Goal: Task Accomplishment & Management: Manage account settings

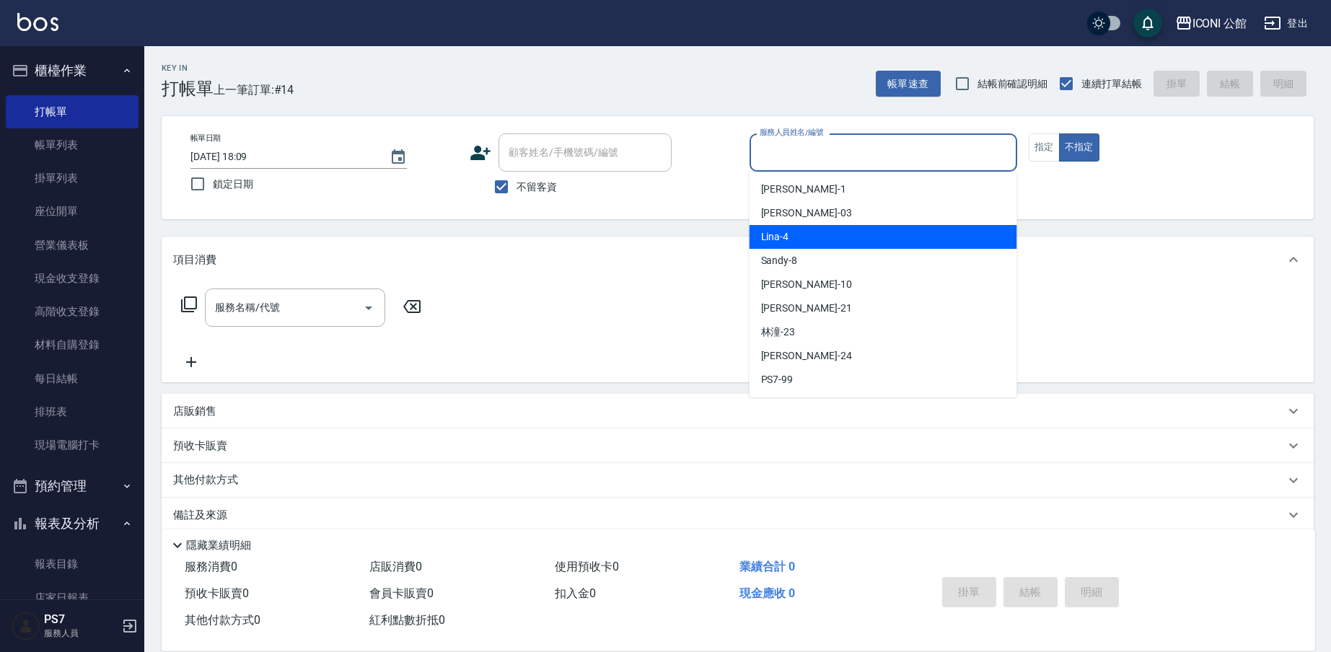
click at [788, 240] on span "Lina -4" at bounding box center [775, 236] width 28 height 15
type input "Lina-4"
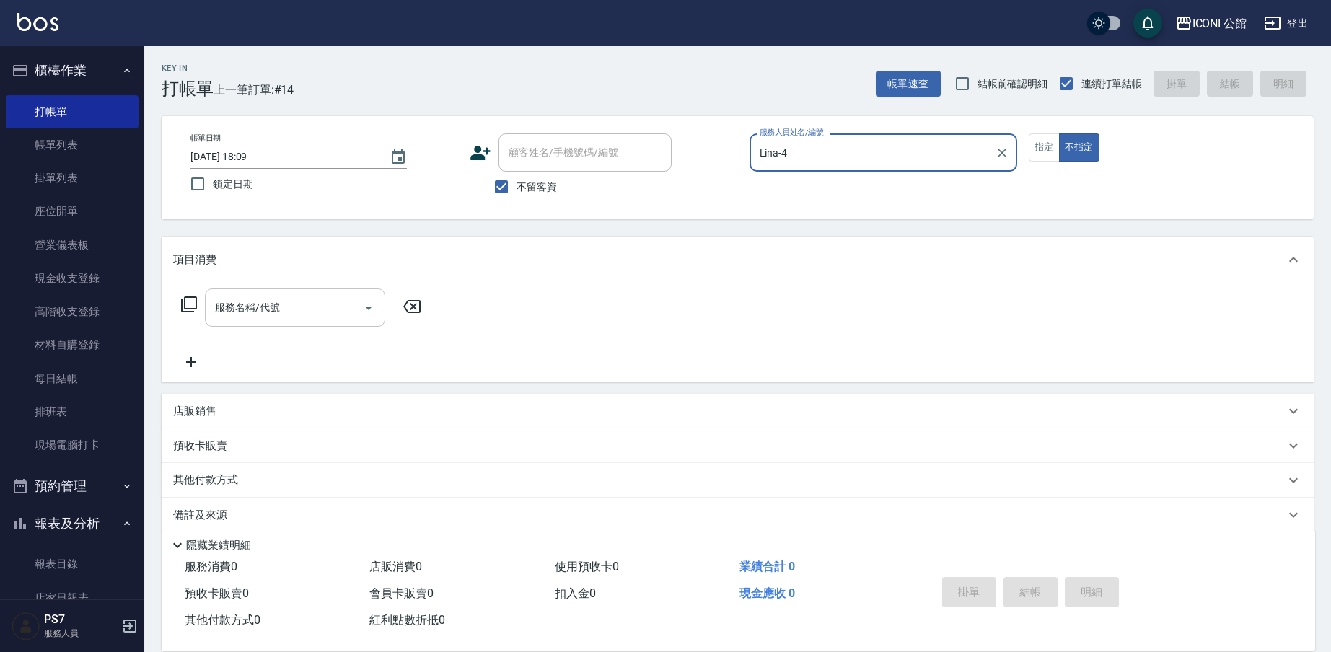
click at [291, 315] on input "服務名稱/代號" at bounding box center [284, 307] width 146 height 25
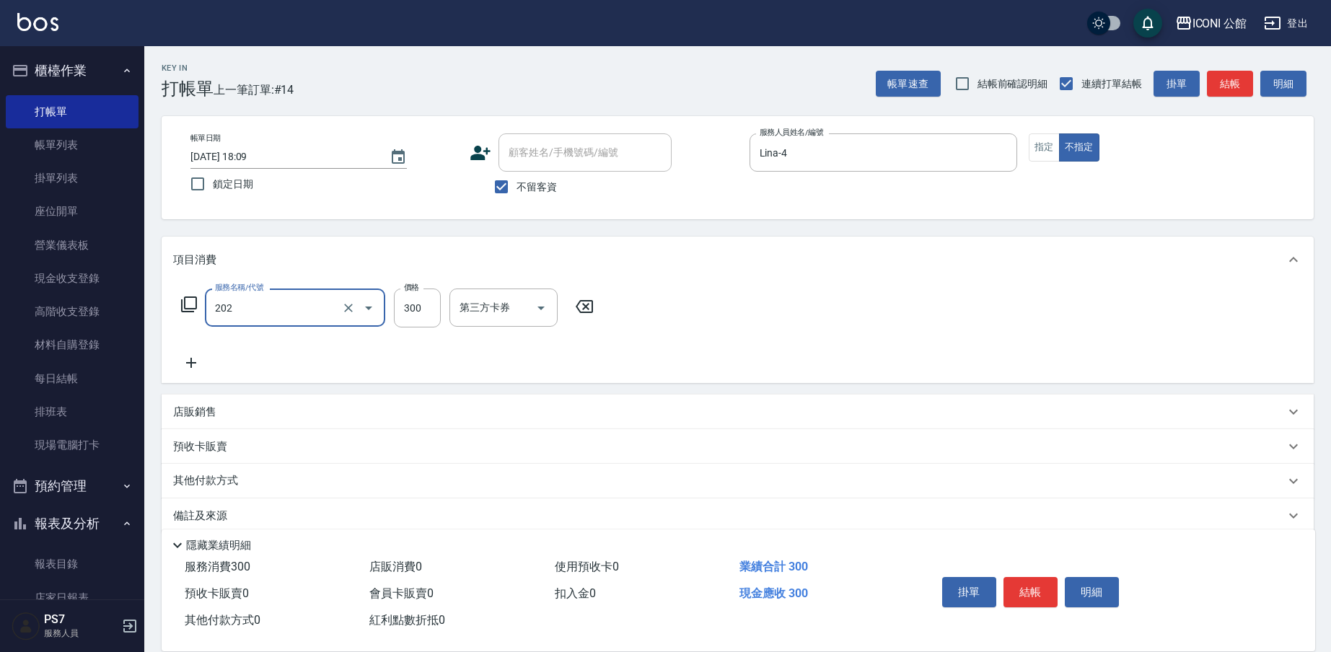
type input "單剪(202)"
type input "400"
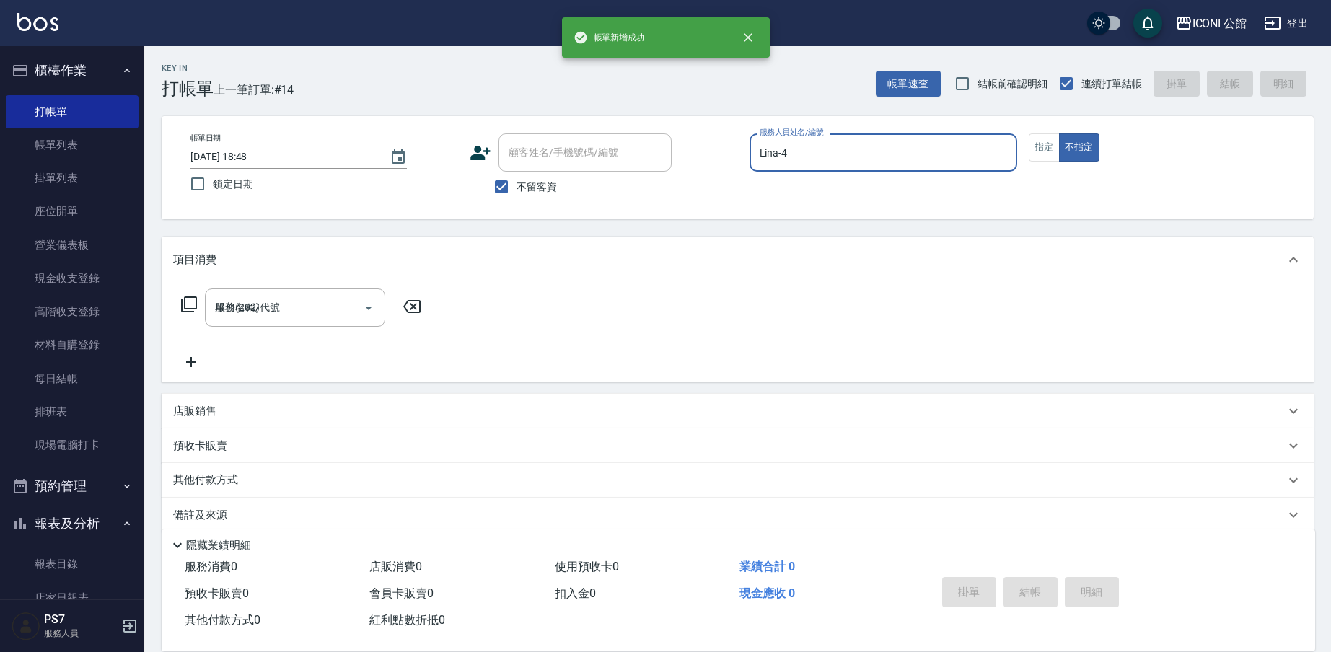
type input "2025/08/22 18:48"
drag, startPoint x: 1044, startPoint y: 152, endPoint x: 907, endPoint y: 175, distance: 138.9
click at [1044, 152] on button "指定" at bounding box center [1044, 147] width 31 height 28
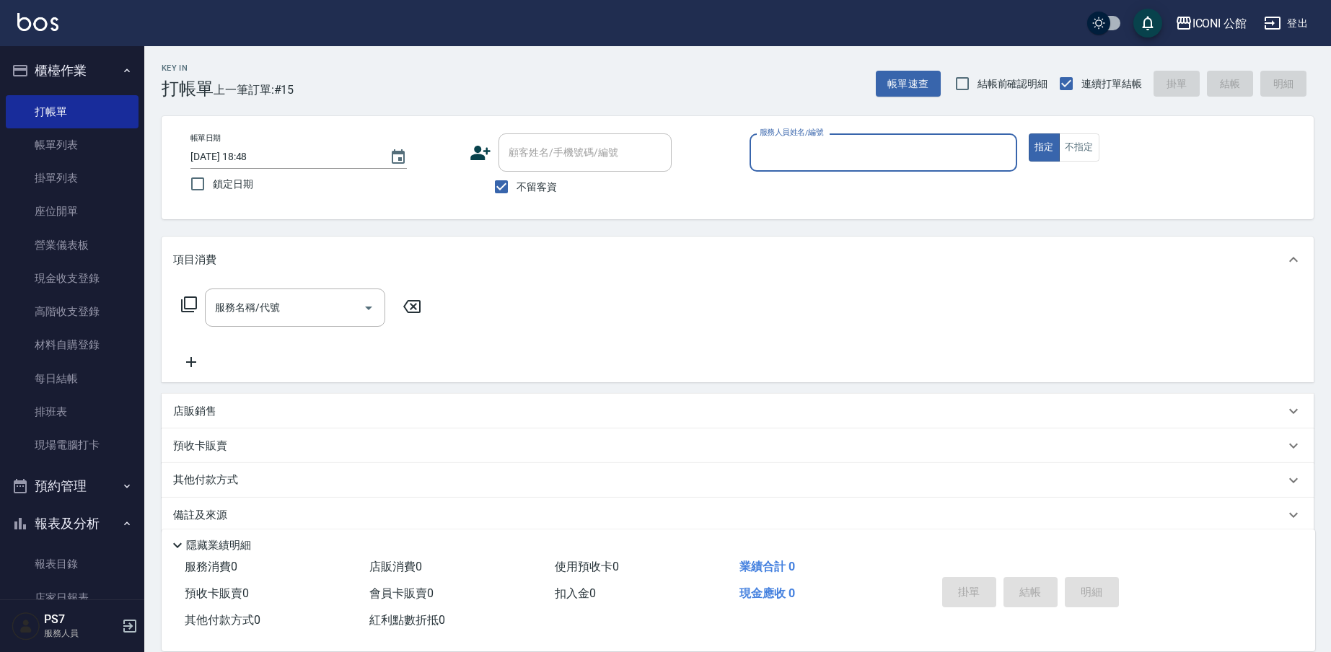
click at [872, 175] on p at bounding box center [884, 179] width 268 height 15
click at [864, 161] on input "服務人員姓名/編號" at bounding box center [883, 152] width 255 height 25
type input "Lina-4"
type button "true"
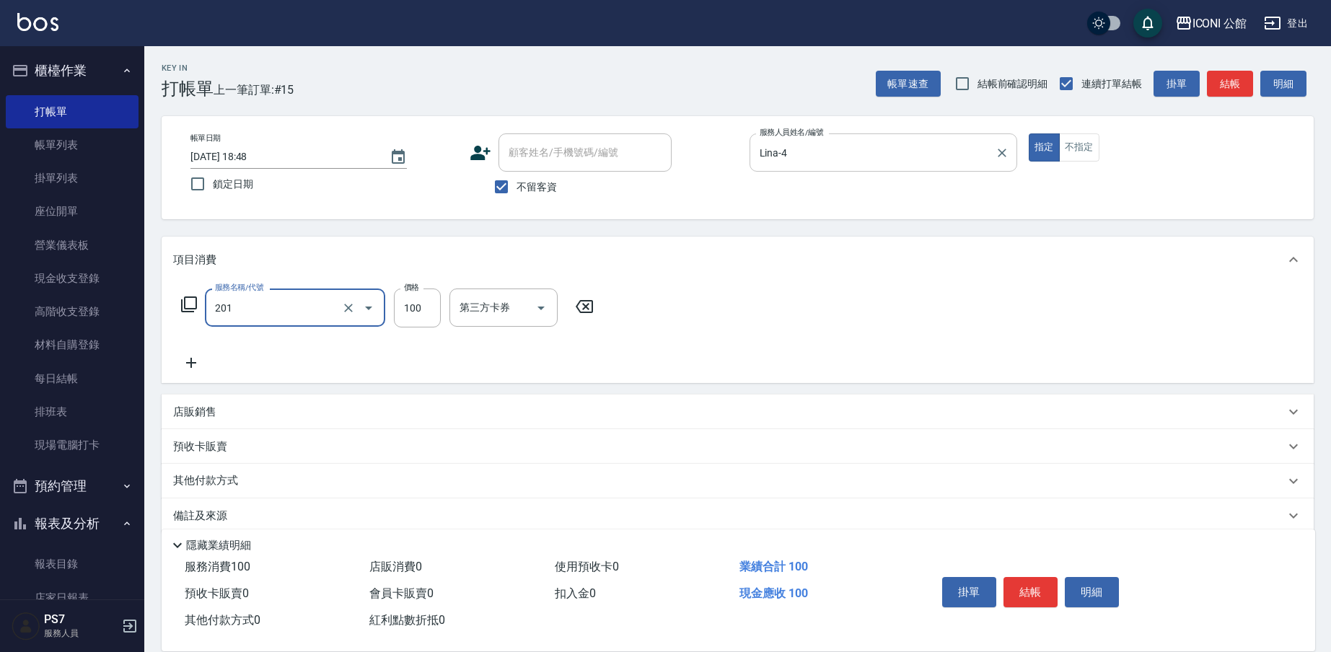
type input "剪瀏(201)"
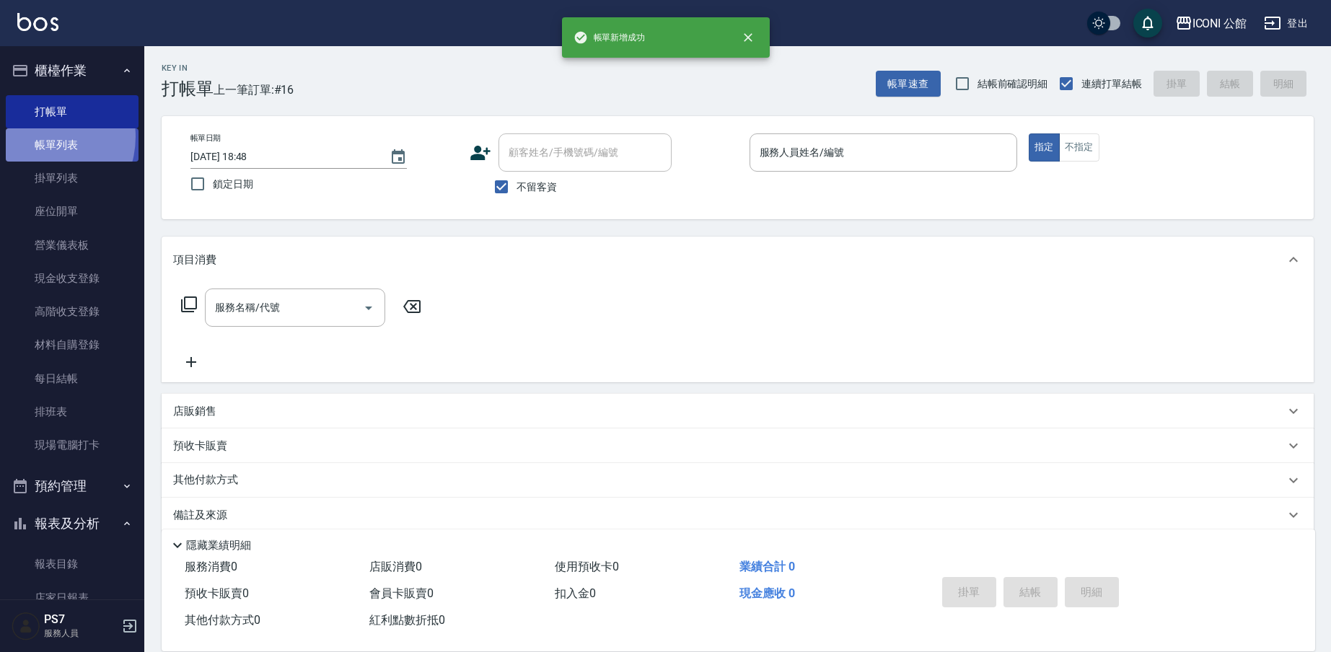
click at [38, 136] on link "帳單列表" at bounding box center [72, 144] width 133 height 33
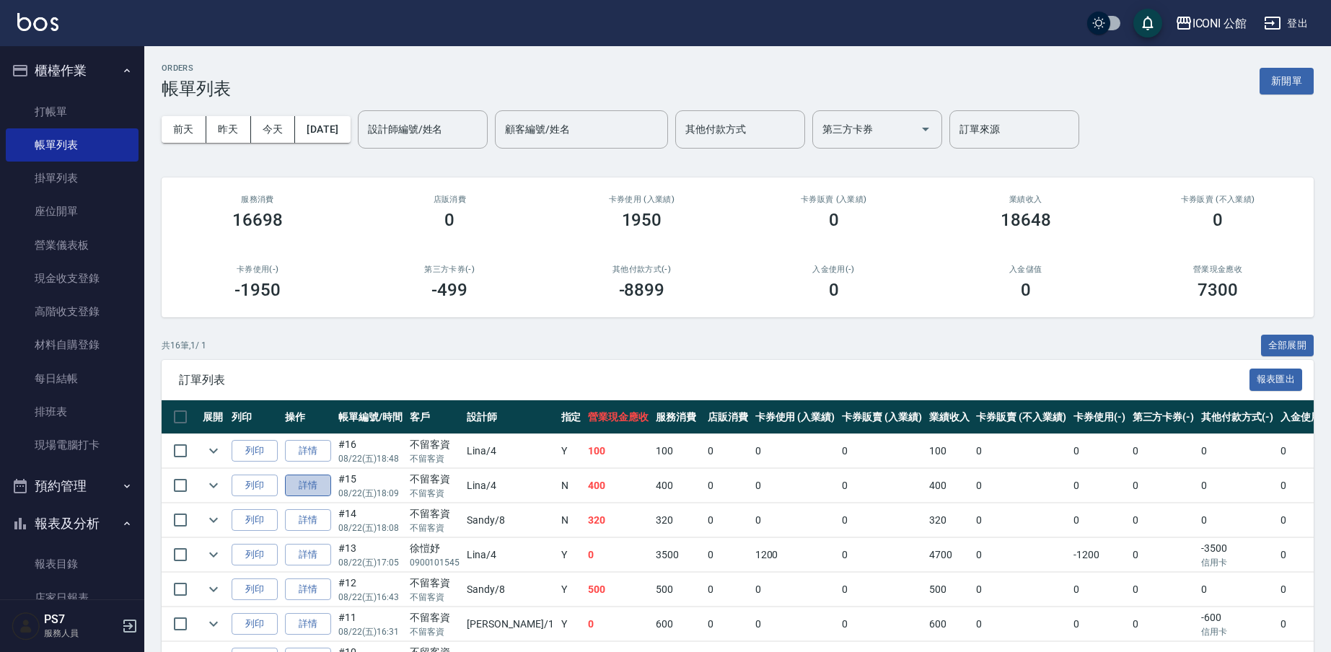
click at [305, 486] on link "詳情" at bounding box center [308, 486] width 46 height 22
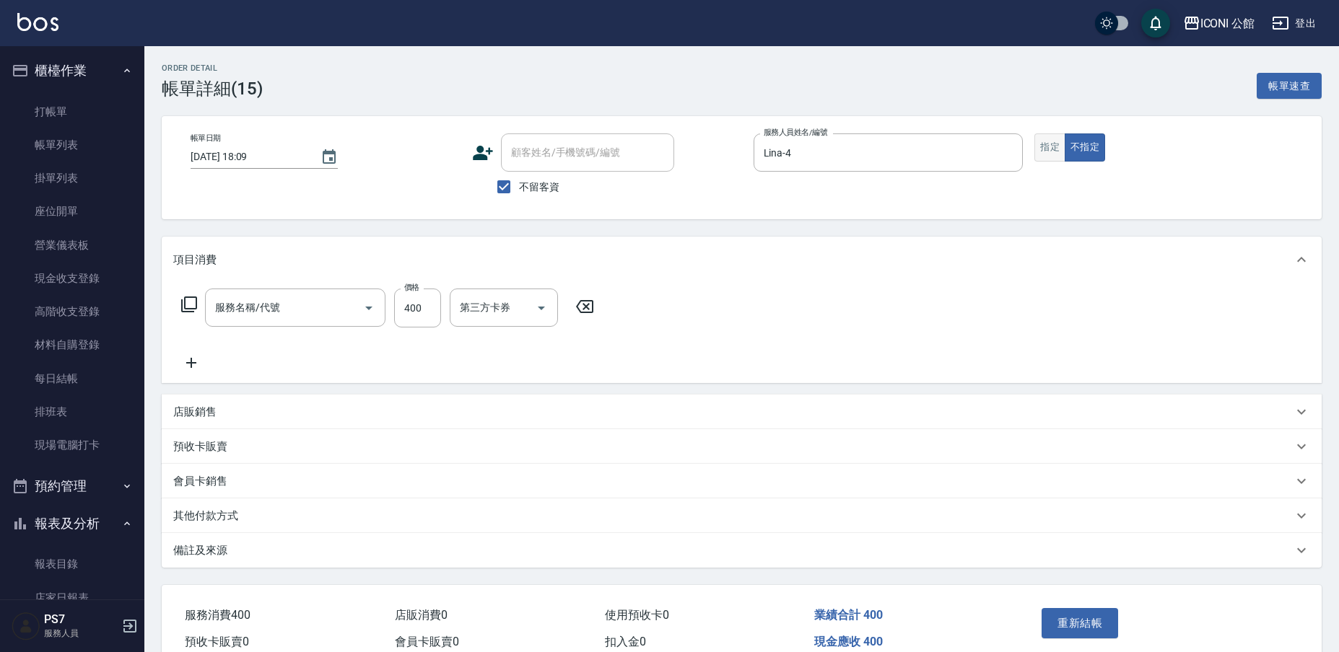
type input "2025/08/22 18:09"
checkbox input "true"
type input "Lina-4"
type input "單剪(202)"
click at [1046, 156] on button "指定" at bounding box center [1044, 147] width 31 height 28
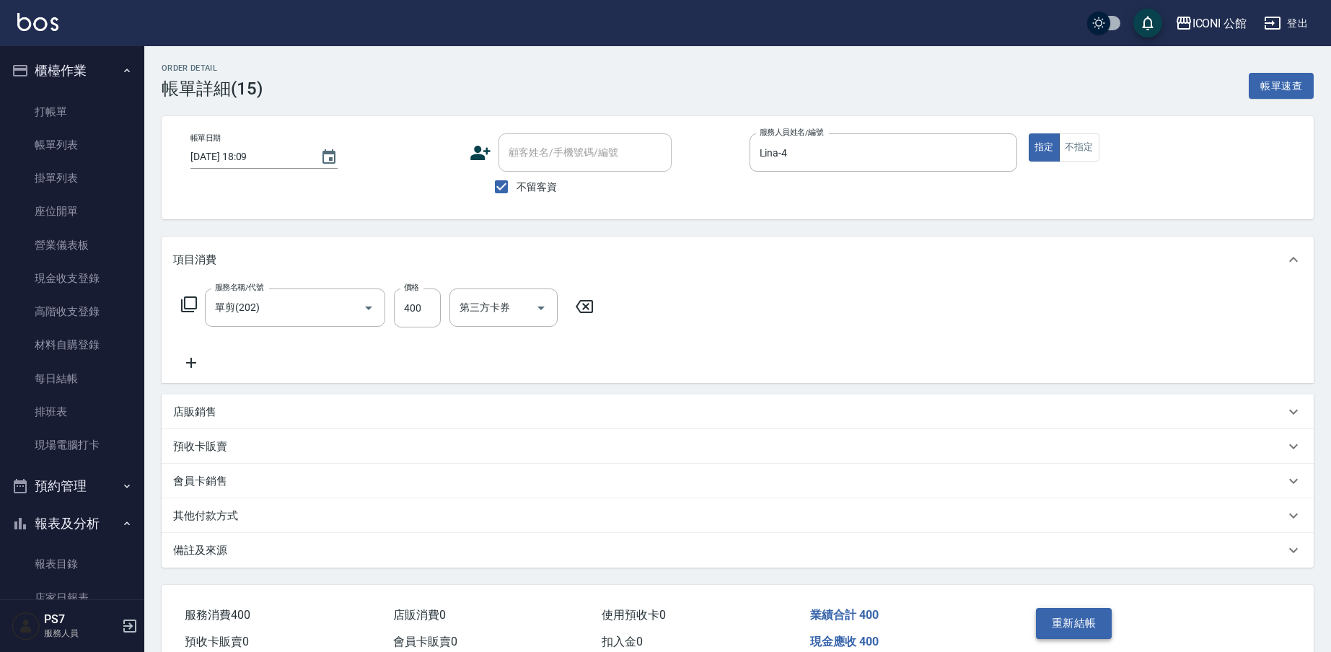
click at [1064, 614] on button "重新結帳" at bounding box center [1074, 623] width 76 height 30
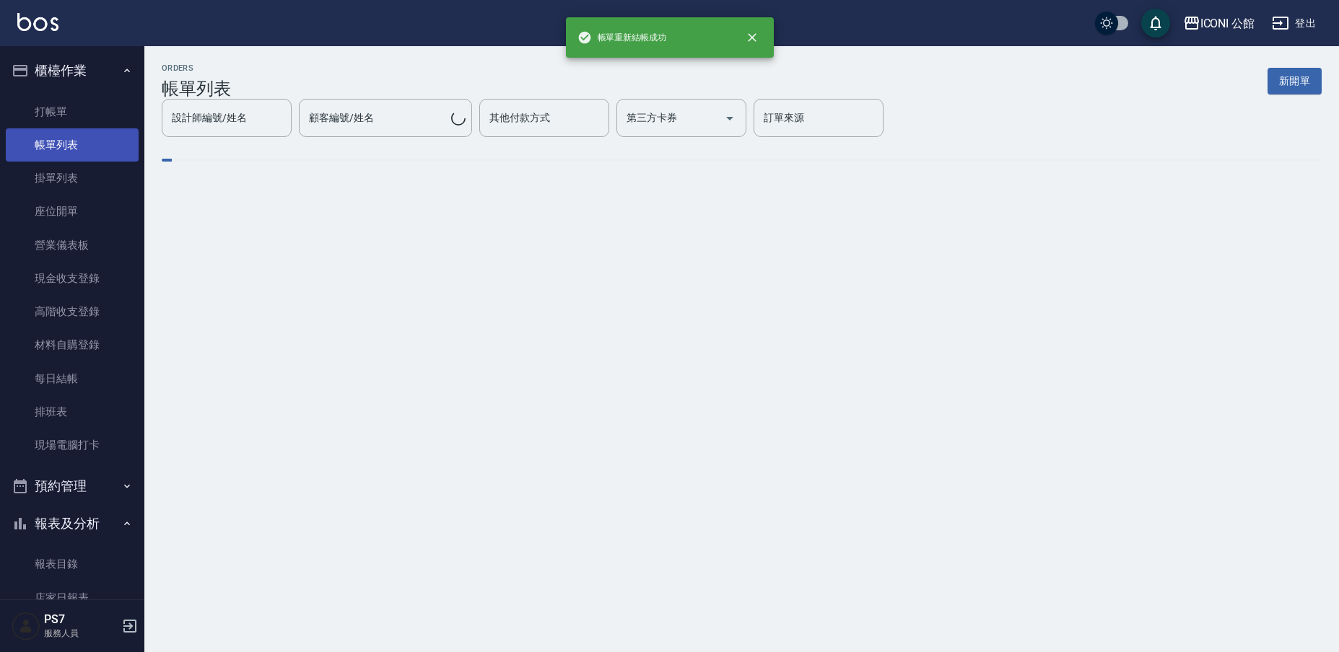
click at [50, 142] on link "帳單列表" at bounding box center [72, 144] width 133 height 33
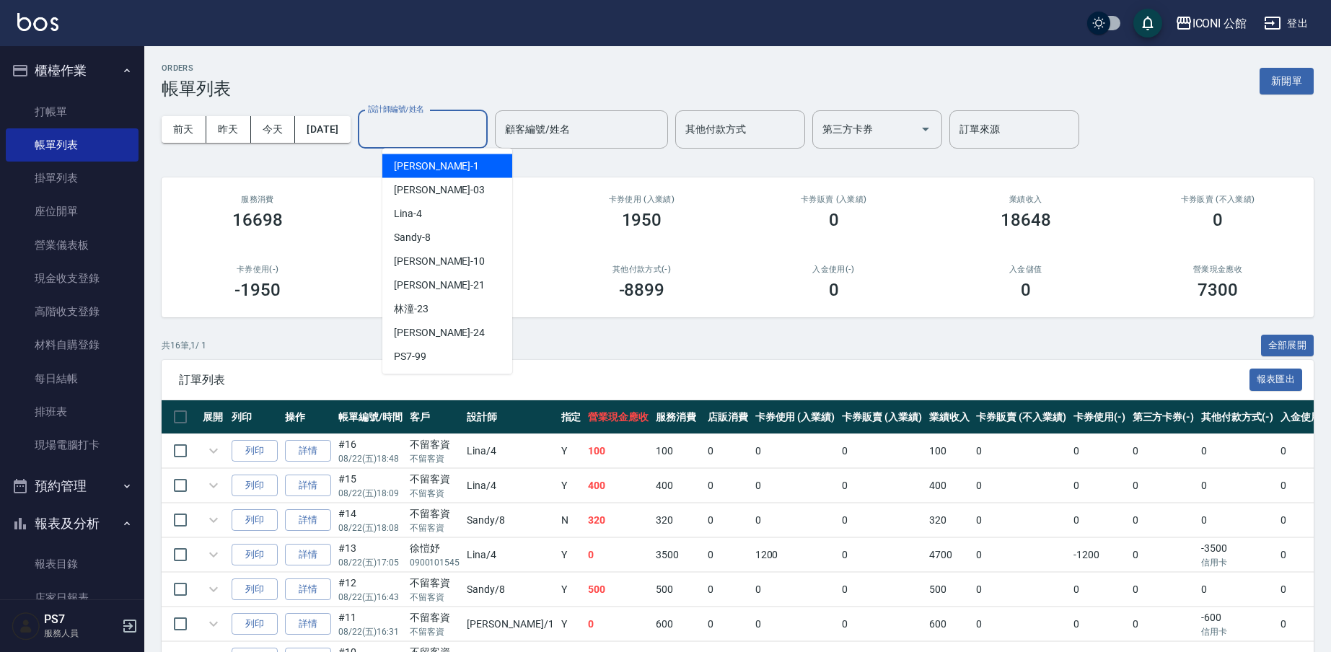
click at [435, 131] on input "設計師編號/姓名" at bounding box center [422, 129] width 117 height 25
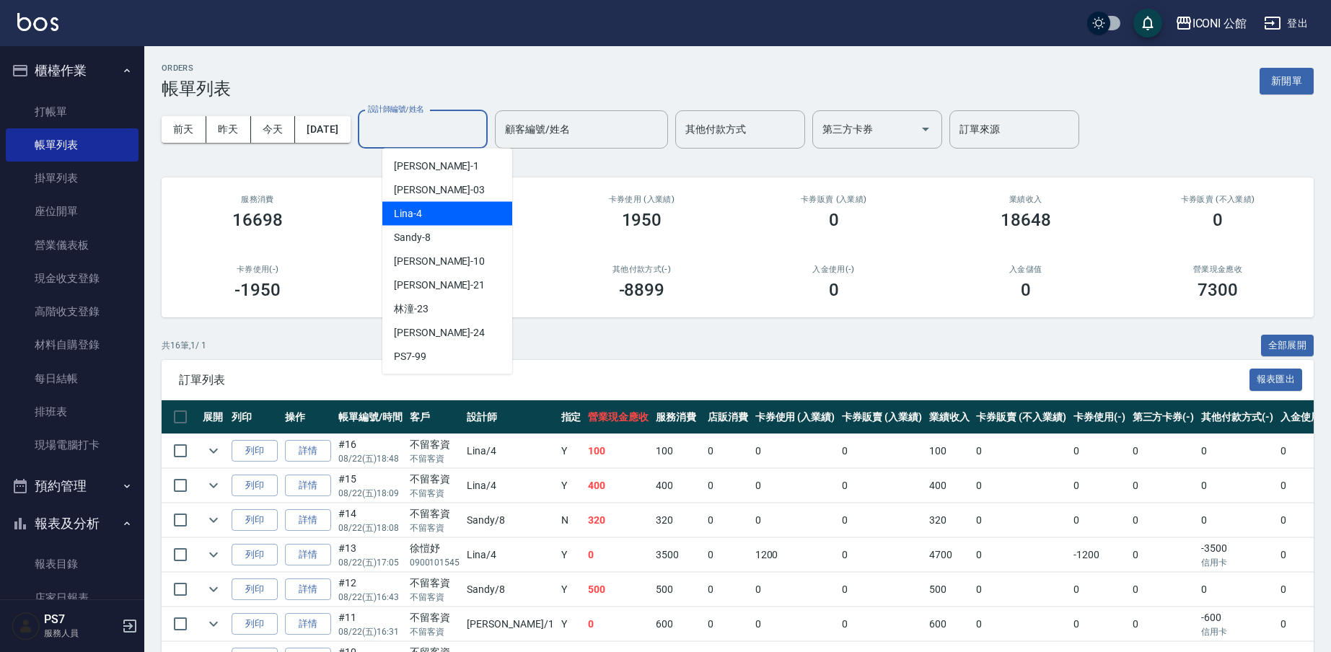
click at [413, 221] on span "Lina -4" at bounding box center [408, 213] width 28 height 15
type input "Lina-4"
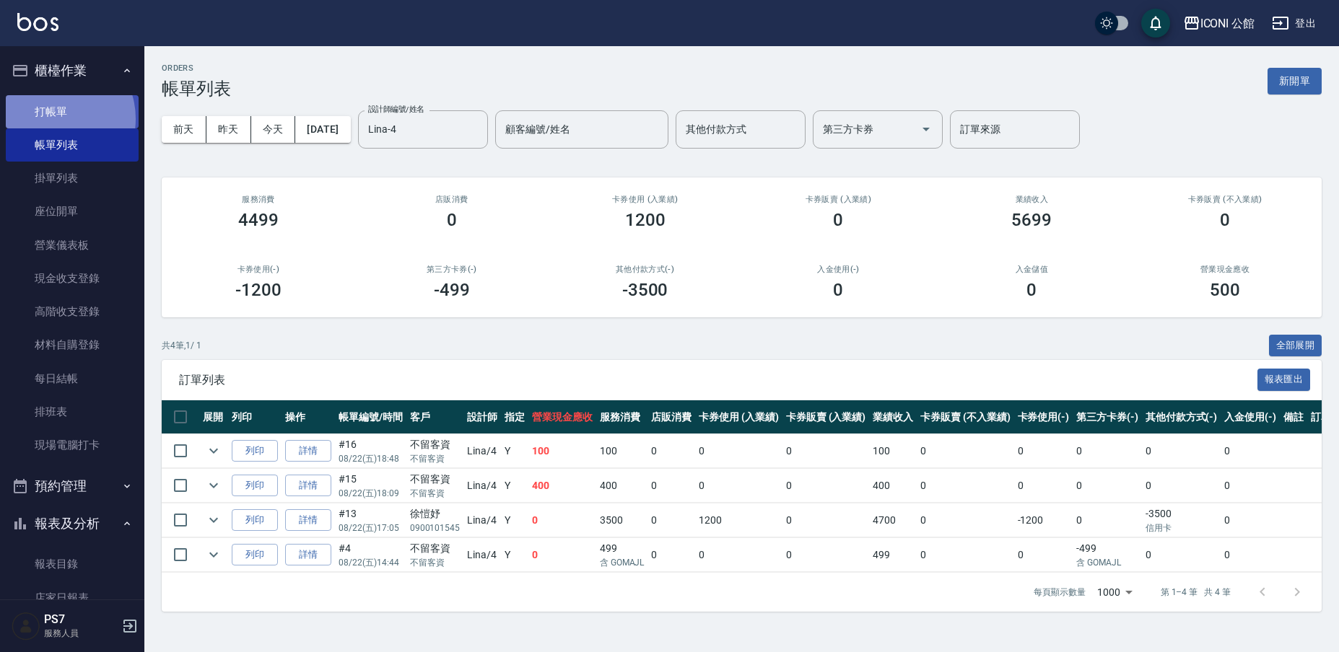
click at [54, 118] on link "打帳單" at bounding box center [72, 111] width 133 height 33
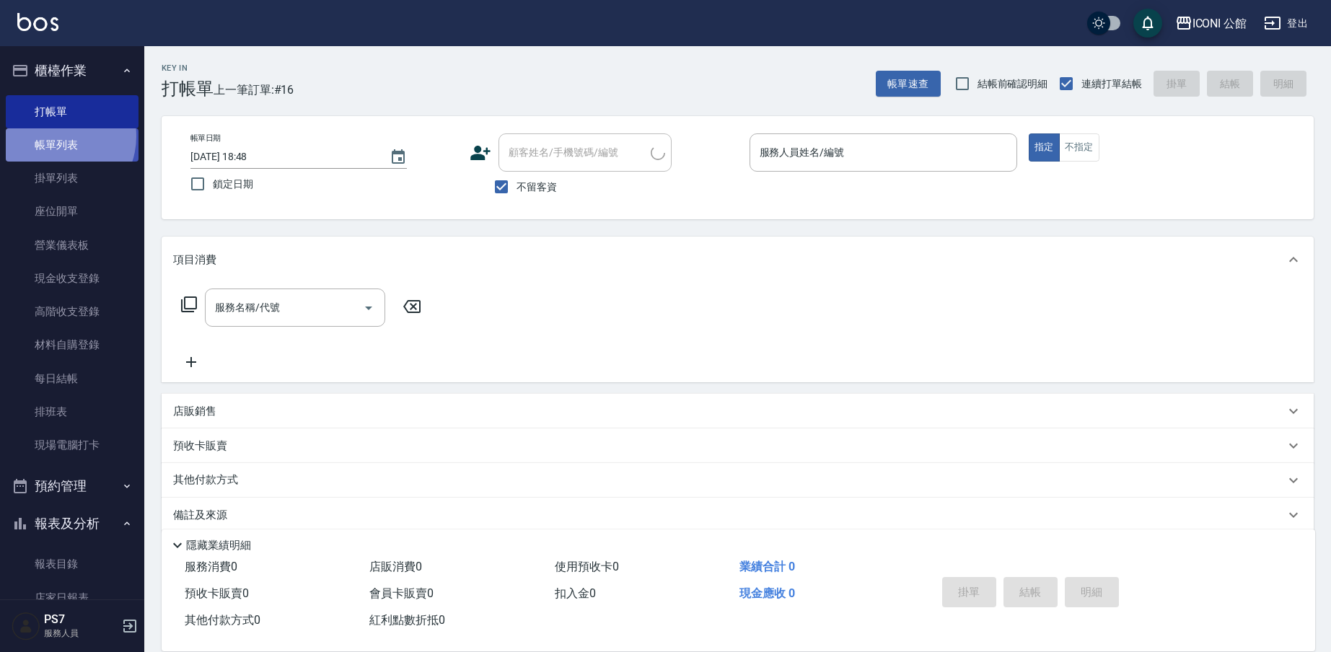
click at [56, 136] on link "帳單列表" at bounding box center [72, 144] width 133 height 33
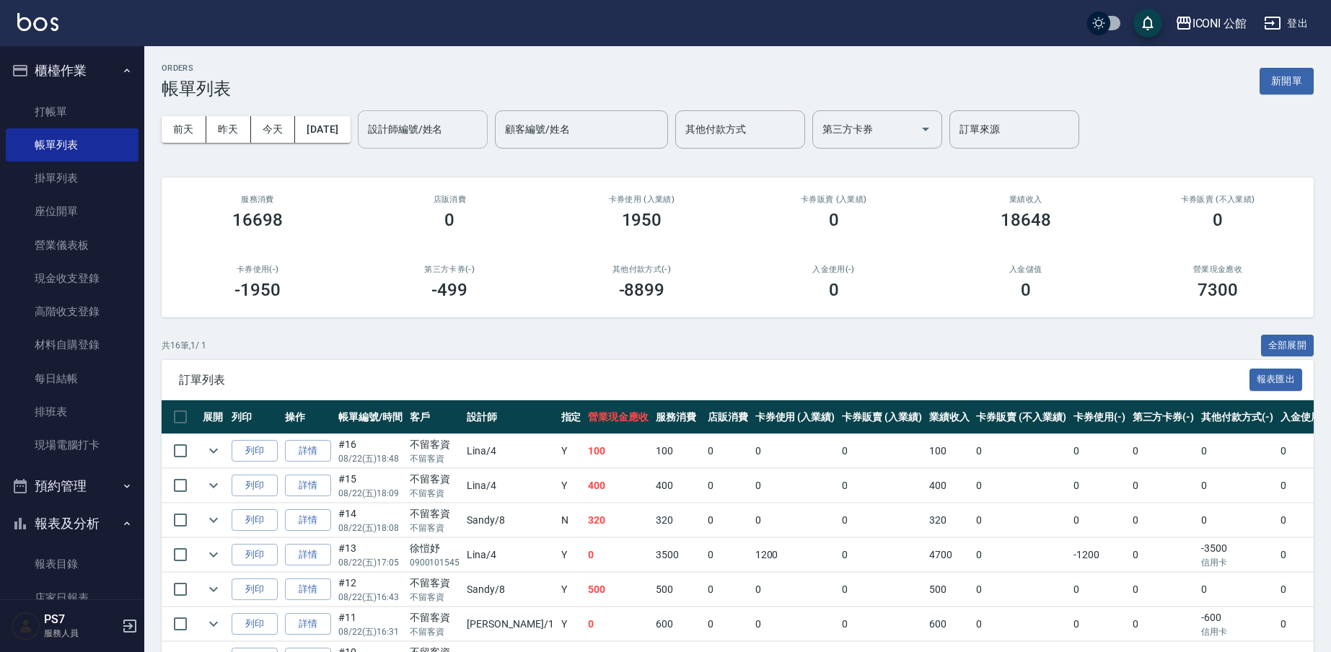
click at [394, 126] on input "設計師編號/姓名" at bounding box center [422, 129] width 117 height 25
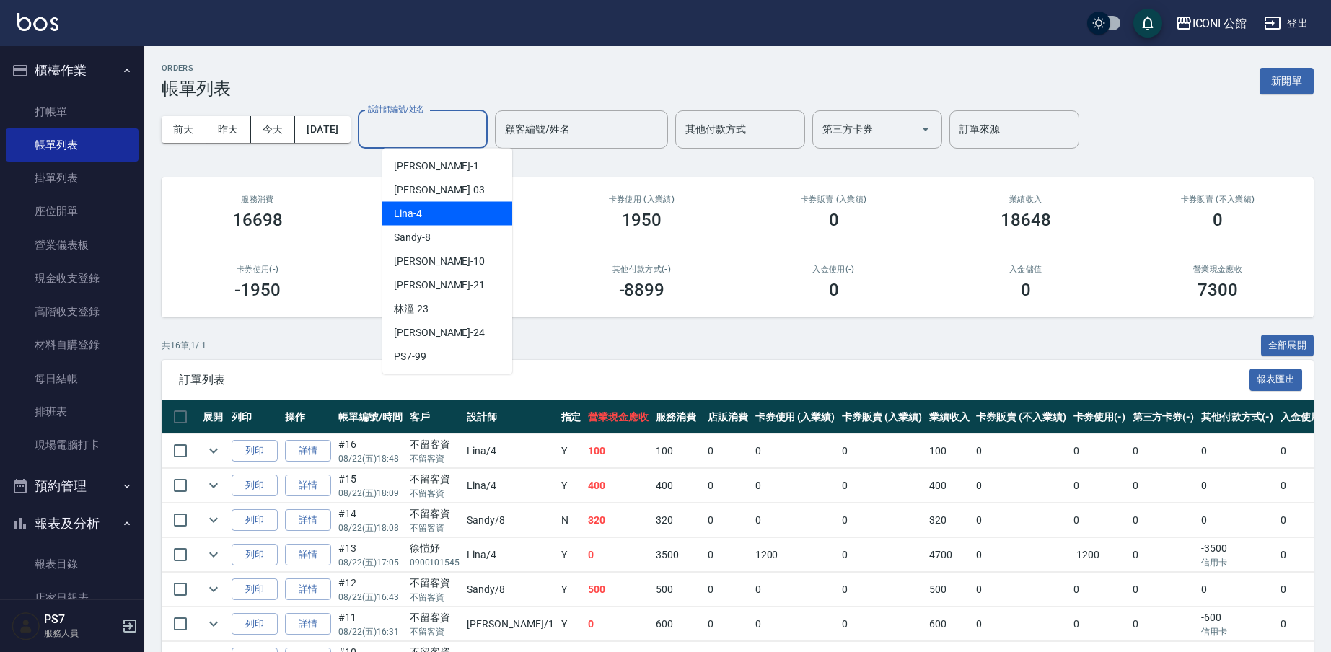
click at [434, 219] on div "Lina -4" at bounding box center [447, 214] width 130 height 24
type input "Lina-4"
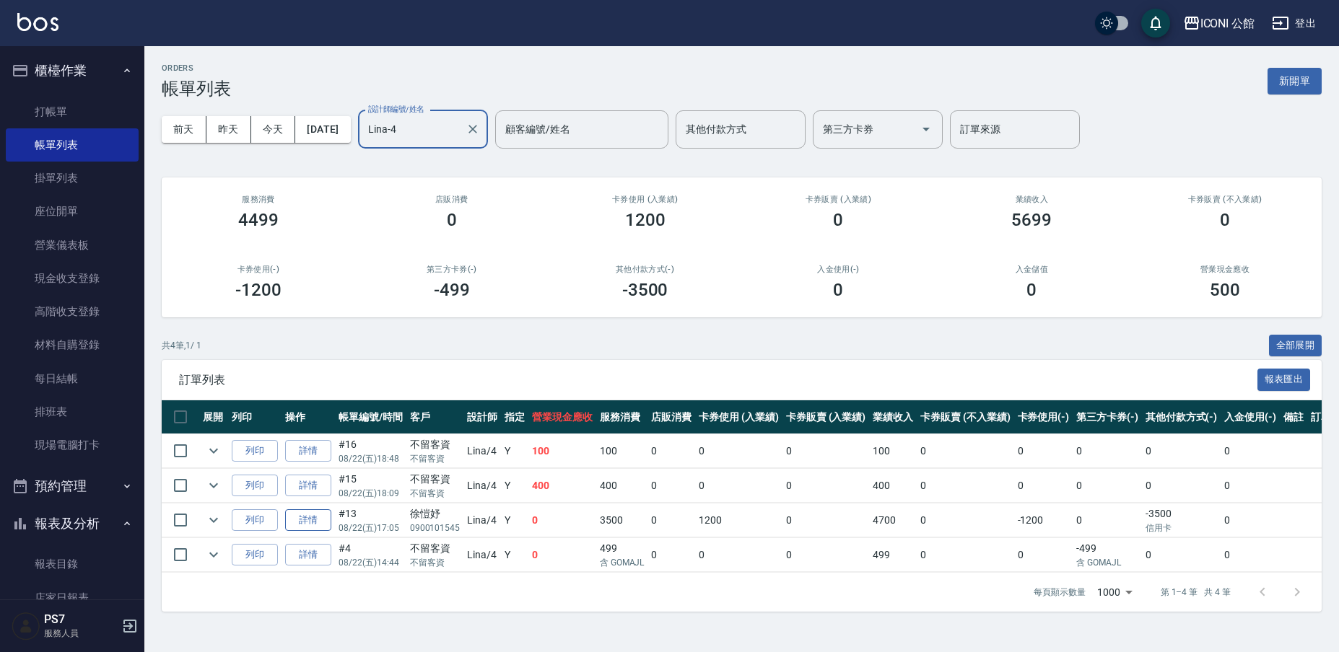
click at [327, 517] on link "詳情" at bounding box center [308, 520] width 46 height 22
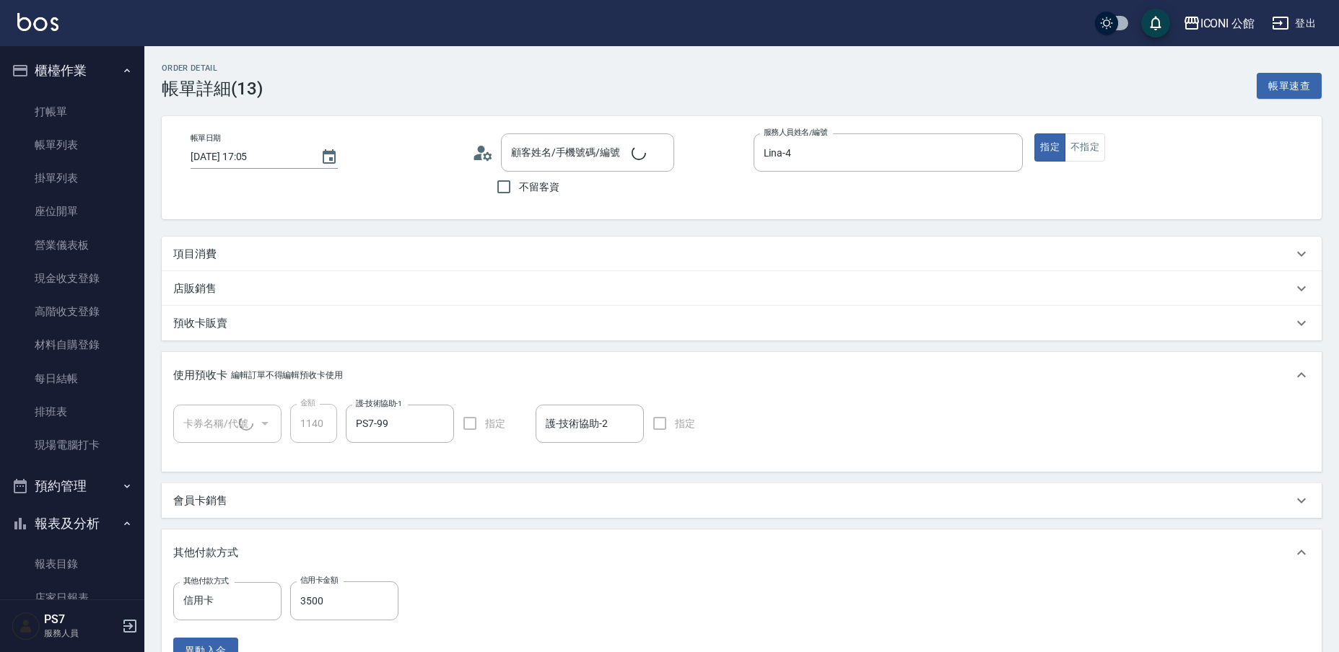
type input "2025/08/22 17:05"
type input "Lina-4"
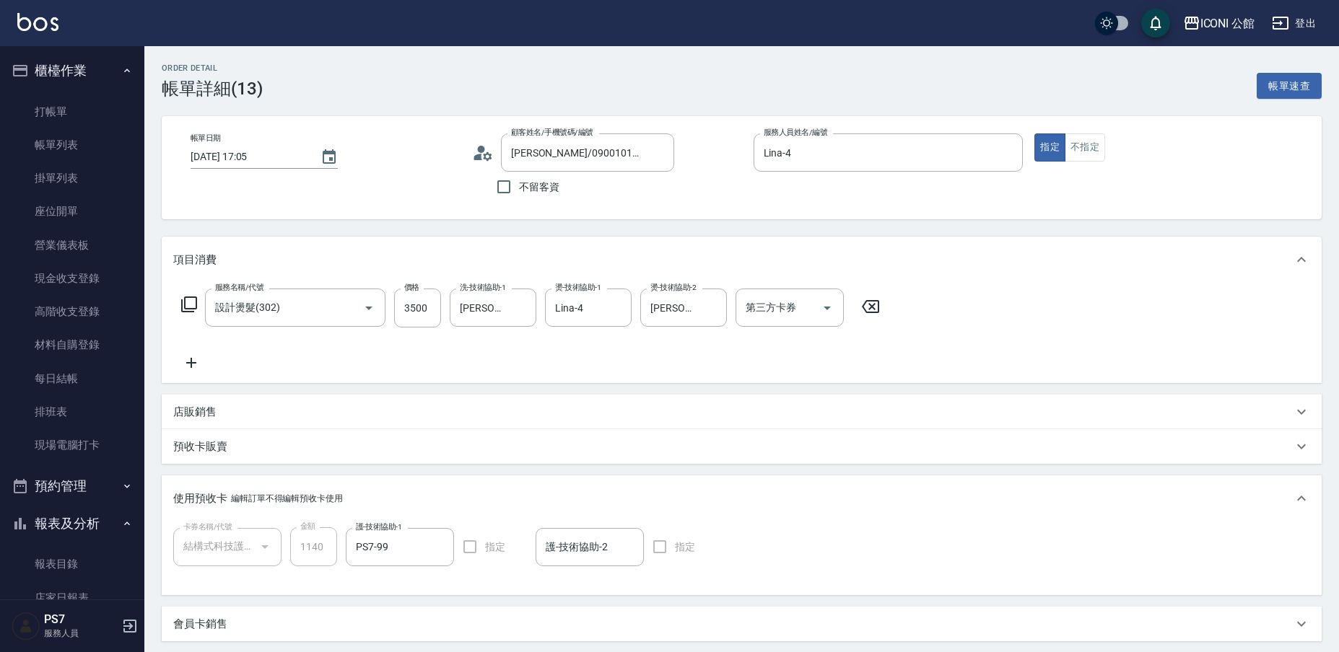
type input "徐愷妤/0900101545/"
type input "結構式科技護髮包卡4次(1/1)"
type input "設計燙髮(302)"
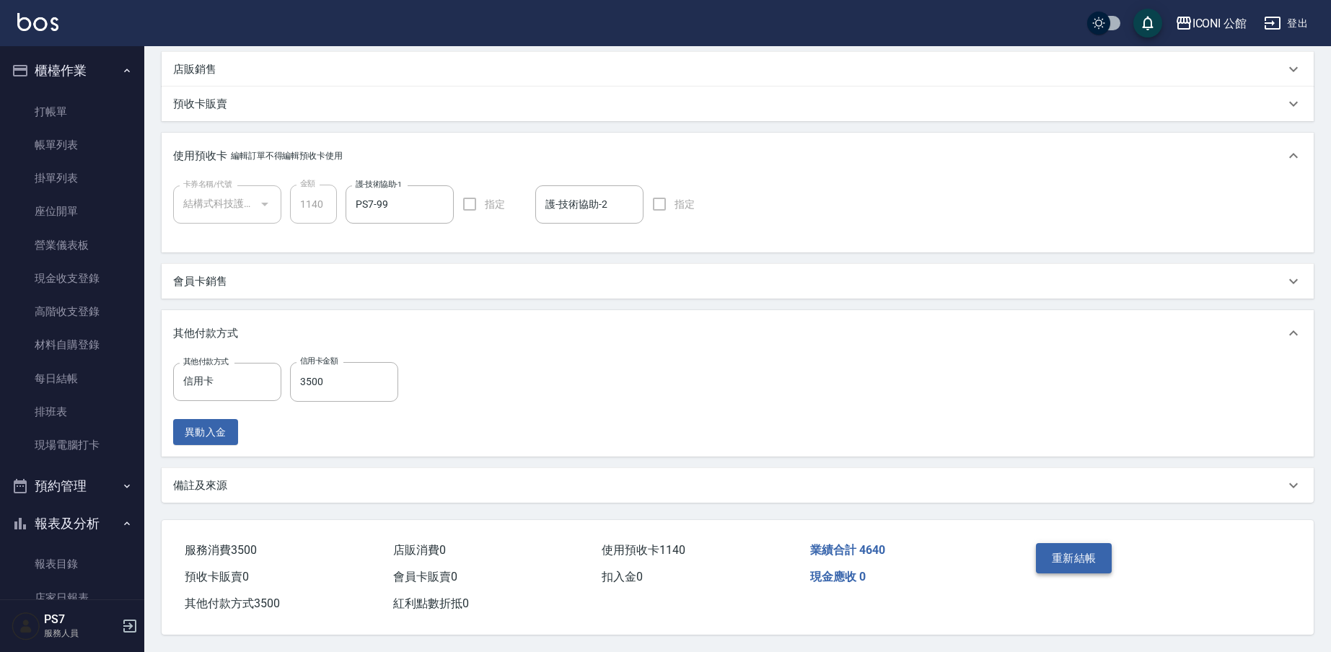
click at [1075, 550] on button "重新結帳" at bounding box center [1074, 558] width 76 height 30
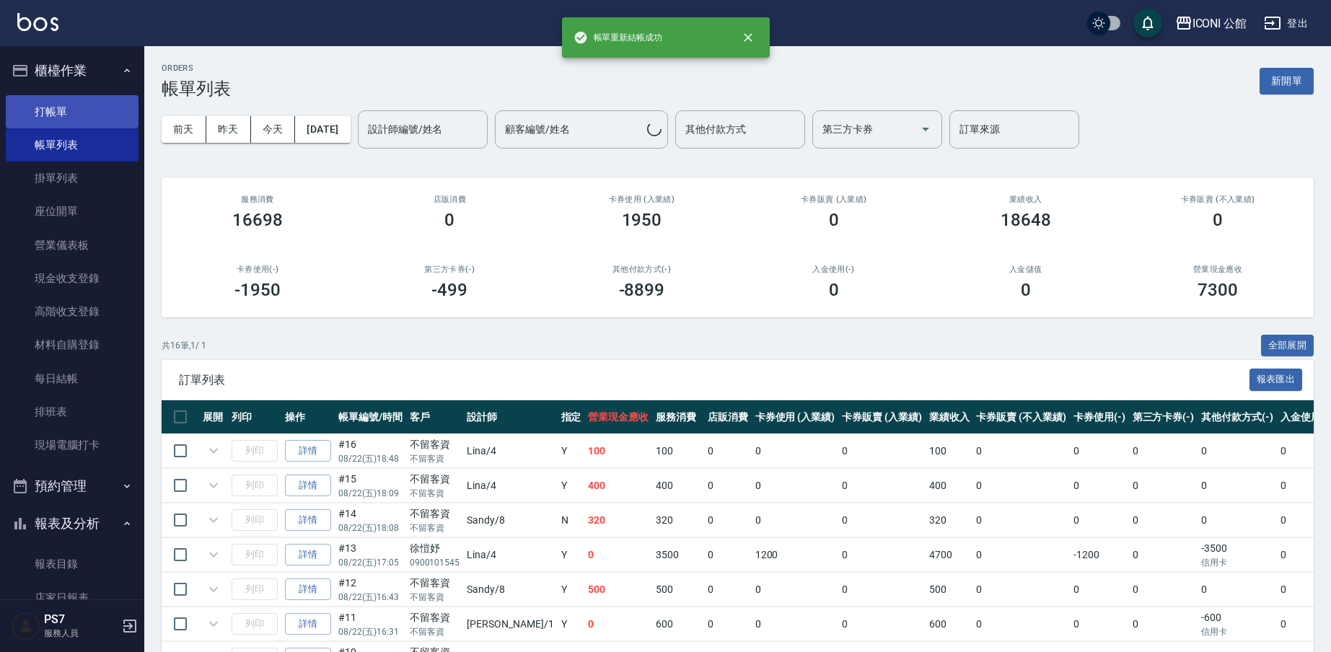
click at [64, 106] on link "打帳單" at bounding box center [72, 111] width 133 height 33
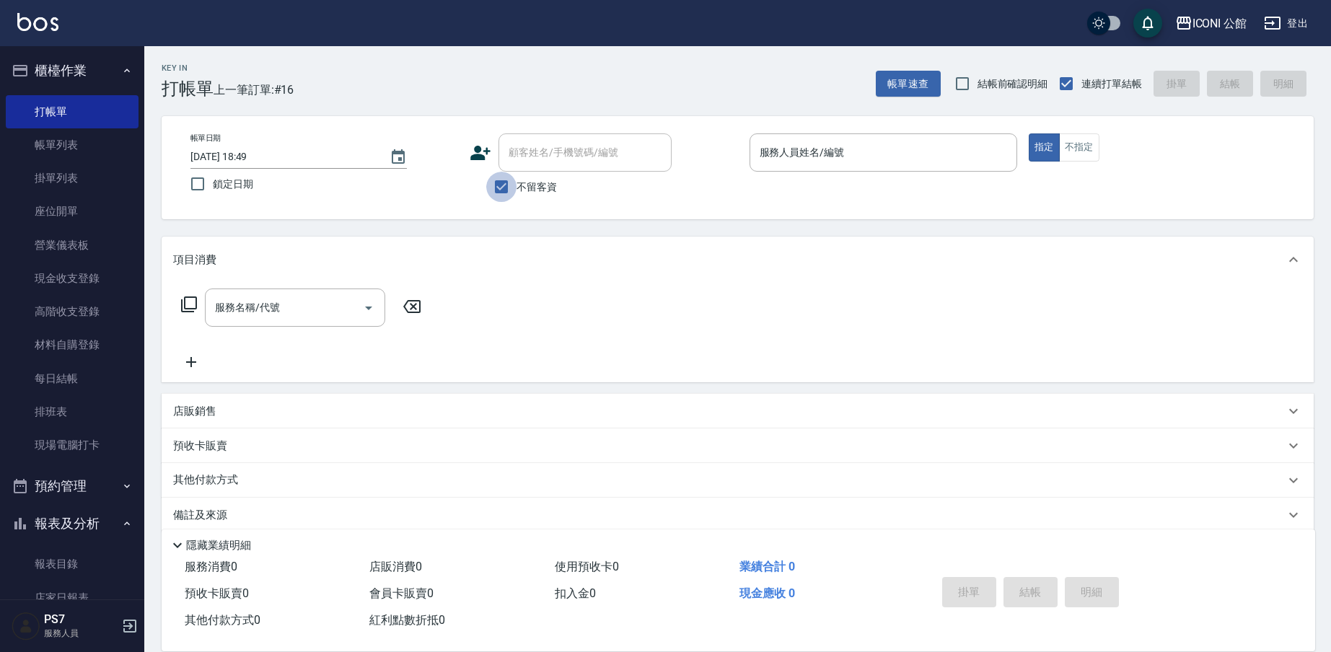
click at [513, 188] on input "不留客資" at bounding box center [501, 187] width 30 height 30
checkbox input "false"
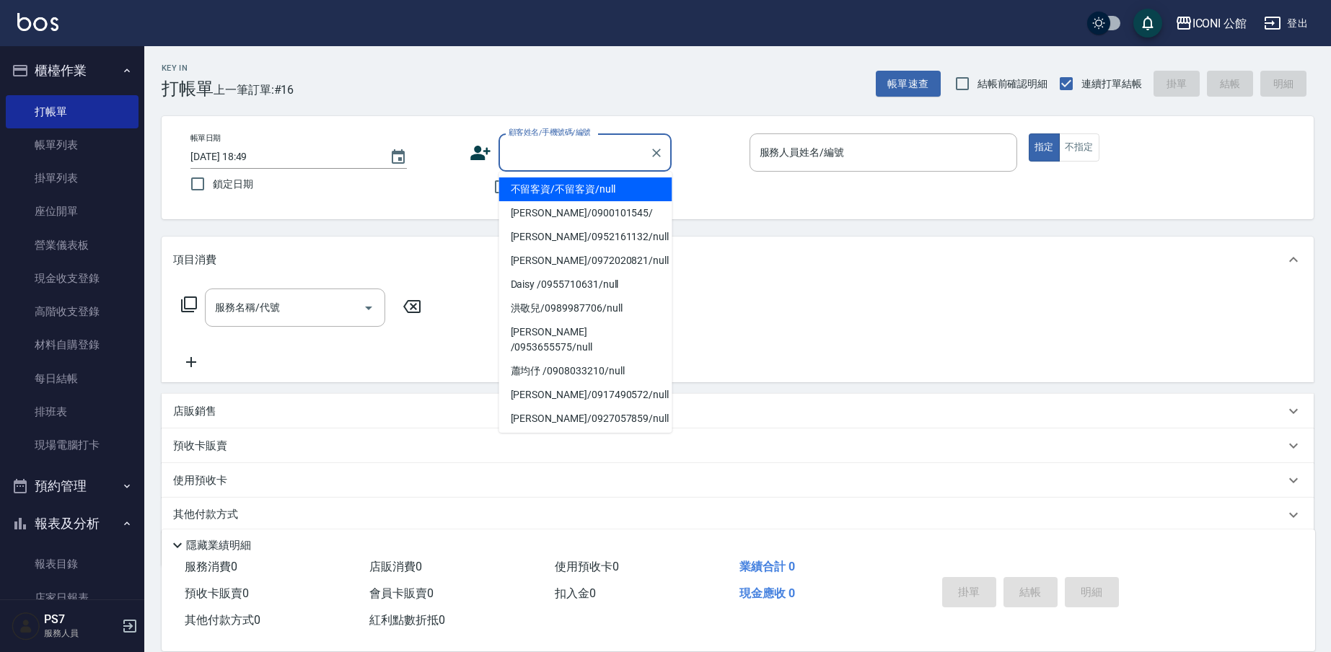
click at [523, 159] on input "顧客姓名/手機號碼/編號" at bounding box center [574, 152] width 139 height 25
type input "c"
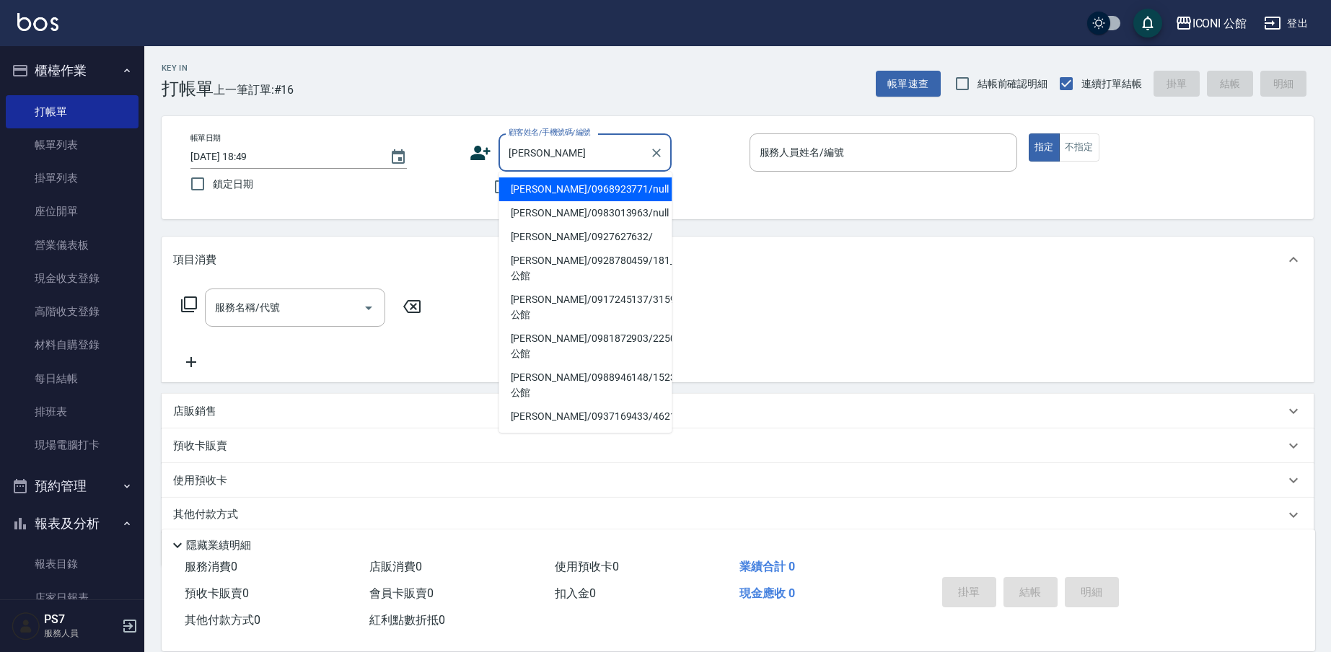
click at [566, 234] on li "黃靖雯/0927627632/" at bounding box center [585, 237] width 173 height 24
type input "黃靖雯/0927627632/"
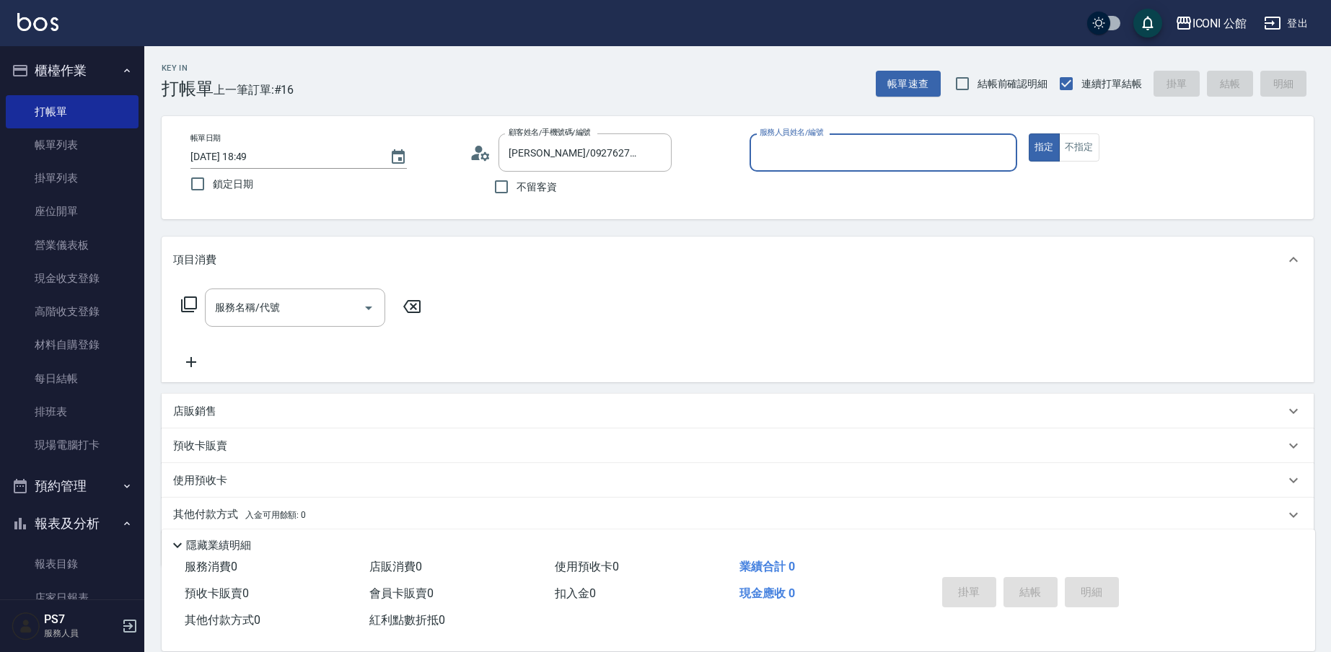
click at [566, 234] on div "Key In 打帳單 上一筆訂單:#16 帳單速查 結帳前確認明細 連續打單結帳 掛單 結帳 明細 帳單日期 2025/08/22 18:49 鎖定日期 顧客…" at bounding box center [737, 376] width 1187 height 660
click at [789, 152] on input "服務人員姓名/編號" at bounding box center [883, 152] width 255 height 25
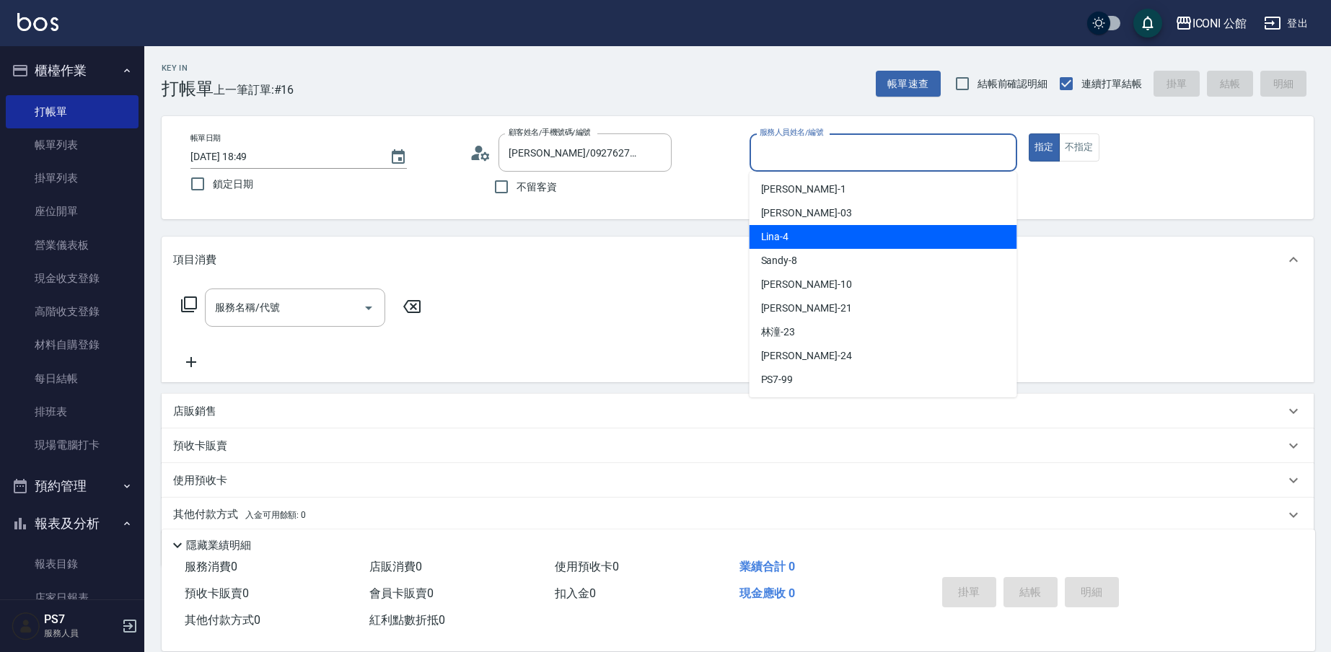
click at [839, 243] on div "Lina -4" at bounding box center [884, 237] width 268 height 24
type input "Lina-4"
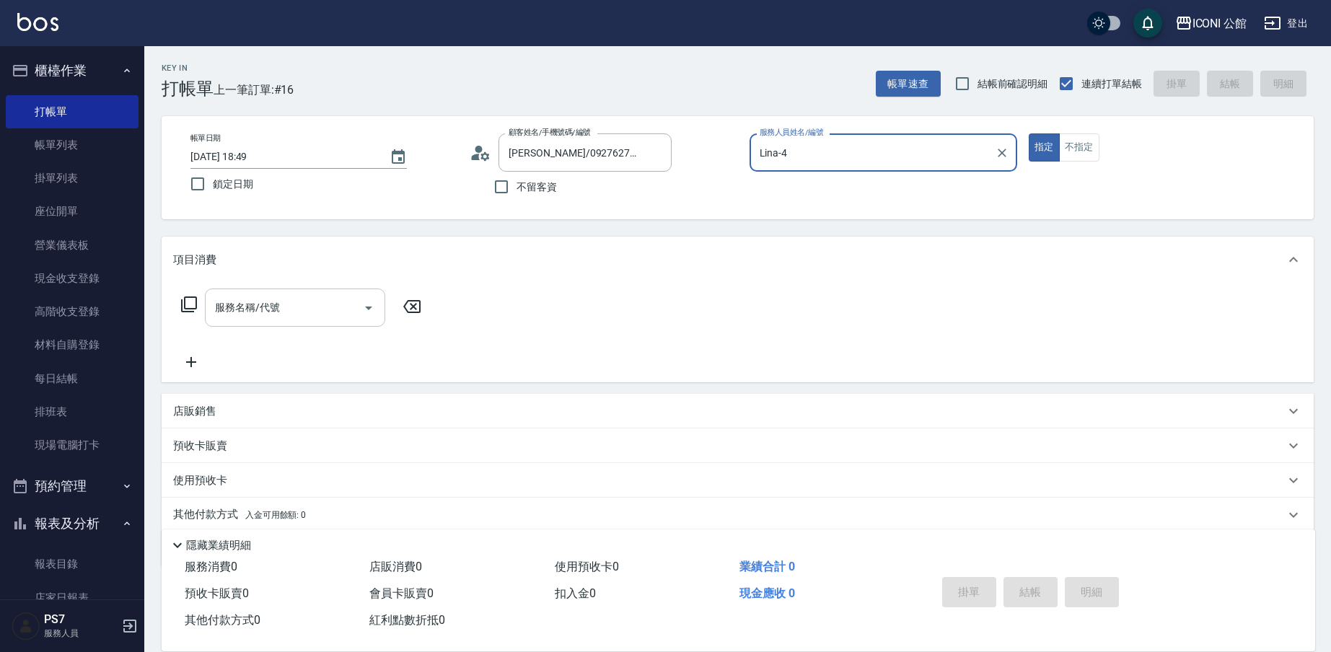
click at [230, 320] on input "服務名稱/代號" at bounding box center [284, 307] width 146 height 25
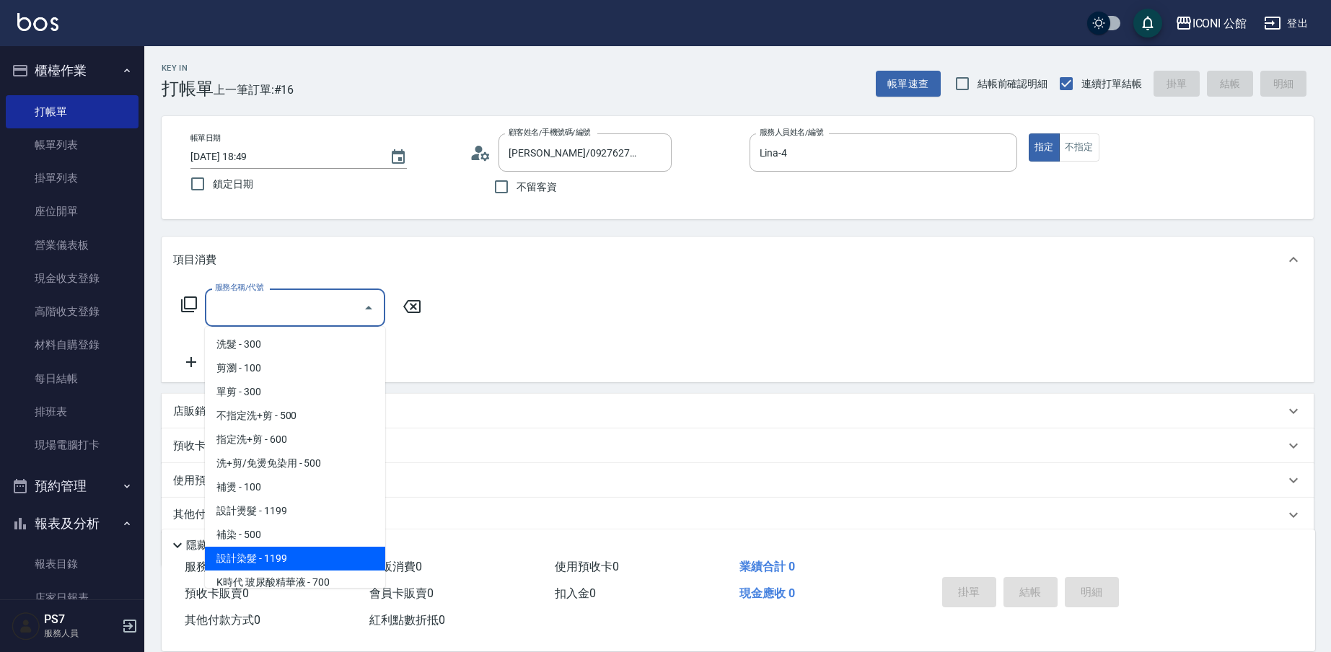
click at [260, 559] on span "設計染髮 - 1199" at bounding box center [295, 559] width 180 height 24
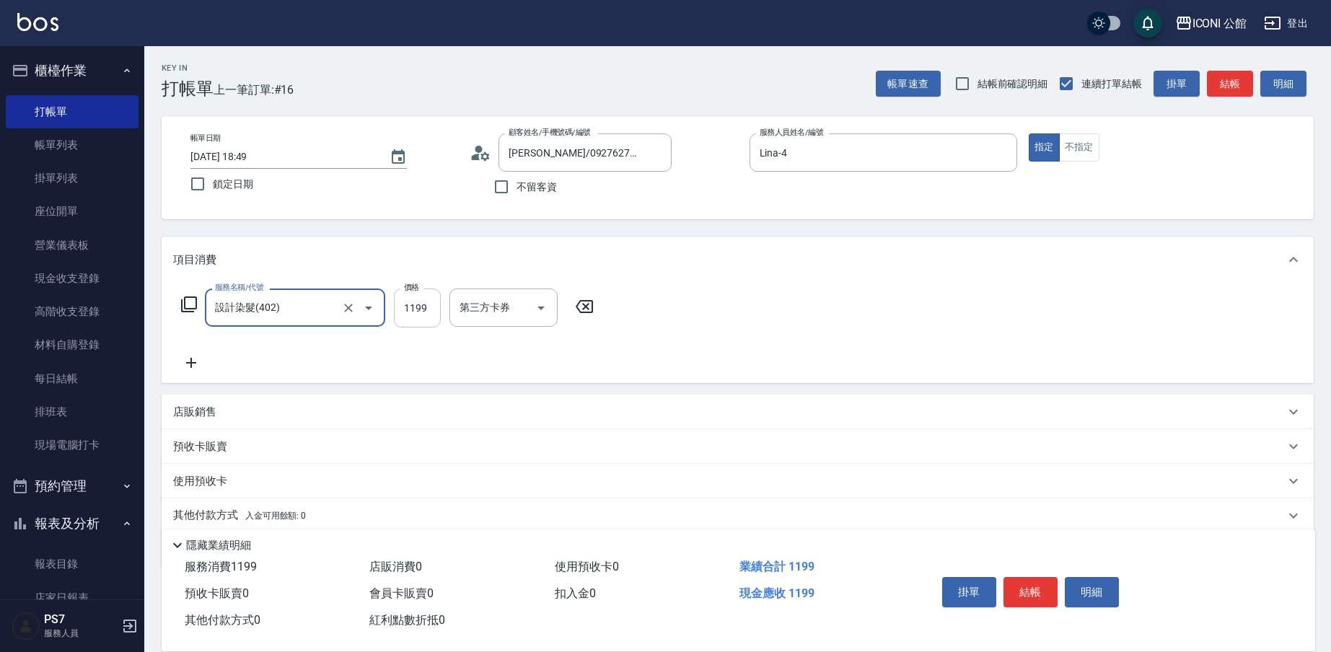
type input "設計染髮(402)"
click at [486, 307] on input "洗-技術協助-1" at bounding box center [493, 307] width 74 height 25
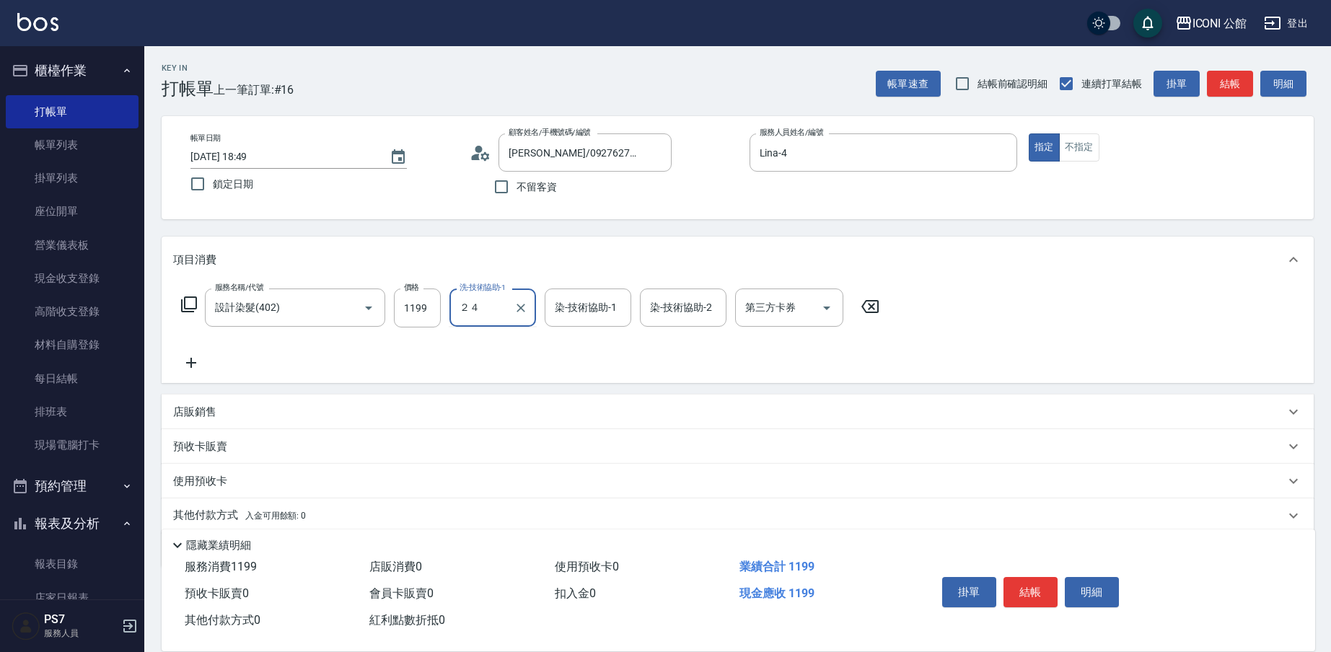
type input "２"
type input "Tim-21"
type input "Lina-4"
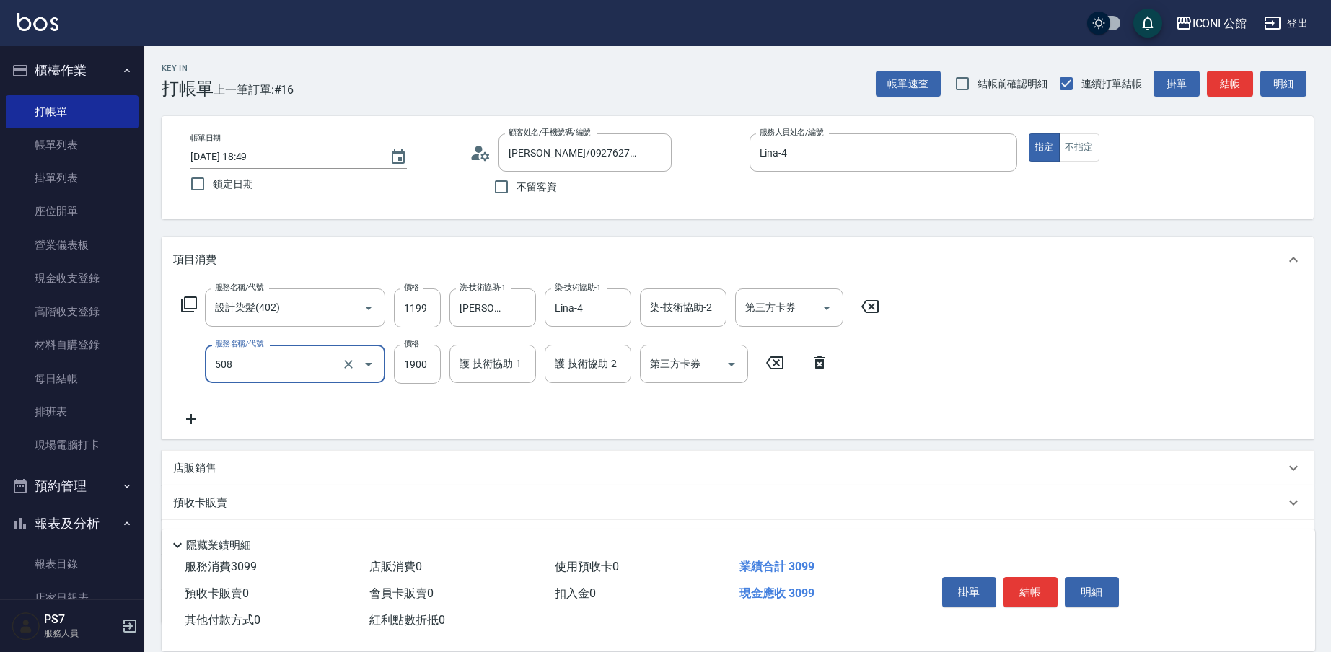
type input "日本結構式科技護髮(508)"
type input "1520"
type input "Tim-21"
click at [439, 306] on input "1199" at bounding box center [417, 308] width 47 height 39
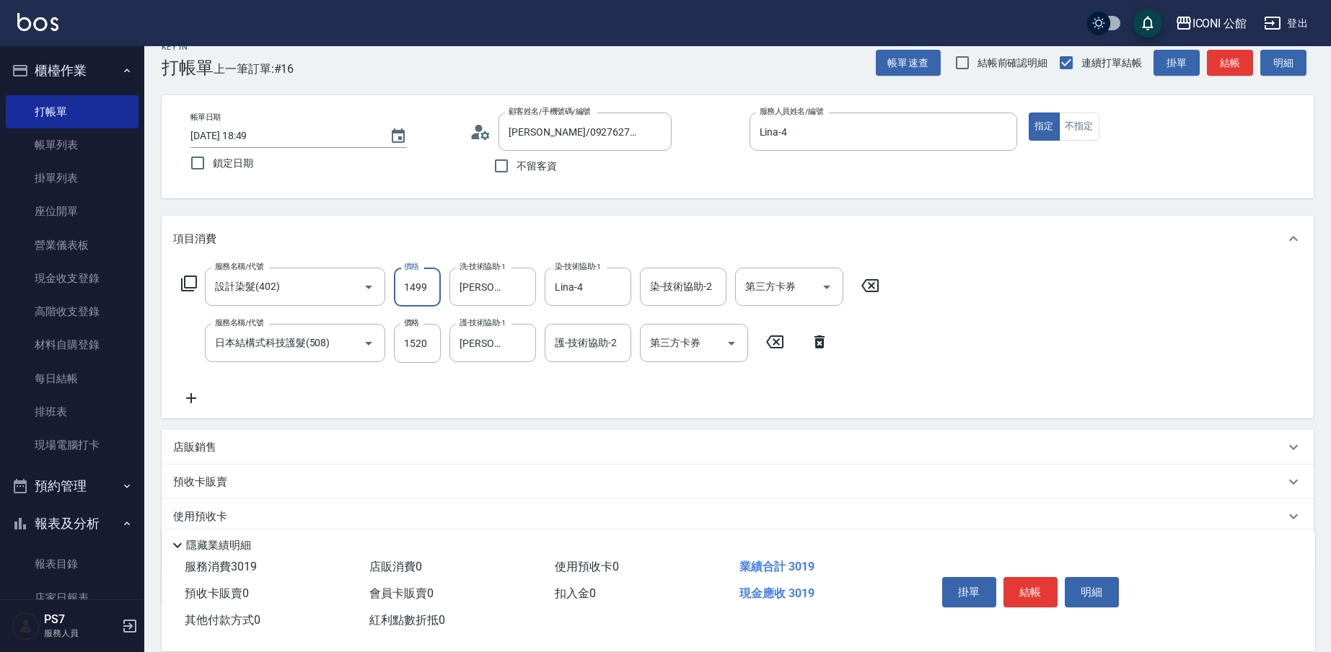
scroll to position [110, 0]
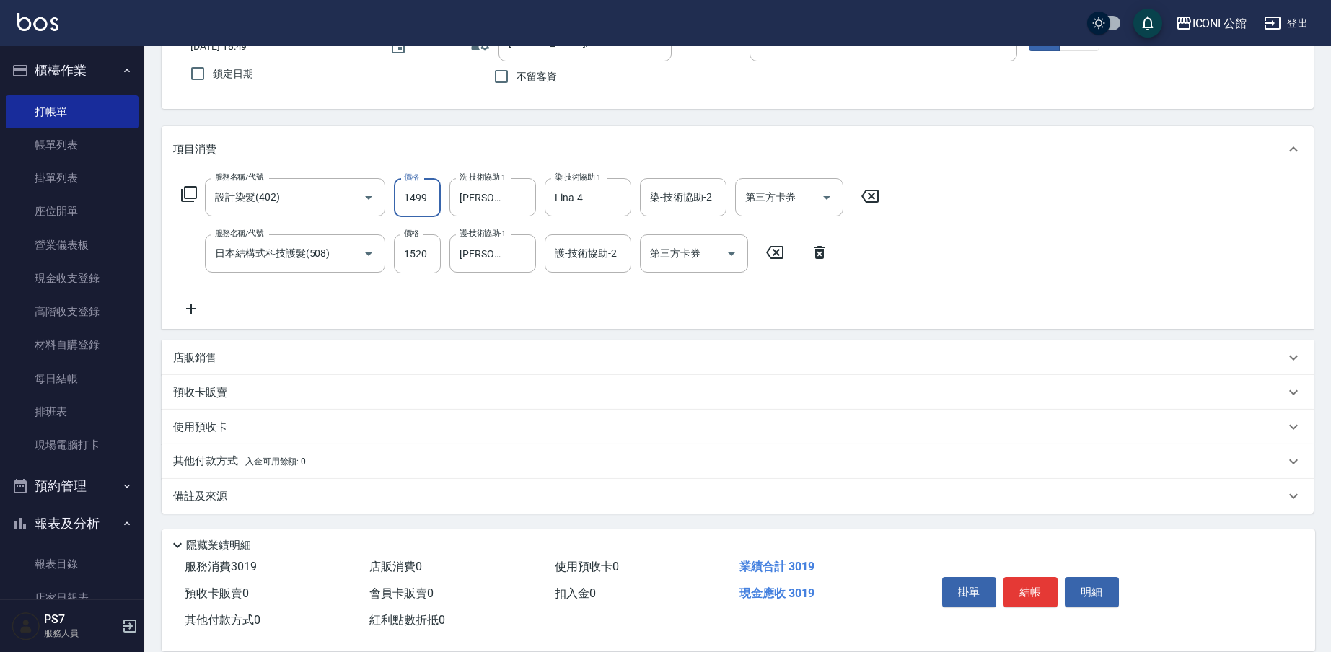
type input "1499"
drag, startPoint x: 216, startPoint y: 421, endPoint x: 202, endPoint y: 468, distance: 49.1
click at [202, 468] on div "項目消費 服務名稱/代號 設計染髮(402) 服務名稱/代號 價格 1499 價格 洗-技術協助-1 Tim-21 洗-技術協助-1 染-技術協助-1 Lin…" at bounding box center [738, 319] width 1152 height 387
click at [202, 463] on p "其他付款方式 入金可用餘額: 0" at bounding box center [239, 462] width 133 height 16
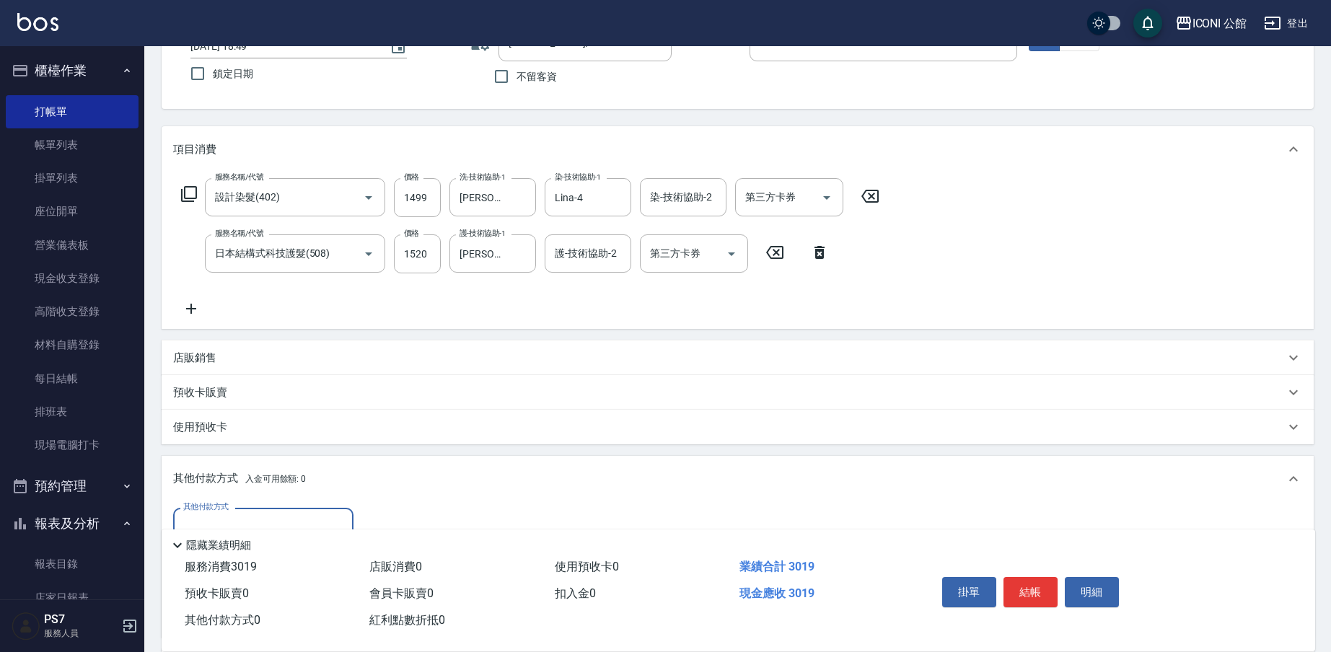
scroll to position [221, 0]
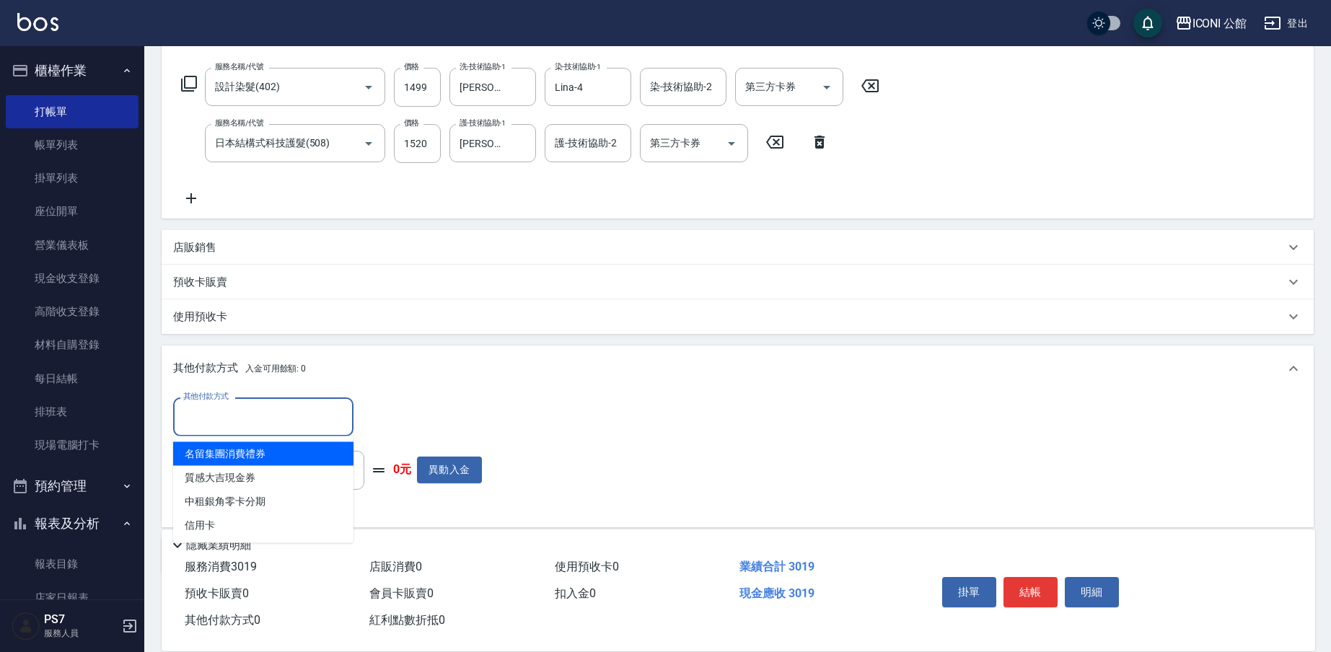
click at [248, 418] on input "其他付款方式" at bounding box center [263, 416] width 167 height 25
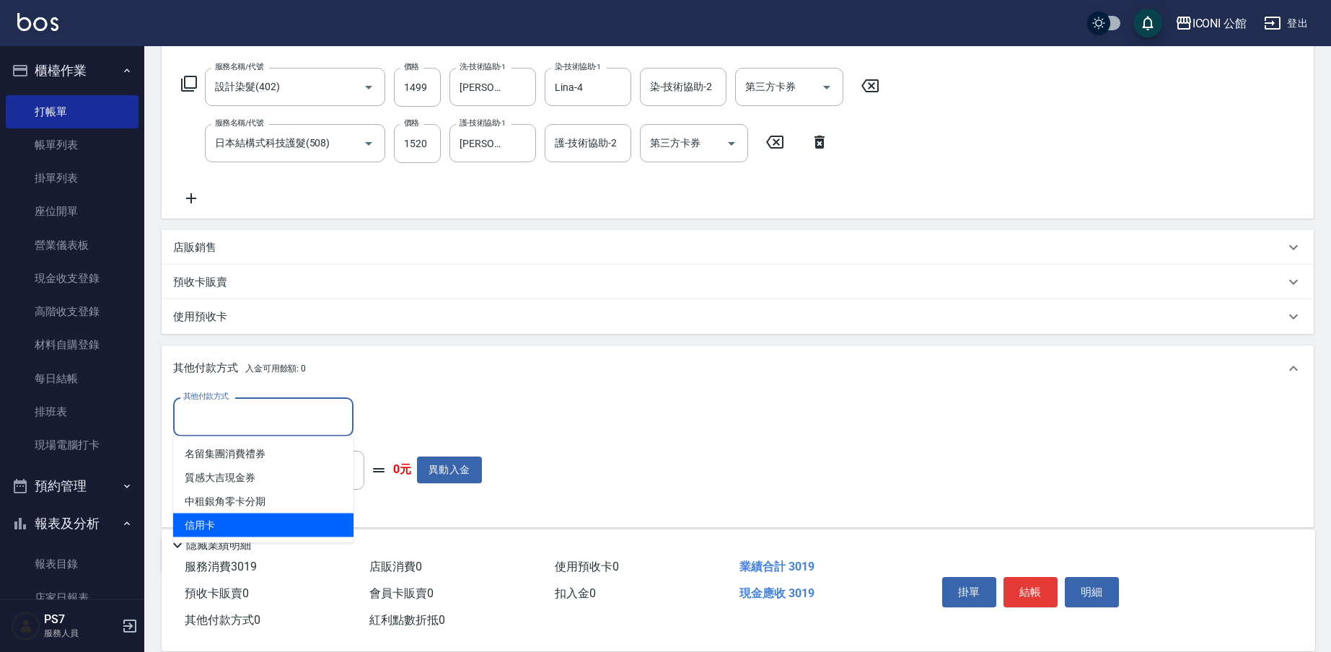
click at [258, 524] on span "信用卡" at bounding box center [263, 526] width 180 height 24
type input "信用卡"
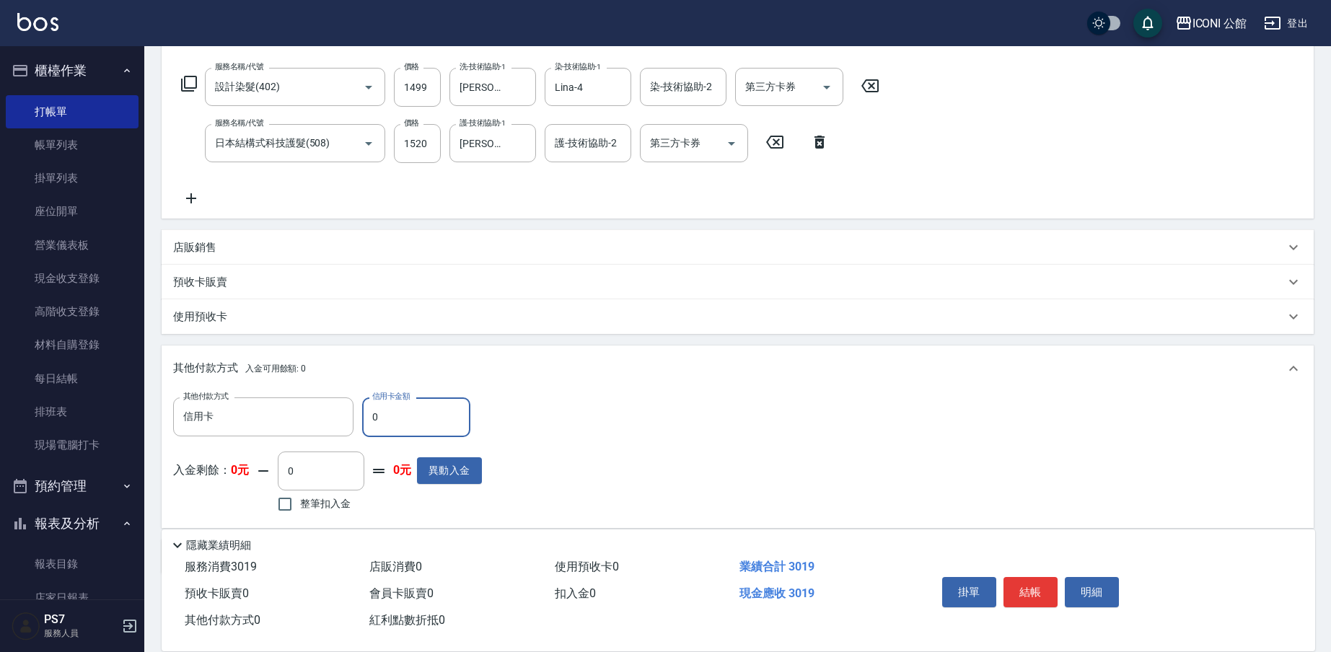
click at [429, 406] on input "0" at bounding box center [416, 417] width 108 height 39
type input "3019"
click at [1041, 582] on button "結帳" at bounding box center [1031, 592] width 54 height 30
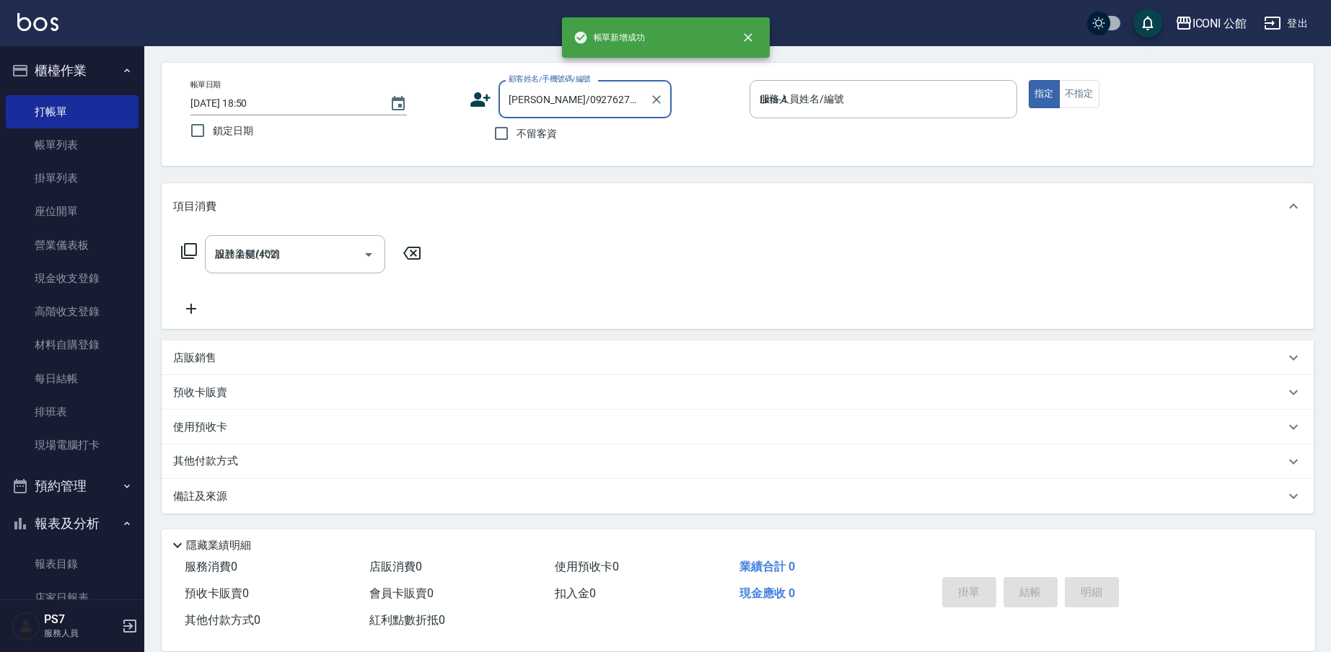
type input "2025/08/22 18:50"
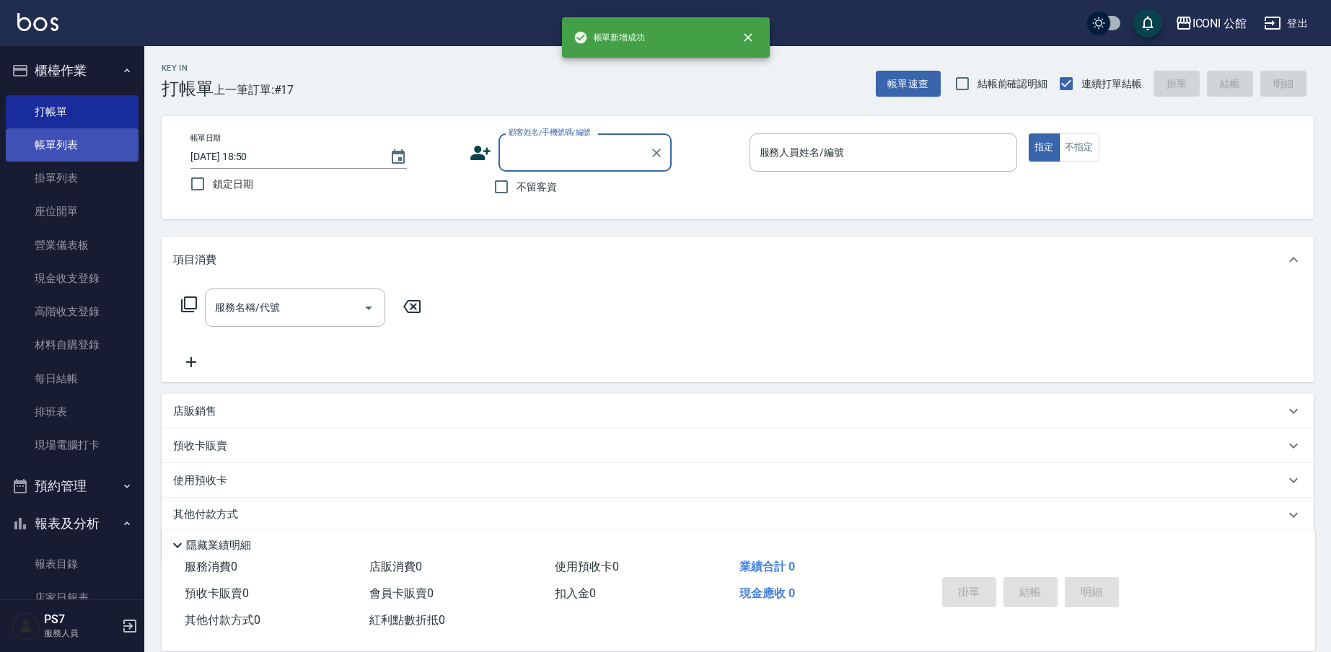
click at [17, 145] on link "帳單列表" at bounding box center [72, 144] width 133 height 33
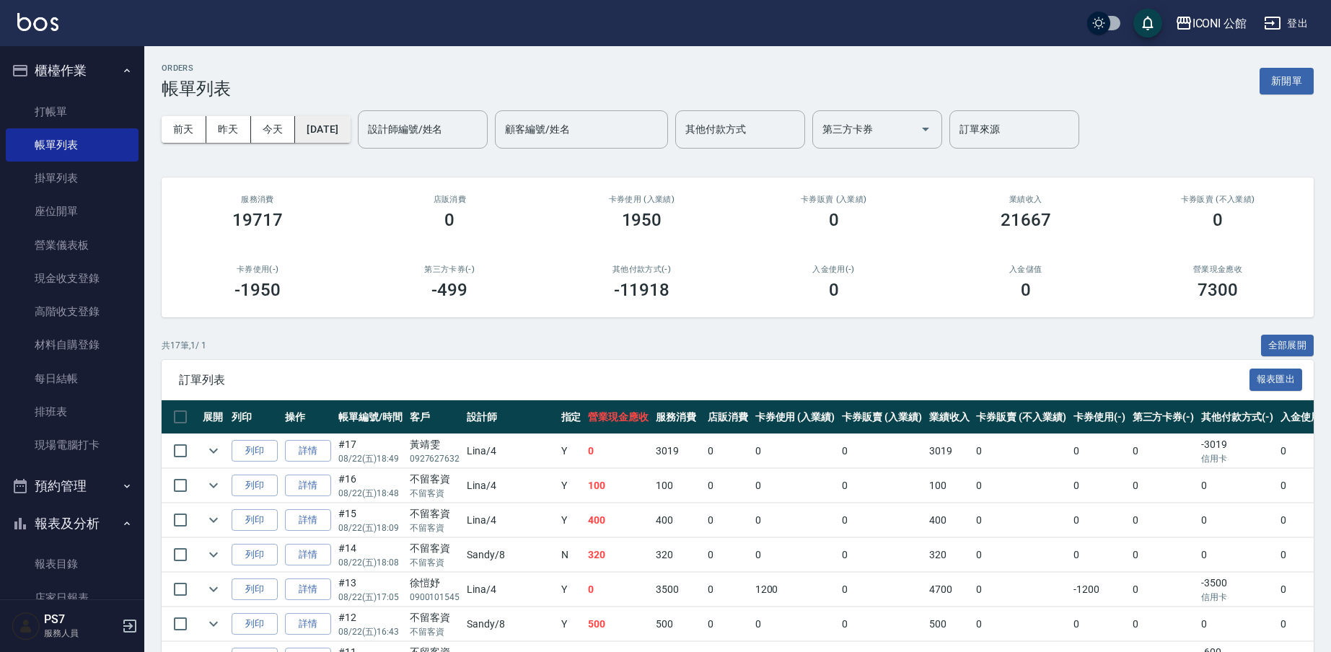
click at [350, 124] on button "[DATE]" at bounding box center [322, 129] width 55 height 27
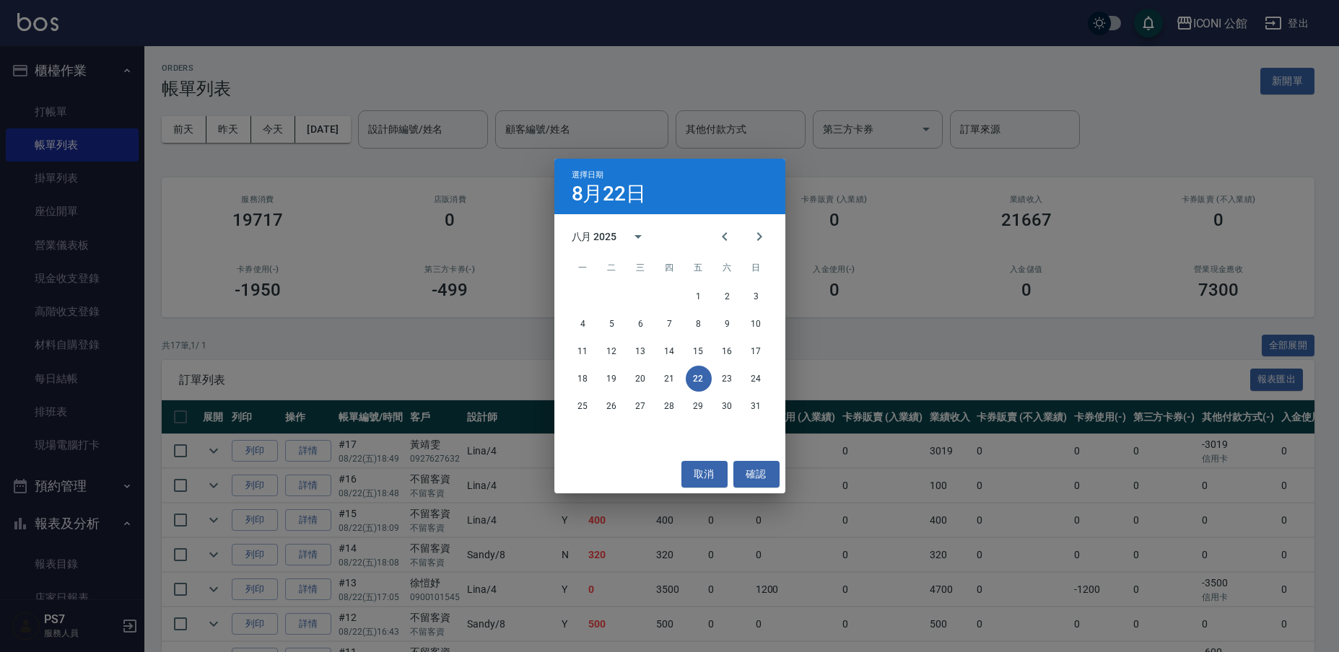
click at [495, 131] on div "選擇日期 8月22日 八月 2025 一 二 三 四 五 六 日 1 2 3 4 5 6 7 8 9 10 11 12 13 14 15 16 17 18 1…" at bounding box center [669, 326] width 1339 height 652
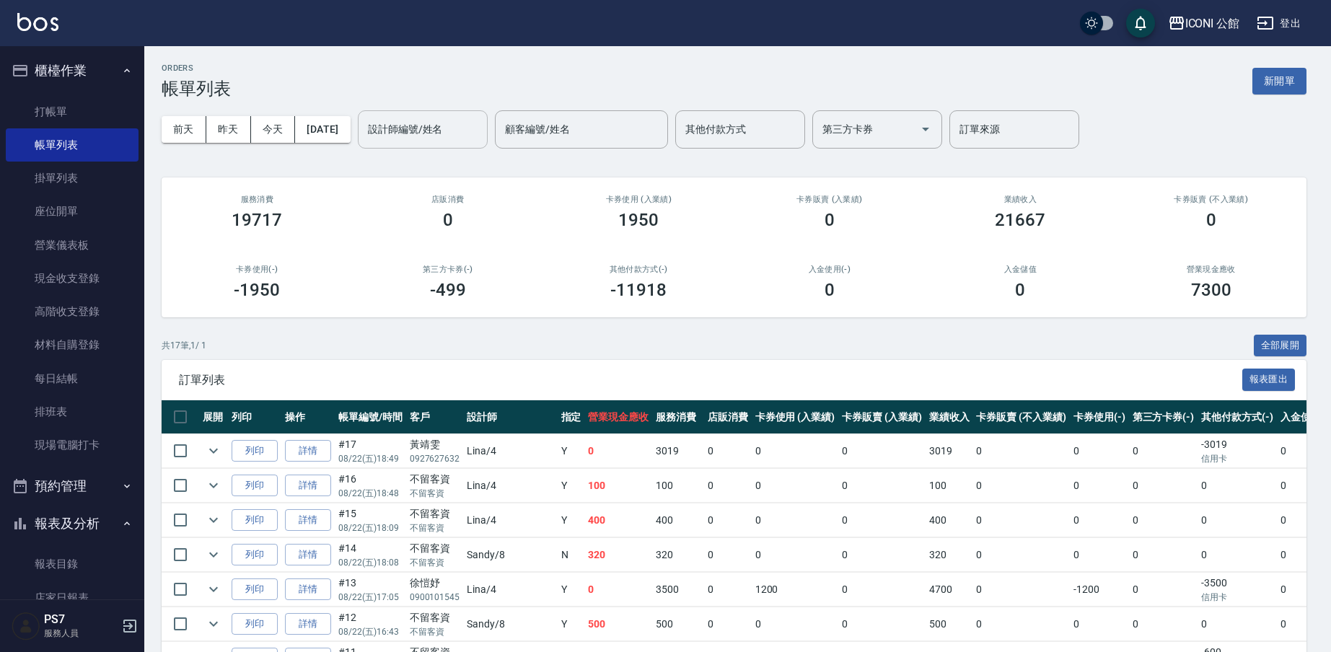
click at [468, 121] on input "設計師編號/姓名" at bounding box center [422, 129] width 117 height 25
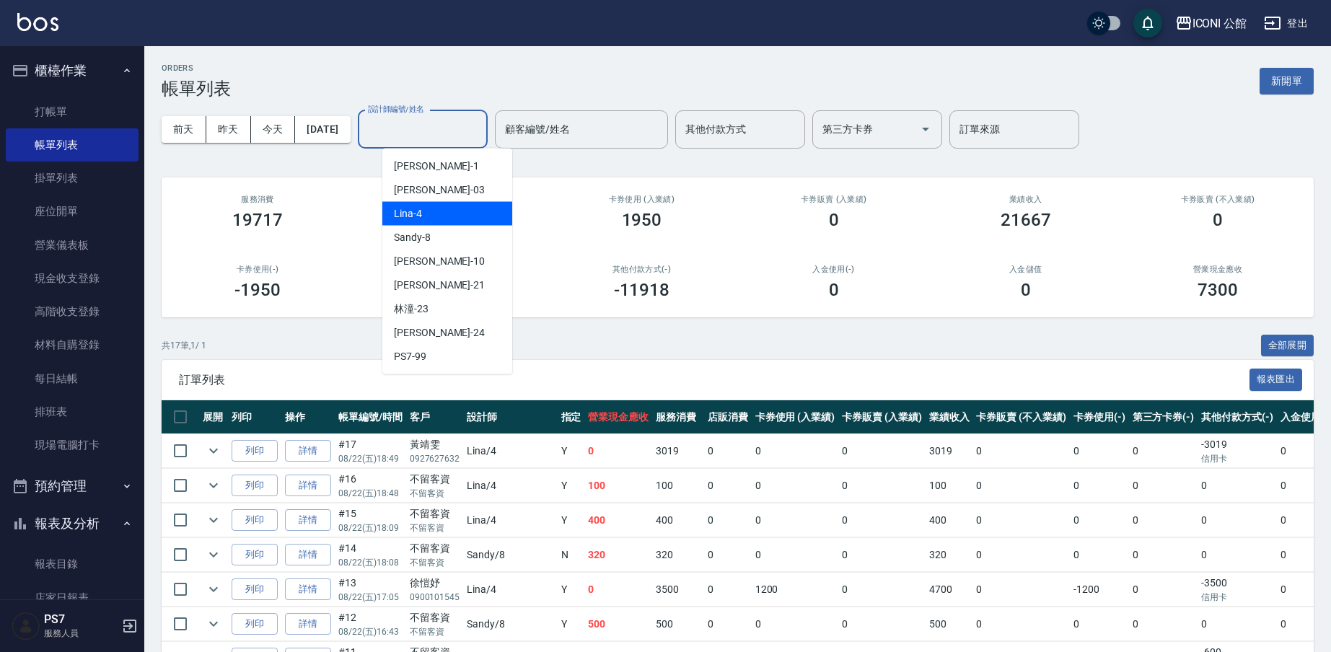
click at [419, 206] on div "Lina -4" at bounding box center [447, 214] width 130 height 24
type input "Lina-4"
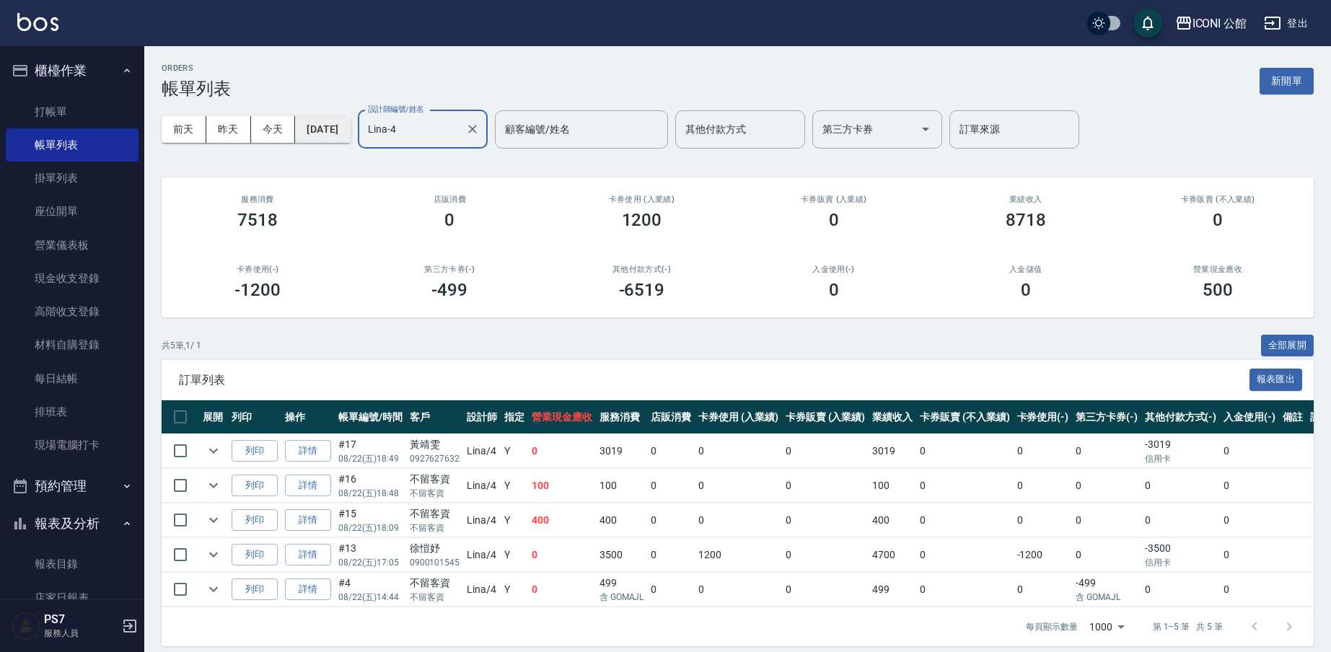
click at [344, 141] on button "[DATE]" at bounding box center [322, 129] width 55 height 27
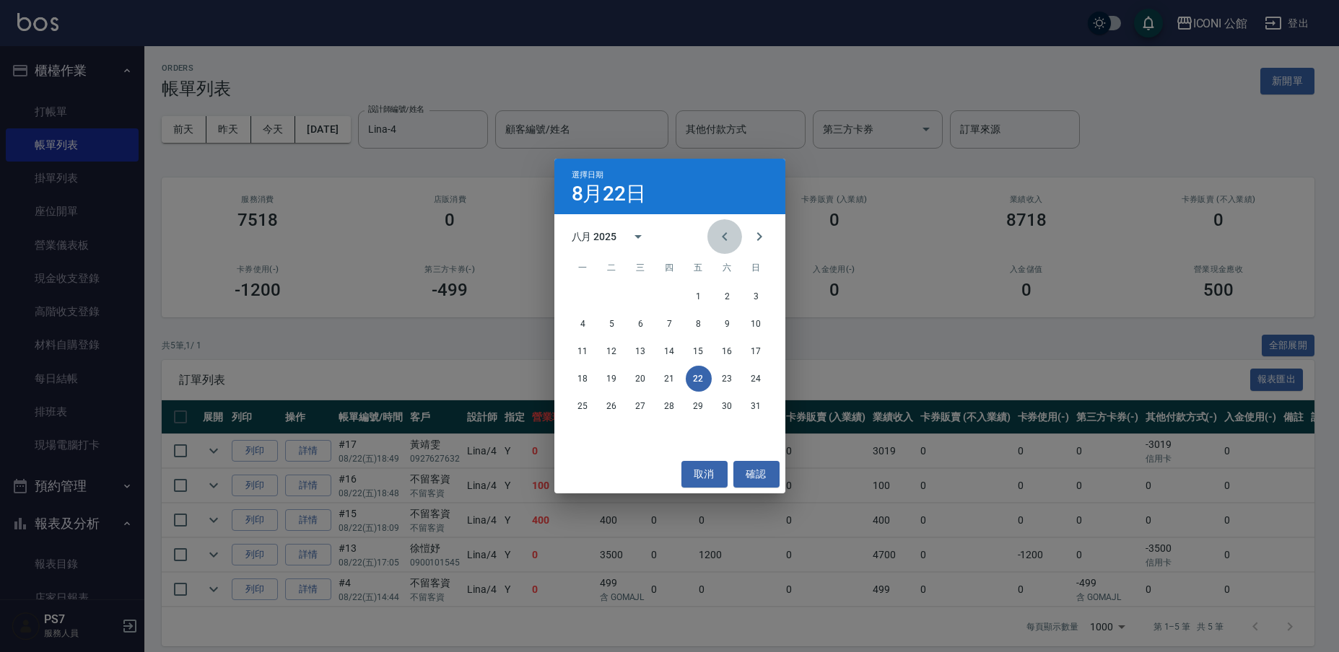
click at [724, 230] on icon "Previous month" at bounding box center [724, 236] width 17 height 17
click at [610, 380] on button "22" at bounding box center [612, 379] width 26 height 26
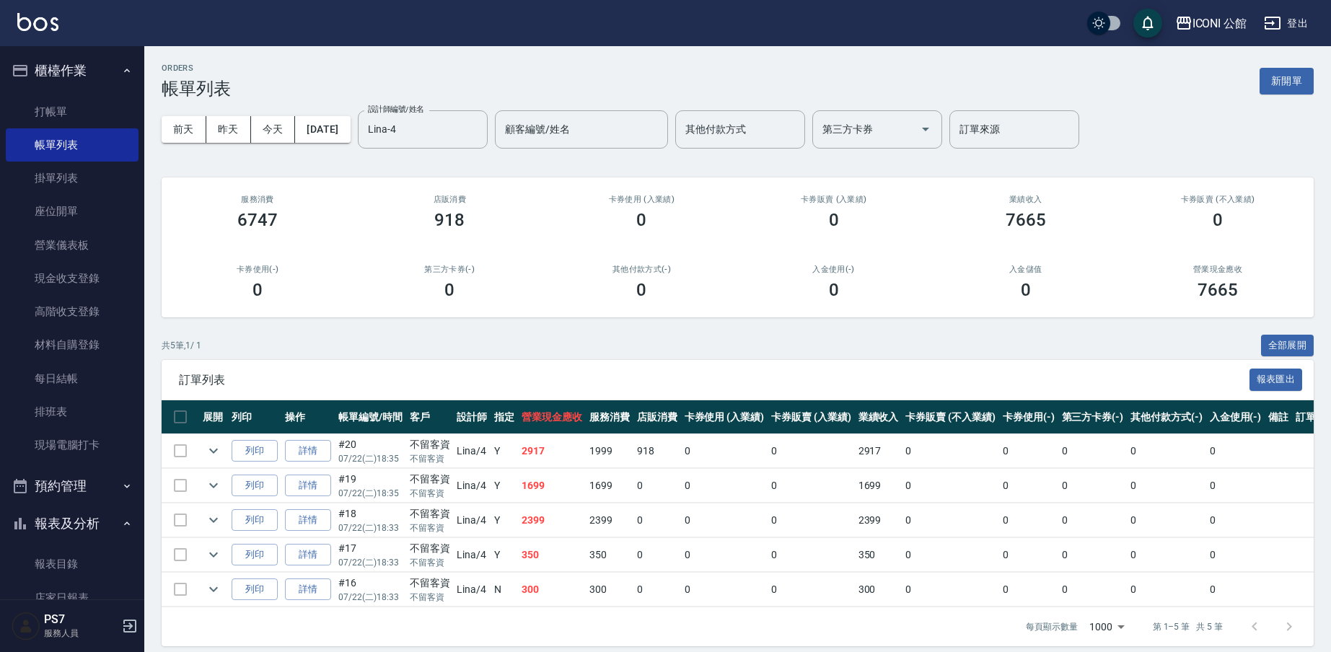
scroll to position [19, 0]
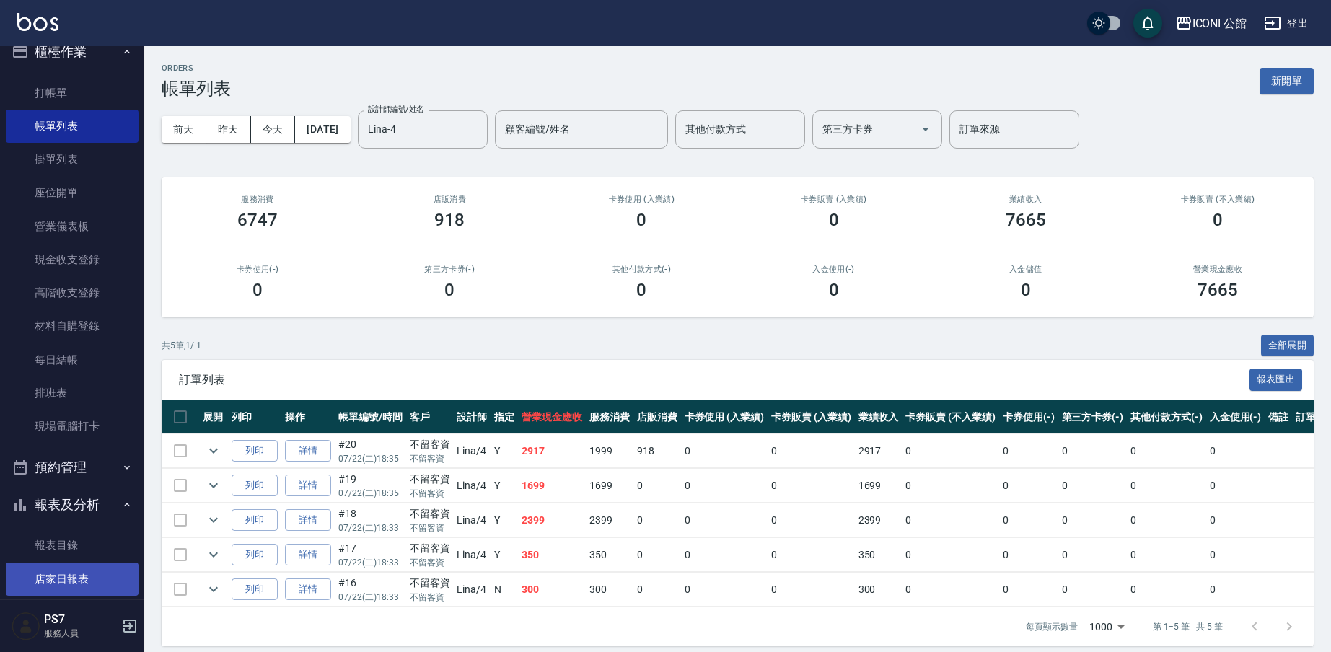
click at [58, 574] on link "店家日報表" at bounding box center [72, 579] width 133 height 33
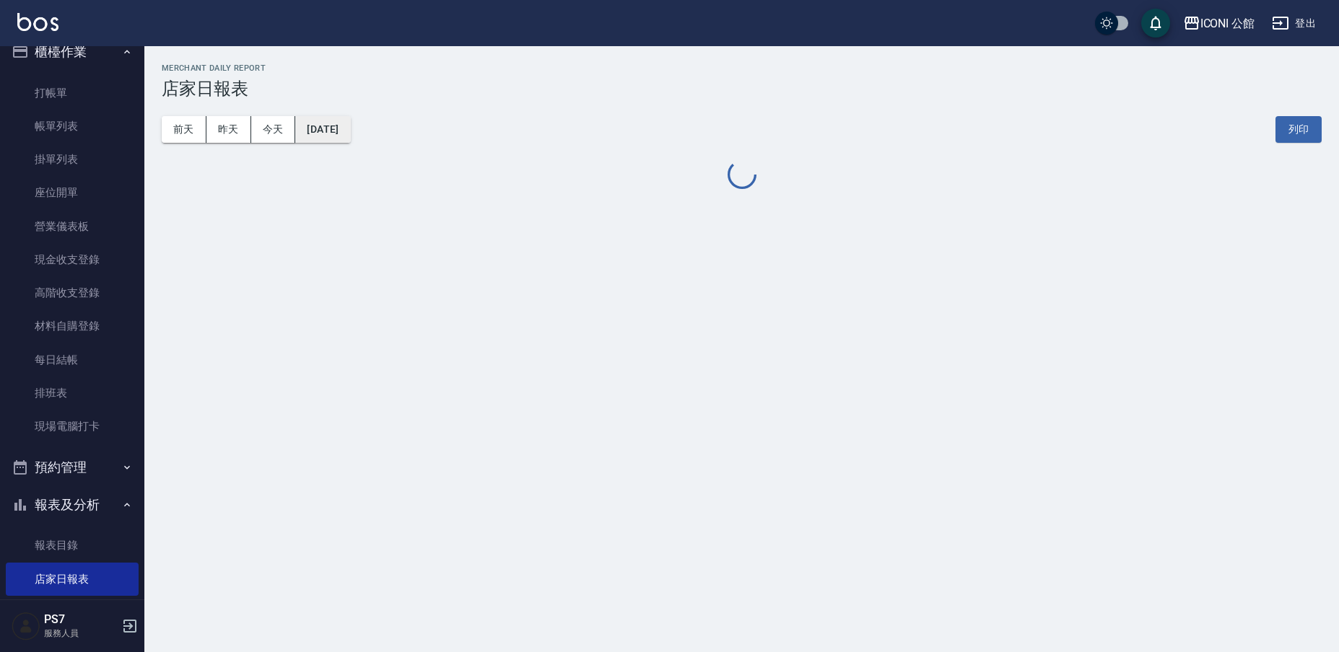
click at [335, 128] on button "[DATE]" at bounding box center [322, 129] width 55 height 27
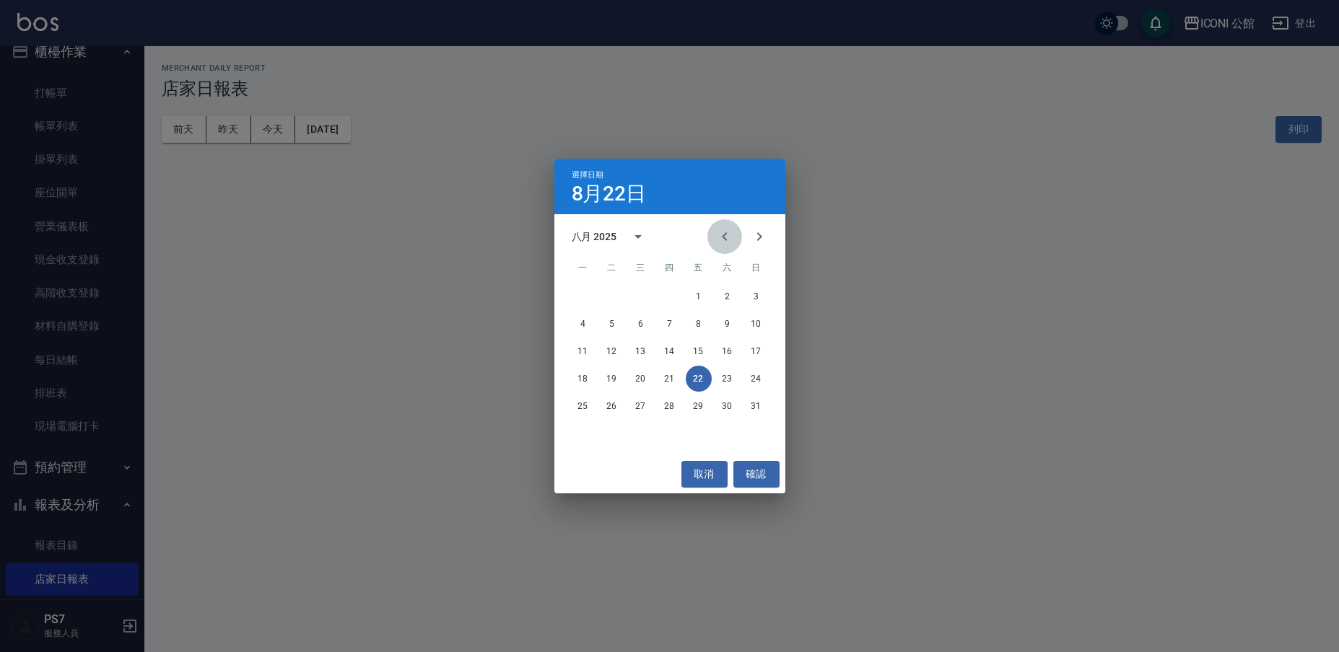
click at [712, 237] on button "Previous month" at bounding box center [724, 236] width 35 height 35
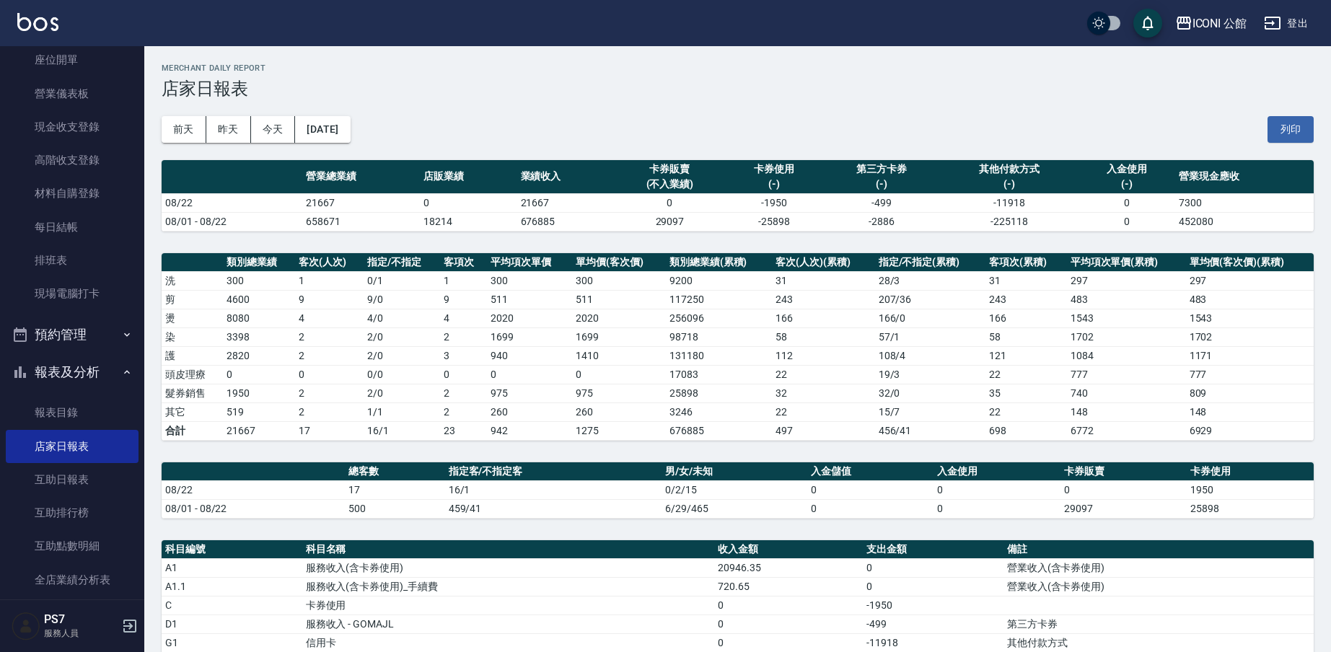
scroll to position [258, 0]
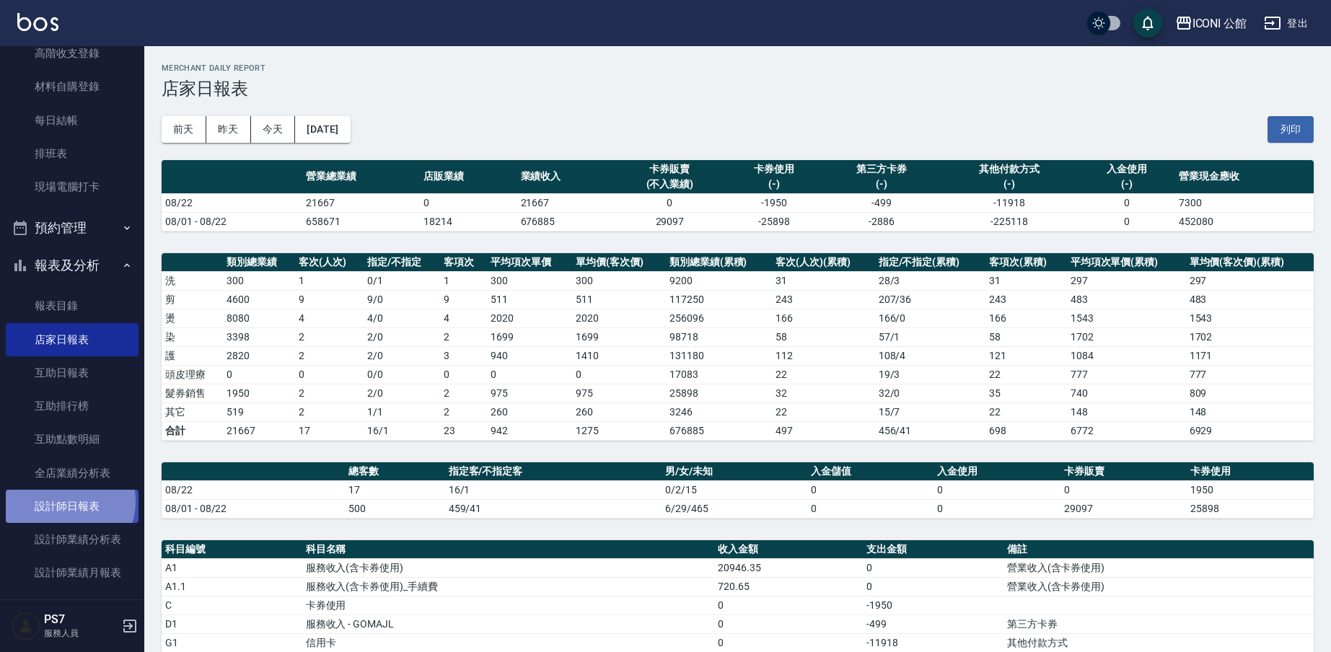
click at [64, 498] on link "設計師日報表" at bounding box center [72, 506] width 133 height 33
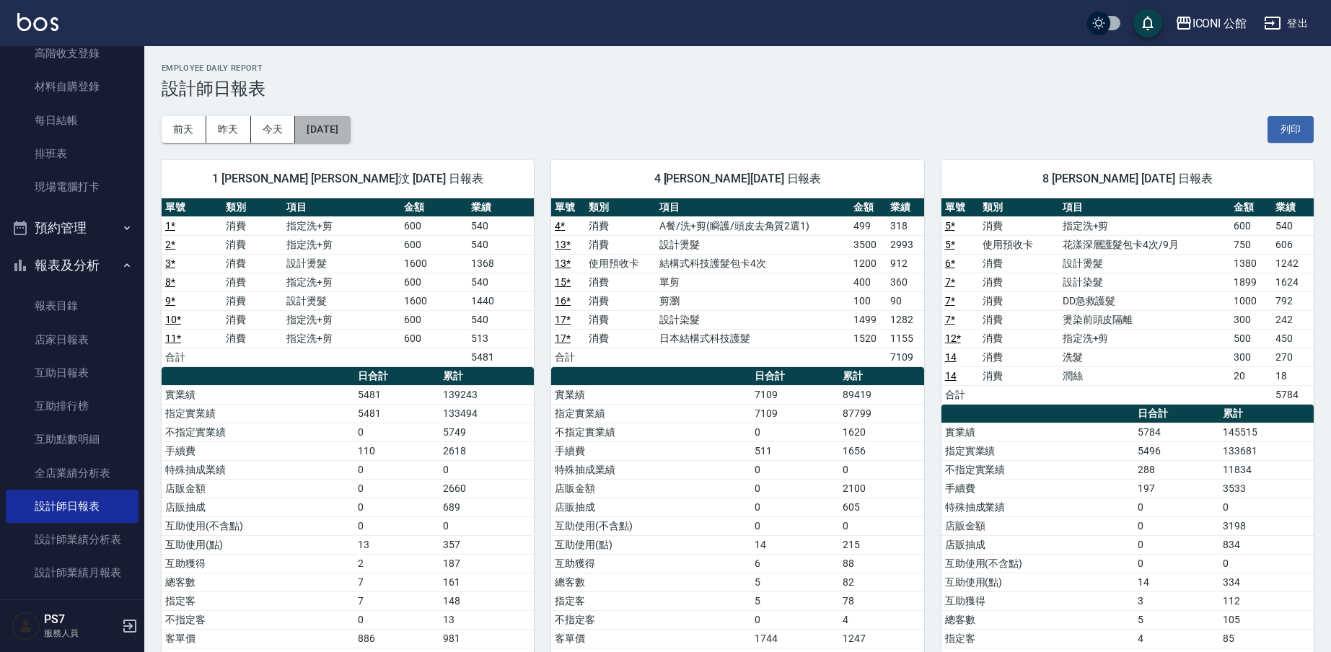
click at [339, 136] on button "[DATE]" at bounding box center [322, 129] width 55 height 27
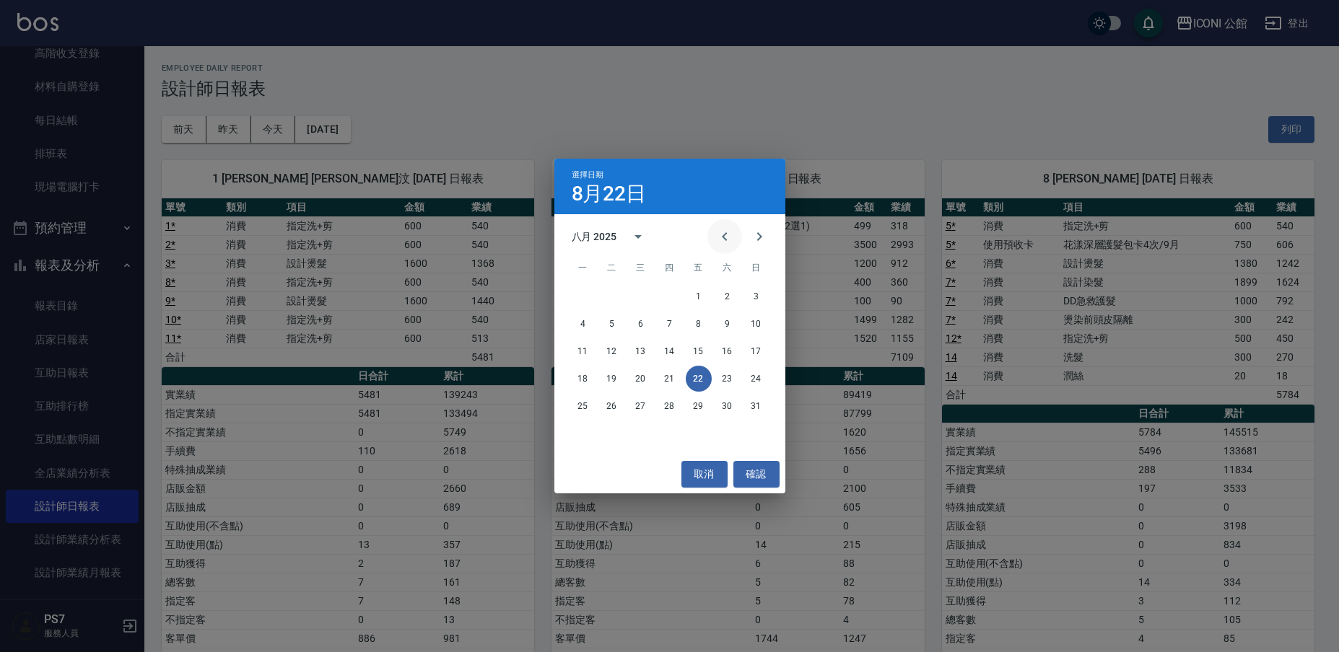
click at [719, 231] on icon "Previous month" at bounding box center [724, 236] width 17 height 17
click at [604, 376] on button "22" at bounding box center [612, 379] width 26 height 26
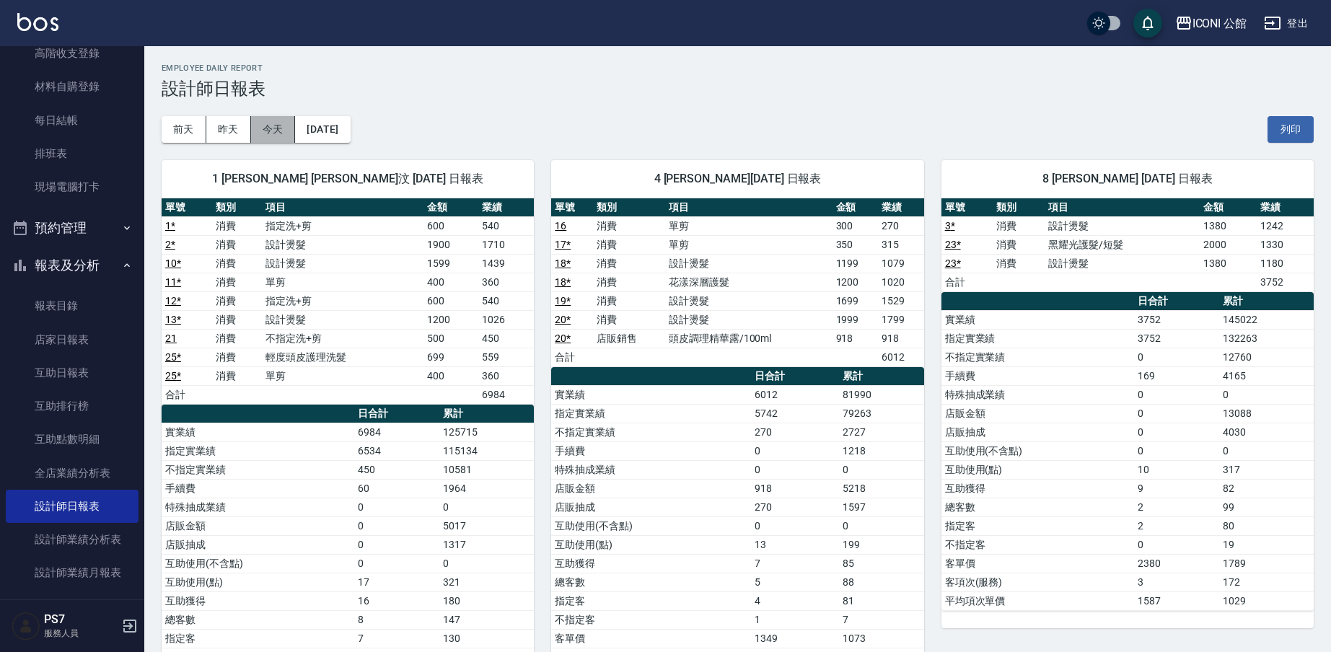
click at [287, 131] on button "今天" at bounding box center [273, 129] width 45 height 27
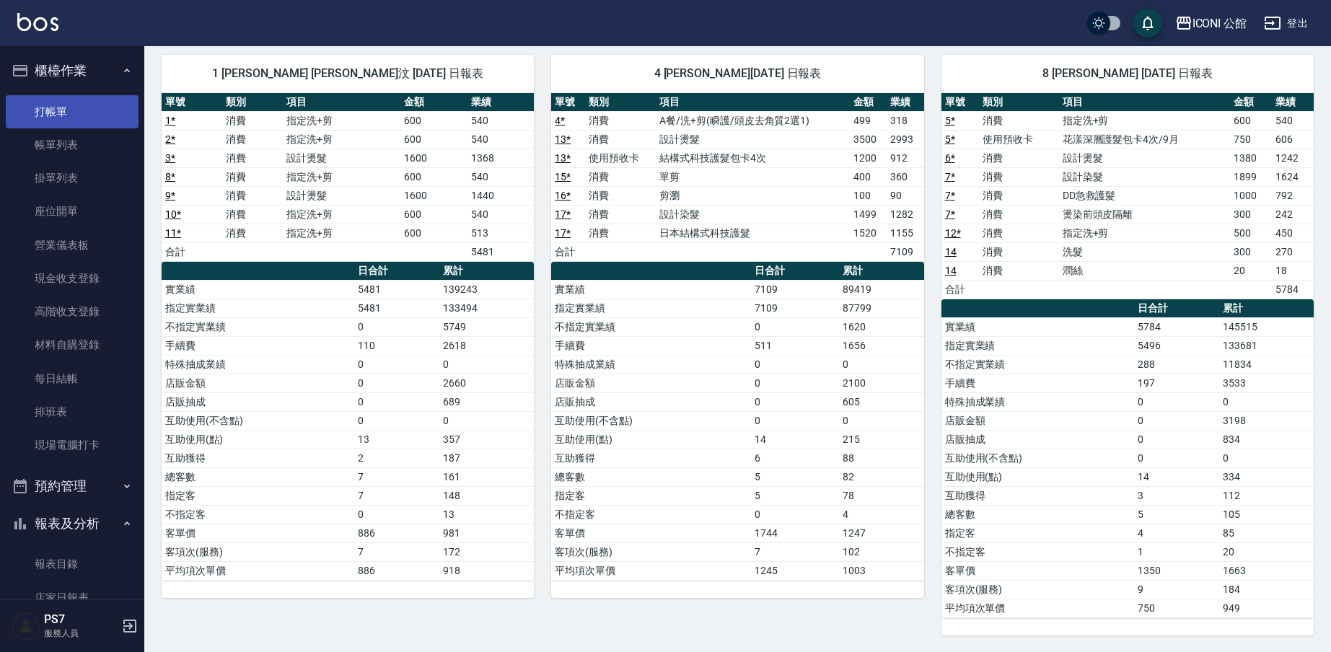
click at [45, 113] on link "打帳單" at bounding box center [72, 111] width 133 height 33
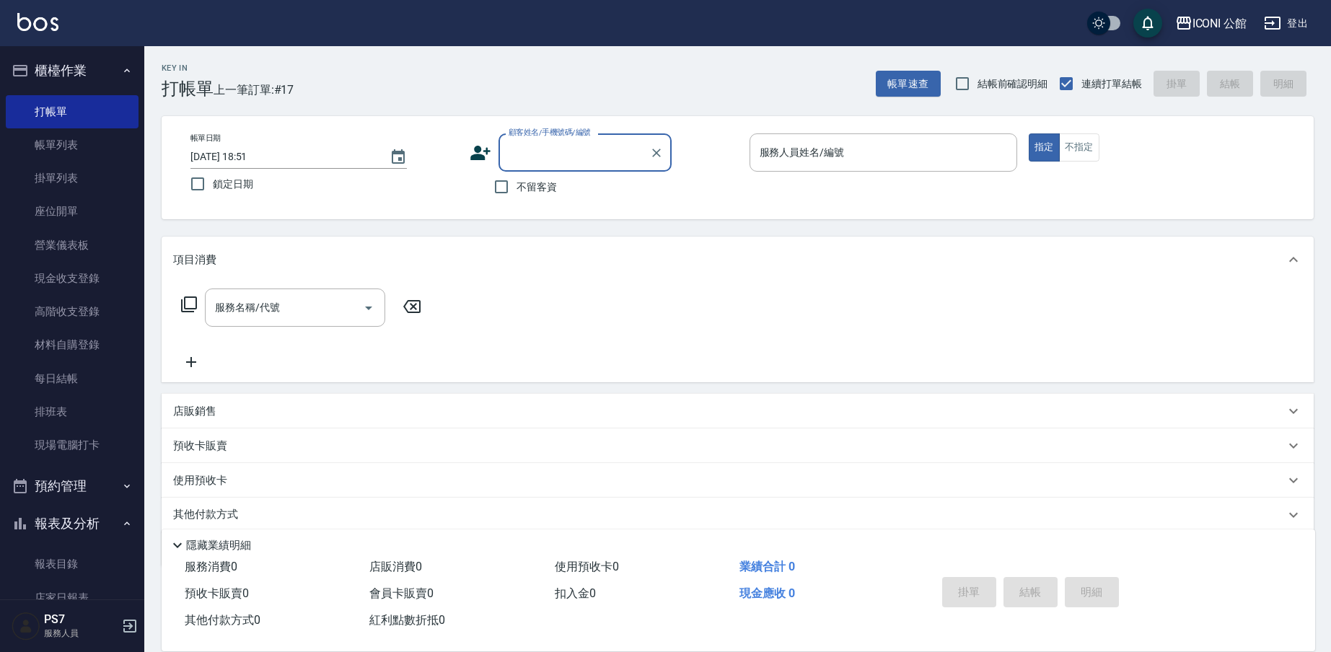
click at [543, 180] on span "不留客資" at bounding box center [537, 187] width 40 height 15
click at [517, 180] on input "不留客資" at bounding box center [501, 187] width 30 height 30
checkbox input "true"
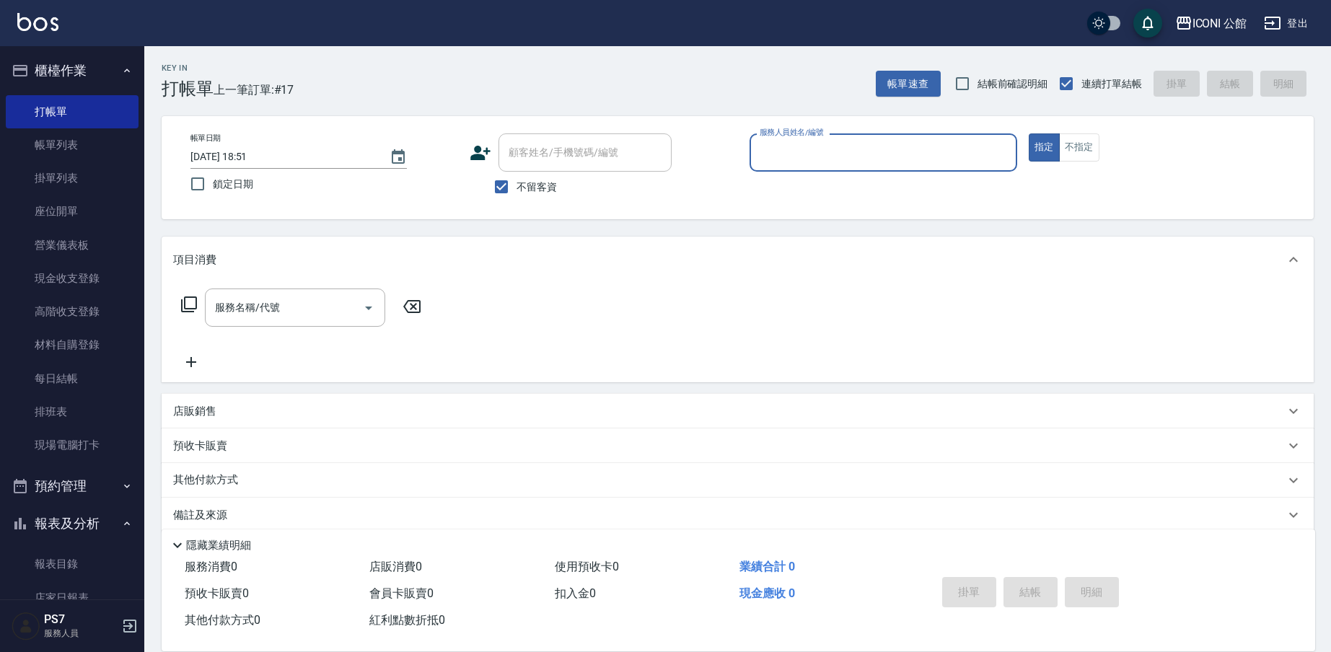
click at [784, 165] on input "服務人員姓名/編號" at bounding box center [883, 152] width 255 height 25
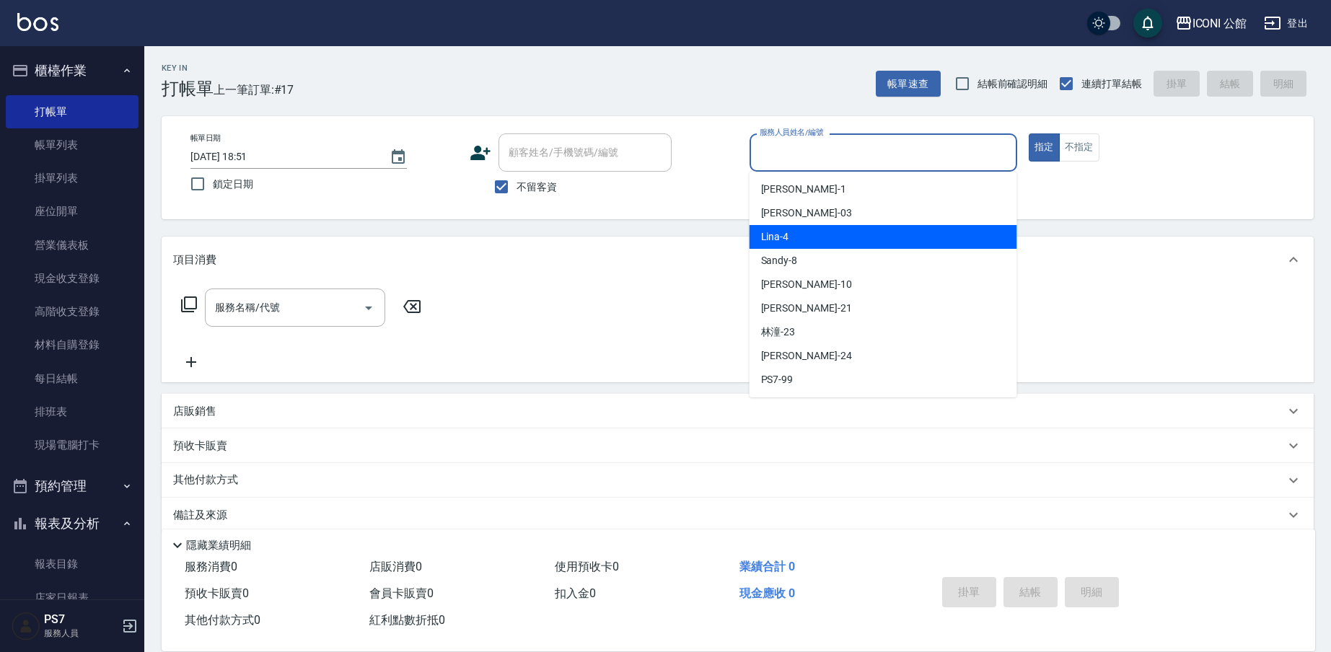
click at [791, 234] on div "Lina -4" at bounding box center [884, 237] width 268 height 24
type input "Lina-4"
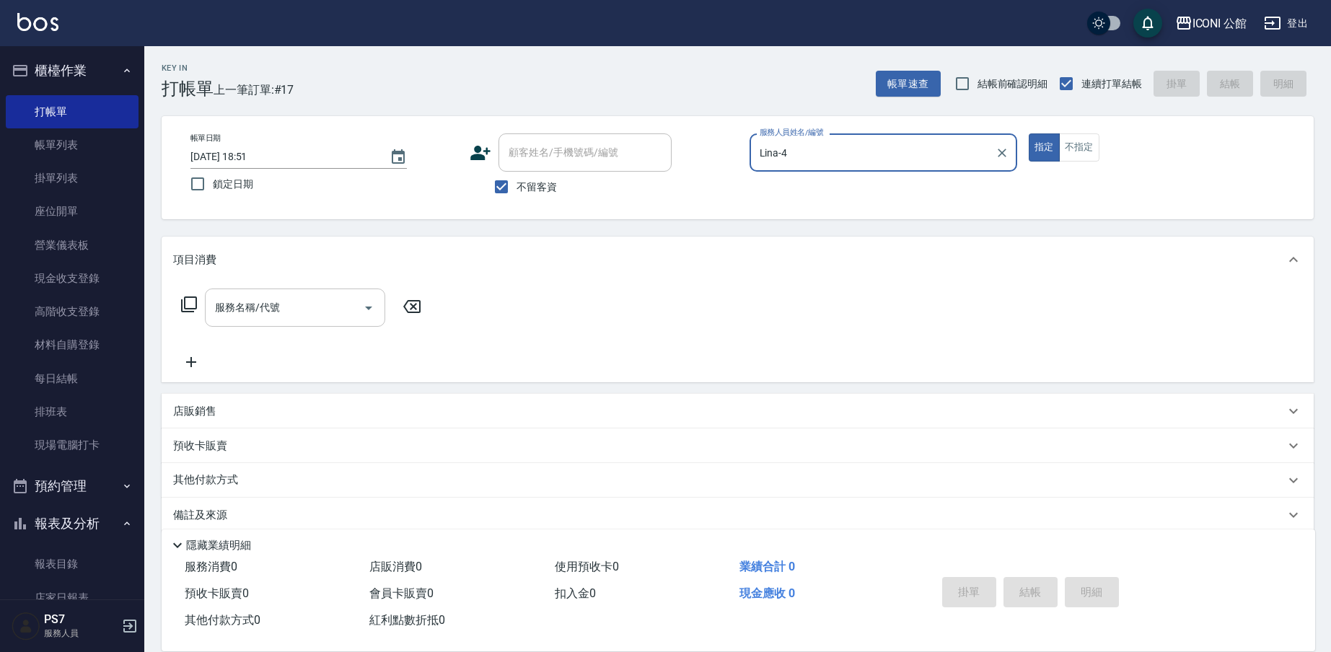
click at [285, 316] on input "服務名稱/代號" at bounding box center [284, 307] width 146 height 25
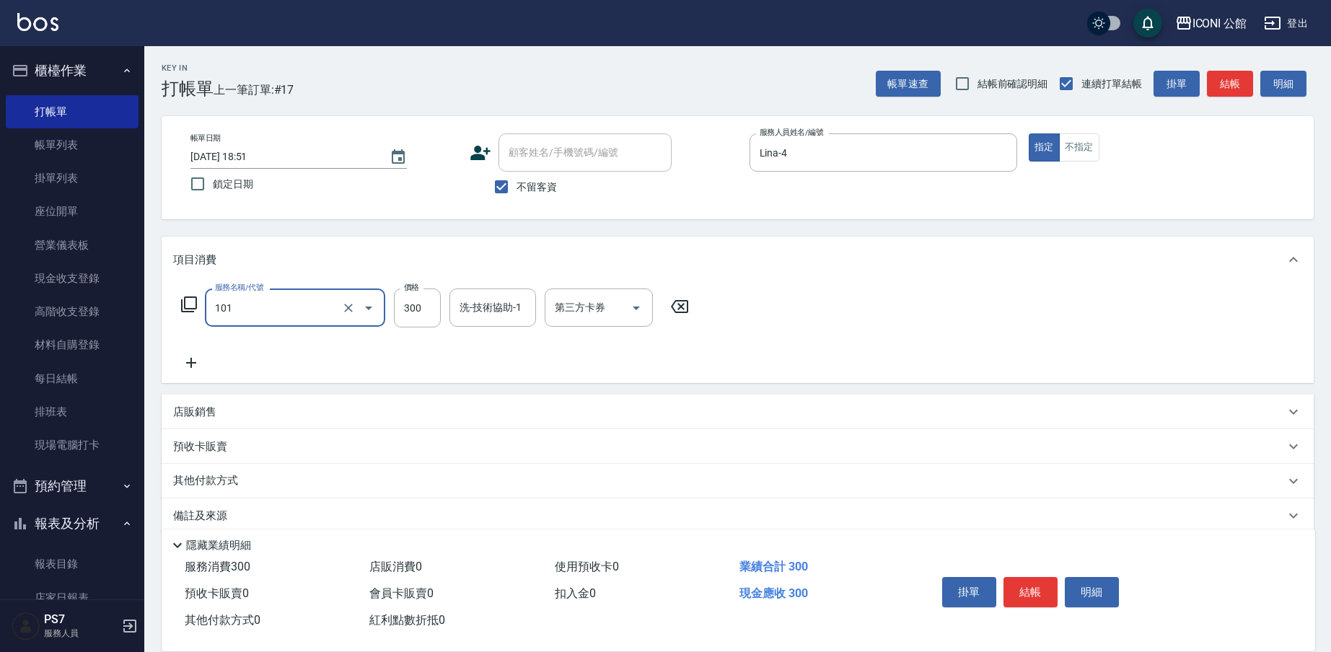
type input "洗髮(101)"
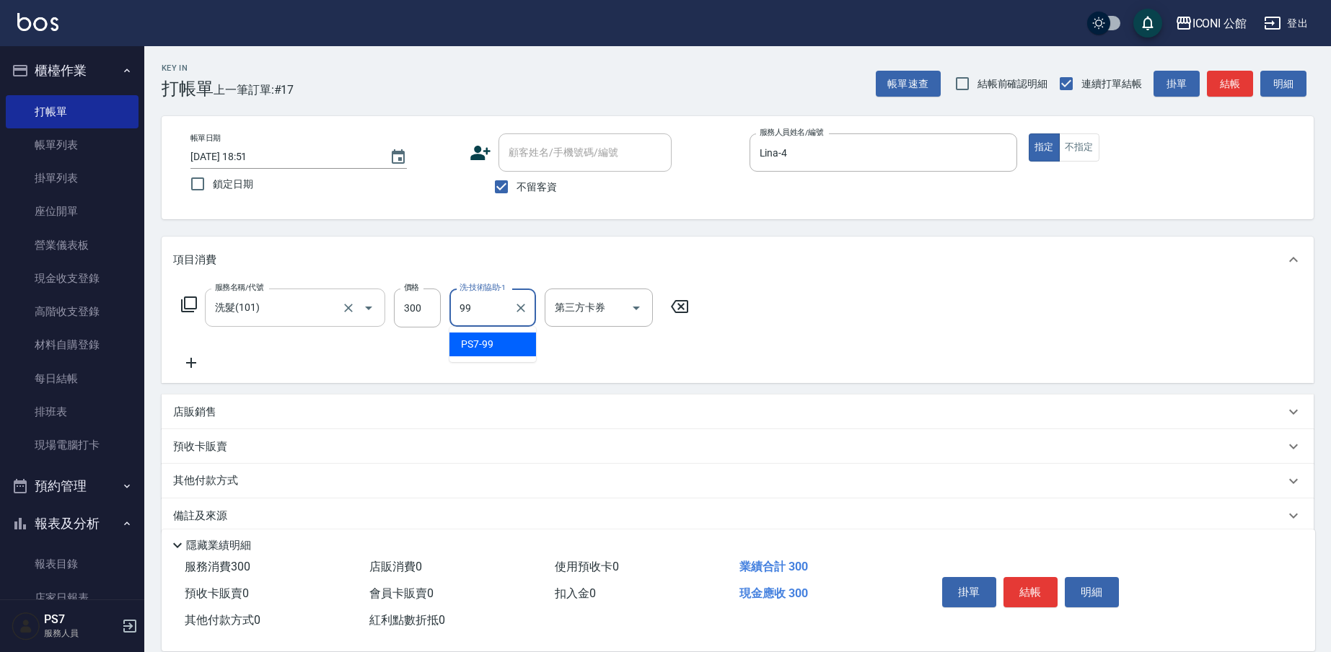
type input "PS7-99"
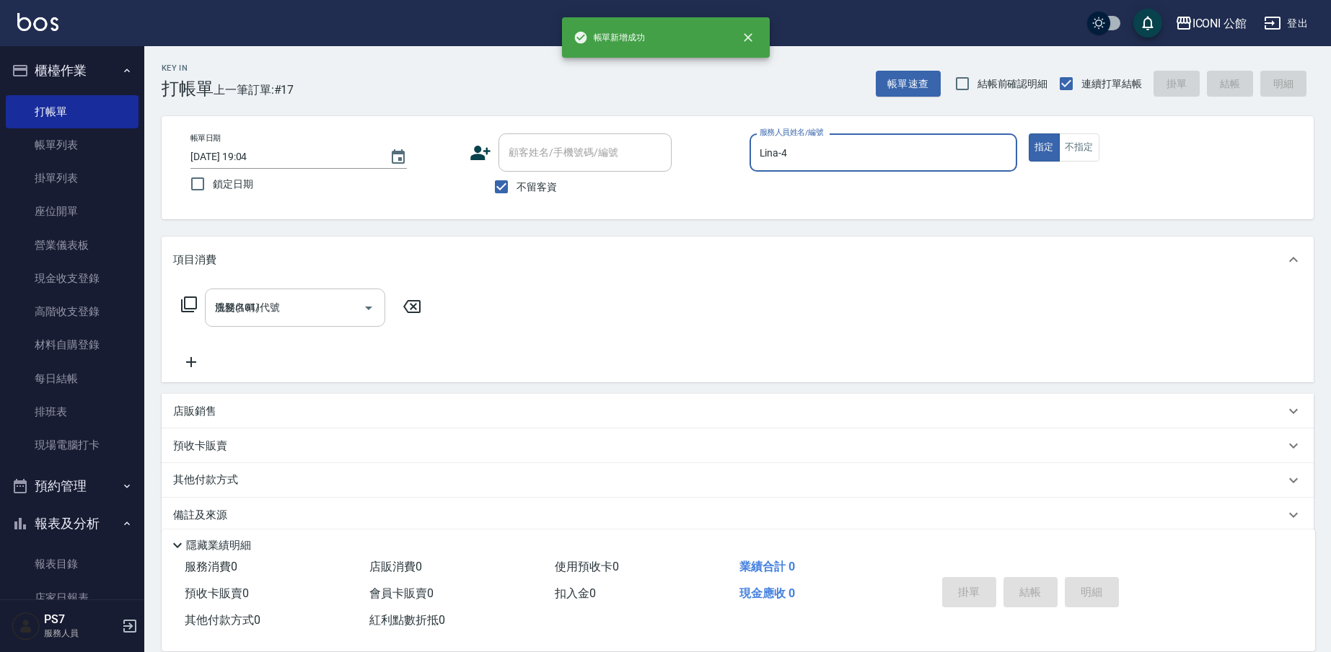
type input "2025/08/22 19:04"
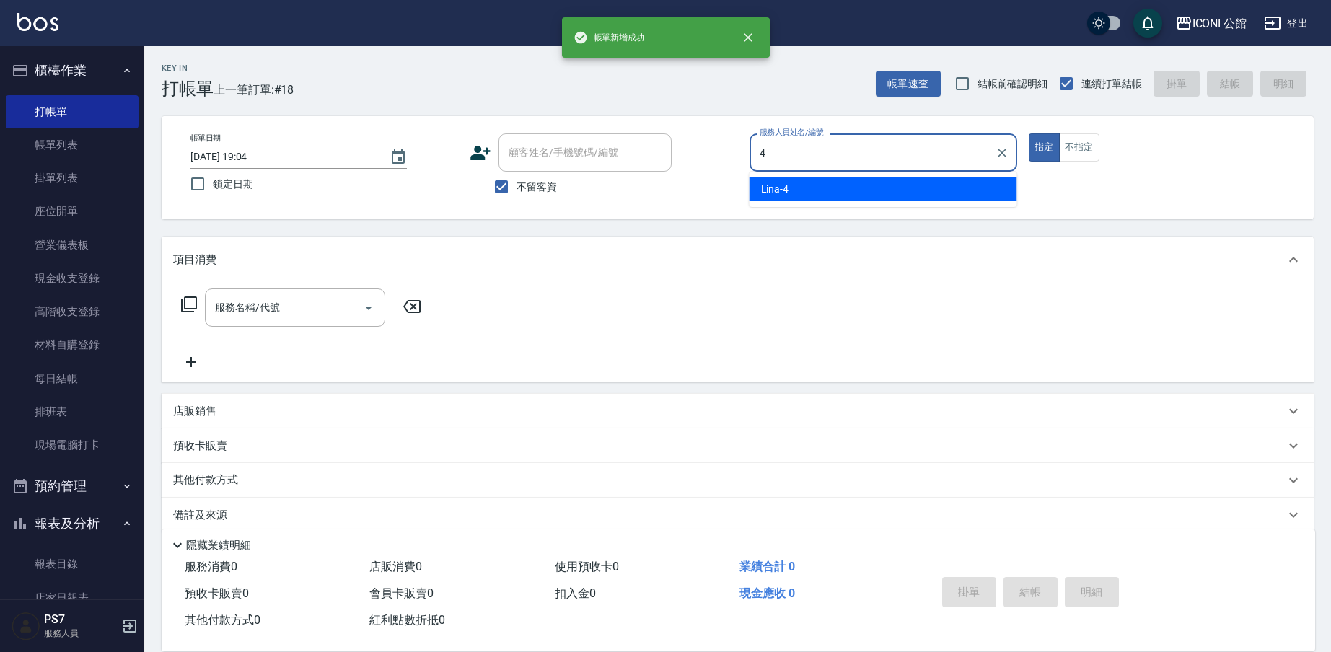
type input "Lina-4"
type button "true"
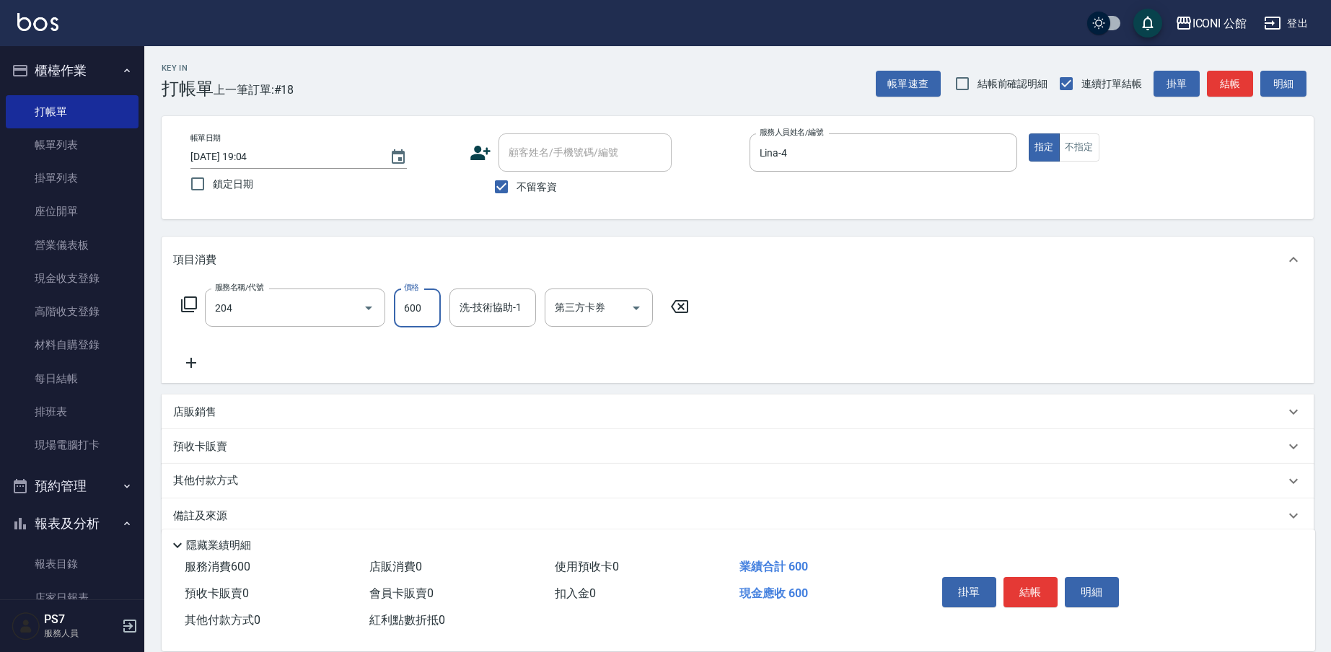
type input "指定洗+剪(204)"
type input "可歆-24"
click at [1049, 587] on button "結帳" at bounding box center [1031, 592] width 54 height 30
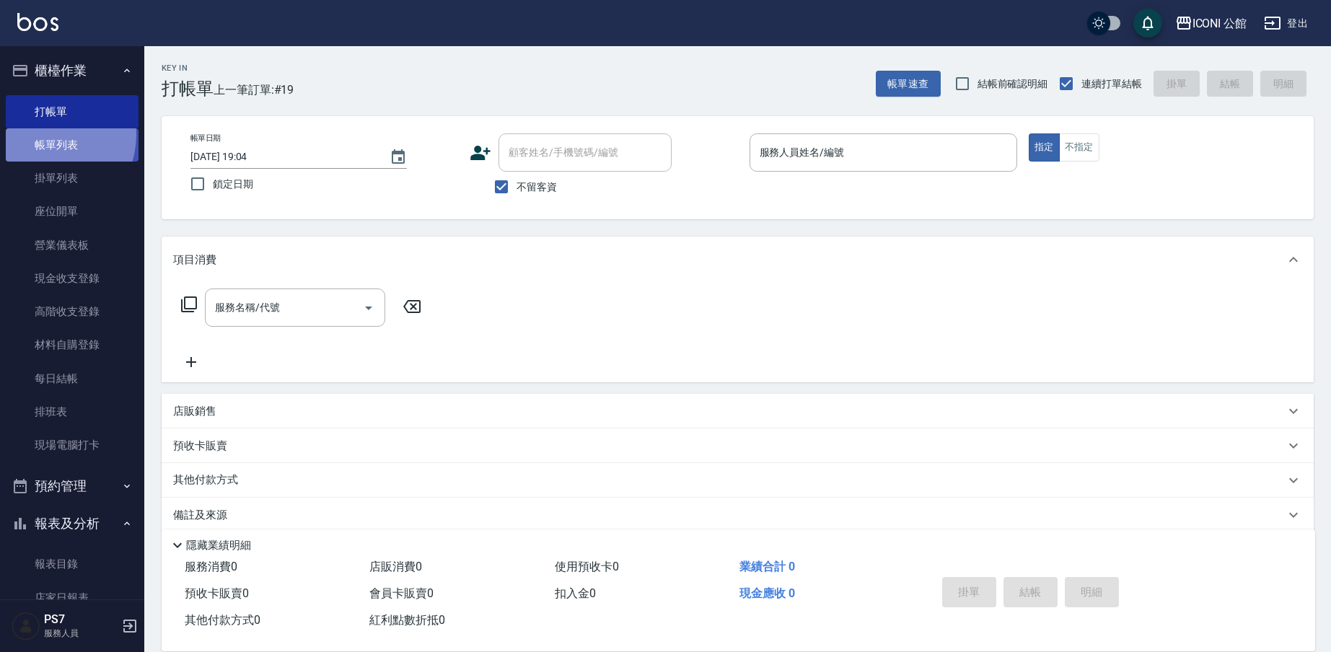
click at [43, 134] on link "帳單列表" at bounding box center [72, 144] width 133 height 33
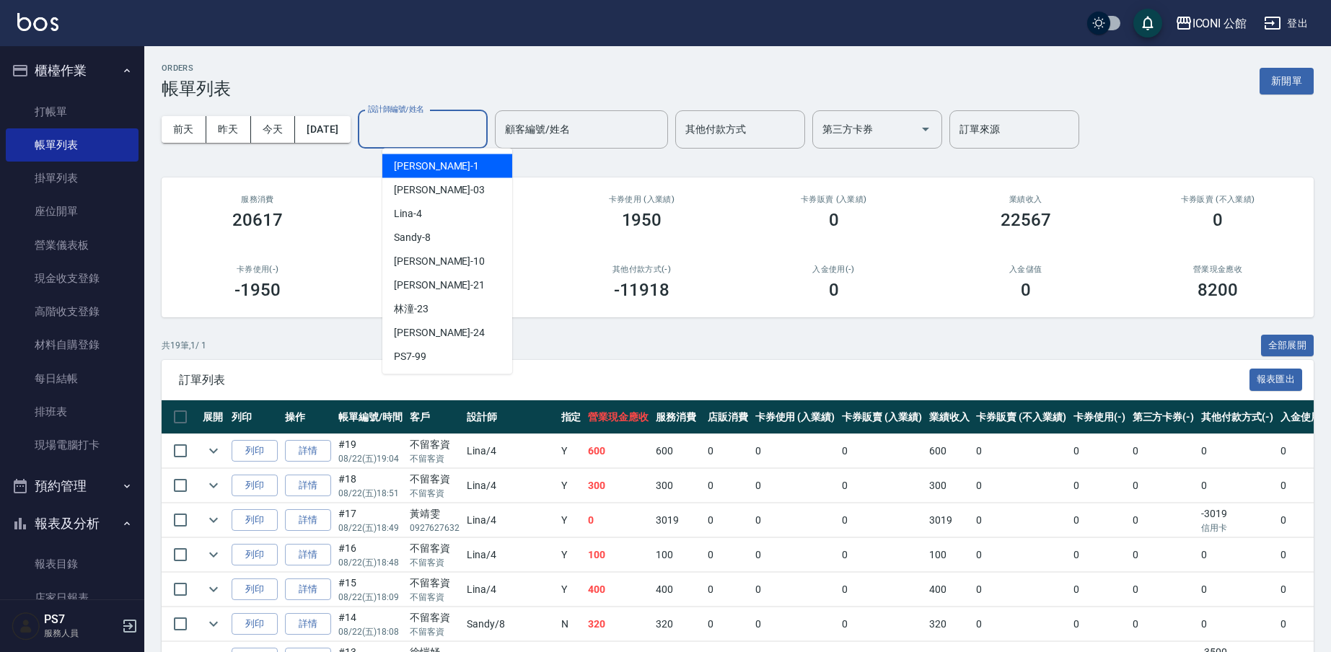
click at [435, 133] on input "設計師編號/姓名" at bounding box center [422, 129] width 117 height 25
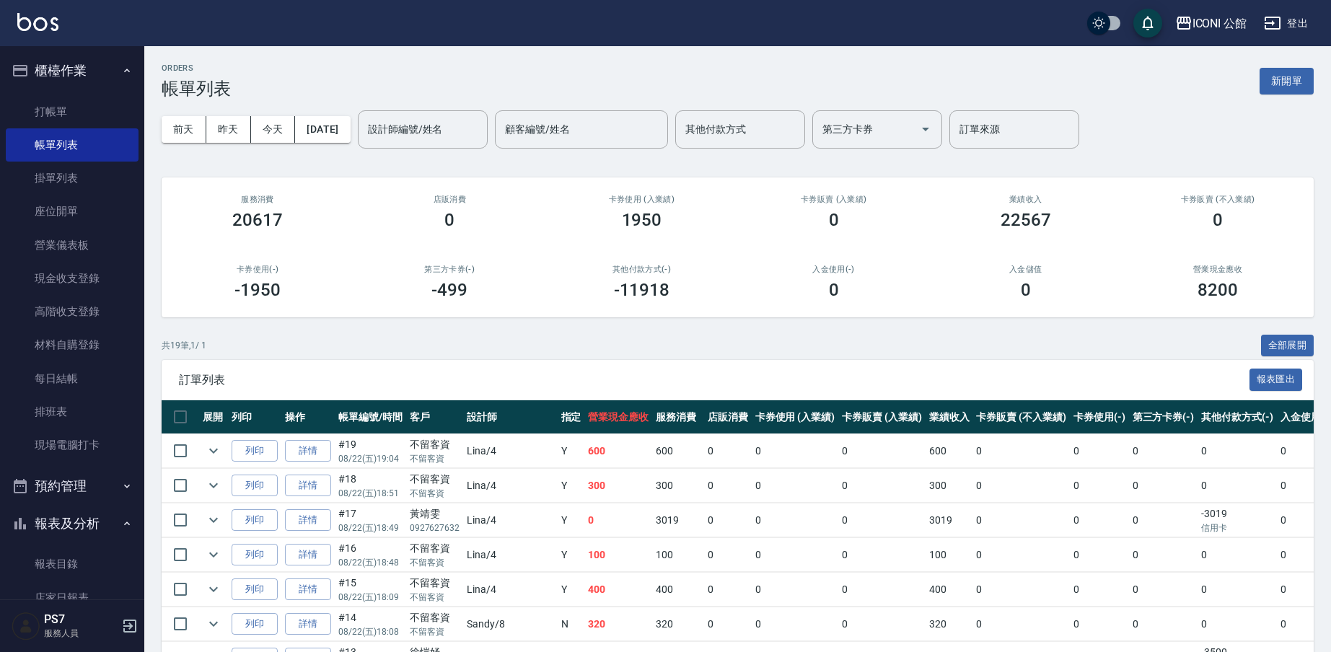
click at [496, 590] on td "Lina /4" at bounding box center [510, 590] width 94 height 34
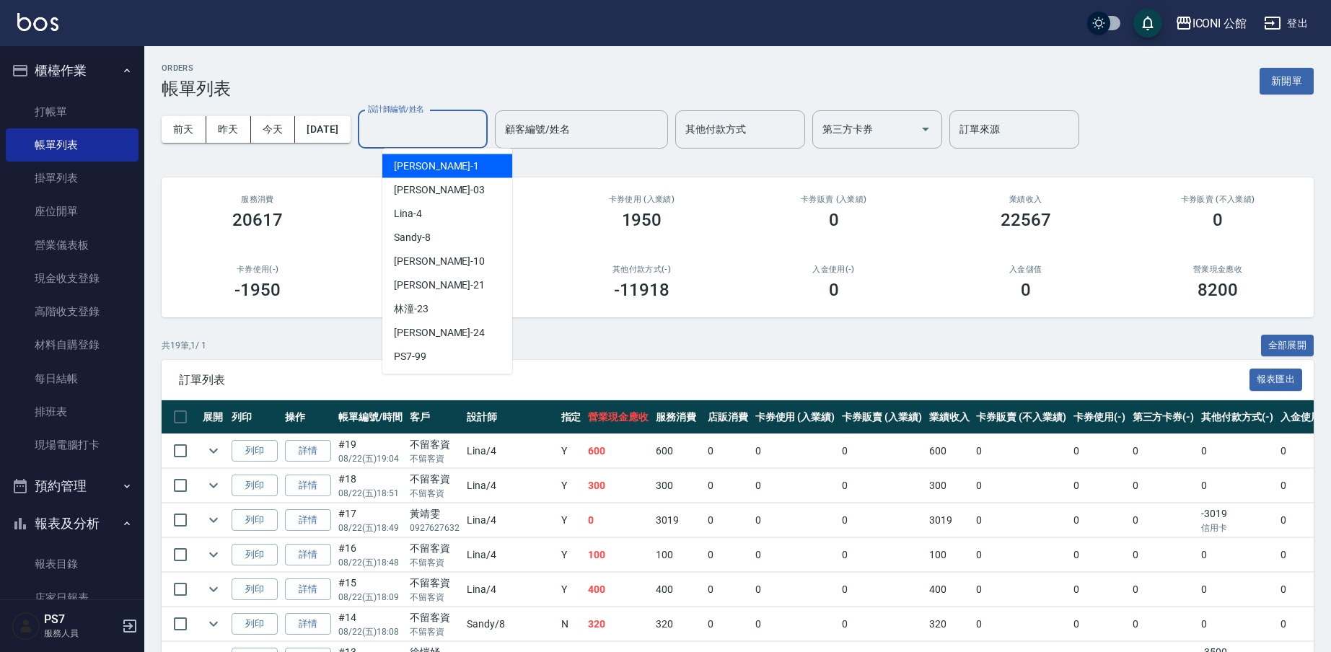
click at [396, 124] on input "設計師編號/姓名" at bounding box center [422, 129] width 117 height 25
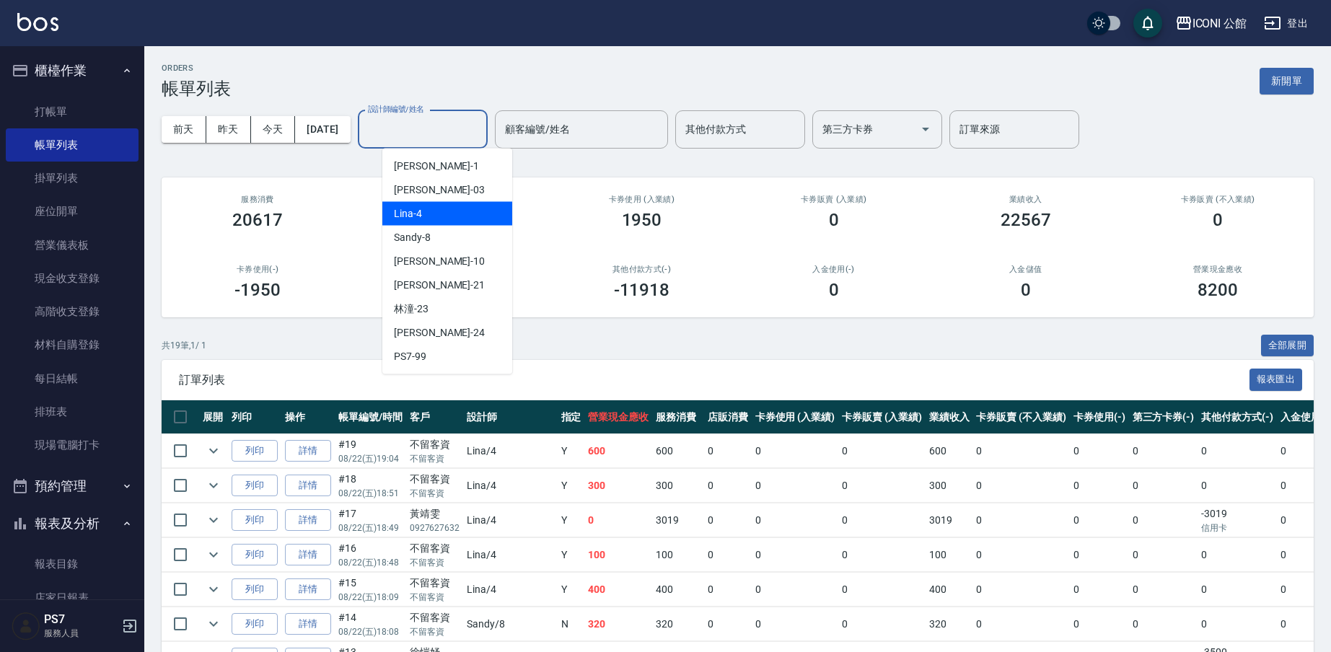
drag, startPoint x: 429, startPoint y: 202, endPoint x: 432, endPoint y: 216, distance: 14.7
click at [432, 216] on div "Lina -4" at bounding box center [447, 214] width 130 height 24
type input "Lina-4"
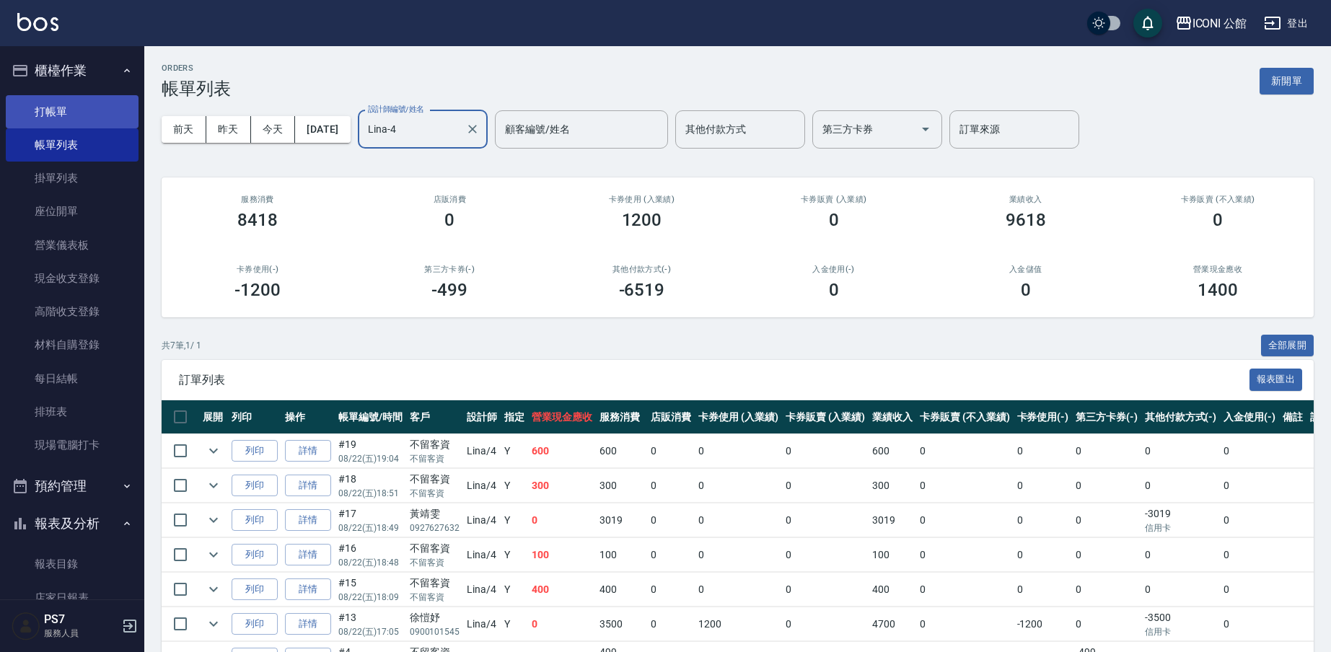
click at [41, 115] on link "打帳單" at bounding box center [72, 111] width 133 height 33
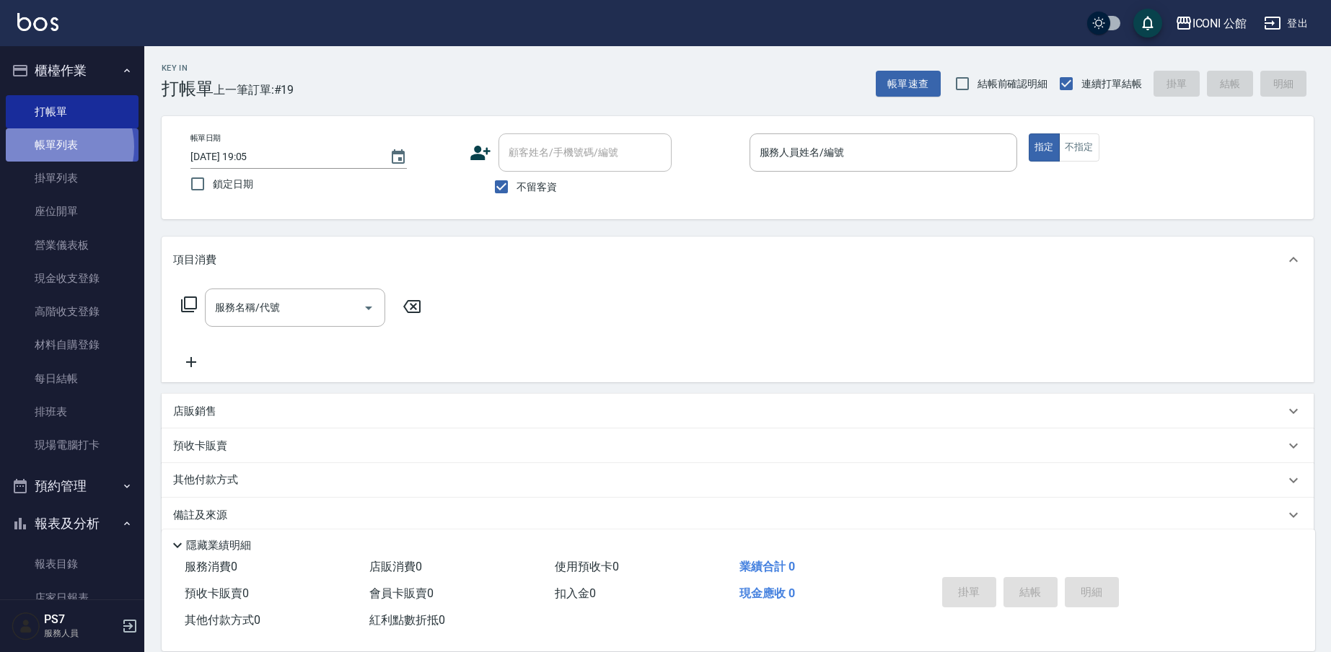
click at [57, 146] on link "帳單列表" at bounding box center [72, 144] width 133 height 33
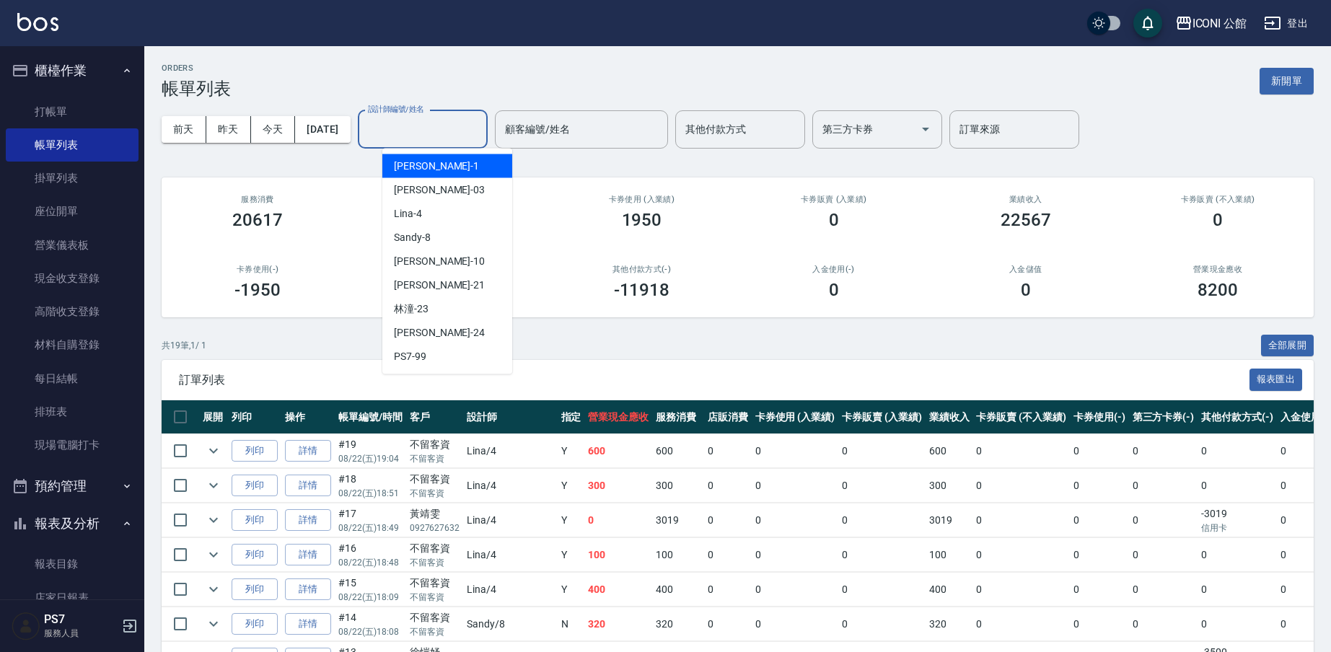
click at [403, 128] on input "設計師編號/姓名" at bounding box center [422, 129] width 117 height 25
type input "Kevin-1"
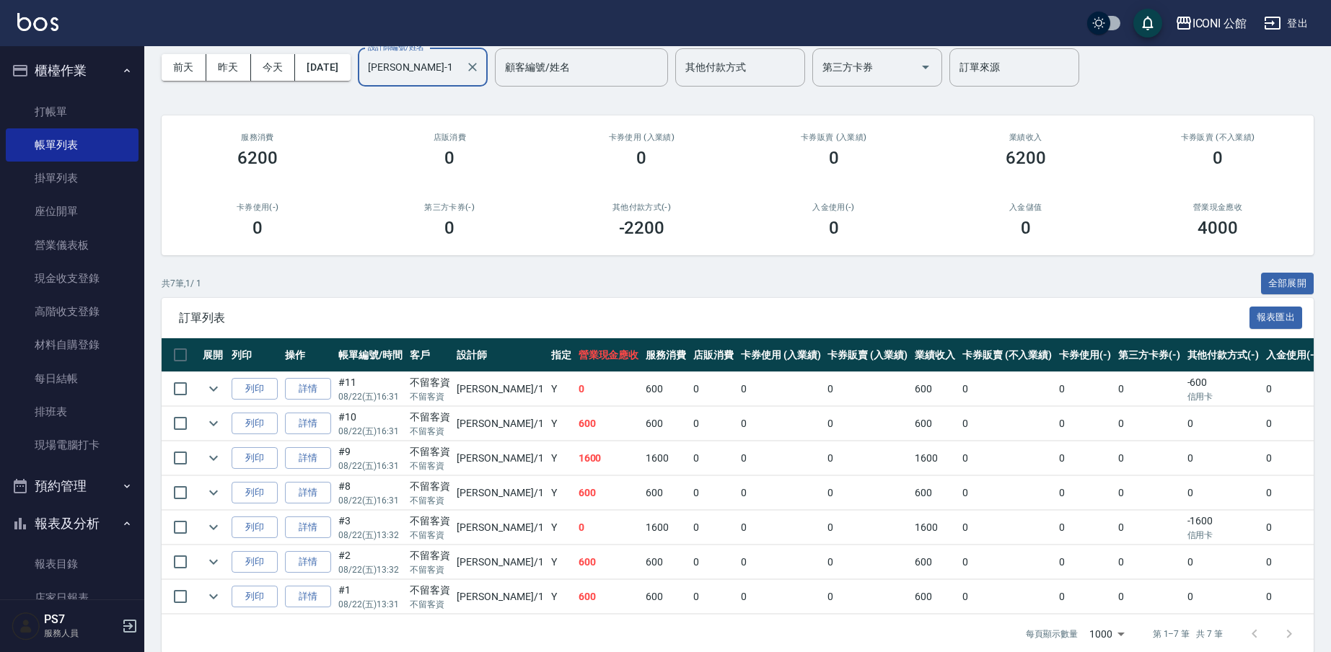
scroll to position [90, 0]
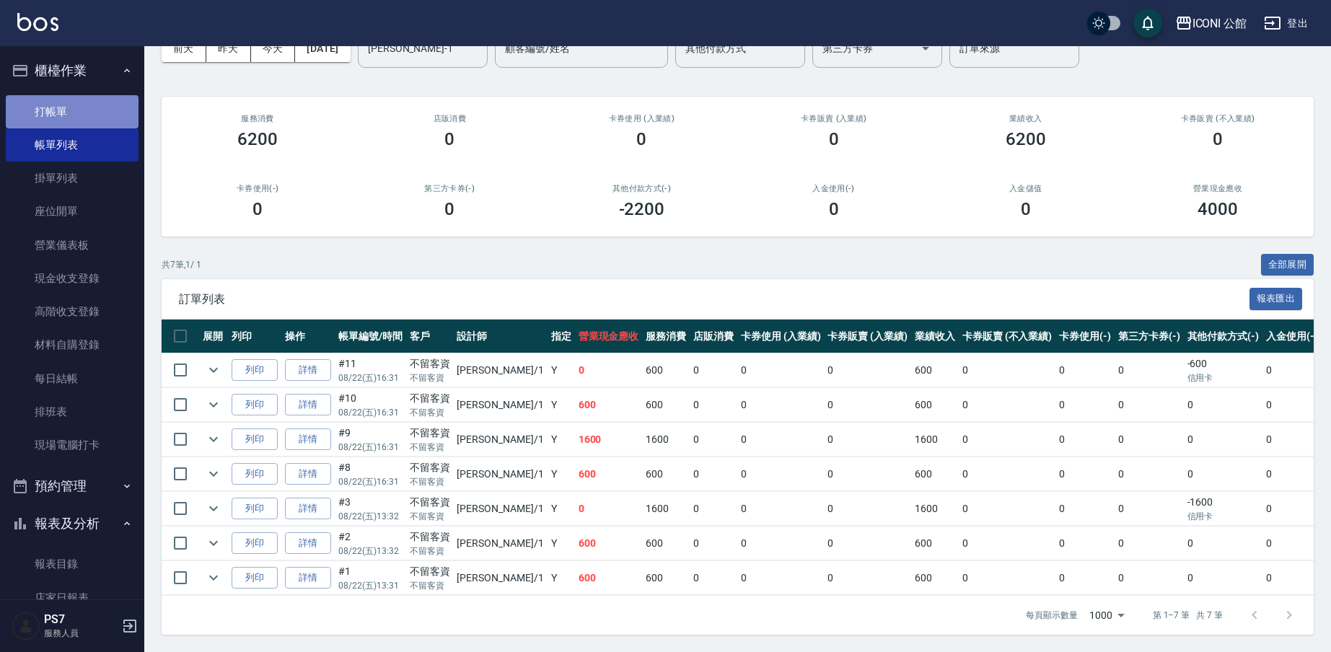
click at [79, 118] on link "打帳單" at bounding box center [72, 111] width 133 height 33
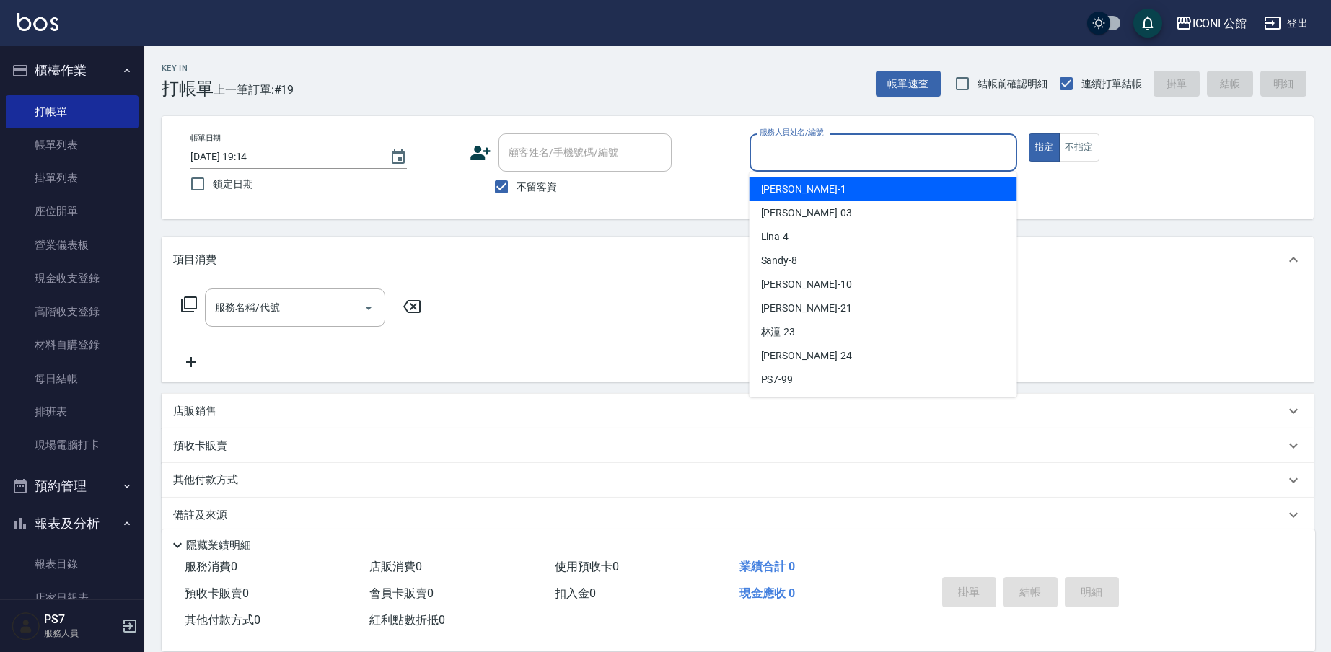
click at [839, 145] on input "服務人員姓名/編號" at bounding box center [883, 152] width 255 height 25
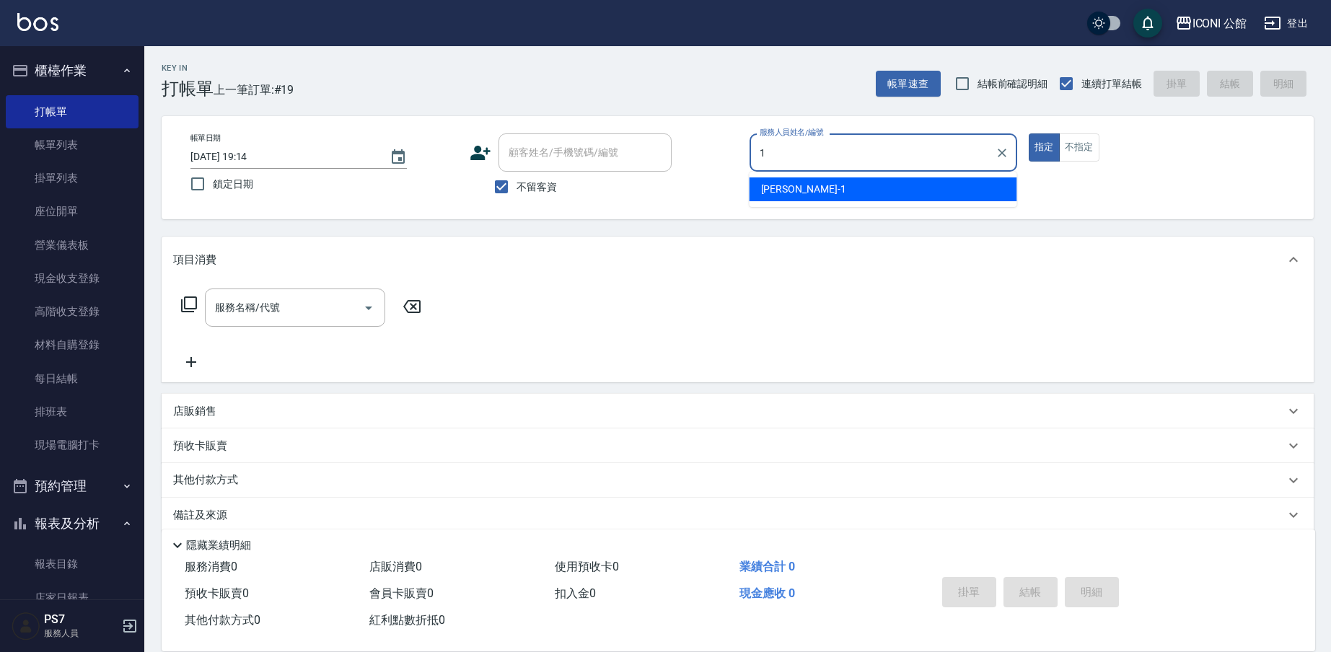
type input "Kevin-1"
type button "true"
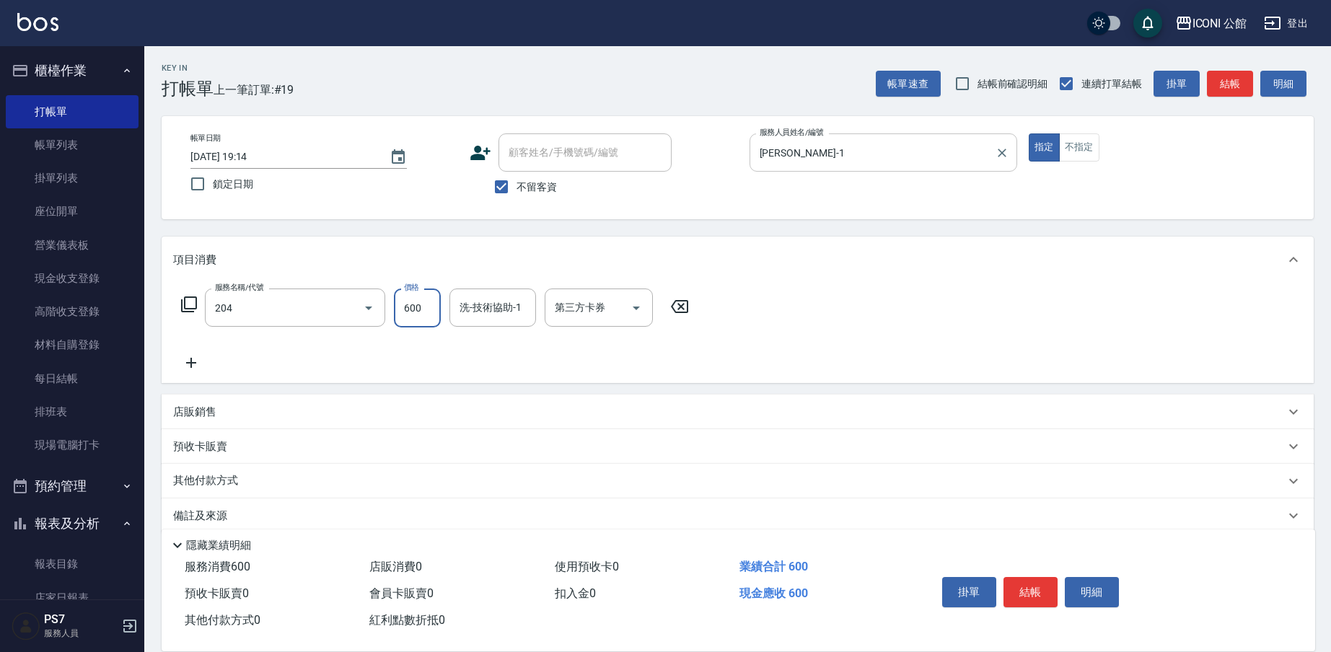
type input "指定洗+剪(204)"
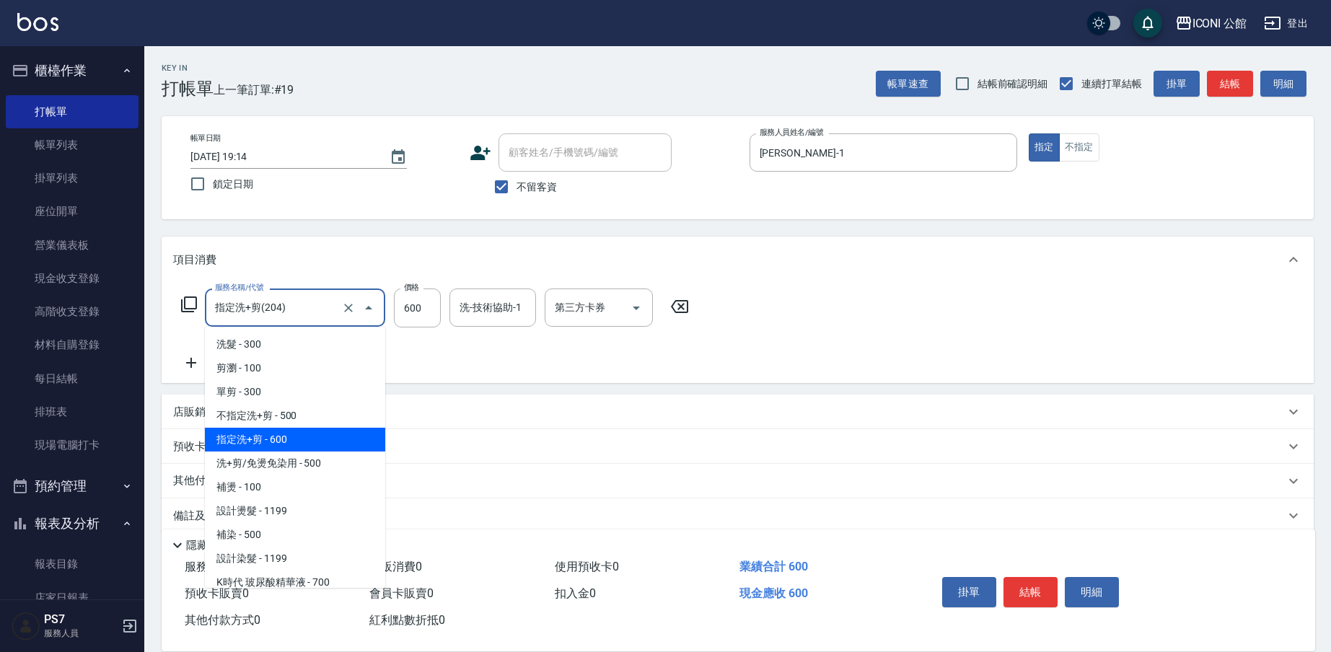
click at [299, 313] on input "指定洗+剪(204)" at bounding box center [274, 307] width 127 height 25
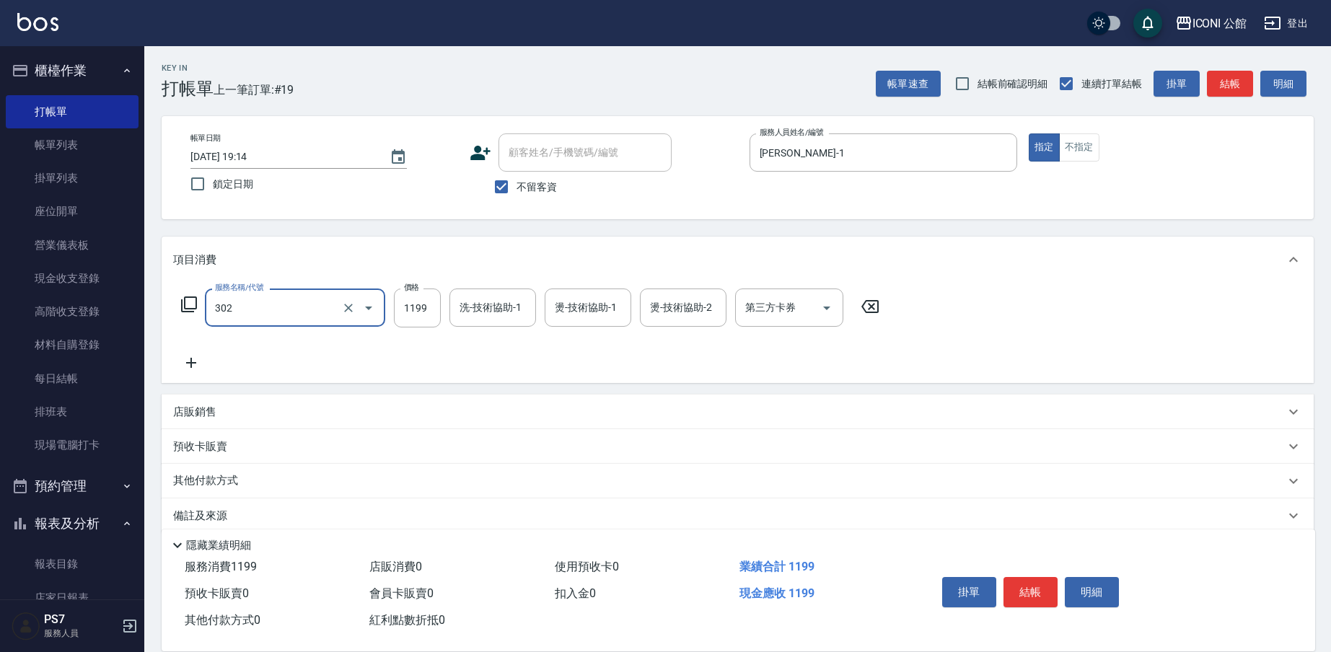
type input "設計燙髮(302)"
type input "1599"
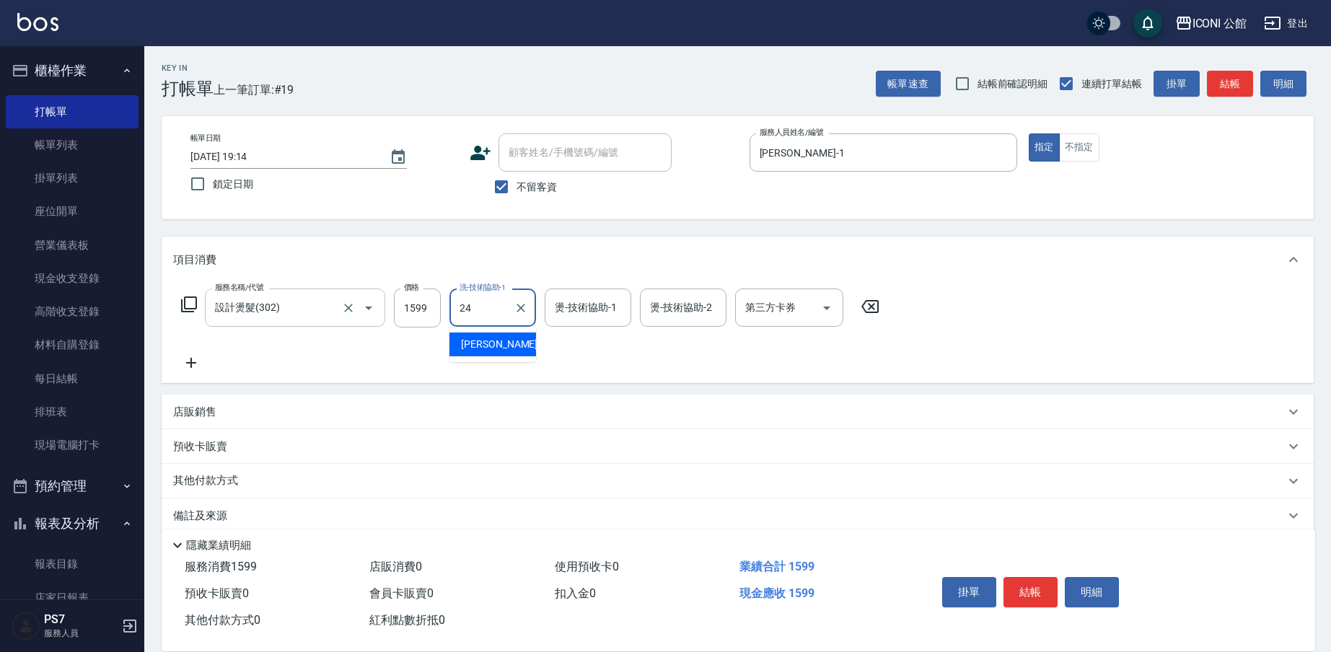
type input "可歆-24"
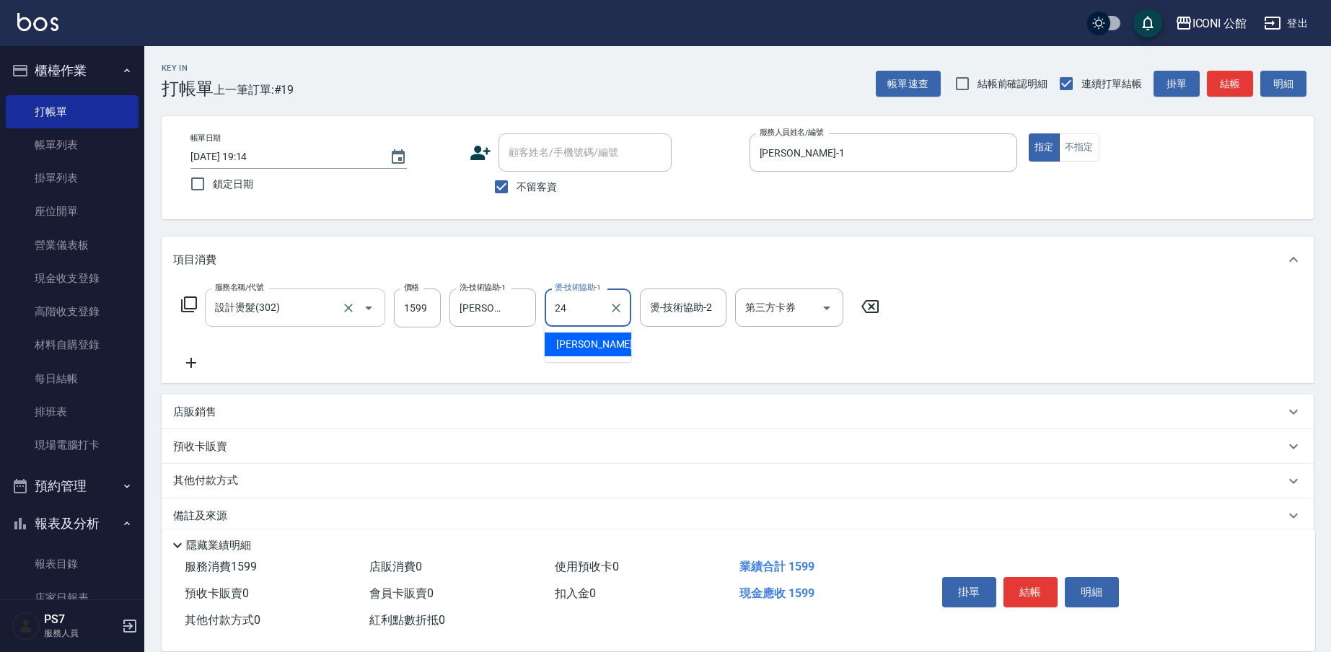
type input "可歆-24"
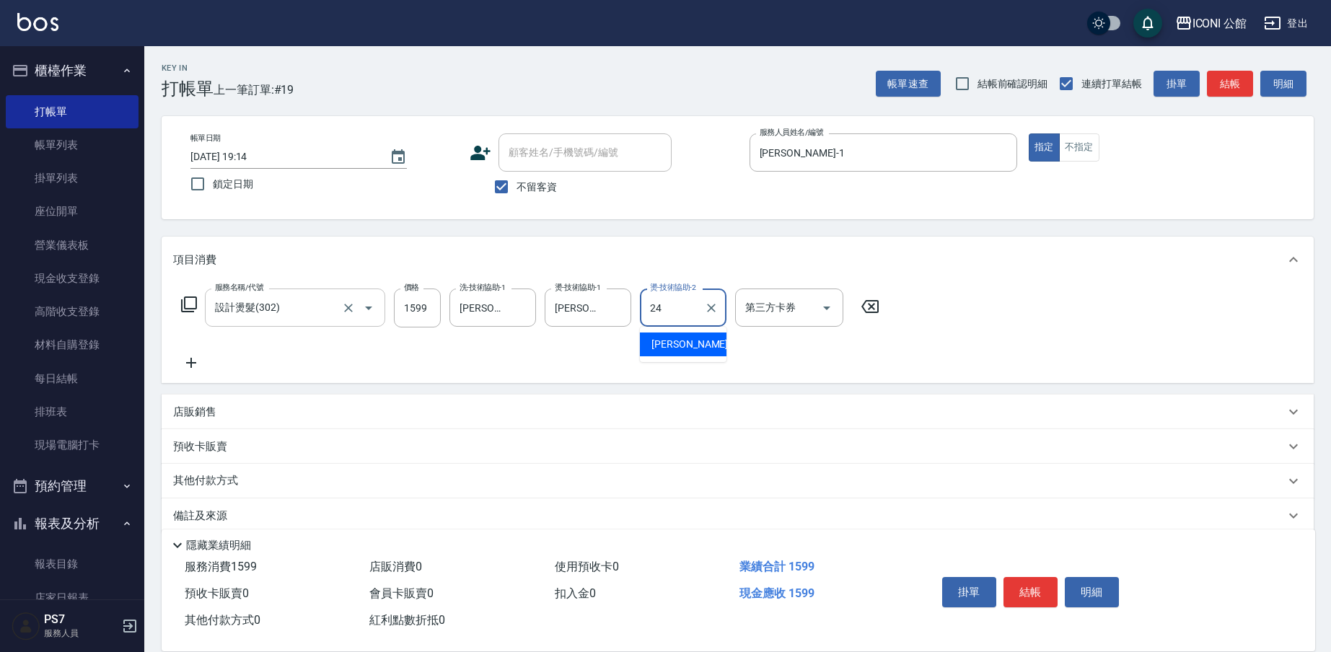
type input "可歆-24"
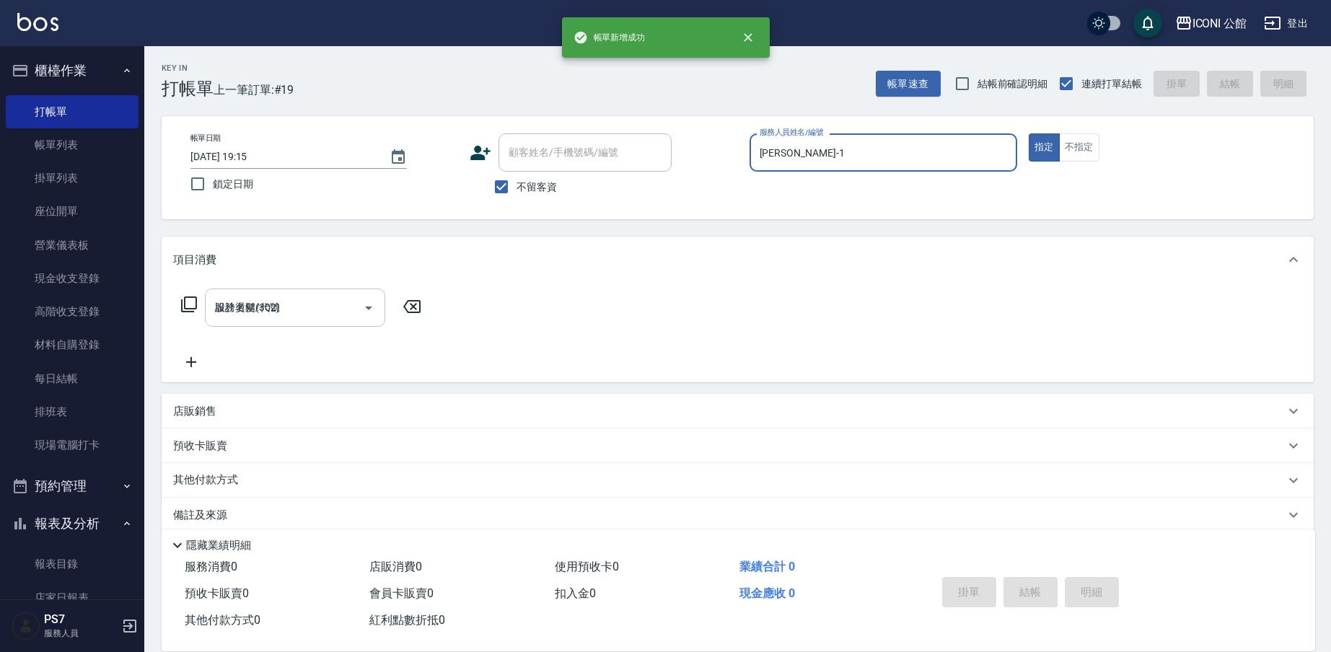
type input "2025/08/22 19:15"
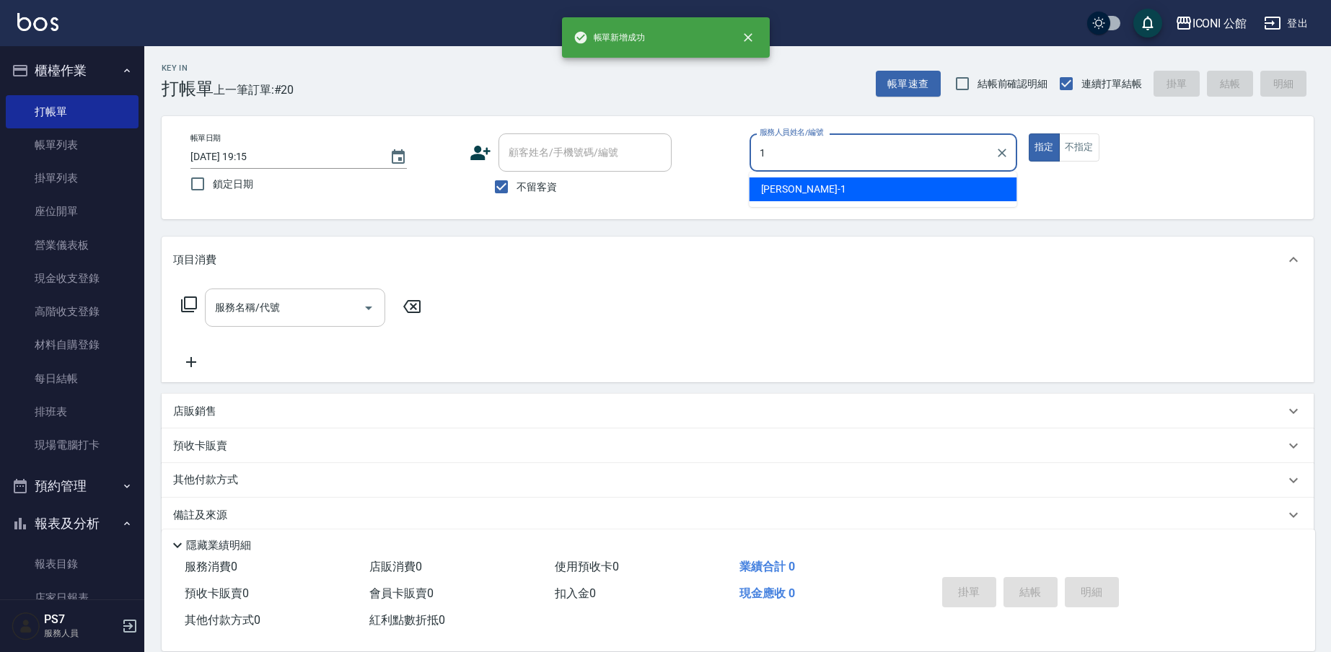
type input "Kevin-1"
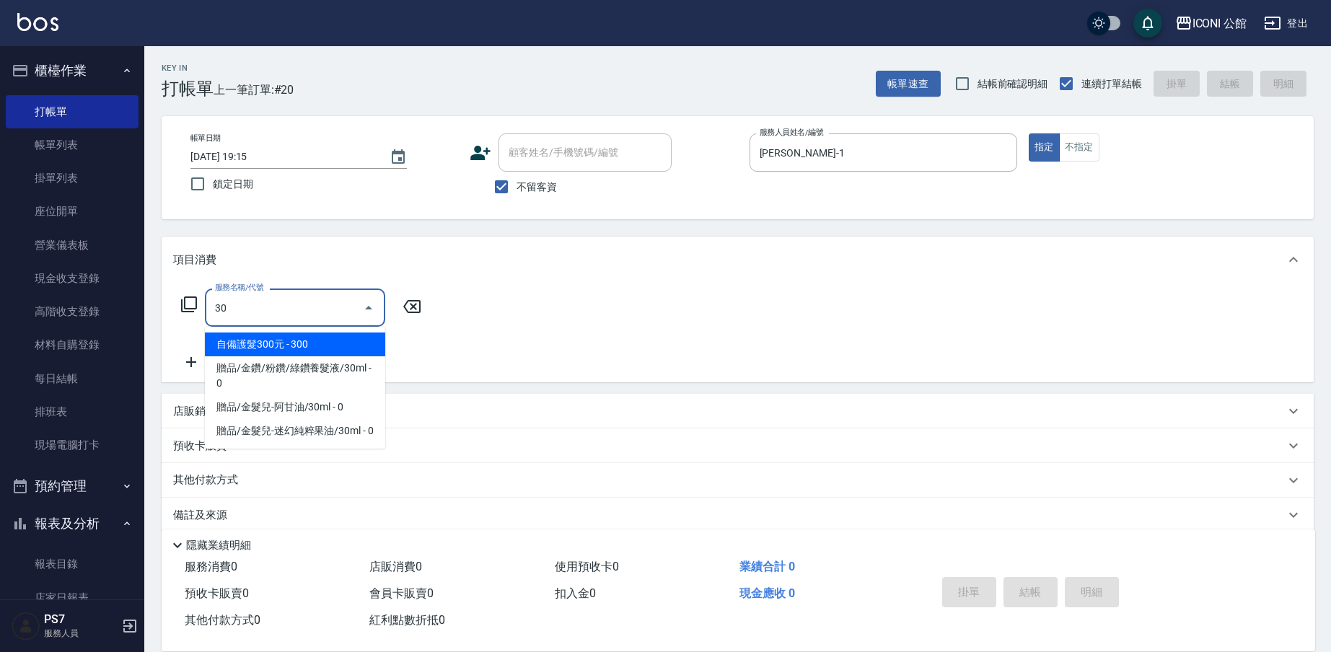
type input "3"
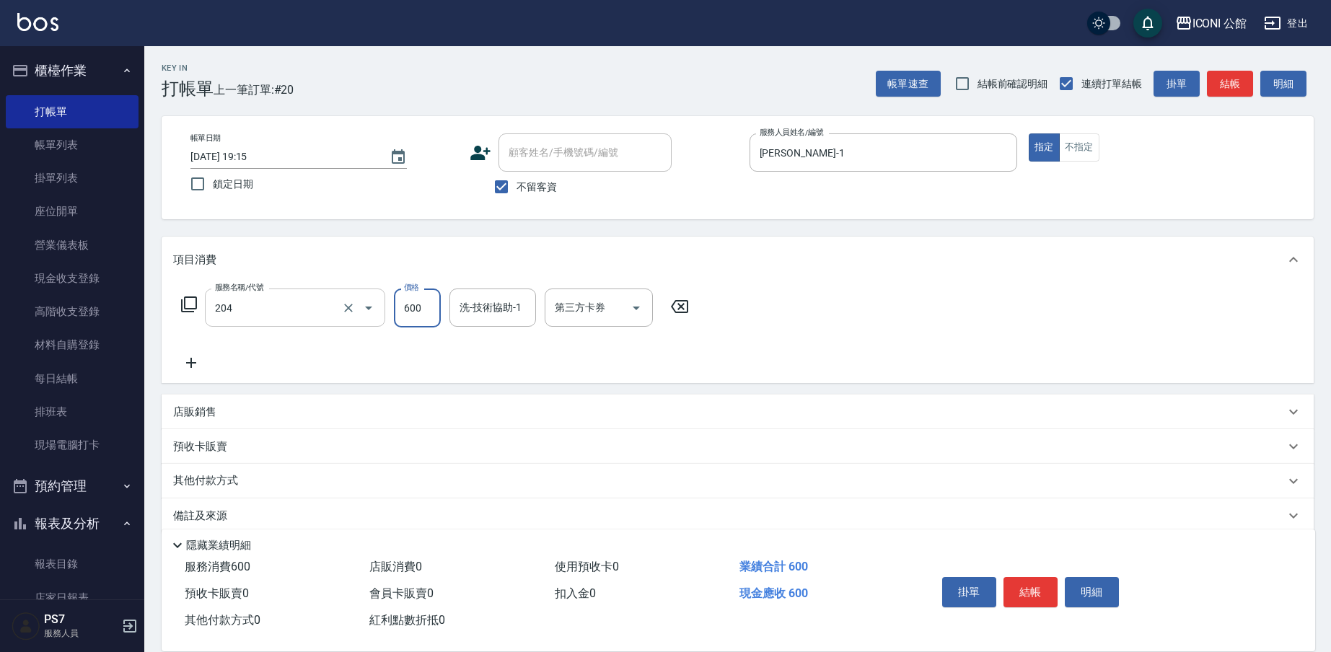
type input "指定洗+剪(204)"
type input "PS7-99"
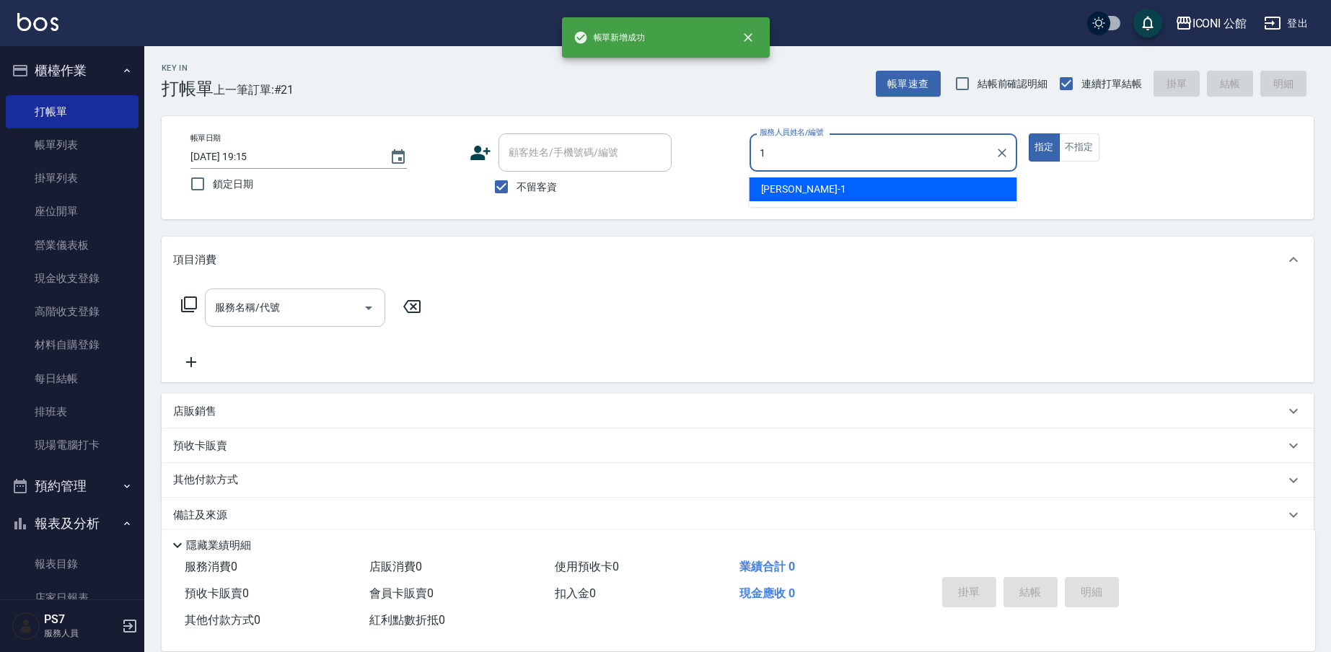
type input "Kevin-1"
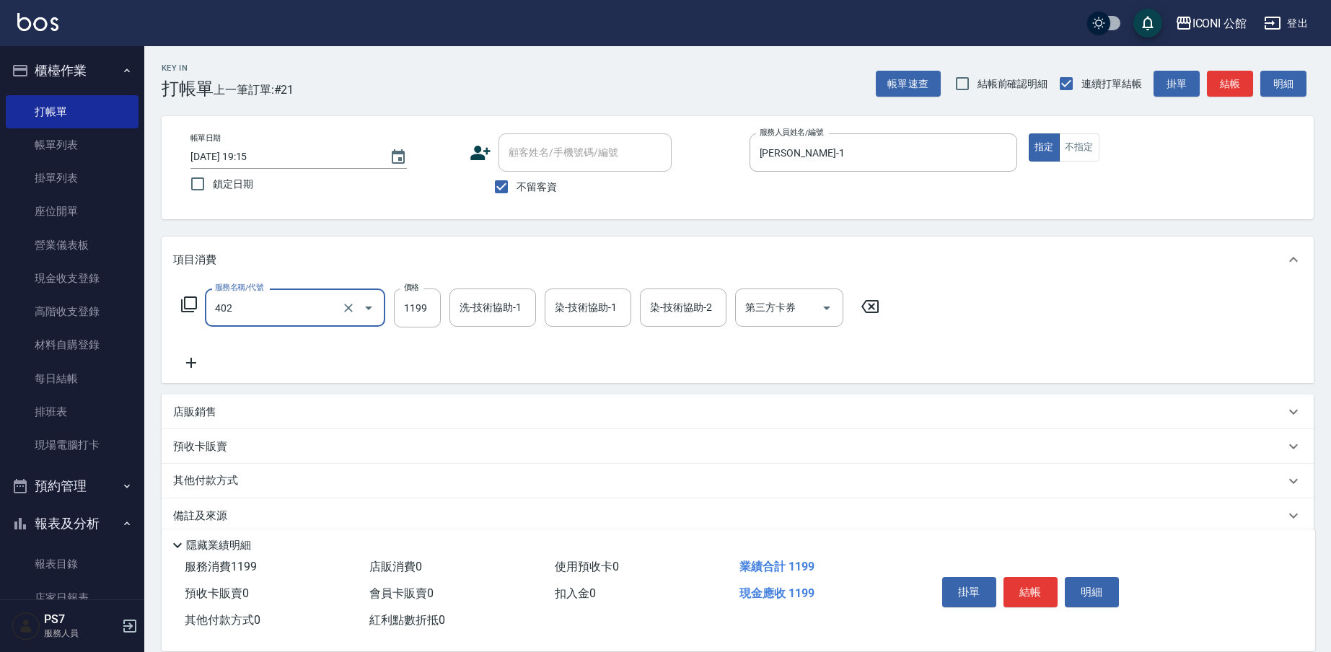
type input "設計染髮(402)"
type input "2400"
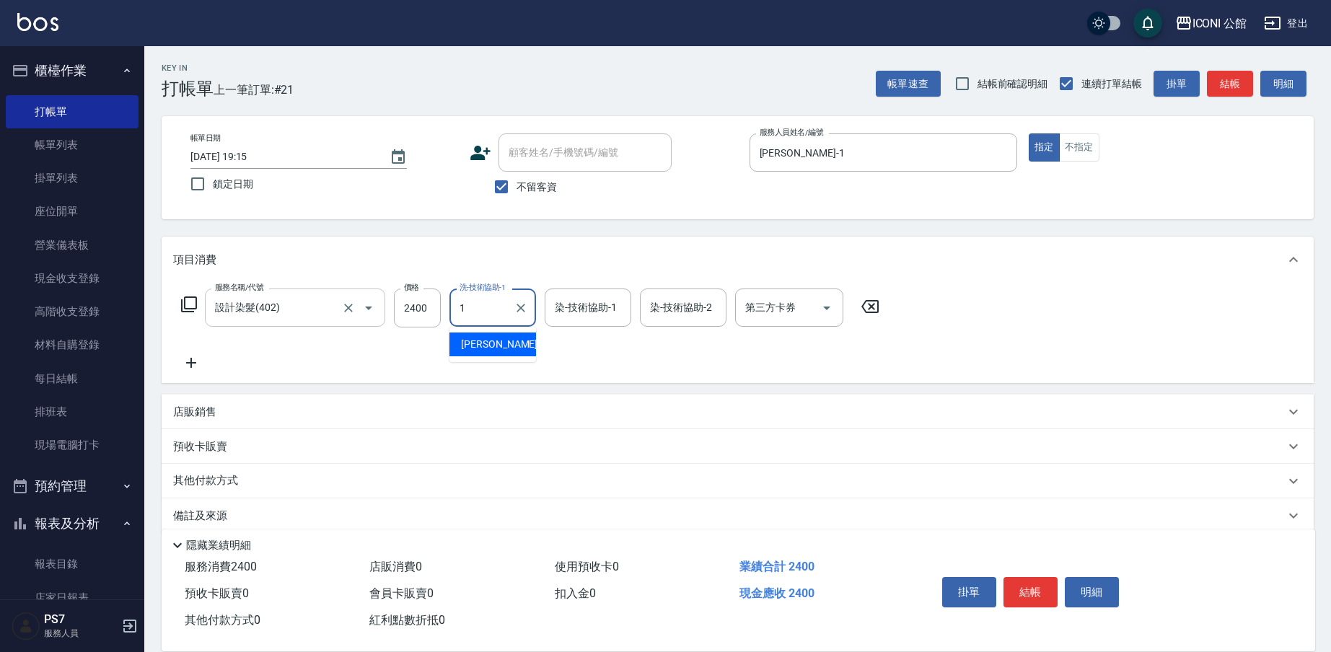
type input "Kevin-1"
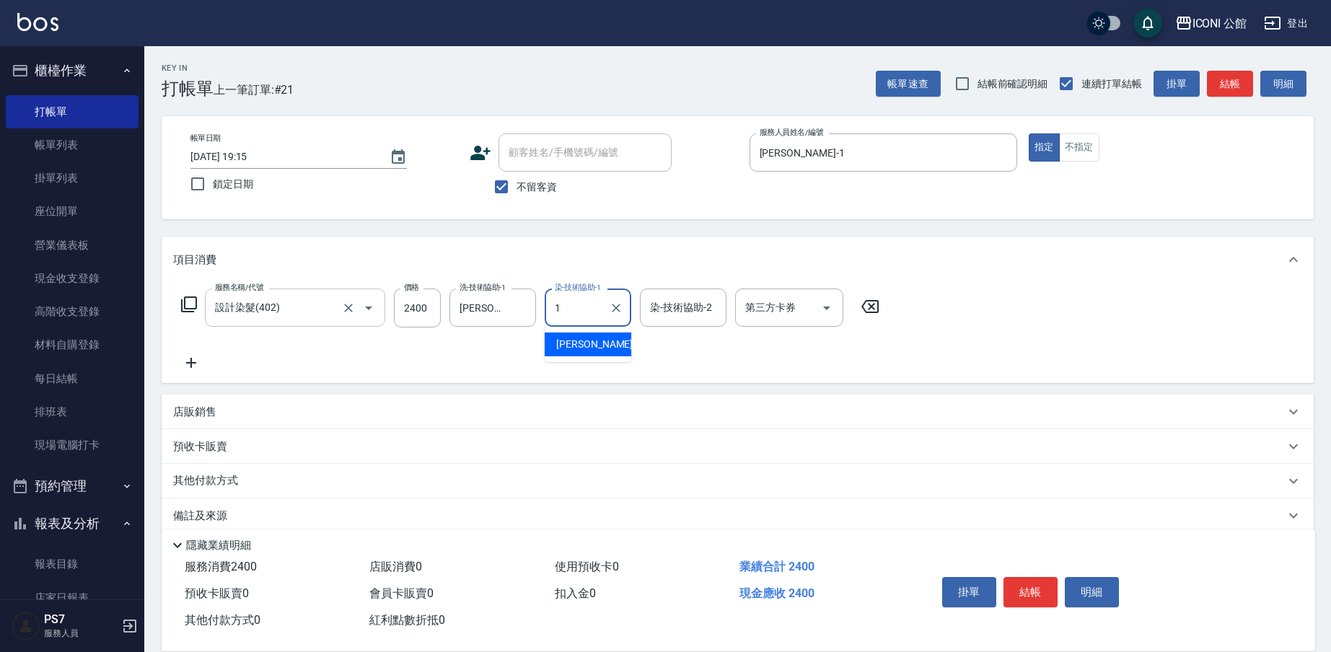
type input "Kevin-1"
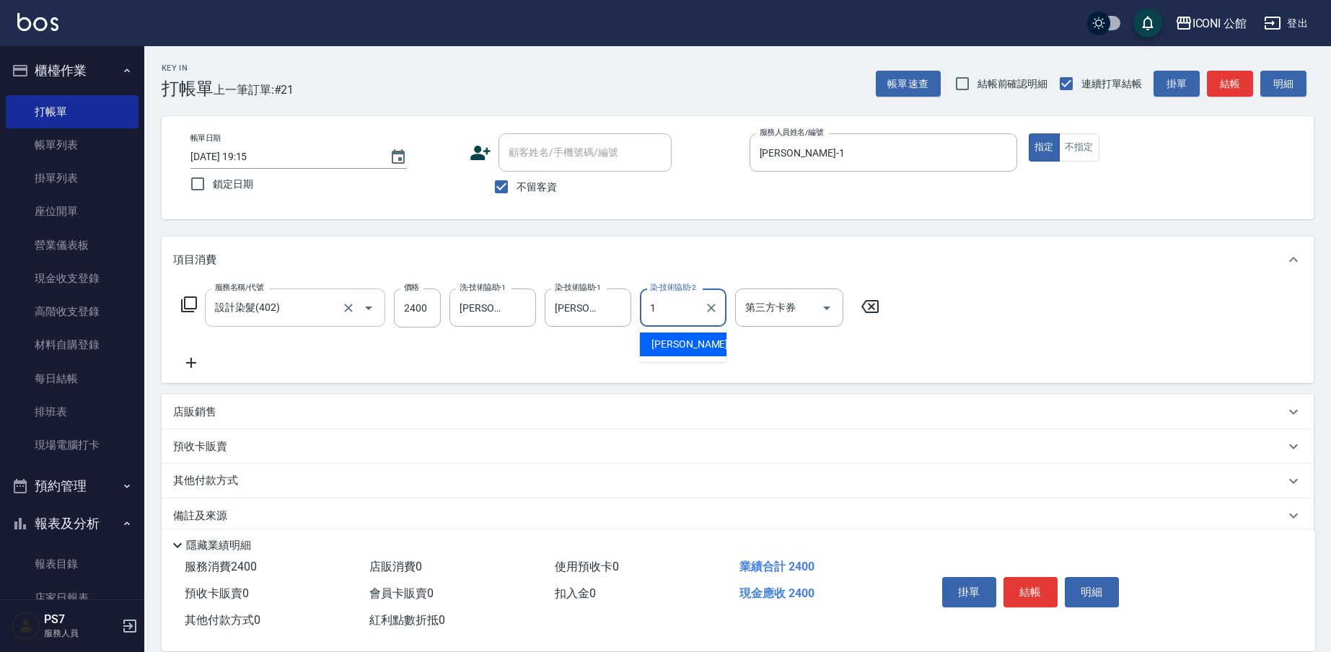
type input "Kevin-1"
drag, startPoint x: 1031, startPoint y: 587, endPoint x: 454, endPoint y: 443, distance: 595.0
click at [479, 437] on div "Key In 打帳單 上一筆訂單:#21 帳單速查 結帳前確認明細 連續打單結帳 掛單 結帳 明細 帳單日期 2025/08/22 19:15 鎖定日期 顧客…" at bounding box center [737, 359] width 1187 height 626
click at [216, 479] on p "其他付款方式" at bounding box center [209, 481] width 72 height 16
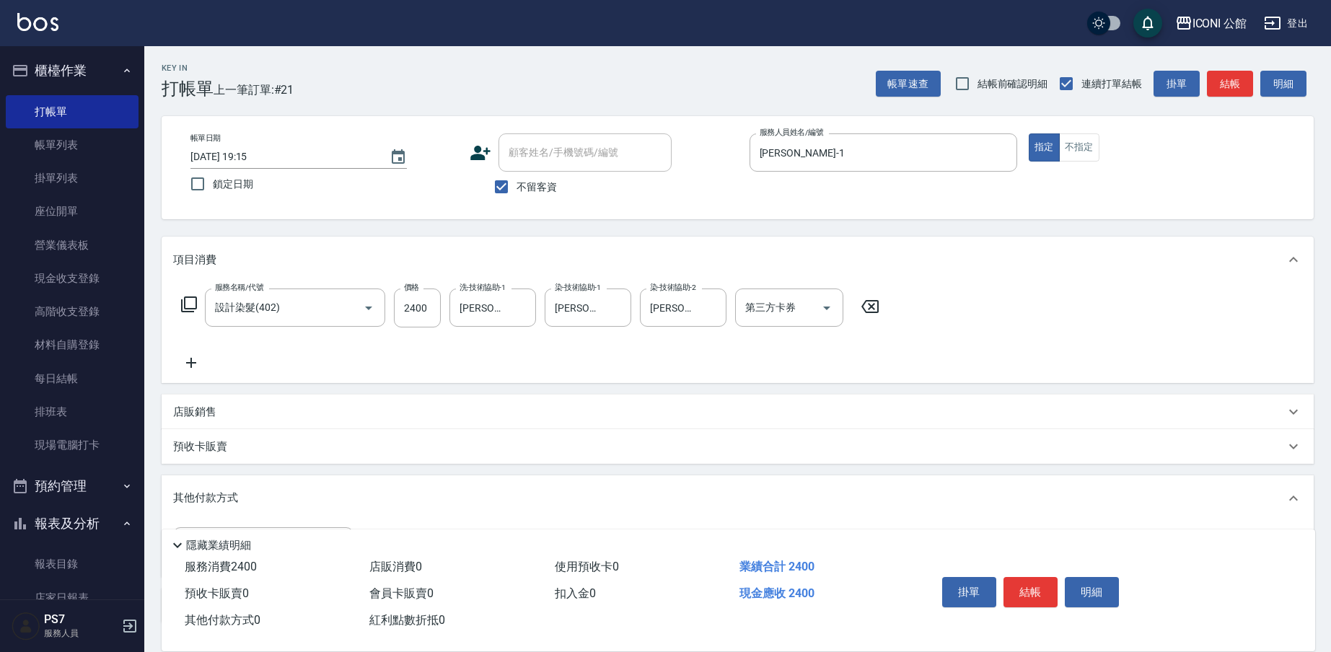
click at [214, 495] on p "其他付款方式" at bounding box center [209, 499] width 72 height 16
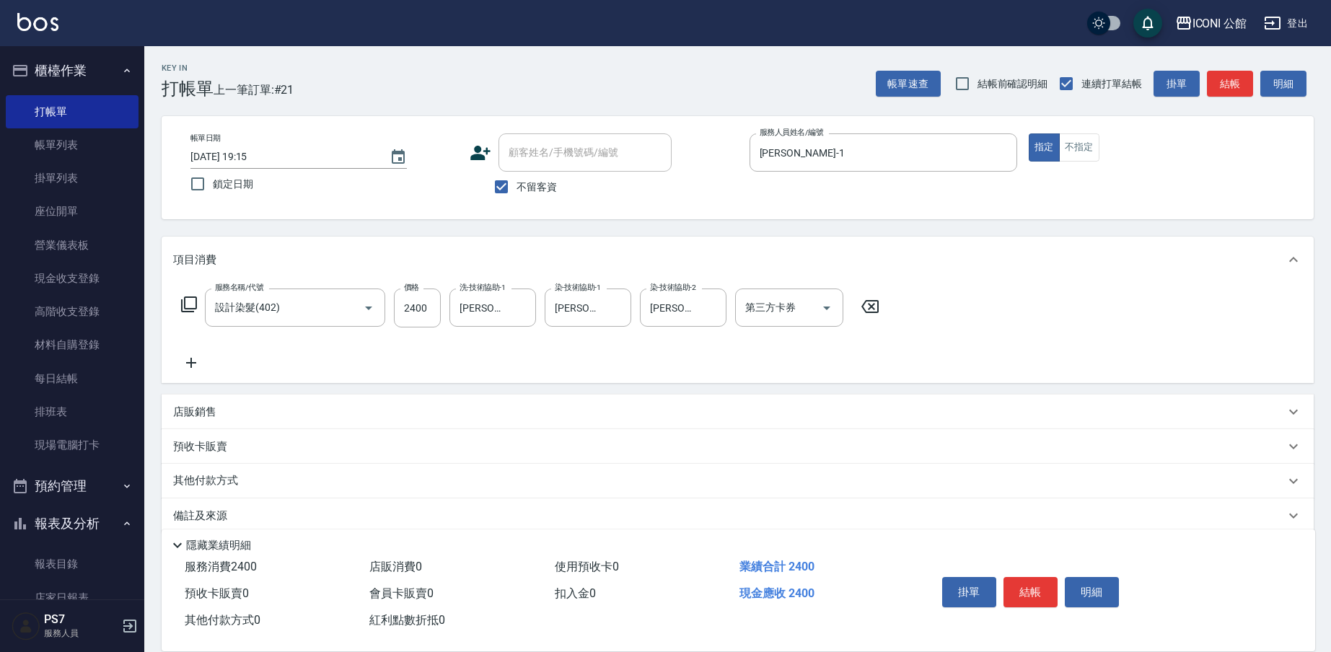
click at [233, 485] on p "其他付款方式" at bounding box center [209, 481] width 72 height 16
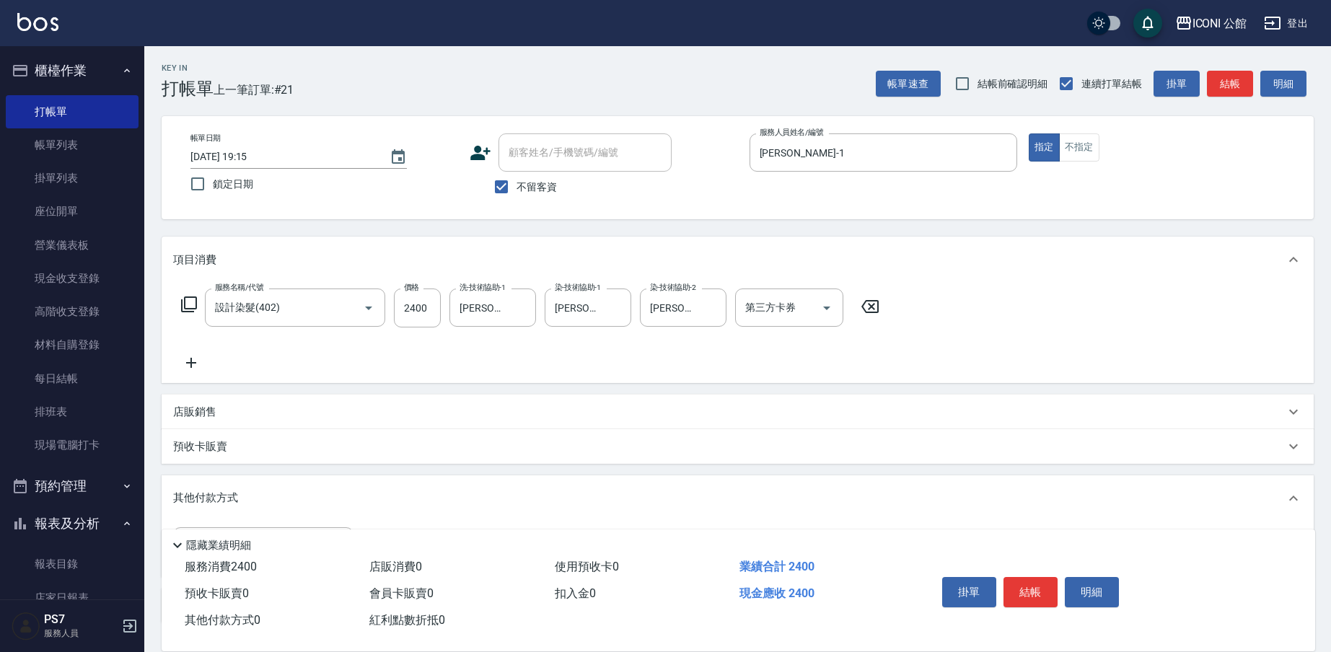
click at [184, 499] on p "其他付款方式" at bounding box center [209, 499] width 72 height 16
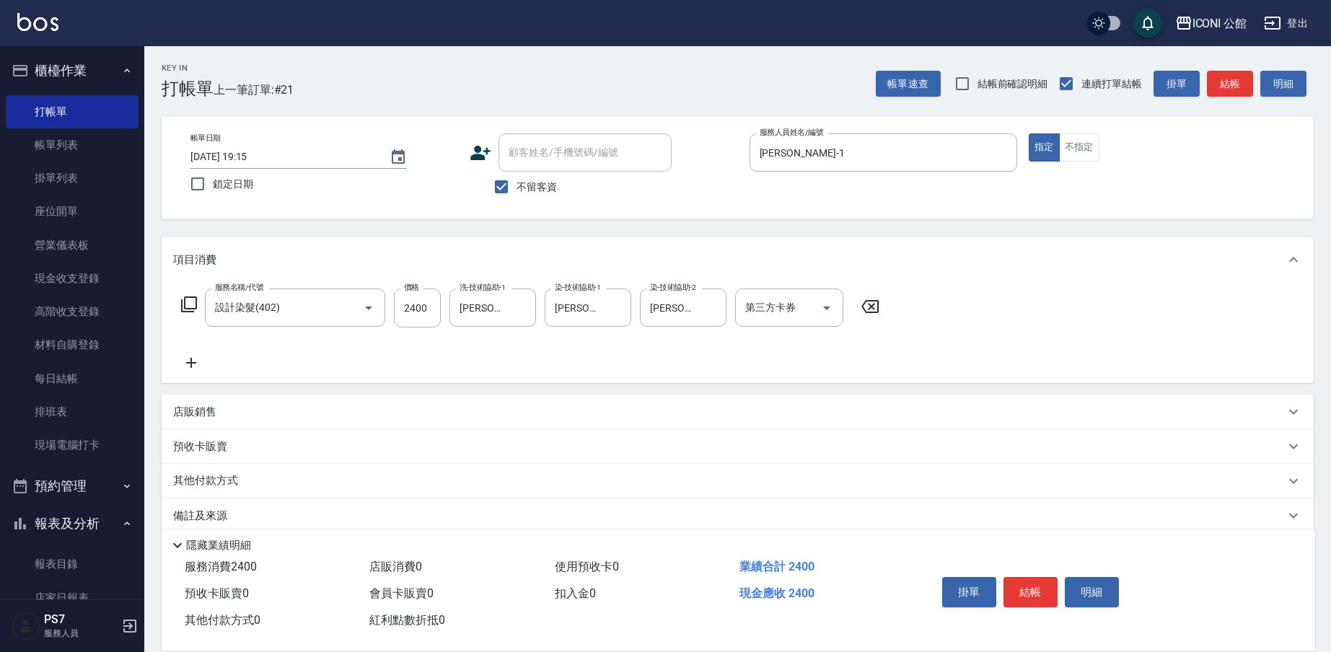
click at [208, 482] on p "其他付款方式" at bounding box center [209, 481] width 72 height 16
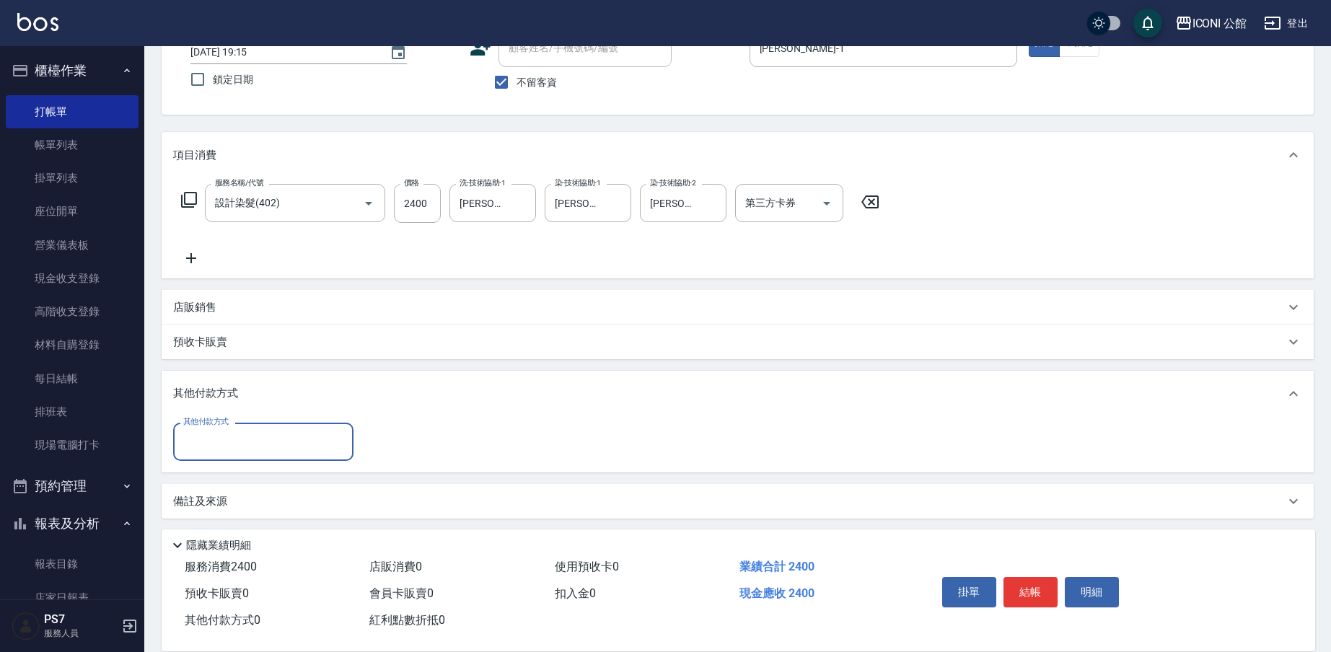
scroll to position [110, 0]
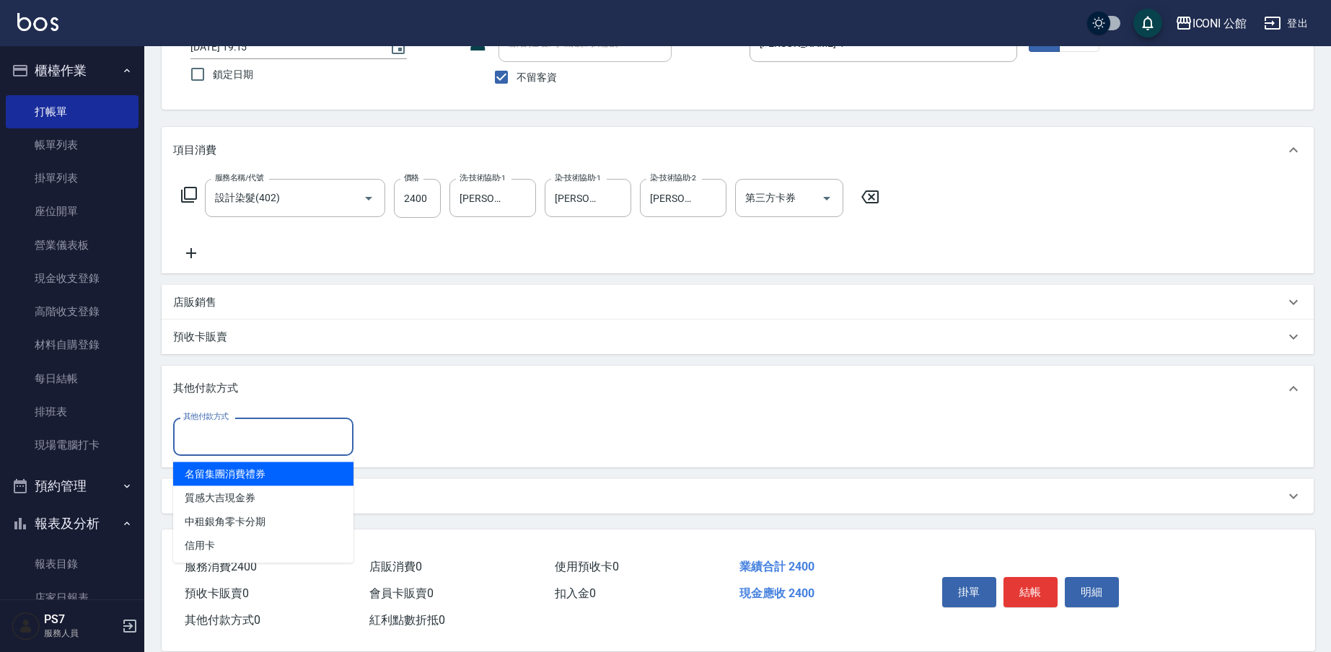
click at [206, 441] on input "其他付款方式" at bounding box center [263, 436] width 167 height 25
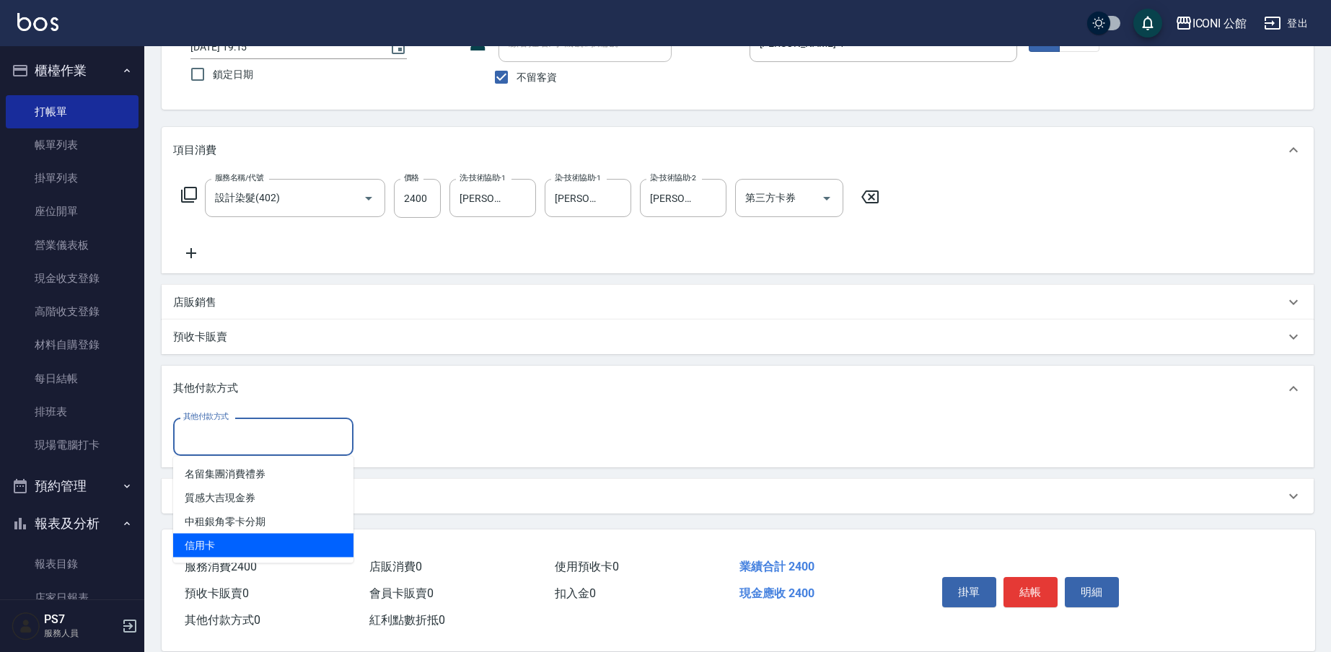
click at [214, 540] on span "信用卡" at bounding box center [263, 546] width 180 height 24
type input "信用卡"
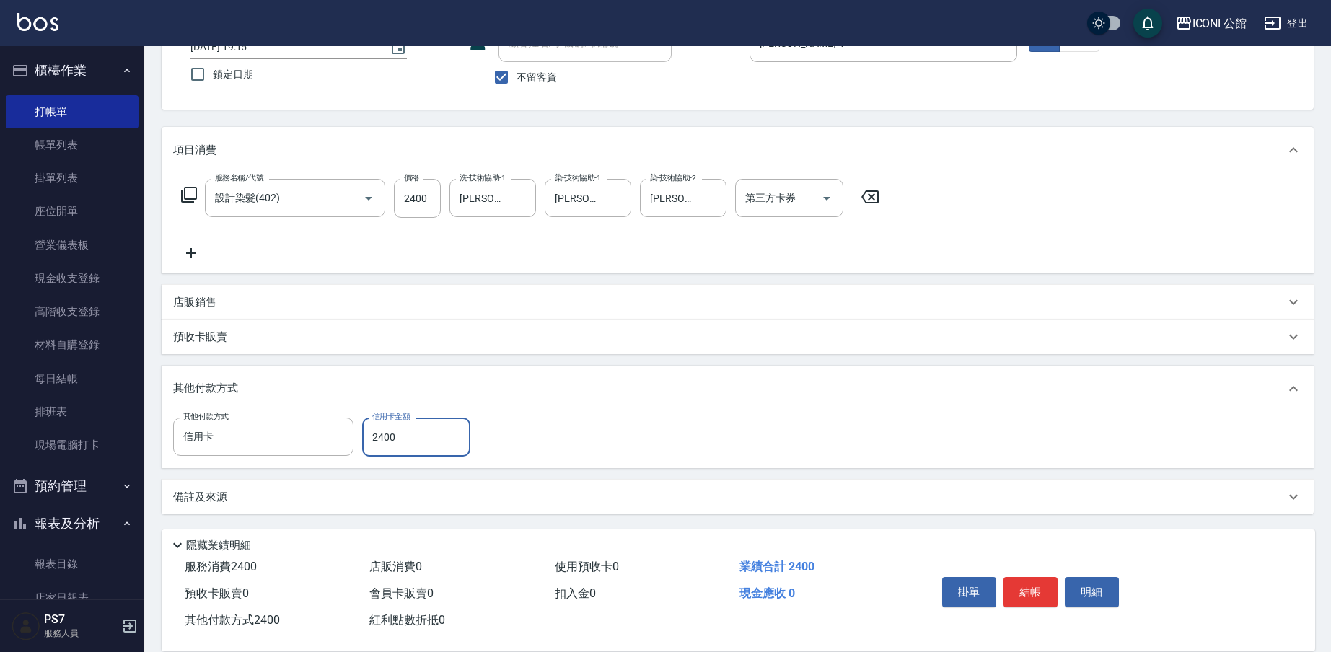
type input "2400"
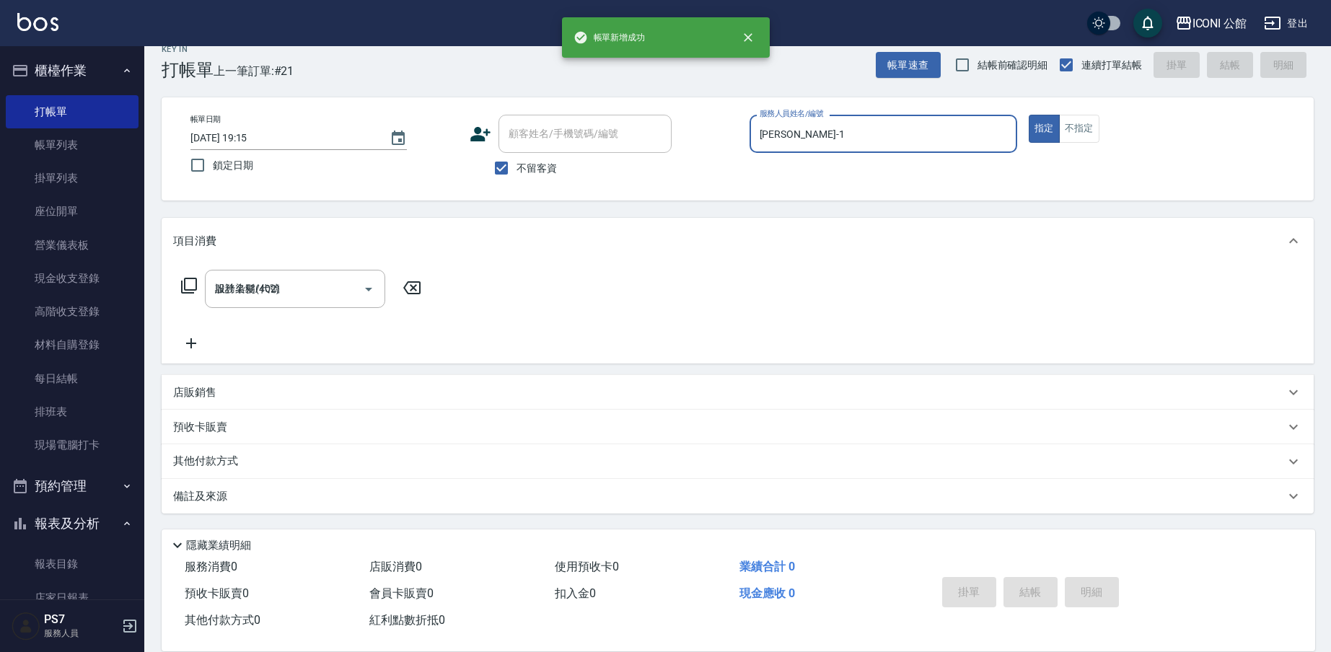
type input "2025/08/22 19:16"
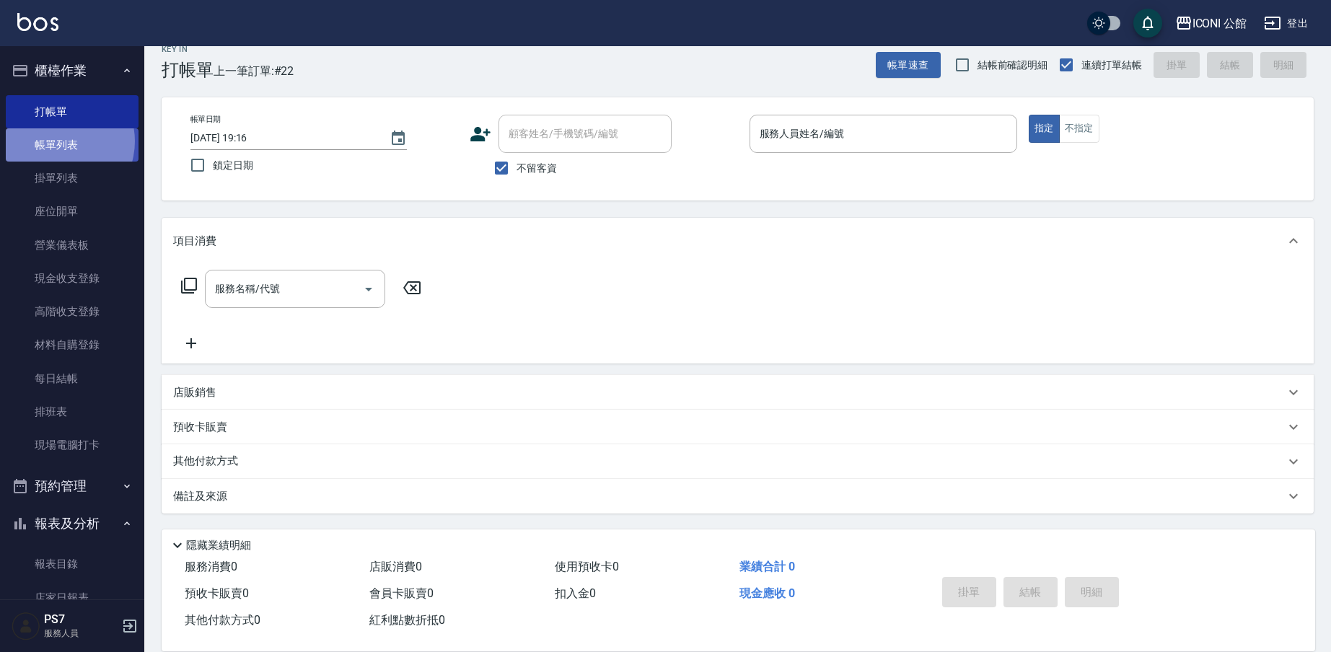
click at [58, 141] on link "帳單列表" at bounding box center [72, 144] width 133 height 33
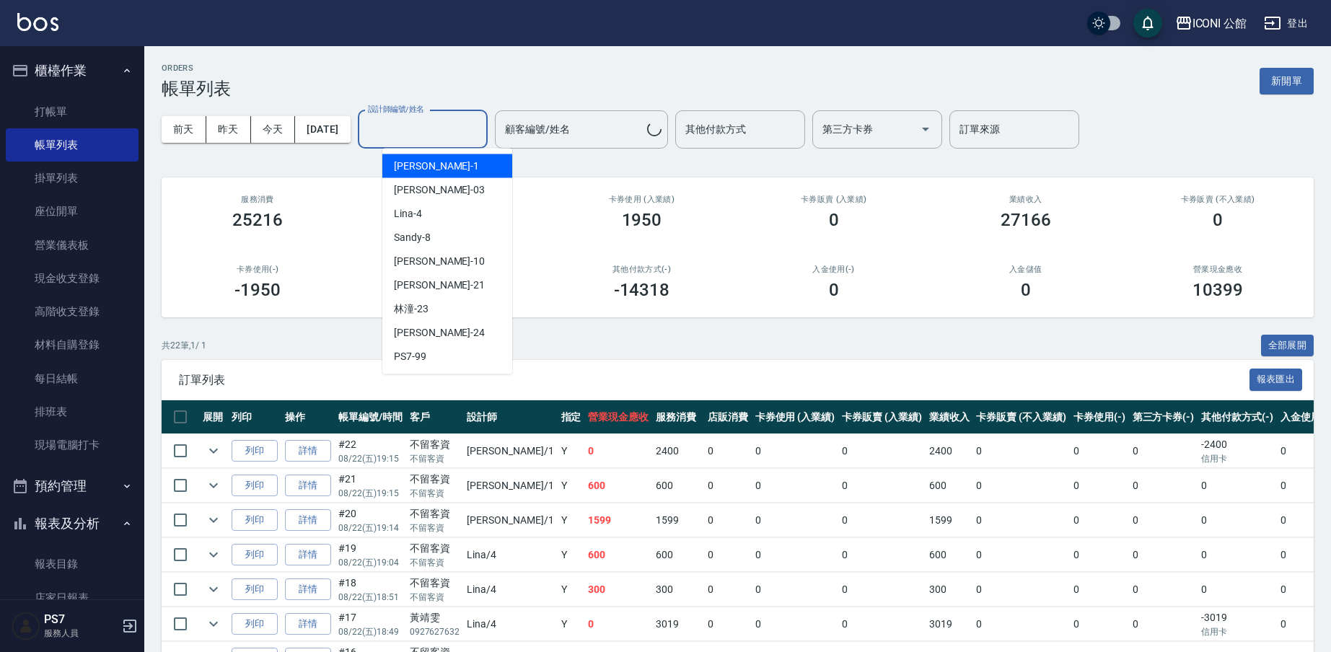
click at [414, 130] on input "設計師編號/姓名" at bounding box center [422, 129] width 117 height 25
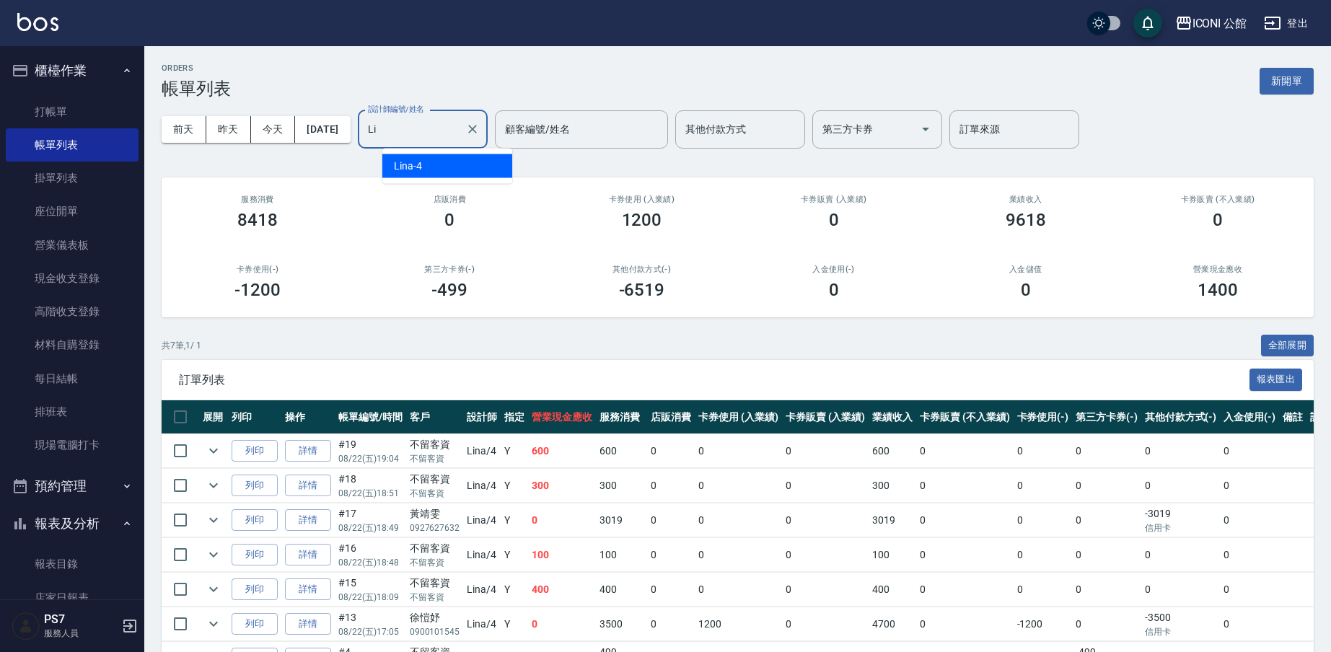
type input "L"
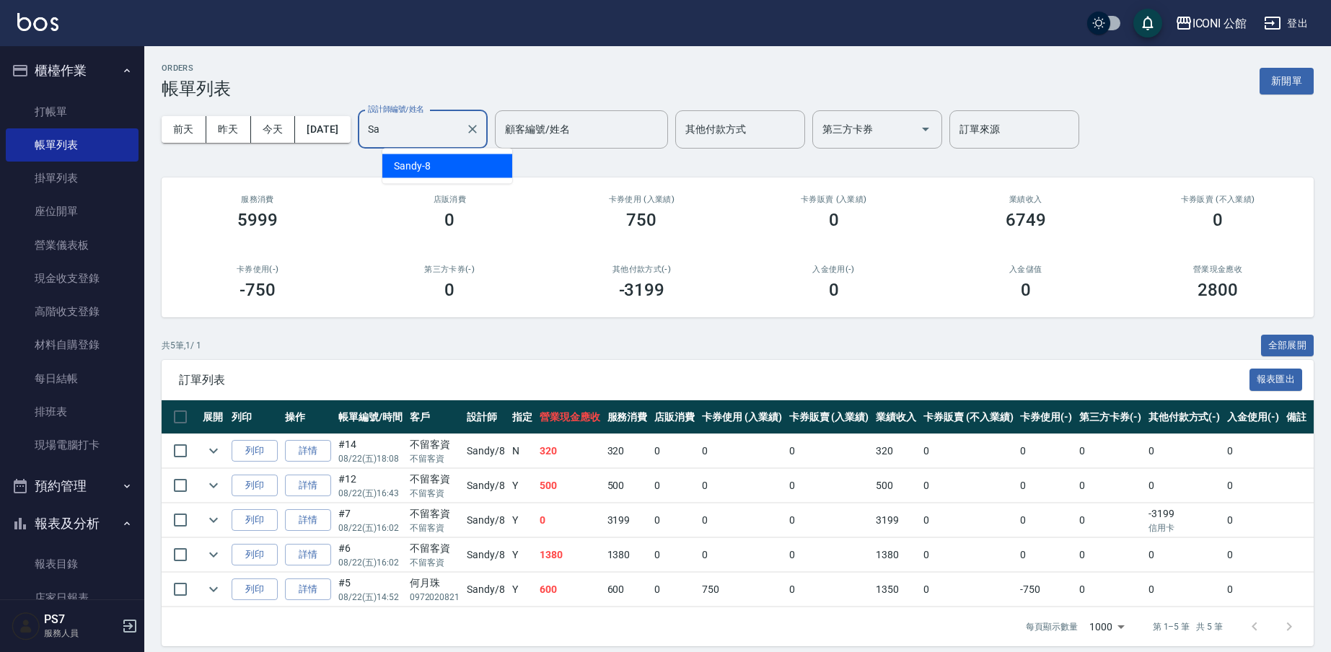
type input "S"
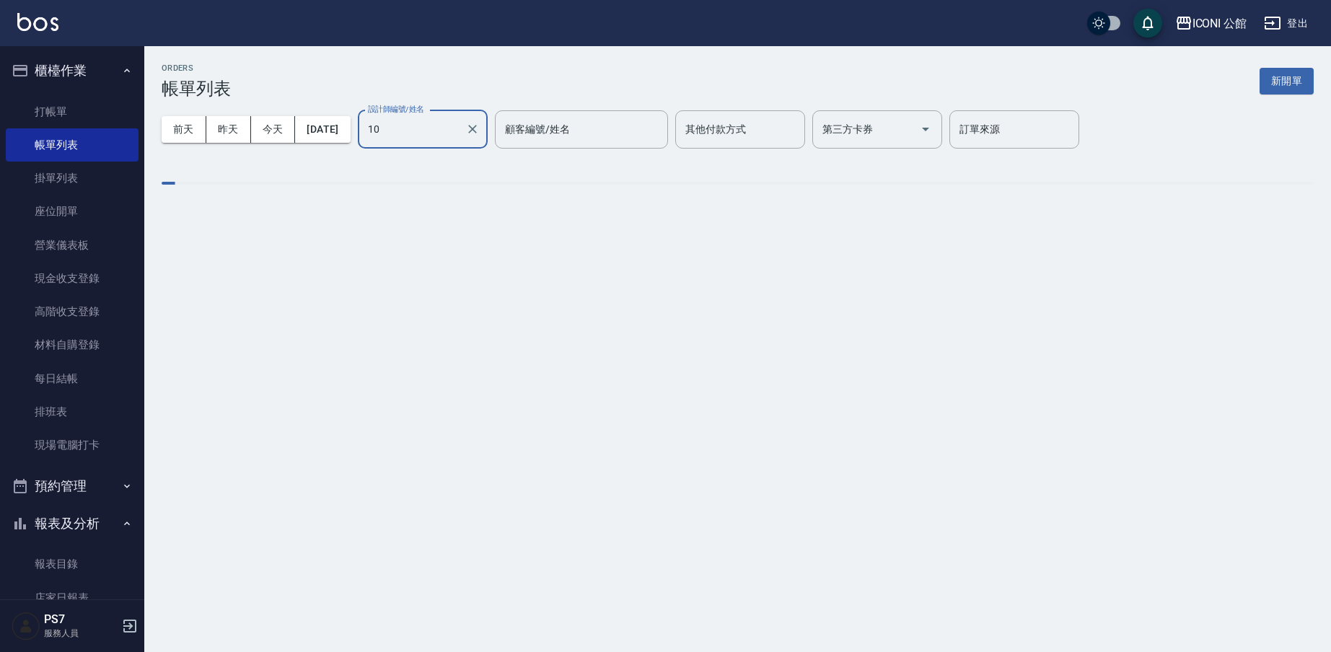
type input "Anna-10"
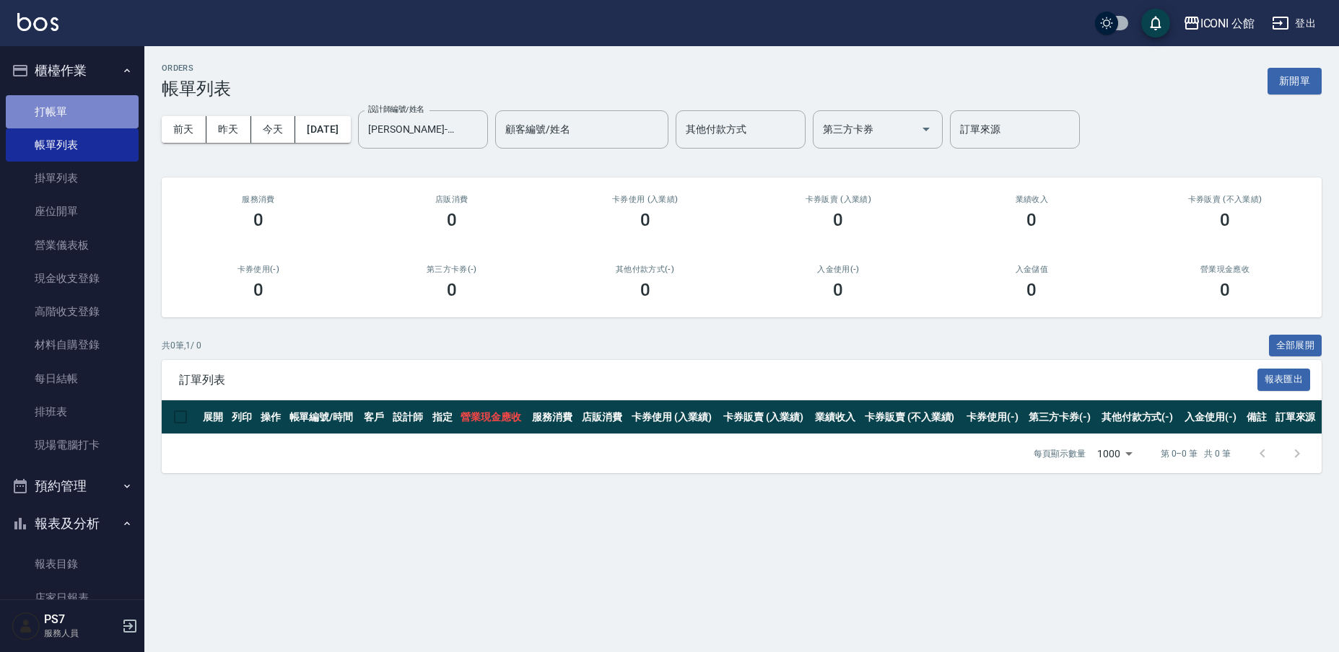
click at [92, 119] on link "打帳單" at bounding box center [72, 111] width 133 height 33
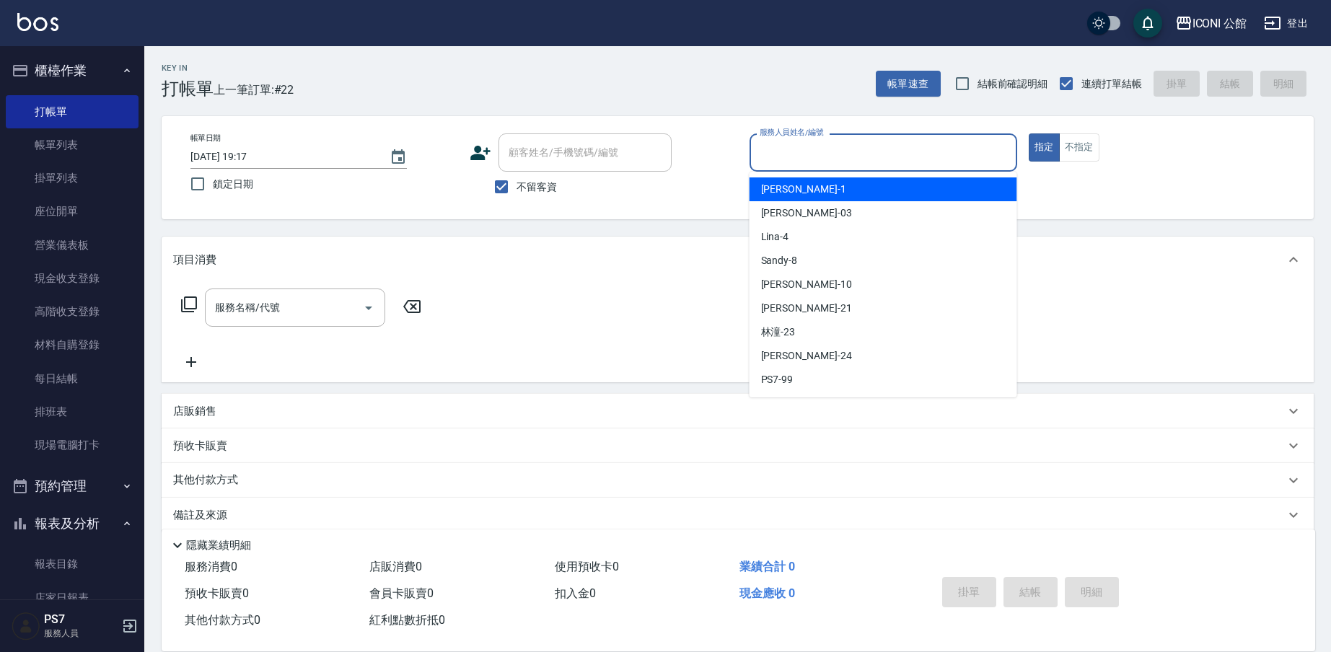
click at [792, 151] on input "服務人員姓名/編號" at bounding box center [883, 152] width 255 height 25
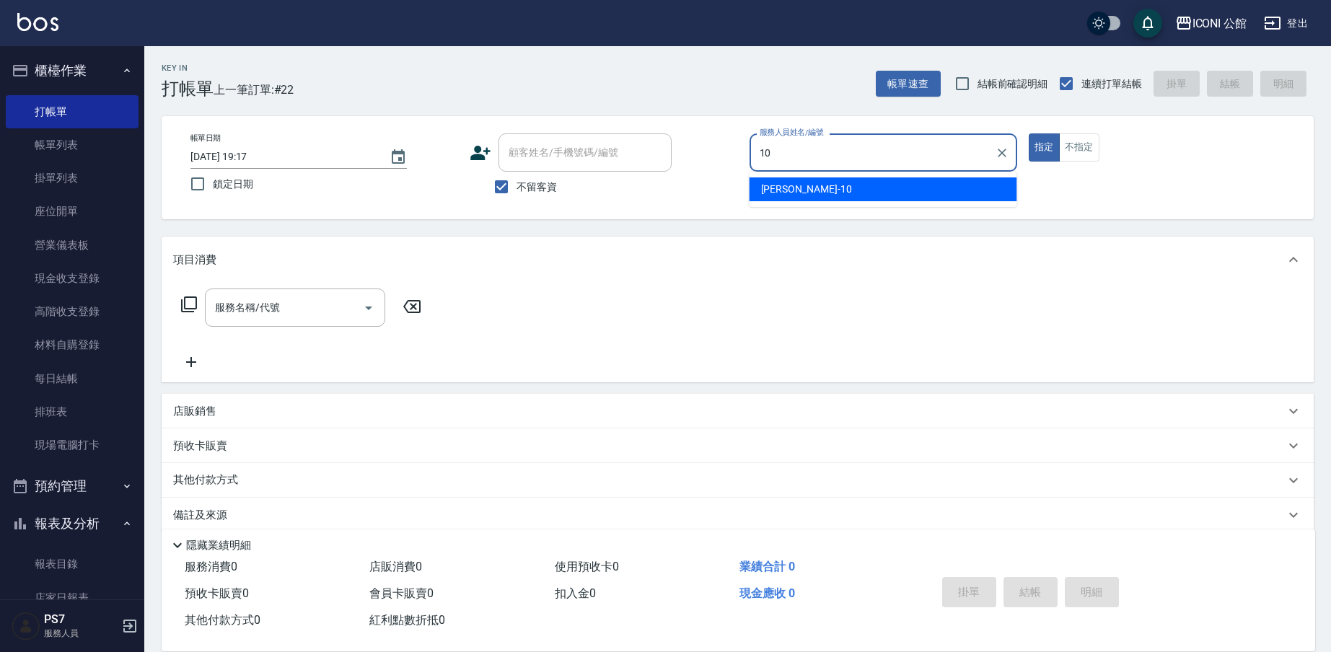
type input "Anna-10"
type button "true"
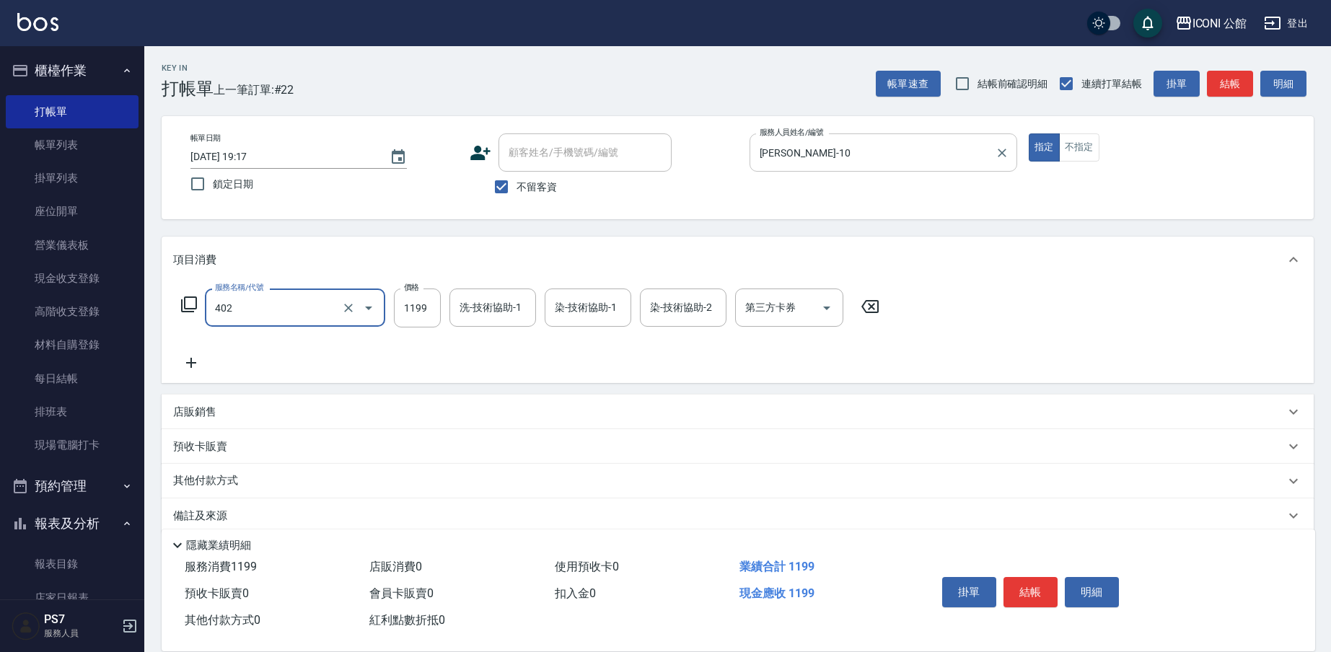
type input "設計染髮(402)"
type input "1299"
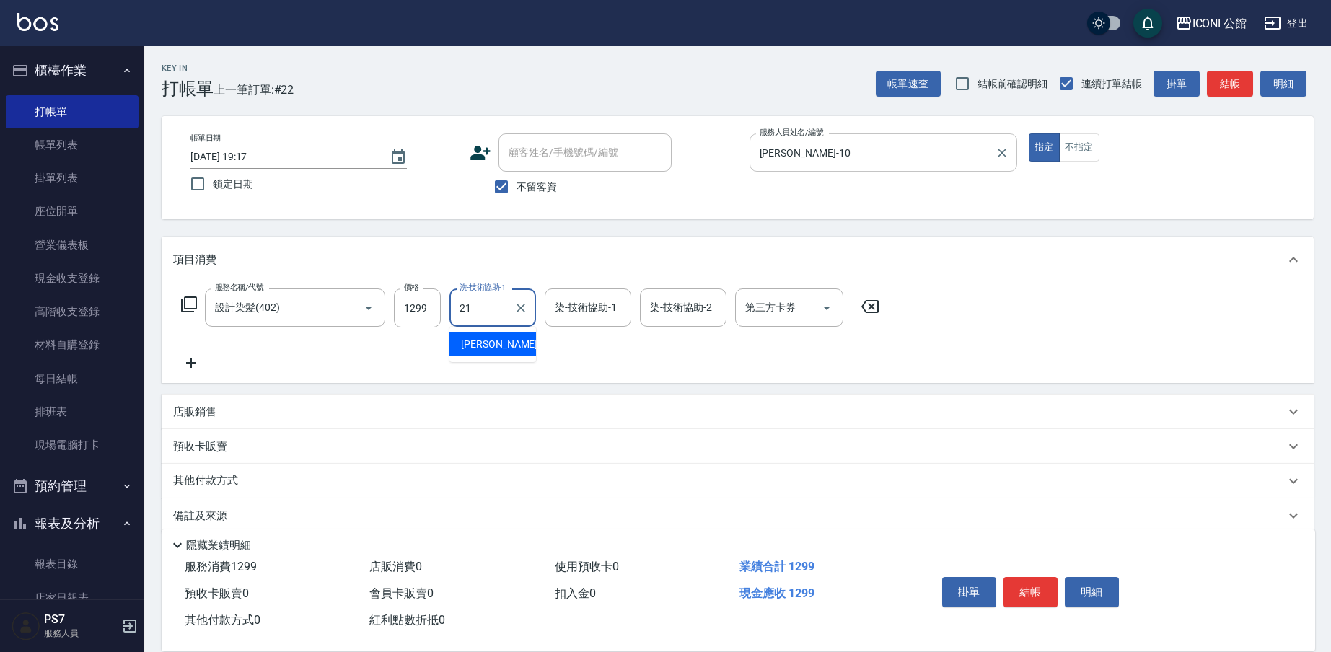
type input "Tim-21"
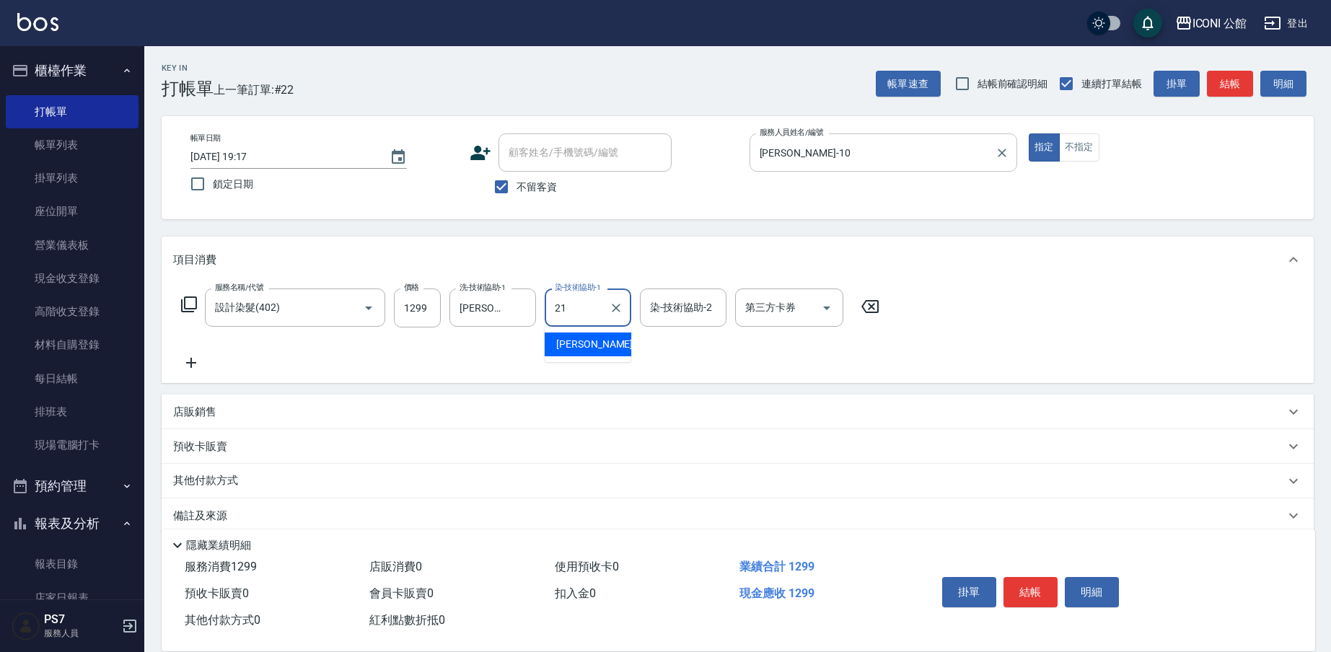
type input "Tim-21"
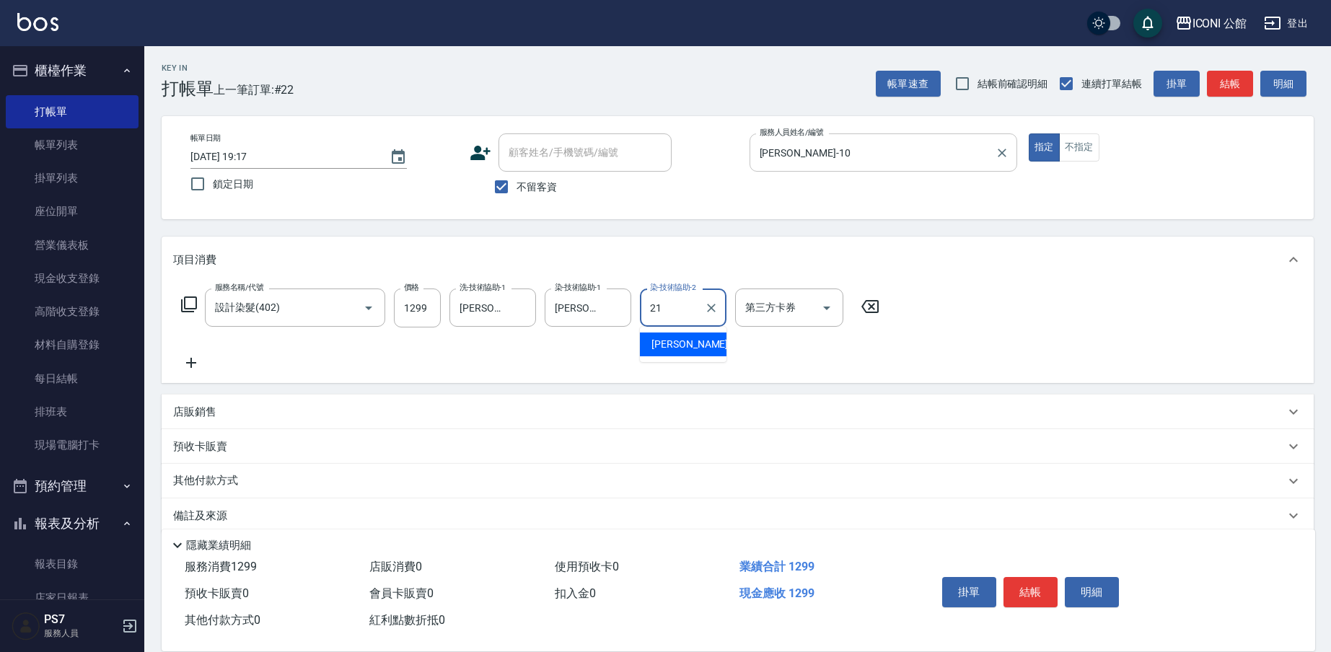
type input "Tim-21"
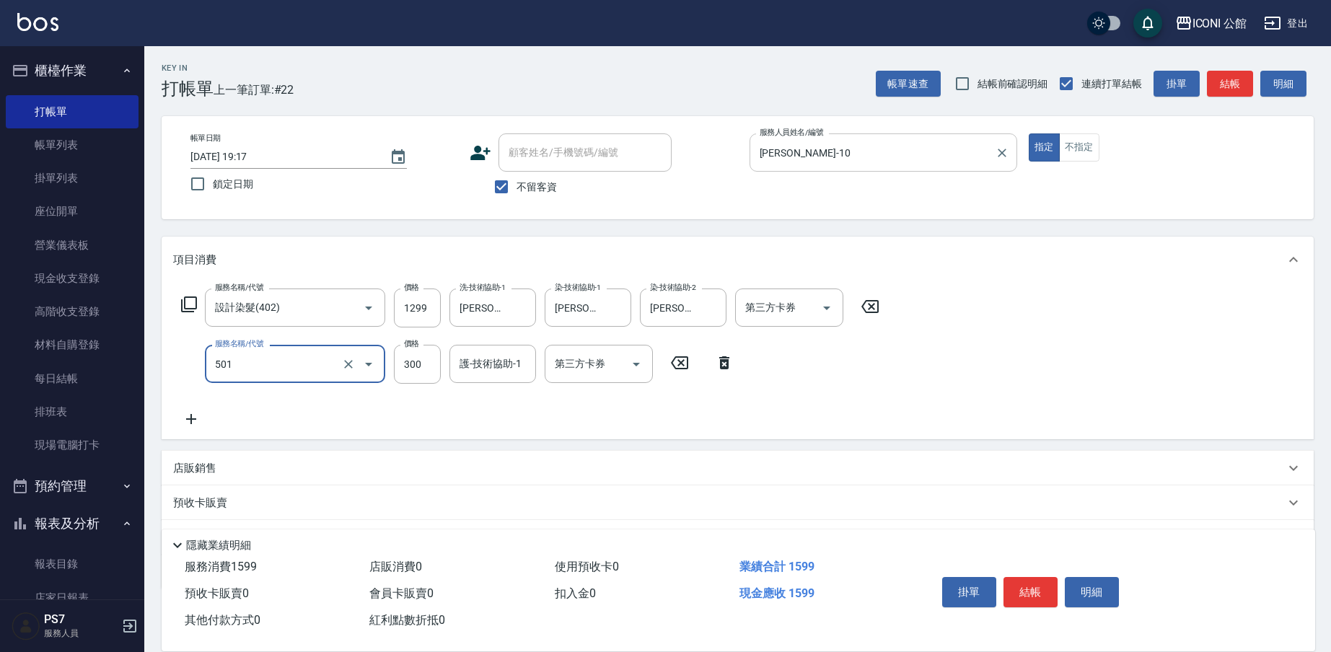
type input "燙染前頭皮隔離(501)"
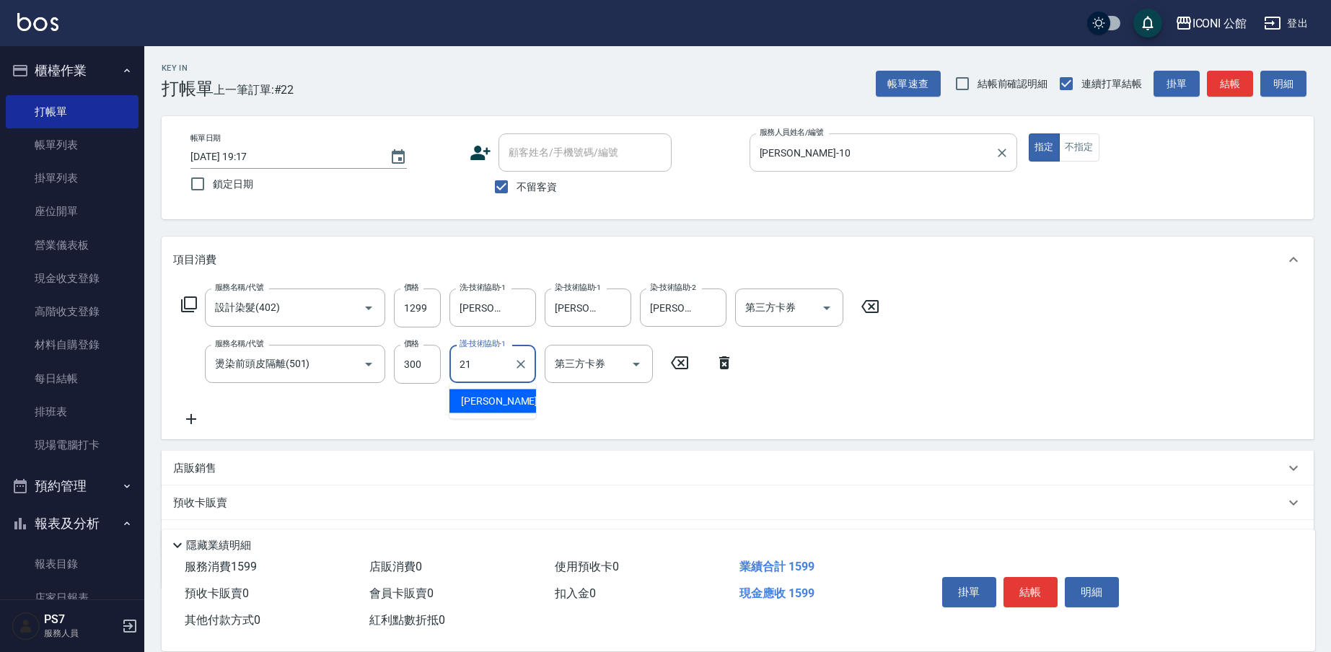
type input "Tim-21"
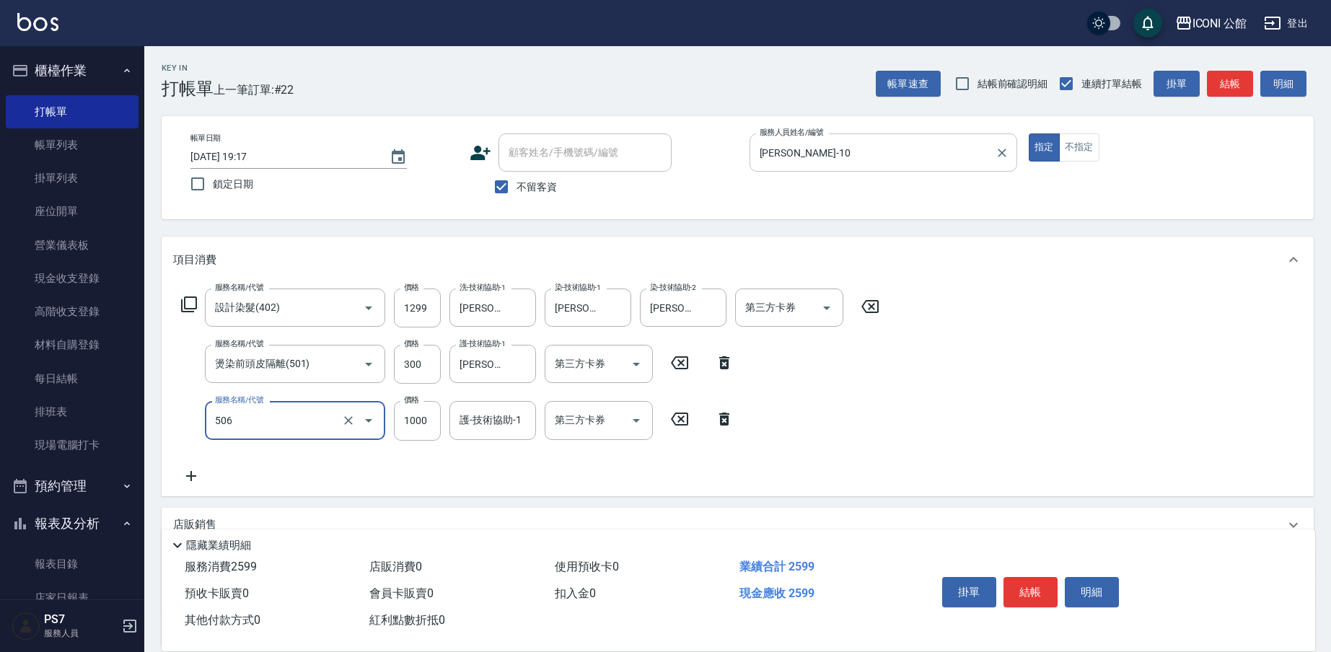
type input "DD急救護髮(506)"
type input "800"
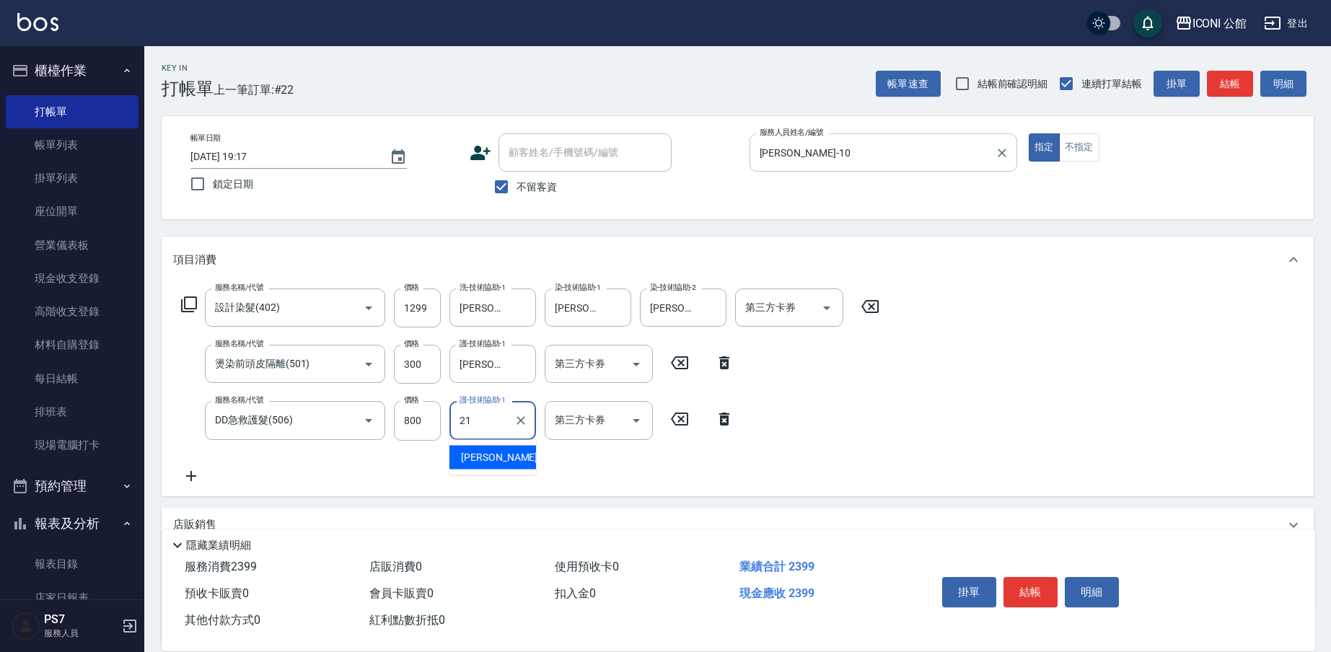
type input "Tim-21"
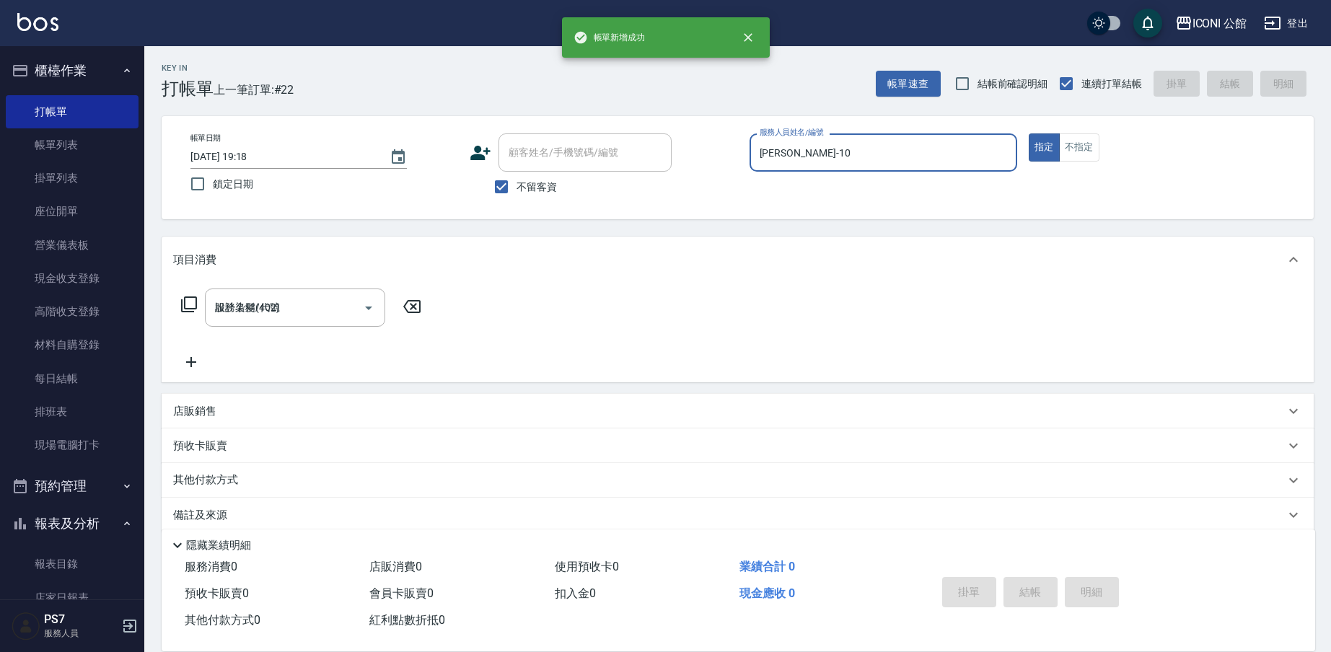
type input "2025/08/22 19:18"
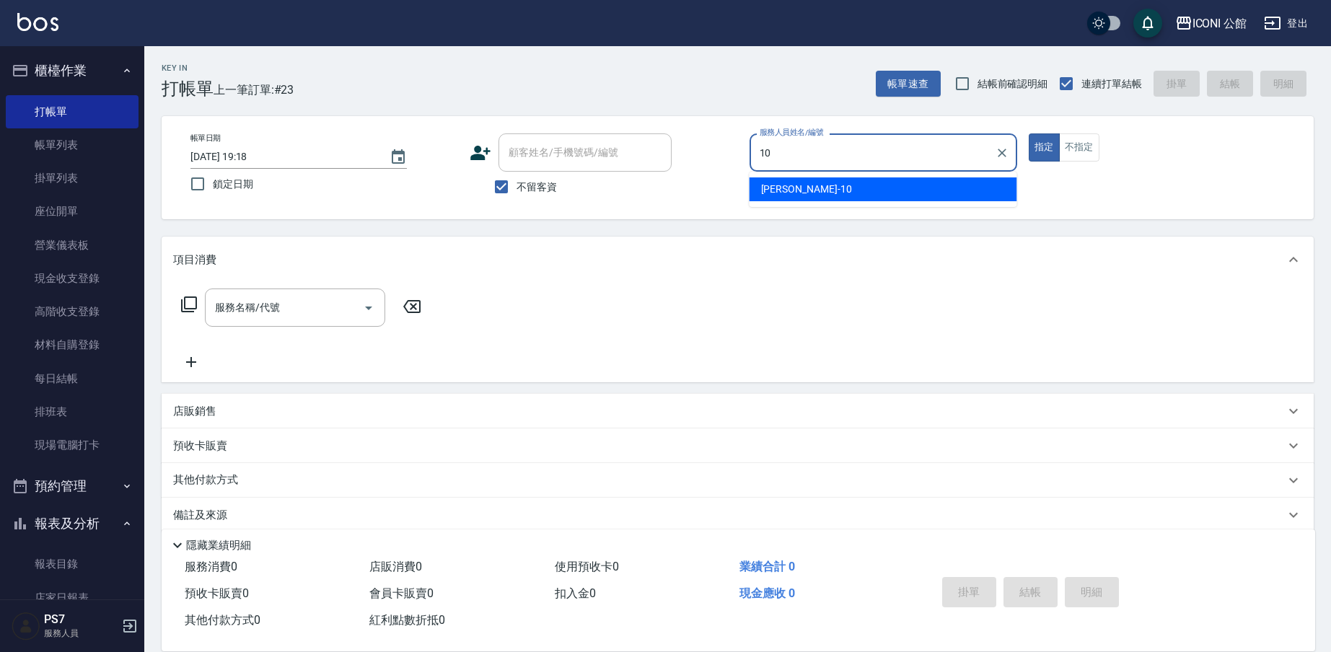
type input "Anna-10"
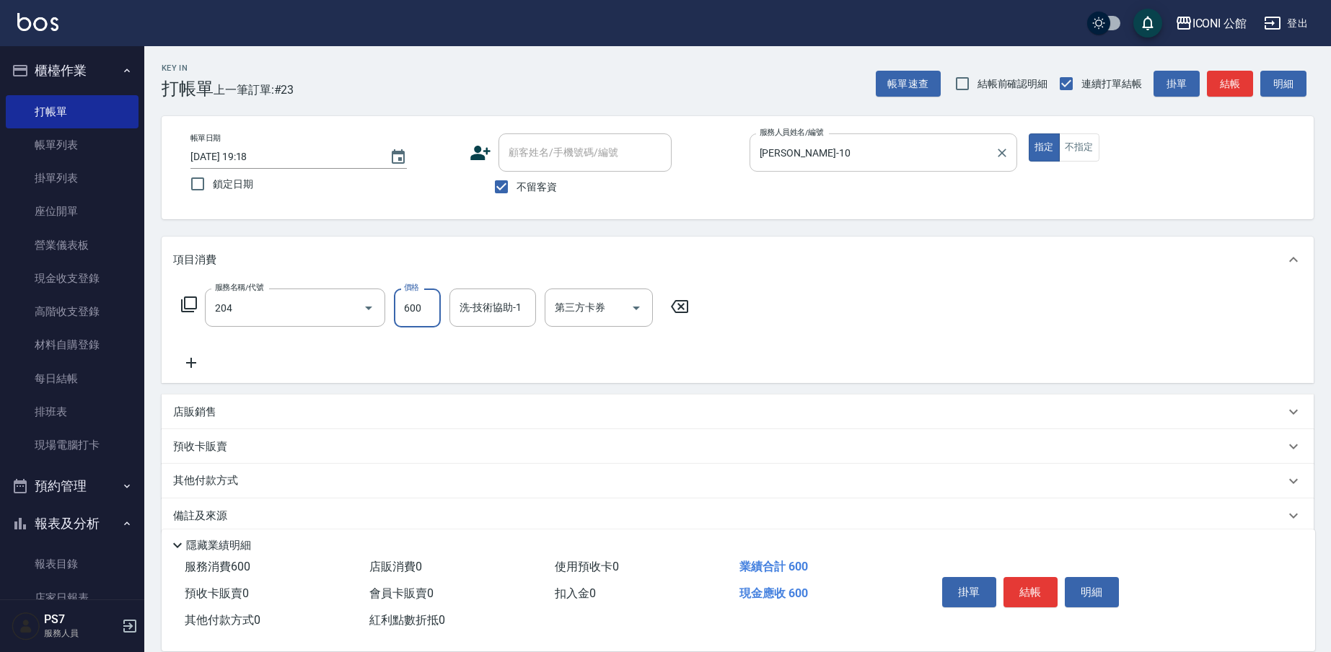
type input "指定洗+剪(204)"
type input "Tim-21"
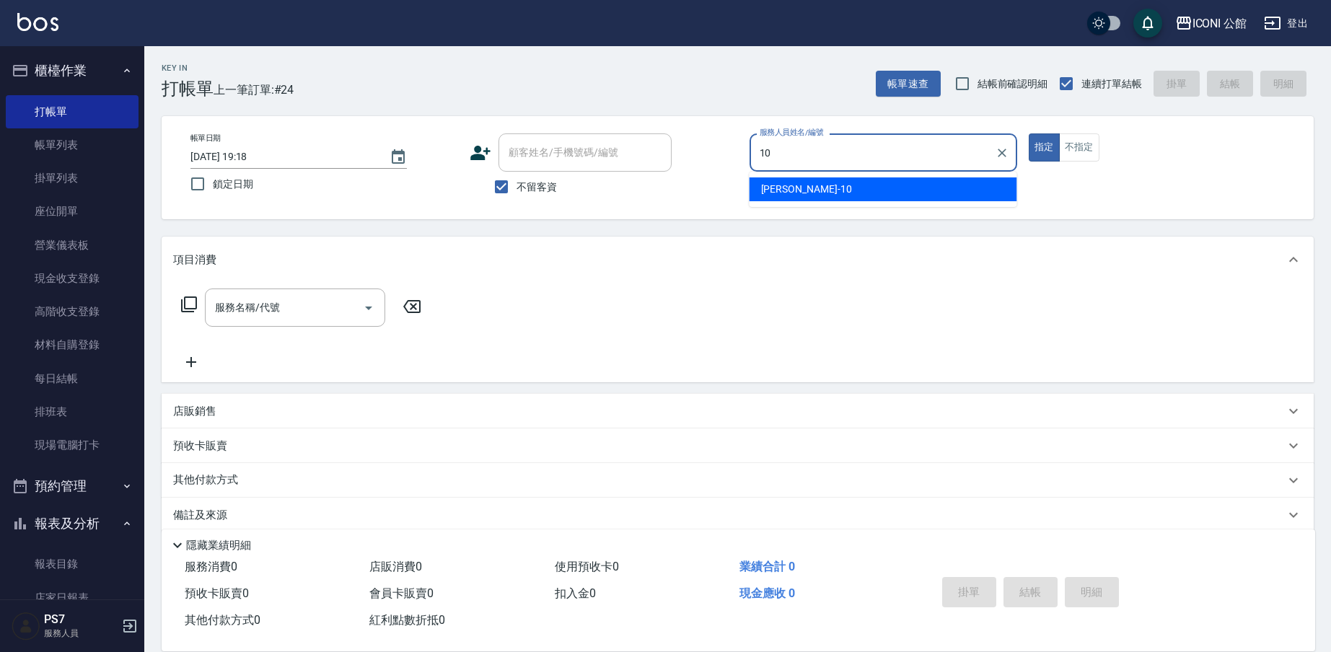
type input "Anna-10"
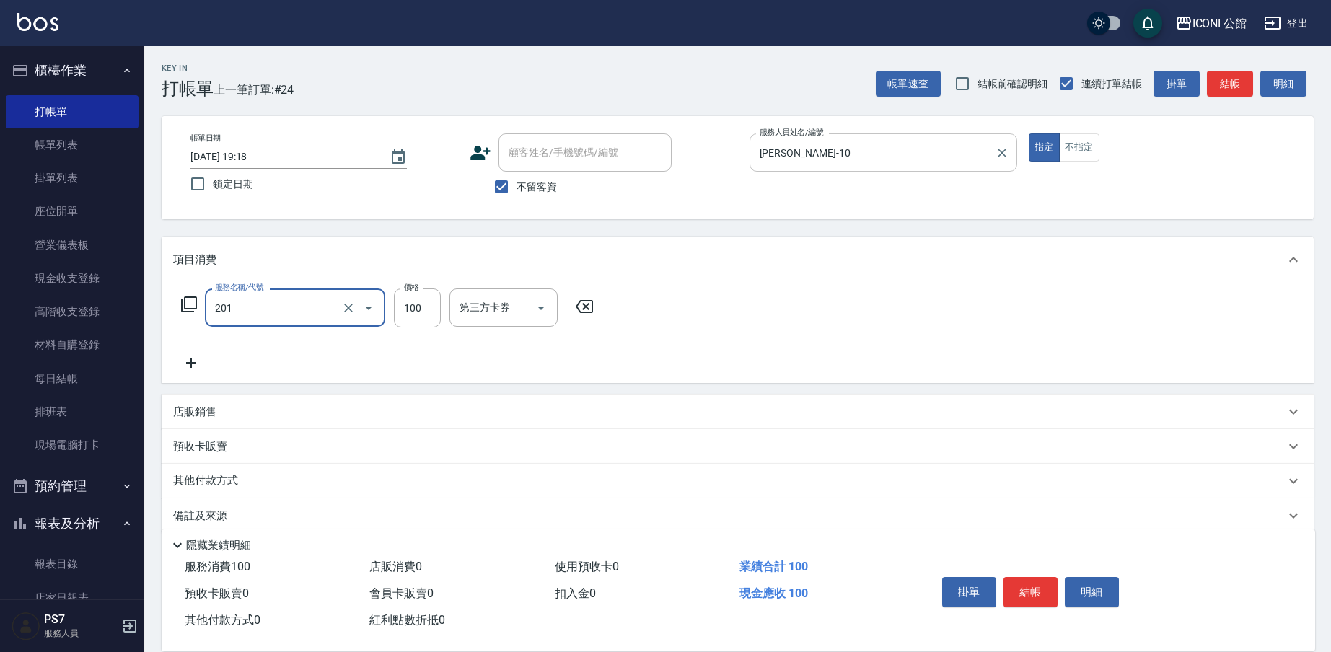
type input "剪瀏(201)"
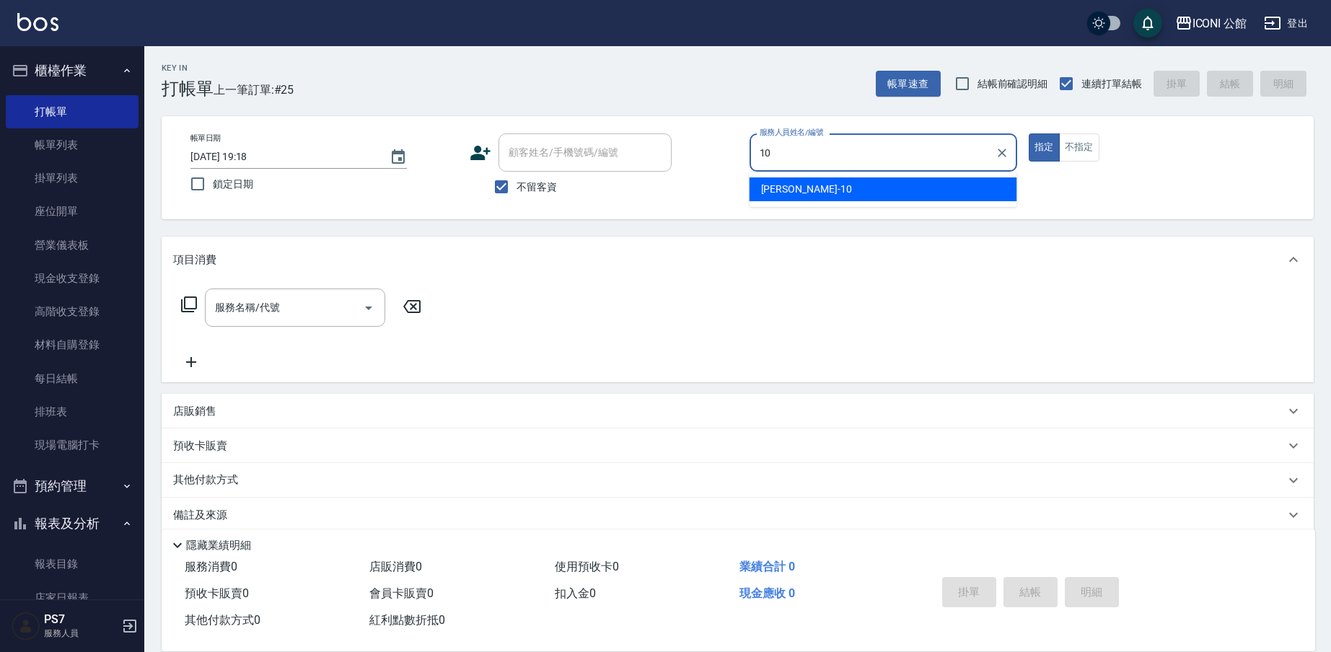
type input "Anna-10"
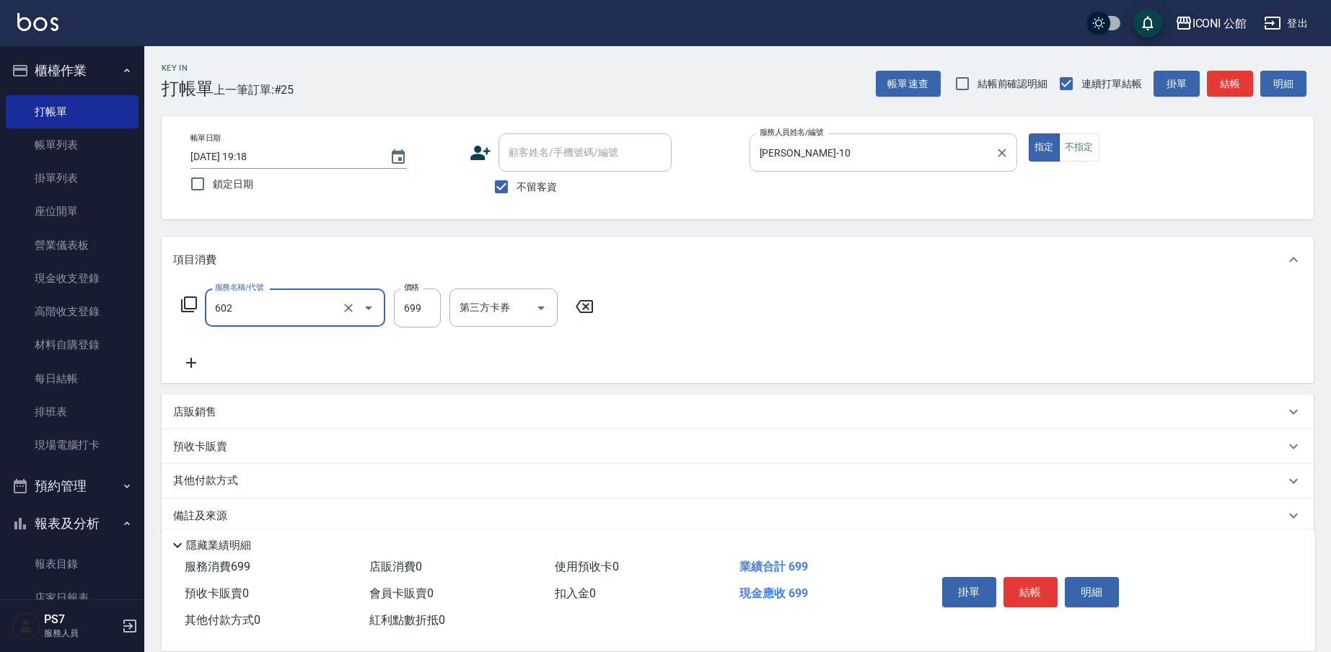
type input "輕度頭皮護理洗髮(602)"
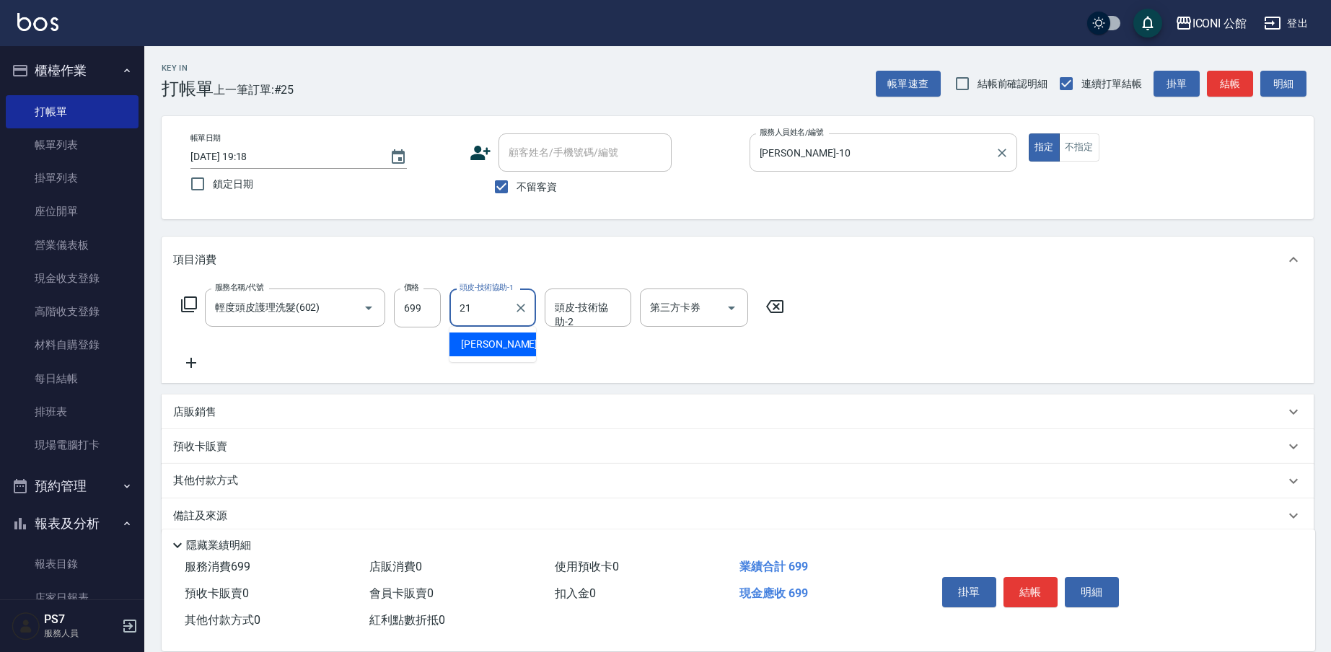
type input "Tim-21"
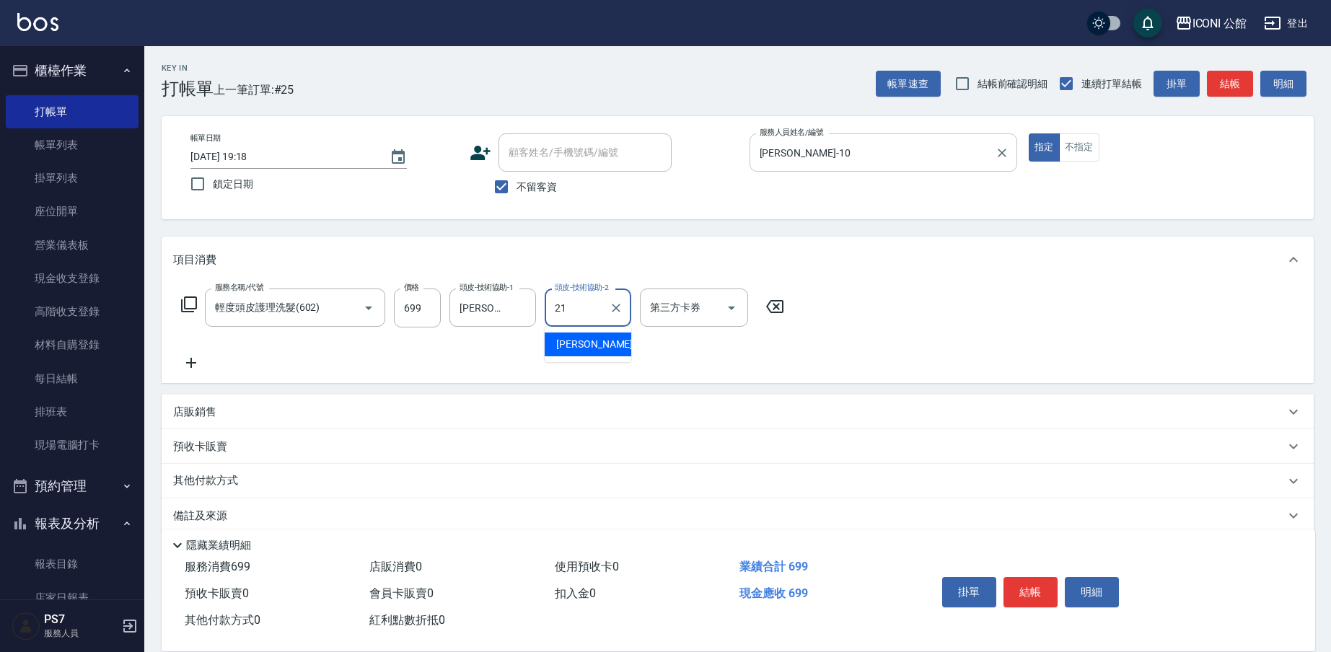
type input "Tim-21"
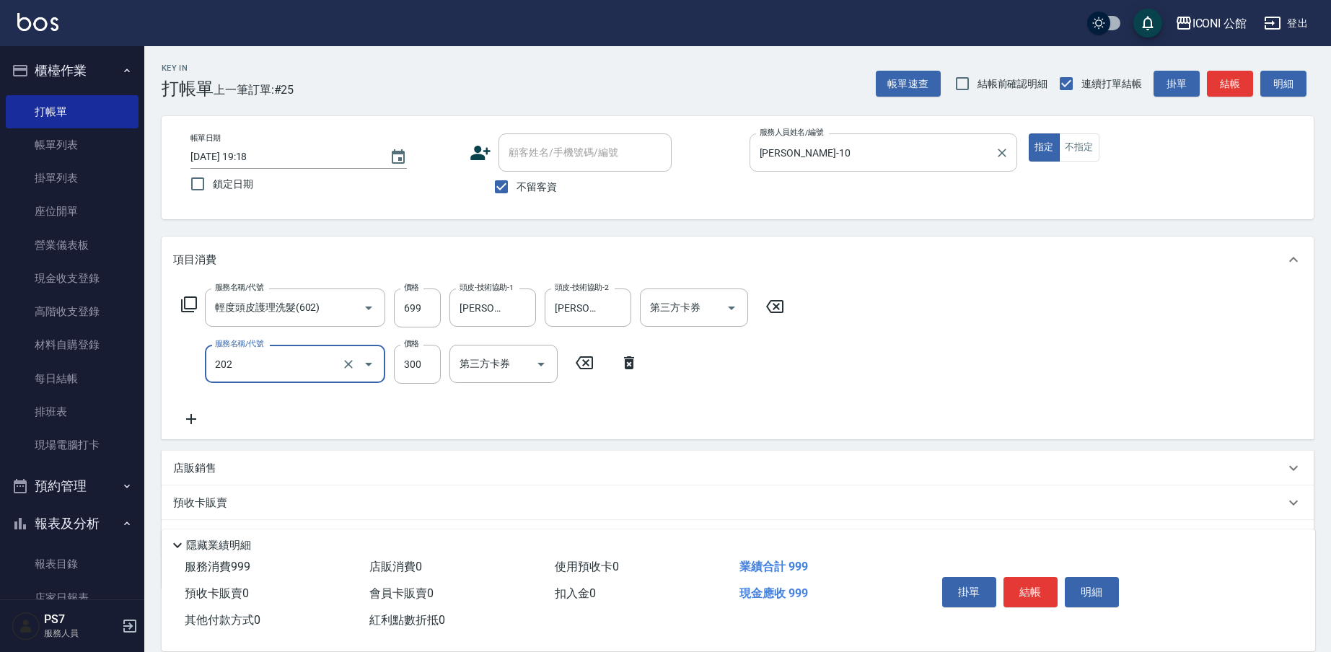
type input "單剪(202)"
type input "200"
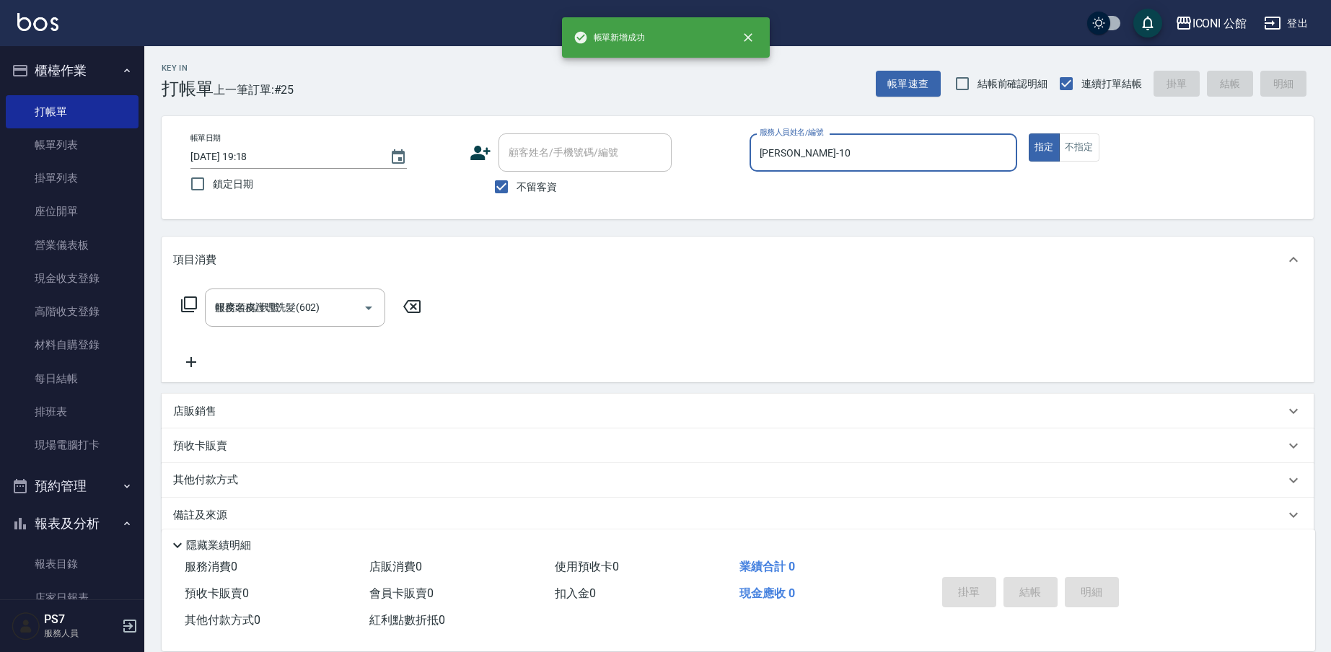
type input "2025/08/22 19:19"
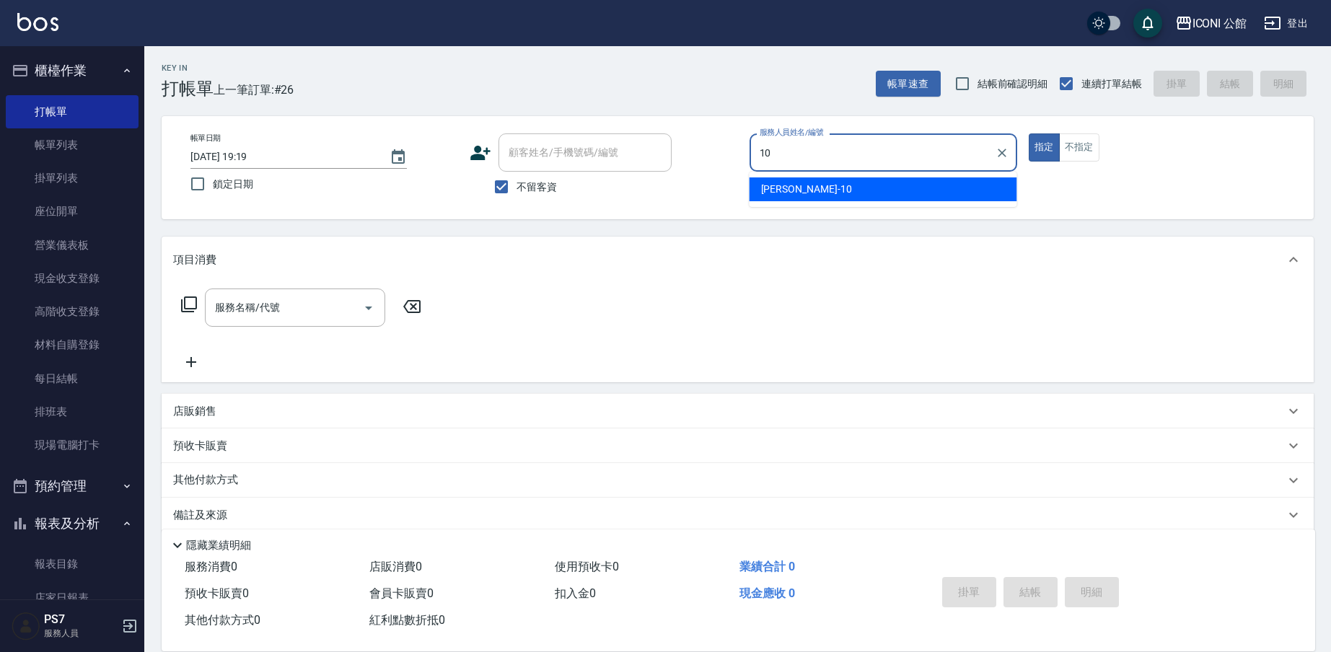
type input "Anna-10"
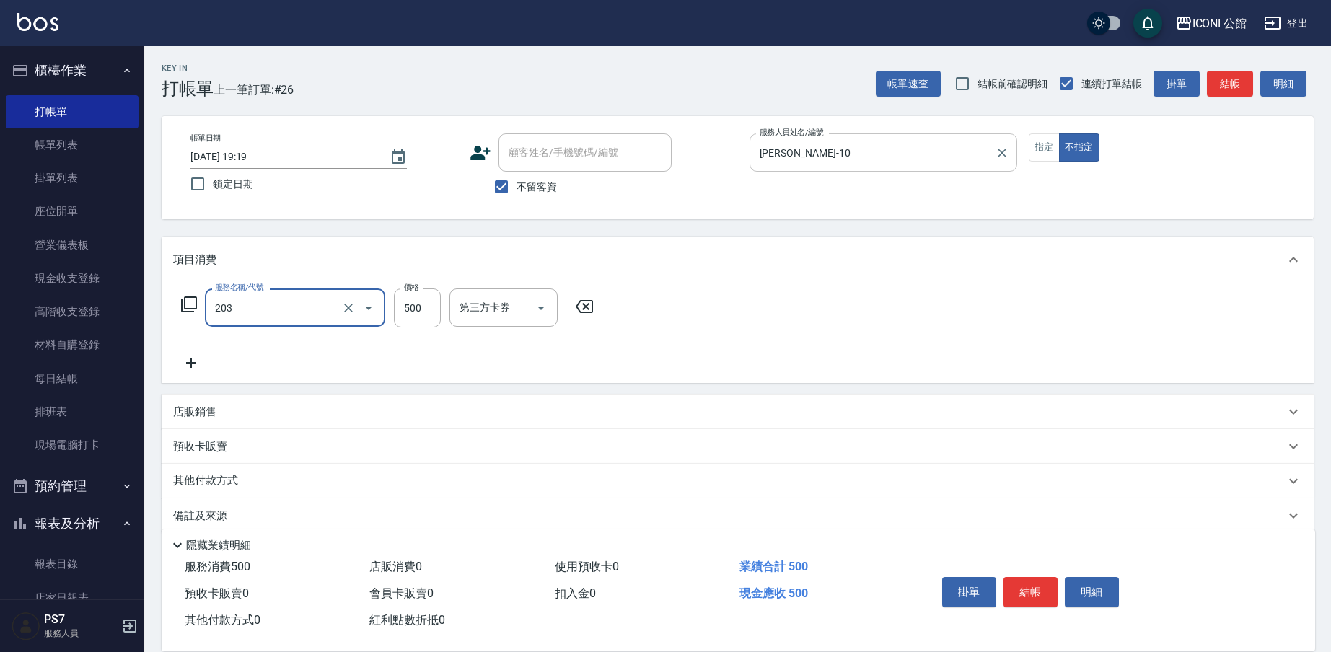
type input "不指定洗+剪(203)"
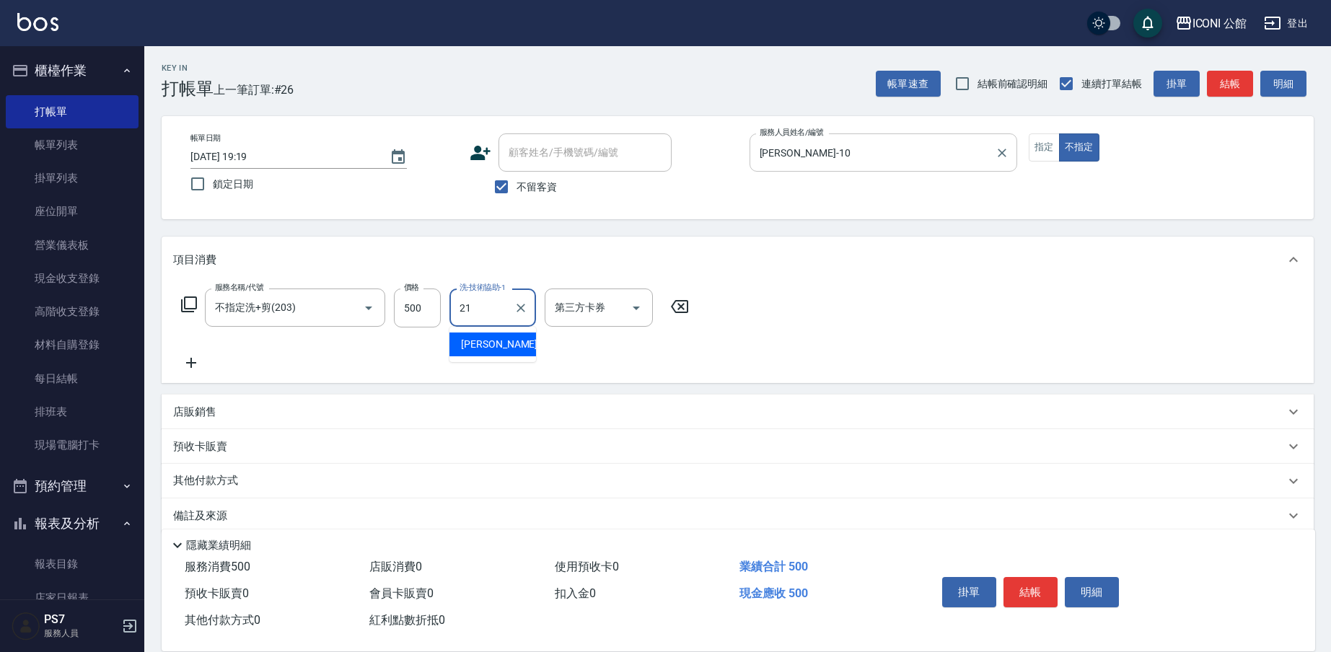
type input "Tim-21"
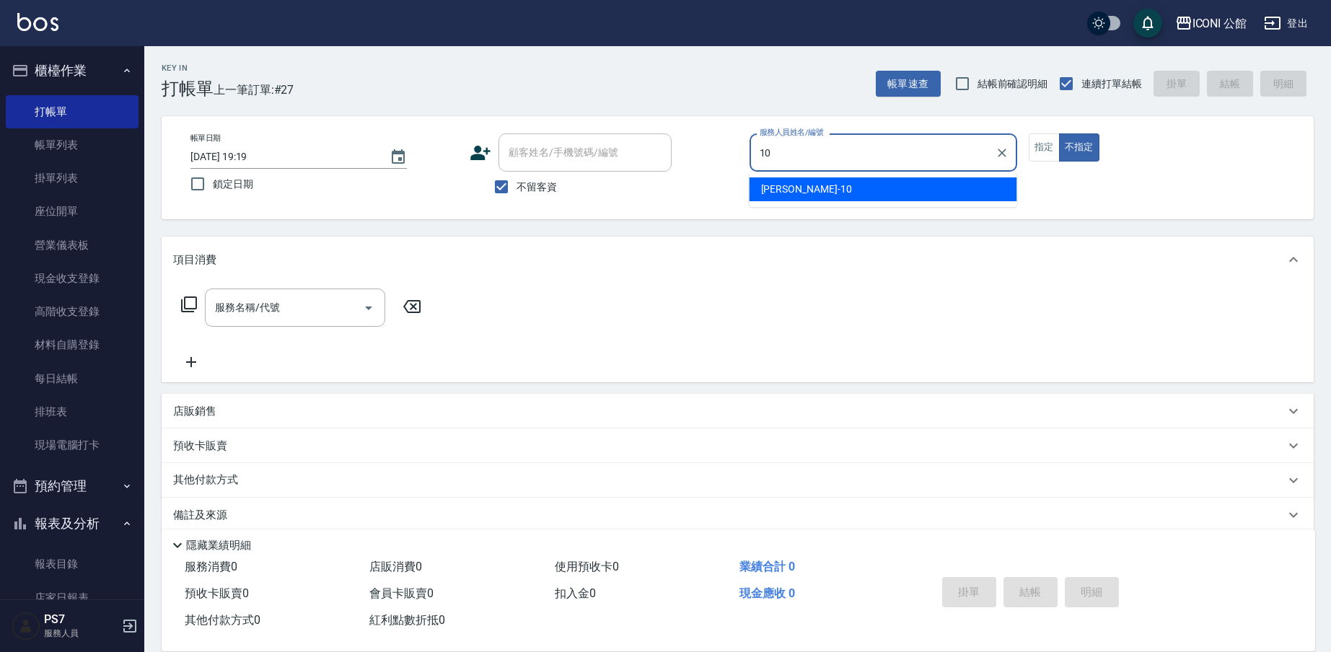
type input "Anna-10"
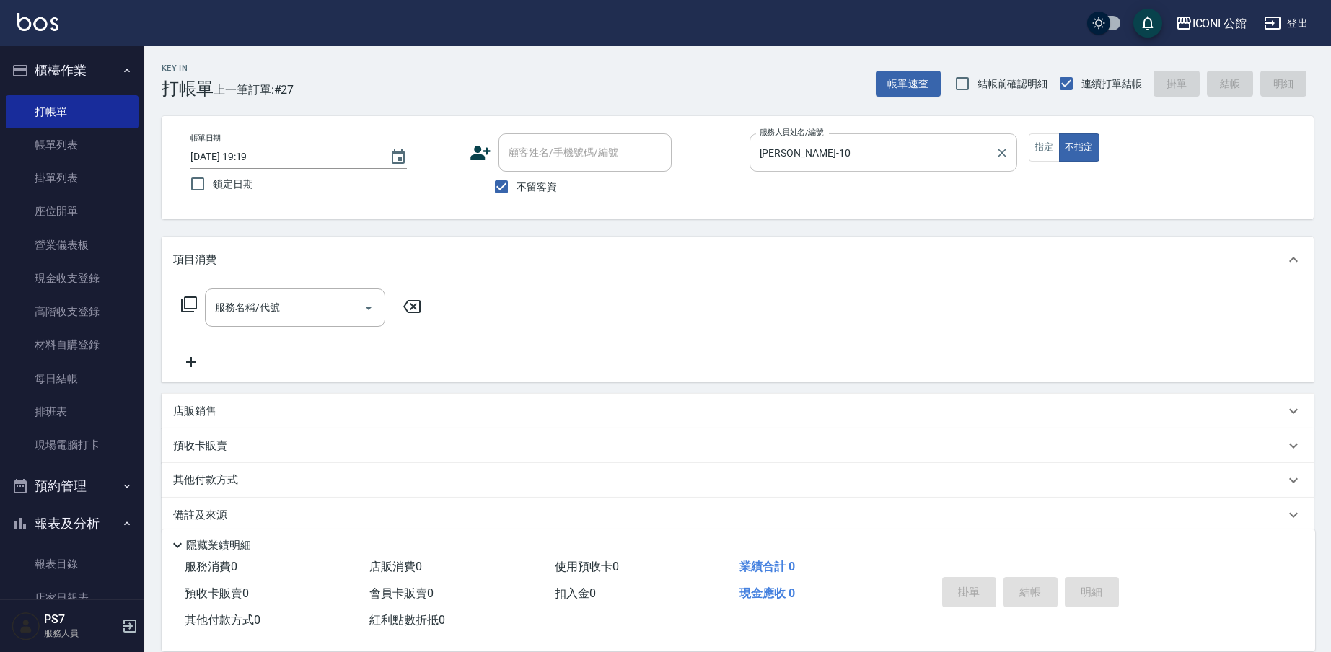
type button "false"
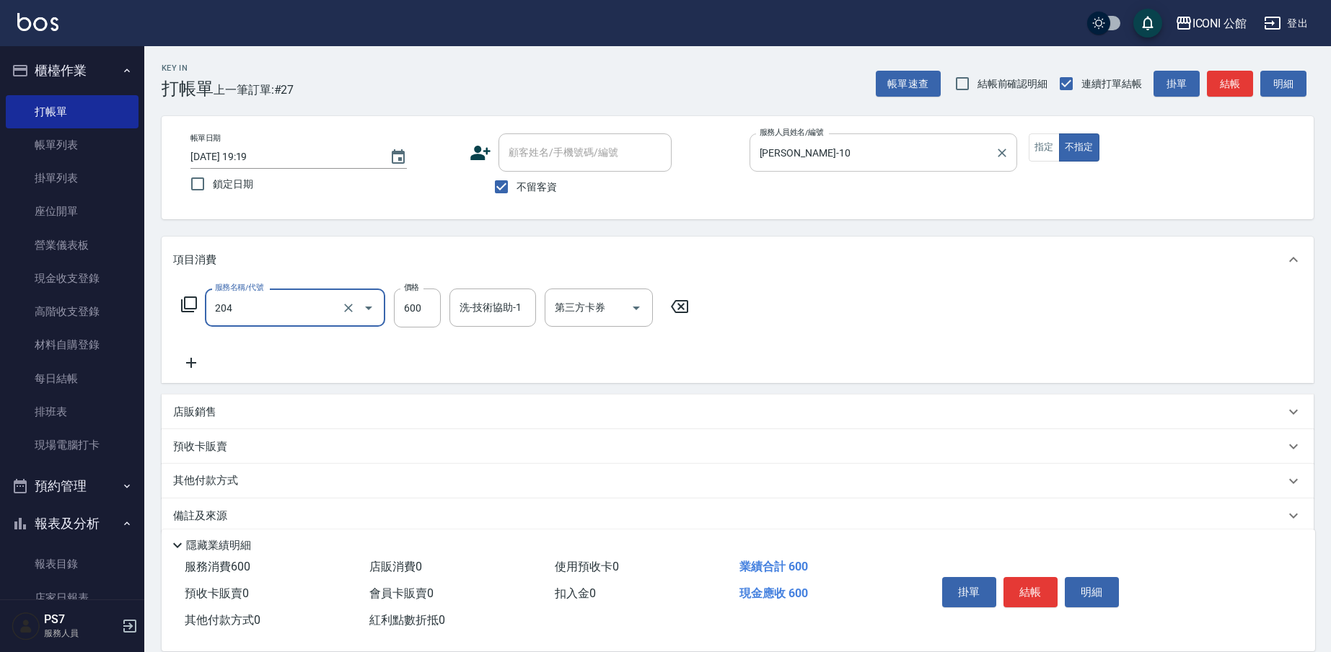
type input "指定洗+剪(204)"
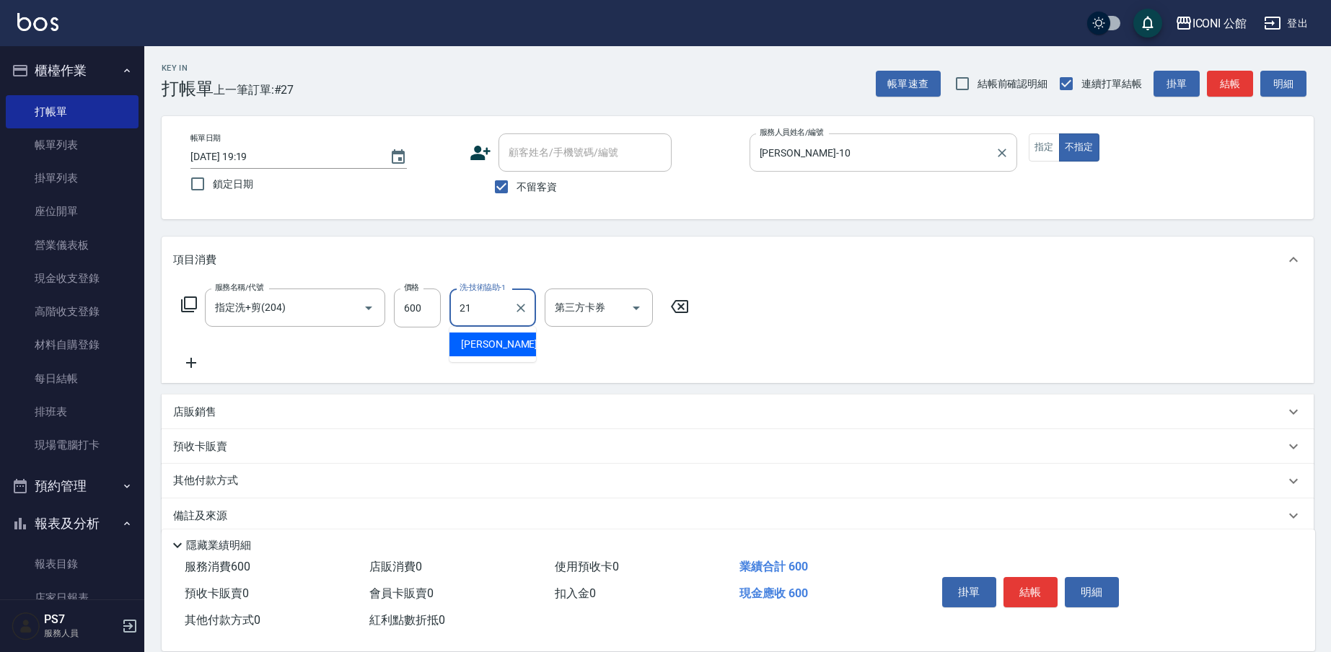
type input "Tim-21"
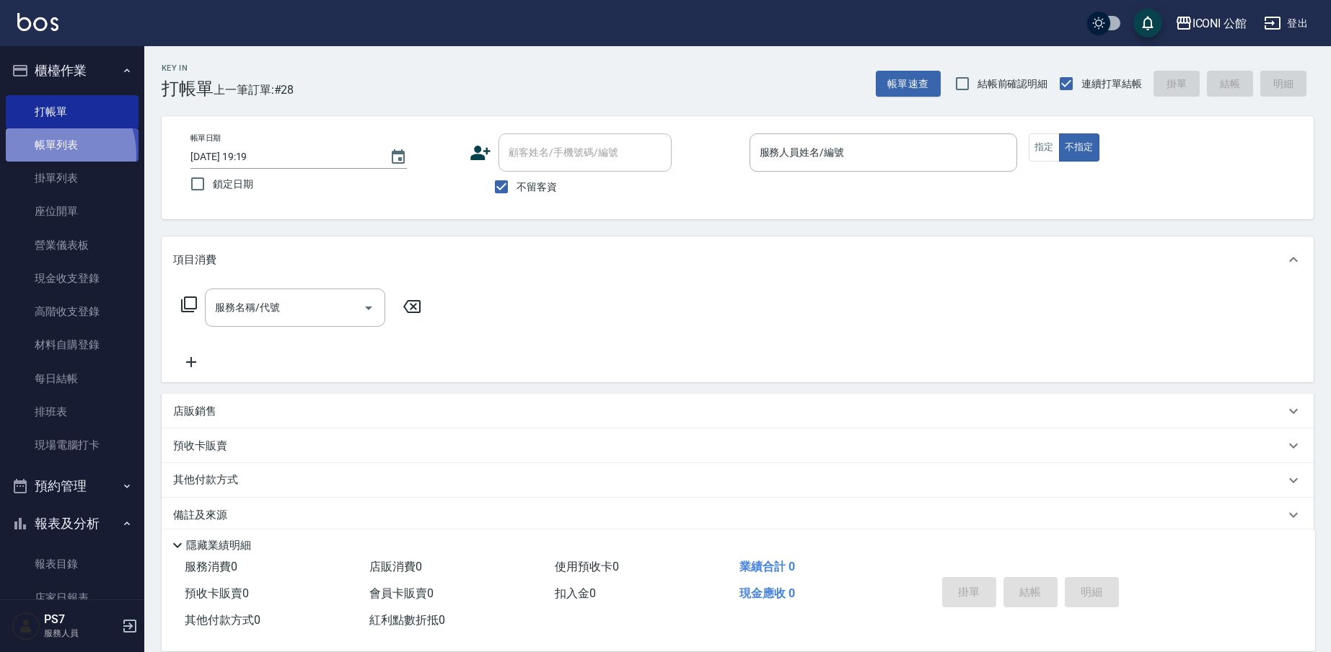
click at [51, 154] on link "帳單列表" at bounding box center [72, 144] width 133 height 33
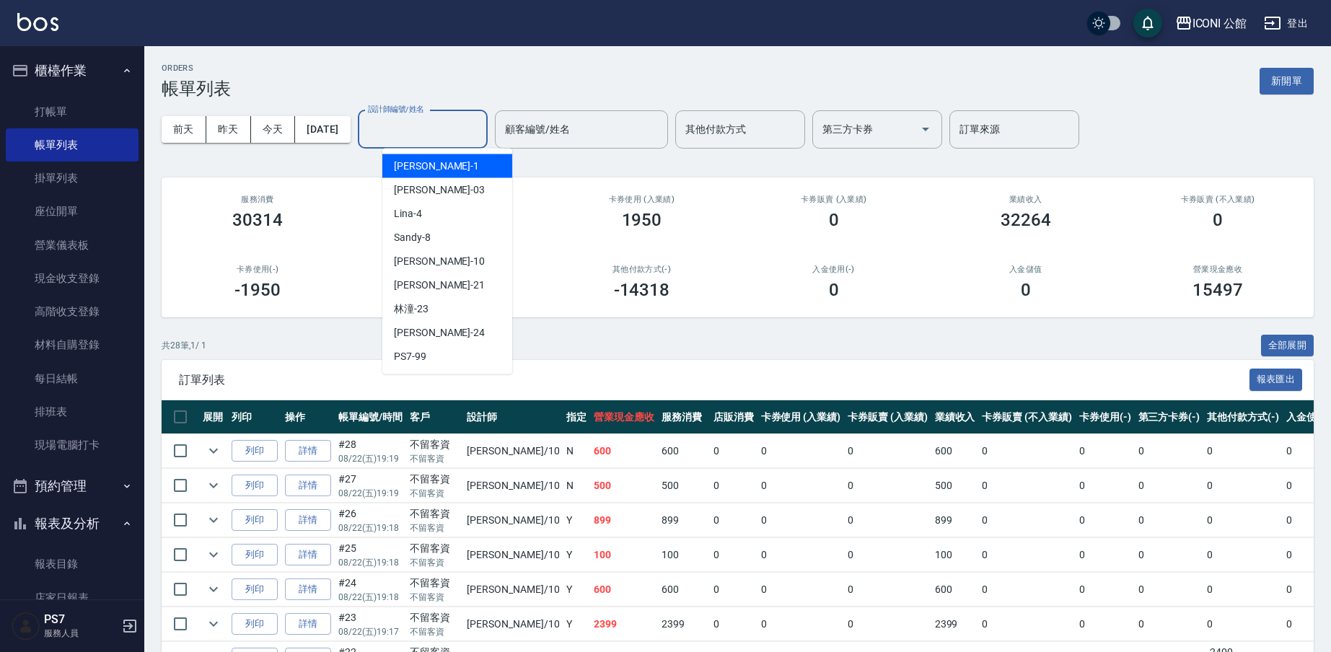
click at [436, 136] on input "設計師編號/姓名" at bounding box center [422, 129] width 117 height 25
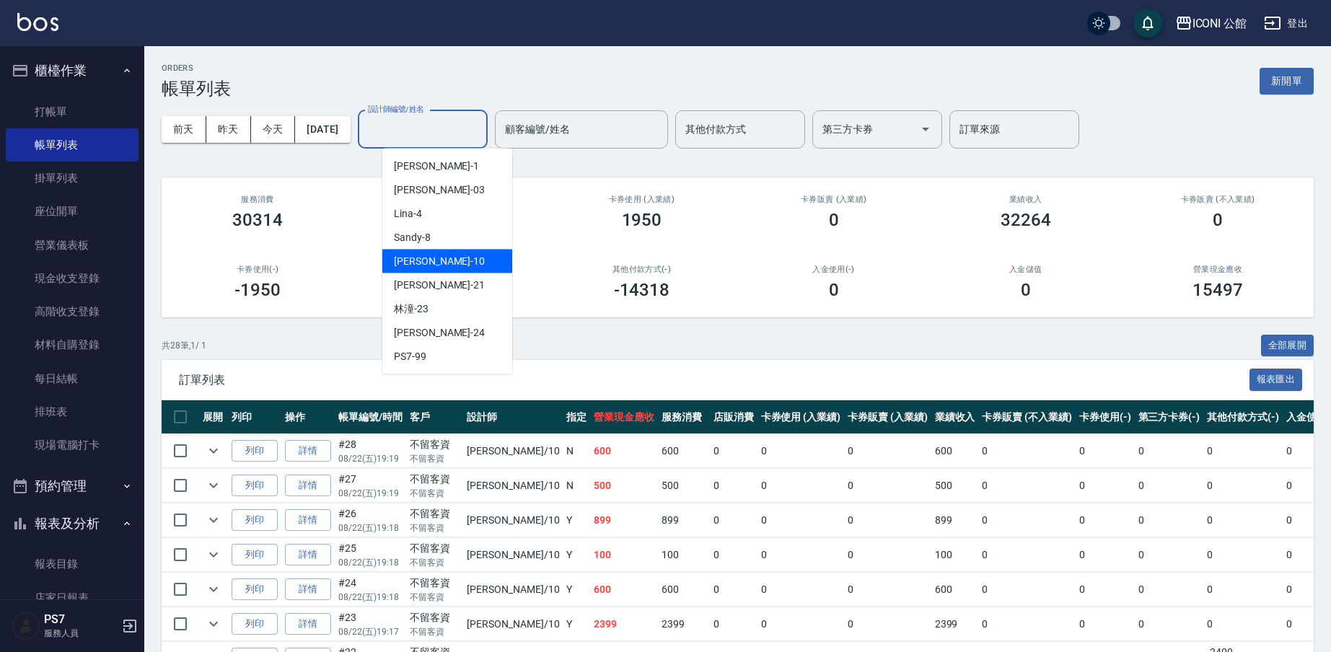
click at [457, 255] on div "Anna -10" at bounding box center [447, 262] width 130 height 24
type input "Anna-10"
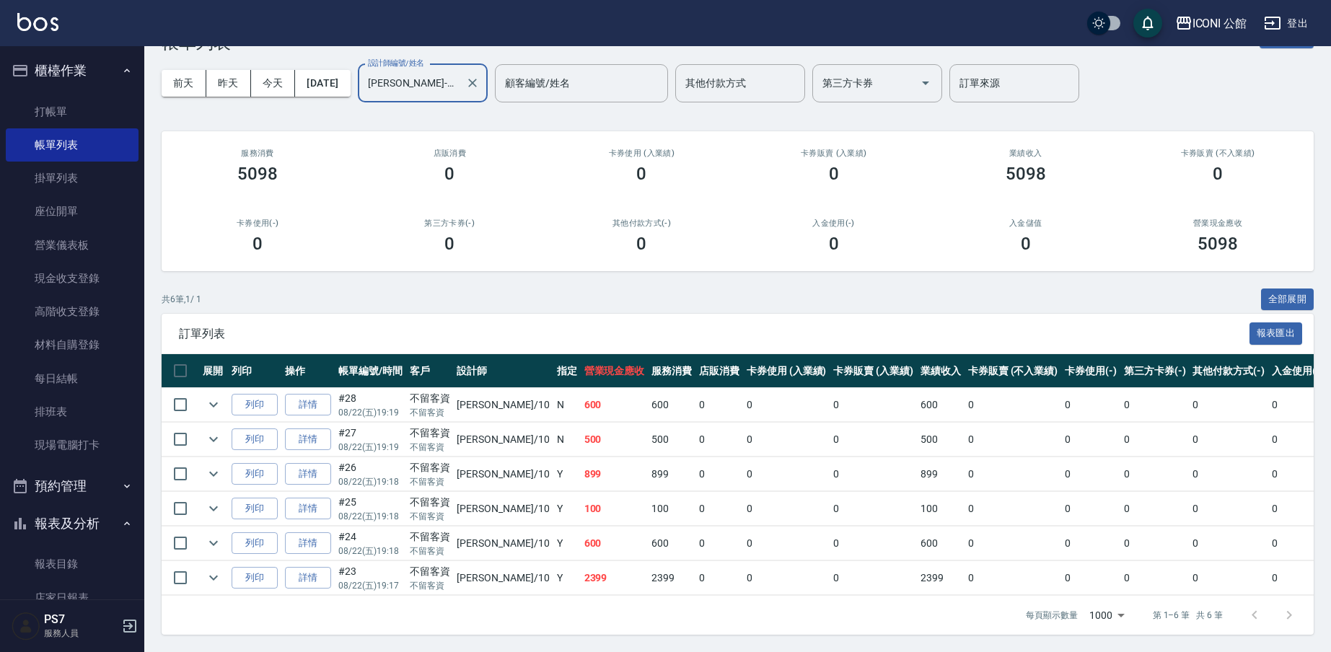
scroll to position [56, 0]
click at [51, 116] on link "打帳單" at bounding box center [72, 111] width 133 height 33
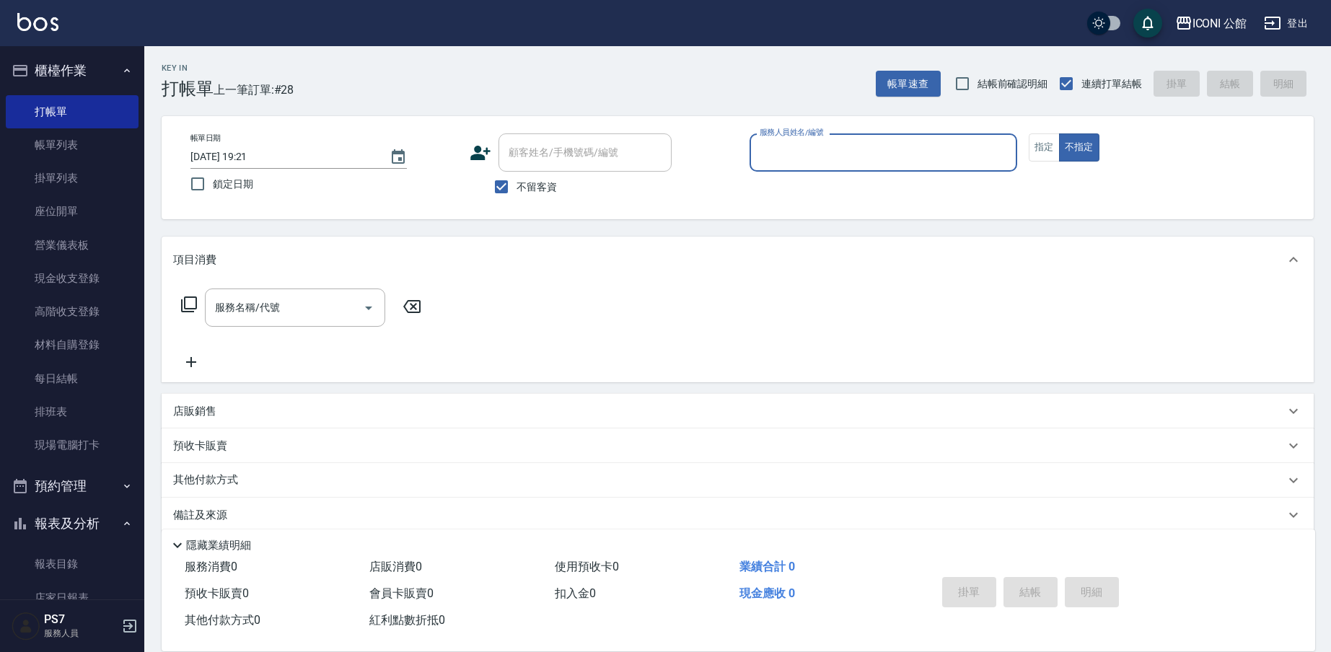
click at [931, 159] on input "服務人員姓名/編號" at bounding box center [883, 152] width 255 height 25
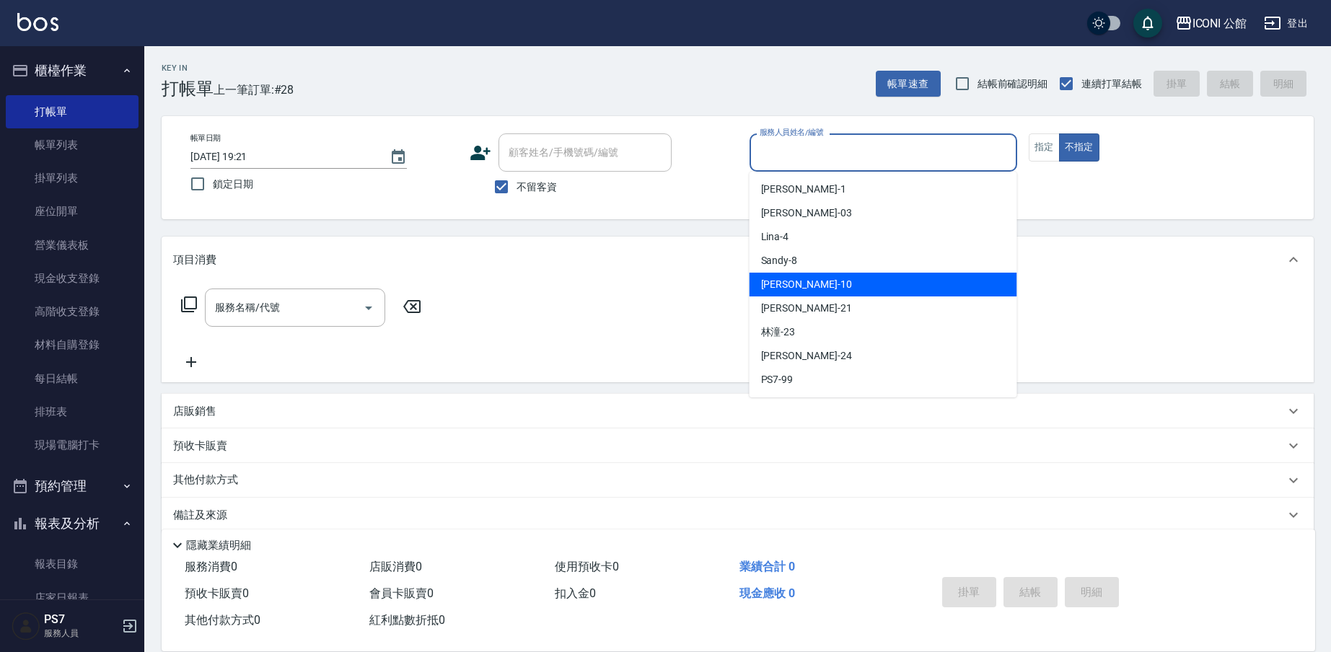
click at [911, 277] on div "Anna -10" at bounding box center [884, 285] width 268 height 24
type input "Anna-10"
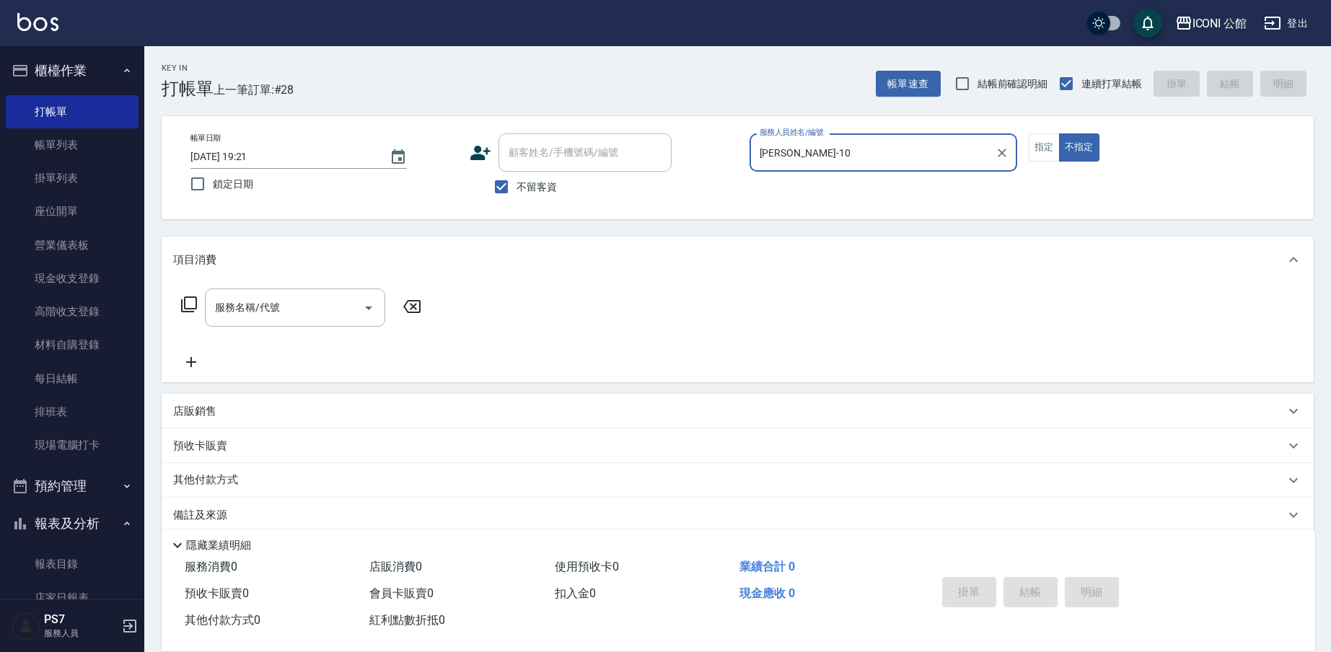
click at [193, 304] on icon at bounding box center [188, 304] width 17 height 17
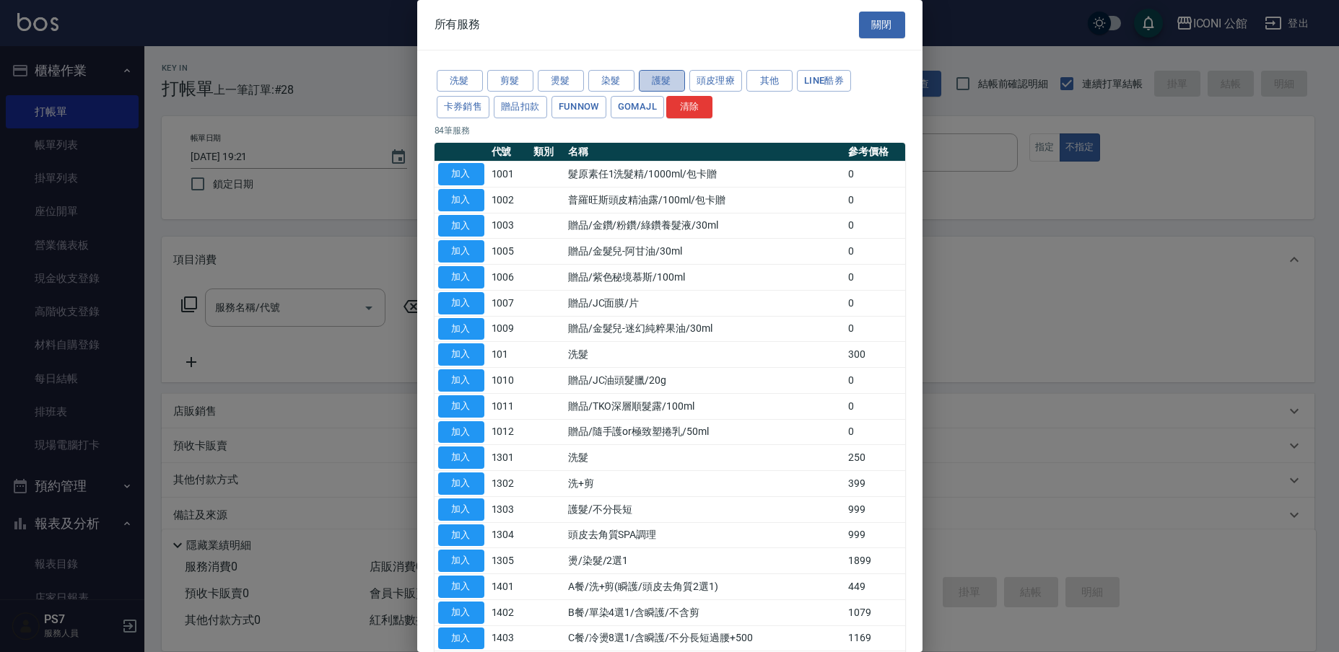
click at [658, 85] on button "護髮" at bounding box center [662, 81] width 46 height 22
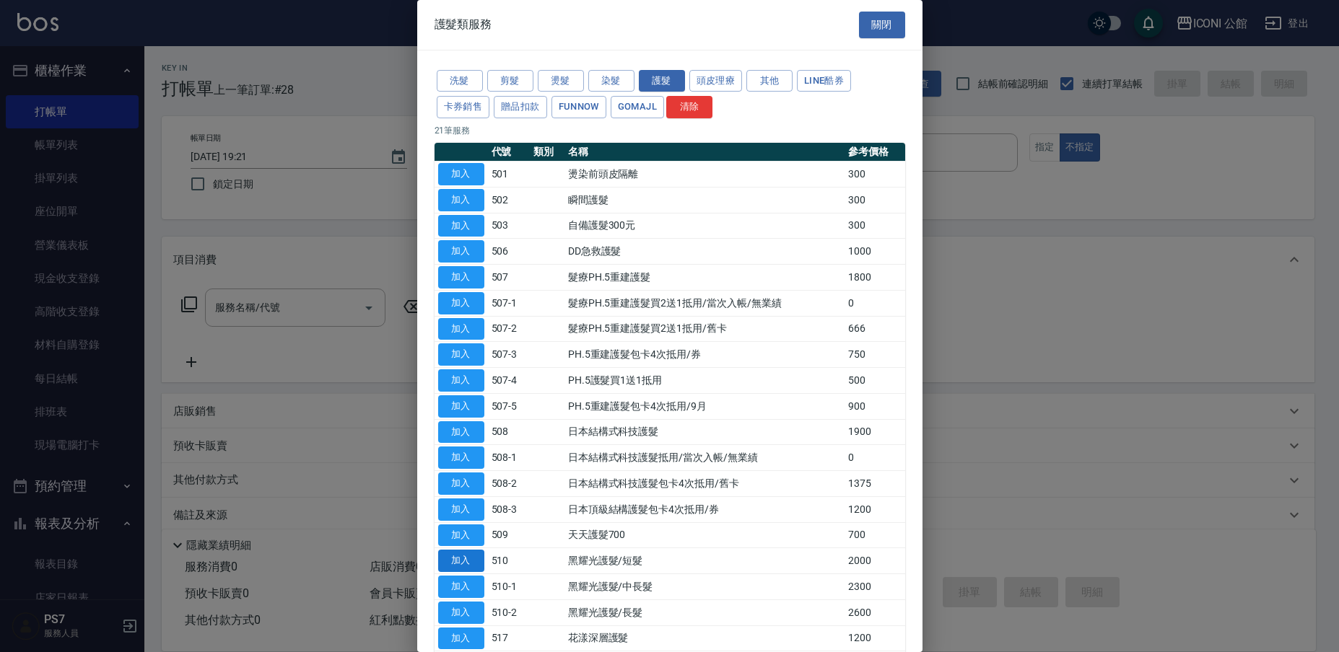
click at [472, 557] on button "加入" at bounding box center [461, 561] width 46 height 22
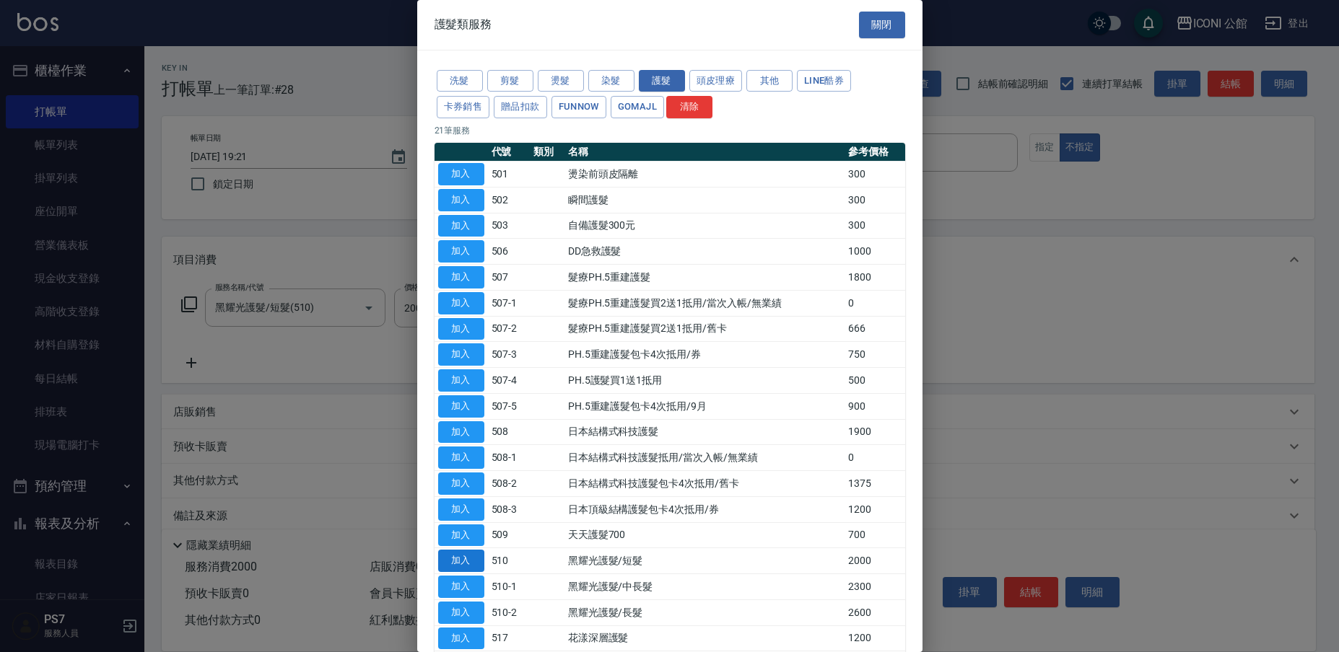
type input "黑耀光護髮/短髮(510)"
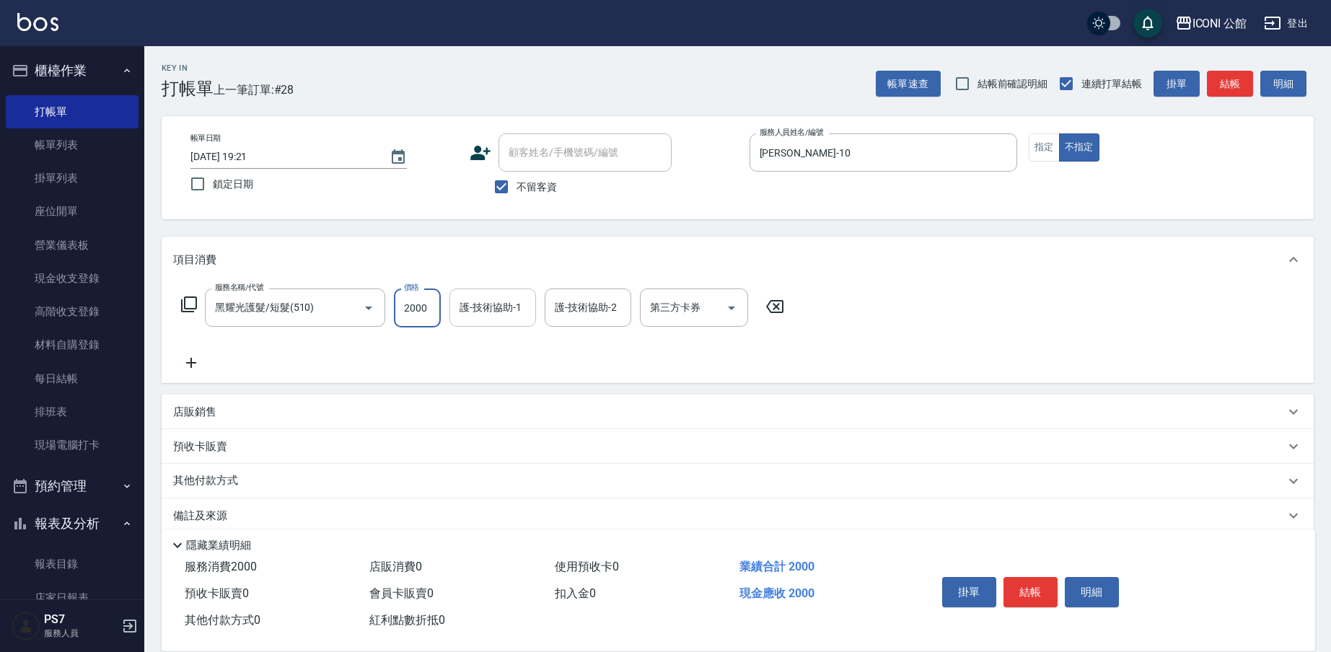
drag, startPoint x: 394, startPoint y: 310, endPoint x: 517, endPoint y: 307, distance: 123.4
click at [517, 307] on div "服務名稱/代號 黑耀光護髮/短髮(510) 服務名稱/代號 價格 2000 價格 護-技術協助-1 護-技術協助-1 護-技術協助-2 護-技術協助-2 第三…" at bounding box center [483, 308] width 620 height 39
type input "1600"
type input "Tim-21"
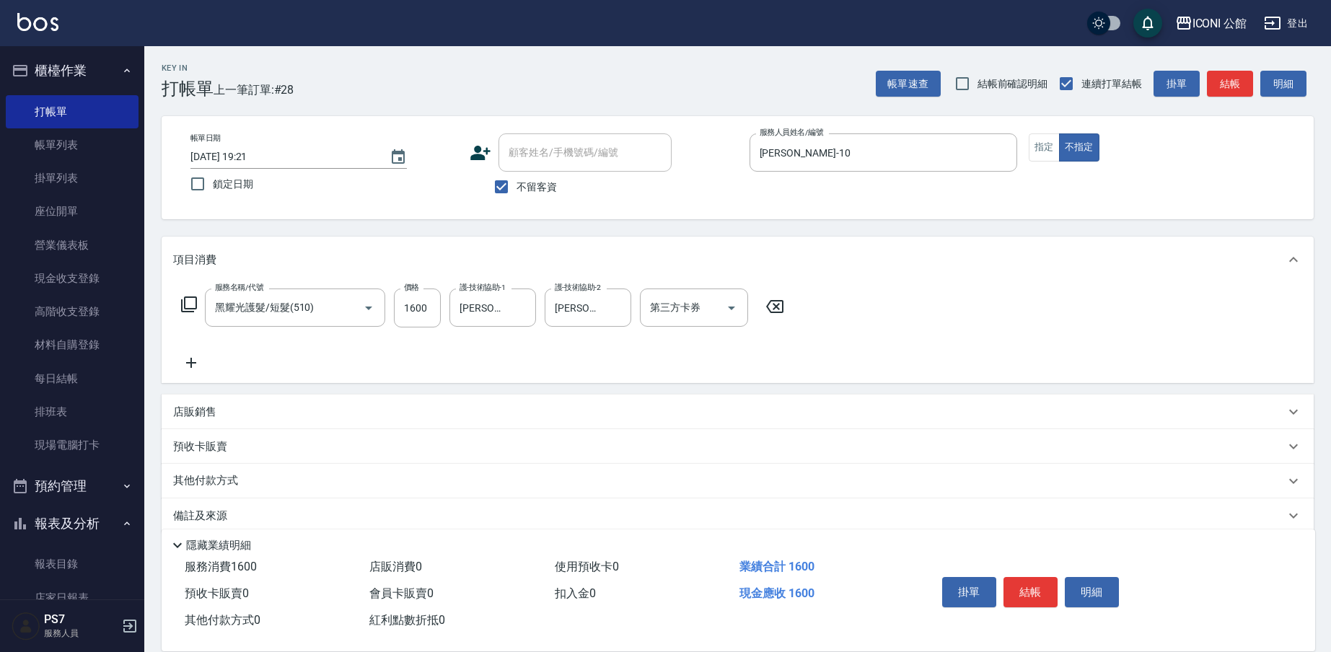
click at [193, 311] on icon at bounding box center [189, 305] width 16 height 16
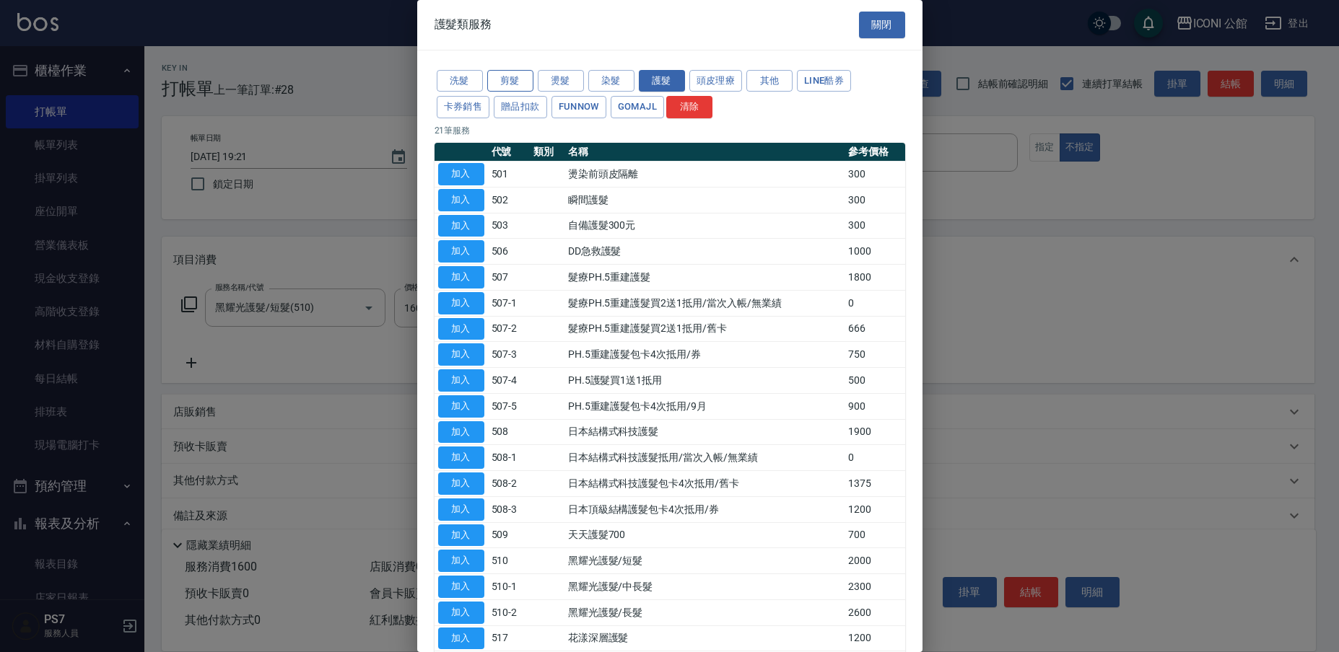
click at [520, 81] on button "剪髮" at bounding box center [510, 81] width 46 height 22
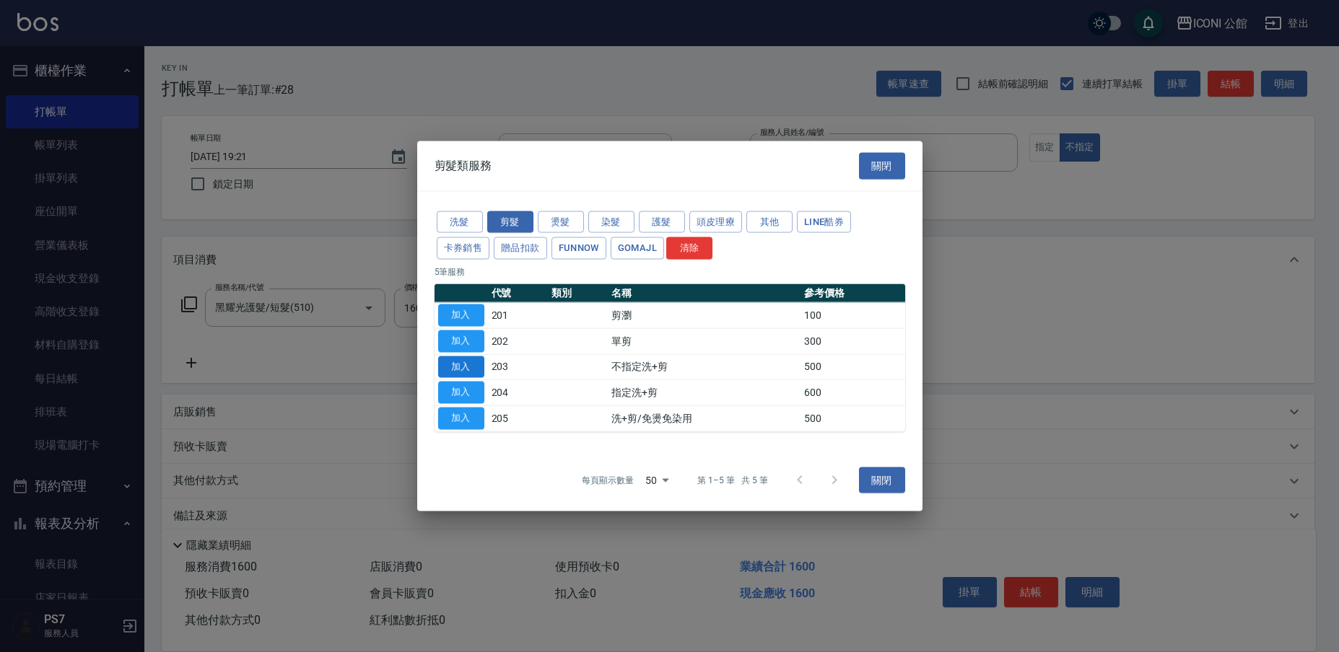
click at [460, 365] on button "加入" at bounding box center [461, 367] width 46 height 22
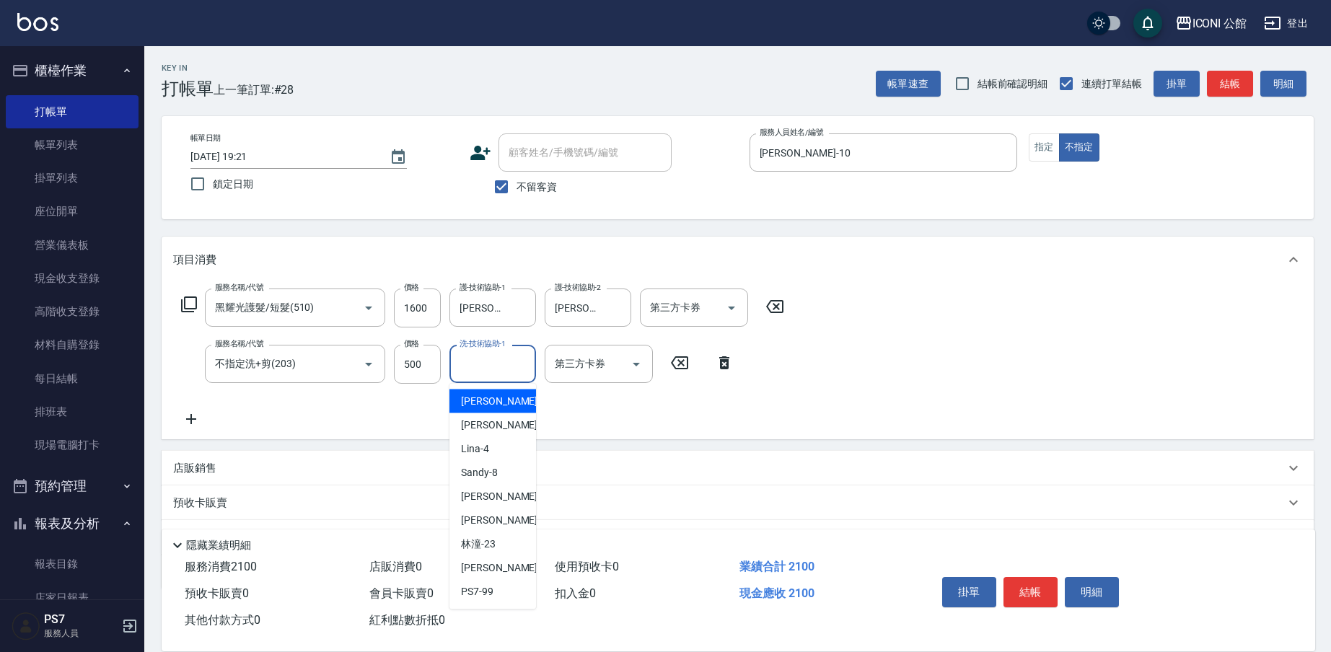
click at [467, 362] on input "洗-技術協助-1" at bounding box center [493, 363] width 74 height 25
click at [489, 514] on span "Tim -21" at bounding box center [506, 520] width 91 height 15
type input "Tim-21"
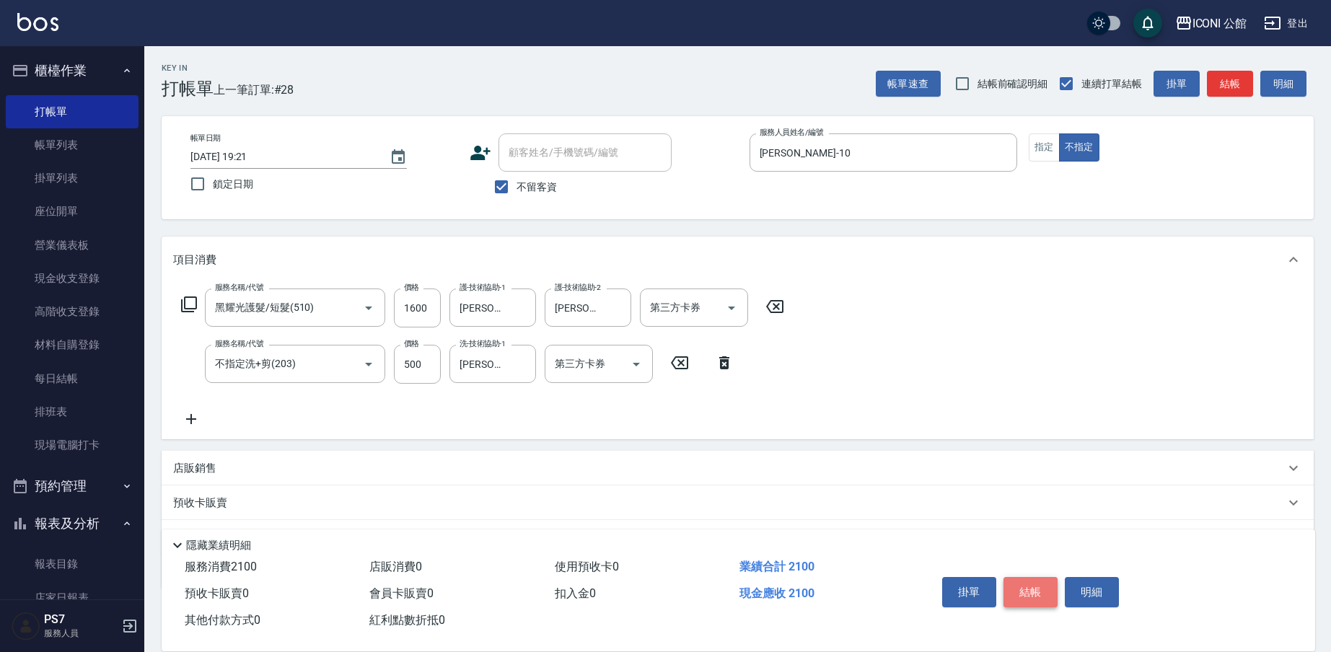
click at [1050, 584] on button "結帳" at bounding box center [1031, 592] width 54 height 30
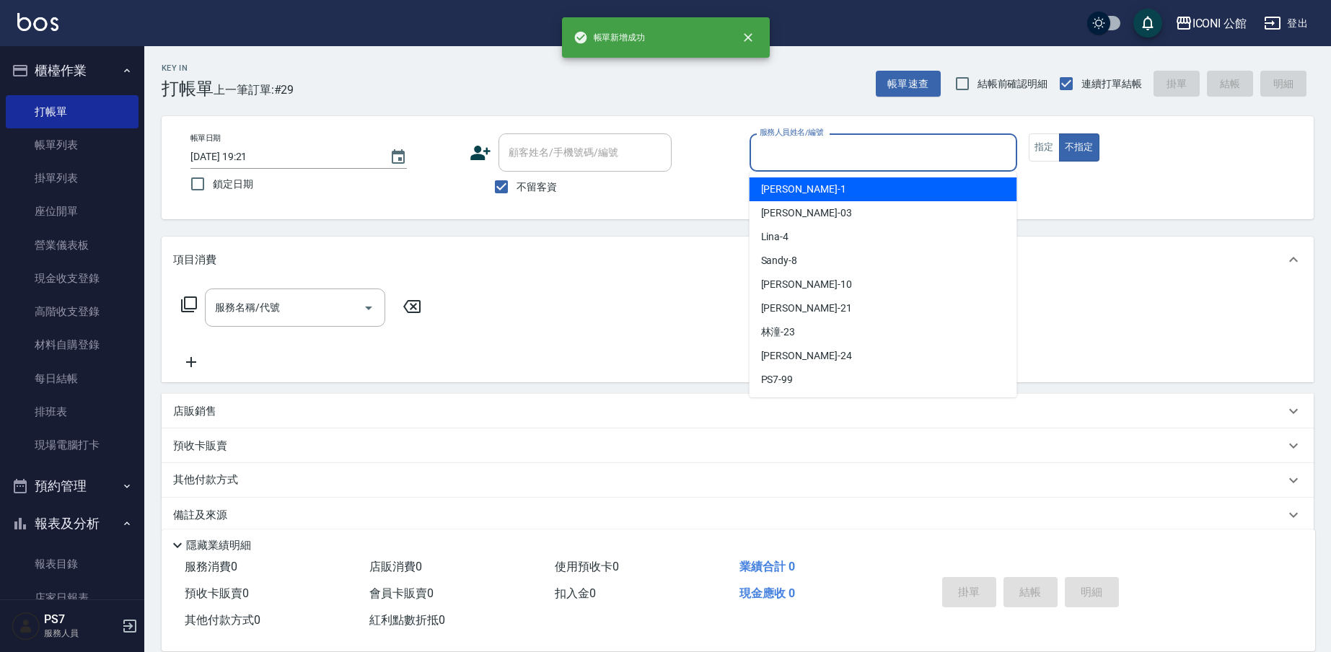
click at [794, 162] on input "服務人員姓名/編號" at bounding box center [883, 152] width 255 height 25
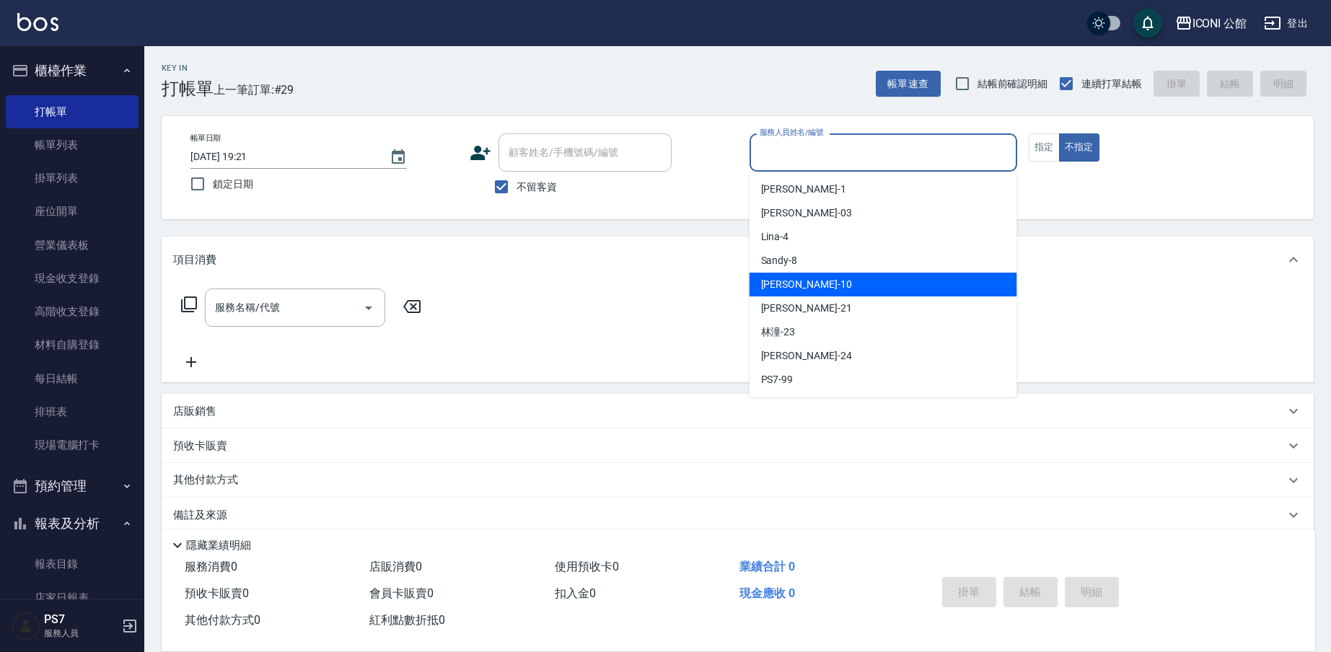
click at [810, 281] on div "Anna -10" at bounding box center [884, 285] width 268 height 24
type input "Anna-10"
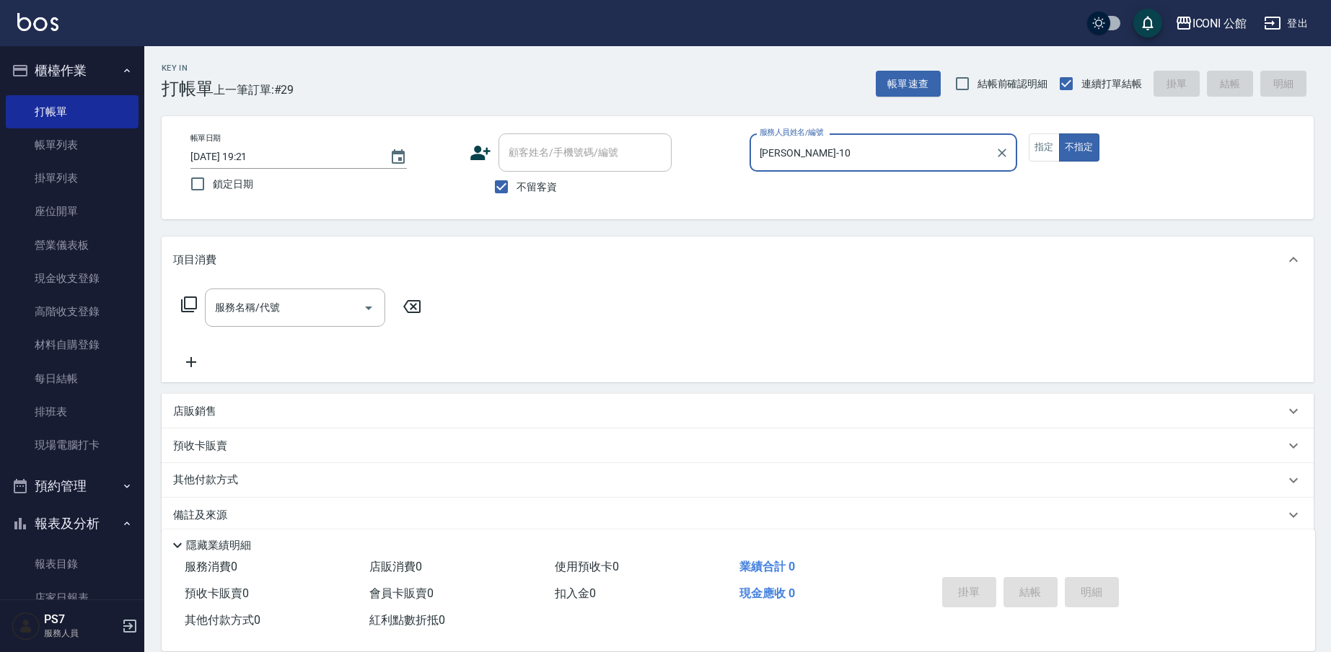
click at [193, 298] on icon at bounding box center [189, 305] width 16 height 16
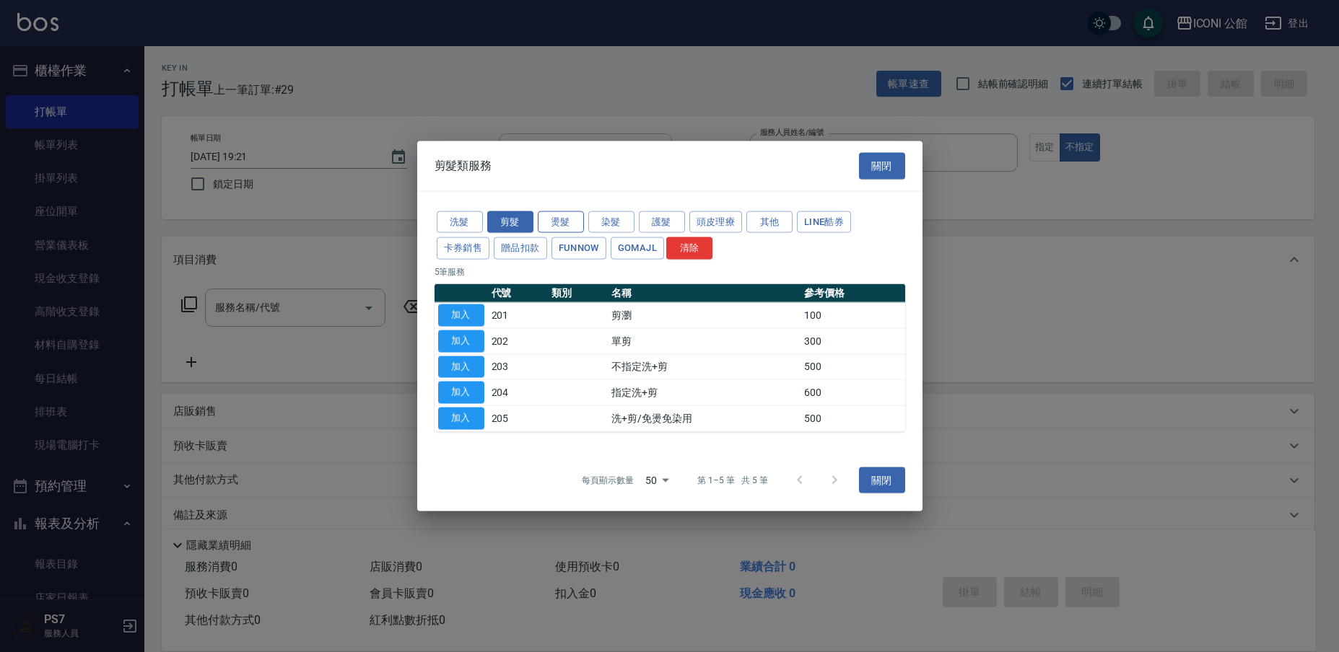
click at [574, 220] on button "燙髮" at bounding box center [561, 222] width 46 height 22
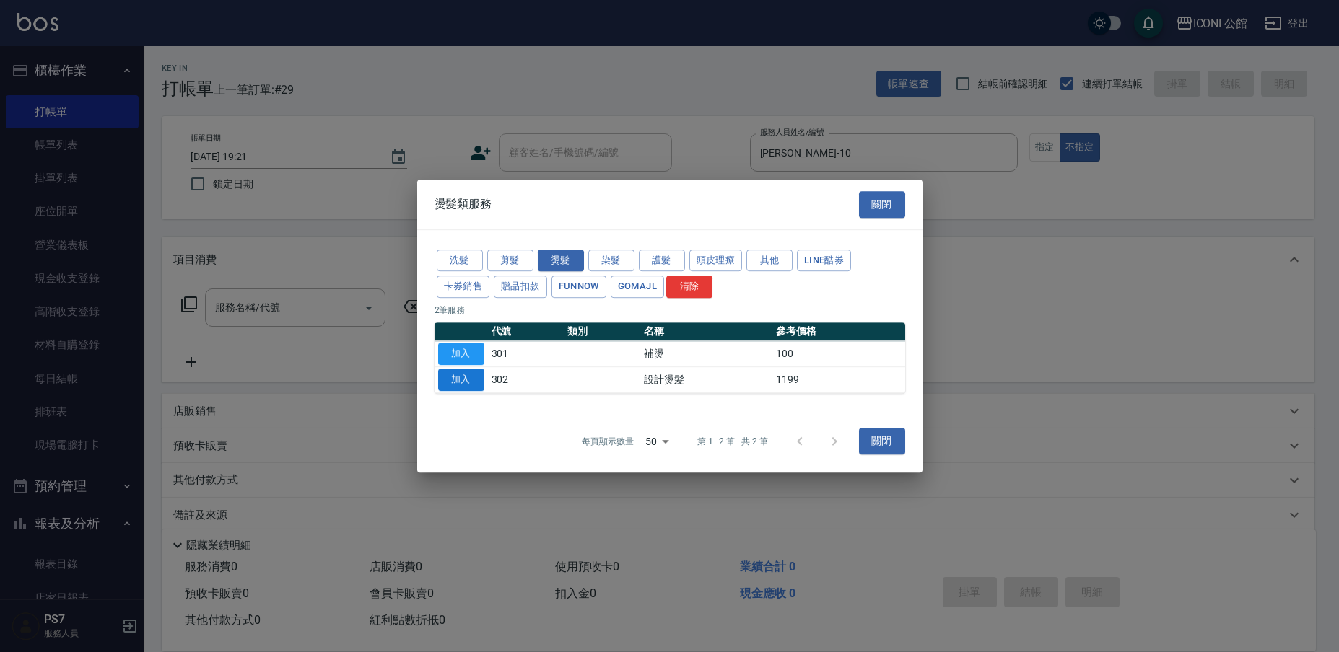
click at [470, 377] on button "加入" at bounding box center [461, 380] width 46 height 22
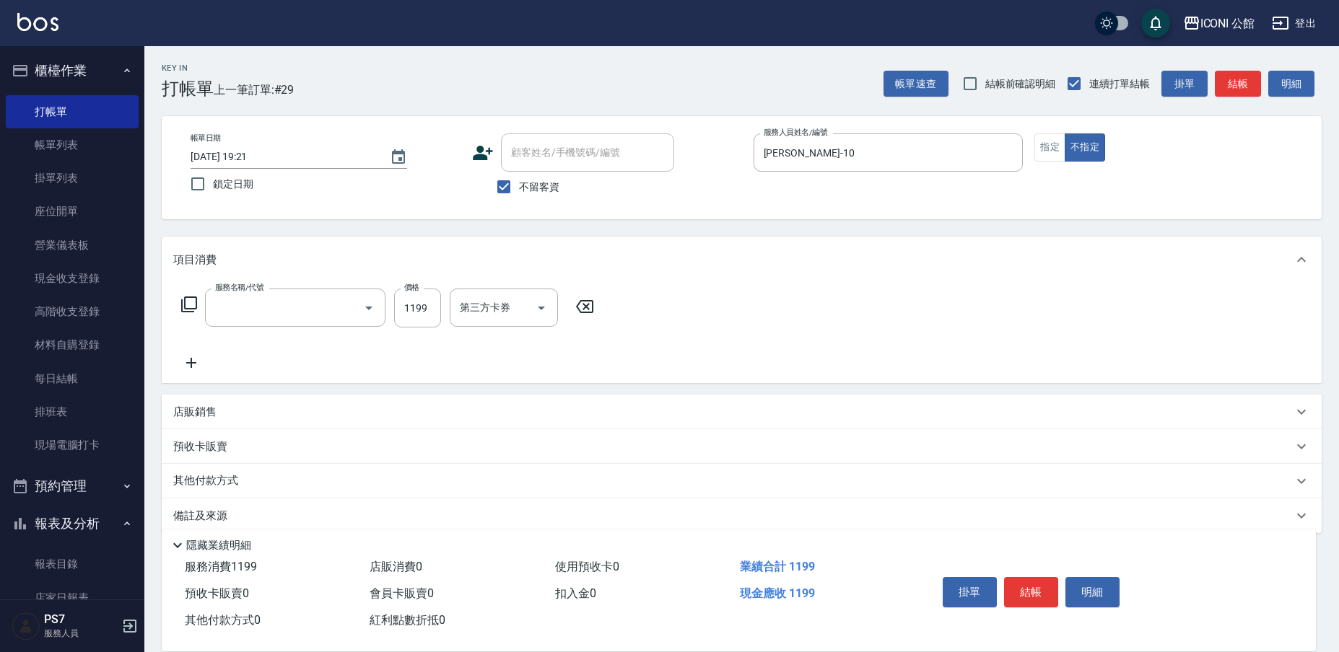
type input "設計燙髮(302)"
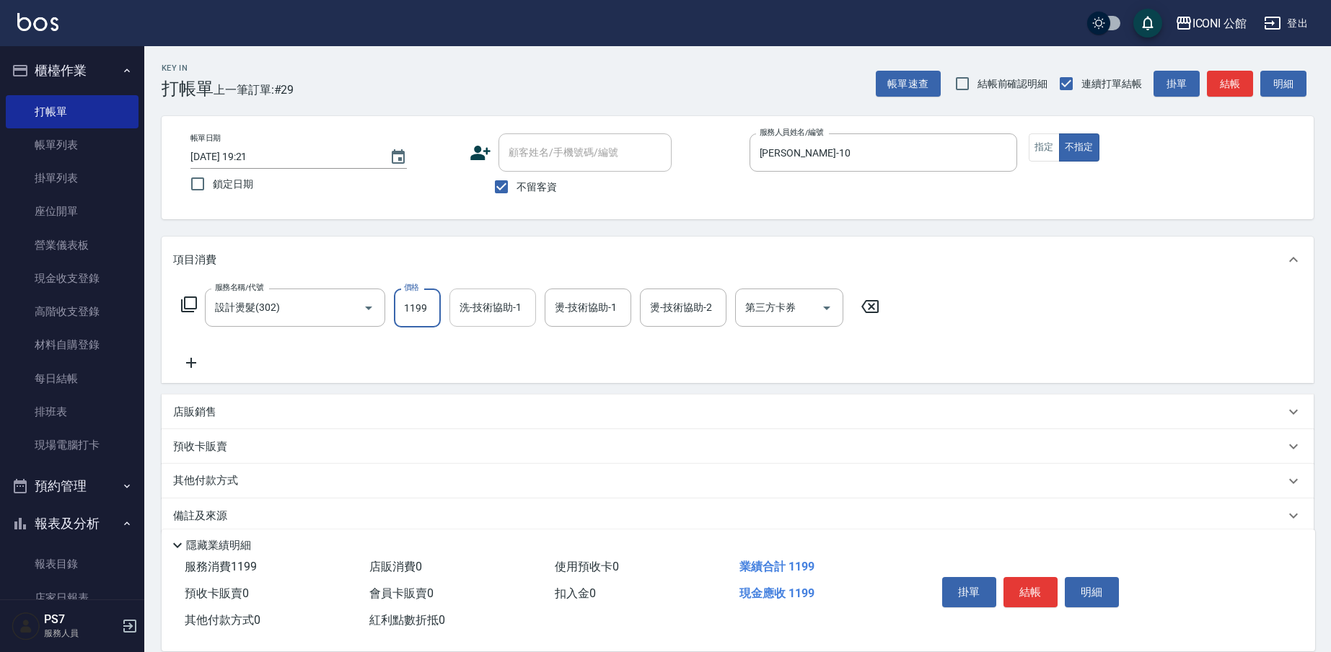
drag, startPoint x: 403, startPoint y: 308, endPoint x: 485, endPoint y: 317, distance: 82.7
click at [485, 317] on div "服務名稱/代號 設計燙髮(302) 服務名稱/代號 價格 1199 價格 洗-技術協助-1 洗-技術協助-1 燙-技術協助-1 燙-技術協助-1 燙-技術協助…" at bounding box center [530, 308] width 715 height 39
type input "1600"
type input "Tim-21"
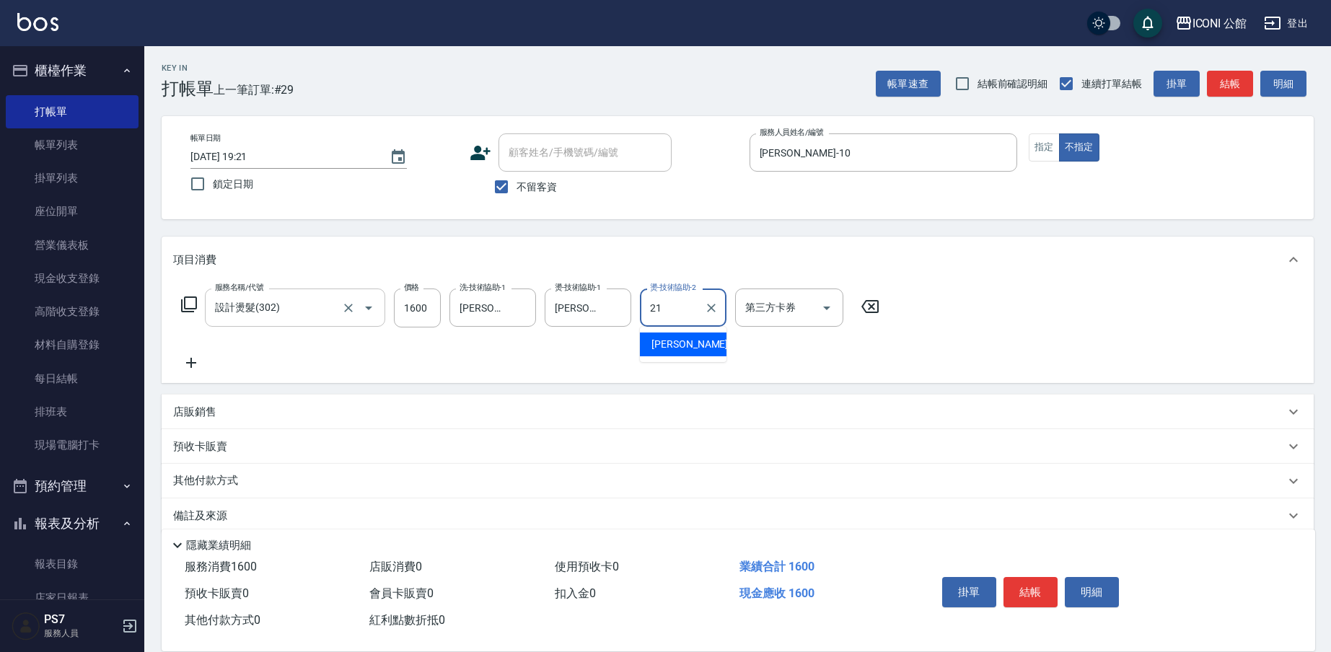
type input "Tim-21"
click at [187, 307] on icon at bounding box center [188, 304] width 17 height 17
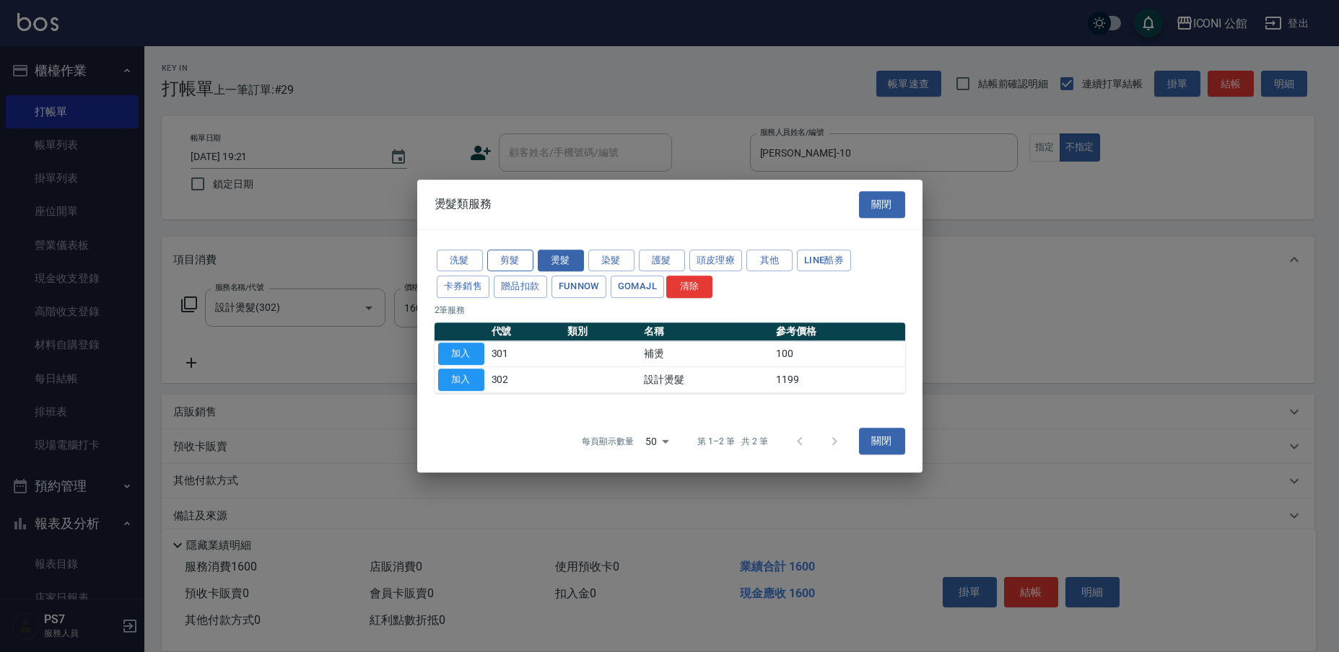
click at [504, 263] on button "剪髮" at bounding box center [510, 261] width 46 height 22
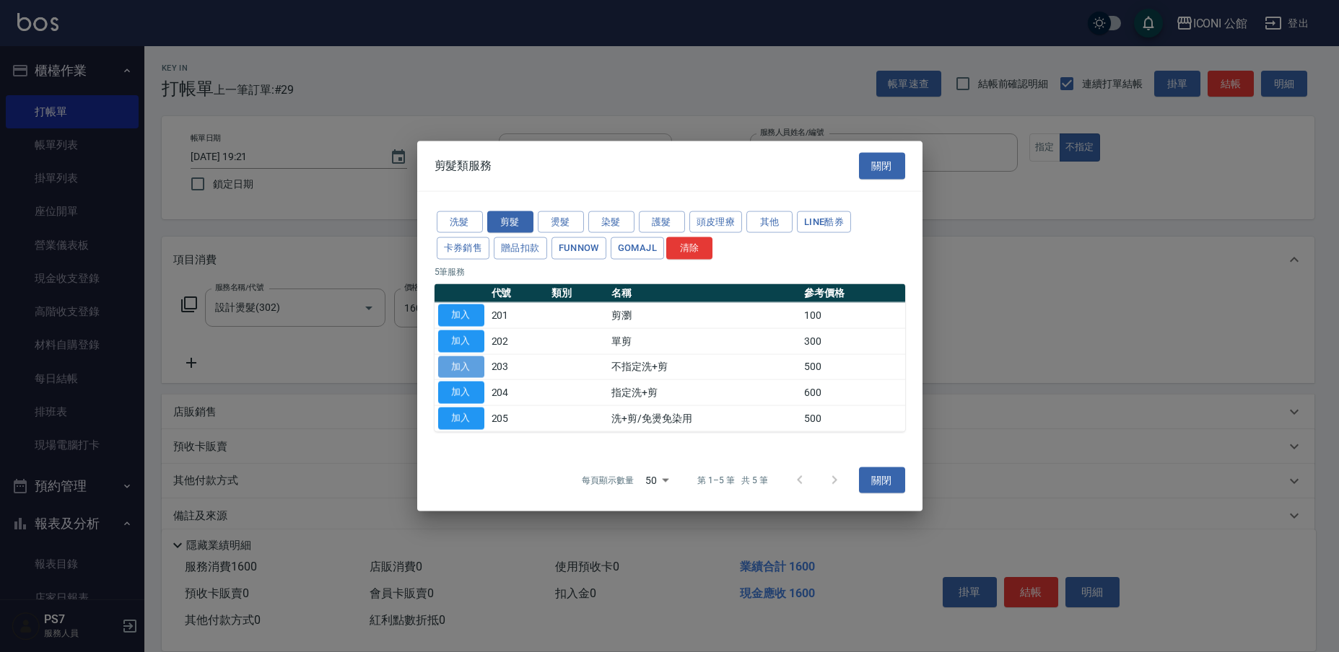
click at [471, 368] on button "加入" at bounding box center [461, 367] width 46 height 22
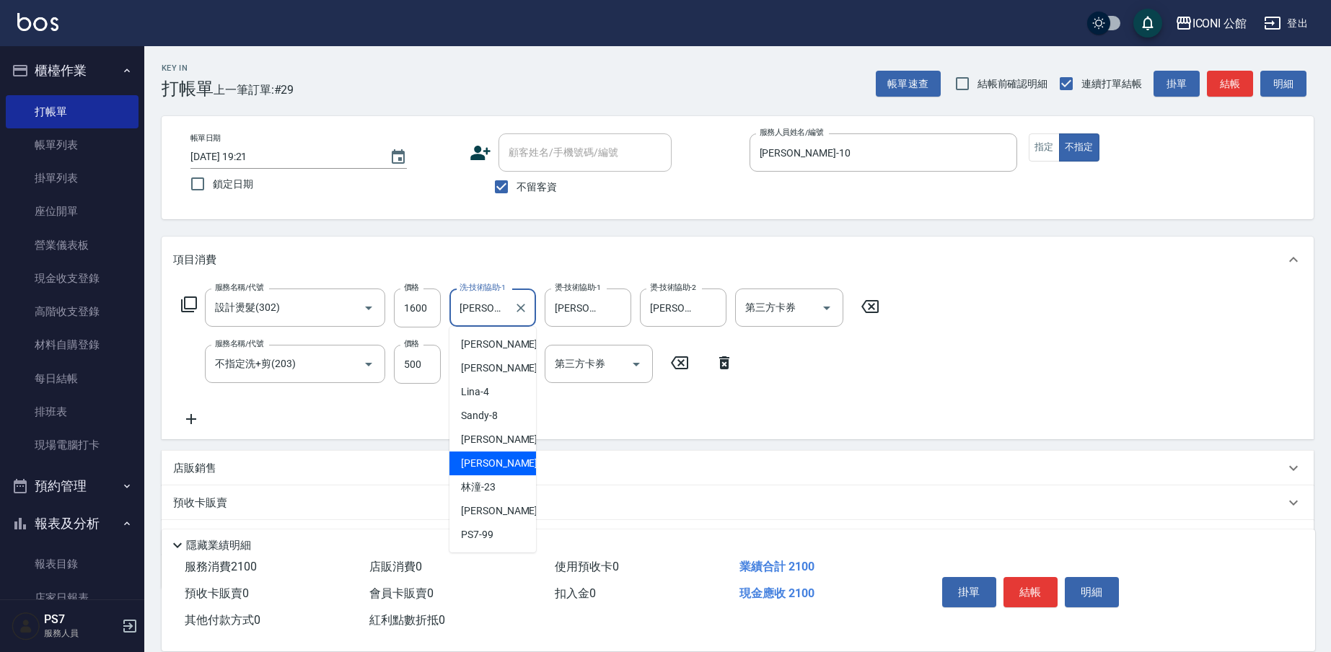
click at [479, 318] on input "Tim-21" at bounding box center [482, 307] width 52 height 25
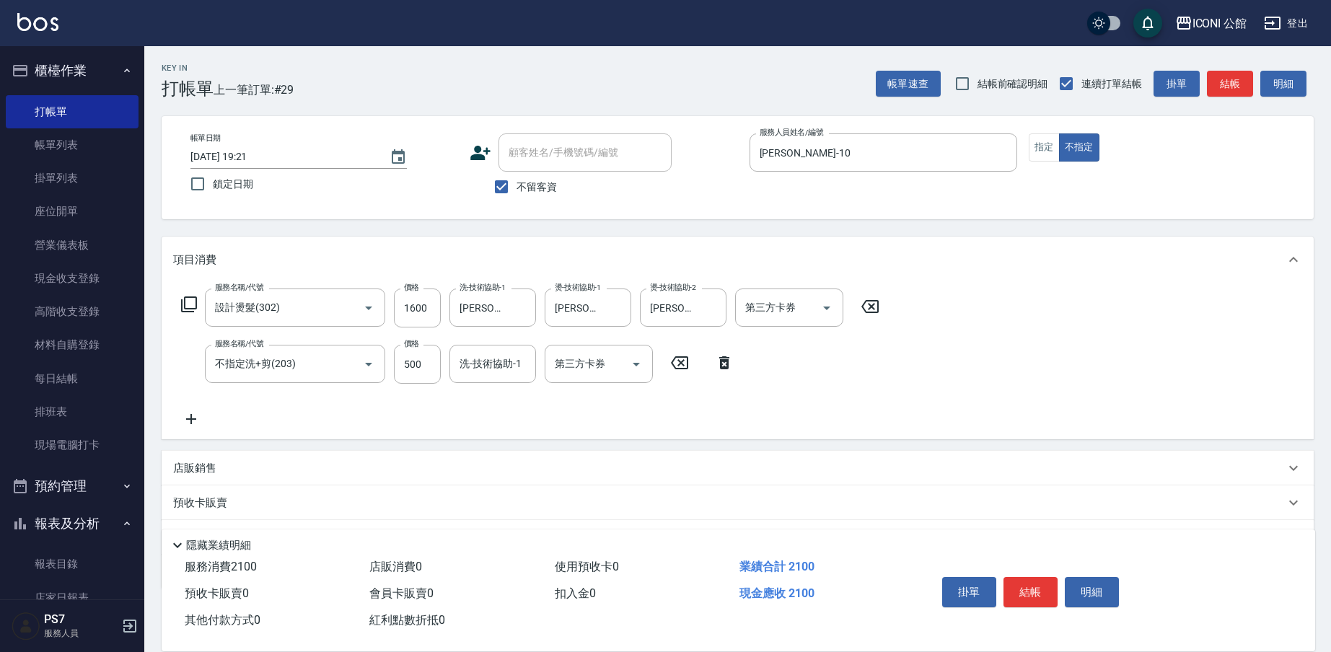
drag, startPoint x: 594, startPoint y: 422, endPoint x: 577, endPoint y: 410, distance: 20.6
click at [594, 422] on div "服務名稱/代號 設計燙髮(302) 服務名稱/代號 價格 1600 價格 洗-技術協助-1 Tim-21 洗-技術協助-1 燙-技術協助-1 Tim-21 燙…" at bounding box center [530, 358] width 715 height 139
click at [514, 365] on input "洗-技術協助-1" at bounding box center [493, 363] width 74 height 25
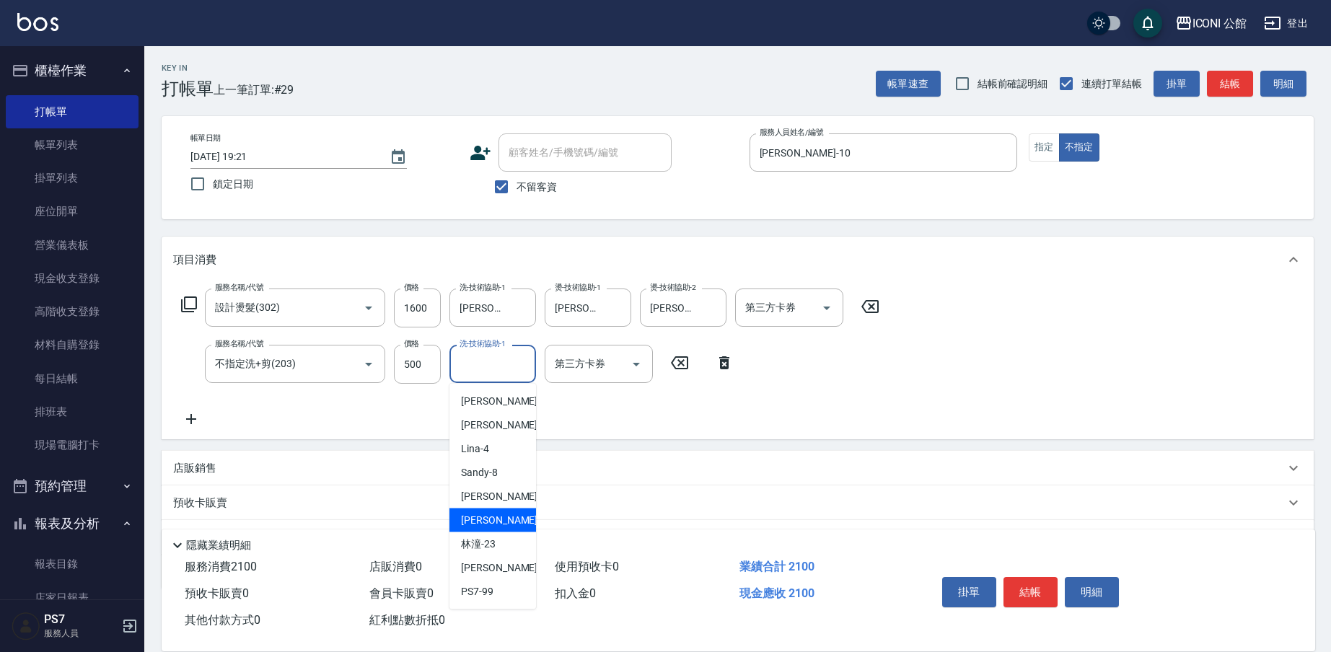
click at [511, 518] on div "Tim -21" at bounding box center [493, 521] width 87 height 24
type input "Tim-21"
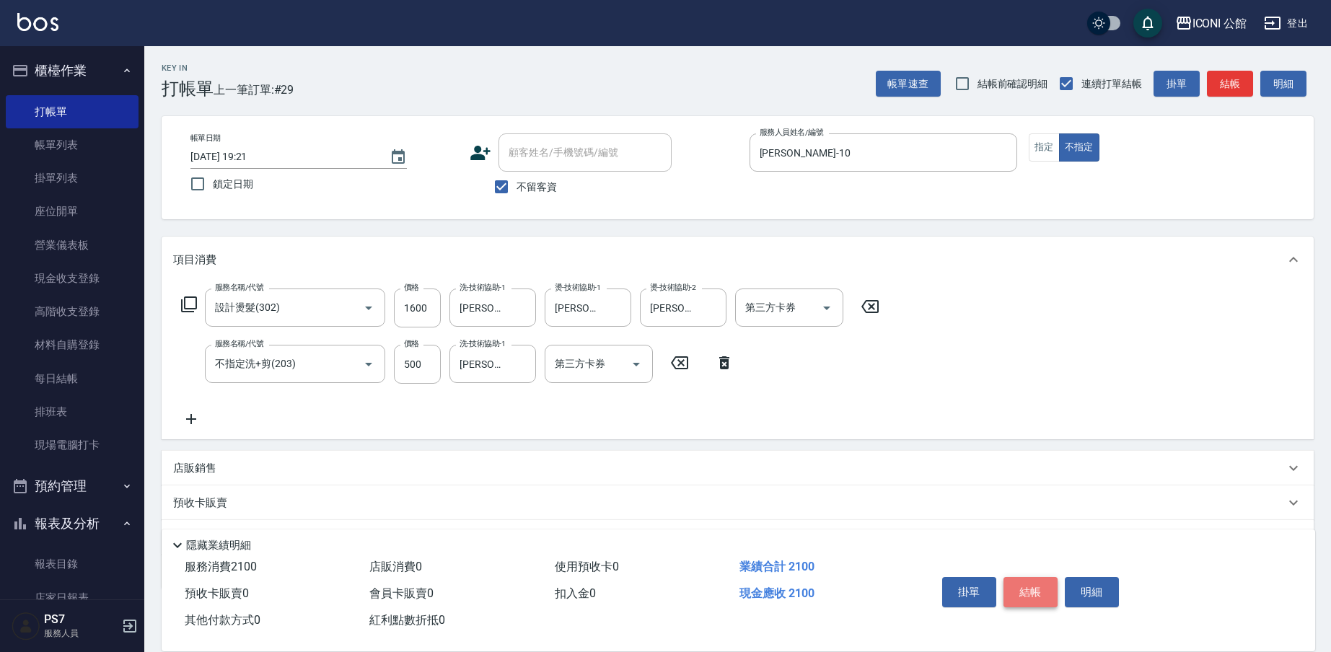
click at [1035, 587] on button "結帳" at bounding box center [1031, 592] width 54 height 30
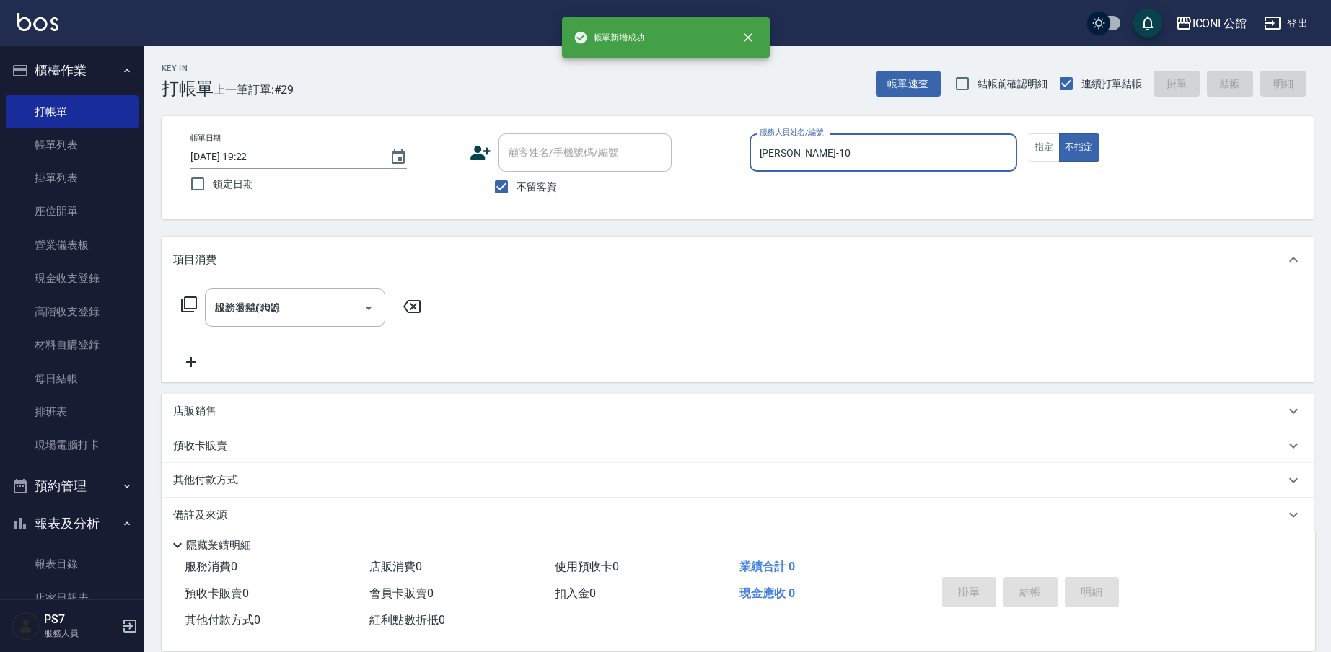
type input "2025/08/22 19:22"
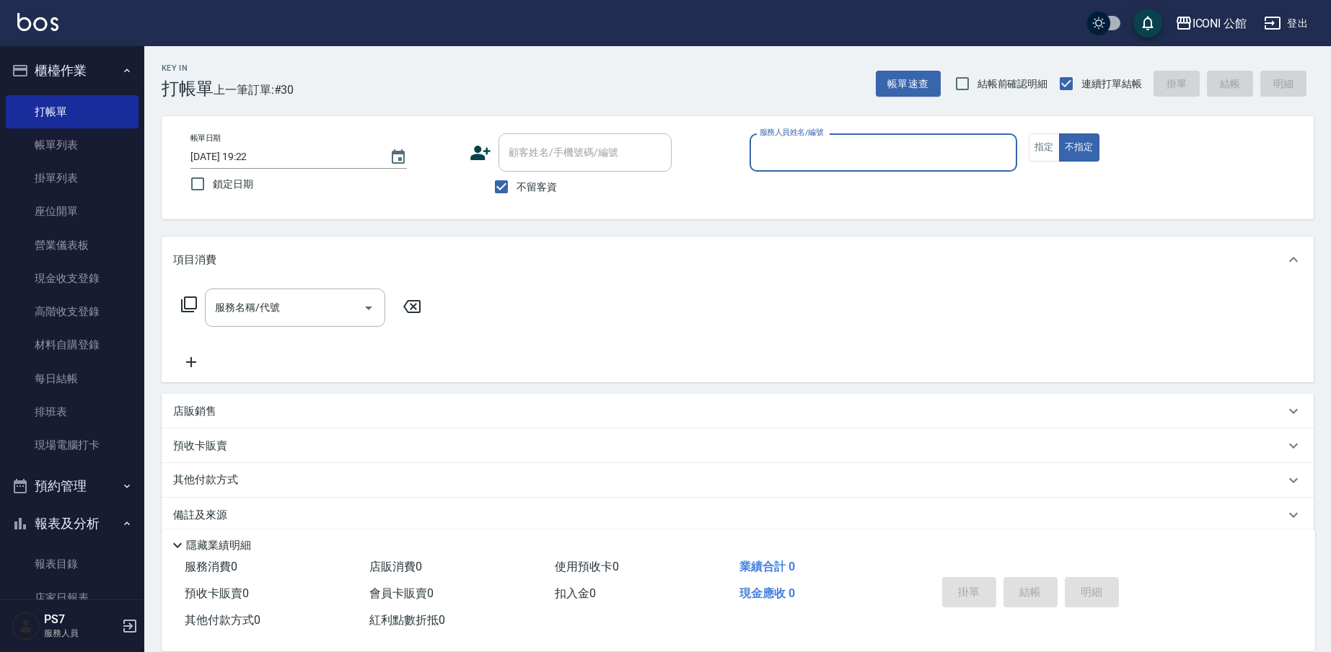
click at [804, 159] on input "服務人員姓名/編號" at bounding box center [883, 152] width 255 height 25
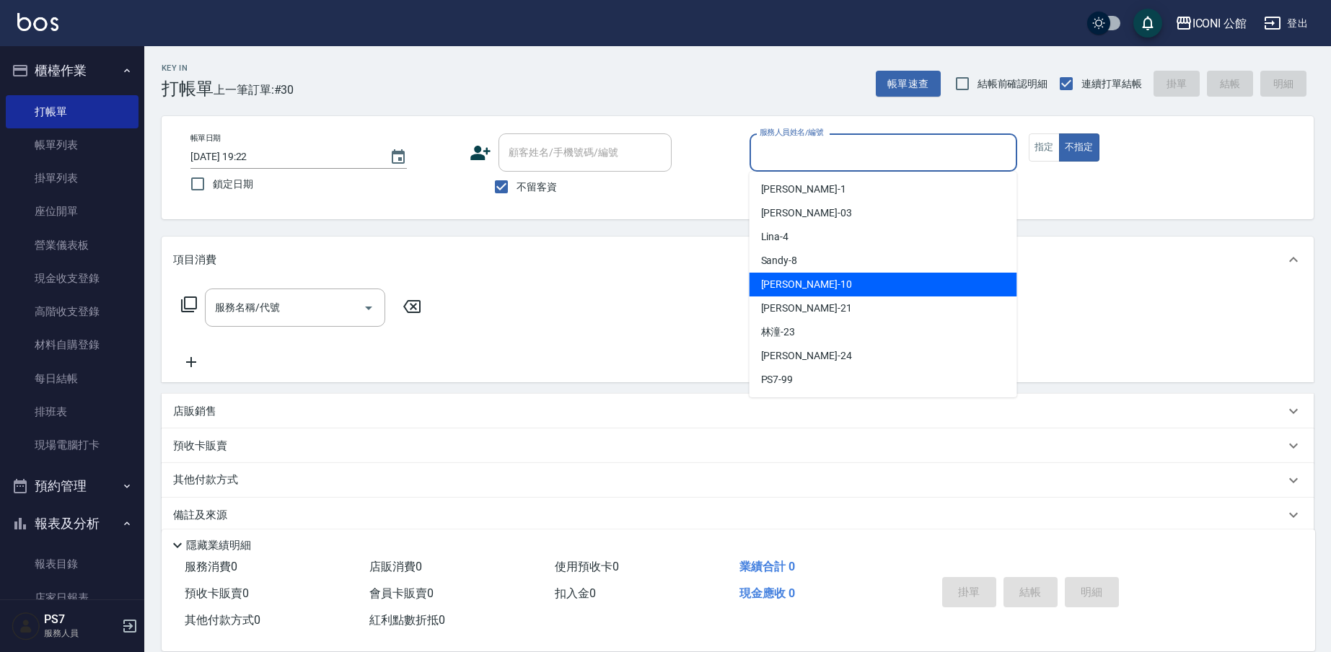
click at [831, 293] on div "Anna -10" at bounding box center [884, 285] width 268 height 24
type input "Anna-10"
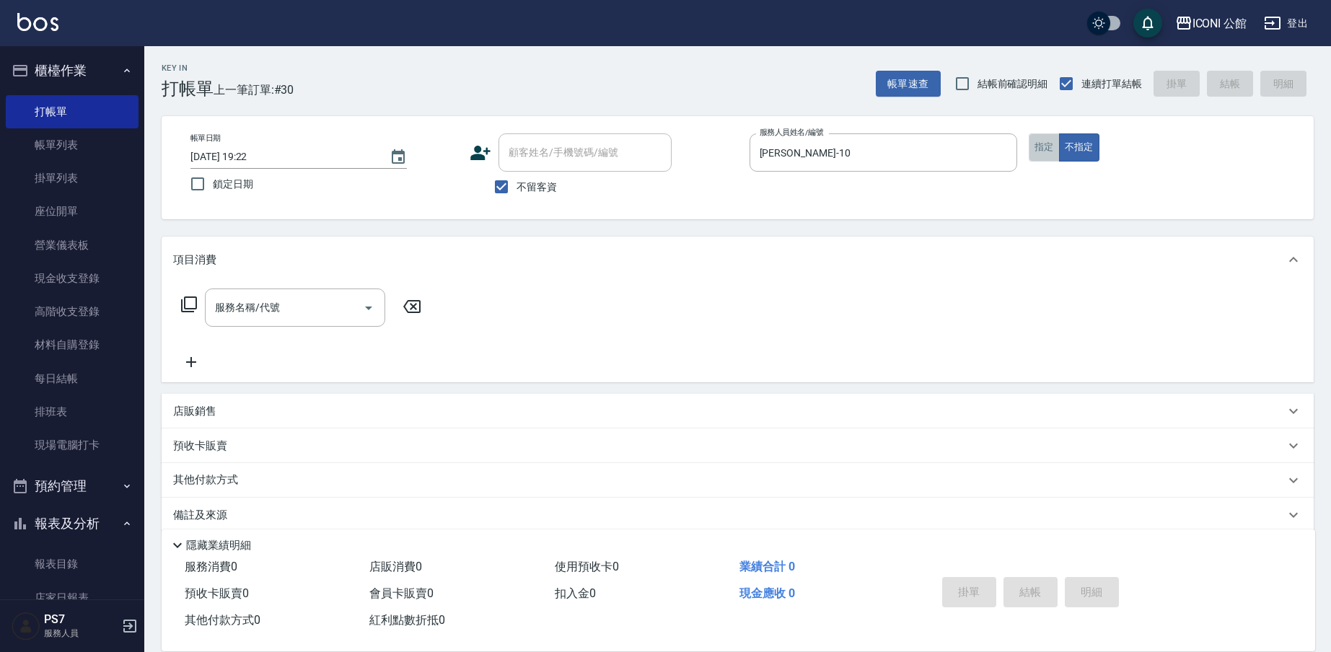
click at [1031, 149] on button "指定" at bounding box center [1044, 147] width 31 height 28
click at [193, 302] on icon at bounding box center [188, 304] width 17 height 17
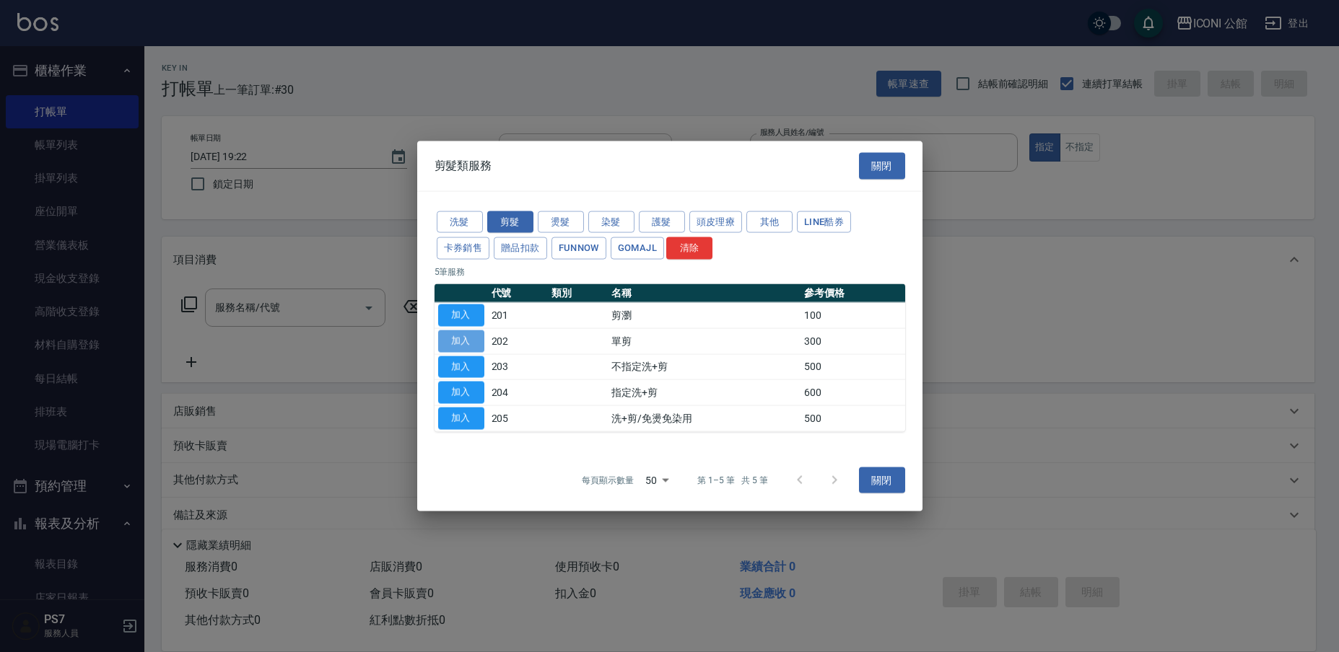
click at [463, 347] on button "加入" at bounding box center [461, 341] width 46 height 22
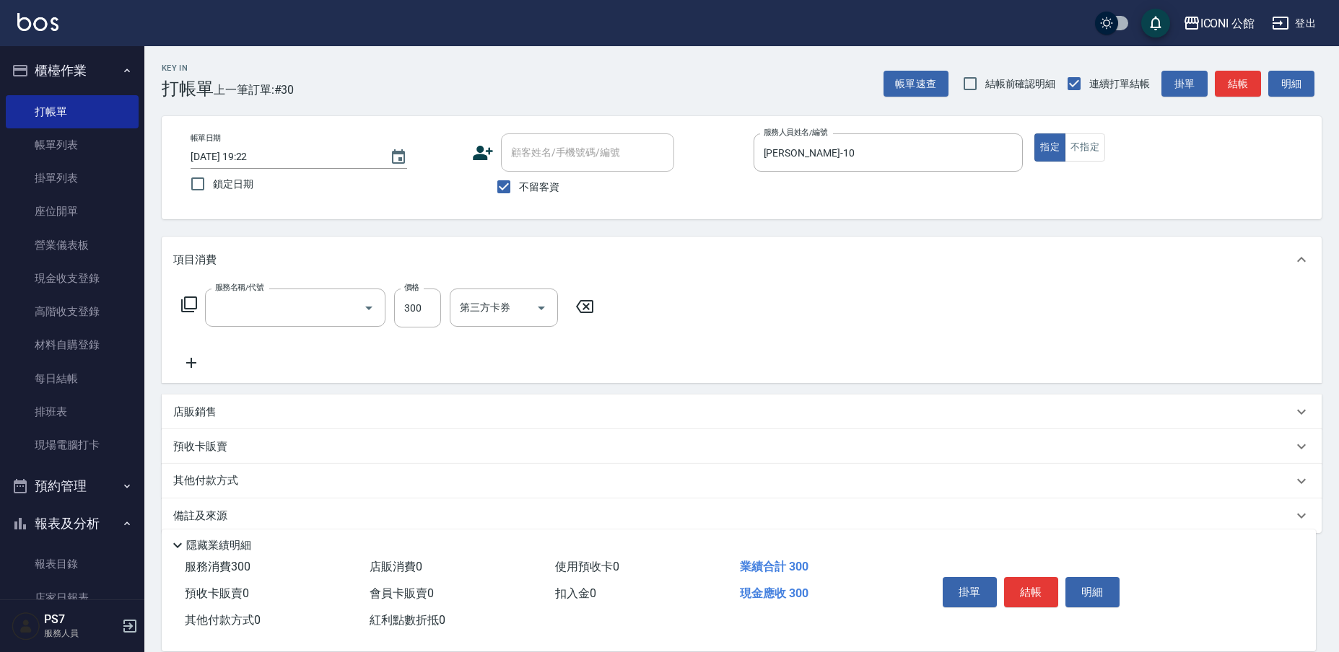
type input "單剪(202)"
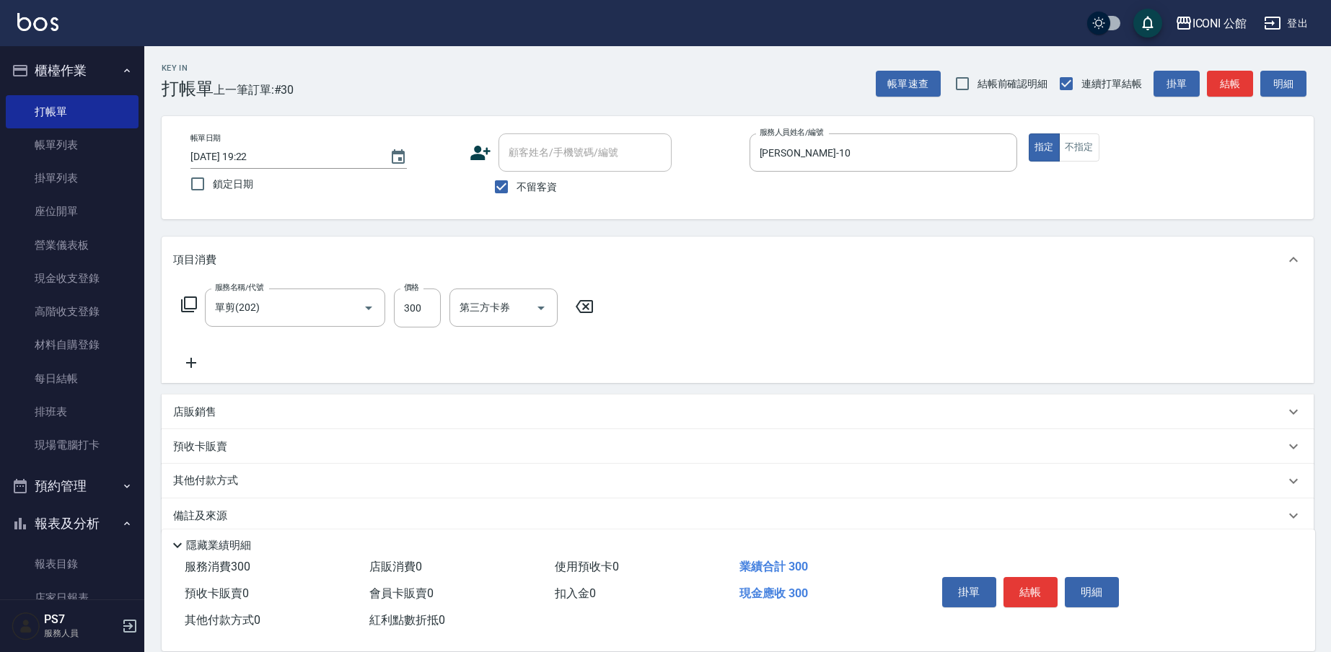
click at [194, 307] on icon at bounding box center [188, 304] width 17 height 17
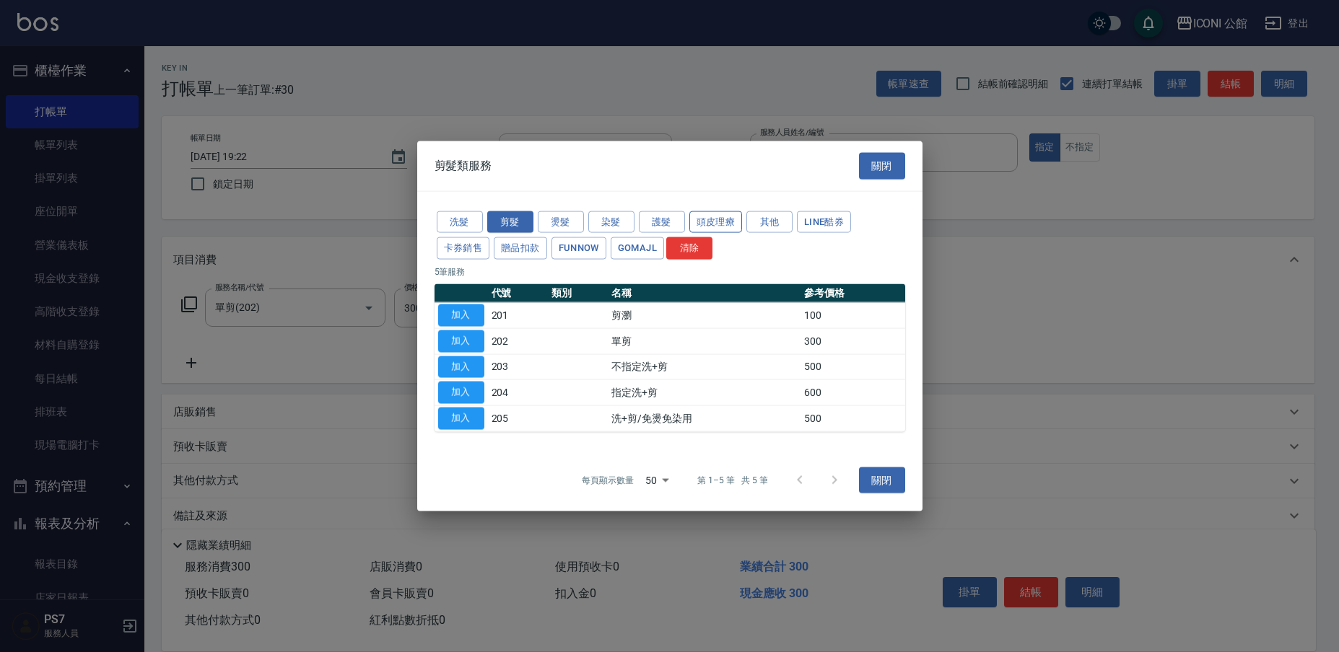
click at [699, 222] on button "頭皮理療" at bounding box center [715, 222] width 53 height 22
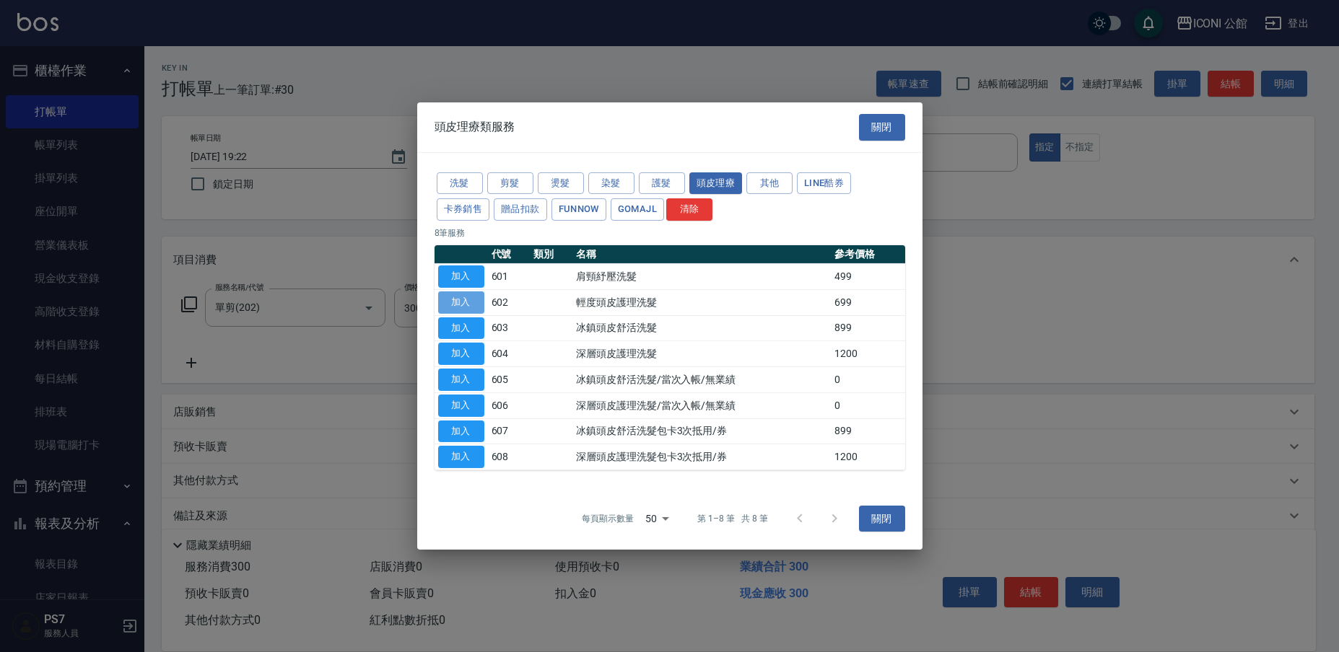
click at [465, 307] on button "加入" at bounding box center [461, 303] width 46 height 22
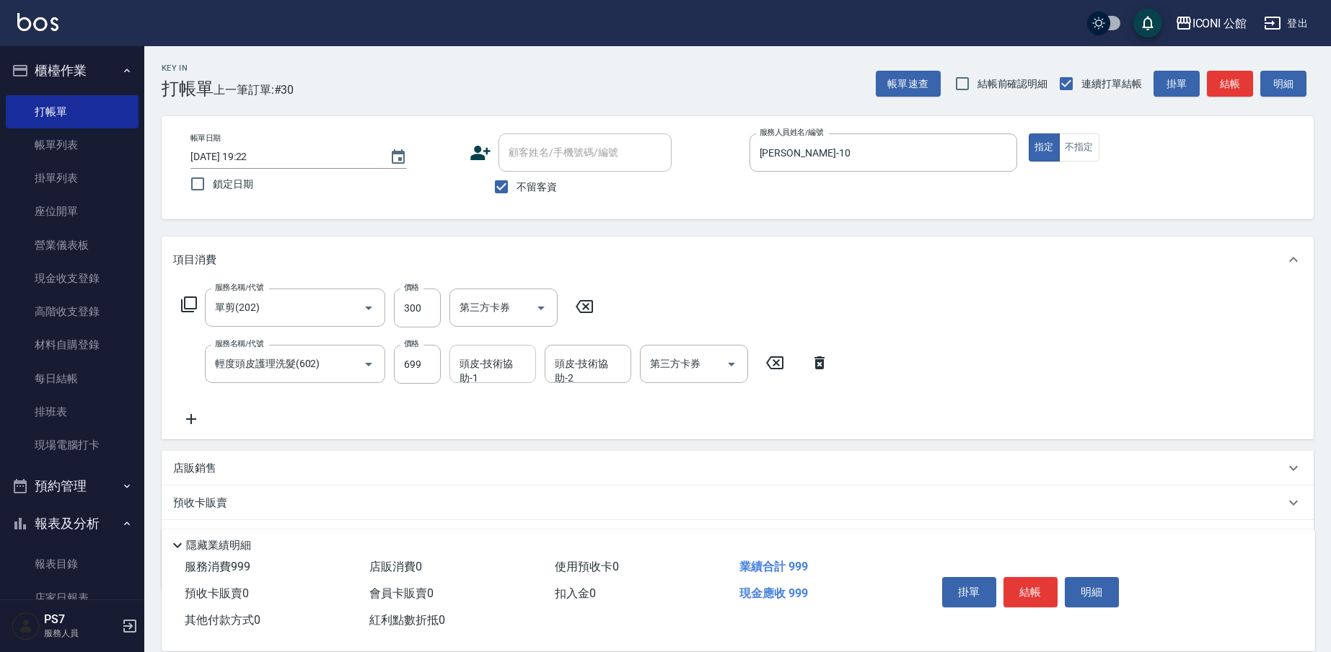
click at [489, 363] on input "頭皮-技術協助-1" at bounding box center [493, 363] width 74 height 25
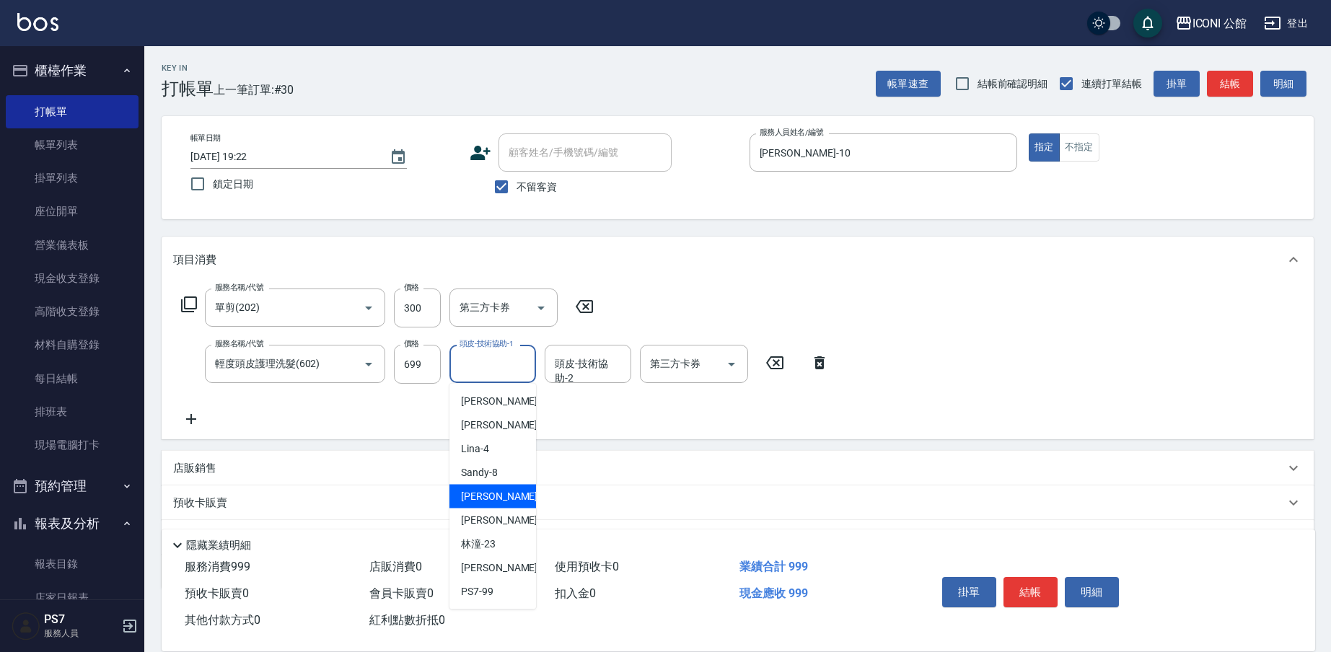
click at [502, 500] on div "Anna -10" at bounding box center [493, 497] width 87 height 24
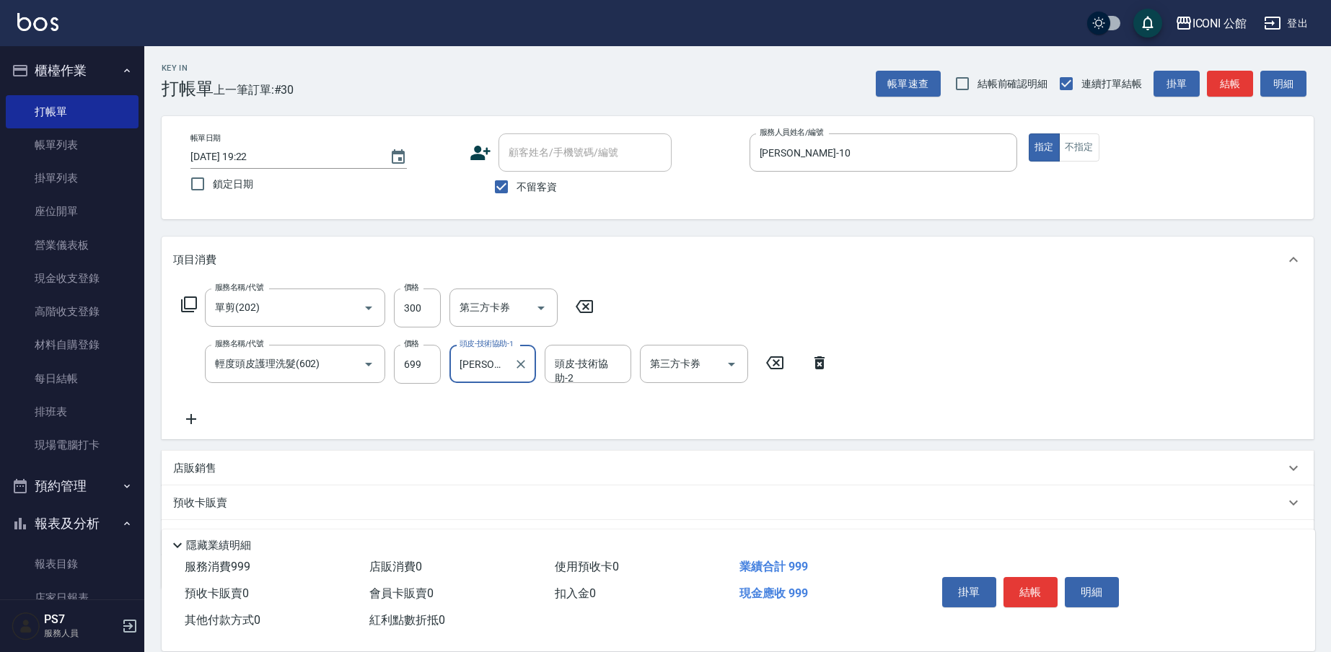
click at [492, 366] on input "Anna-10" at bounding box center [482, 363] width 52 height 25
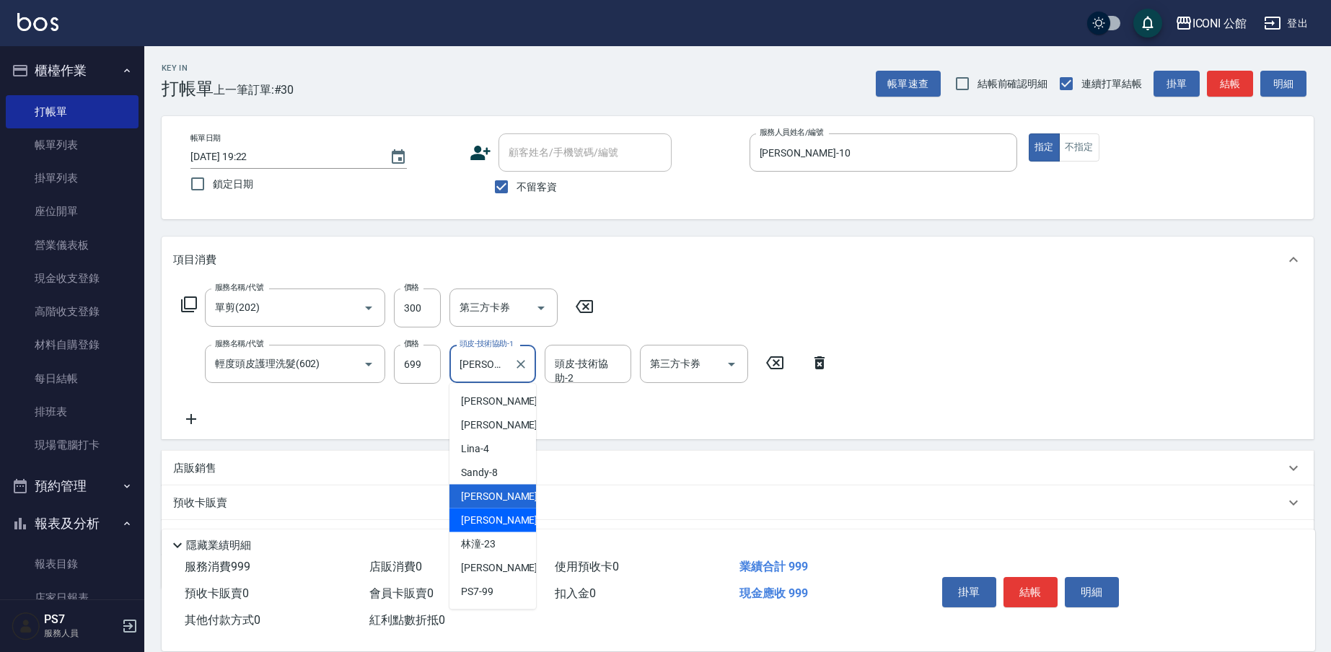
click at [514, 520] on div "Tim -21" at bounding box center [493, 521] width 87 height 24
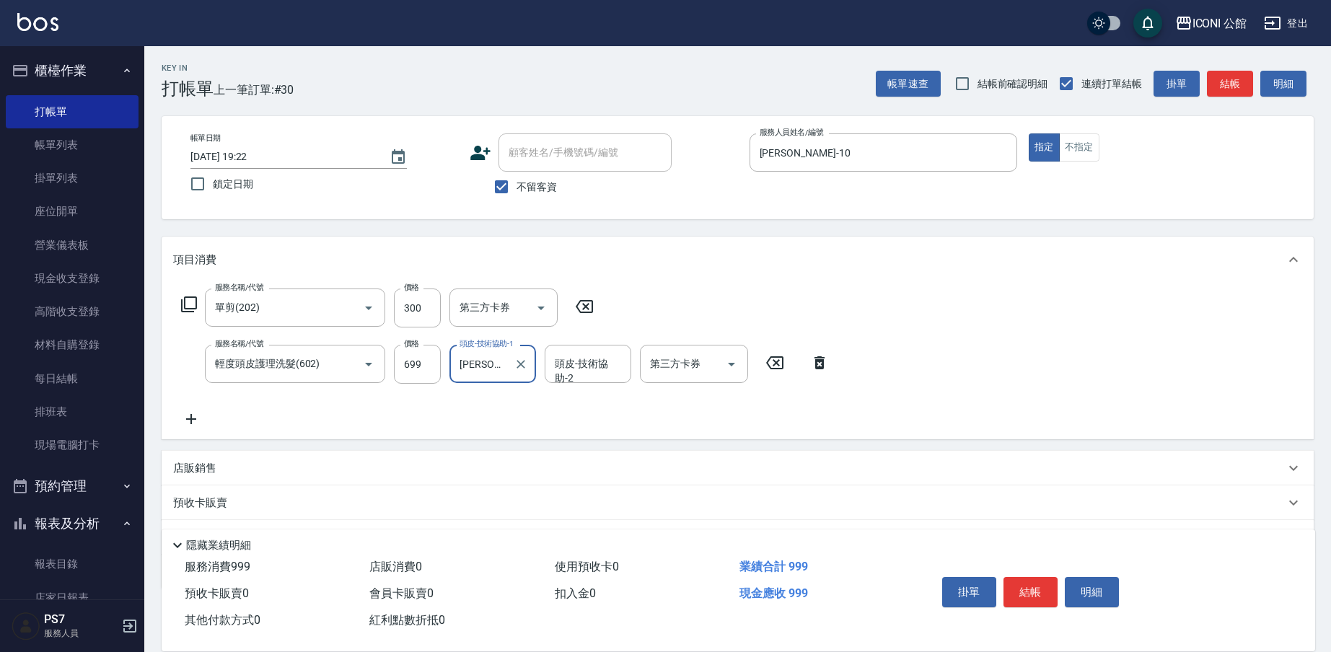
type input "Tim-21"
click at [1040, 581] on button "結帳" at bounding box center [1031, 592] width 54 height 30
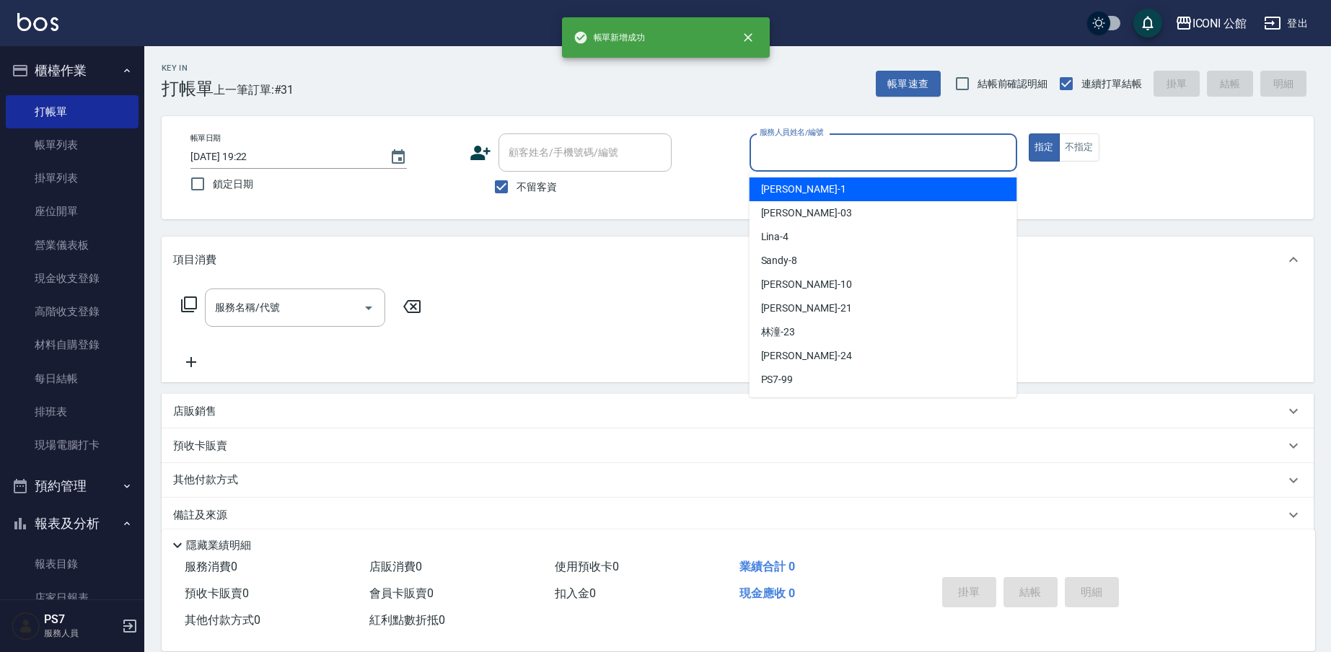
click at [820, 146] on input "服務人員姓名/編號" at bounding box center [883, 152] width 255 height 25
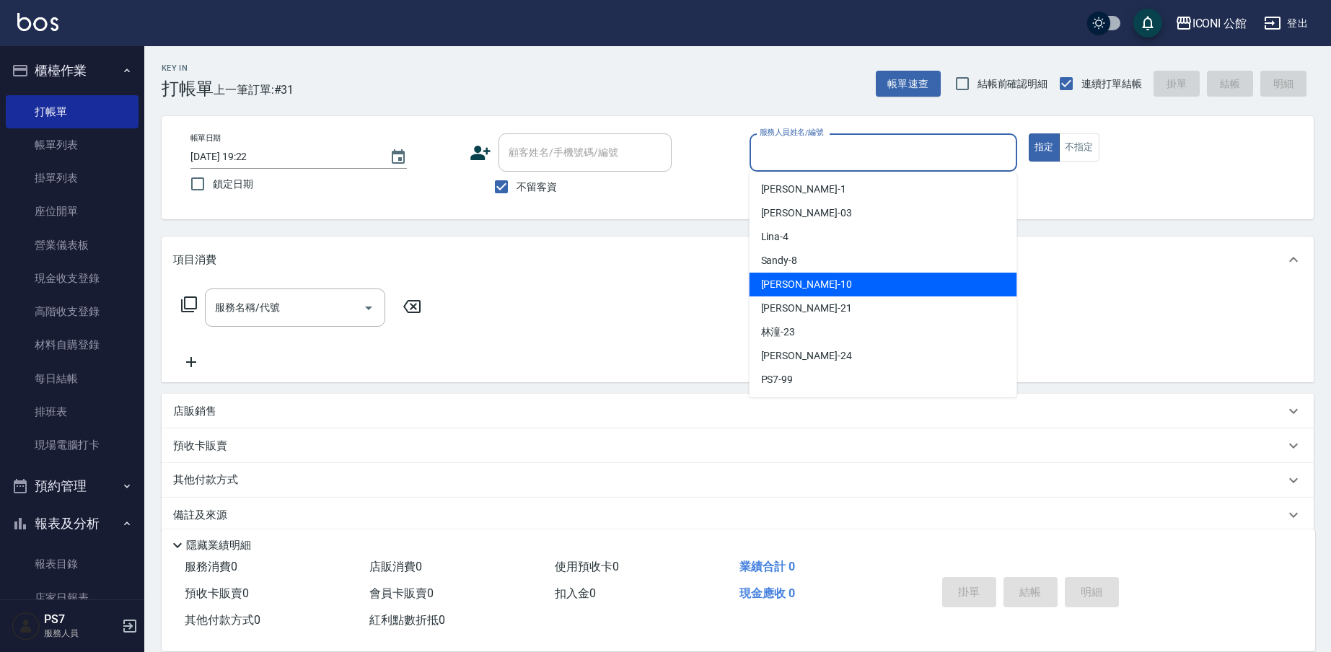
click at [838, 284] on div "Anna -10" at bounding box center [884, 285] width 268 height 24
type input "Anna-10"
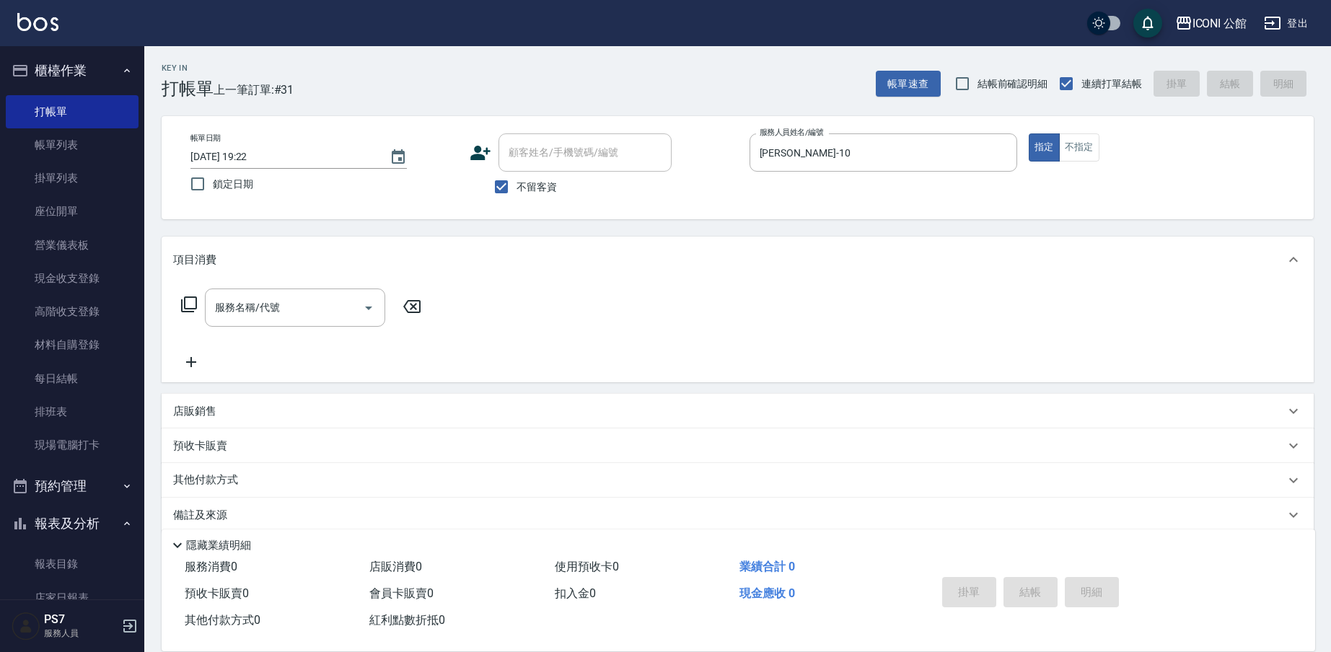
click at [190, 310] on icon at bounding box center [188, 304] width 17 height 17
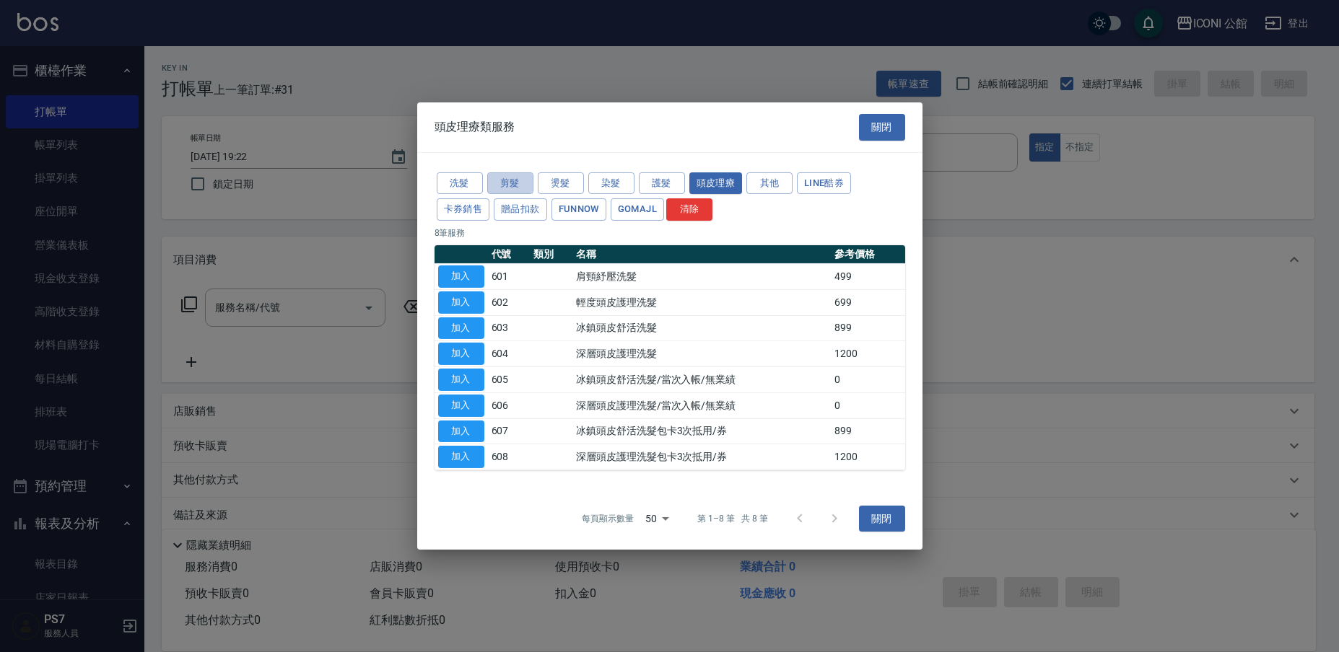
drag, startPoint x: 507, startPoint y: 179, endPoint x: 508, endPoint y: 264, distance: 85.2
click at [507, 179] on button "剪髮" at bounding box center [510, 183] width 46 height 22
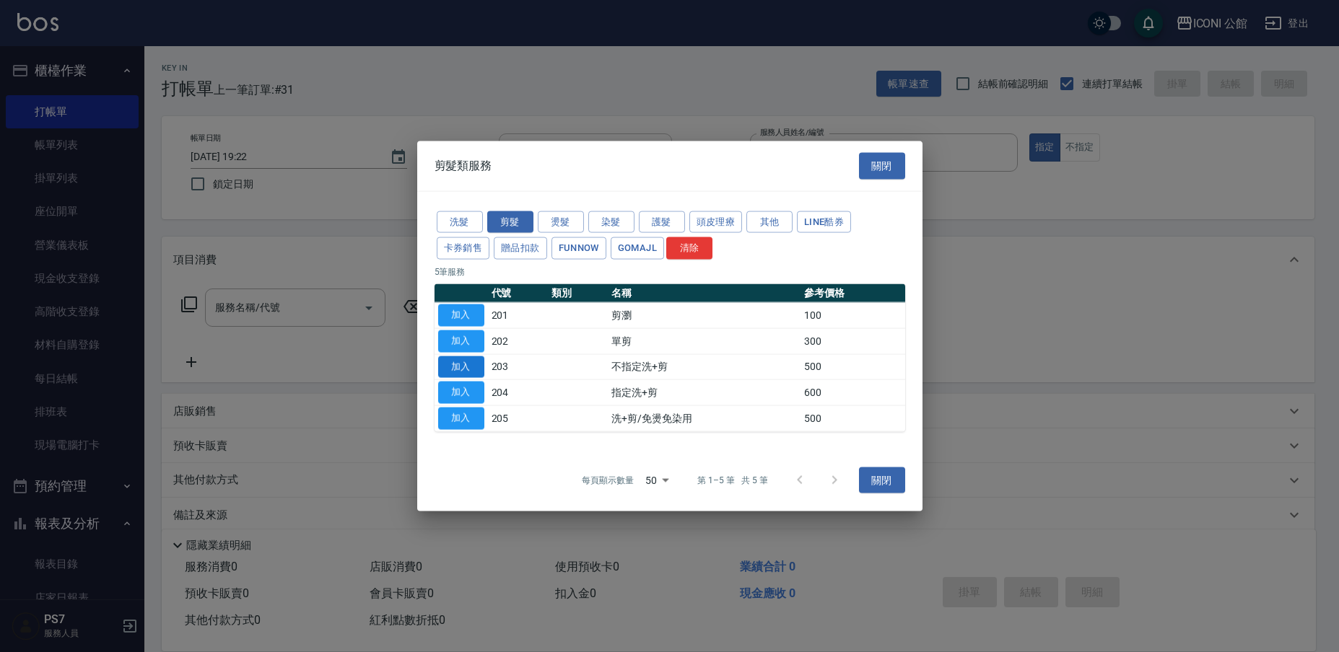
click at [469, 366] on button "加入" at bounding box center [461, 367] width 46 height 22
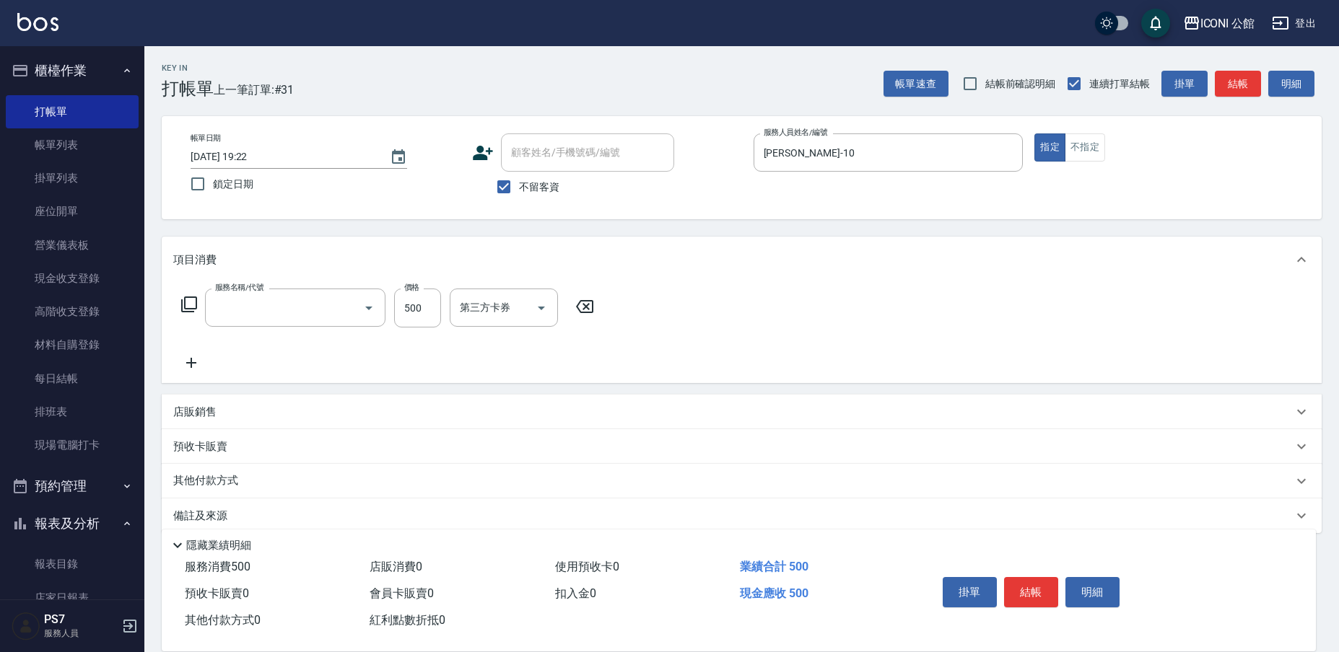
type input "不指定洗+剪(203)"
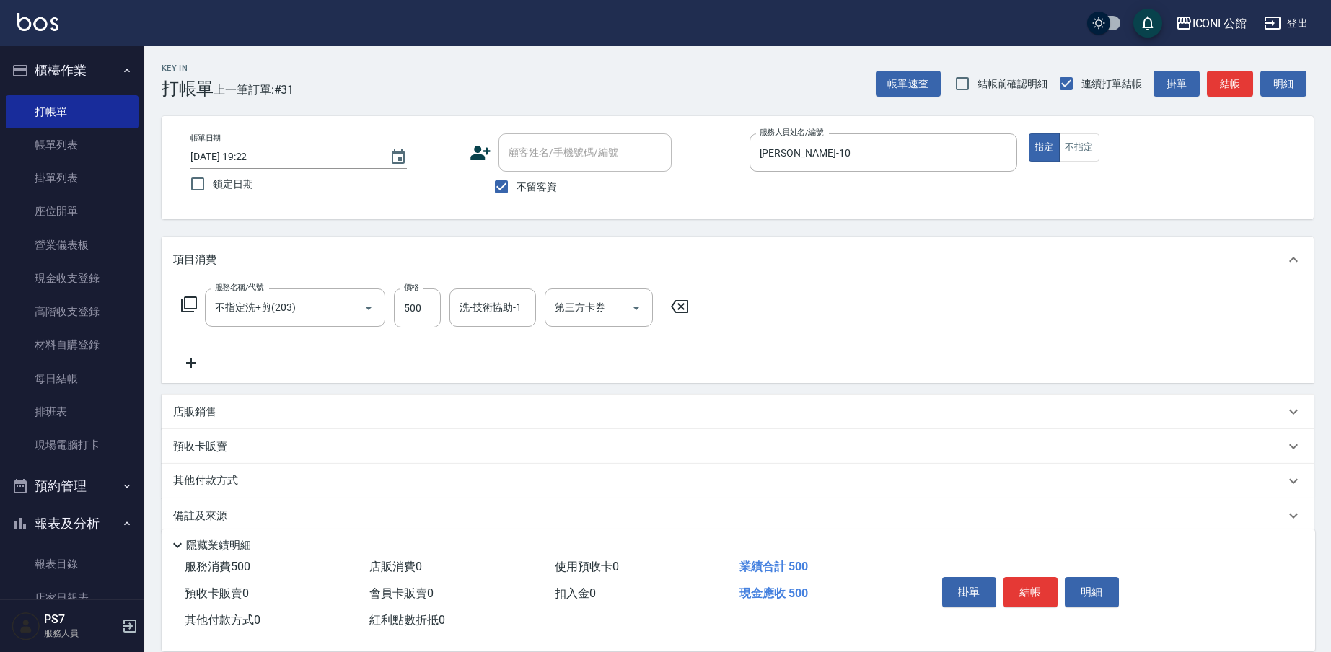
click at [187, 302] on icon at bounding box center [188, 304] width 17 height 17
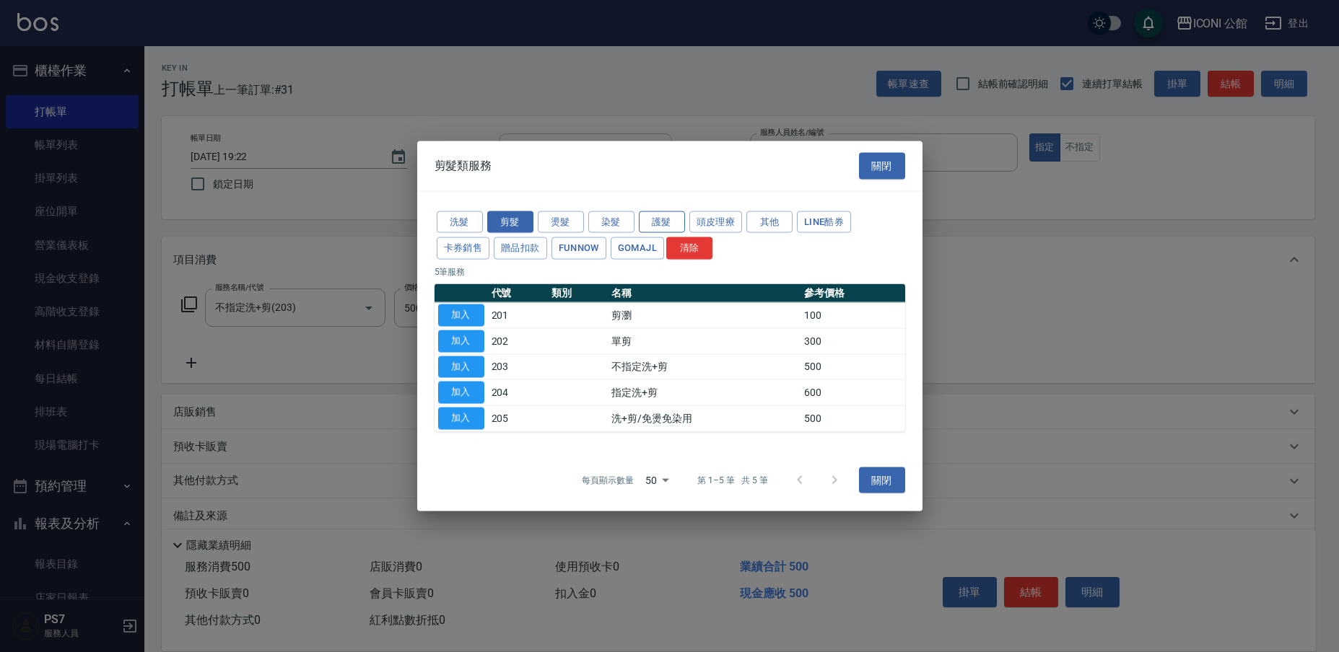
click at [673, 230] on button "護髮" at bounding box center [662, 222] width 46 height 22
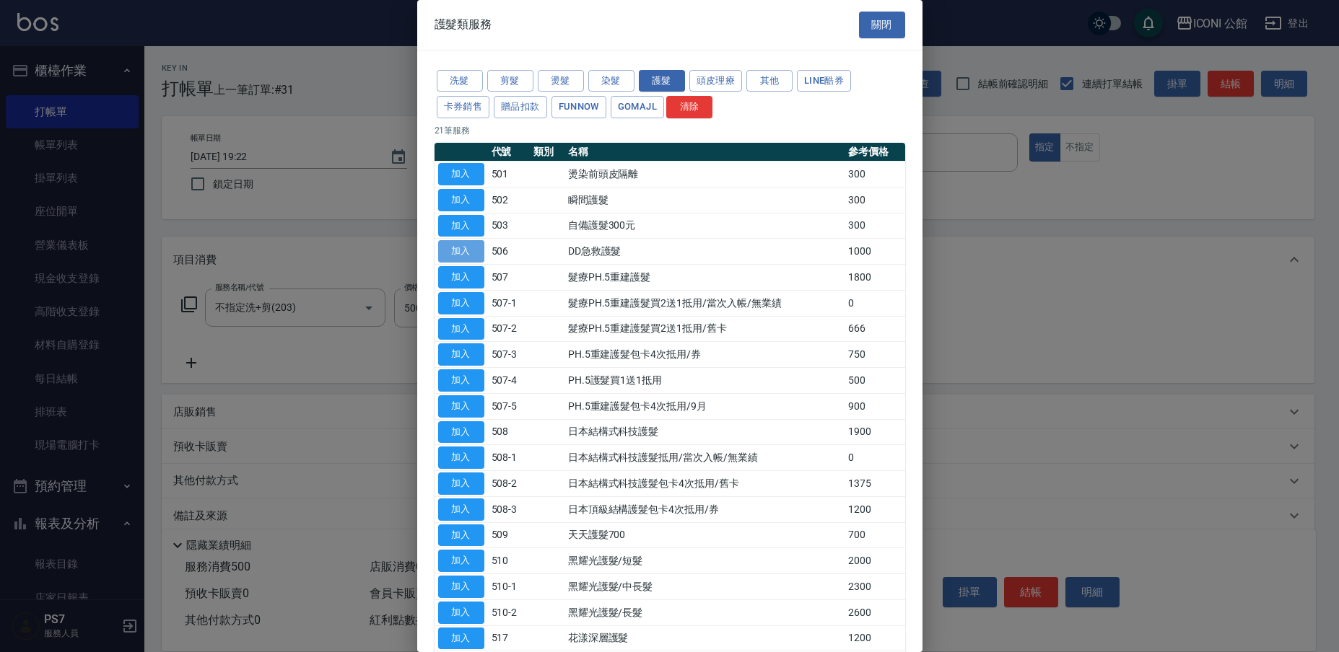
click at [477, 250] on button "加入" at bounding box center [461, 251] width 46 height 22
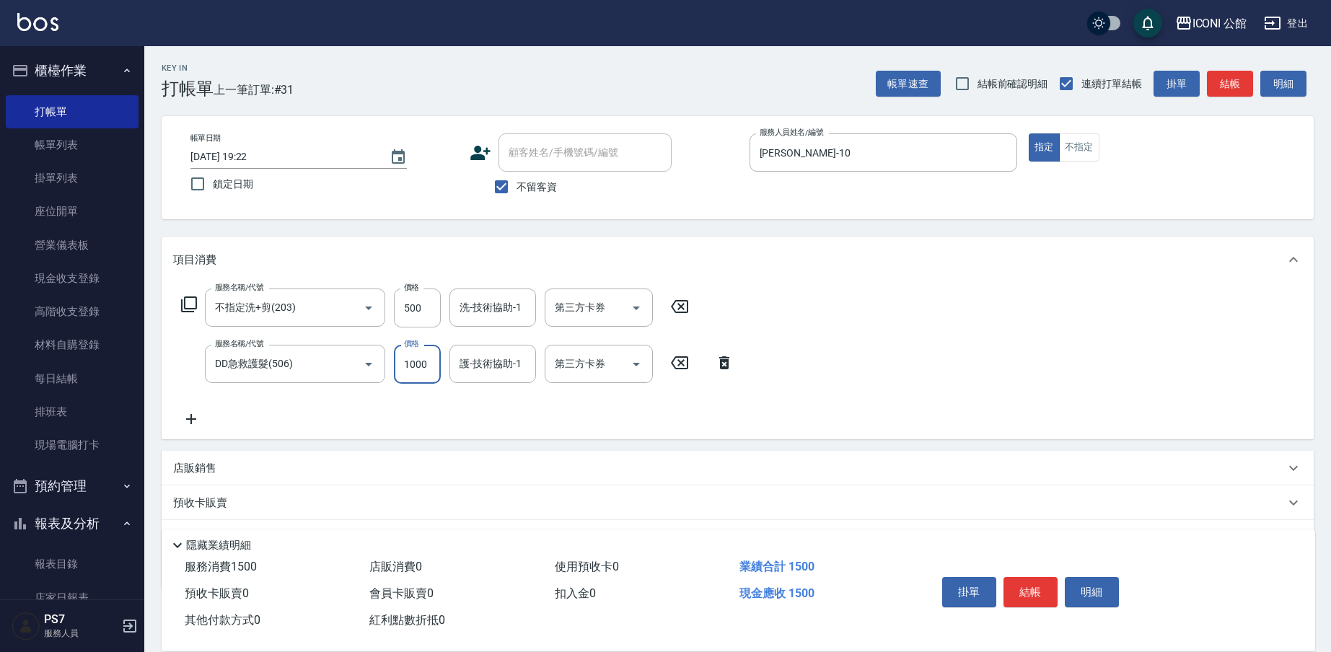
click at [410, 369] on input "1000" at bounding box center [417, 364] width 47 height 39
drag, startPoint x: 402, startPoint y: 365, endPoint x: 543, endPoint y: 396, distance: 144.8
click at [543, 396] on div "服務名稱/代號 不指定洗+剪(203) 服務名稱/代號 價格 500 價格 洗-技術協助-1 洗-技術協助-1 第三方卡券 第三方卡券 服務名稱/代號 DD急…" at bounding box center [457, 358] width 569 height 139
type input "800"
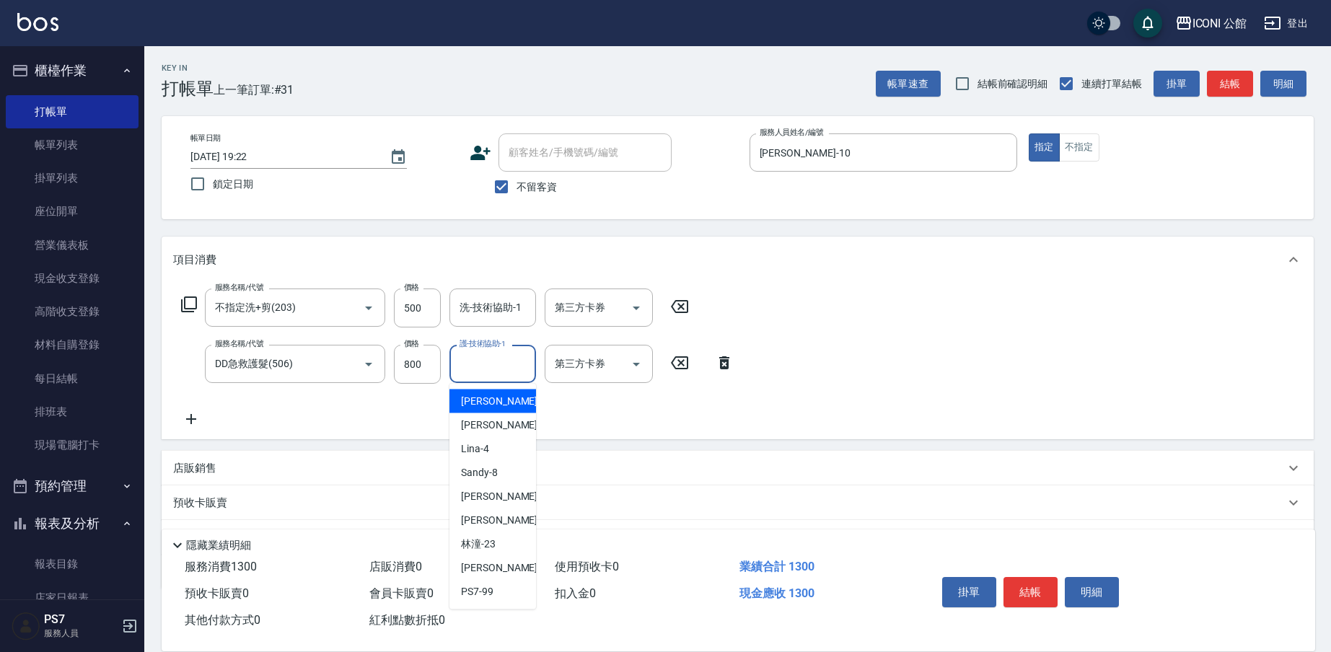
click at [504, 376] on input "護-技術協助-1" at bounding box center [493, 363] width 74 height 25
click at [498, 515] on div "Tim -21" at bounding box center [493, 521] width 87 height 24
type input "Tim-21"
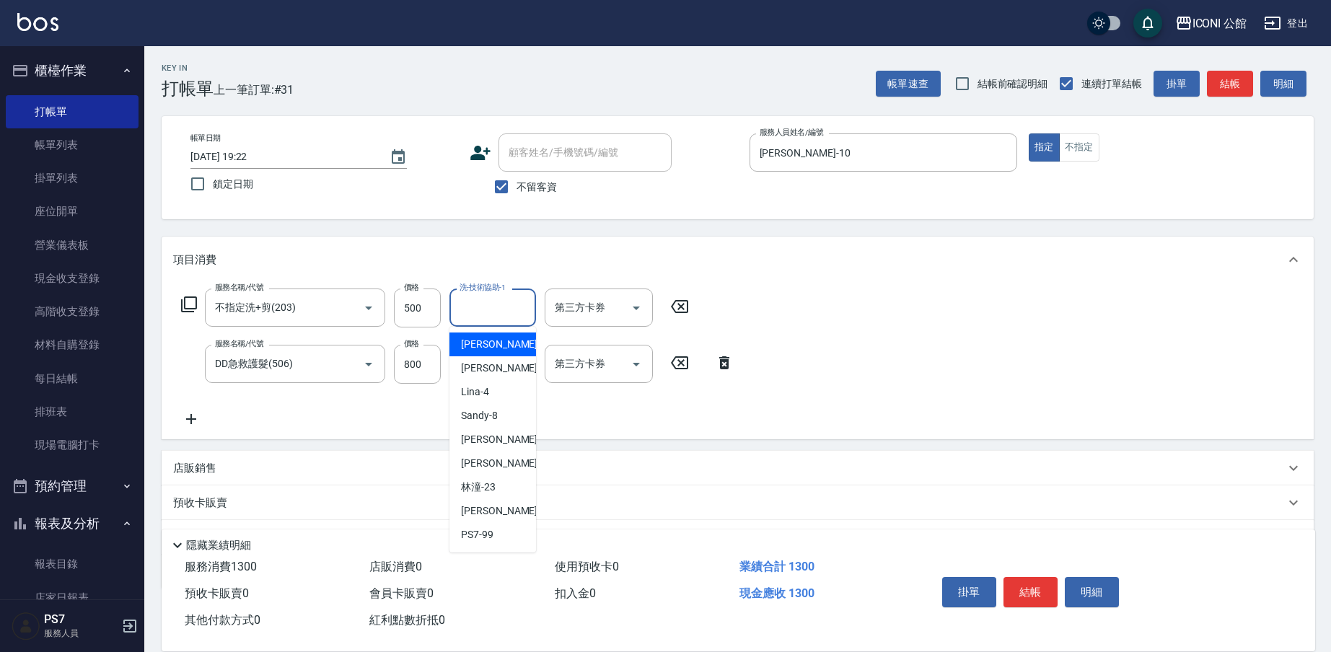
click at [485, 301] on div "洗-技術協助-1 洗-技術協助-1" at bounding box center [493, 308] width 87 height 38
click at [504, 465] on div "Tim -21" at bounding box center [493, 464] width 87 height 24
type input "Tim-21"
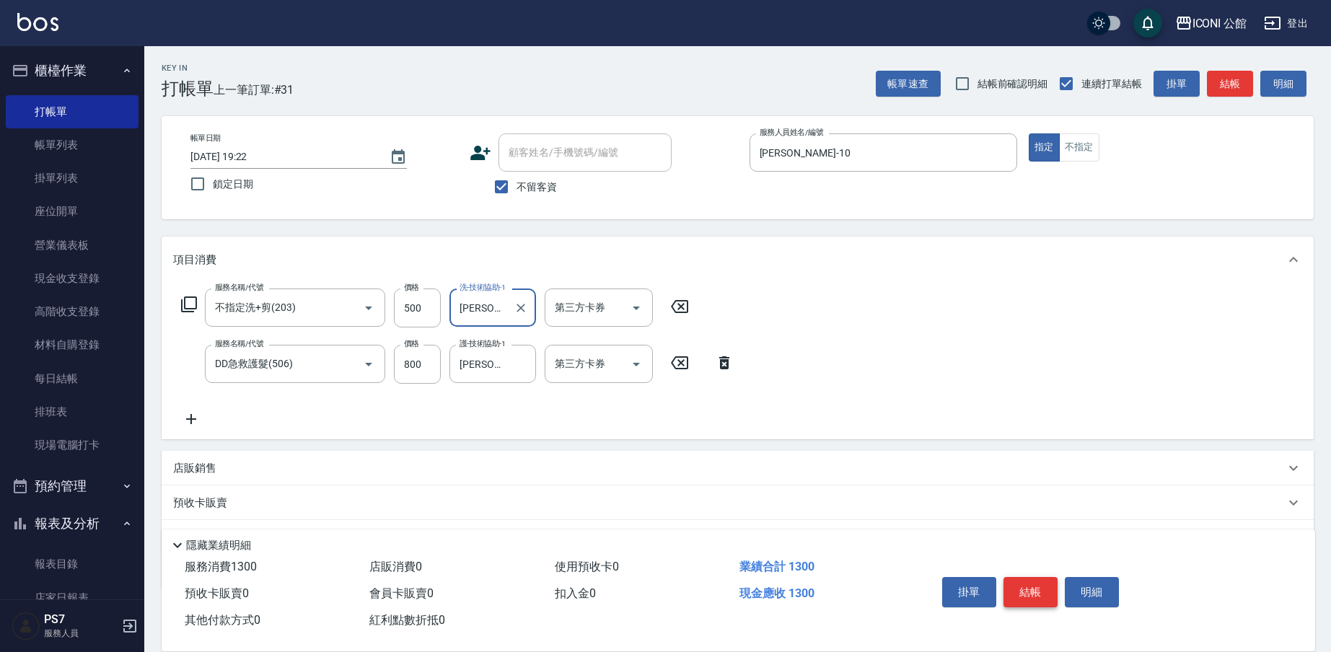
click at [1022, 584] on button "結帳" at bounding box center [1031, 592] width 54 height 30
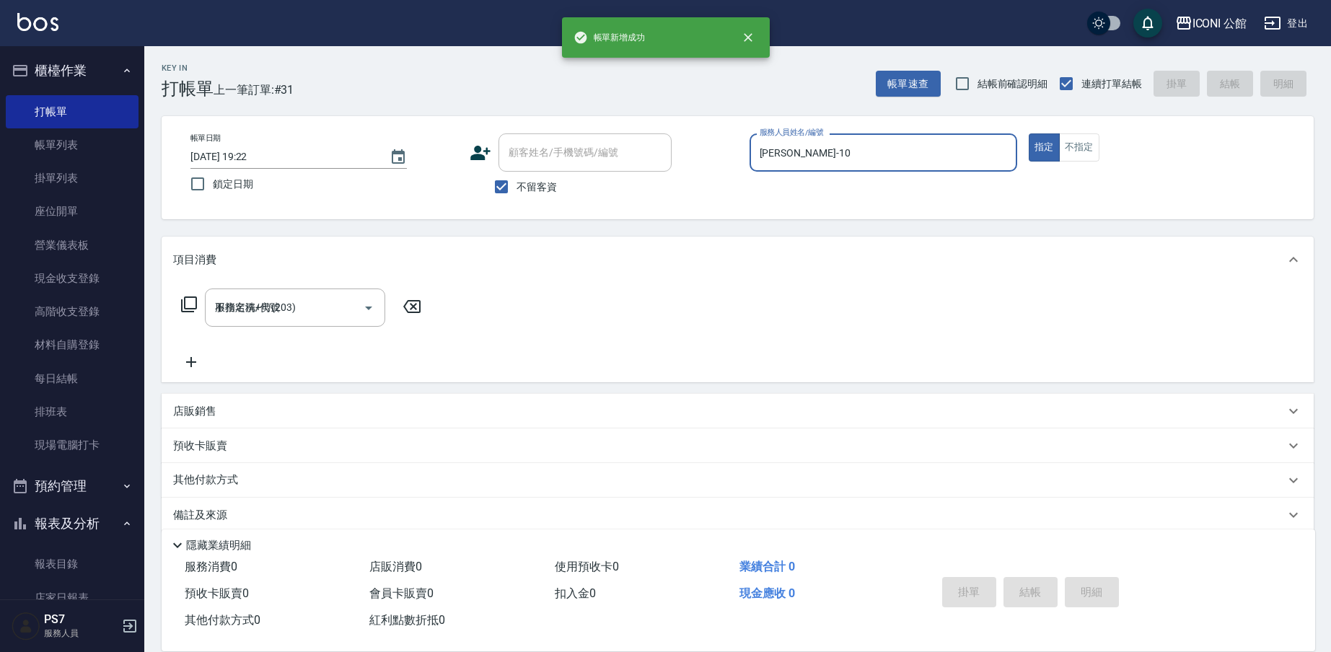
type input "2025/08/22 19:23"
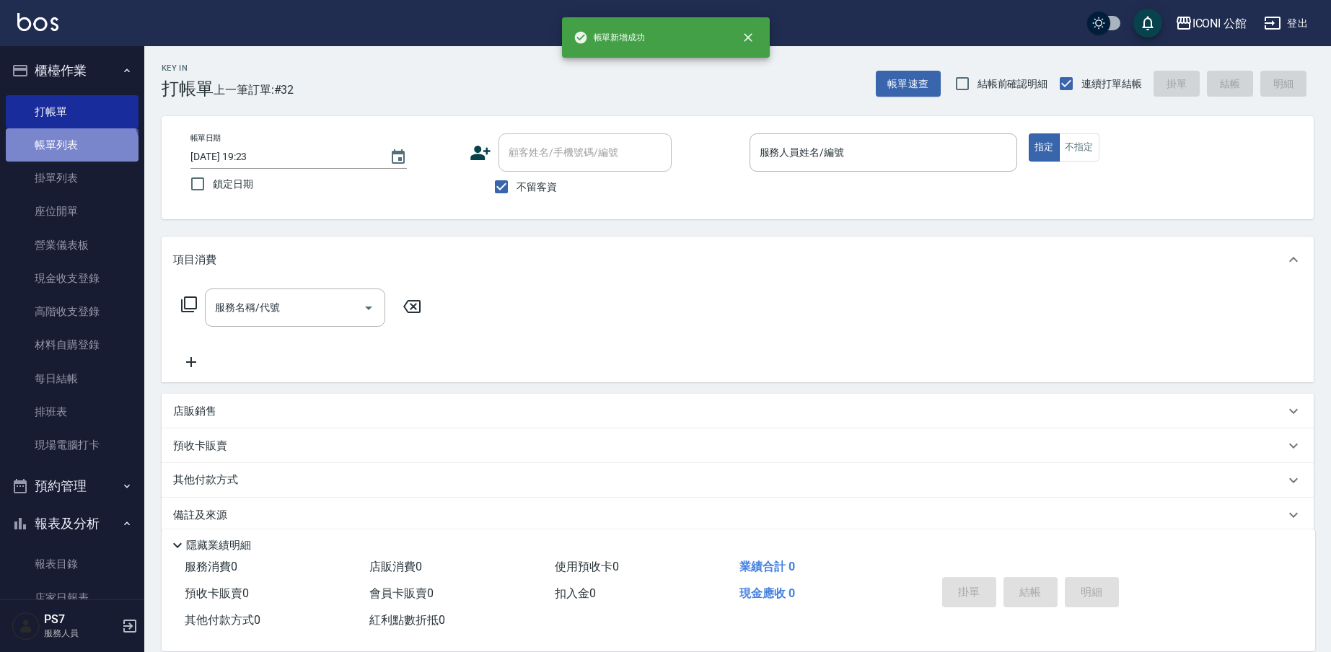
click at [70, 154] on link "帳單列表" at bounding box center [72, 144] width 133 height 33
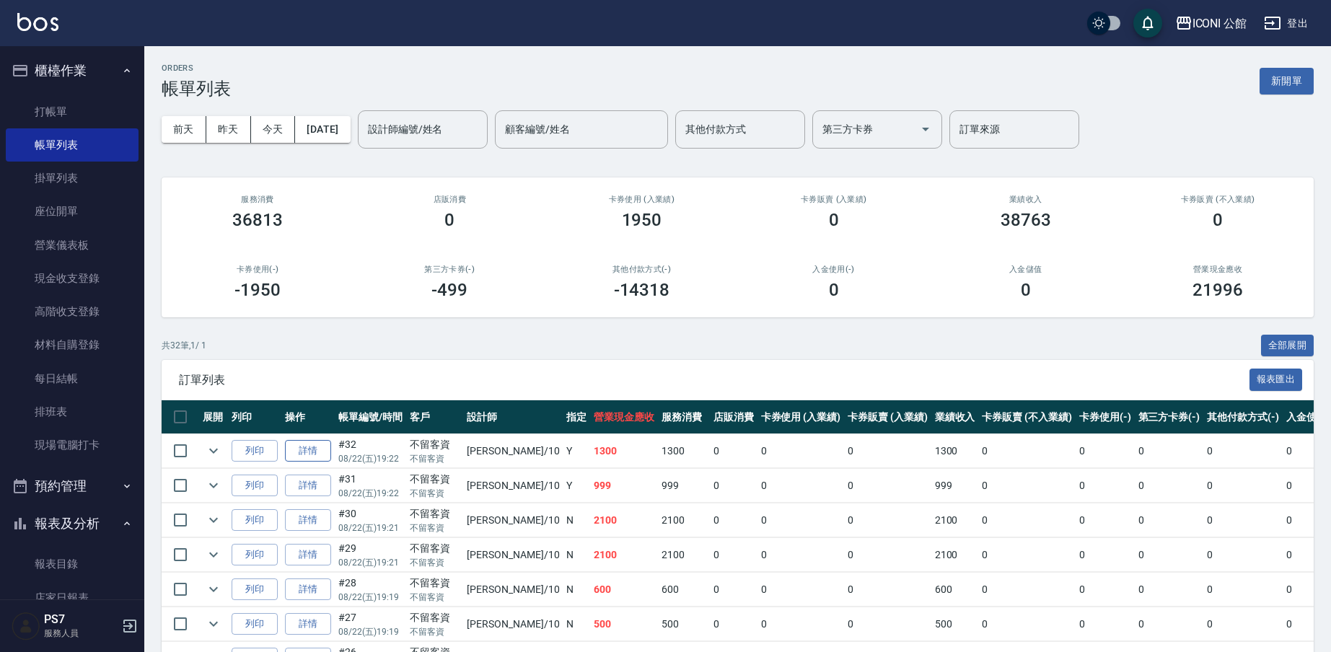
click at [323, 447] on link "詳情" at bounding box center [308, 451] width 46 height 22
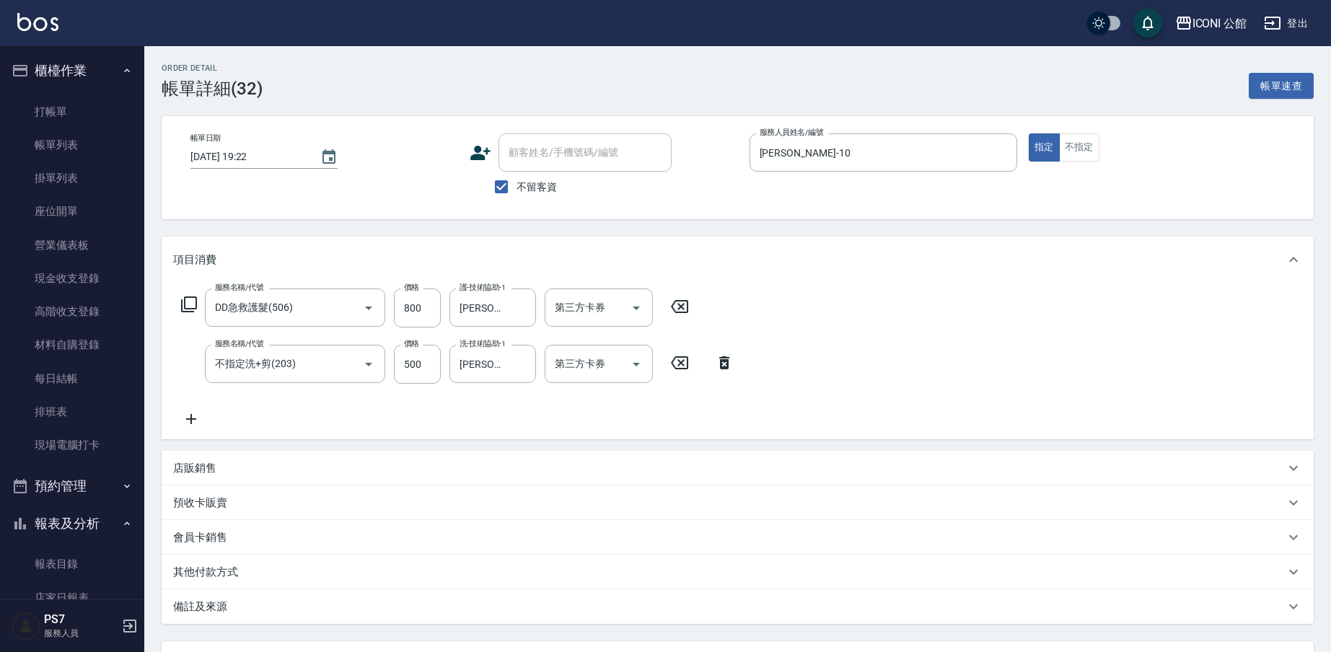
type input "2025/08/22 19:22"
checkbox input "true"
type input "Anna-10"
type input "DD急救護髮(506)"
type input "不指定洗+剪(203)"
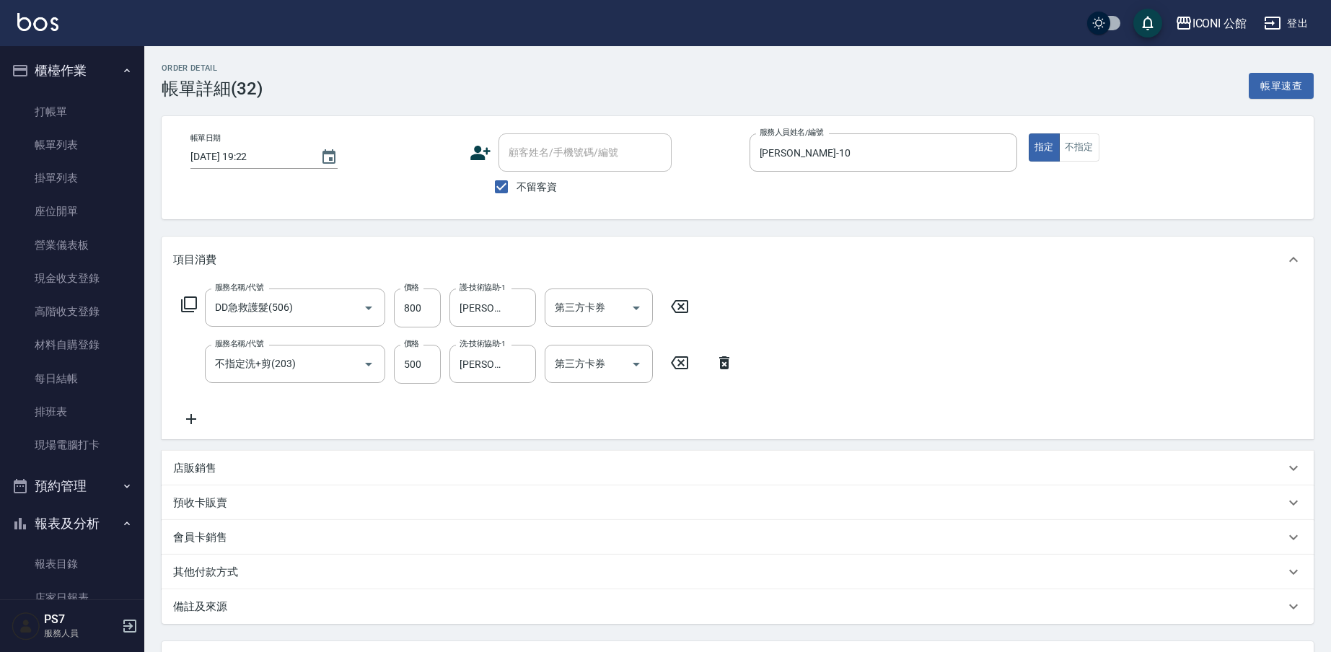
click at [219, 569] on p "其他付款方式" at bounding box center [205, 572] width 65 height 15
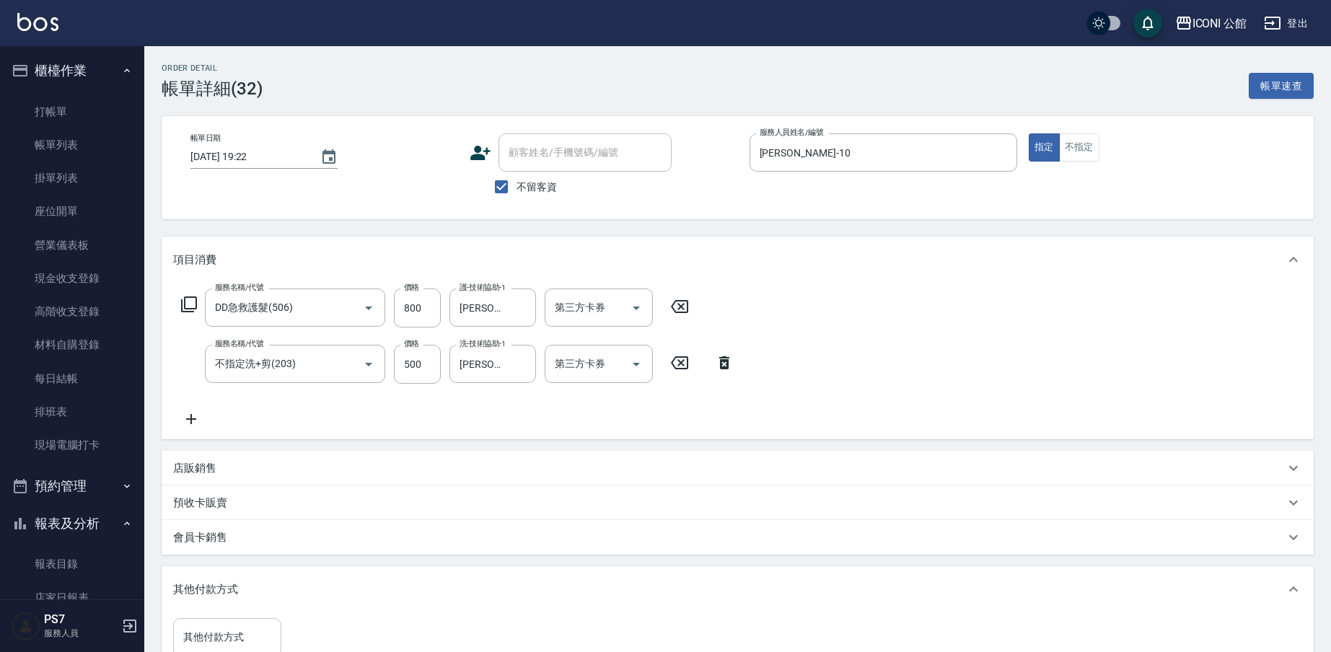
click at [260, 622] on div "其他付款方式" at bounding box center [227, 637] width 108 height 38
click at [258, 594] on span "信用卡" at bounding box center [227, 602] width 108 height 24
type input "信用卡"
click at [328, 636] on input "0" at bounding box center [344, 637] width 108 height 39
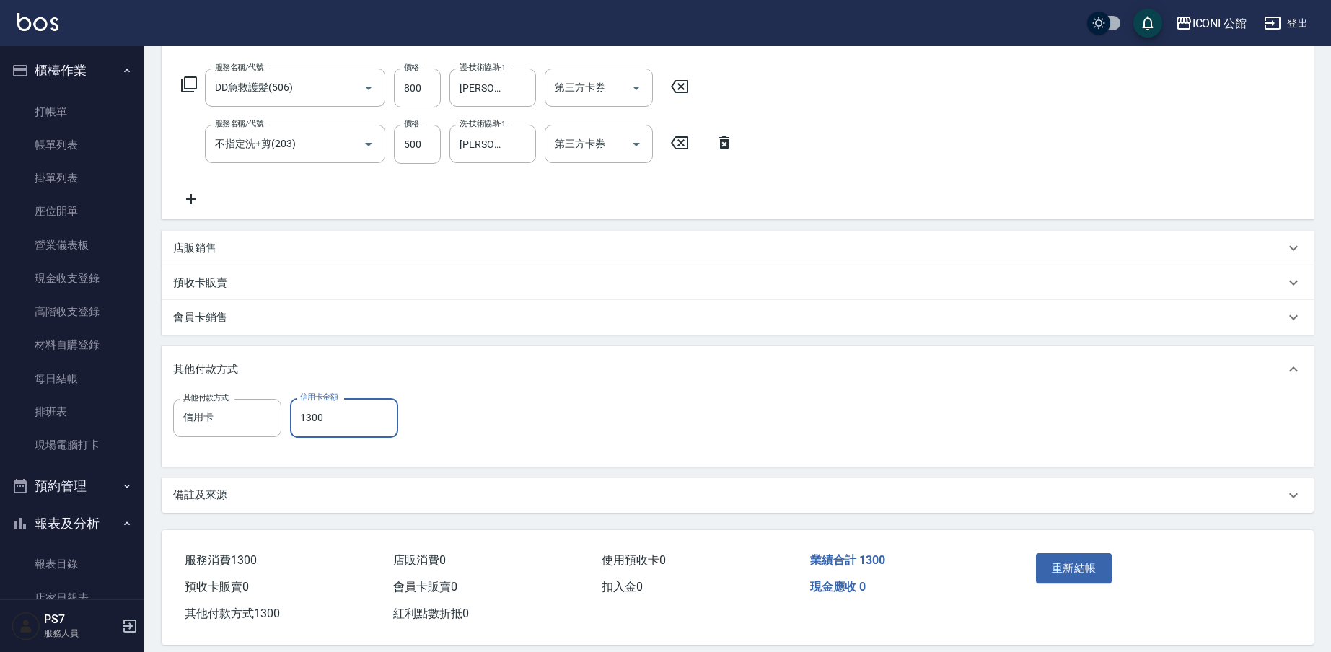
scroll to position [233, 0]
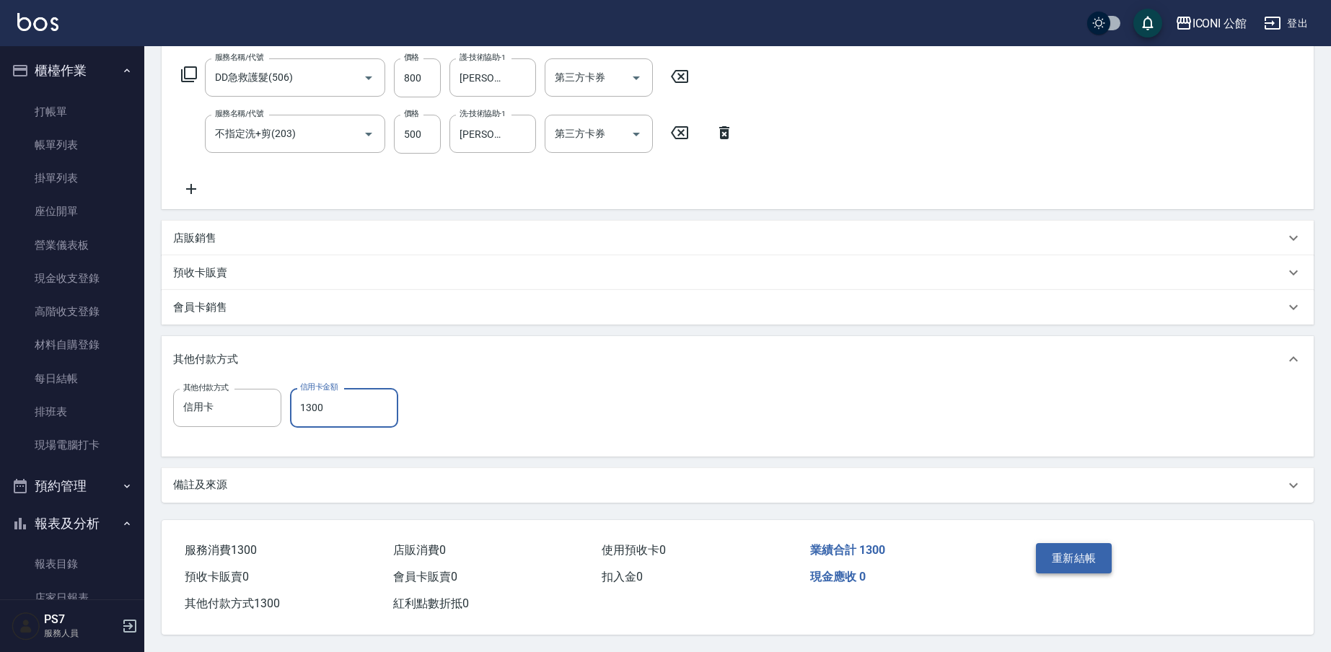
type input "1300"
click at [1095, 557] on button "重新結帳" at bounding box center [1074, 558] width 76 height 30
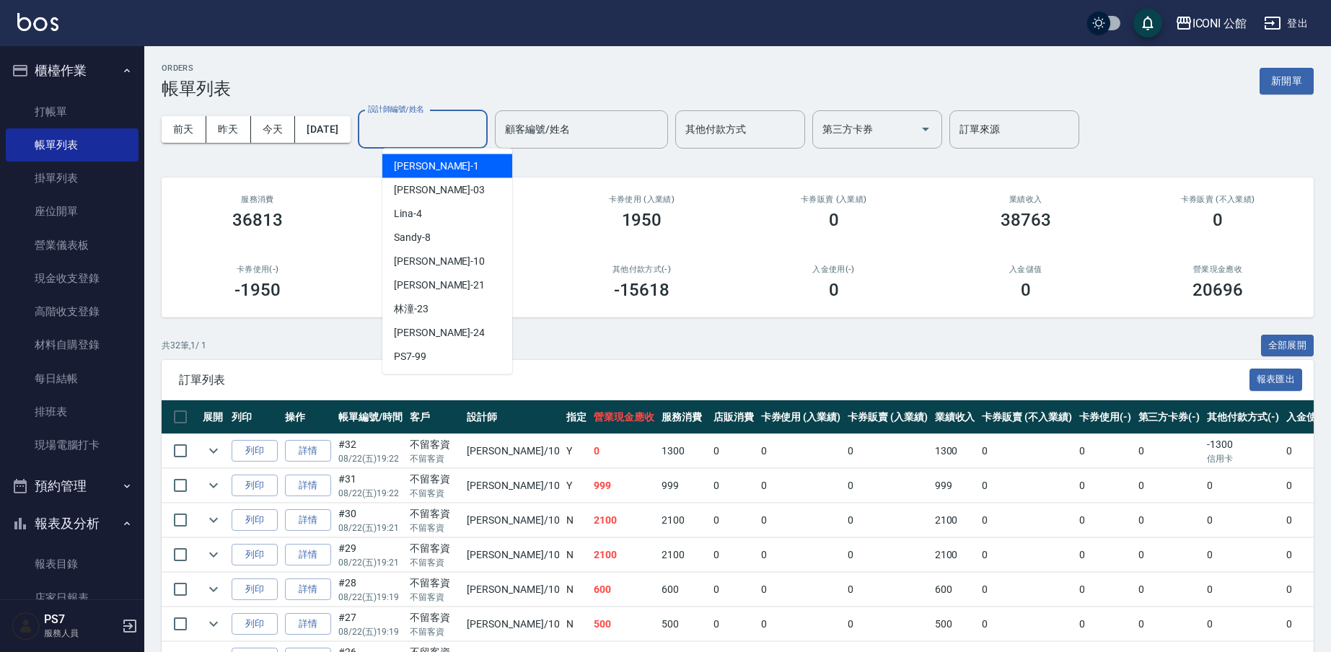
click at [465, 126] on input "設計師編號/姓名" at bounding box center [422, 129] width 117 height 25
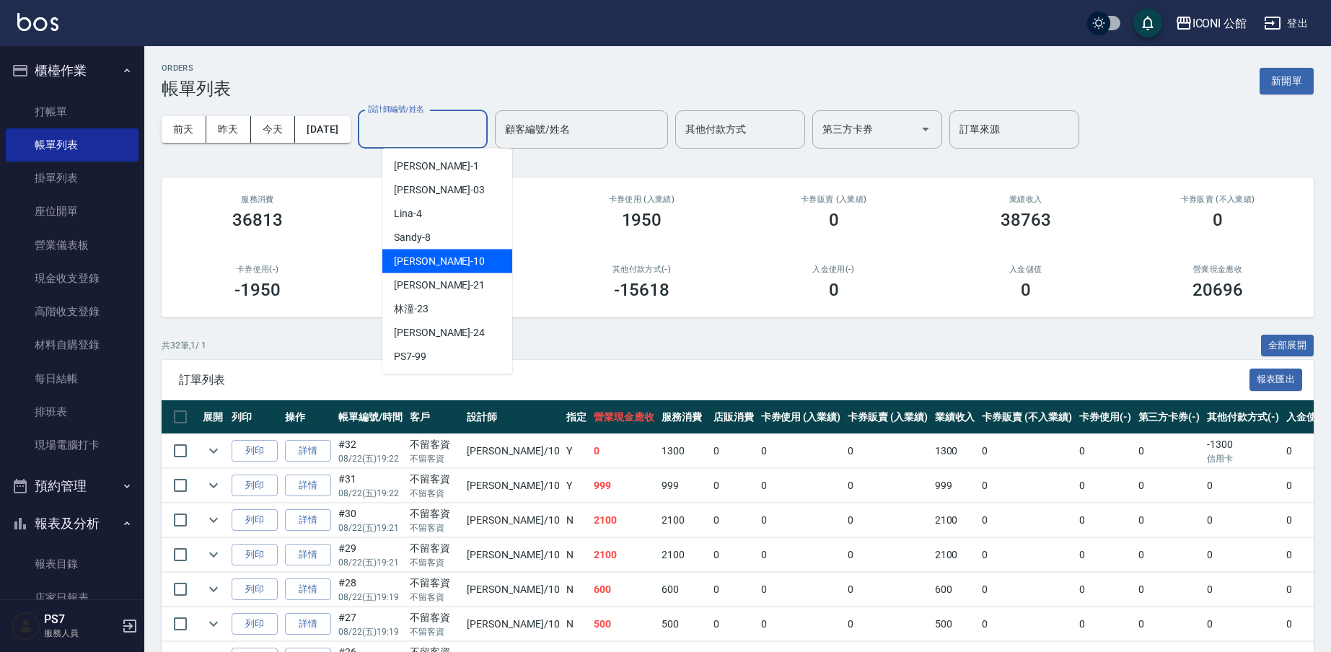
click at [447, 260] on div "Anna -10" at bounding box center [447, 262] width 130 height 24
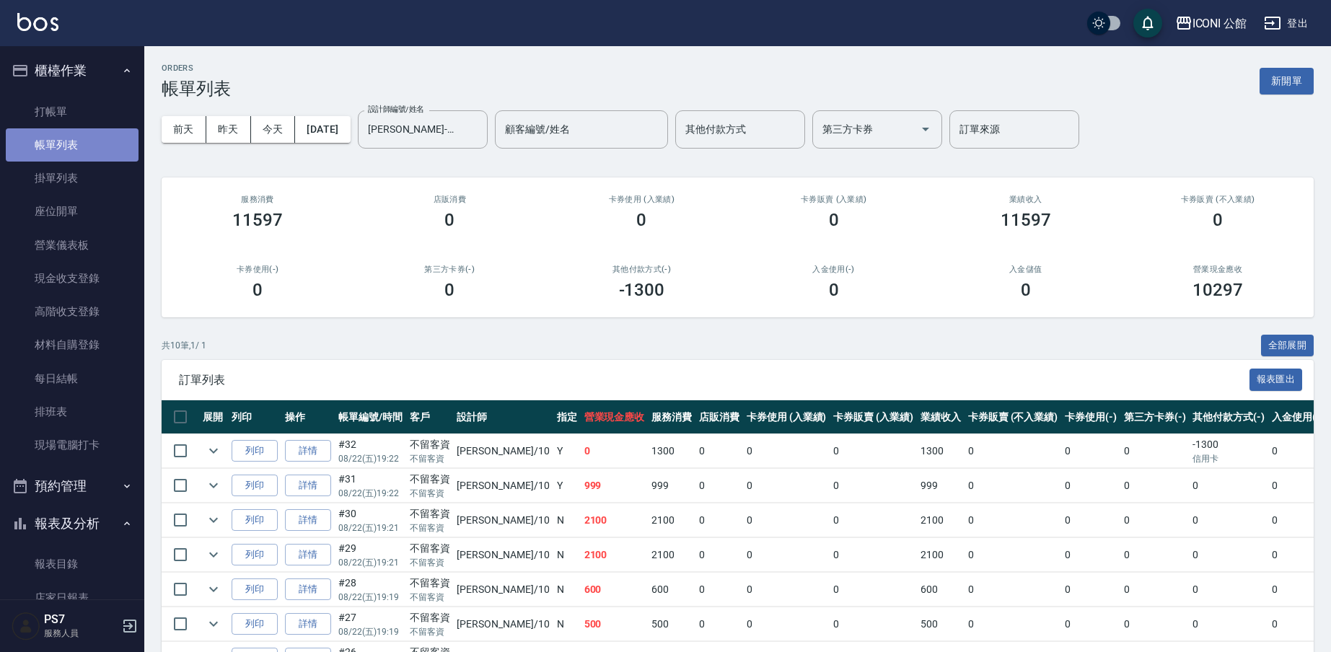
click at [78, 149] on link "帳單列表" at bounding box center [72, 144] width 133 height 33
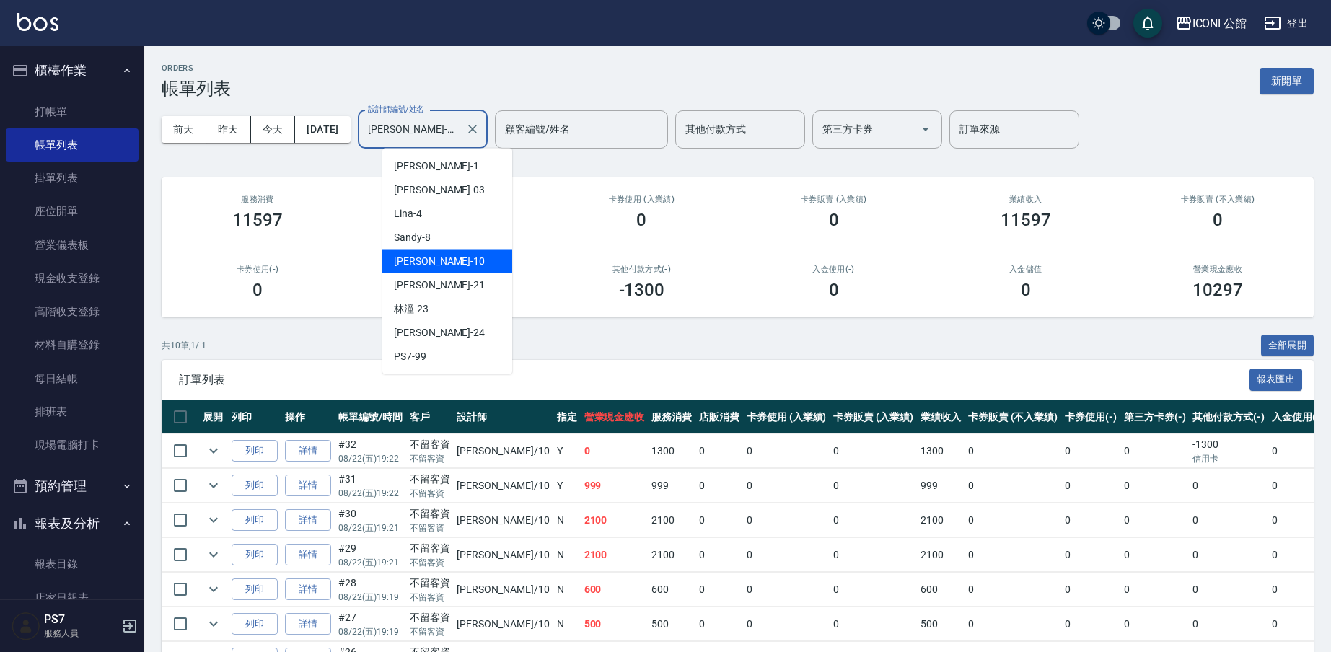
click at [460, 132] on input "Anna-10" at bounding box center [411, 129] width 95 height 25
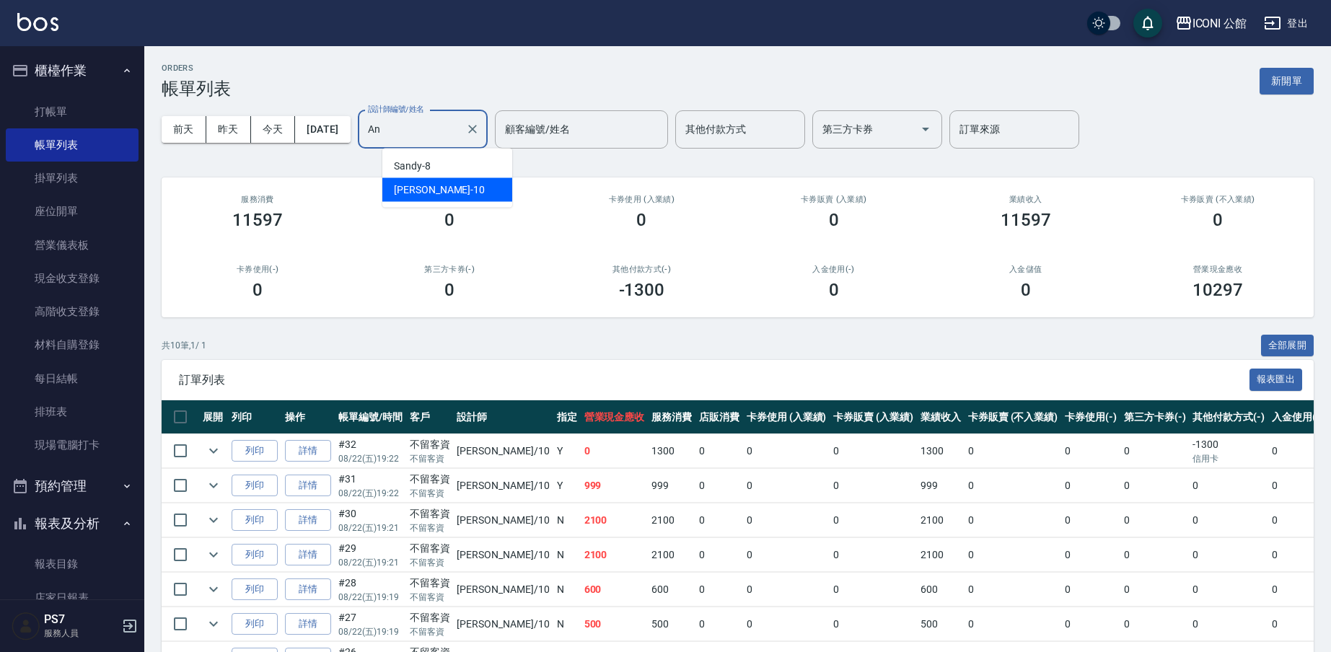
type input "A"
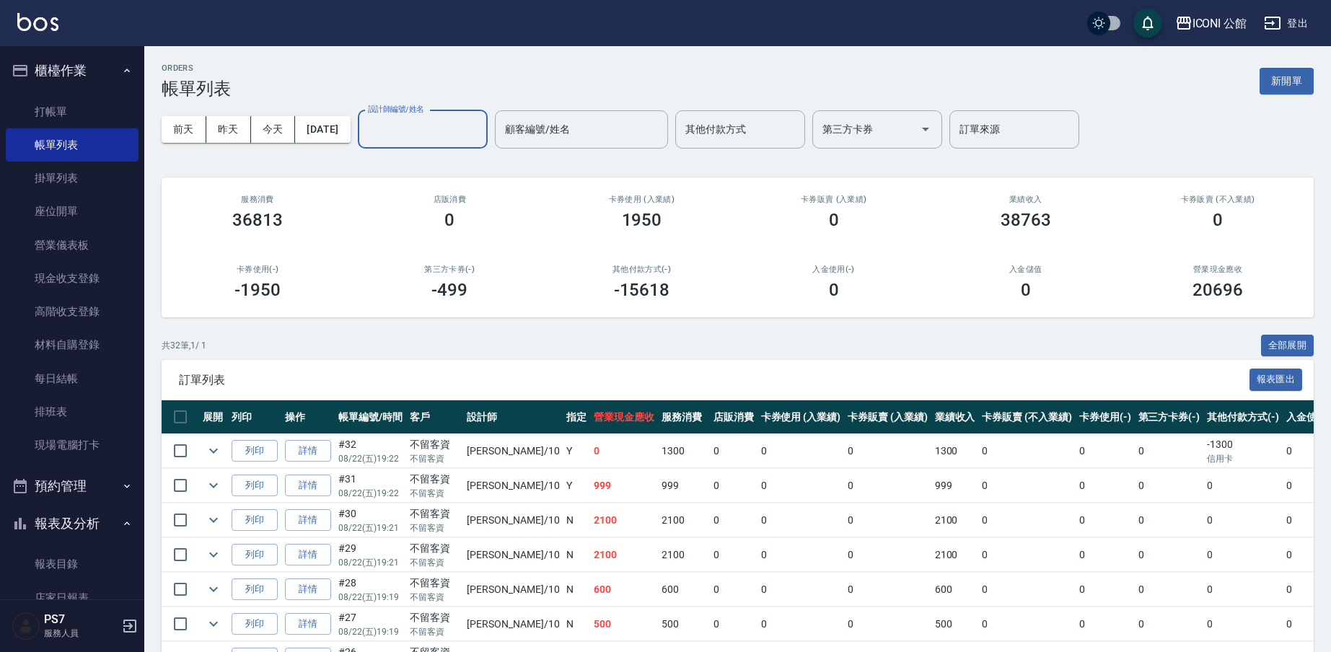
click at [432, 132] on input "設計師編號/姓名" at bounding box center [422, 129] width 117 height 25
click at [424, 107] on label "設計師編號/姓名" at bounding box center [396, 109] width 56 height 11
click at [435, 117] on input "設計師編號/姓名" at bounding box center [422, 129] width 117 height 25
click at [416, 123] on input "設計師編號/姓名" at bounding box center [422, 129] width 117 height 25
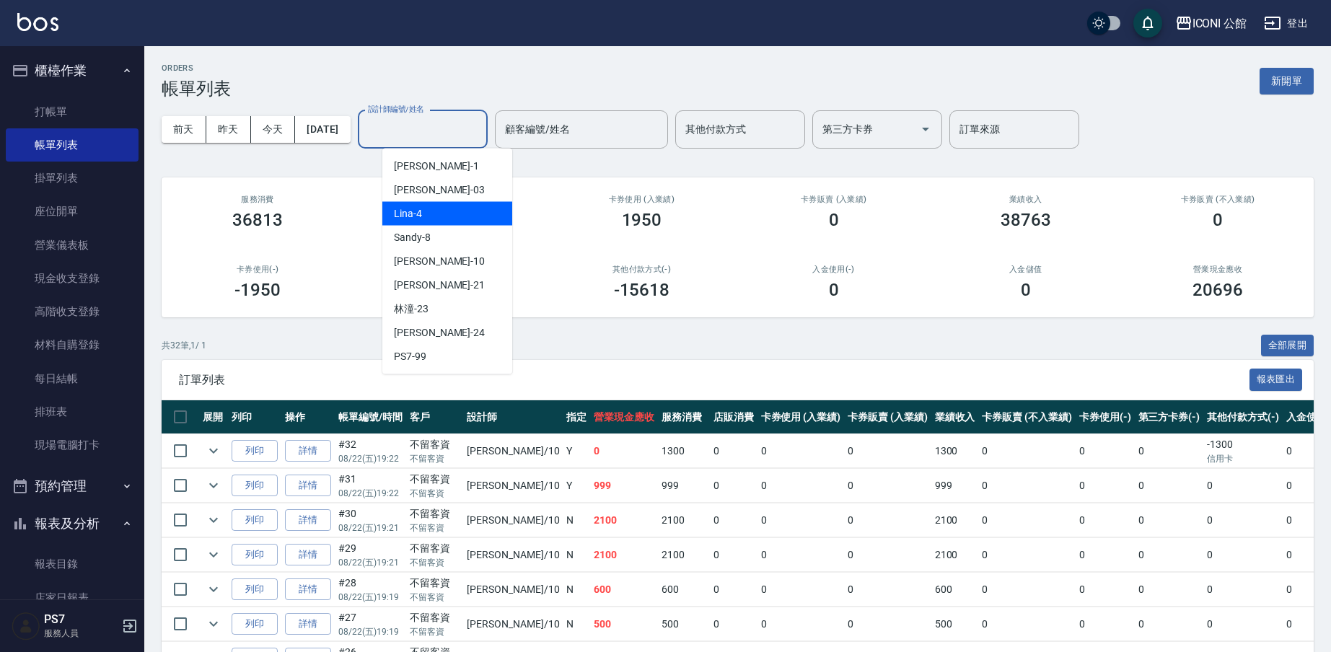
click at [405, 214] on span "Lina -4" at bounding box center [408, 213] width 28 height 15
type input "Lina-4"
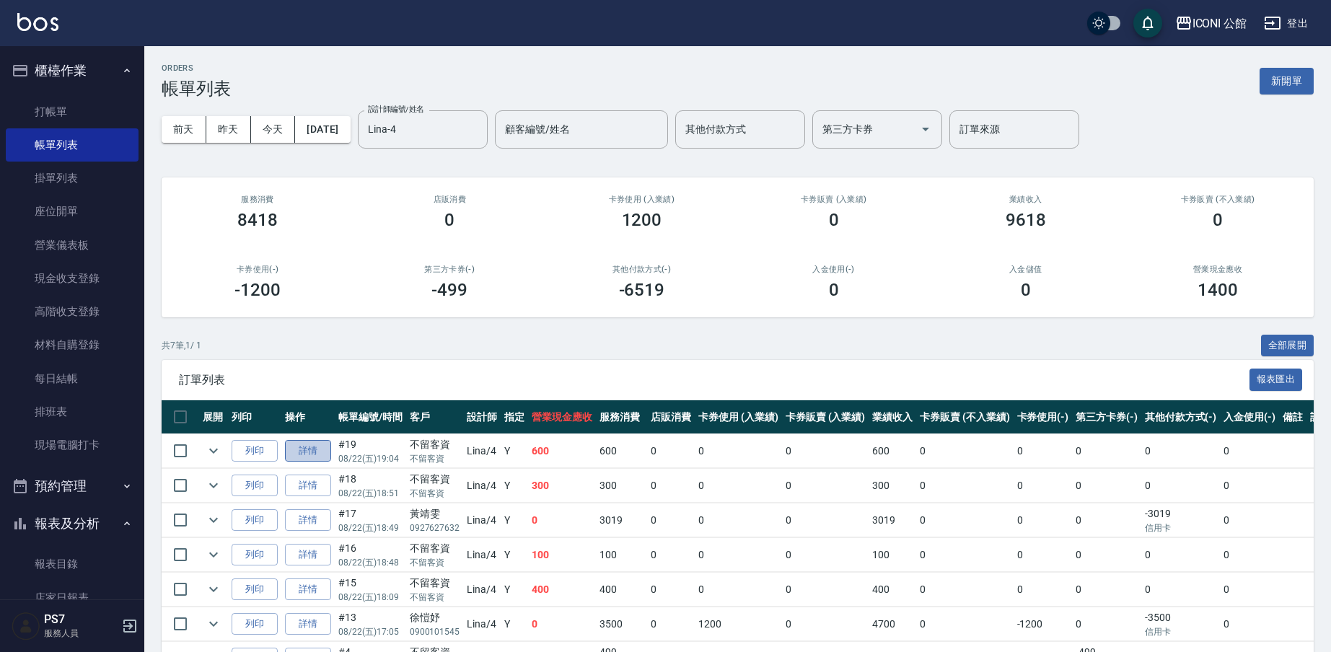
click at [322, 442] on link "詳情" at bounding box center [308, 451] width 46 height 22
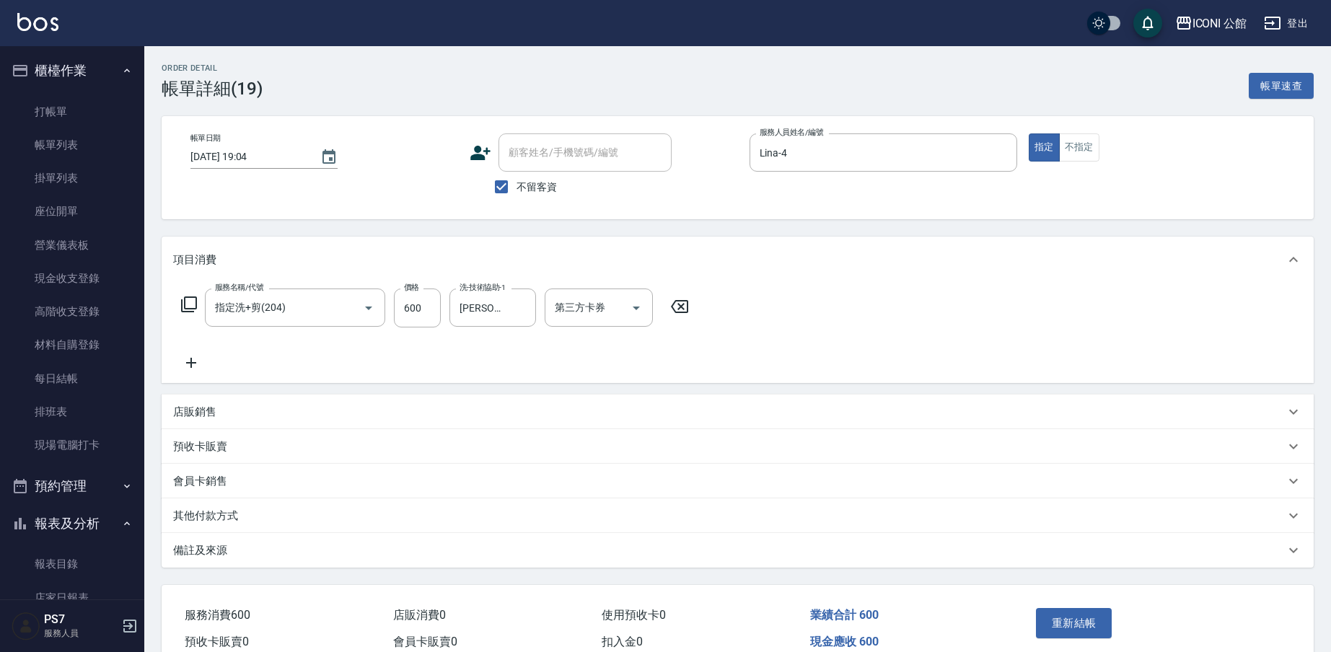
type input "2025/08/22 19:04"
checkbox input "true"
type input "Lina-4"
type input "指定洗+剪(204)"
click at [339, 296] on div at bounding box center [358, 308] width 40 height 38
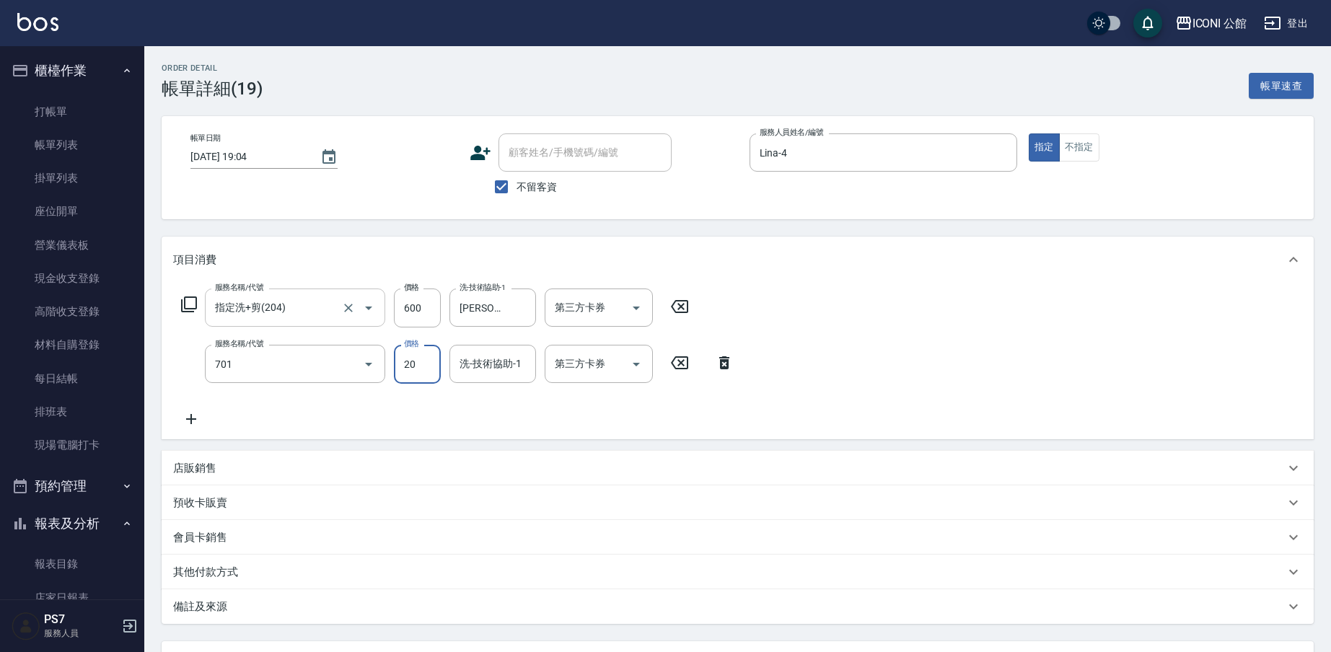
type input "潤絲(701)"
type input "可歆-24"
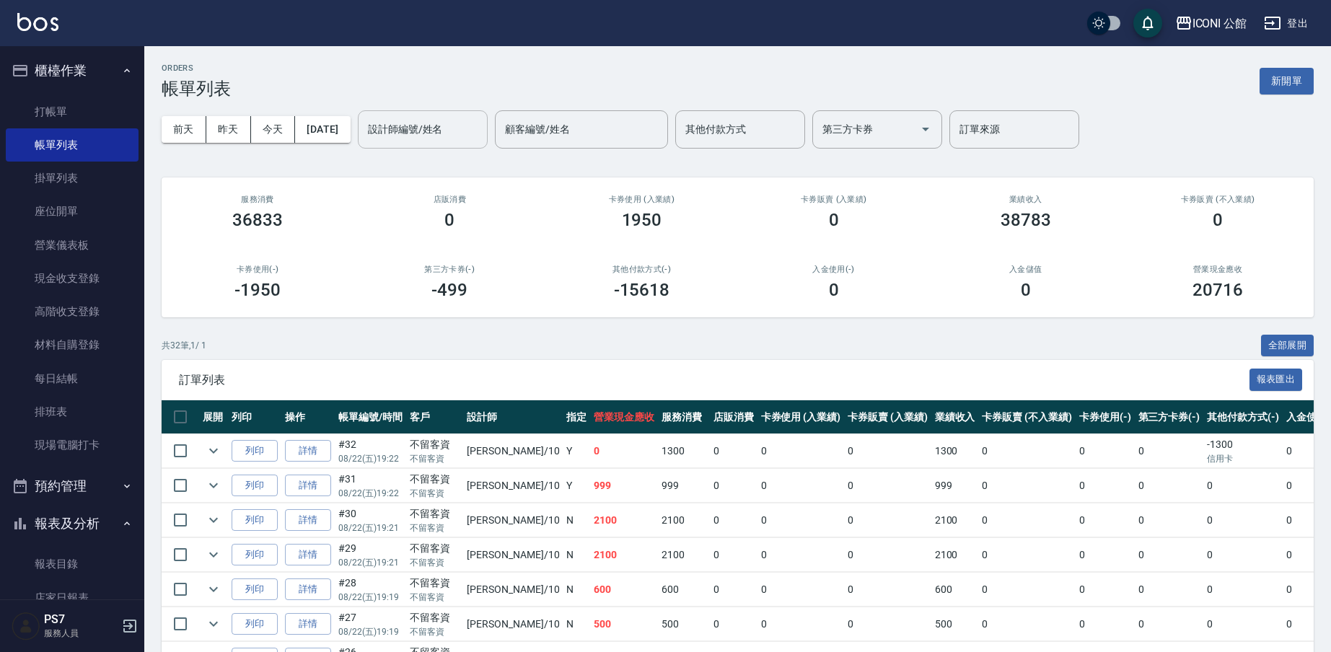
click at [437, 120] on div "設計師編號/姓名 設計師編號/姓名" at bounding box center [423, 129] width 130 height 38
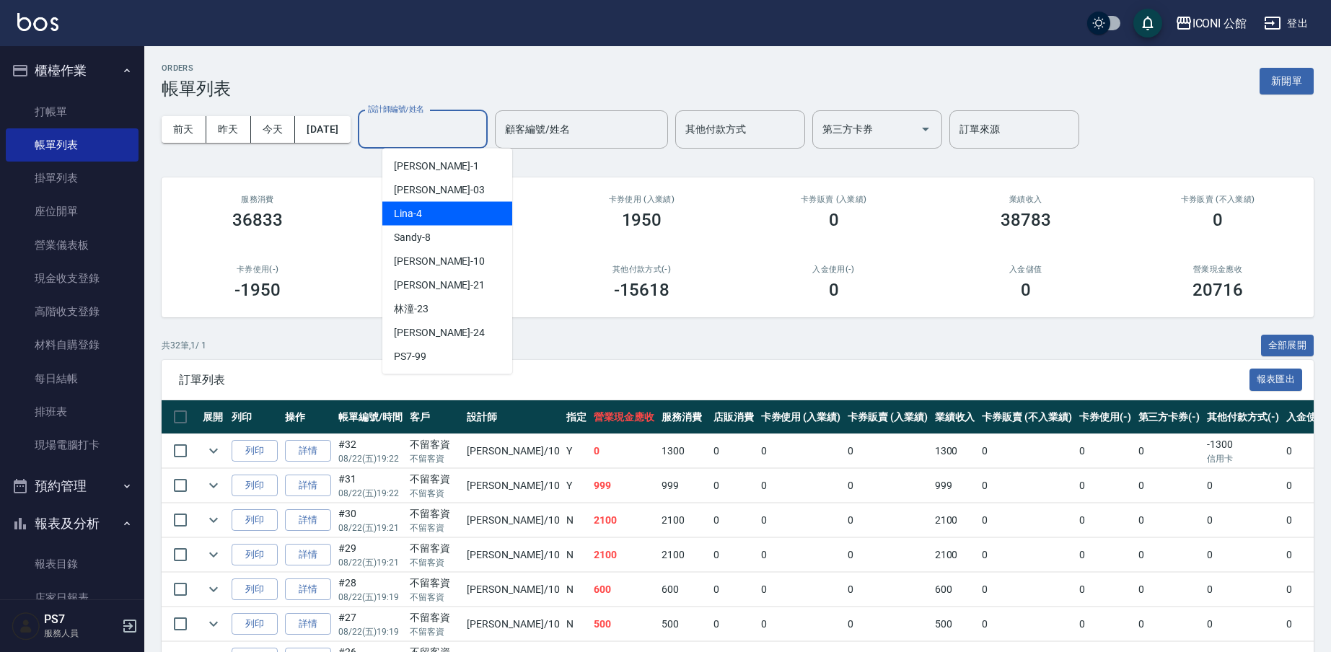
click at [424, 217] on div "Lina -4" at bounding box center [447, 214] width 130 height 24
type input "Lina-4"
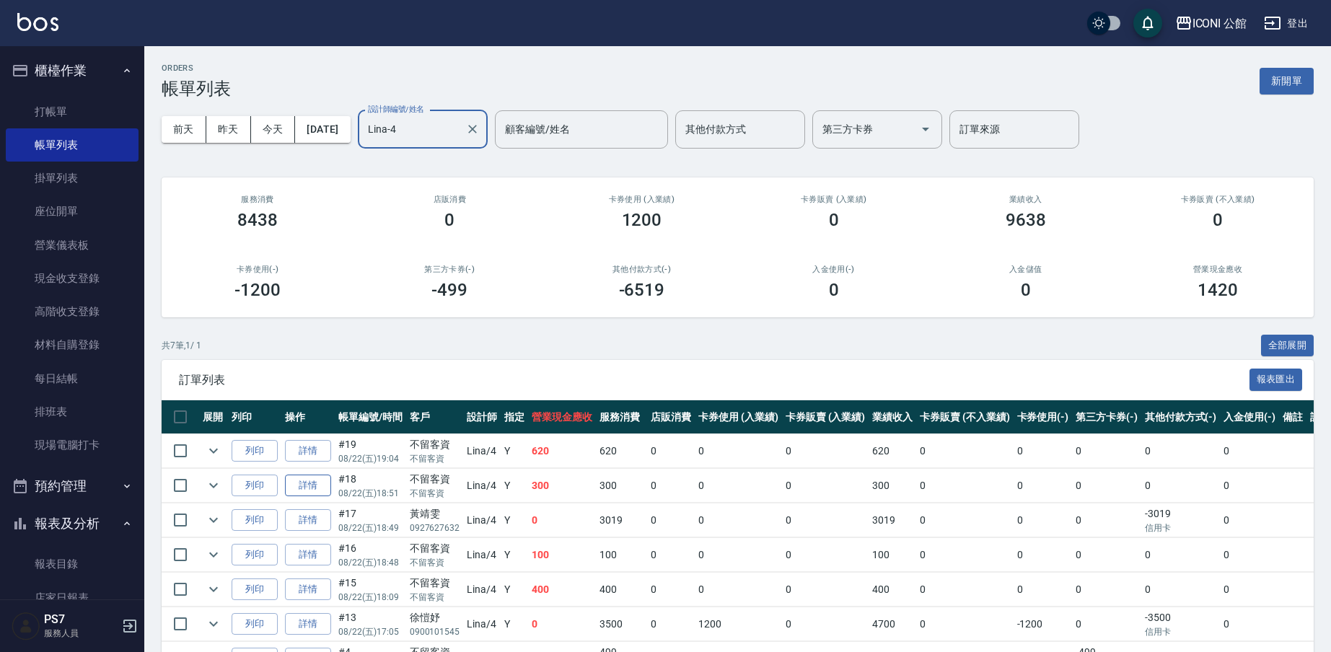
click at [309, 481] on link "詳情" at bounding box center [308, 486] width 46 height 22
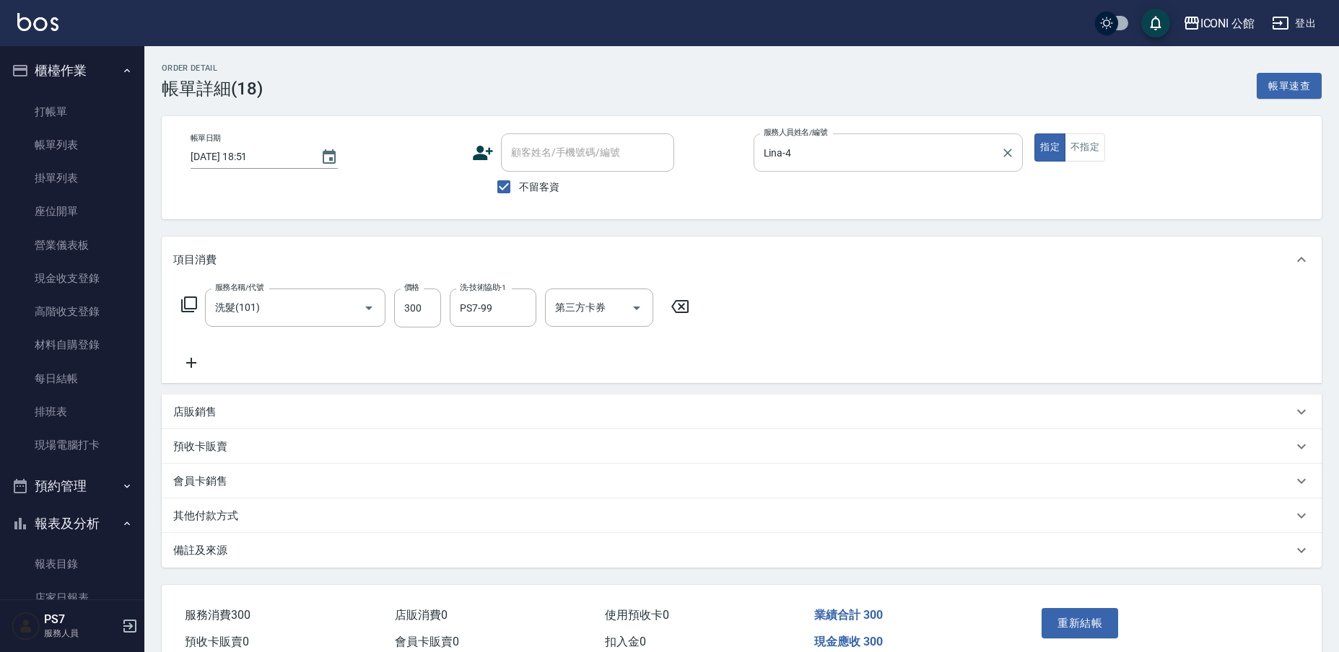
type input "2025/08/22 18:51"
checkbox input "true"
type input "Lina-4"
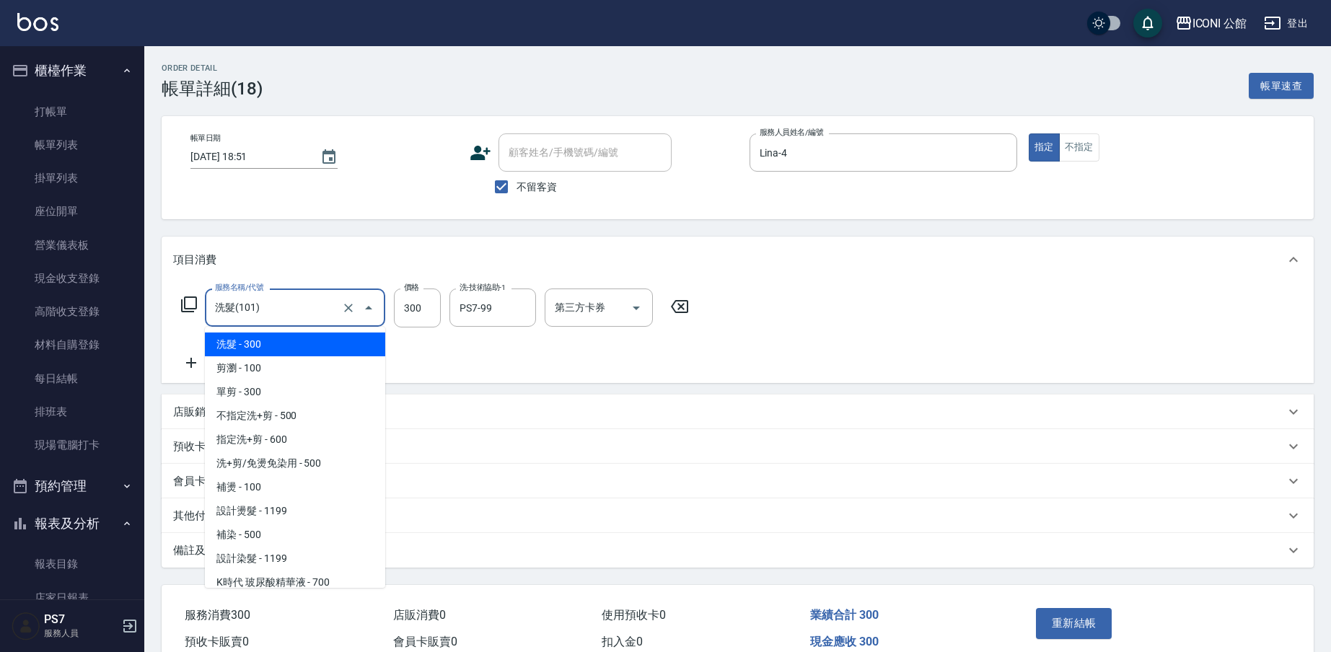
click at [235, 305] on input "洗髮(101)" at bounding box center [274, 307] width 127 height 25
click at [295, 311] on input "洗髮(101)" at bounding box center [274, 307] width 127 height 25
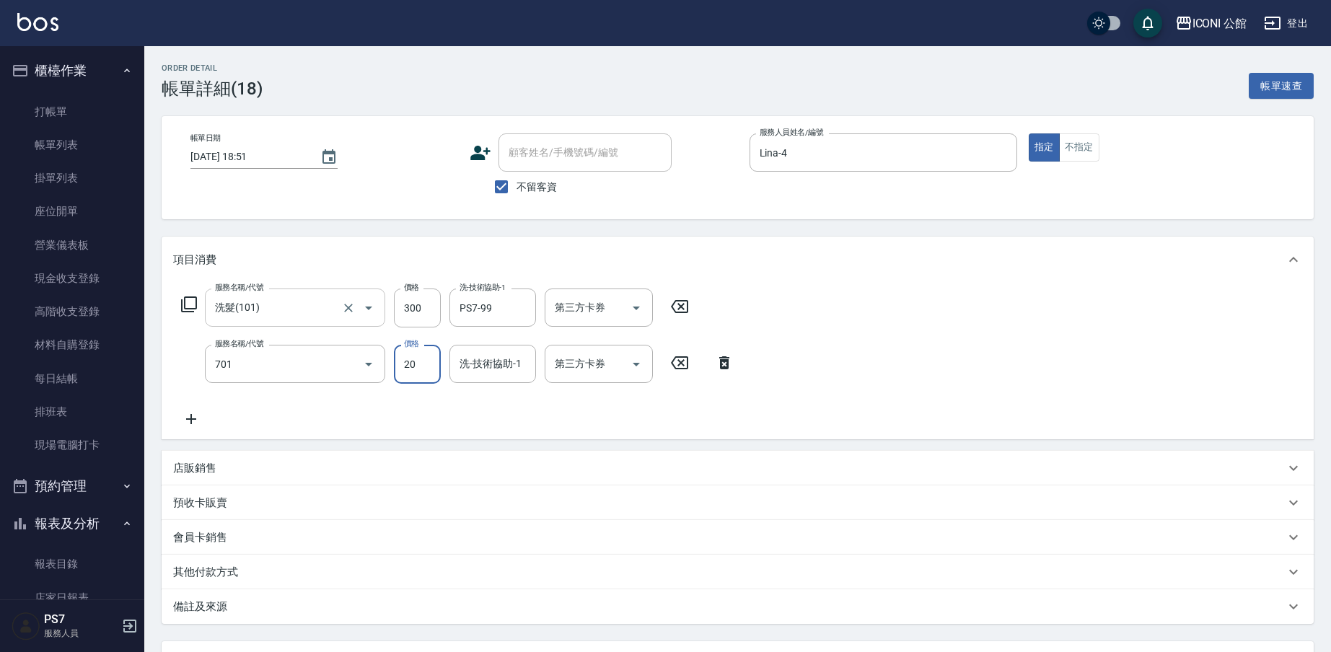
type input "潤絲(701)"
type input "PS7-99"
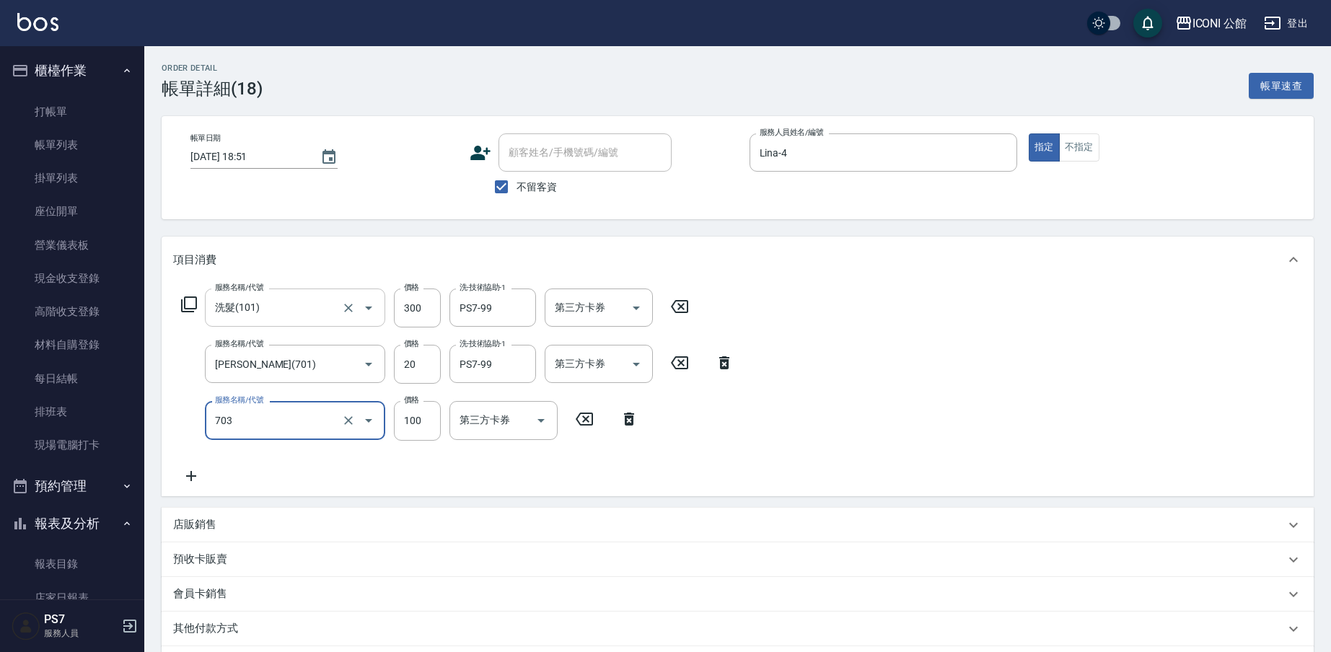
type input "吹捲/電棒/夾直/夾玉米鬚/青捲(703)"
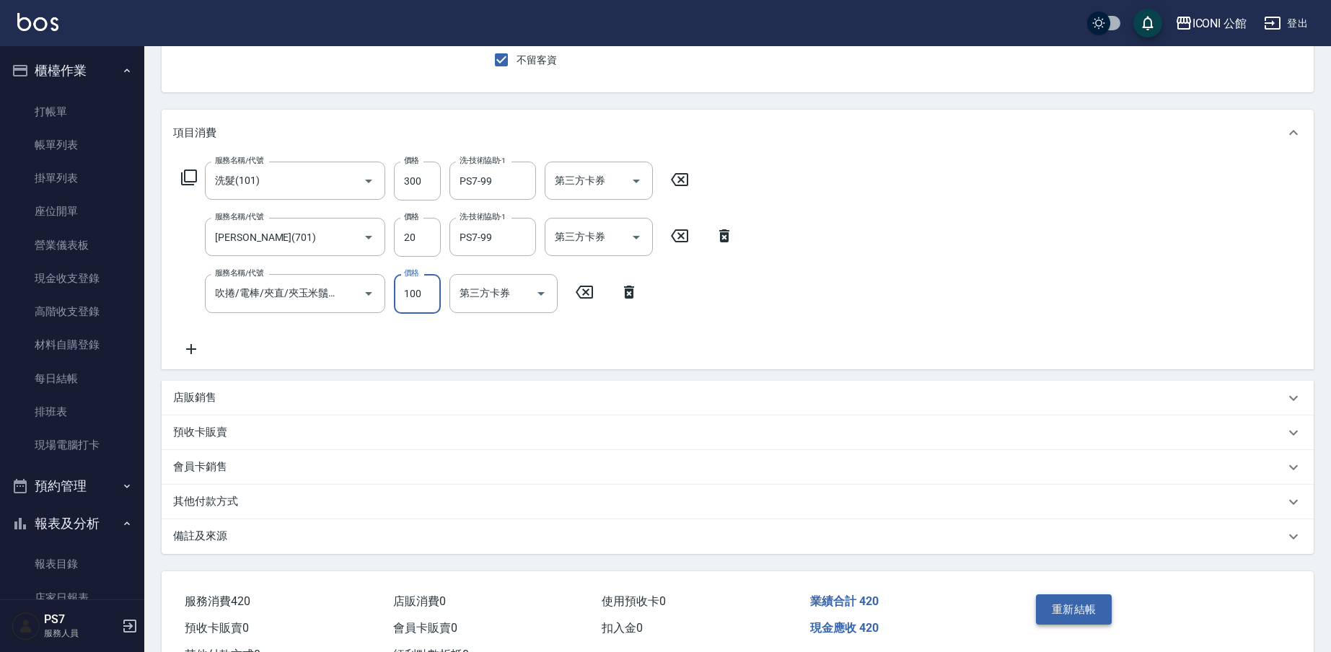
click at [1067, 617] on button "重新結帳" at bounding box center [1074, 610] width 76 height 30
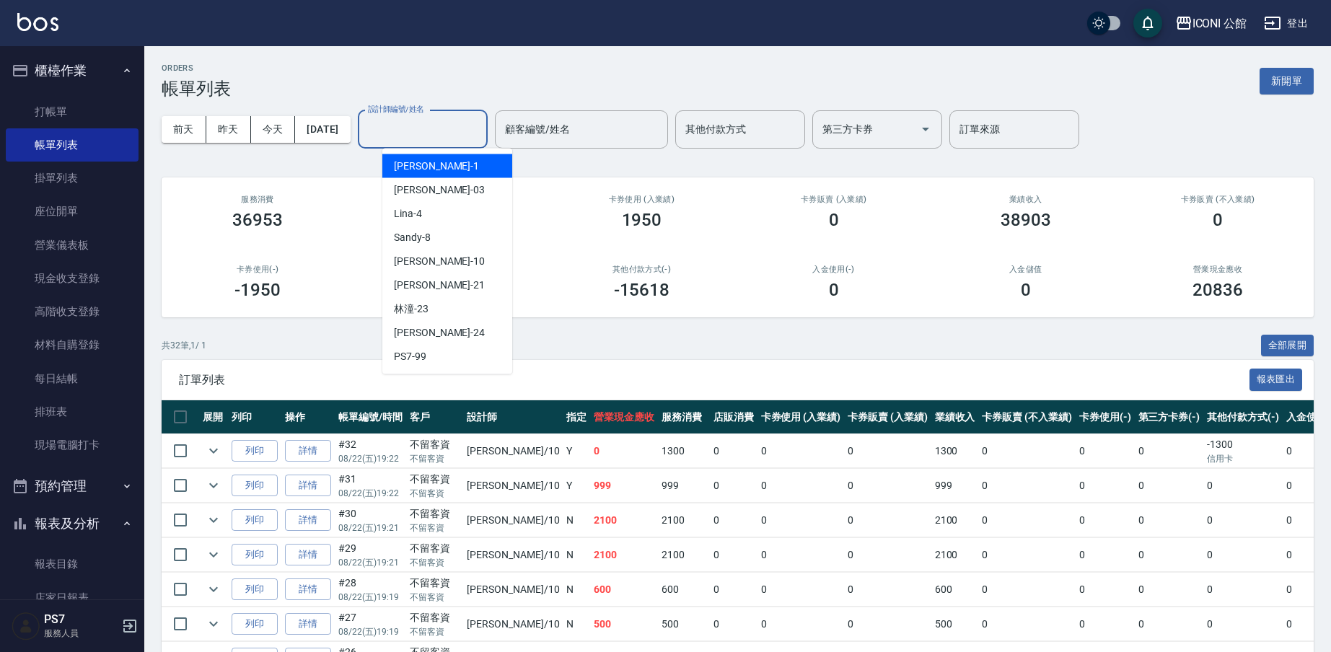
click at [408, 131] on input "設計師編號/姓名" at bounding box center [422, 129] width 117 height 25
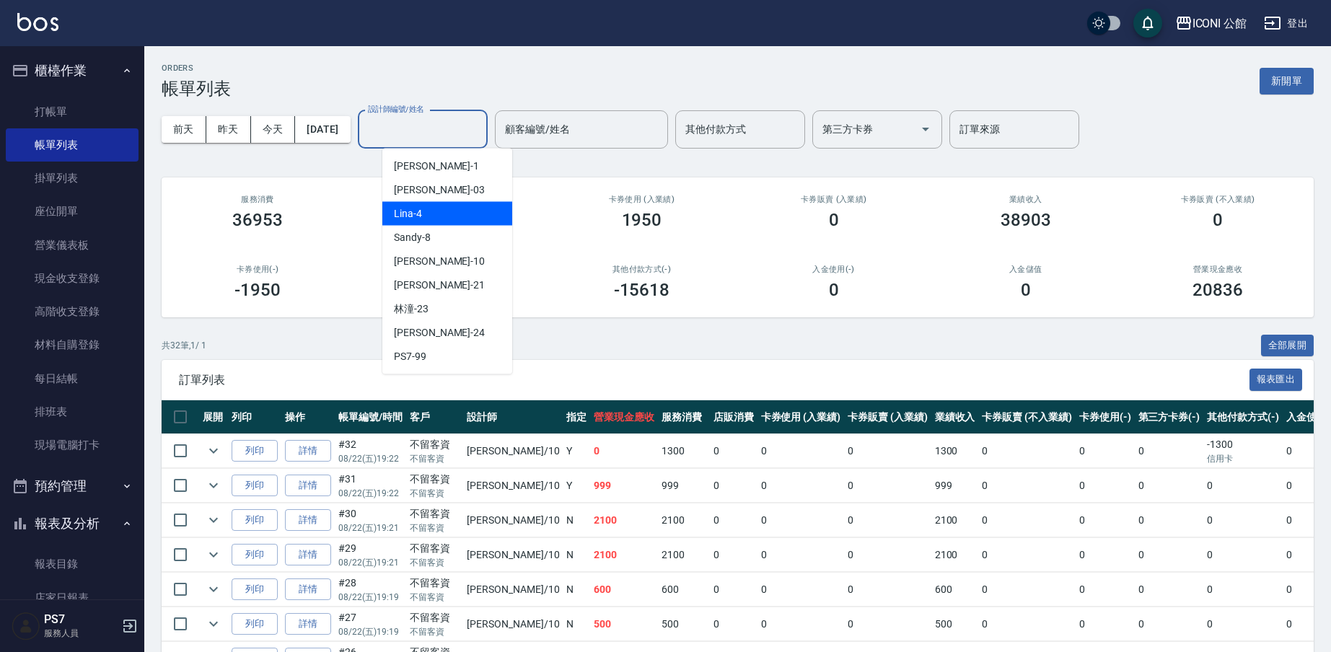
click at [429, 209] on div "Lina -4" at bounding box center [447, 214] width 130 height 24
type input "Lina-4"
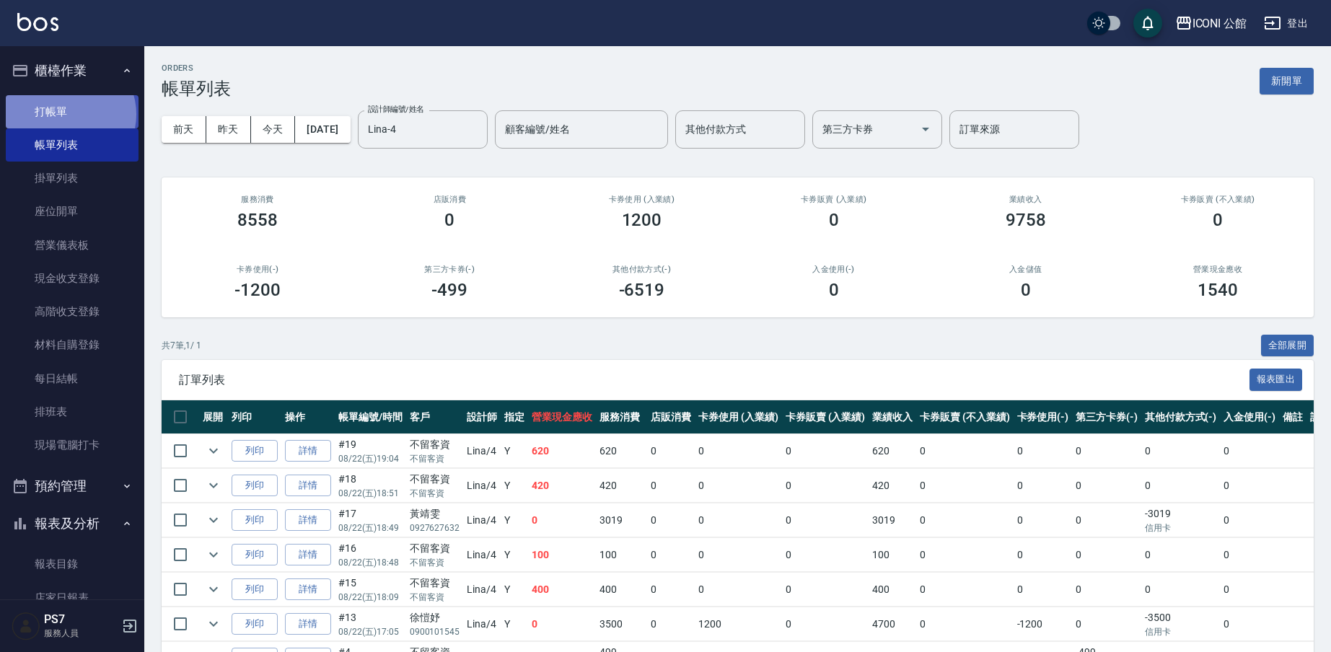
click at [69, 114] on link "打帳單" at bounding box center [72, 111] width 133 height 33
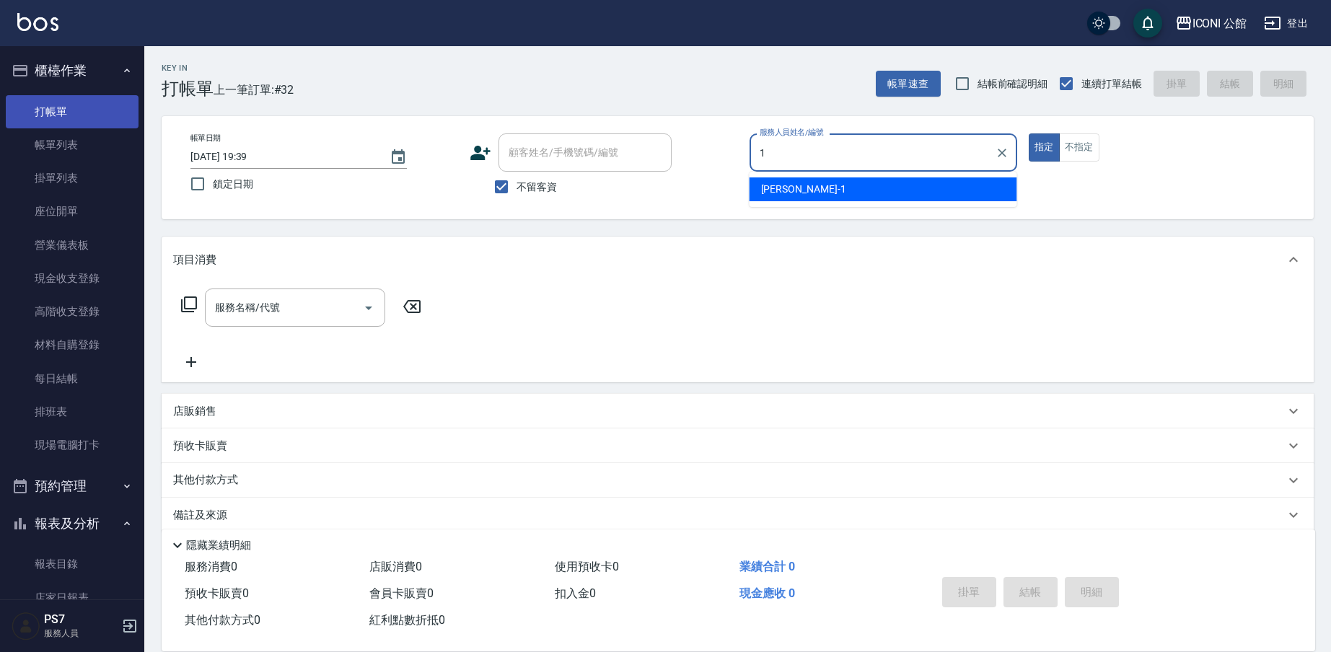
type input "Kevin-1"
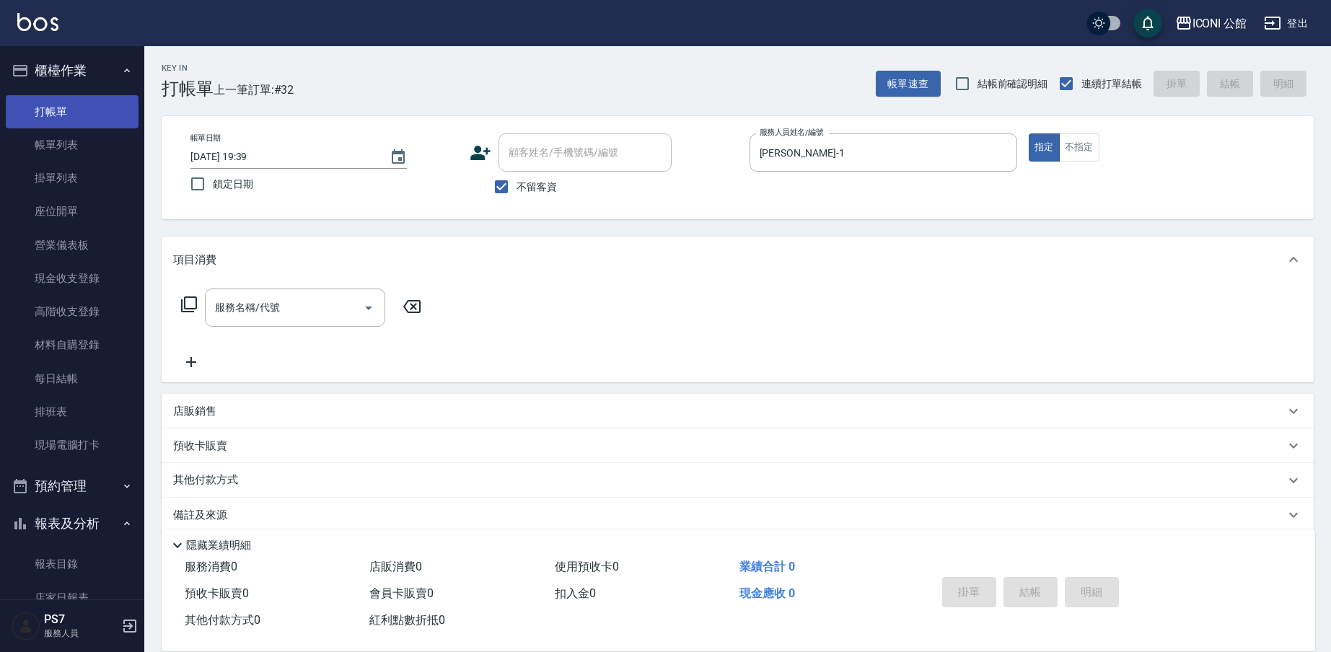
type button "true"
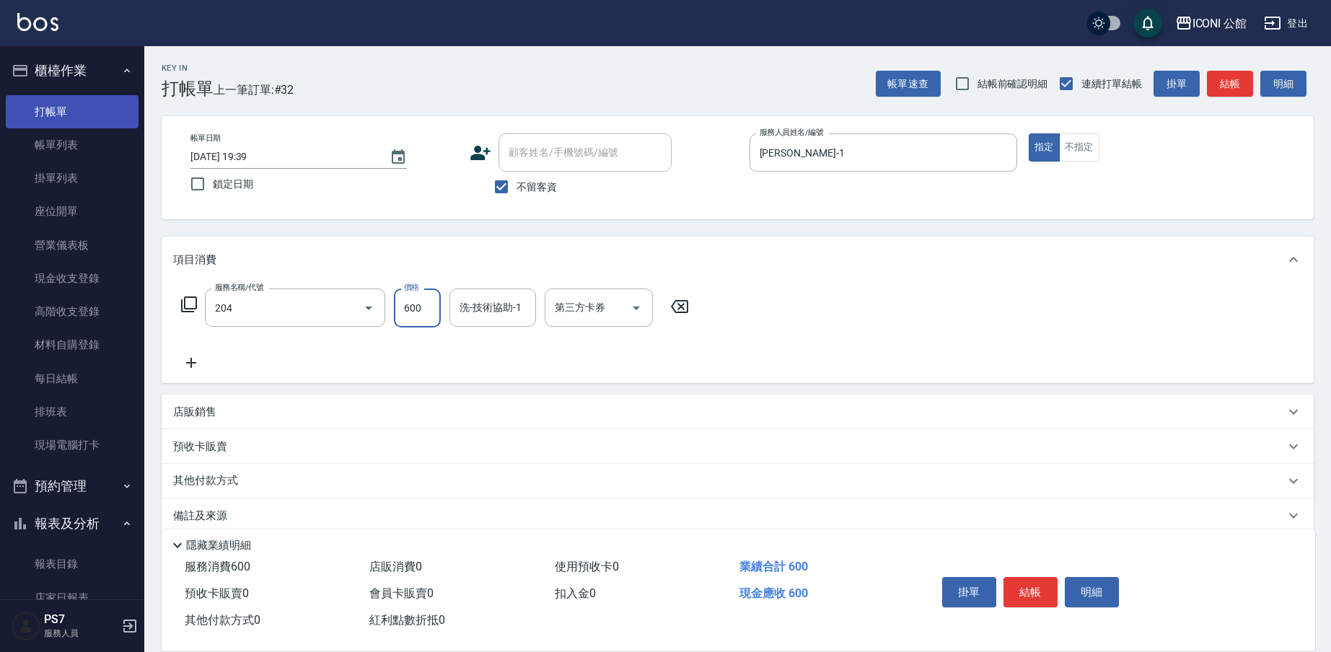
type input "指定洗+剪(204)"
type input "PS7-99"
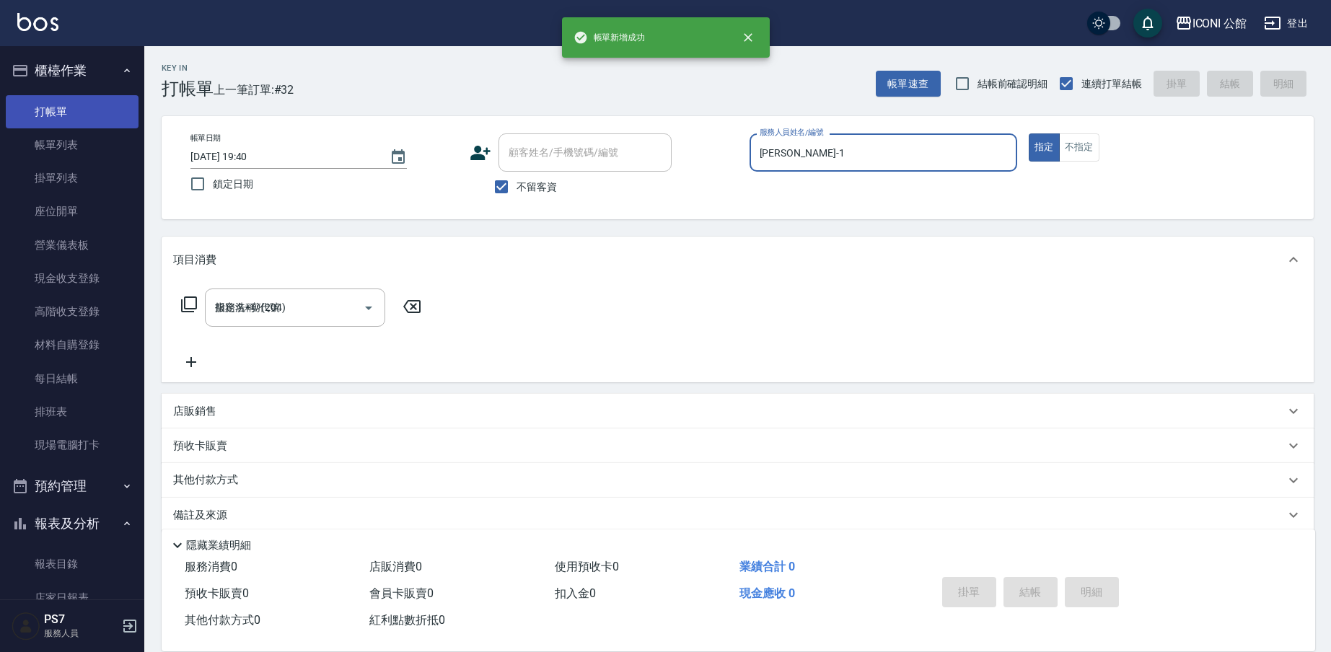
type input "2025/08/22 19:40"
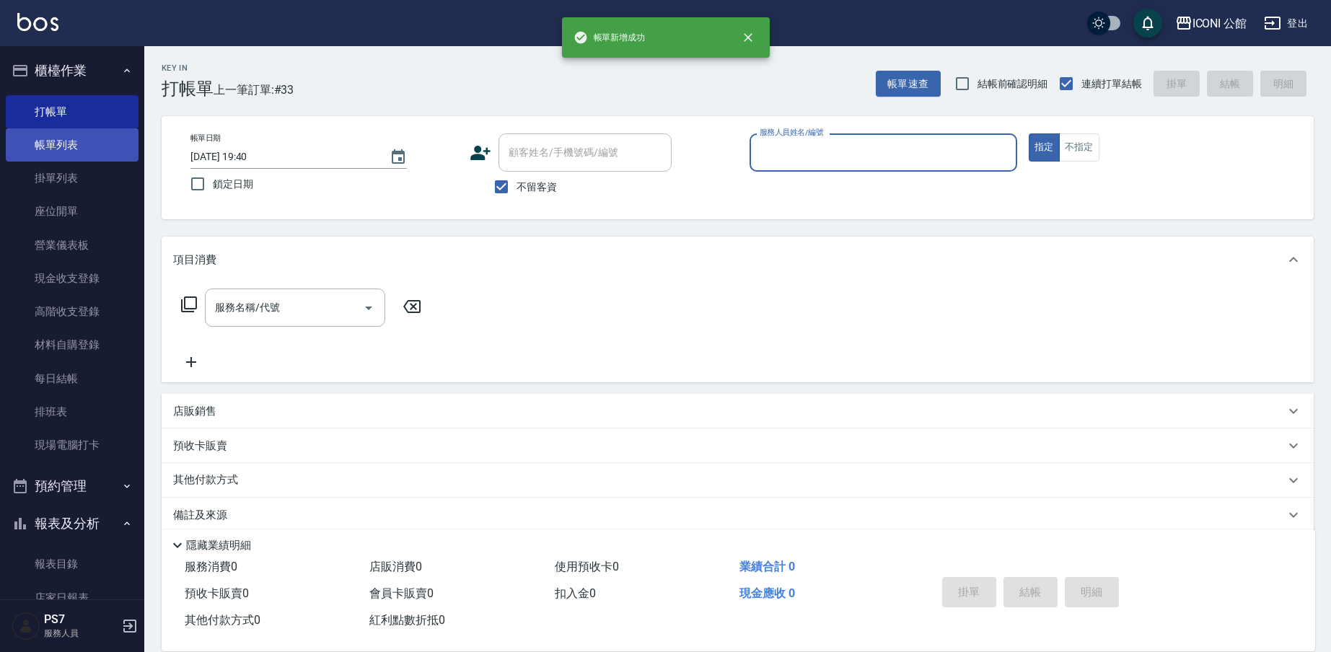
click at [78, 147] on link "帳單列表" at bounding box center [72, 144] width 133 height 33
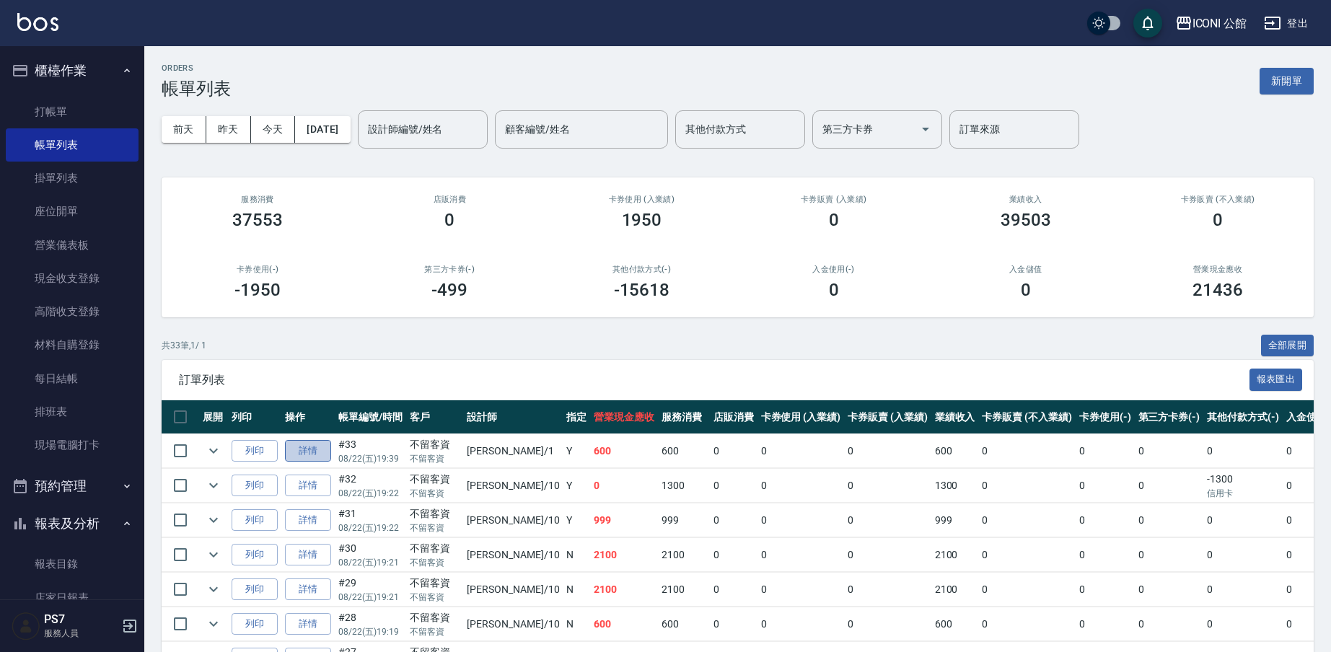
click at [315, 450] on link "詳情" at bounding box center [308, 451] width 46 height 22
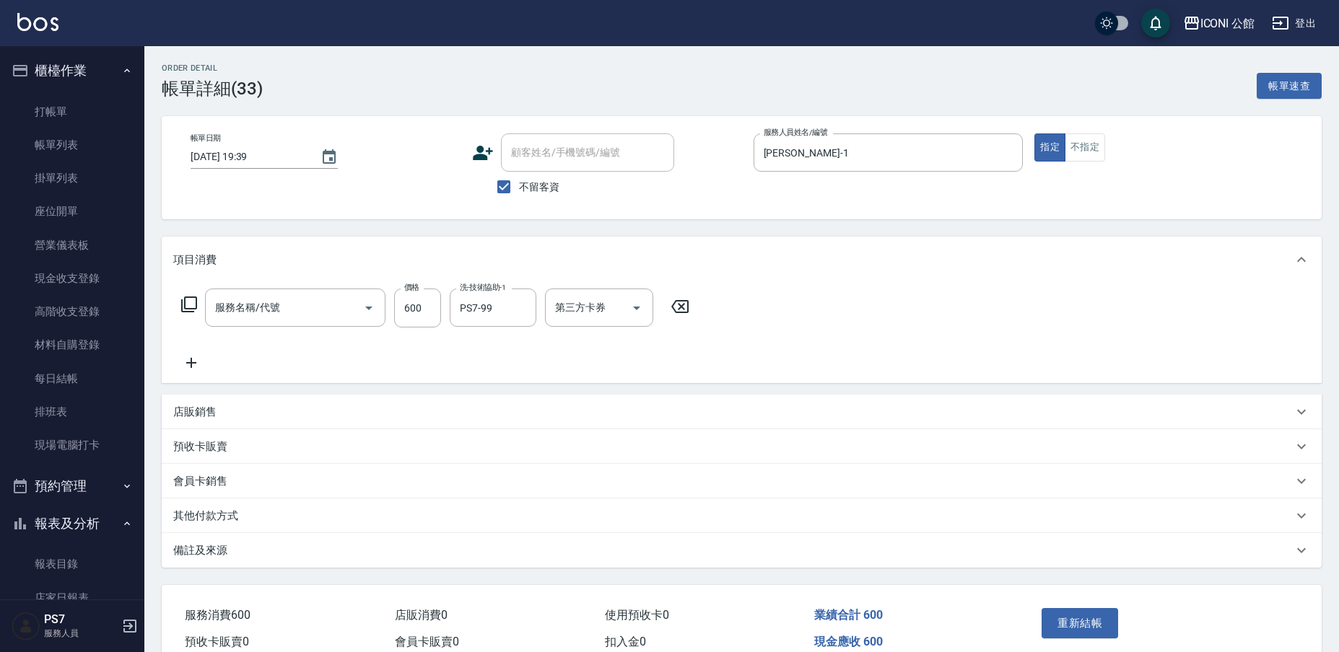
type input "2025/08/22 19:39"
checkbox input "true"
type input "Kevin-1"
type input "指定洗+剪(204)"
click at [192, 514] on p "其他付款方式" at bounding box center [205, 516] width 65 height 15
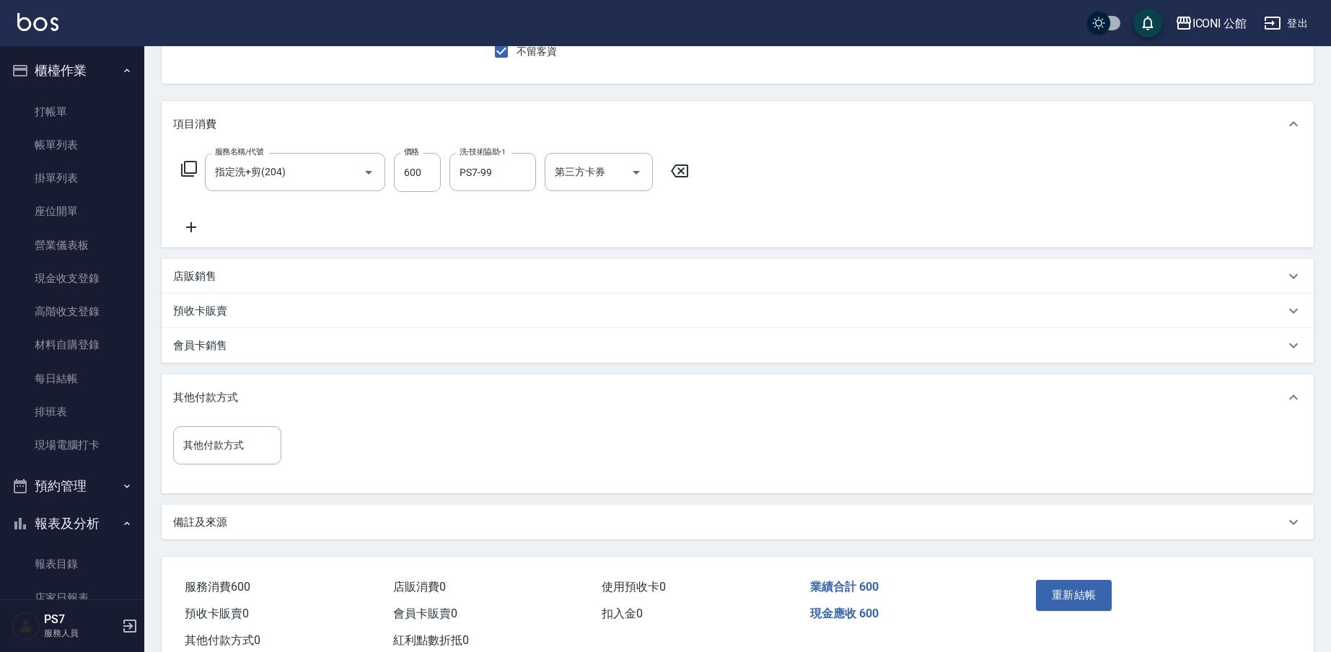
scroll to position [136, 0]
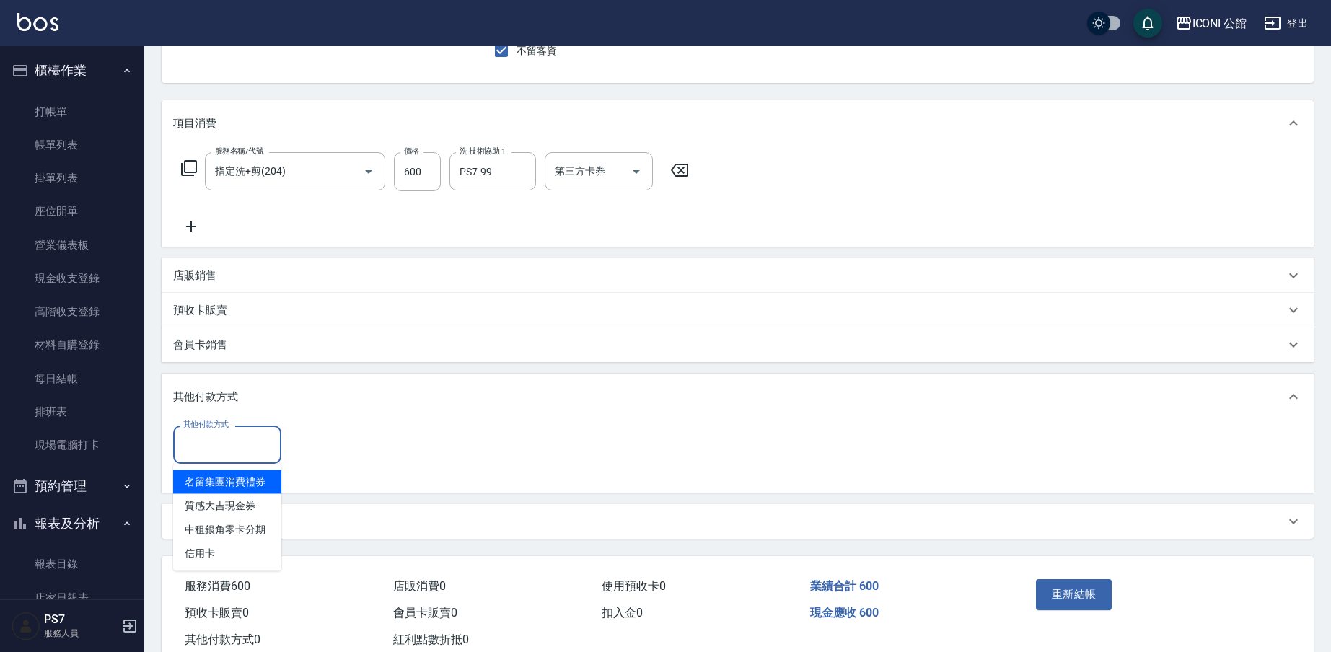
click at [224, 447] on input "其他付款方式" at bounding box center [227, 444] width 95 height 25
click at [235, 557] on span "信用卡" at bounding box center [227, 554] width 108 height 24
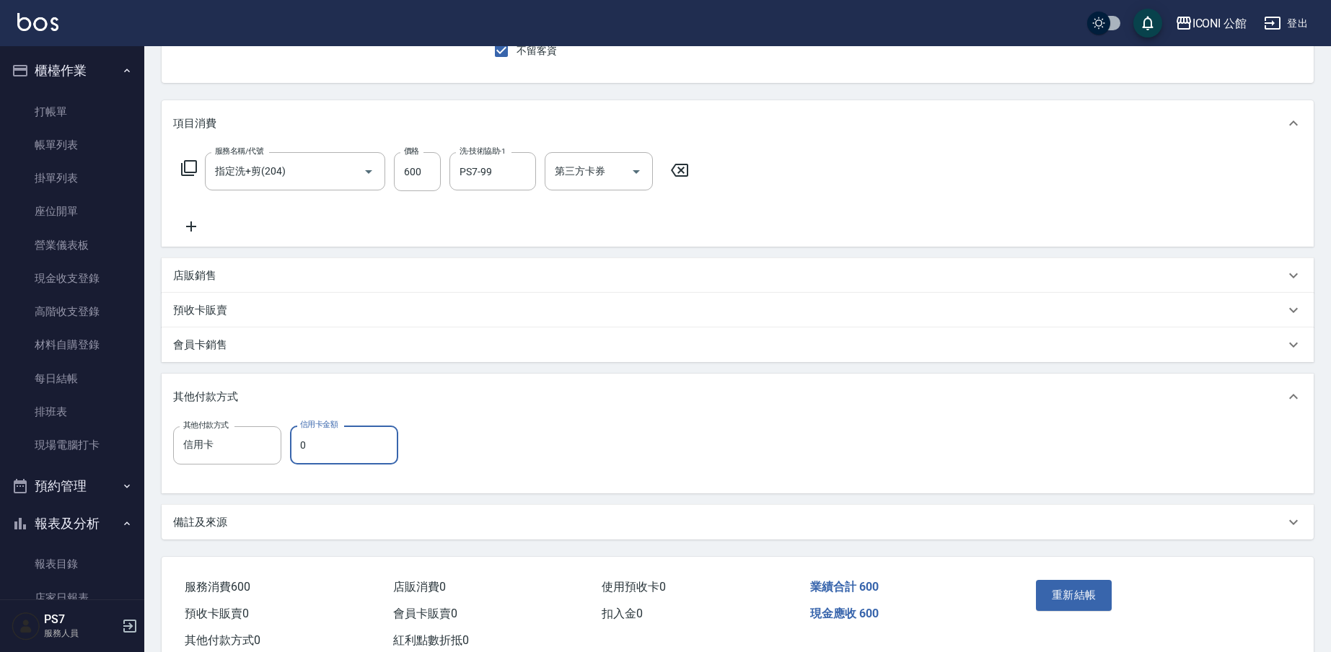
click at [372, 447] on input "0" at bounding box center [344, 445] width 108 height 39
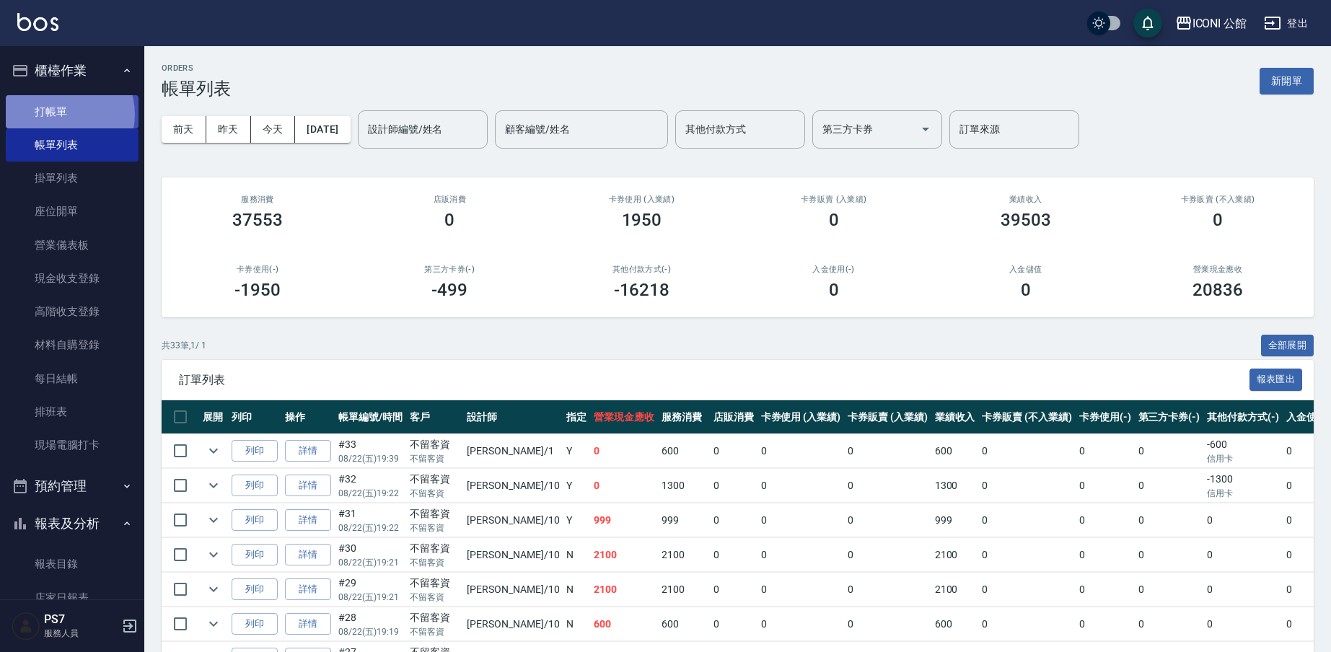
click at [61, 114] on link "打帳單" at bounding box center [72, 111] width 133 height 33
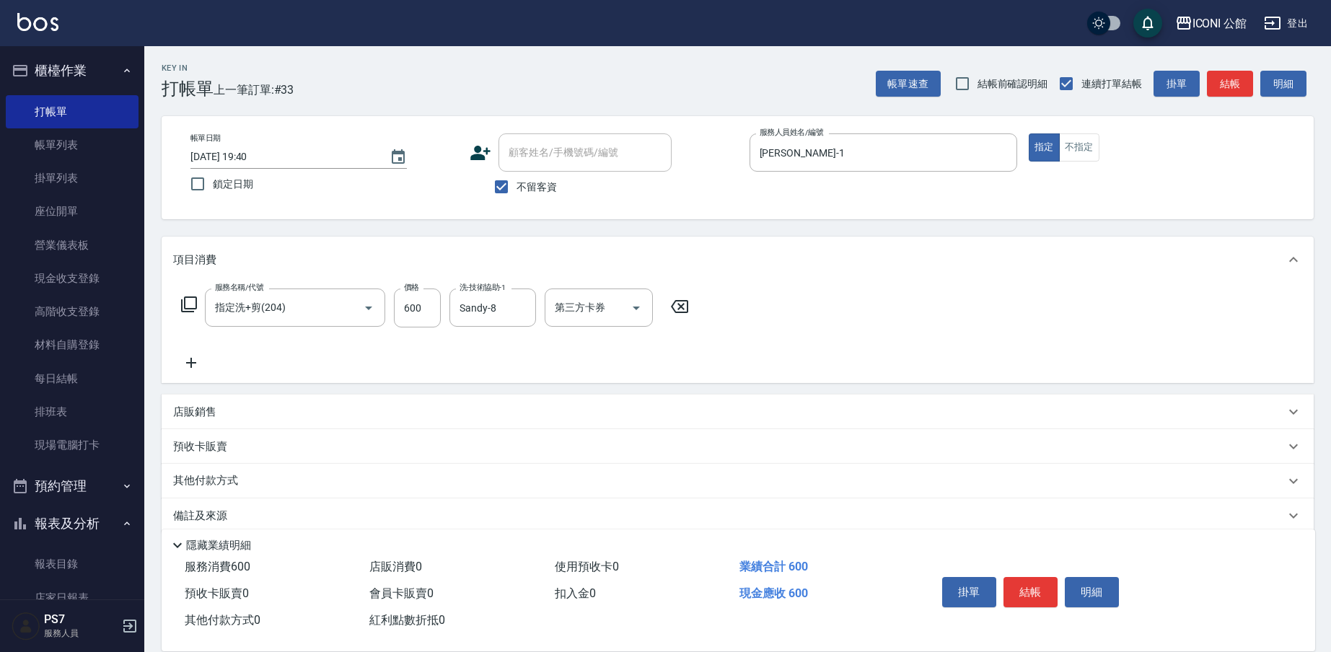
click at [203, 483] on p "其他付款方式" at bounding box center [209, 481] width 72 height 16
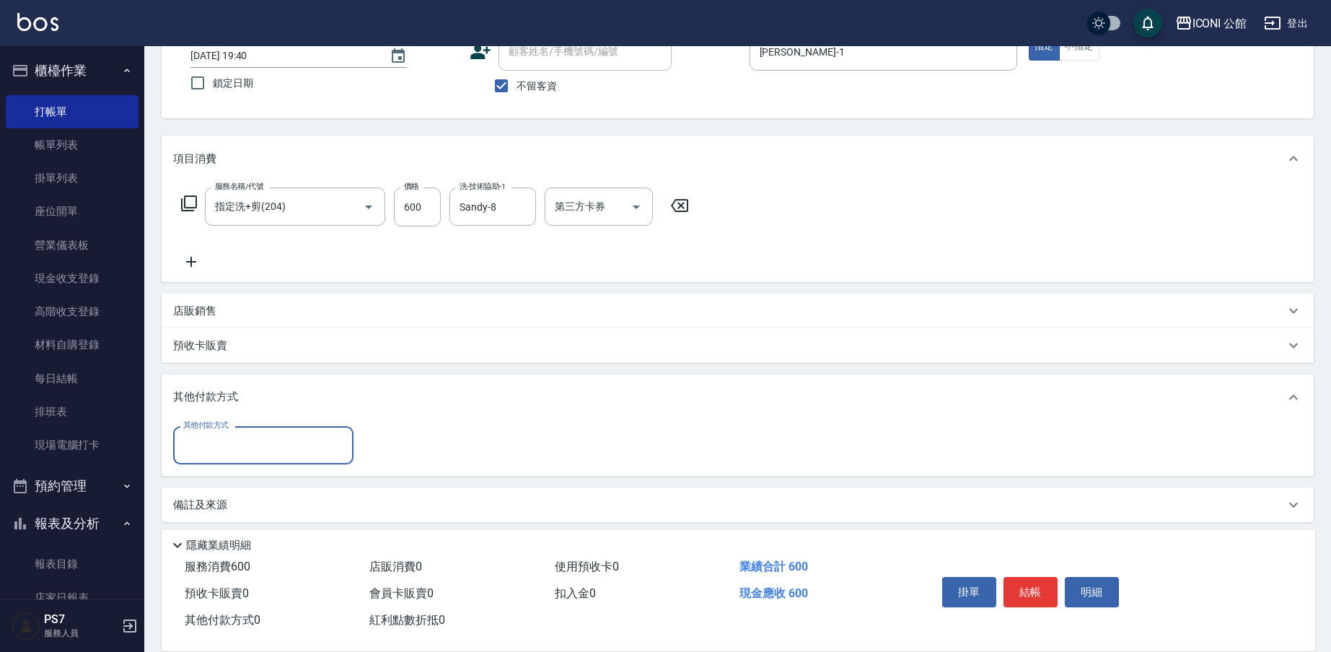
scroll to position [110, 0]
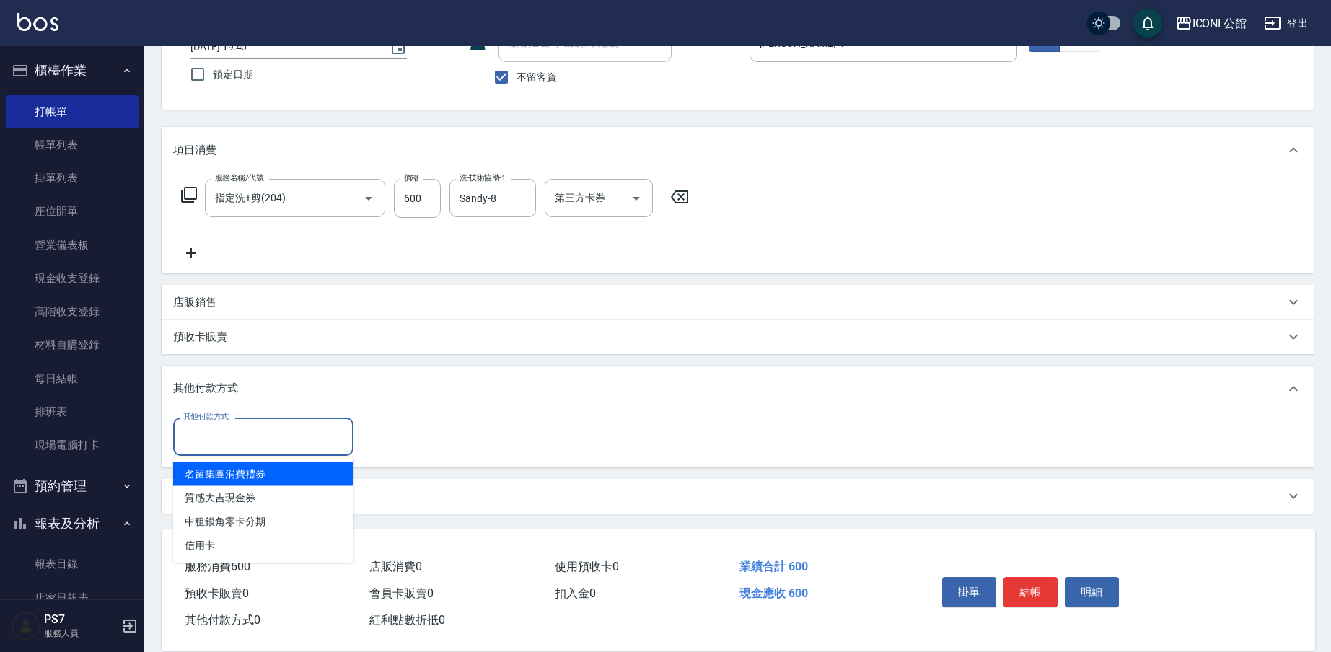
click at [222, 438] on input "其他付款方式" at bounding box center [263, 436] width 167 height 25
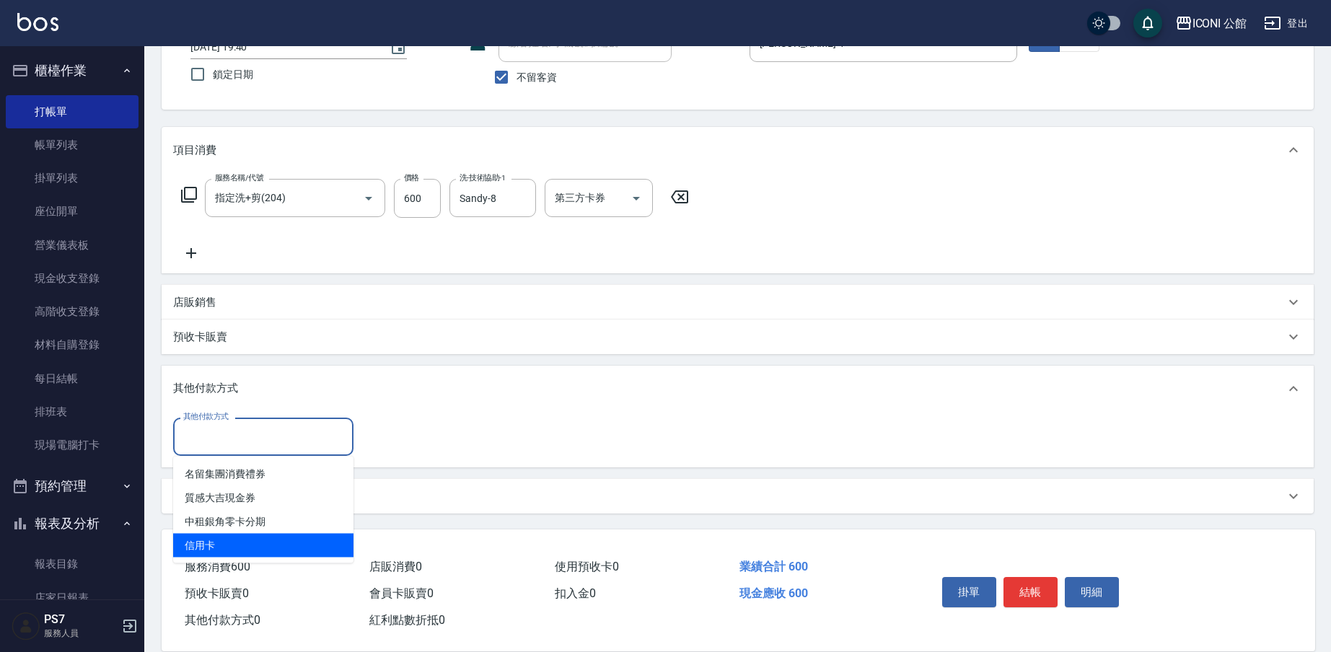
click at [237, 544] on span "信用卡" at bounding box center [263, 546] width 180 height 24
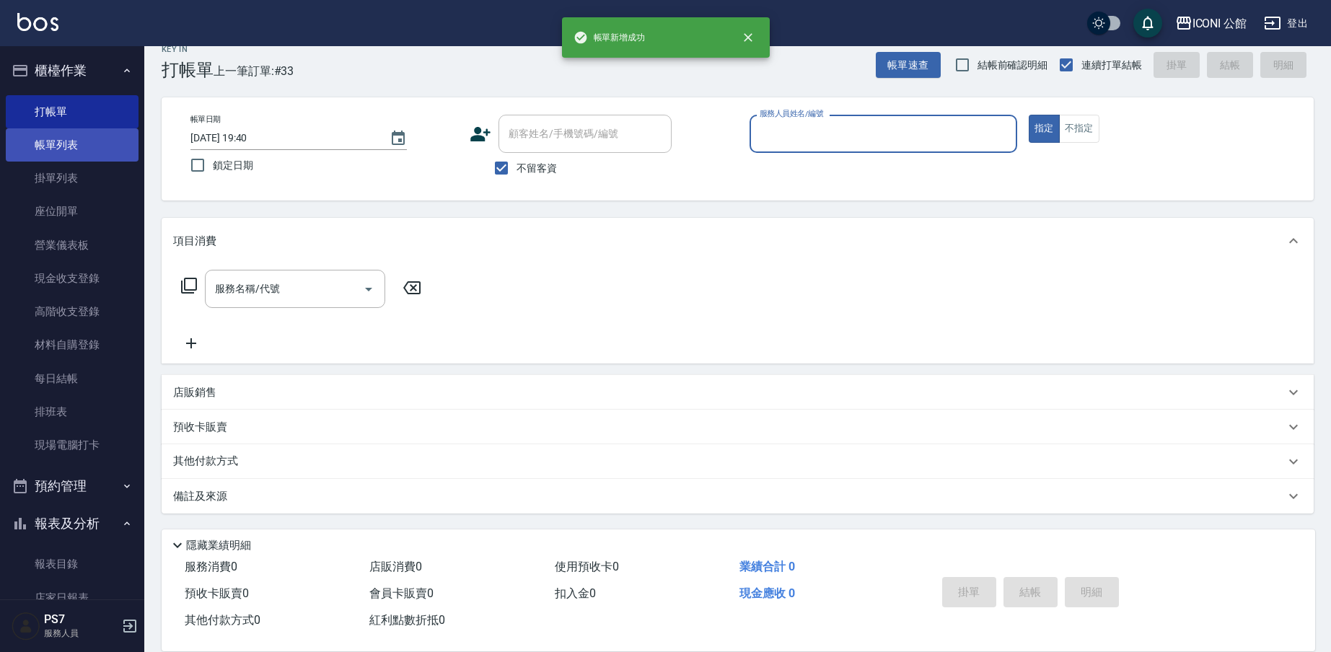
scroll to position [19, 0]
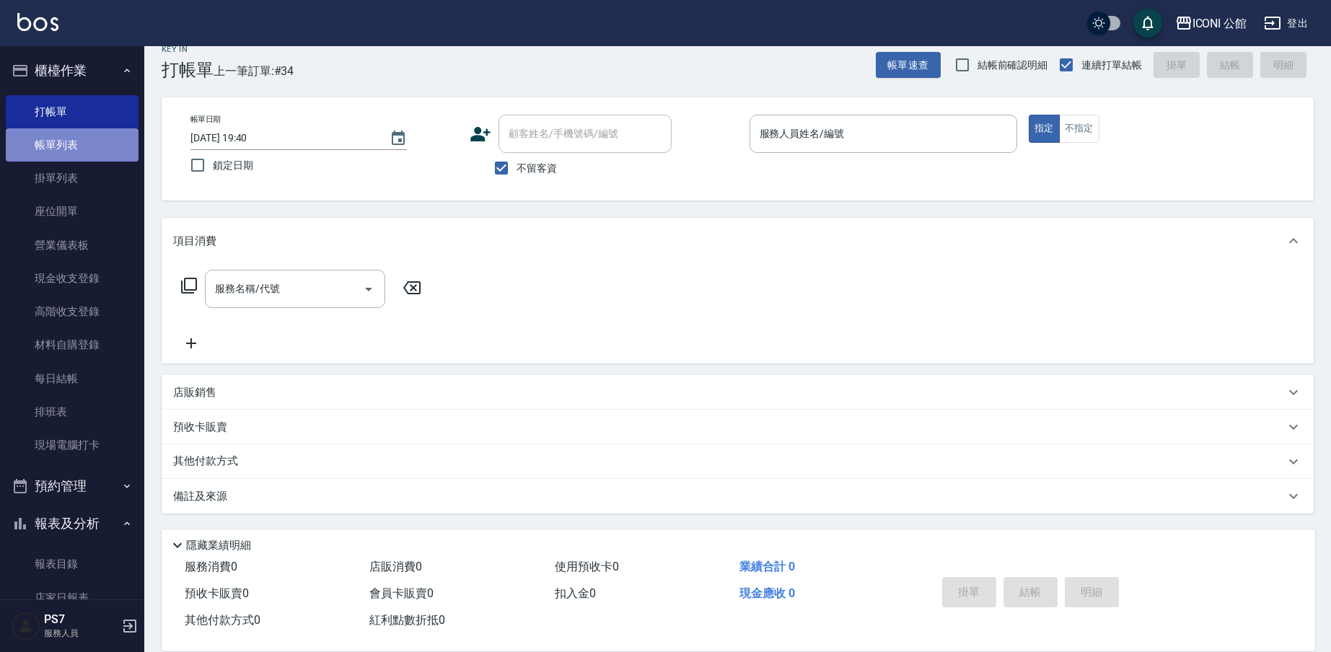
click at [78, 148] on link "帳單列表" at bounding box center [72, 144] width 133 height 33
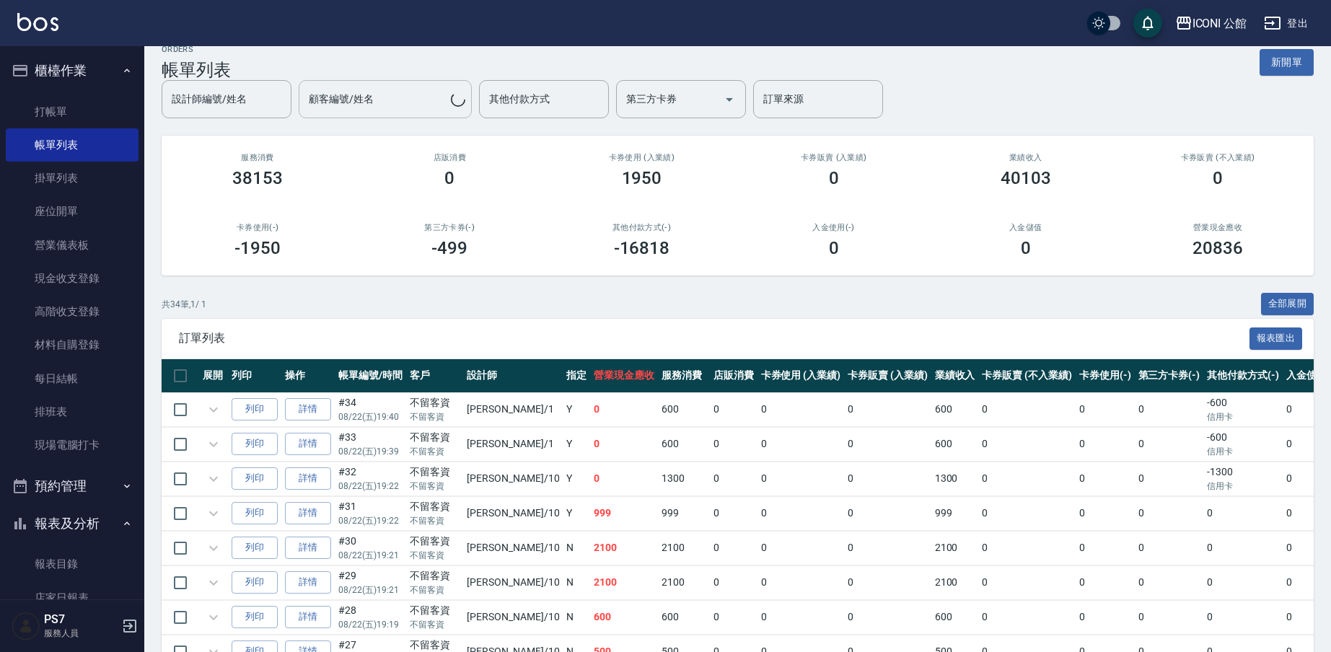
click at [350, 110] on div "顧客編號/姓名 顧客編號/姓名" at bounding box center [385, 99] width 173 height 38
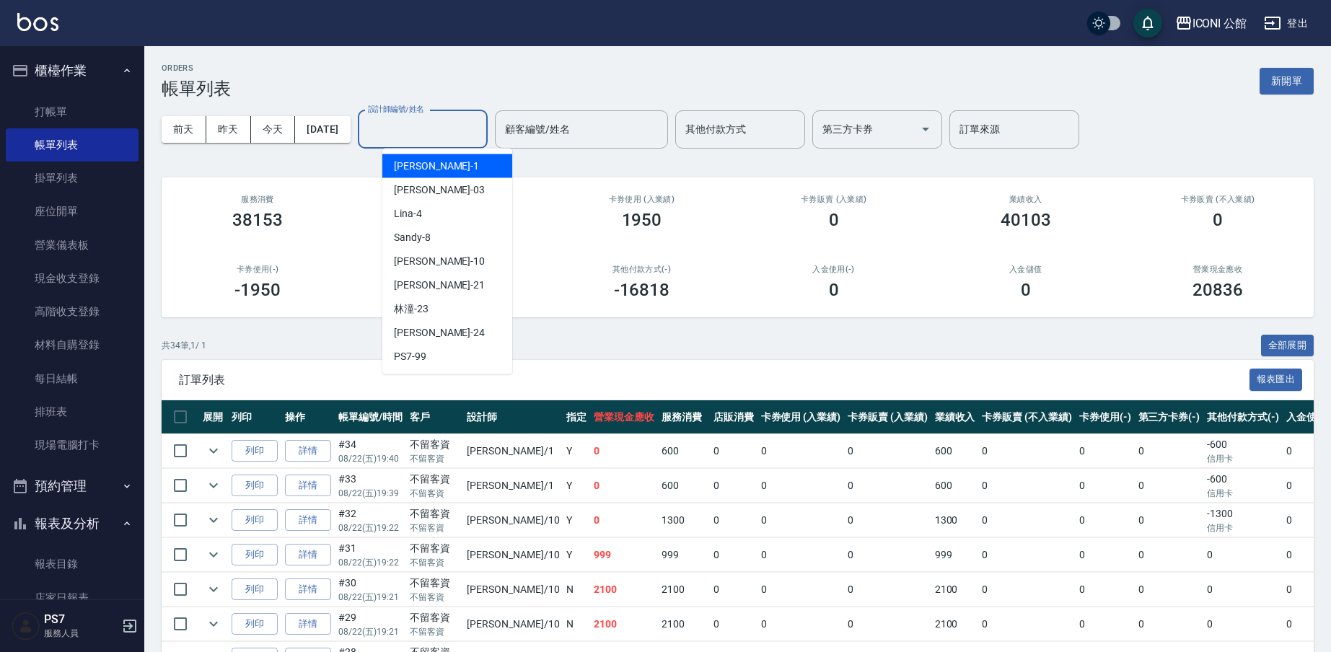
click at [406, 126] on input "設計師編號/姓名" at bounding box center [422, 129] width 117 height 25
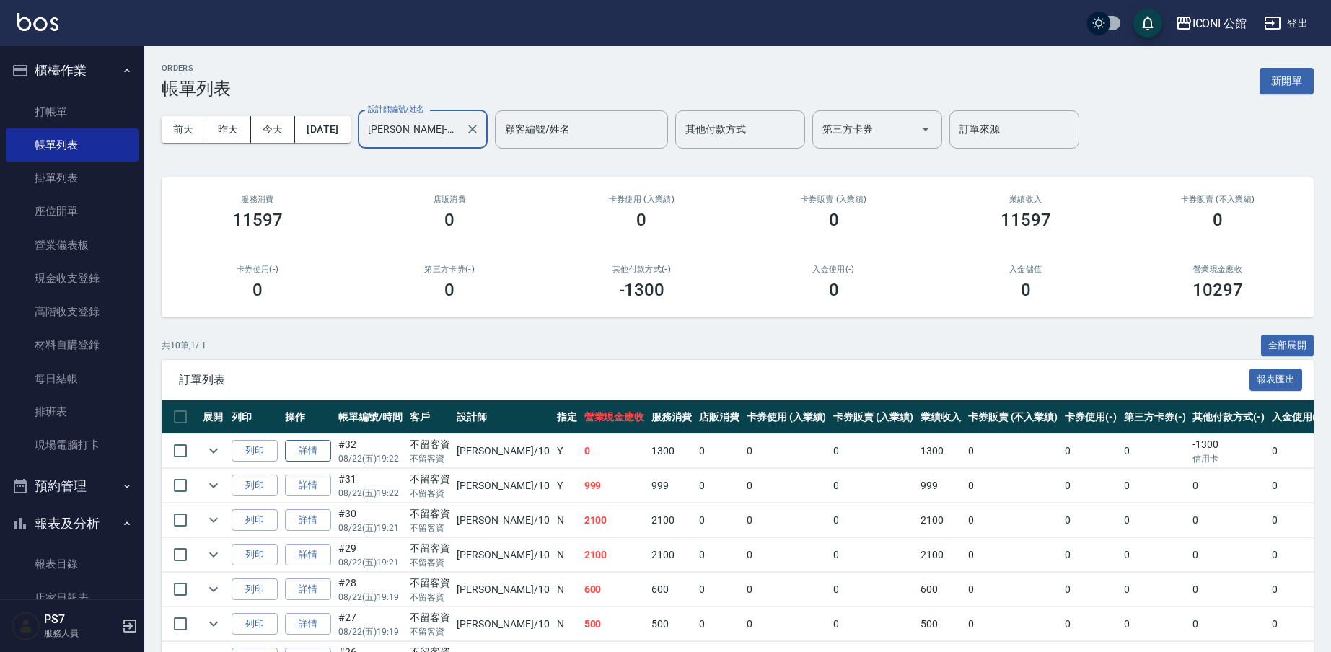
click at [307, 447] on link "詳情" at bounding box center [308, 451] width 46 height 22
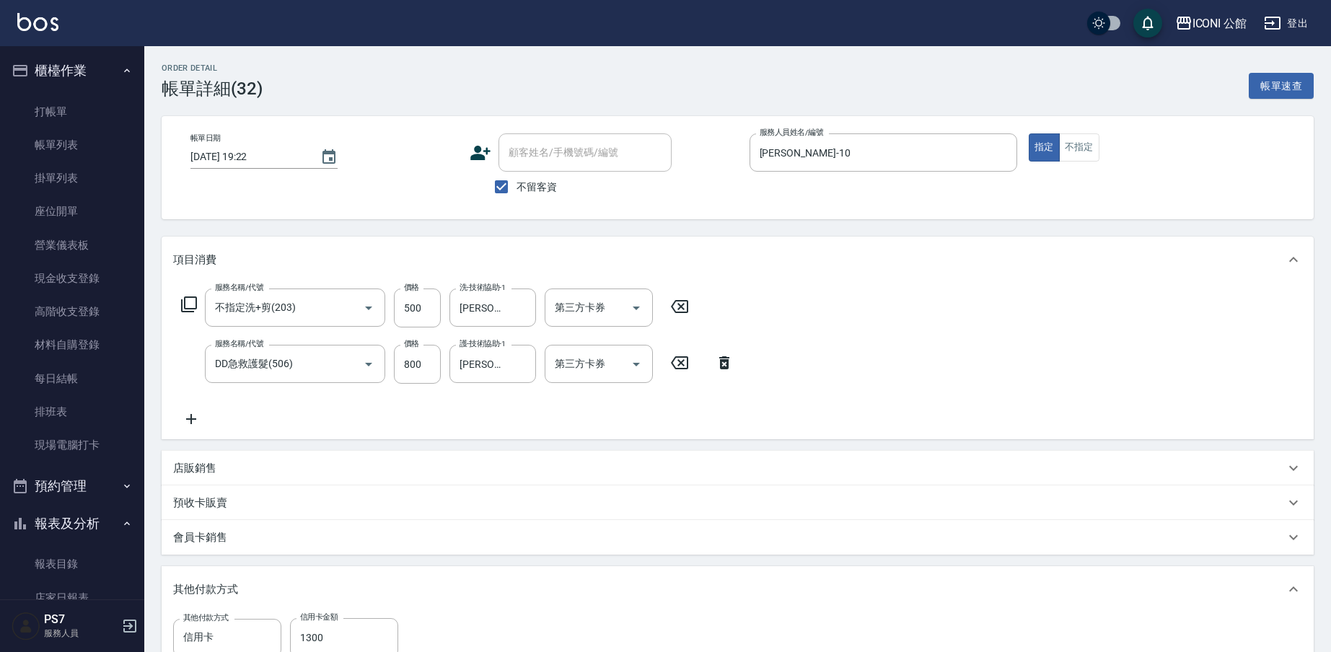
click at [194, 466] on p "店販銷售" at bounding box center [194, 468] width 43 height 15
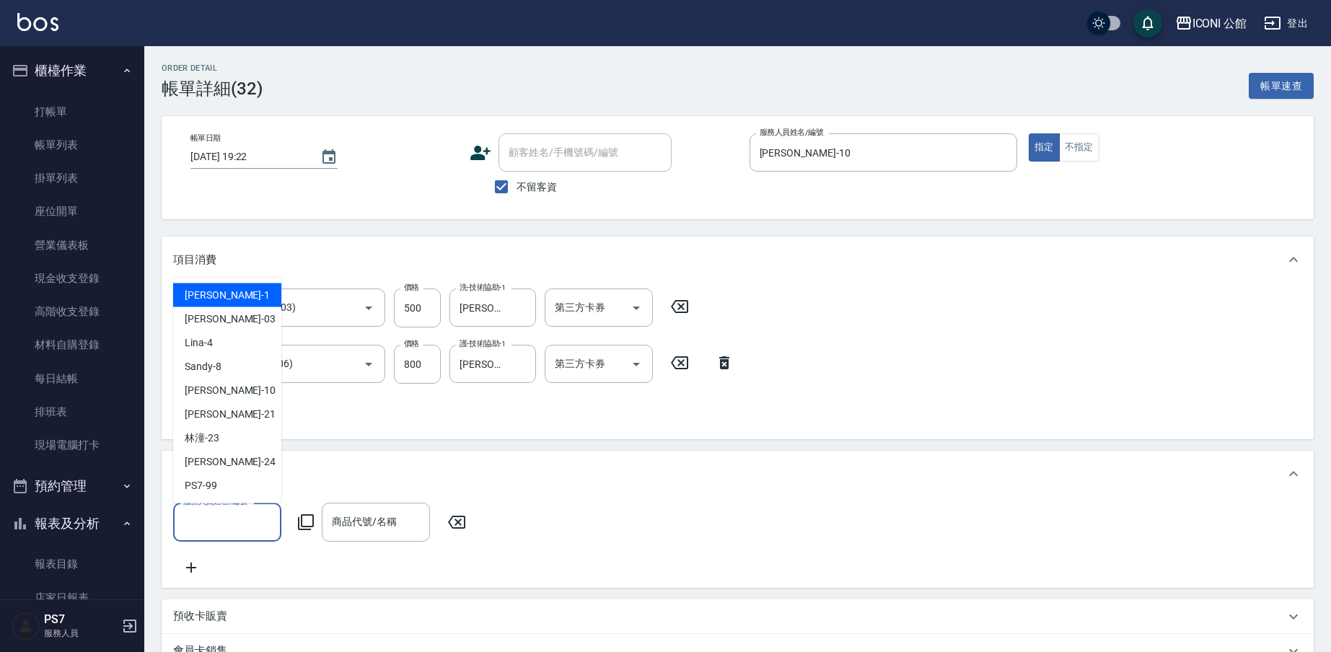
click at [219, 520] on input "服務人員姓名/編號" at bounding box center [227, 521] width 95 height 25
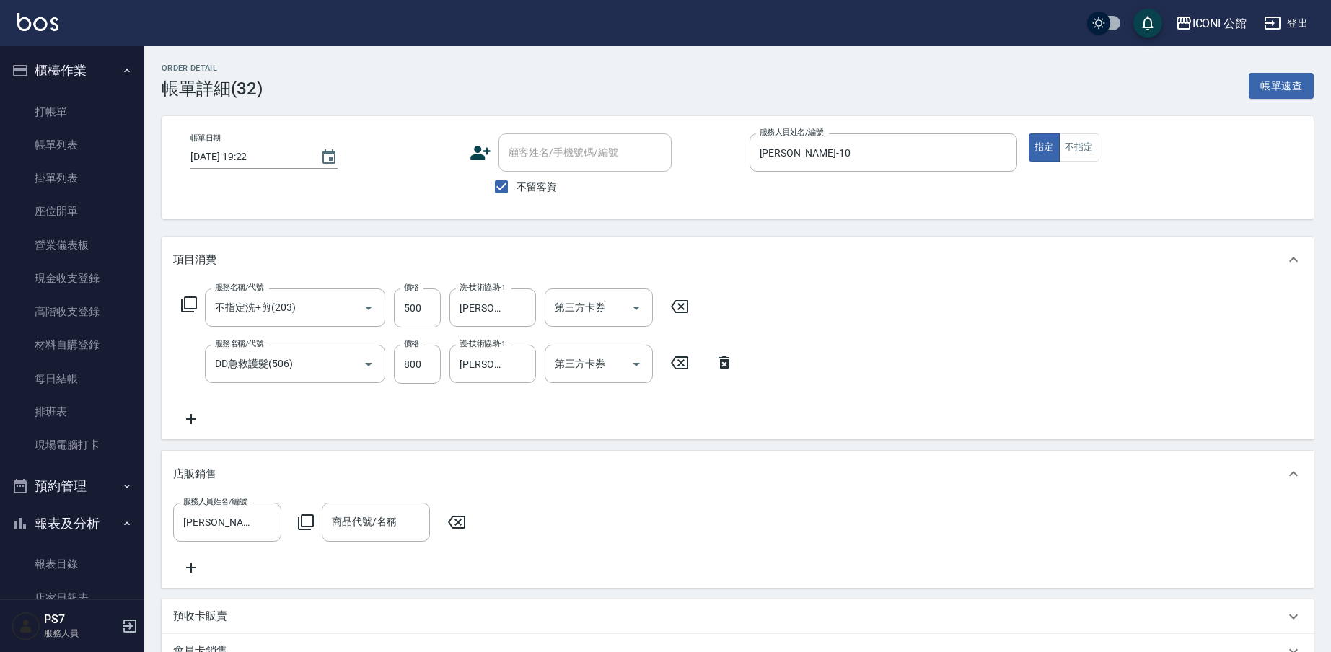
click at [310, 522] on icon at bounding box center [305, 522] width 17 height 17
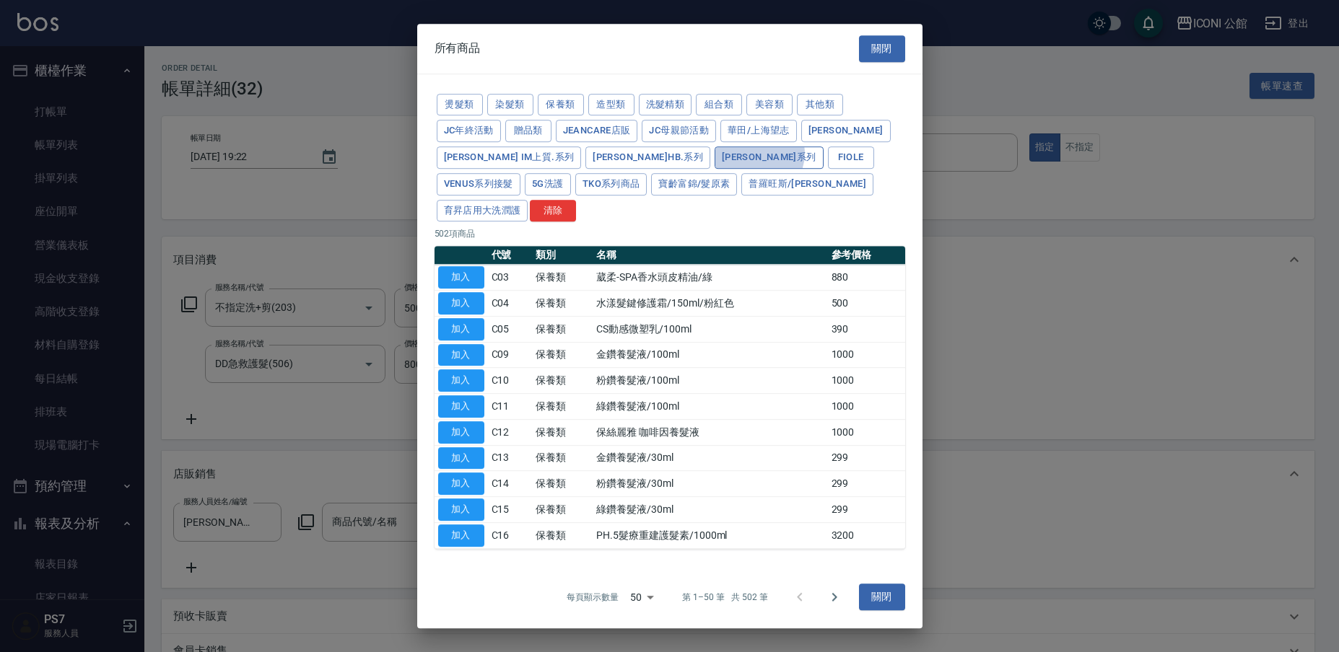
click at [714, 169] on button "娜普菈 N.系列" at bounding box center [768, 157] width 109 height 22
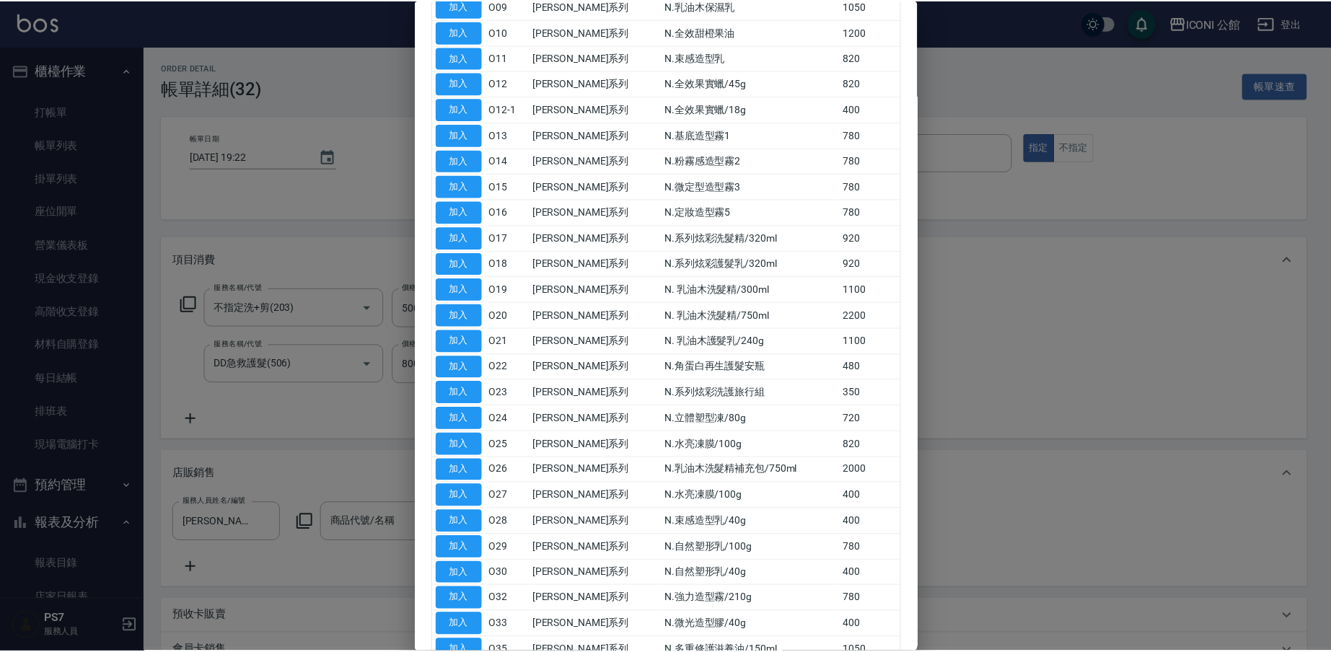
scroll to position [280, 0]
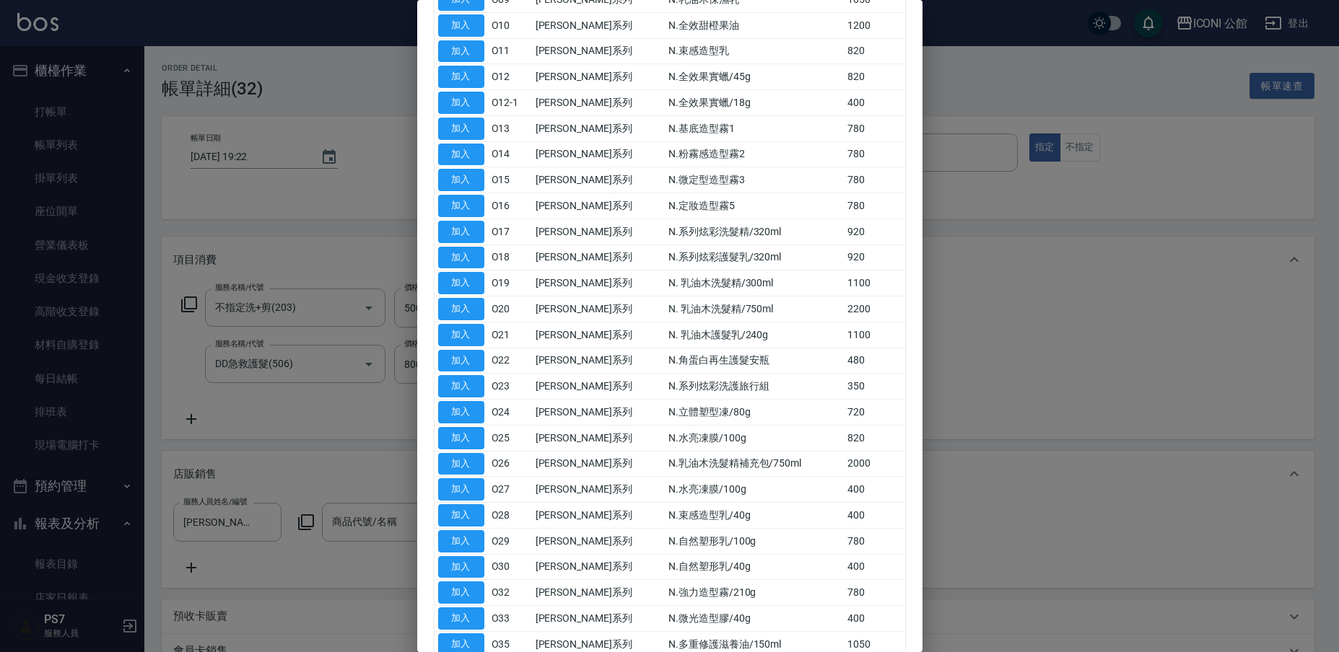
click at [665, 631] on td "N.多重修護滋養油/150ml" at bounding box center [754, 644] width 179 height 26
click at [456, 634] on button "加入" at bounding box center [461, 645] width 46 height 22
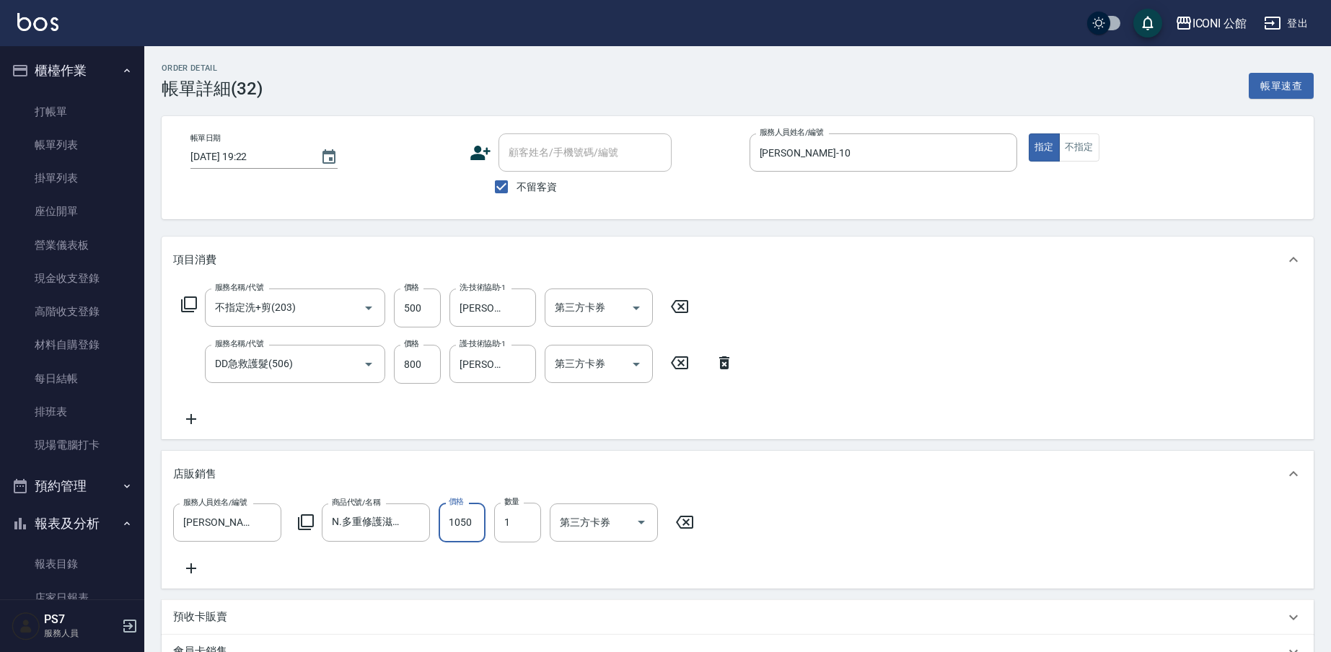
click at [474, 522] on input "1050" at bounding box center [462, 522] width 47 height 39
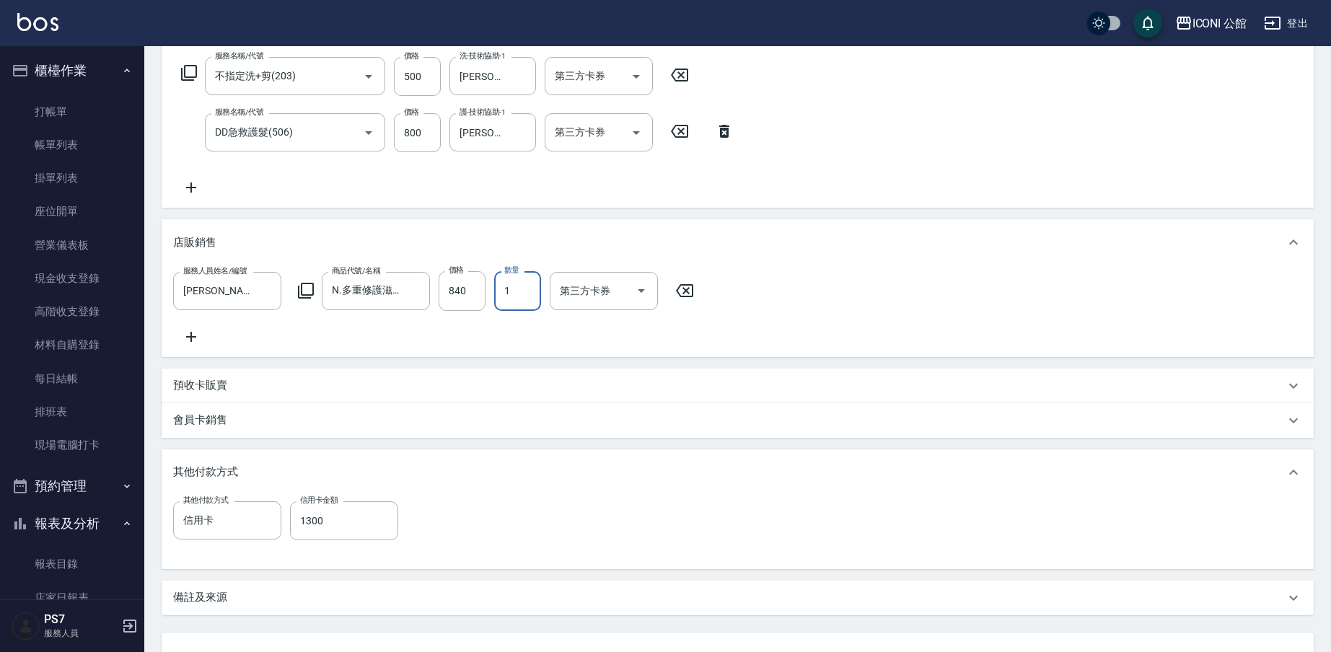
scroll to position [237, 0]
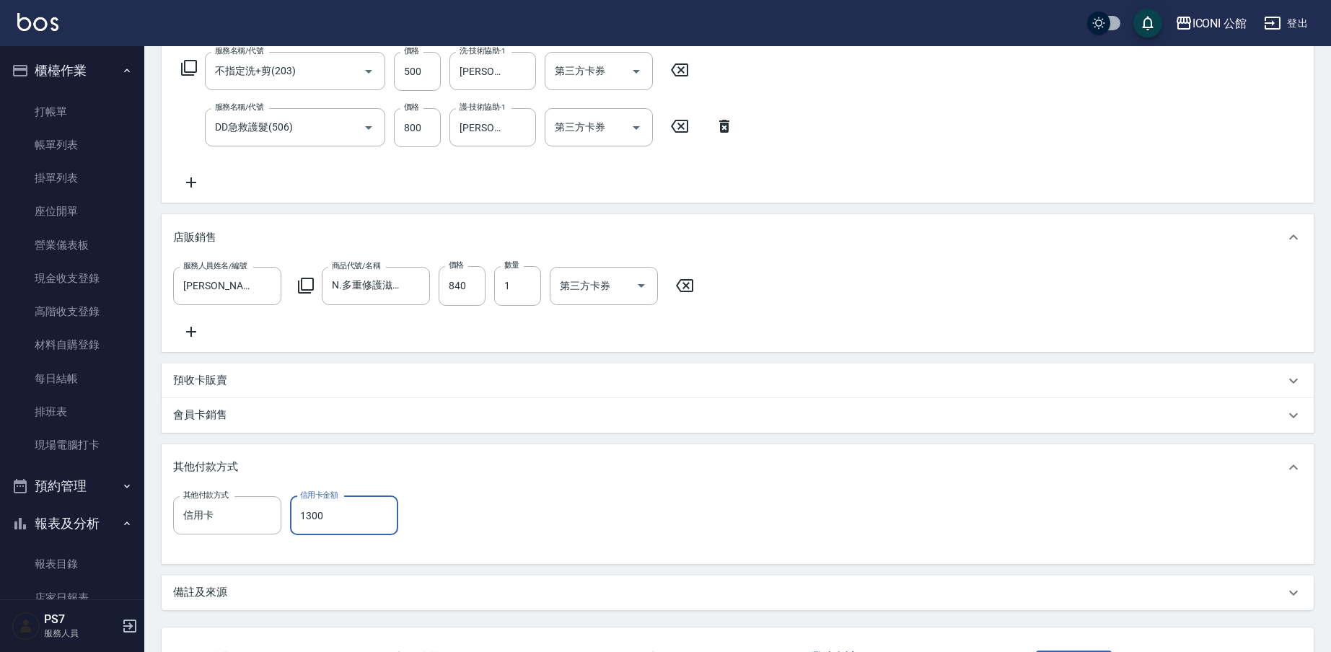
click at [342, 527] on input "1300" at bounding box center [344, 515] width 108 height 39
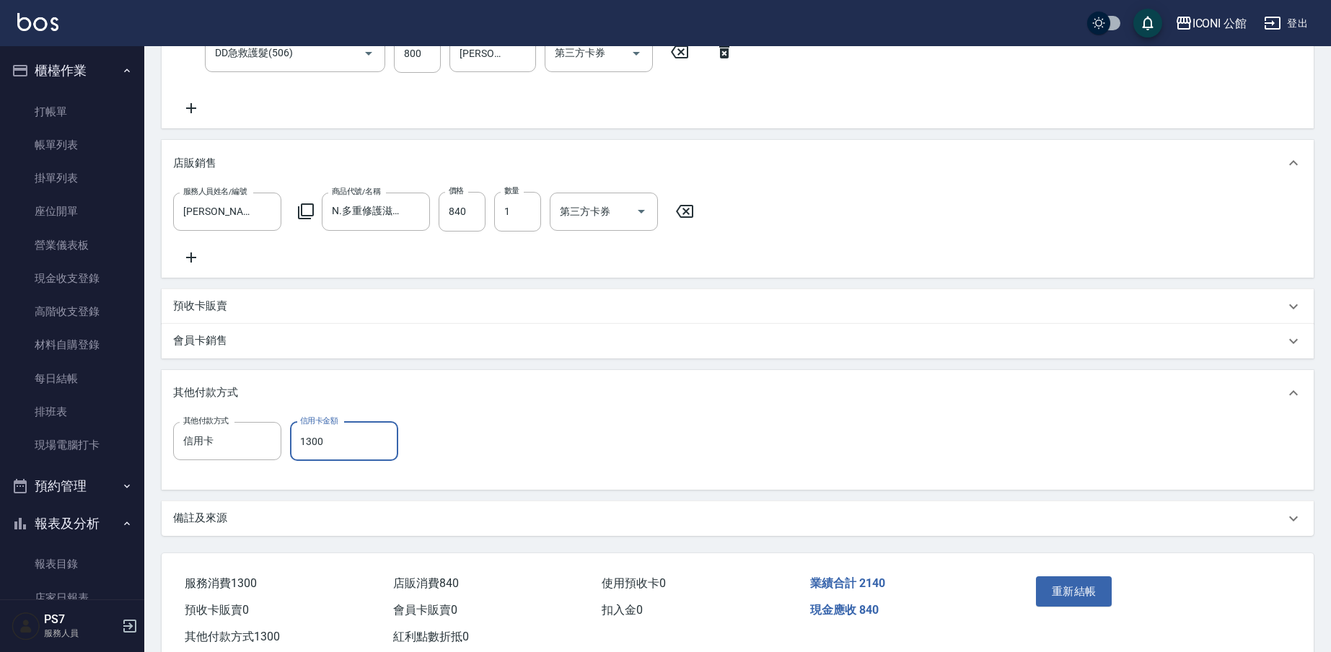
scroll to position [315, 0]
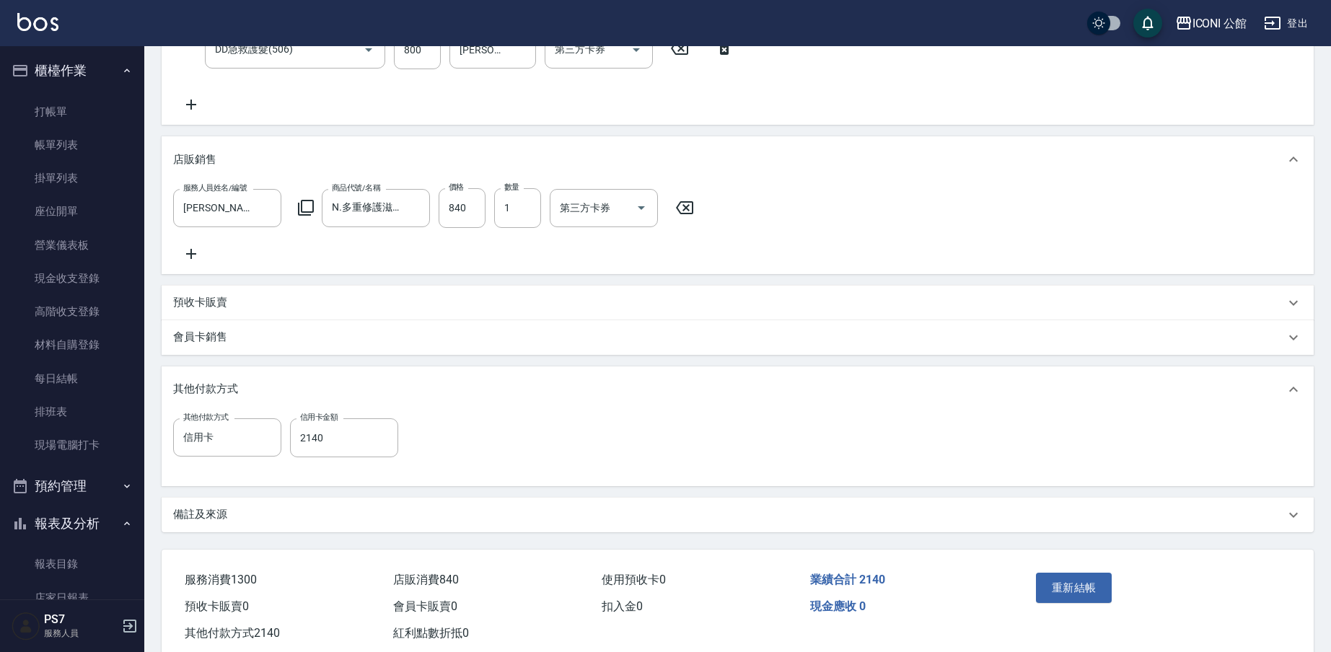
click at [1287, 620] on div "重新結帳" at bounding box center [1155, 598] width 284 height 97
click at [1082, 600] on button "重新結帳" at bounding box center [1074, 588] width 76 height 30
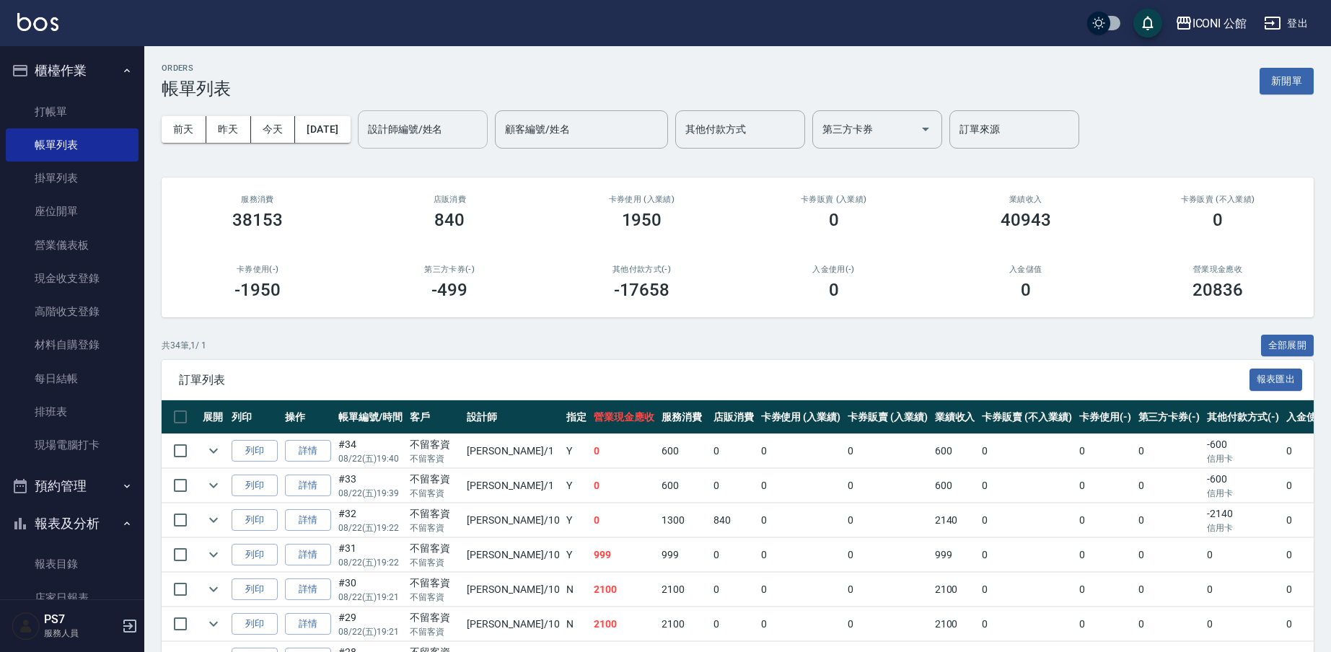
click at [483, 115] on div "設計師編號/姓名" at bounding box center [423, 129] width 130 height 38
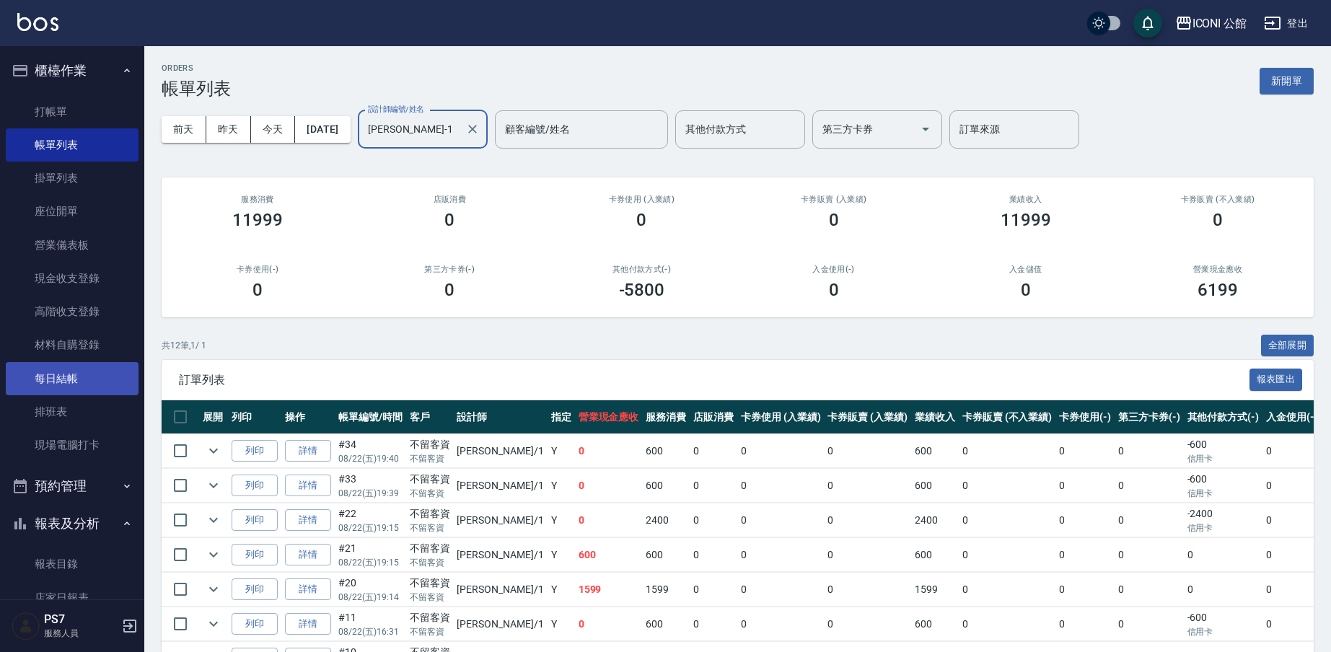
click at [84, 380] on link "每日結帳" at bounding box center [72, 378] width 133 height 33
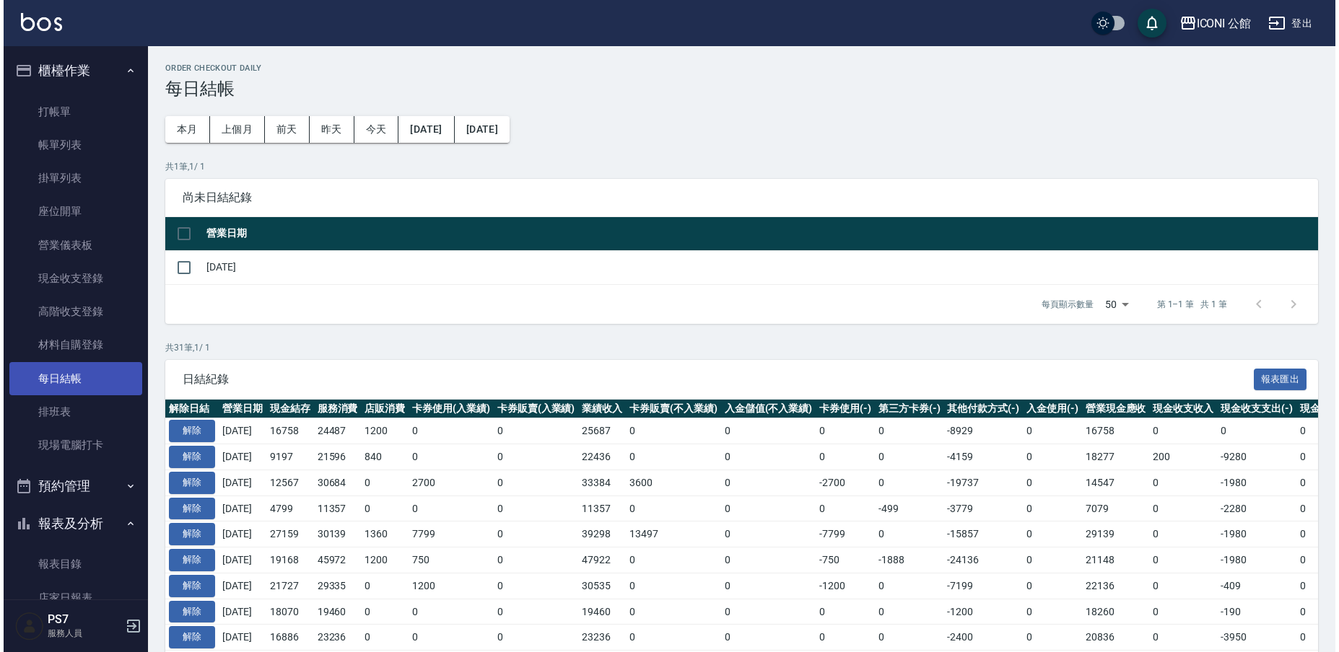
scroll to position [717, 0]
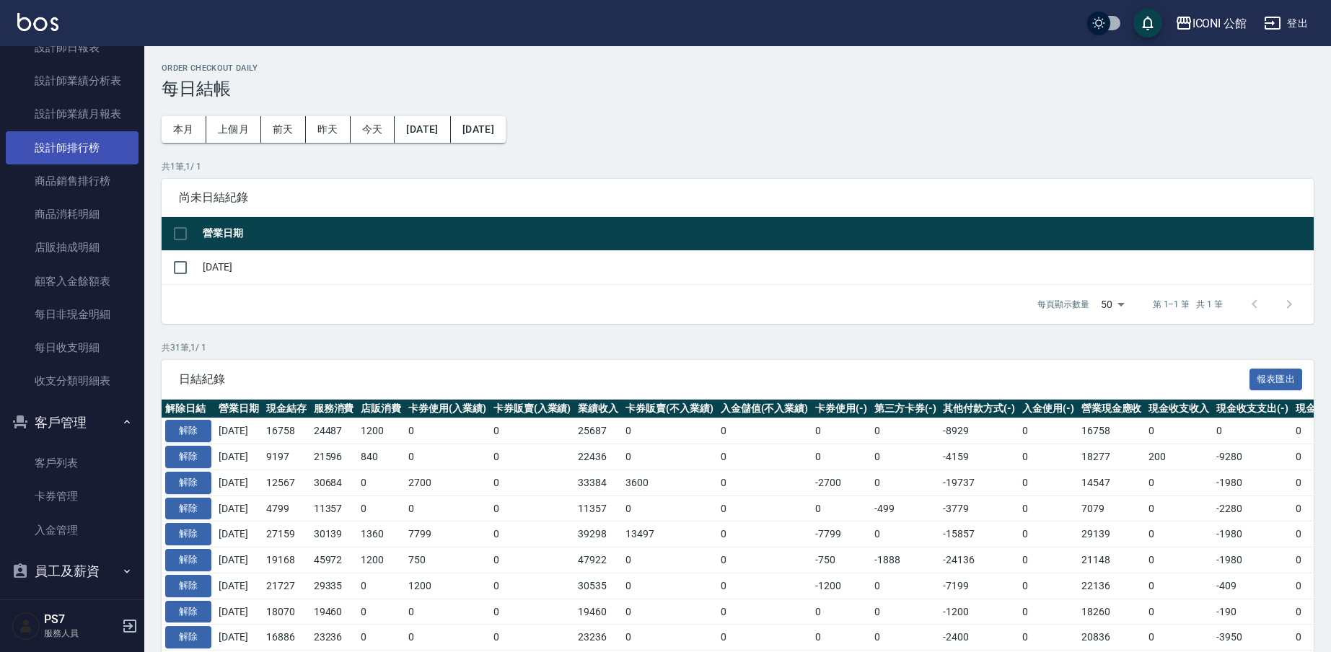
click at [87, 156] on link "設計師排行榜" at bounding box center [72, 147] width 133 height 33
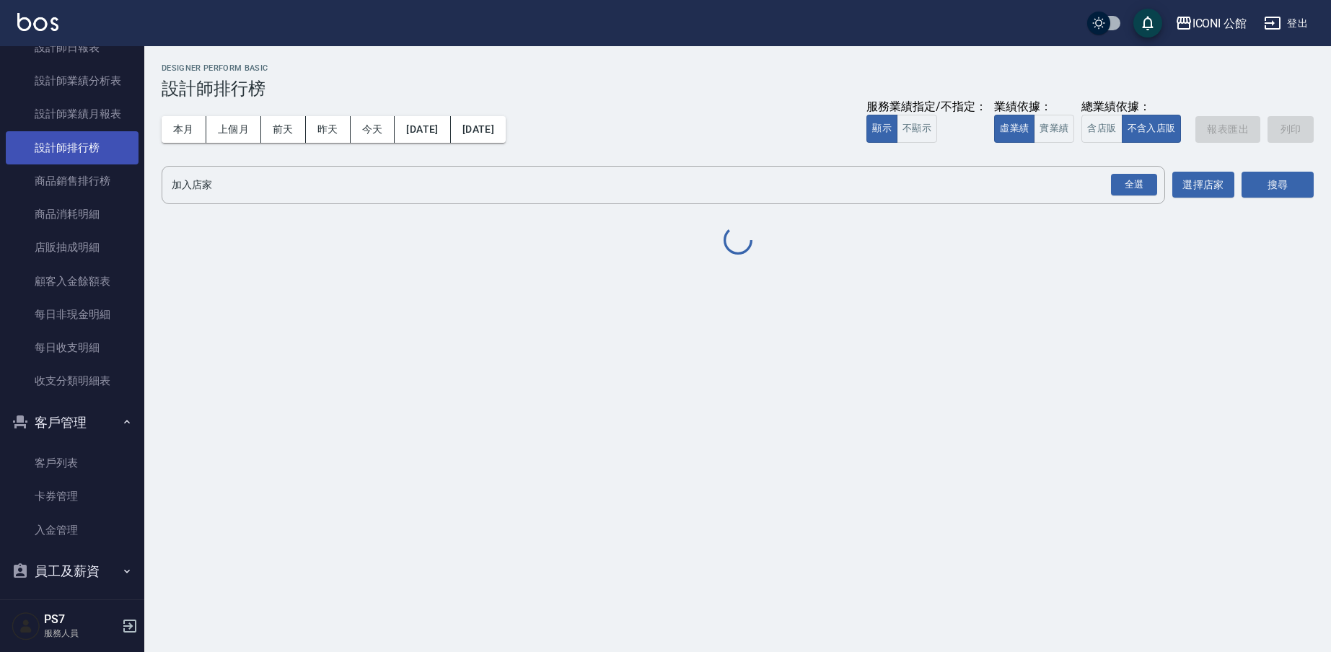
click at [87, 156] on link "設計師排行榜" at bounding box center [72, 147] width 133 height 33
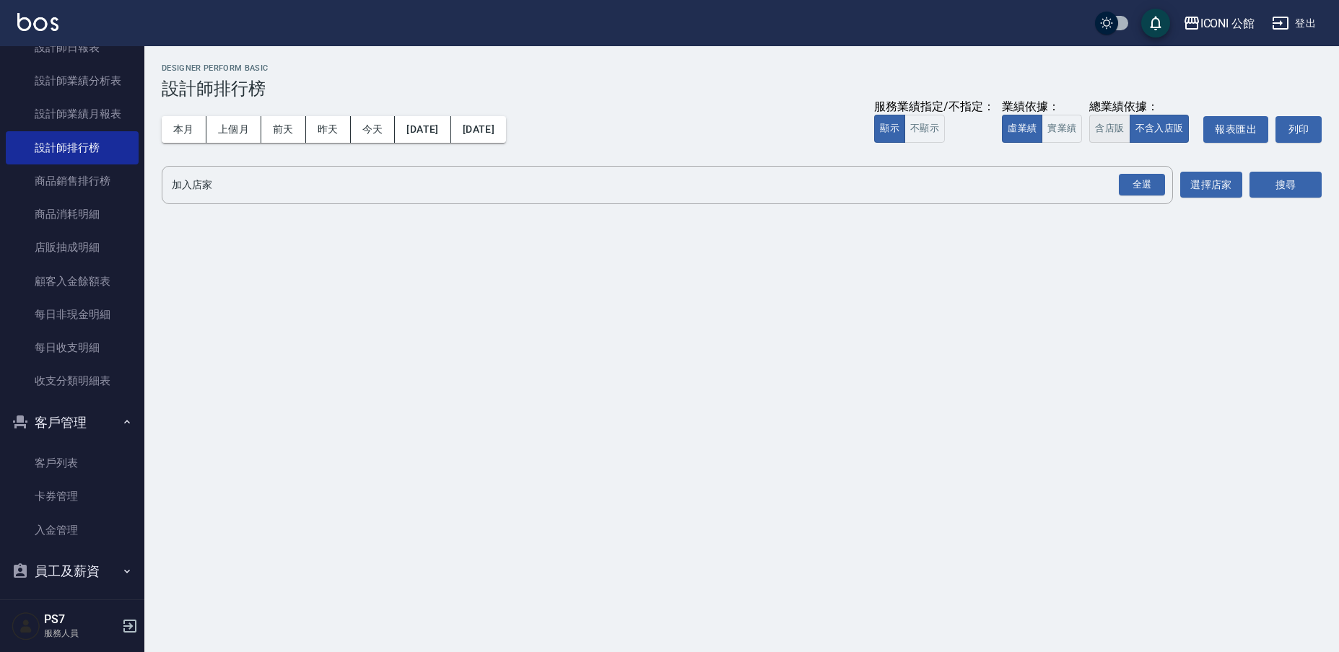
click at [1106, 130] on button "含店販" at bounding box center [1109, 129] width 40 height 28
drag, startPoint x: 1138, startPoint y: 175, endPoint x: 1147, endPoint y: 182, distance: 10.8
click at [1139, 175] on div "全選" at bounding box center [1141, 185] width 46 height 22
click at [1279, 180] on button "搜尋" at bounding box center [1285, 185] width 72 height 27
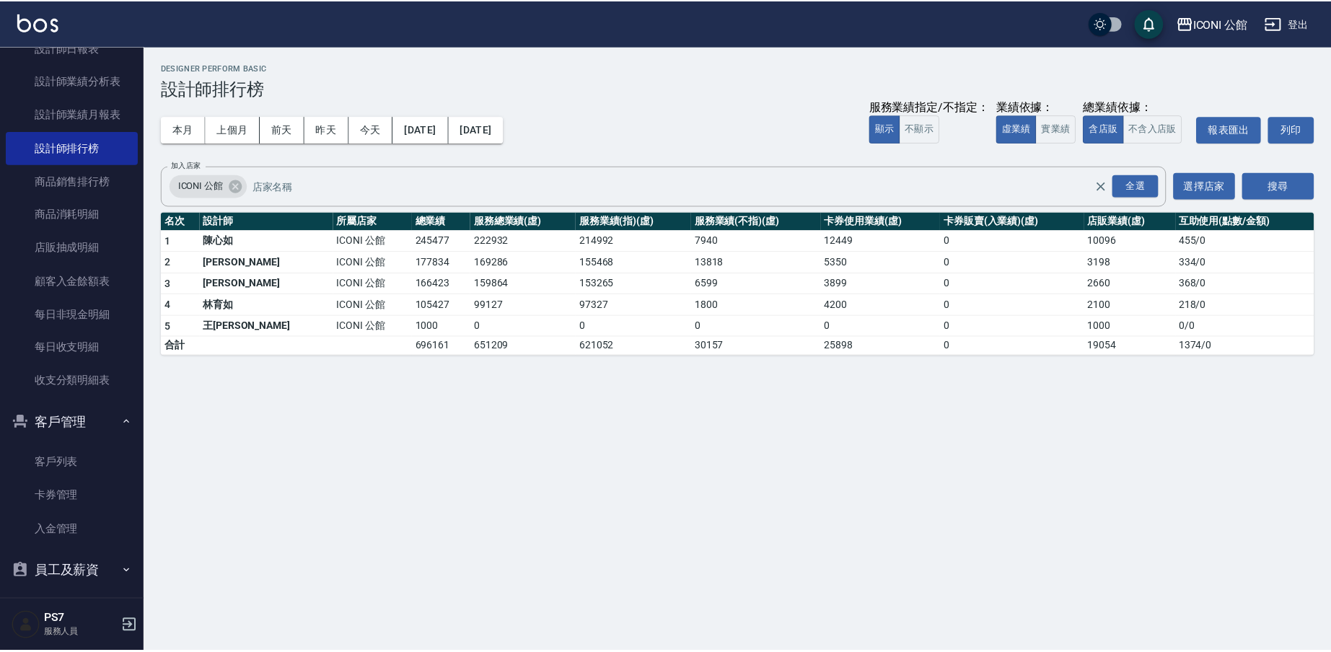
scroll to position [25, 0]
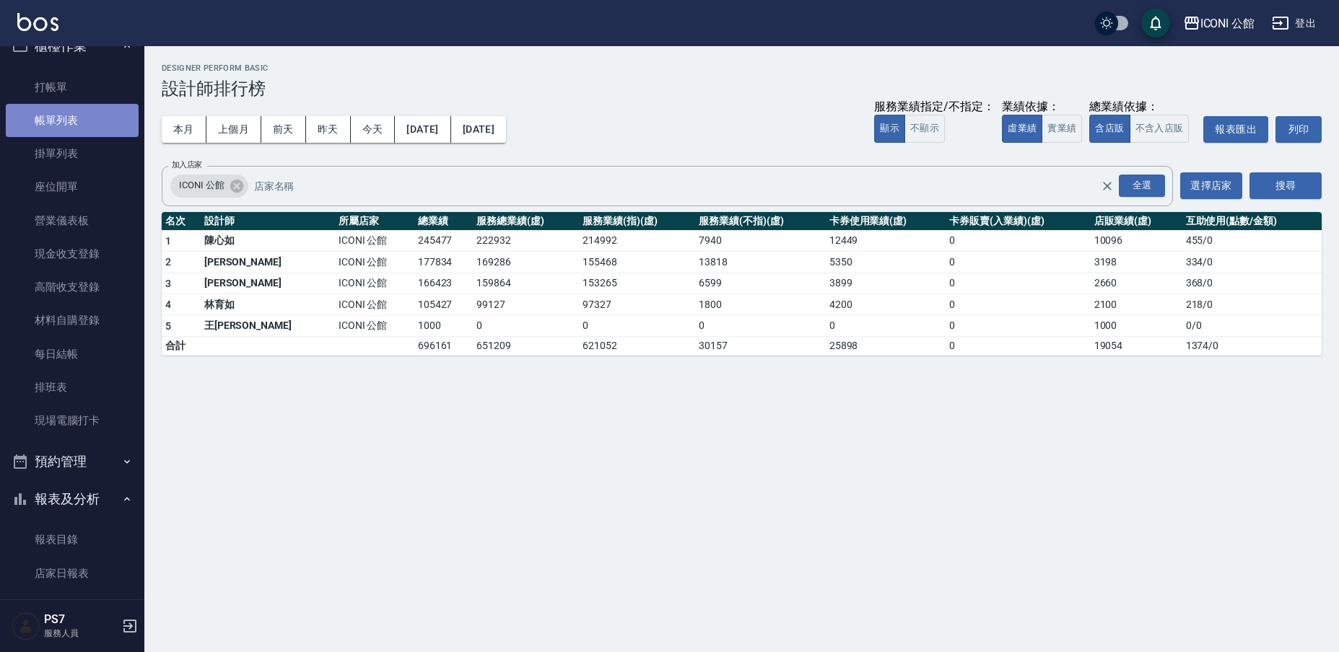
click at [72, 115] on link "帳單列表" at bounding box center [72, 120] width 133 height 33
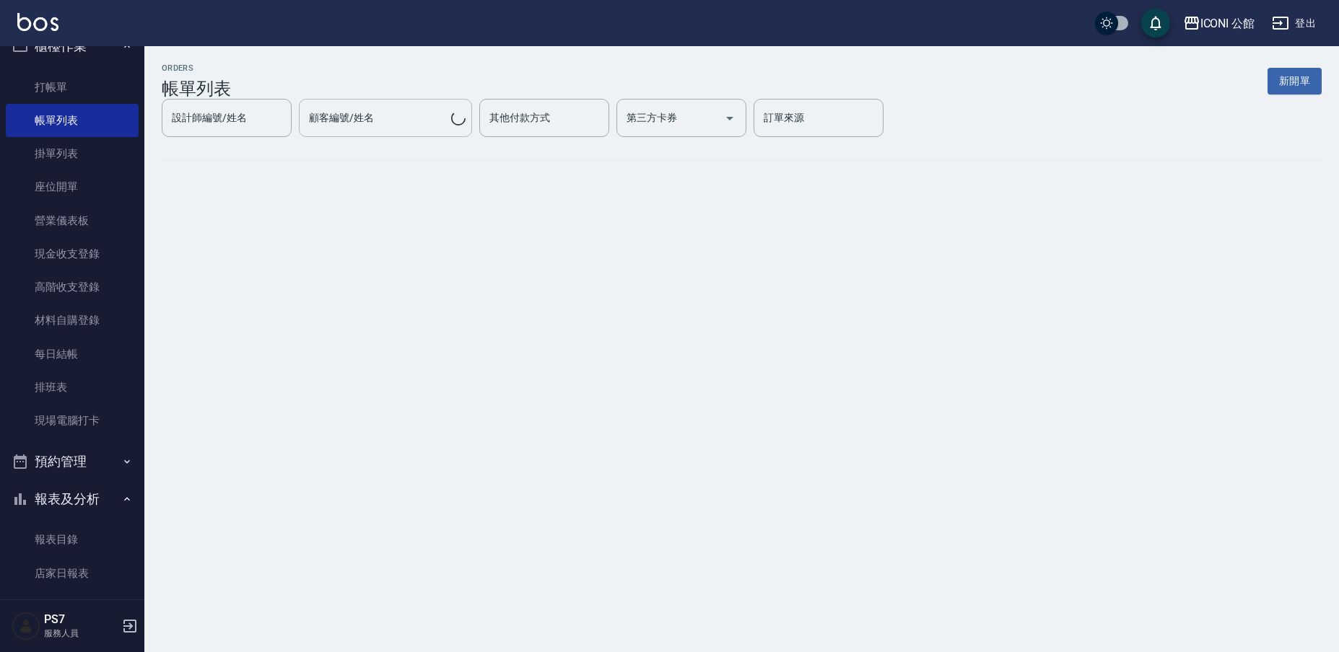
click at [72, 115] on link "帳單列表" at bounding box center [72, 120] width 133 height 33
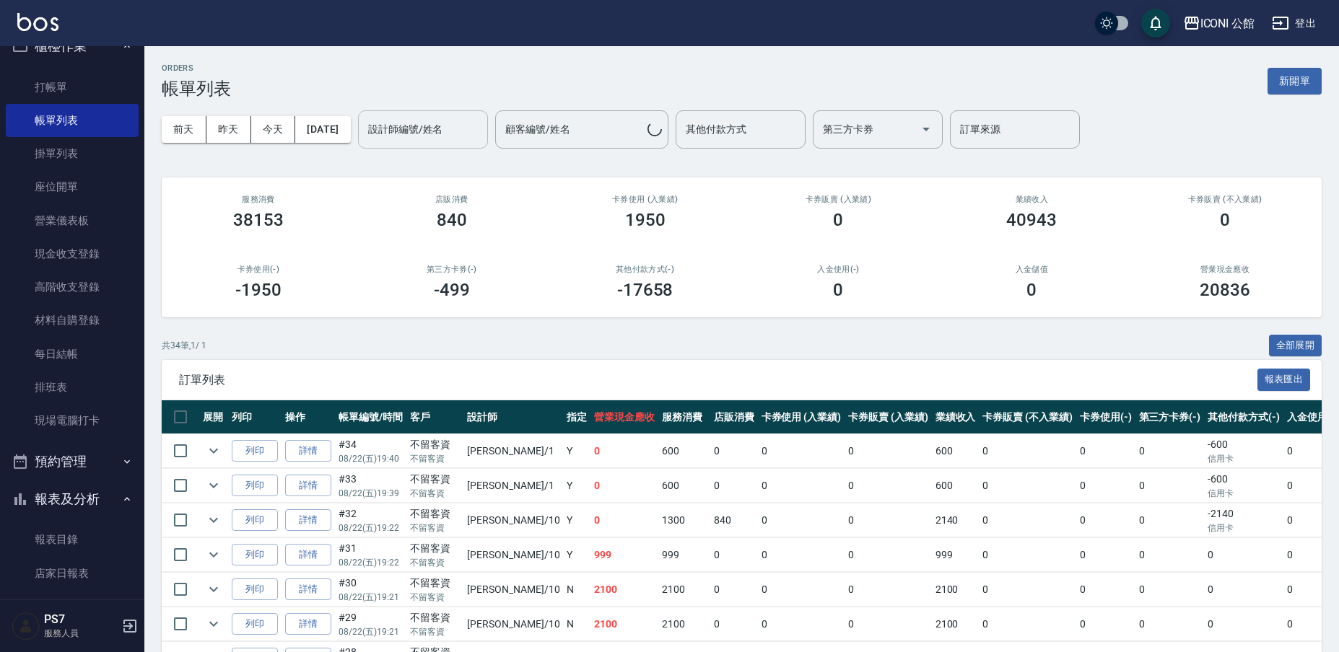
click at [451, 121] on div "設計師編號/姓名 設計師編號/姓名" at bounding box center [423, 129] width 130 height 38
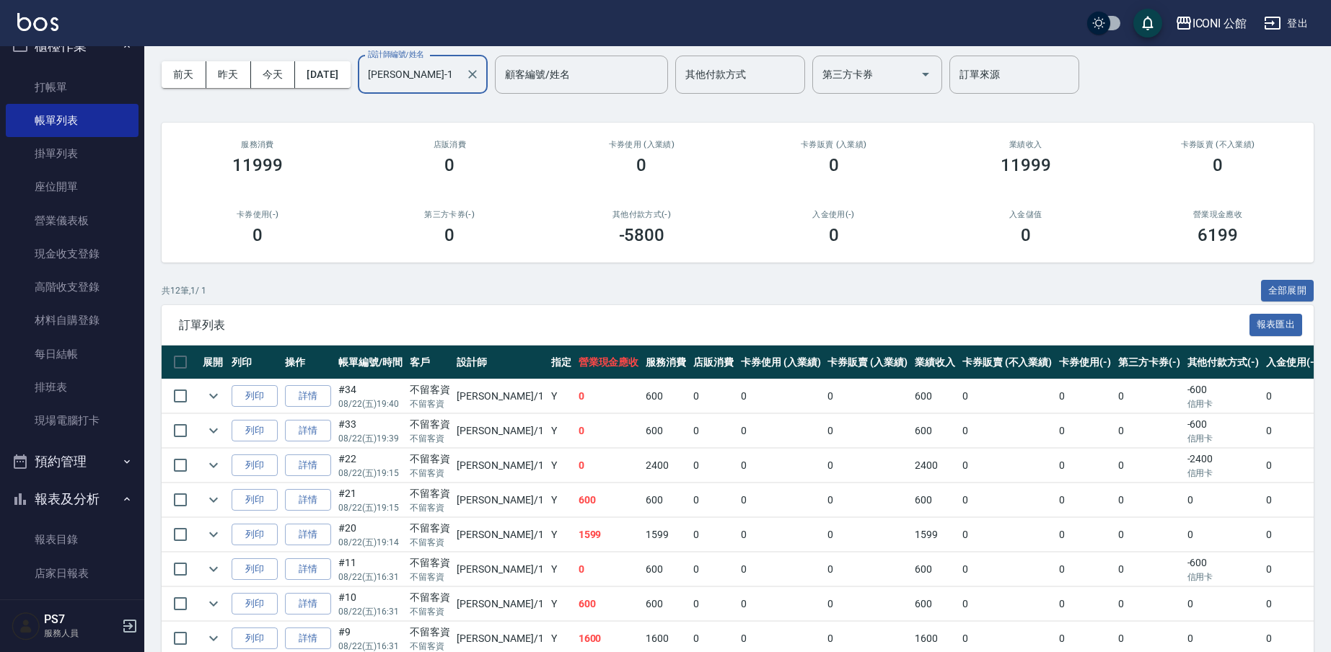
scroll to position [53, 0]
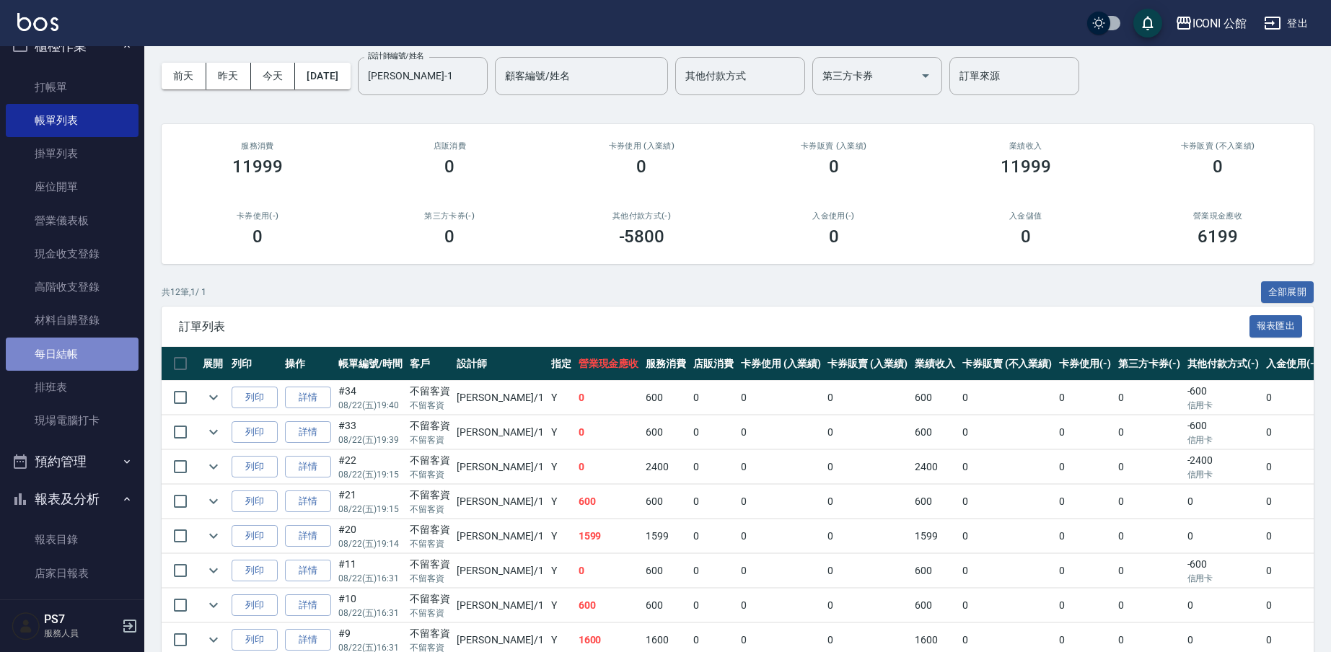
click at [87, 349] on link "每日結帳" at bounding box center [72, 354] width 133 height 33
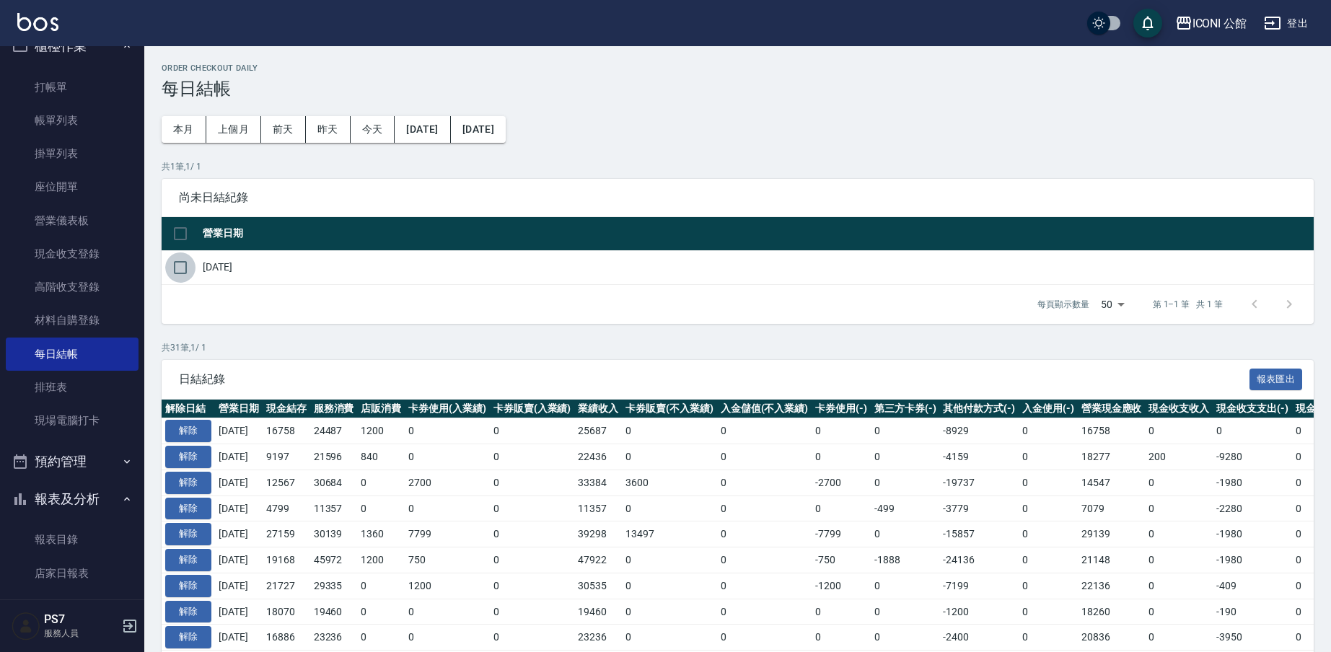
drag, startPoint x: 182, startPoint y: 263, endPoint x: 187, endPoint y: 257, distance: 8.2
click at [182, 263] on input "checkbox" at bounding box center [180, 268] width 30 height 30
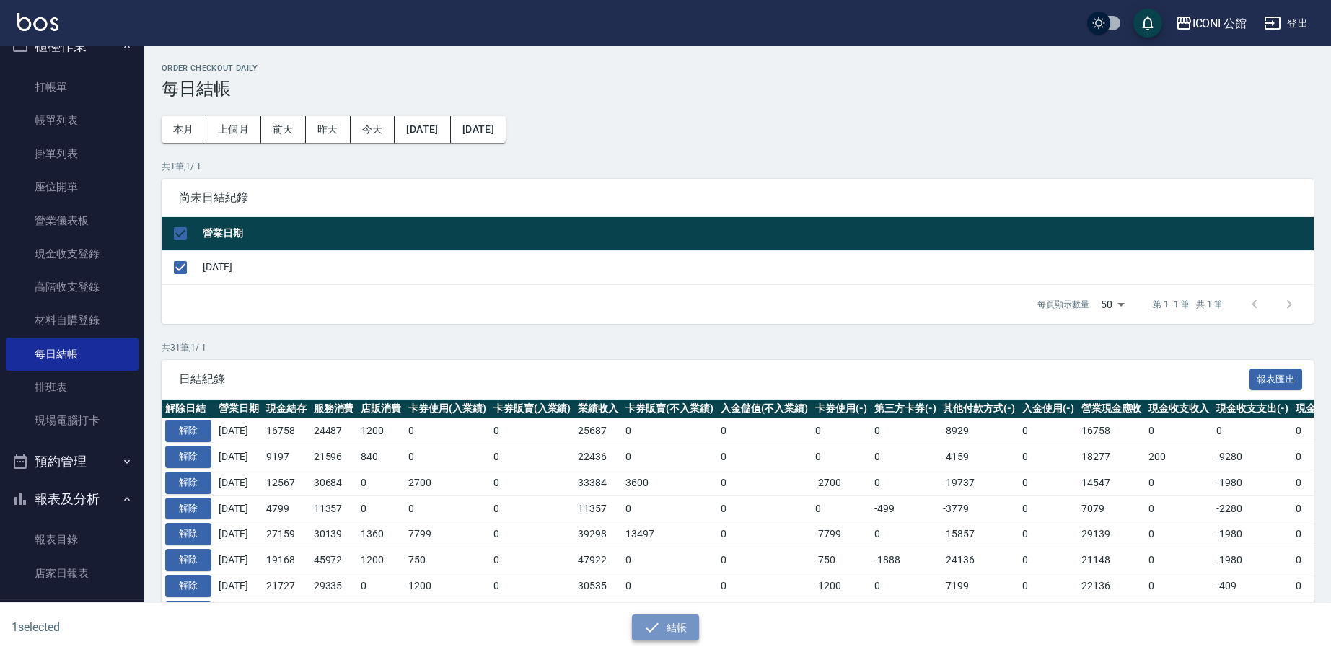
click at [680, 623] on button "結帳" at bounding box center [665, 628] width 67 height 27
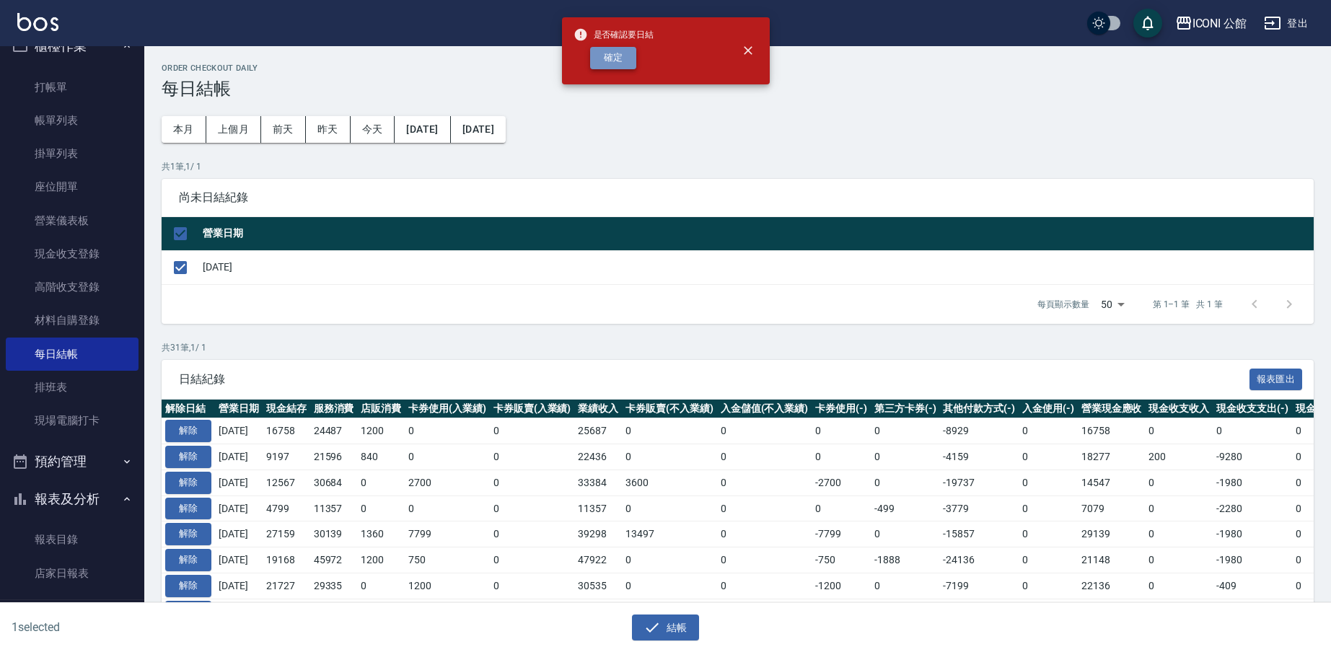
click at [623, 64] on button "確定" at bounding box center [613, 58] width 46 height 22
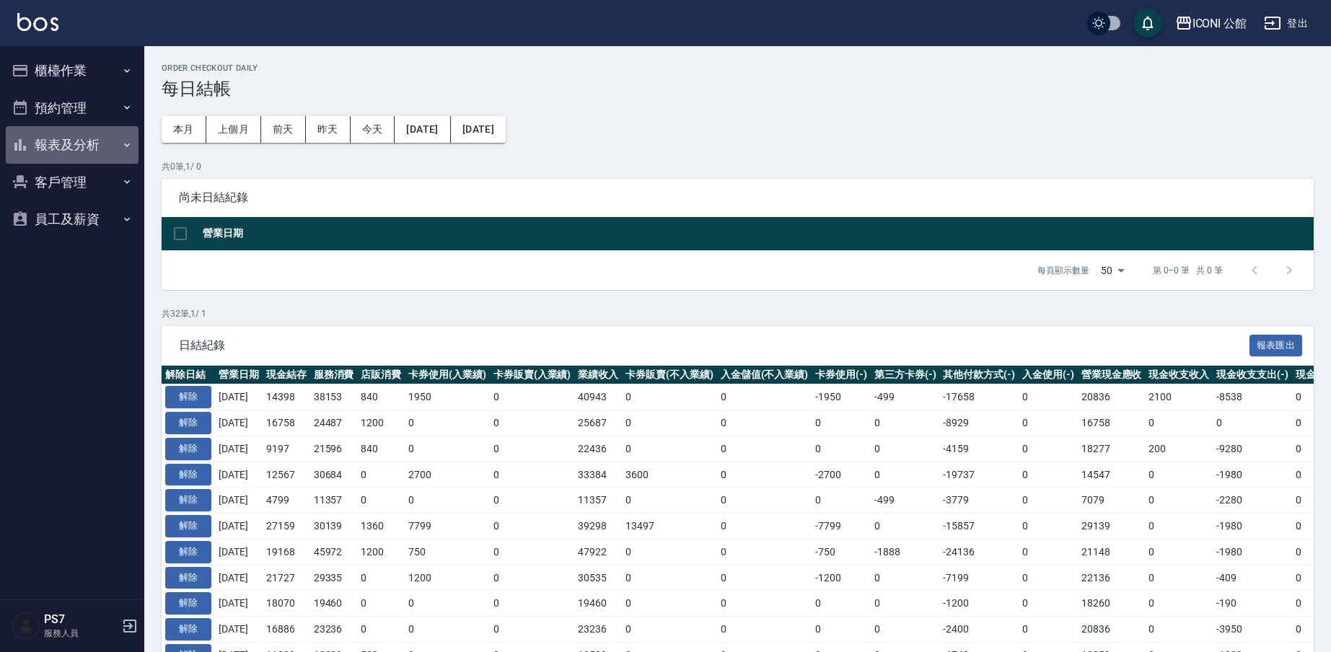
click at [73, 151] on button "報表及分析" at bounding box center [72, 145] width 133 height 38
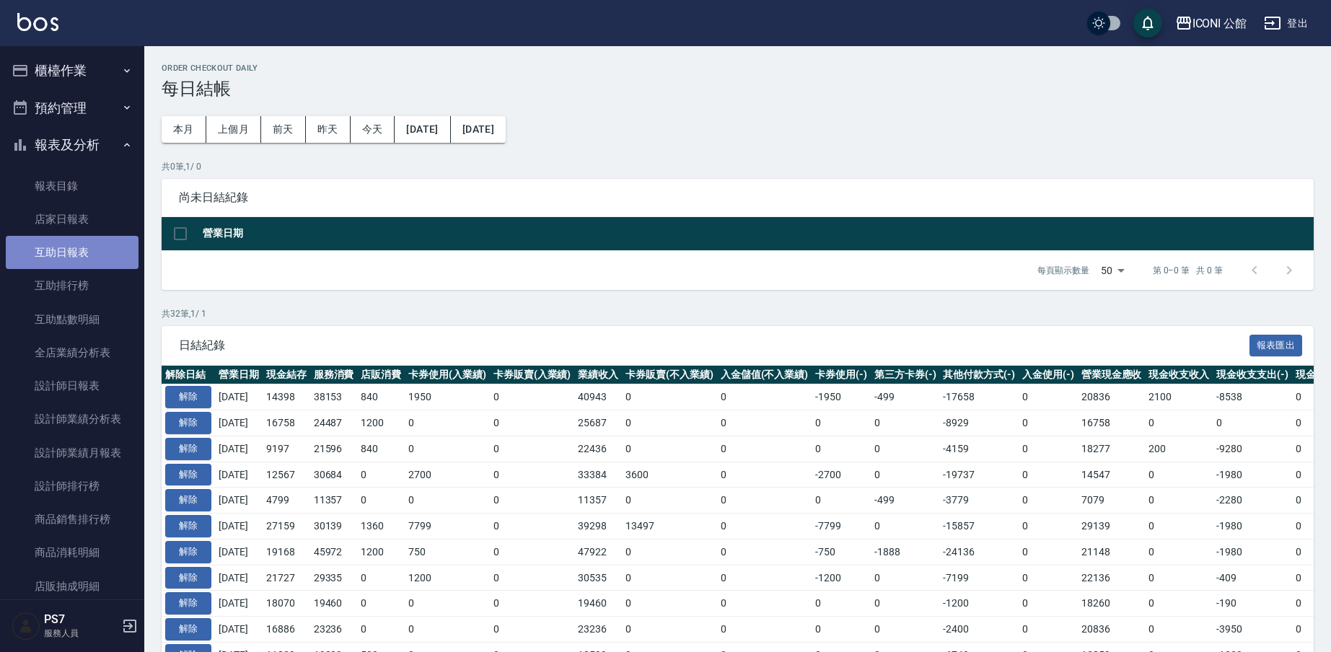
drag, startPoint x: 101, startPoint y: 250, endPoint x: 108, endPoint y: 235, distance: 16.8
click at [105, 246] on link "互助日報表" at bounding box center [72, 252] width 133 height 33
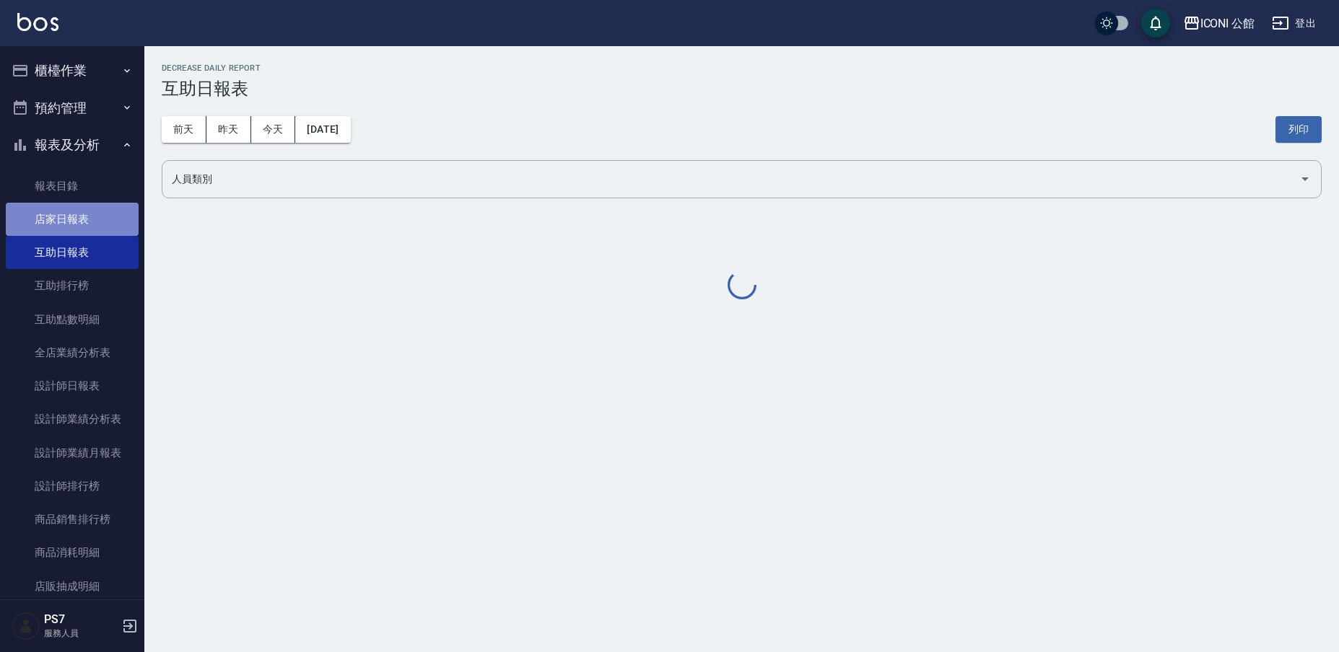
click at [108, 218] on link "店家日報表" at bounding box center [72, 219] width 133 height 33
click at [108, 219] on link "店家日報表" at bounding box center [72, 219] width 133 height 33
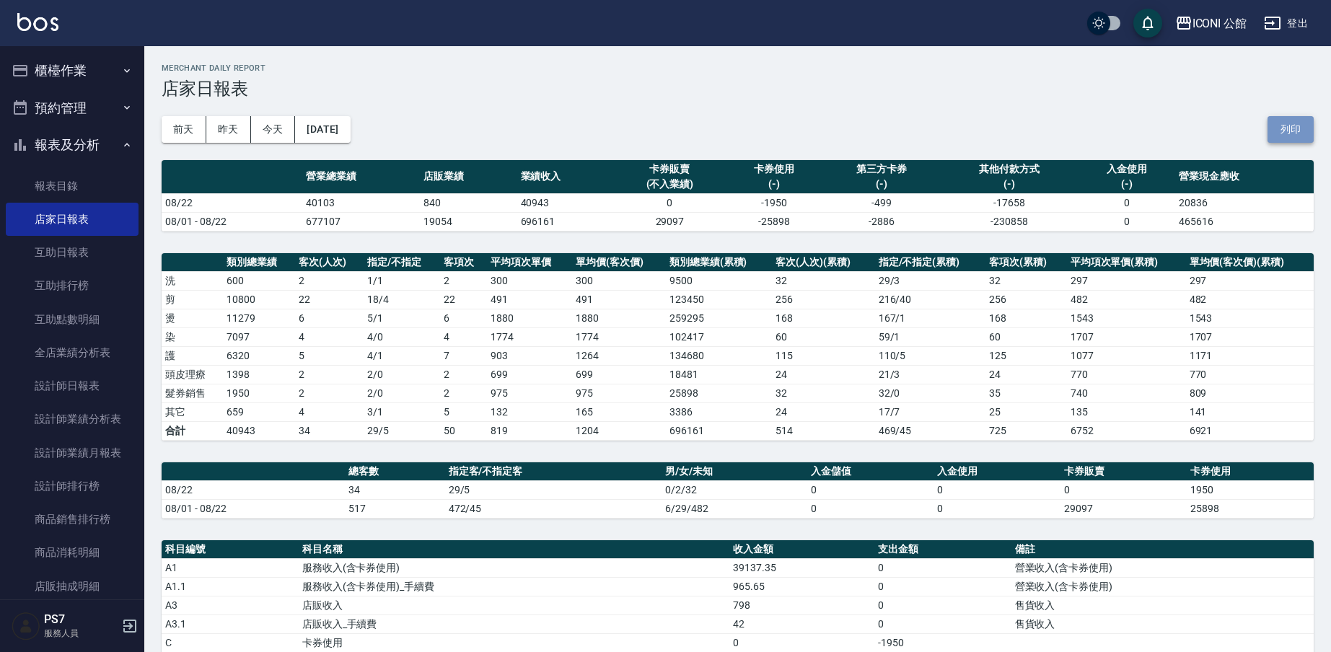
click at [1287, 127] on button "列印" at bounding box center [1291, 129] width 46 height 27
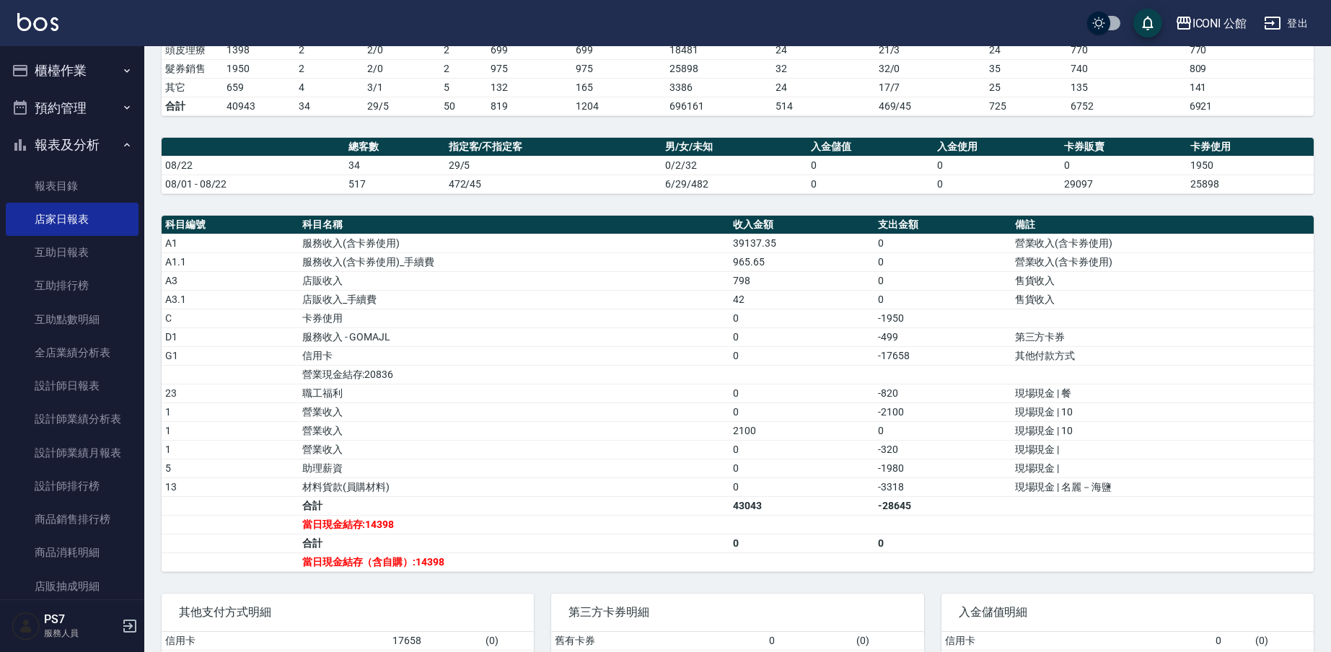
scroll to position [323, 0]
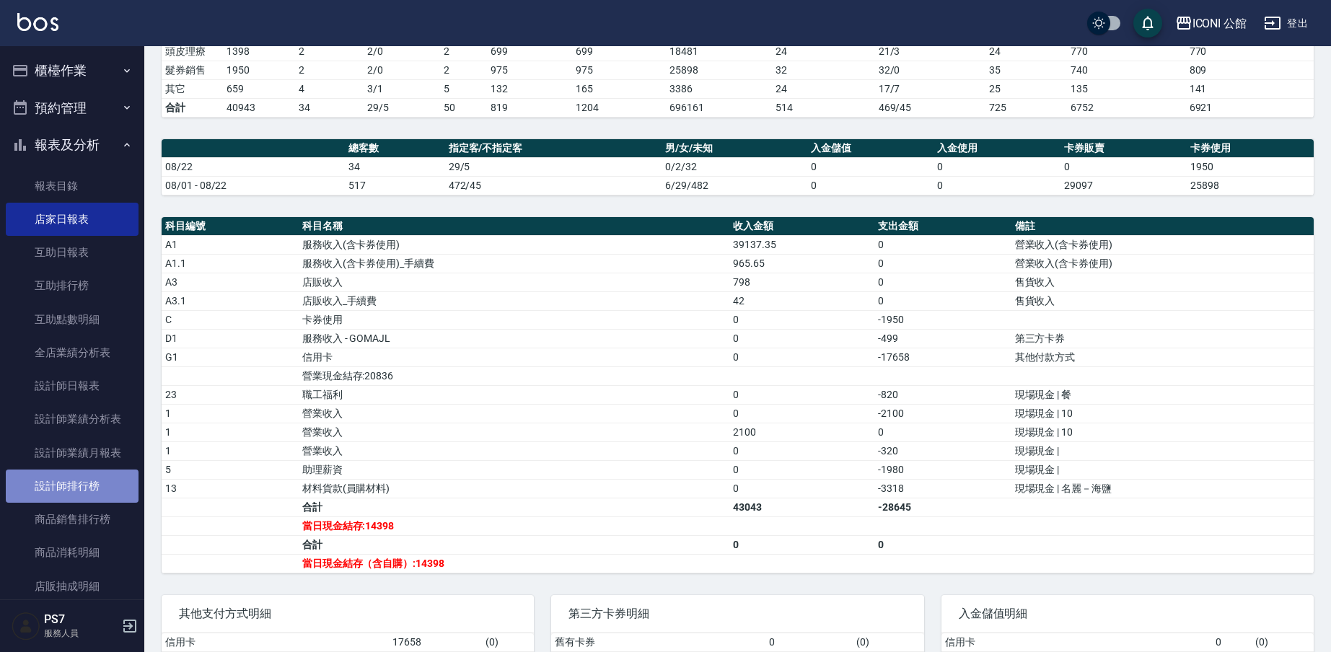
click at [81, 484] on link "設計師排行榜" at bounding box center [72, 486] width 133 height 33
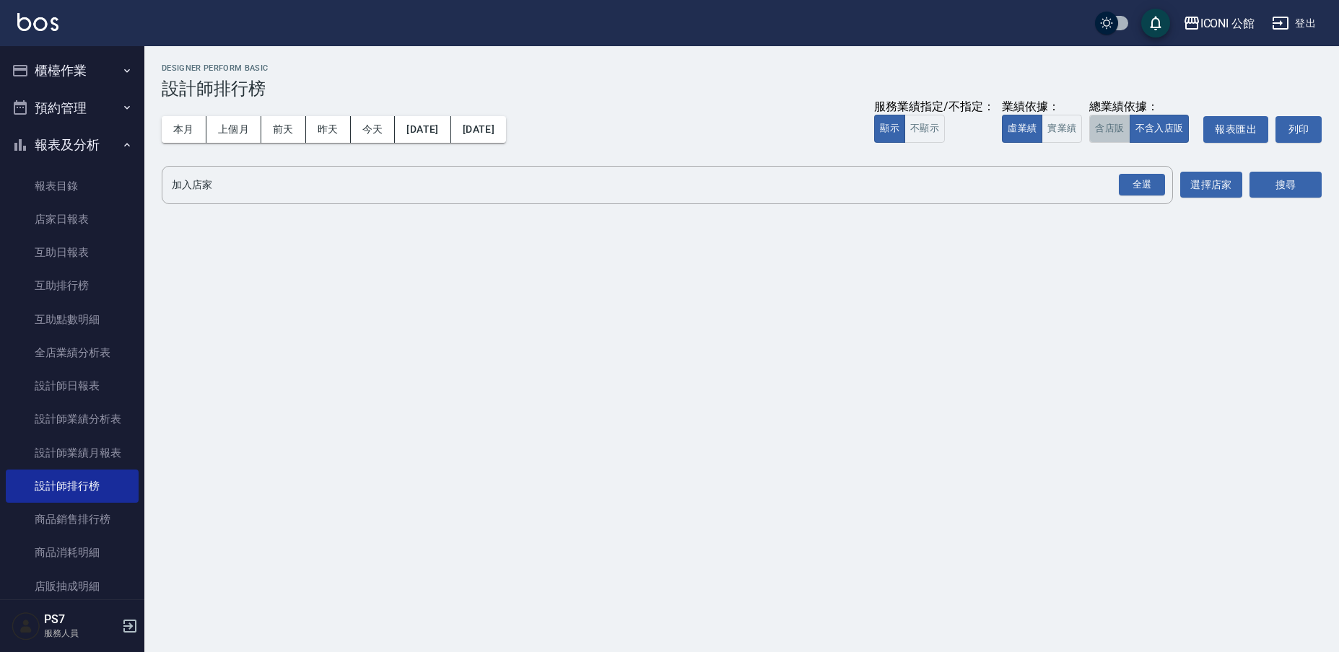
click at [1098, 131] on button "含店販" at bounding box center [1109, 129] width 40 height 28
click at [1131, 182] on div "全選" at bounding box center [1141, 185] width 46 height 22
click at [1287, 186] on button "搜尋" at bounding box center [1285, 185] width 72 height 27
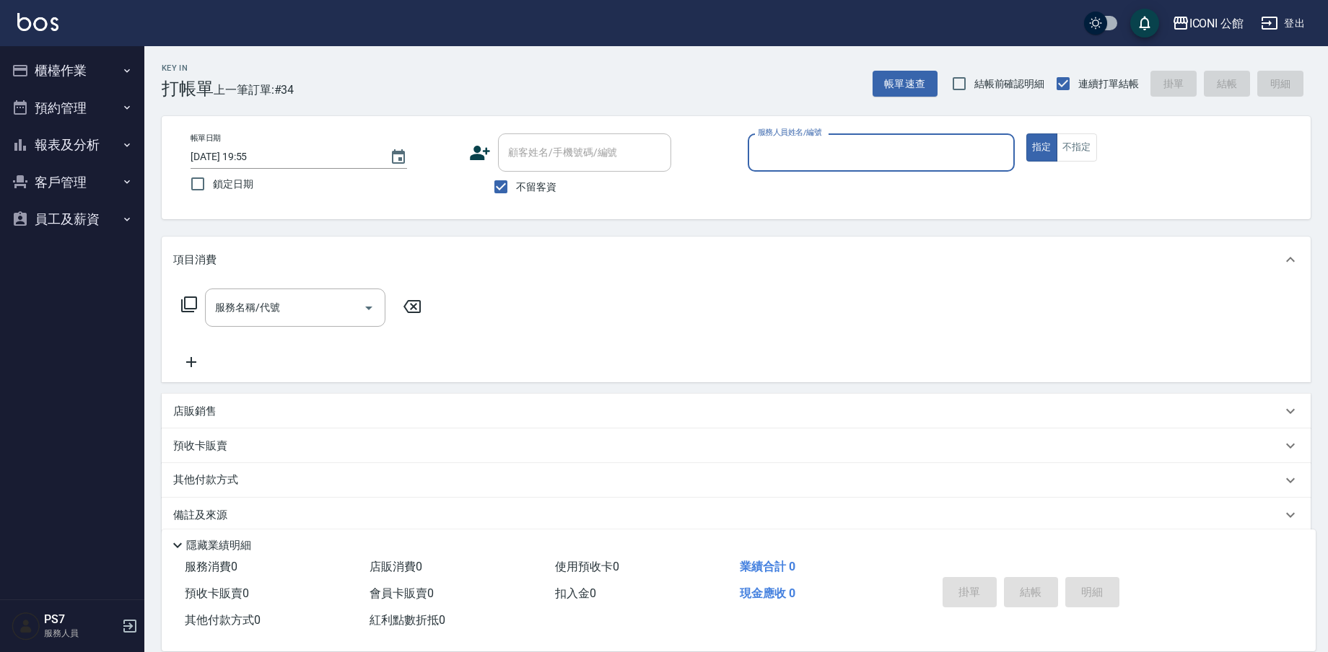
drag, startPoint x: 72, startPoint y: 71, endPoint x: 55, endPoint y: 109, distance: 42.0
click at [71, 71] on button "櫃檯作業" at bounding box center [72, 71] width 133 height 38
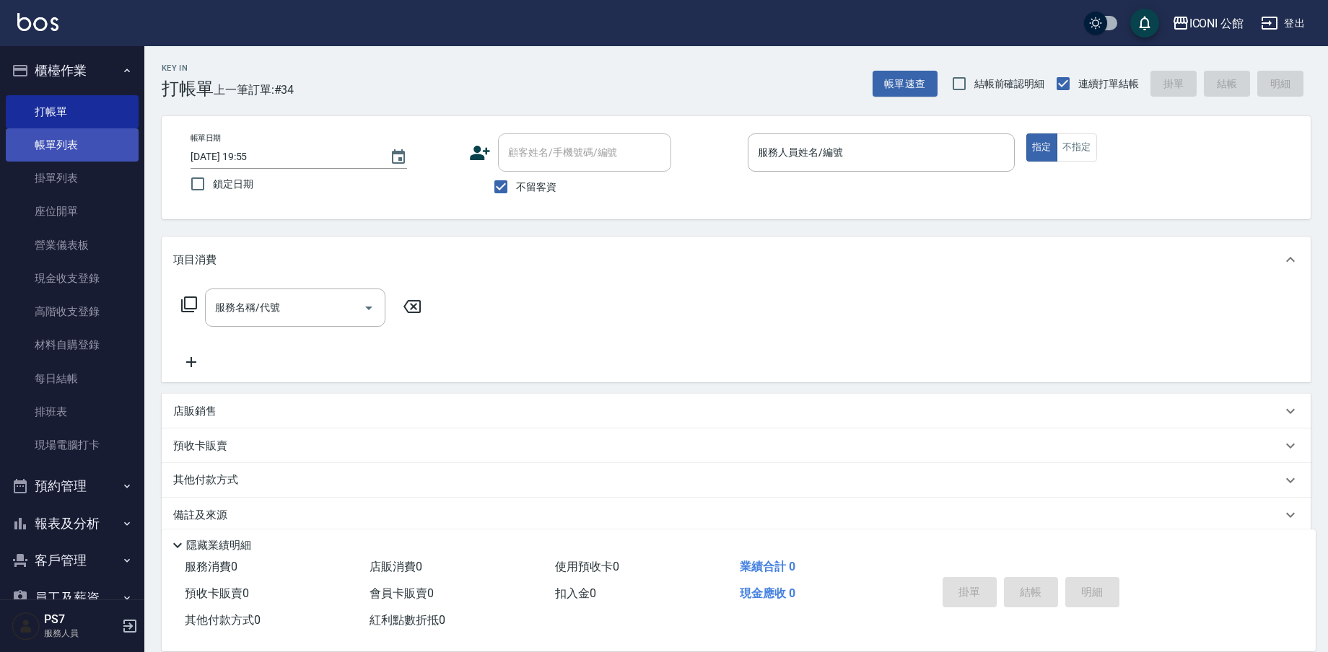
click at [74, 141] on link "帳單列表" at bounding box center [72, 144] width 133 height 33
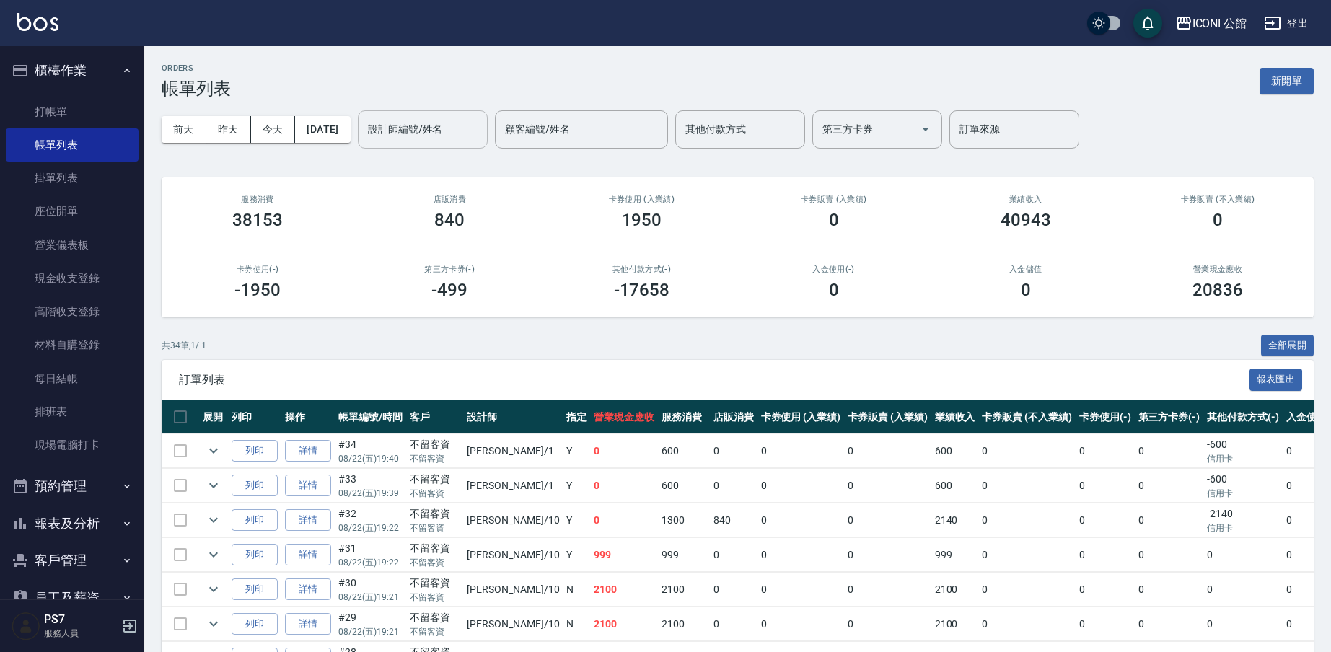
click at [395, 137] on input "設計師編號/姓名" at bounding box center [422, 129] width 117 height 25
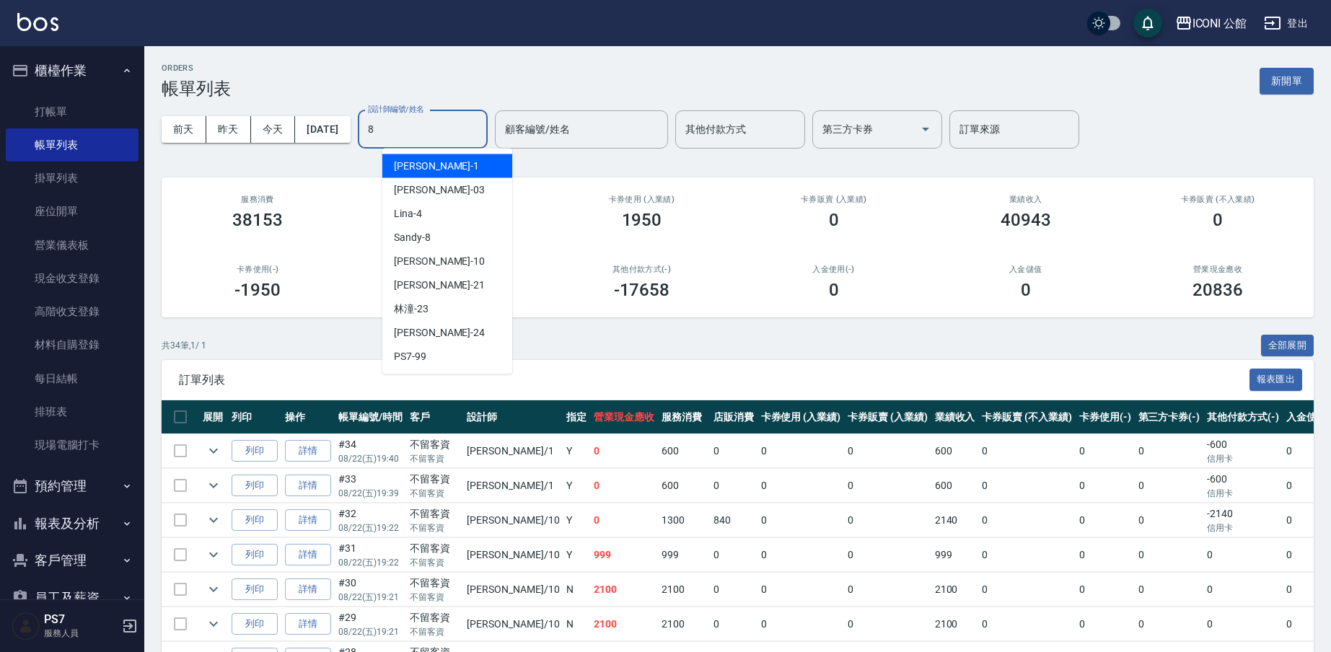
type input "Sandy-8"
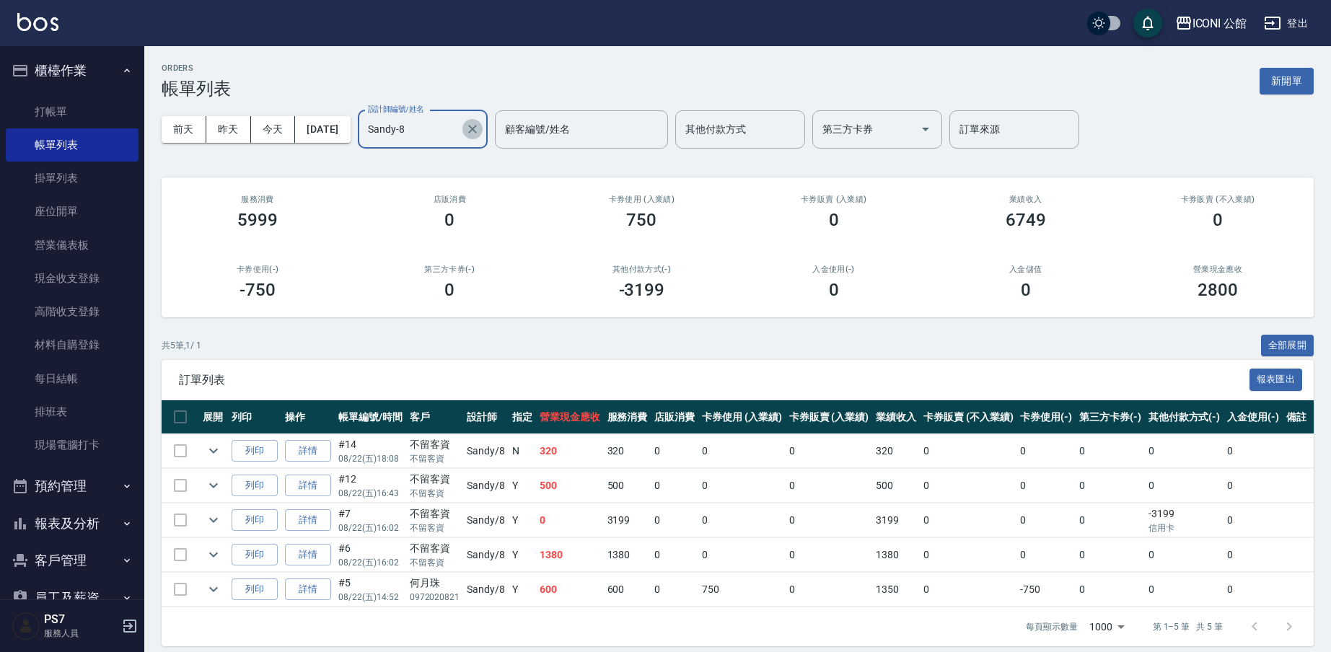
click at [477, 132] on icon "Clear" at bounding box center [472, 129] width 9 height 9
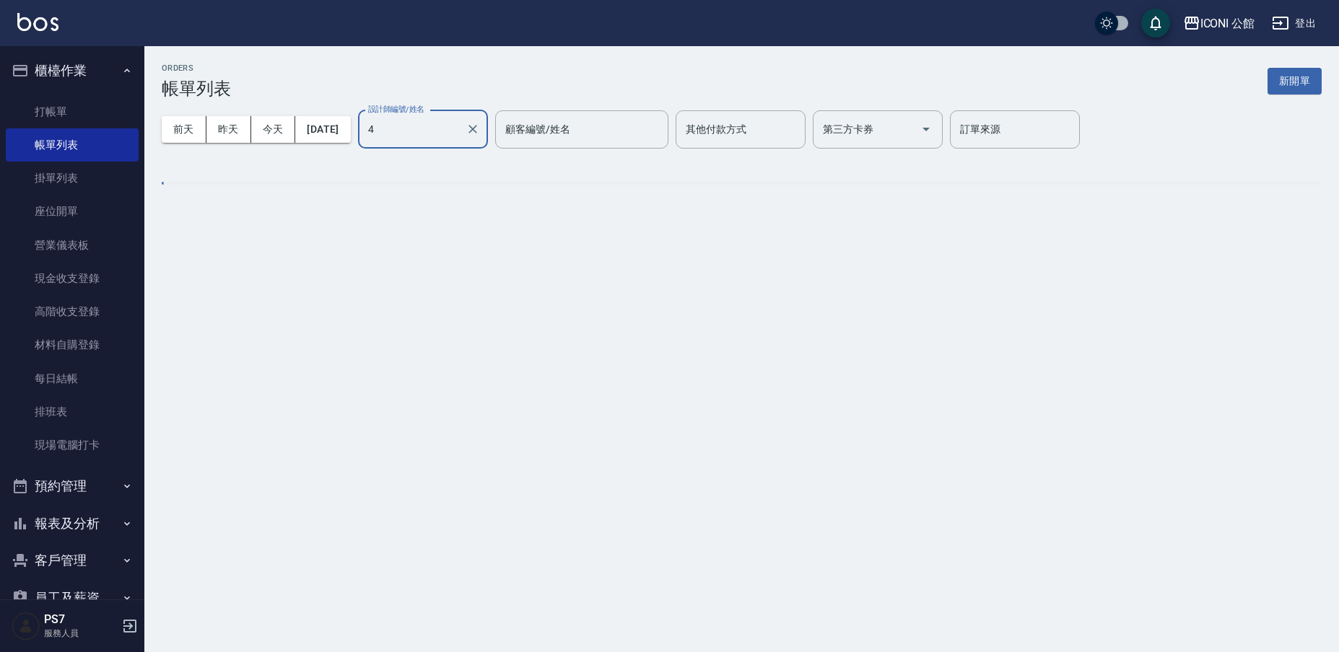
type input "Lina-4"
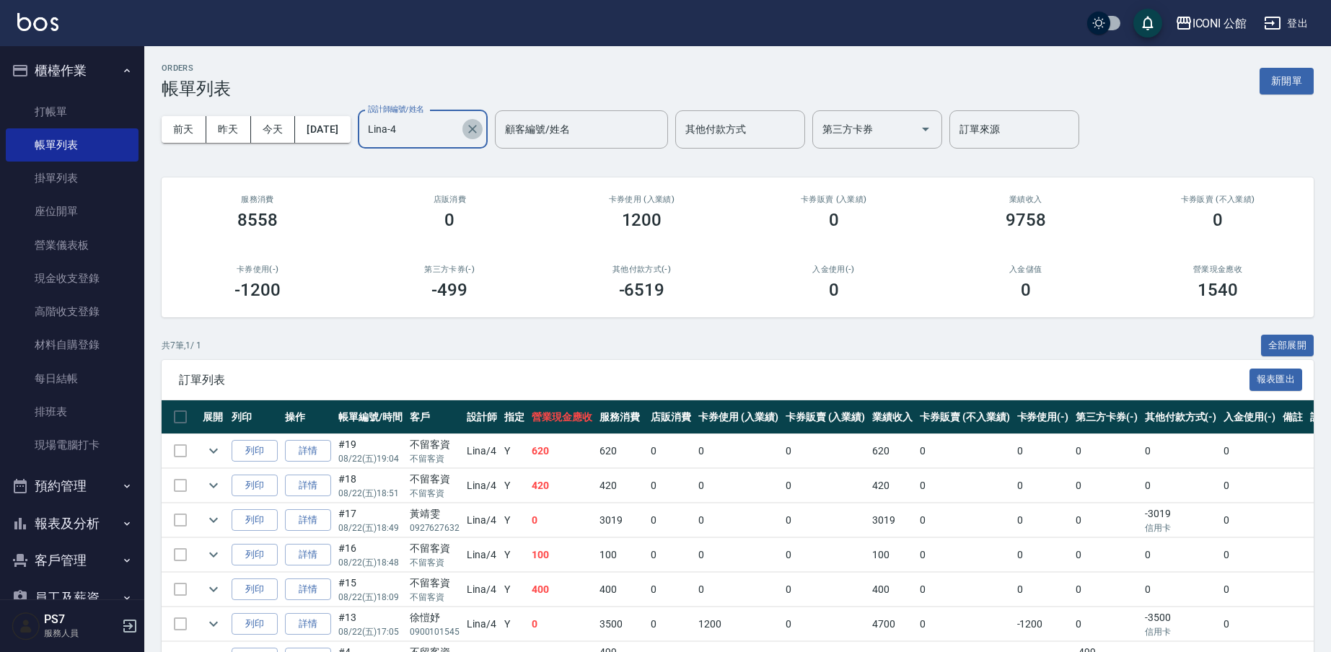
click at [480, 123] on icon "Clear" at bounding box center [472, 129] width 14 height 14
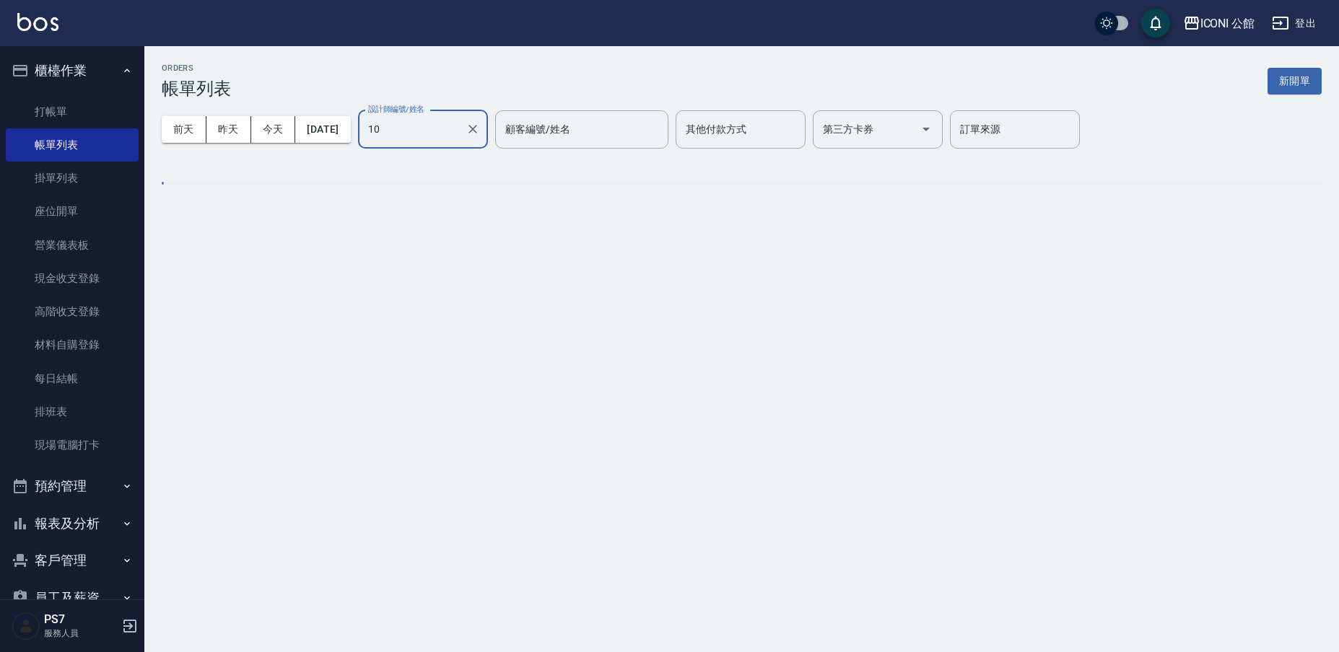
type input "[PERSON_NAME]-10"
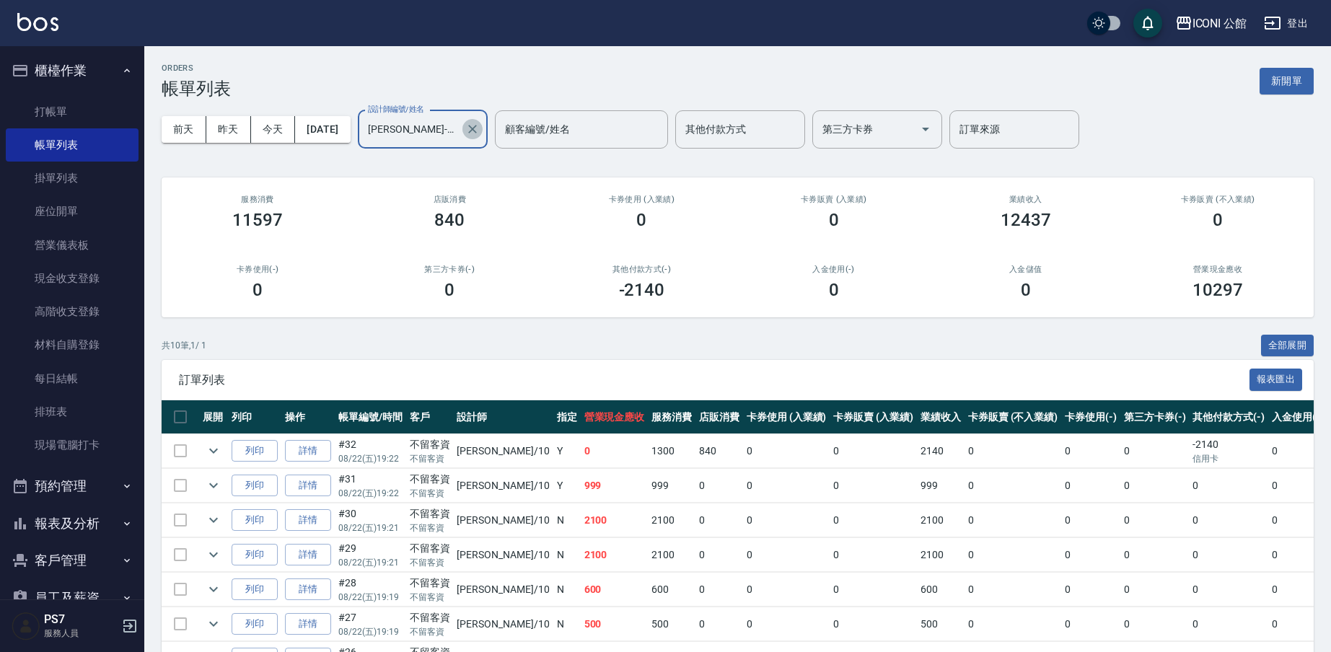
click at [477, 131] on icon "Clear" at bounding box center [472, 129] width 9 height 9
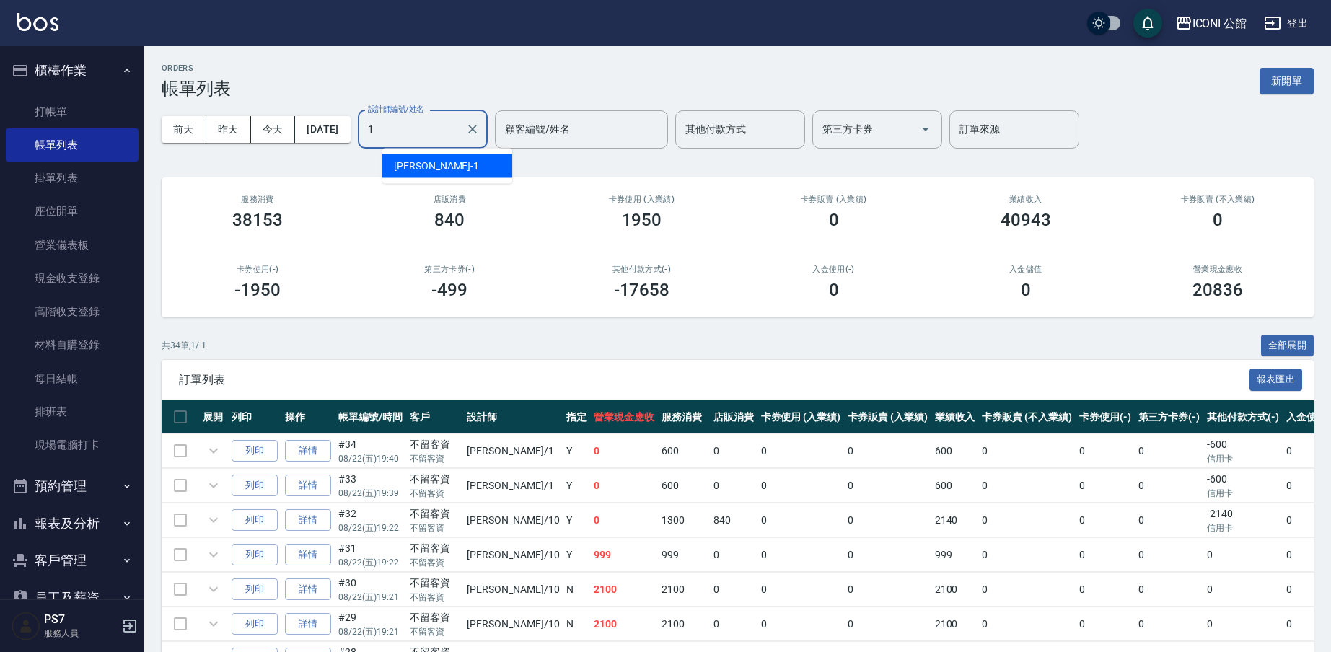
type input "[PERSON_NAME]-1"
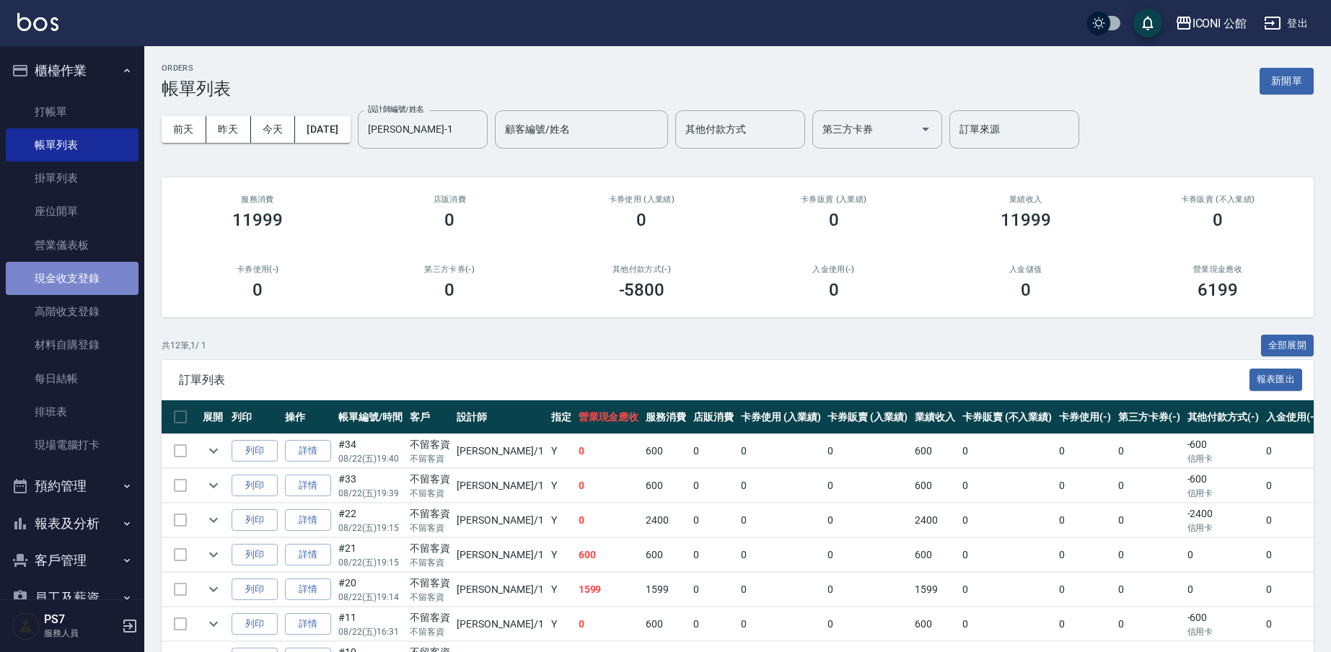
click at [87, 267] on link "現金收支登錄" at bounding box center [72, 278] width 133 height 33
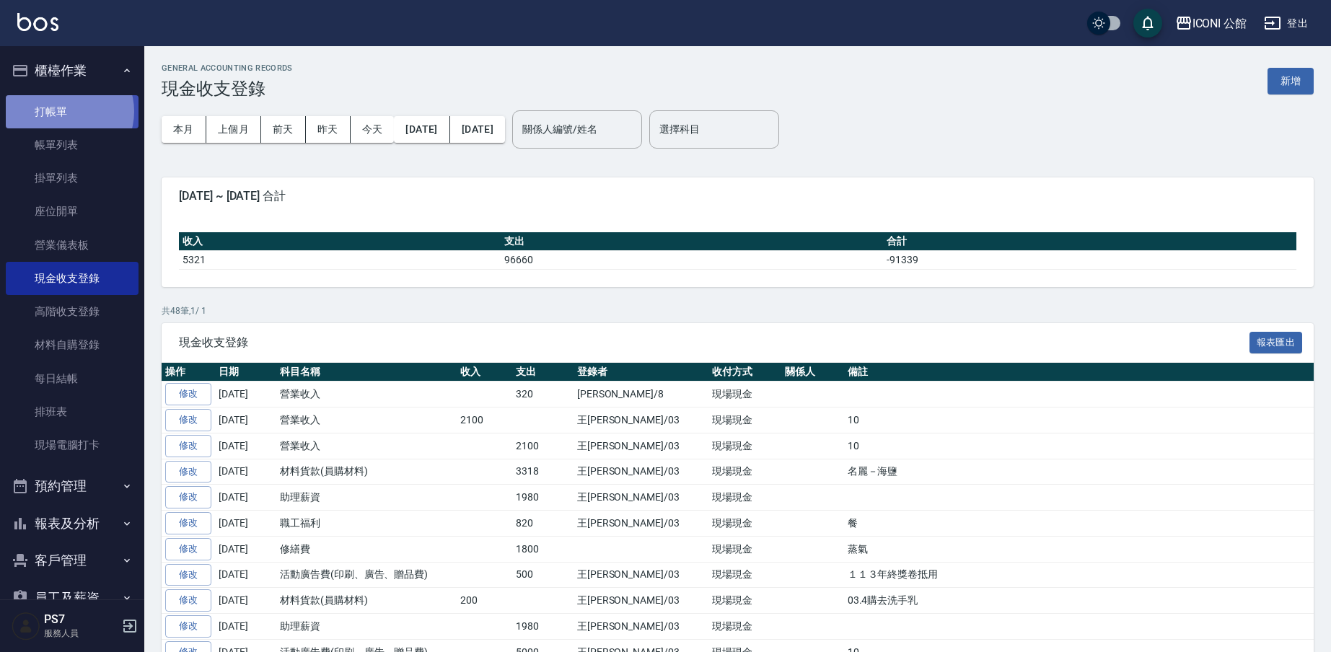
click at [64, 111] on link "打帳單" at bounding box center [72, 111] width 133 height 33
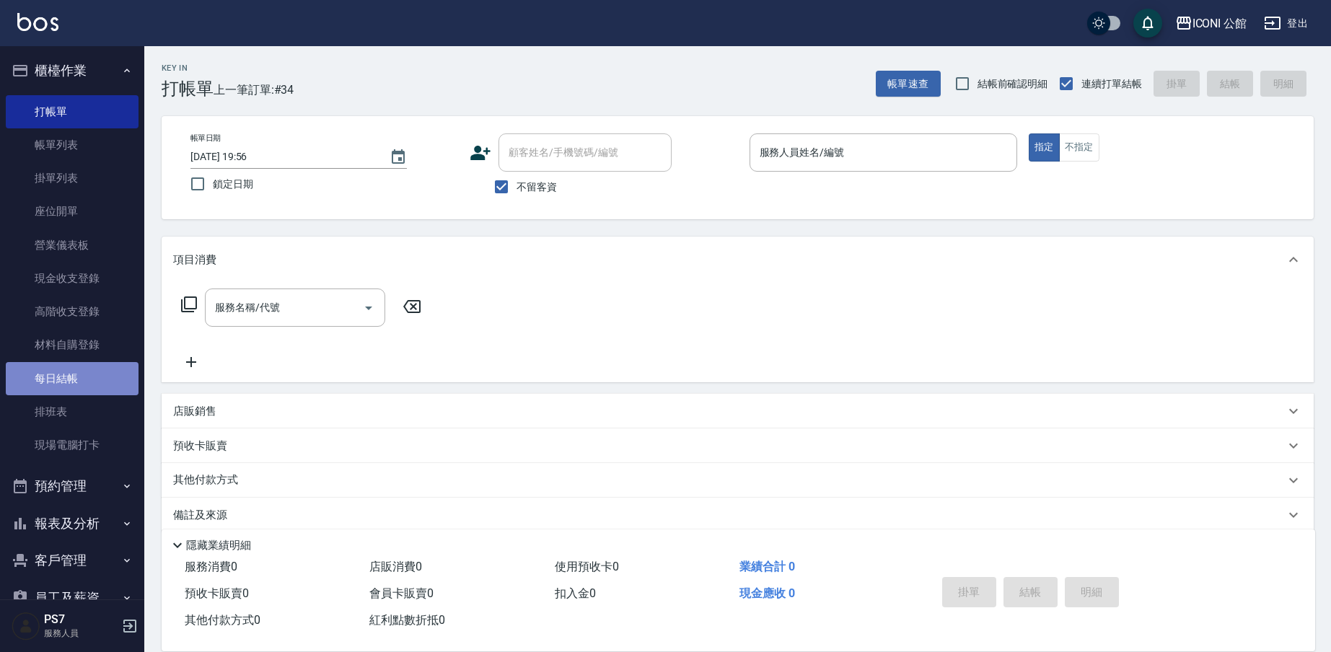
click at [87, 373] on link "每日結帳" at bounding box center [72, 378] width 133 height 33
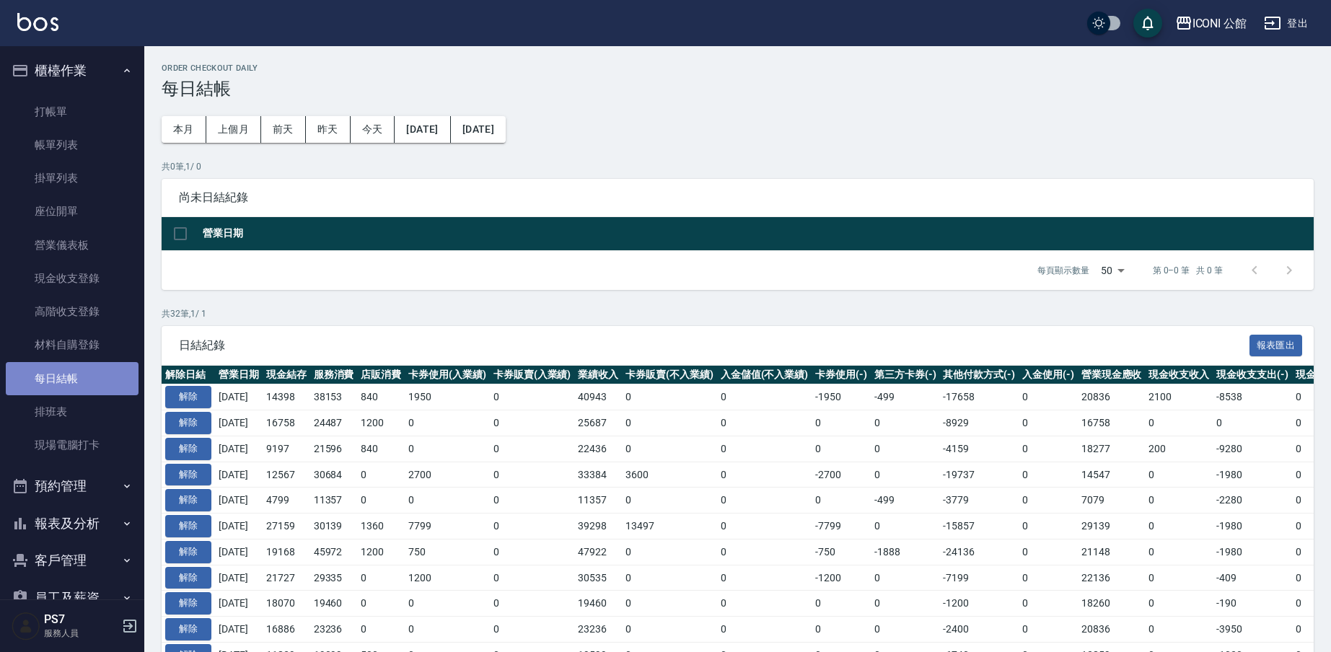
click at [80, 385] on link "每日結帳" at bounding box center [72, 378] width 133 height 33
click at [196, 396] on button "解除" at bounding box center [188, 397] width 46 height 22
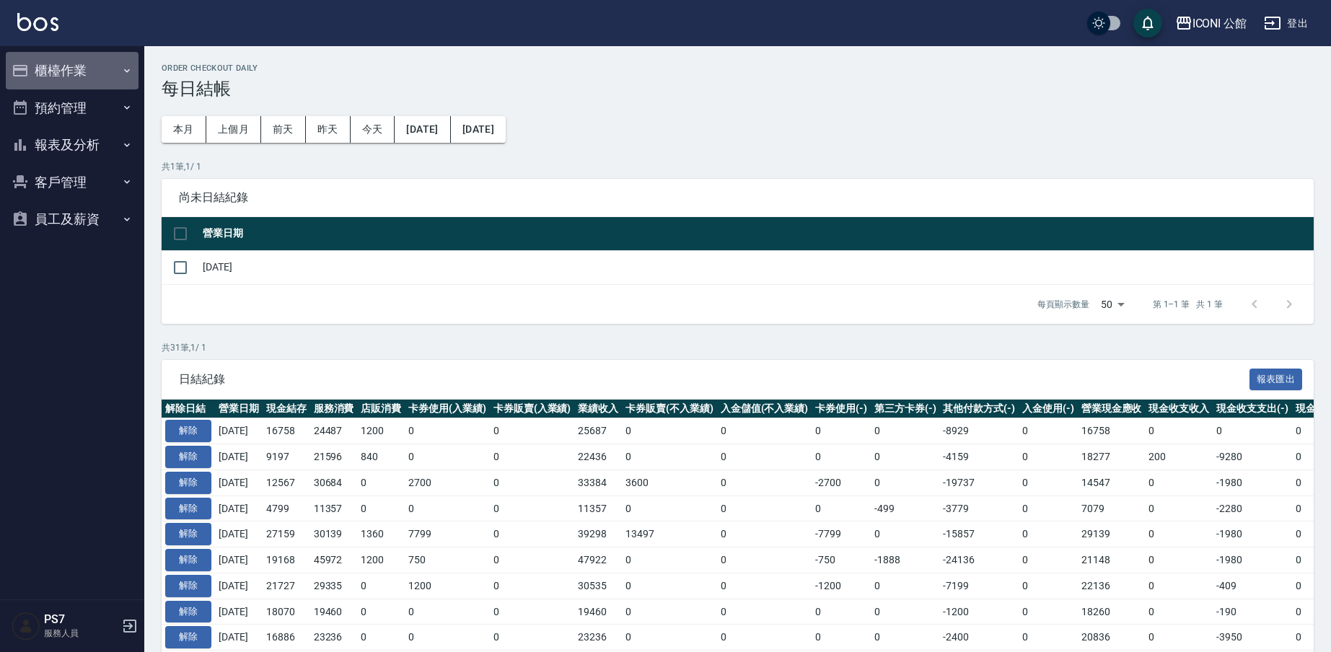
click at [50, 65] on button "櫃檯作業" at bounding box center [72, 71] width 133 height 38
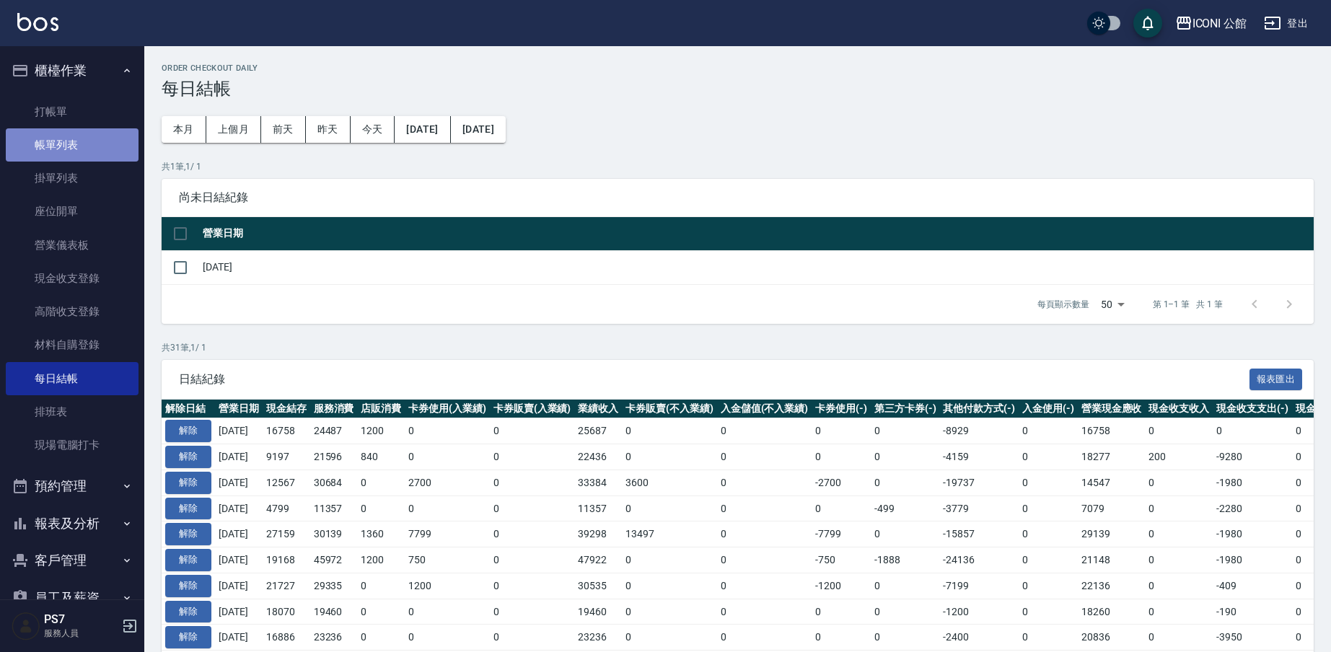
click at [78, 139] on link "帳單列表" at bounding box center [72, 144] width 133 height 33
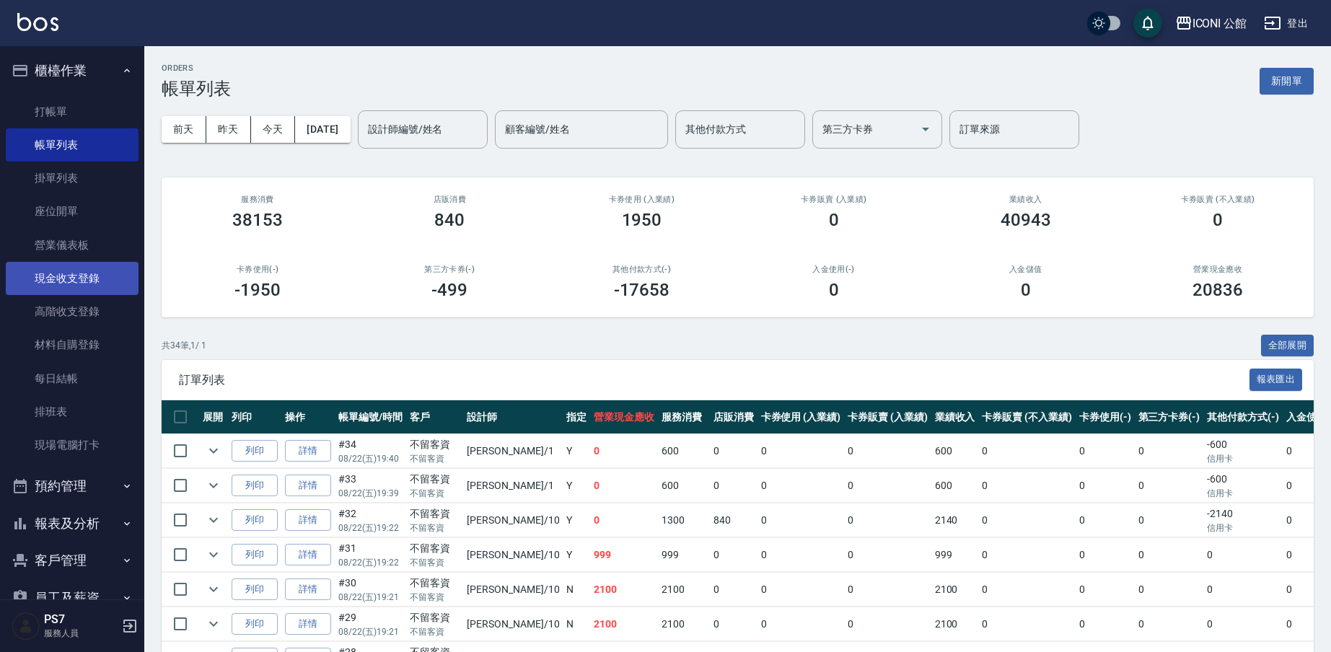
click at [91, 284] on link "現金收支登錄" at bounding box center [72, 278] width 133 height 33
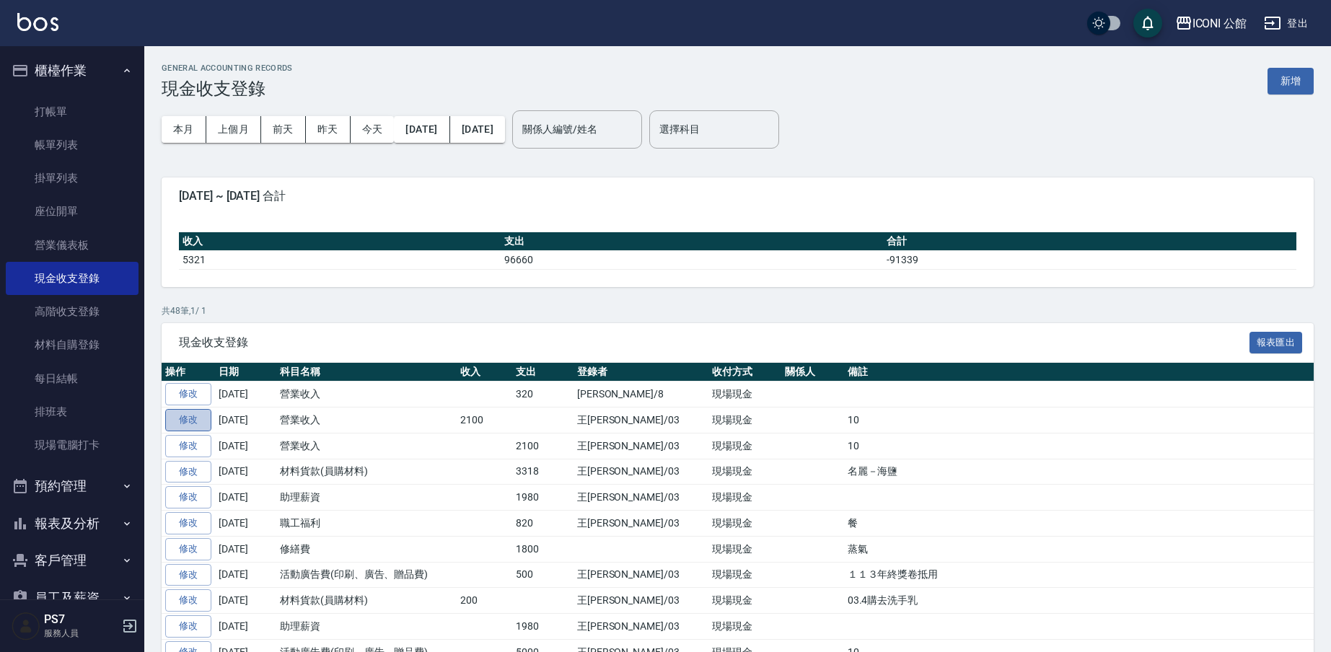
click at [201, 418] on link "修改" at bounding box center [188, 420] width 46 height 22
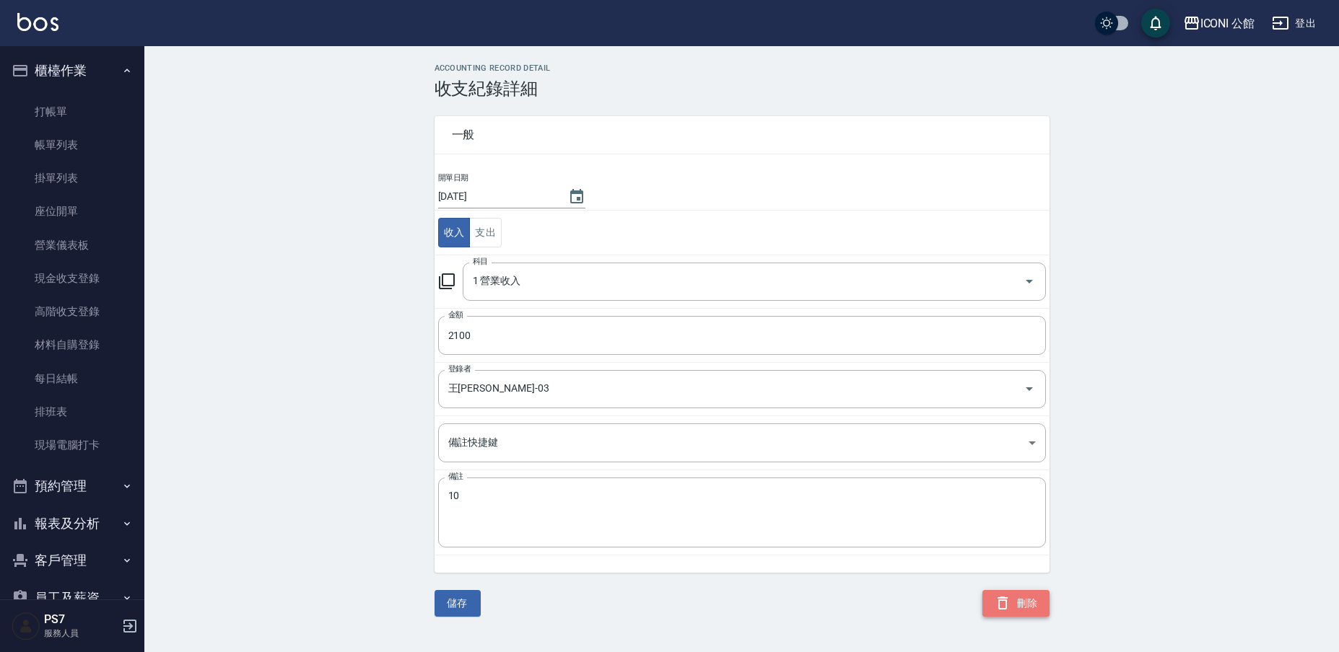
click at [1029, 604] on button "刪除" at bounding box center [1015, 603] width 67 height 27
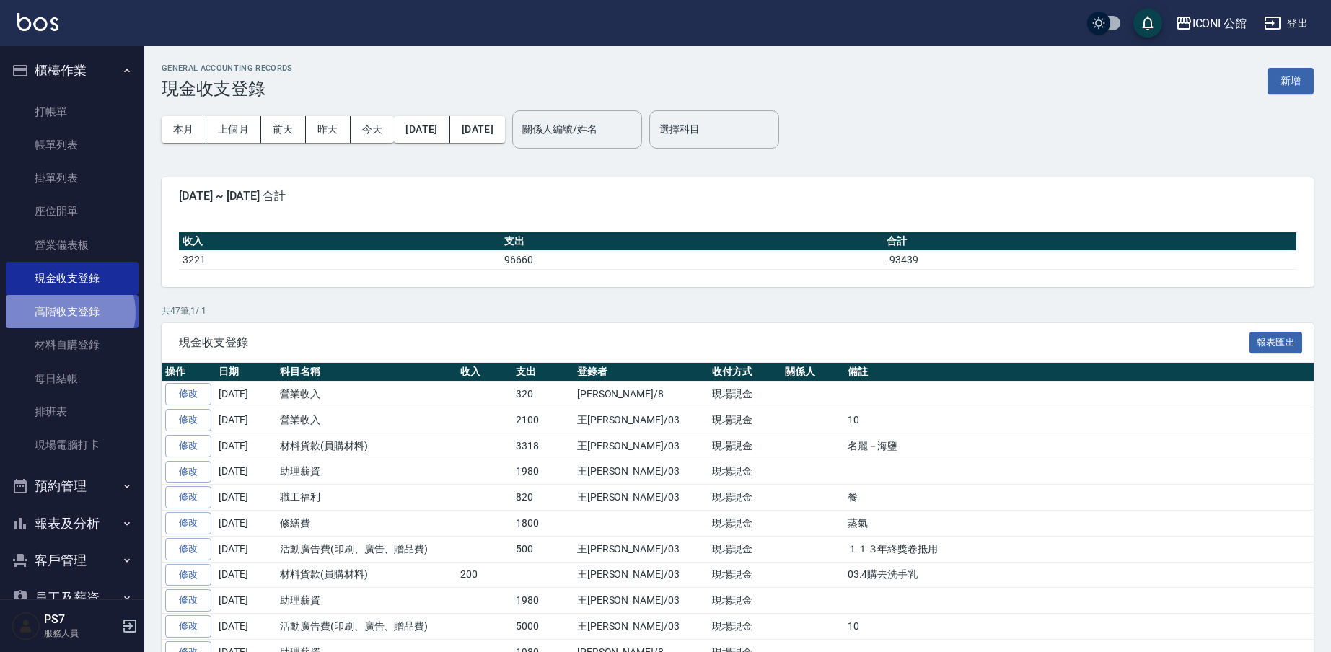
click at [69, 311] on link "高階收支登錄" at bounding box center [72, 311] width 133 height 33
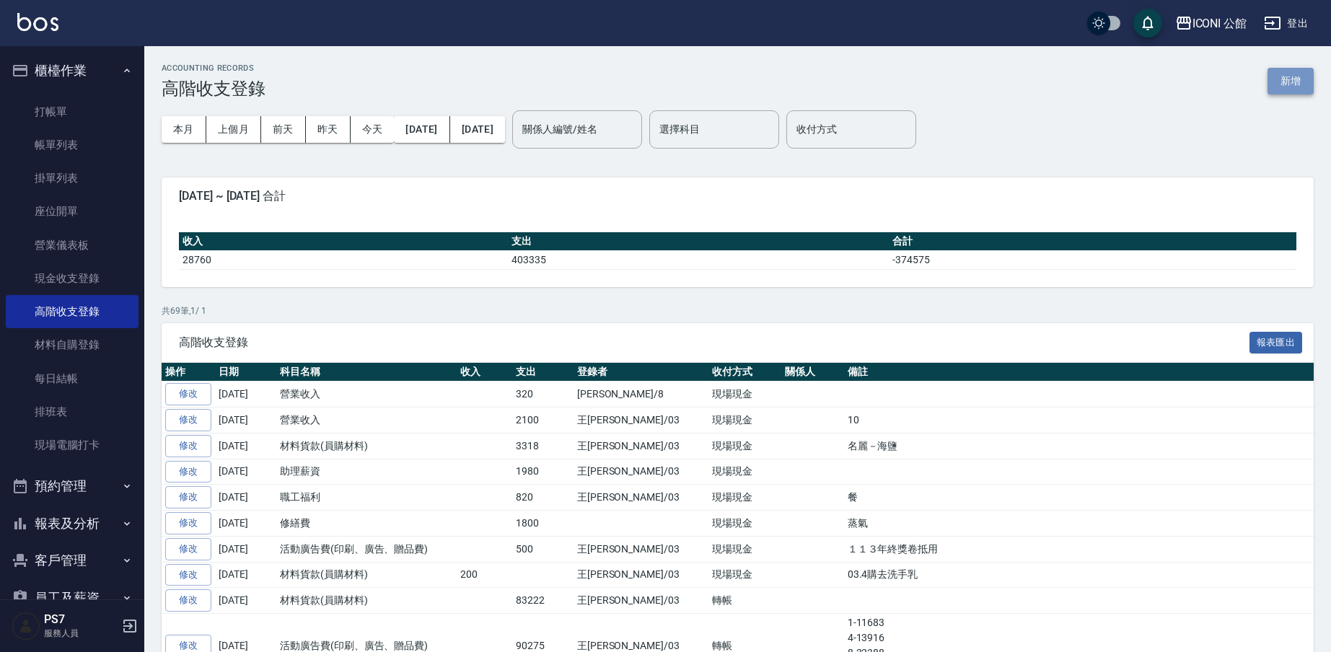
click at [1293, 84] on button "新增" at bounding box center [1291, 81] width 46 height 27
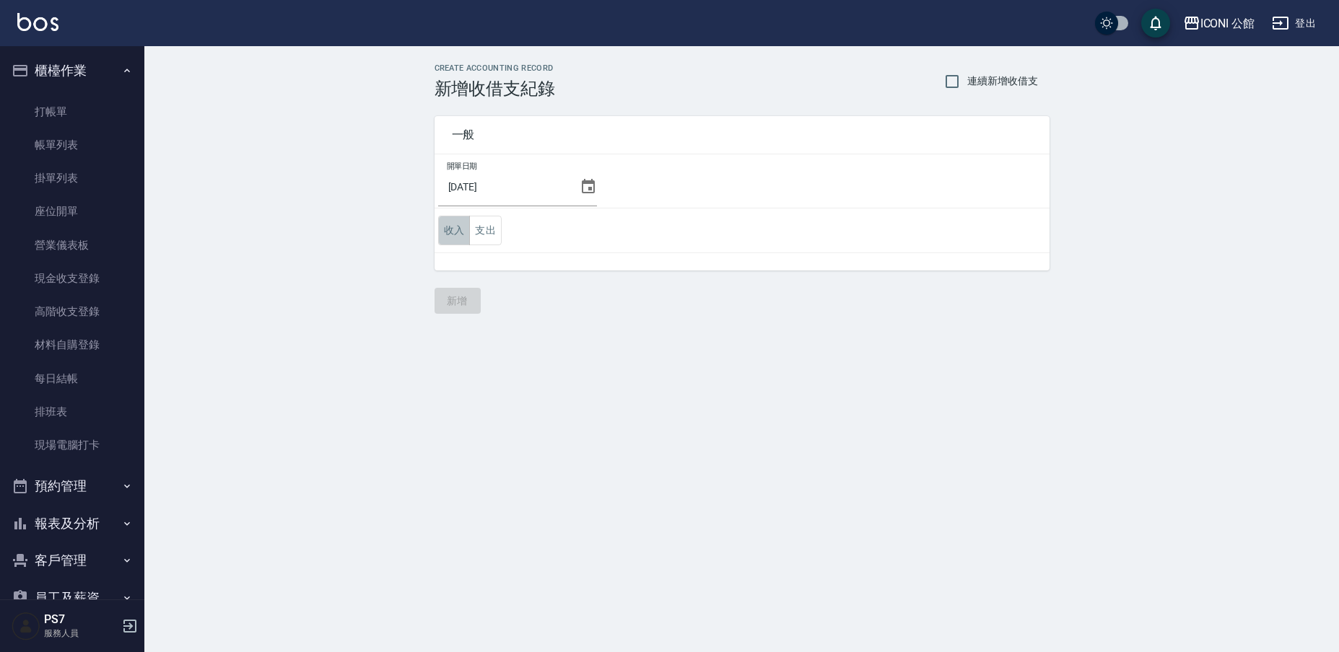
click at [460, 233] on button "收入" at bounding box center [454, 231] width 32 height 30
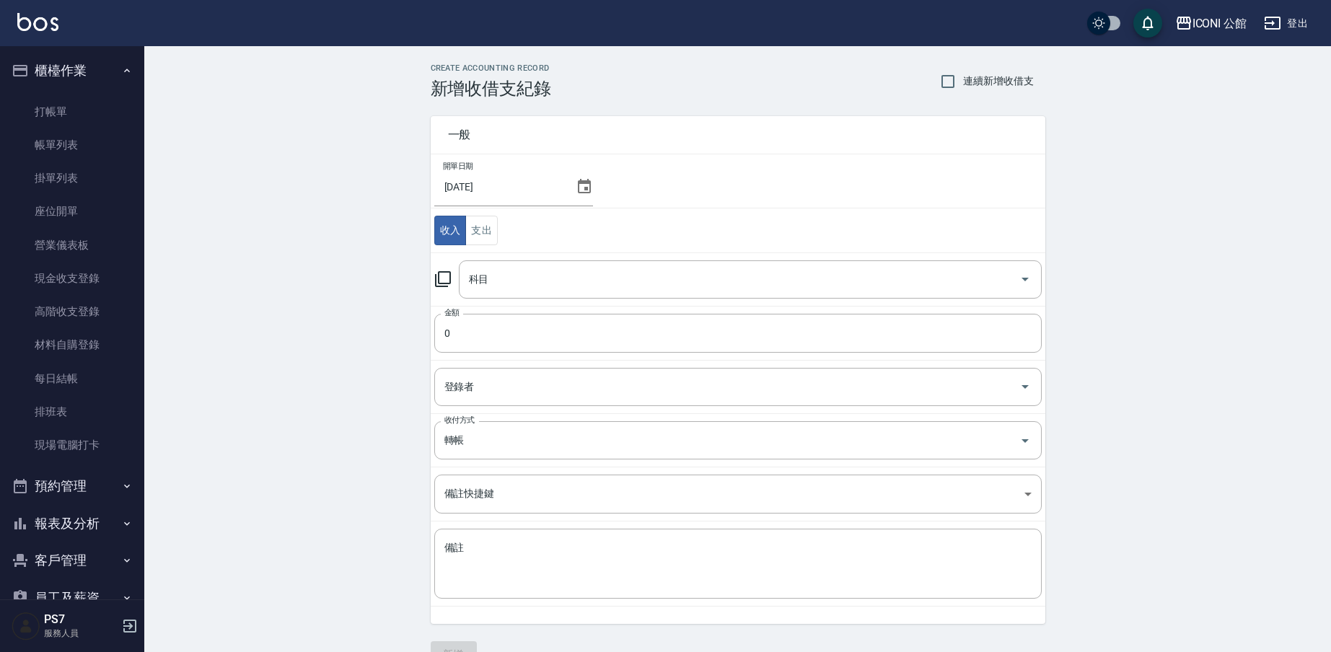
click at [450, 277] on icon at bounding box center [443, 279] width 16 height 16
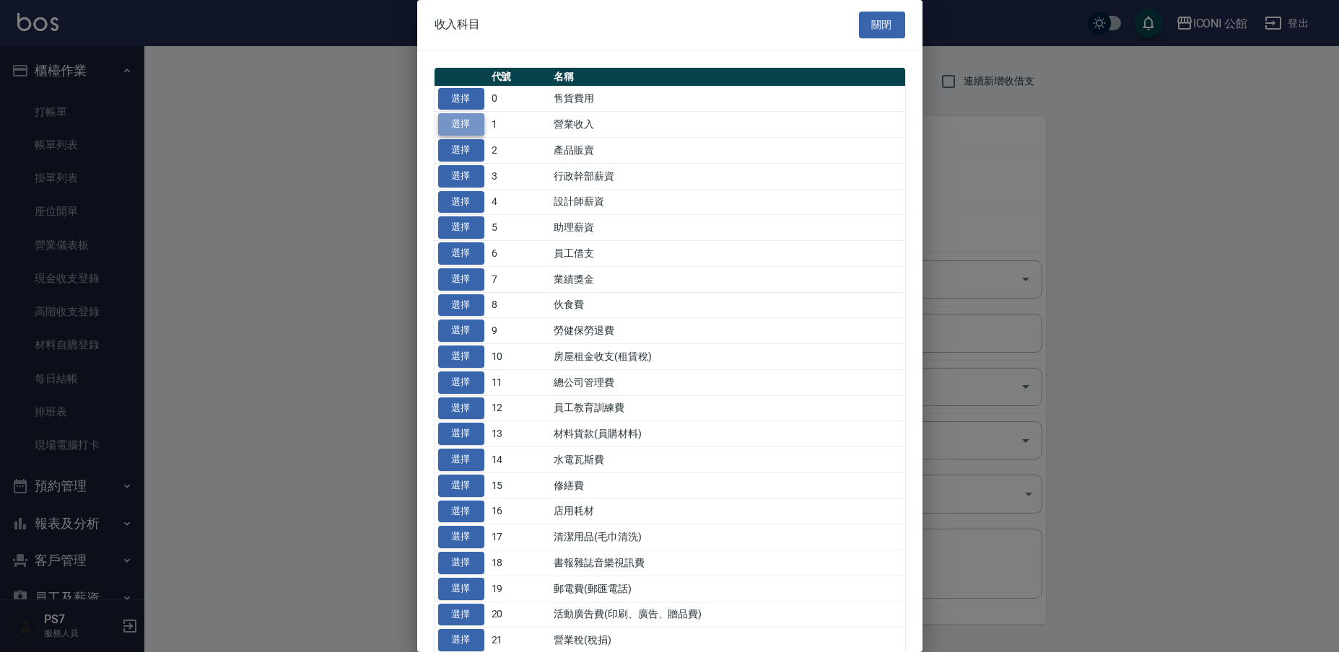
click at [469, 129] on button "選擇" at bounding box center [461, 124] width 46 height 22
type input "1 營業收入"
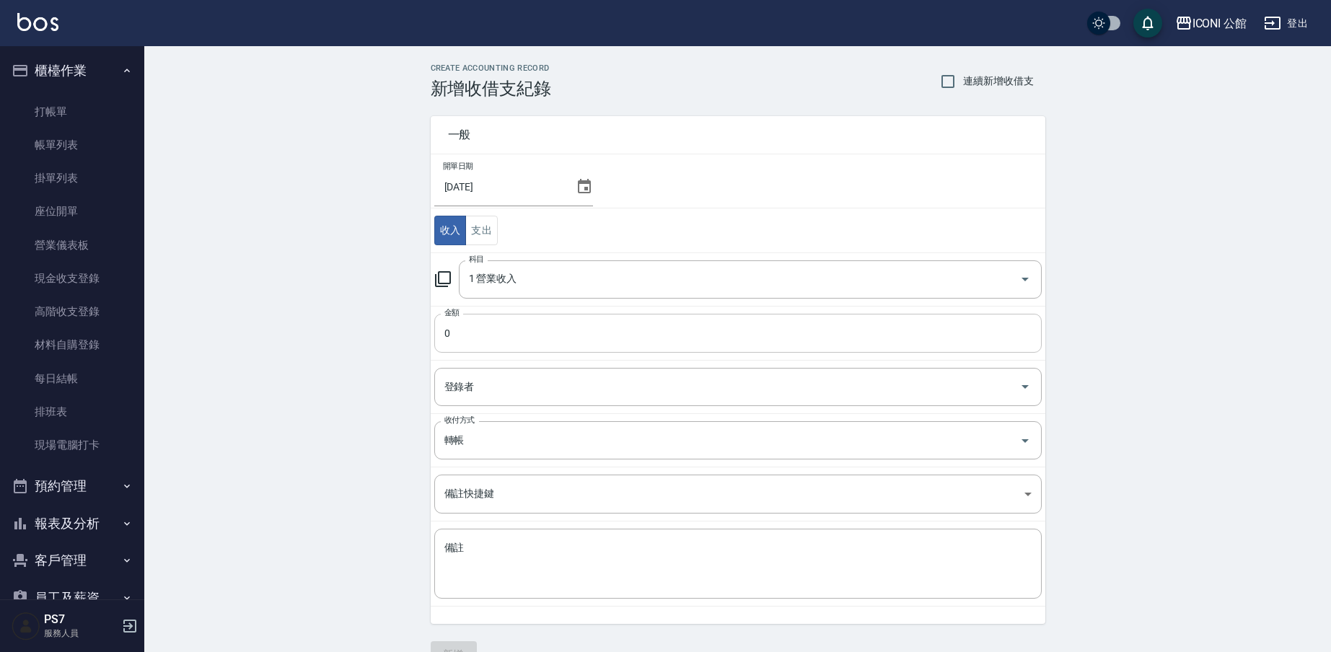
click at [468, 339] on input "0" at bounding box center [738, 333] width 608 height 39
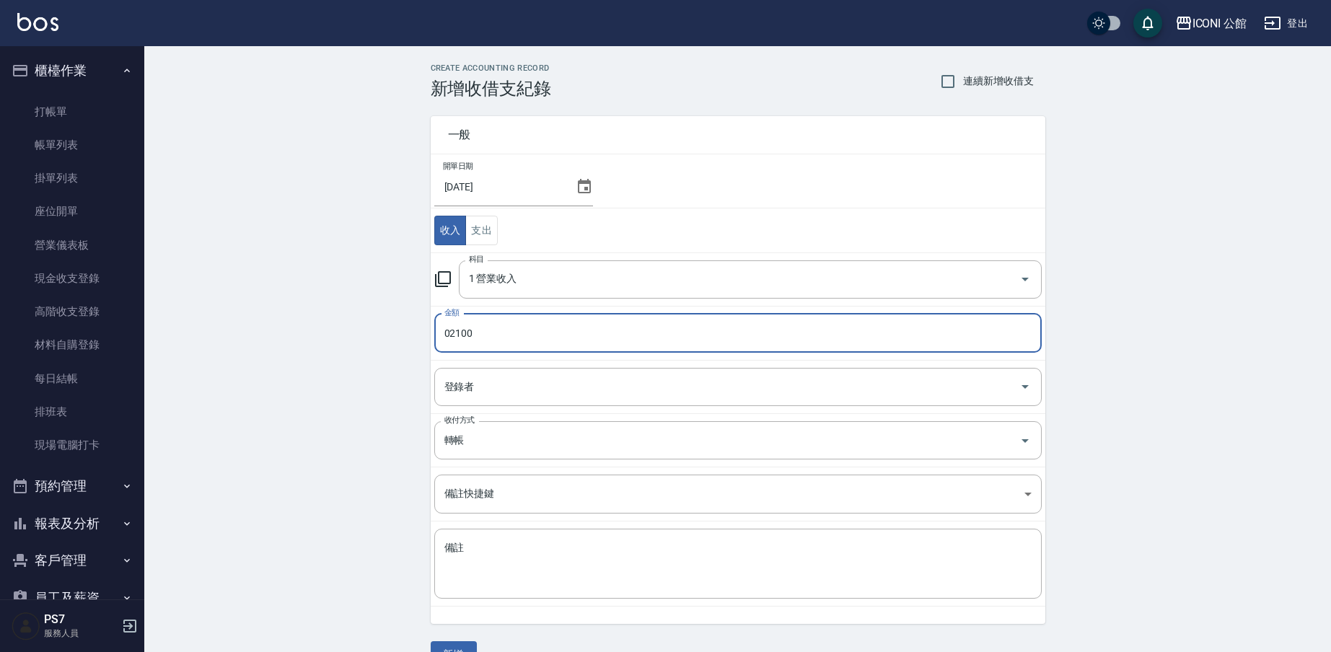
type input "02100"
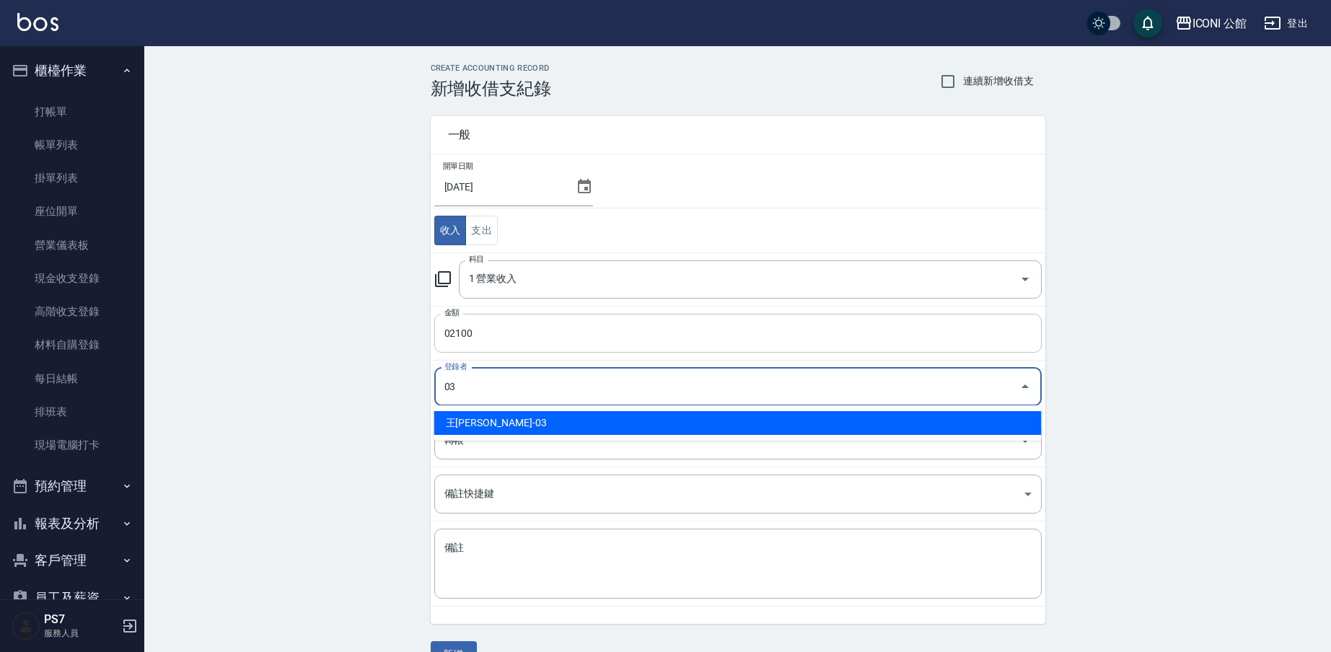
type input "王Lisa-03"
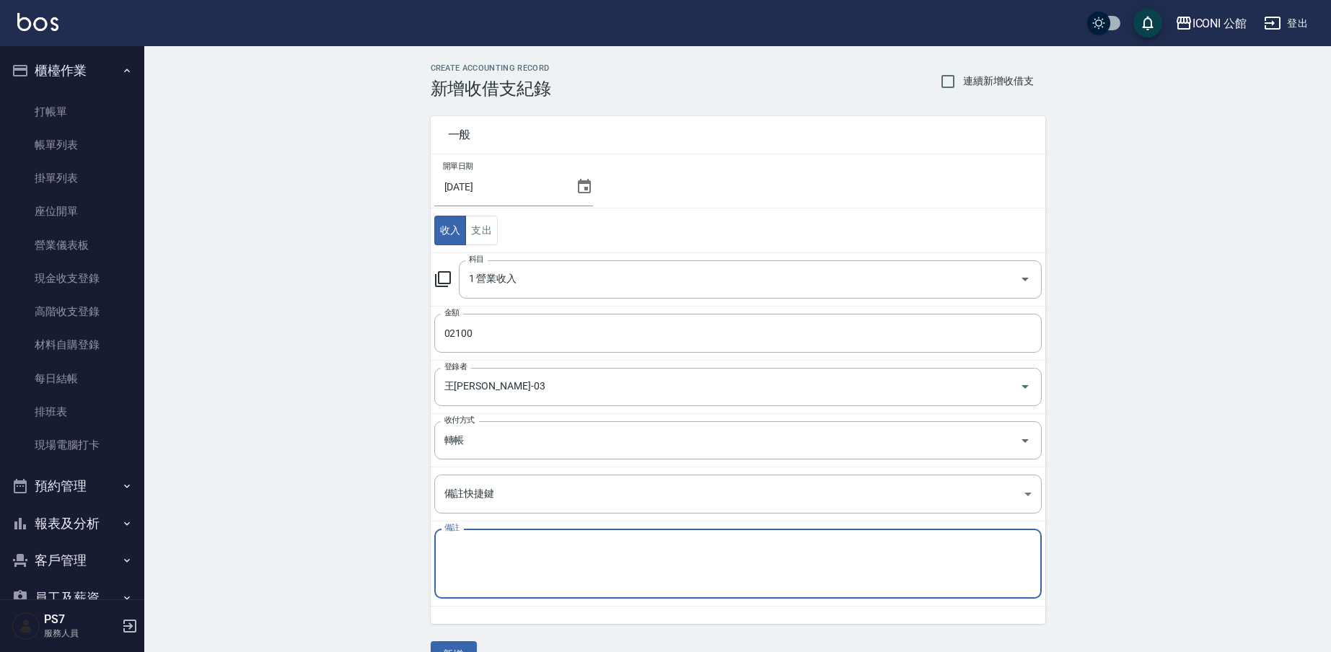
click at [483, 556] on textarea "備註" at bounding box center [738, 564] width 587 height 46
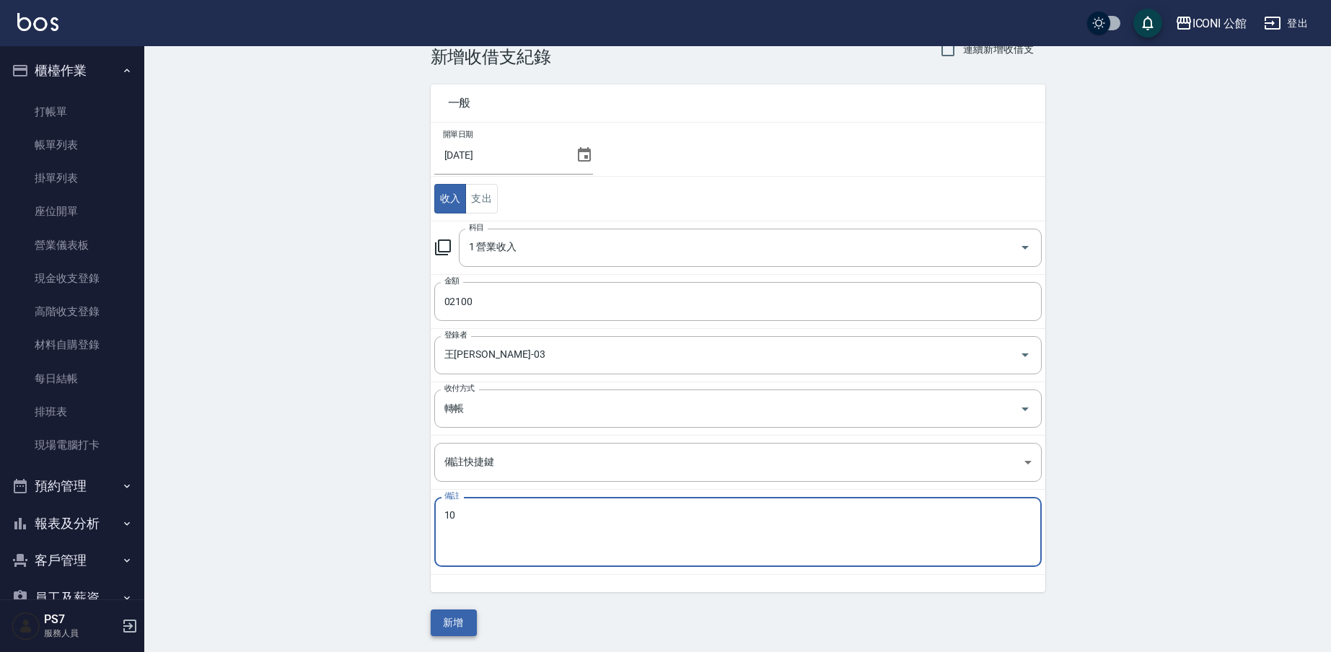
type textarea "10"
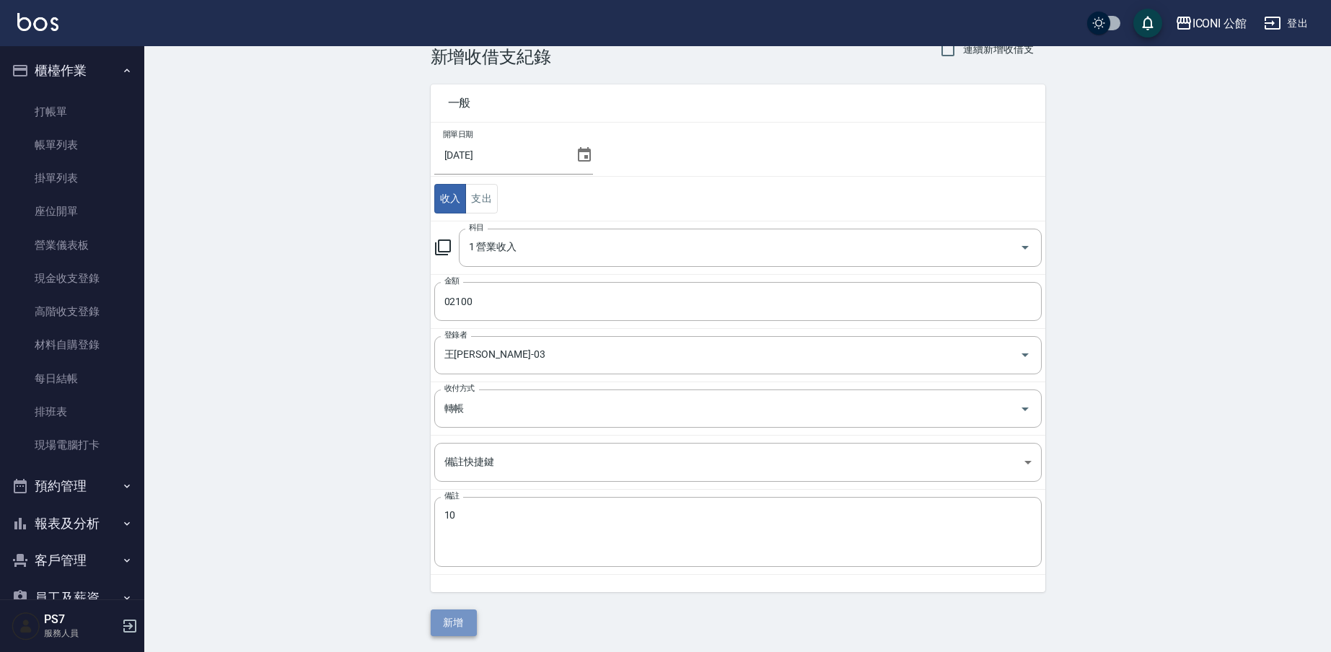
click at [463, 623] on button "新增" at bounding box center [454, 623] width 46 height 27
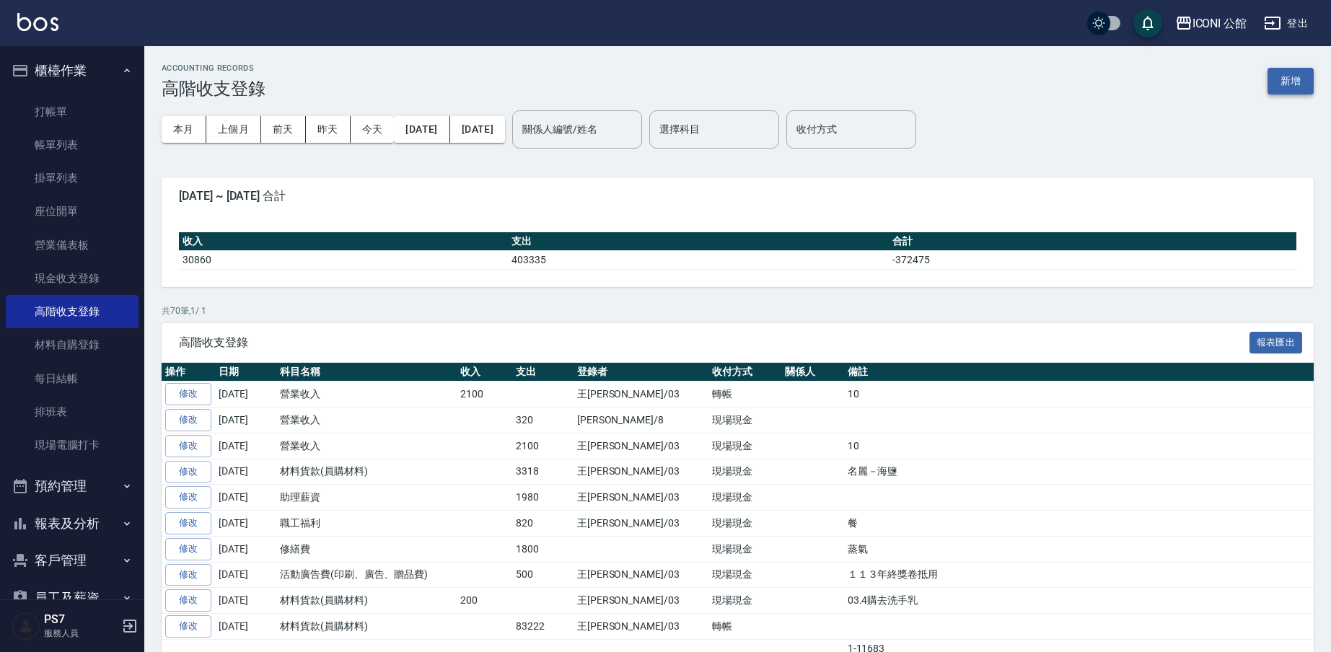
click at [1282, 88] on button "新增" at bounding box center [1291, 81] width 46 height 27
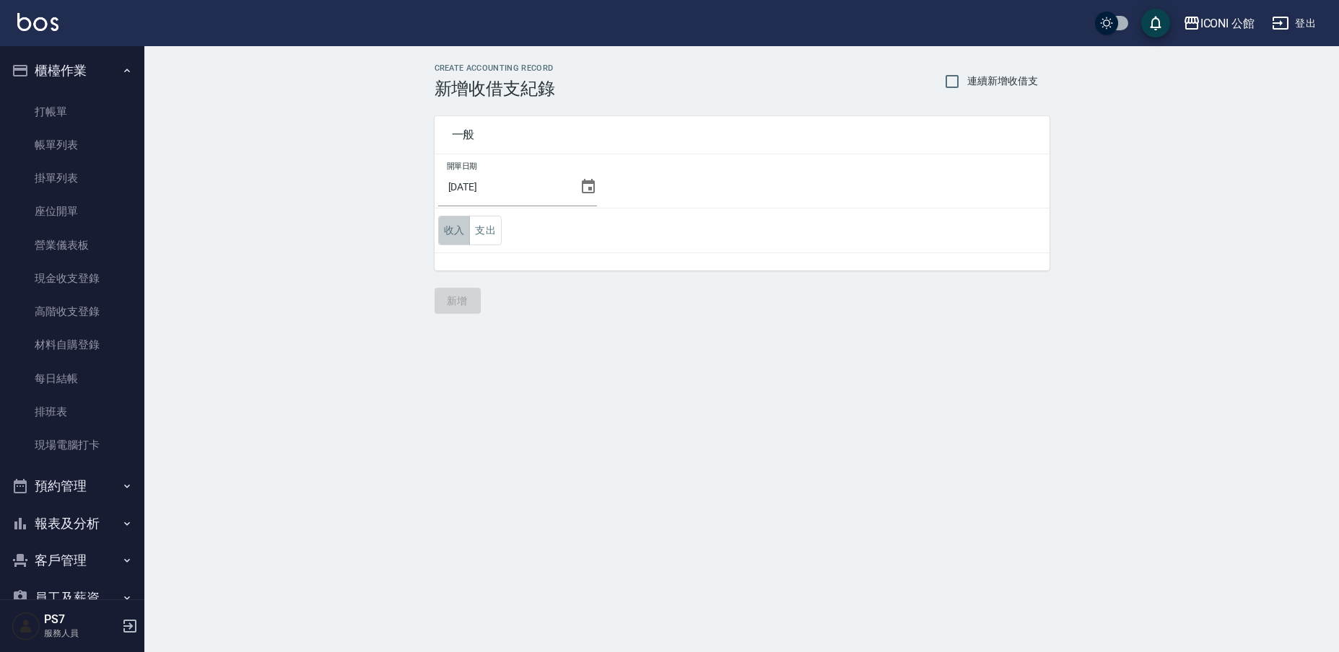
click at [456, 236] on button "收入" at bounding box center [454, 231] width 32 height 30
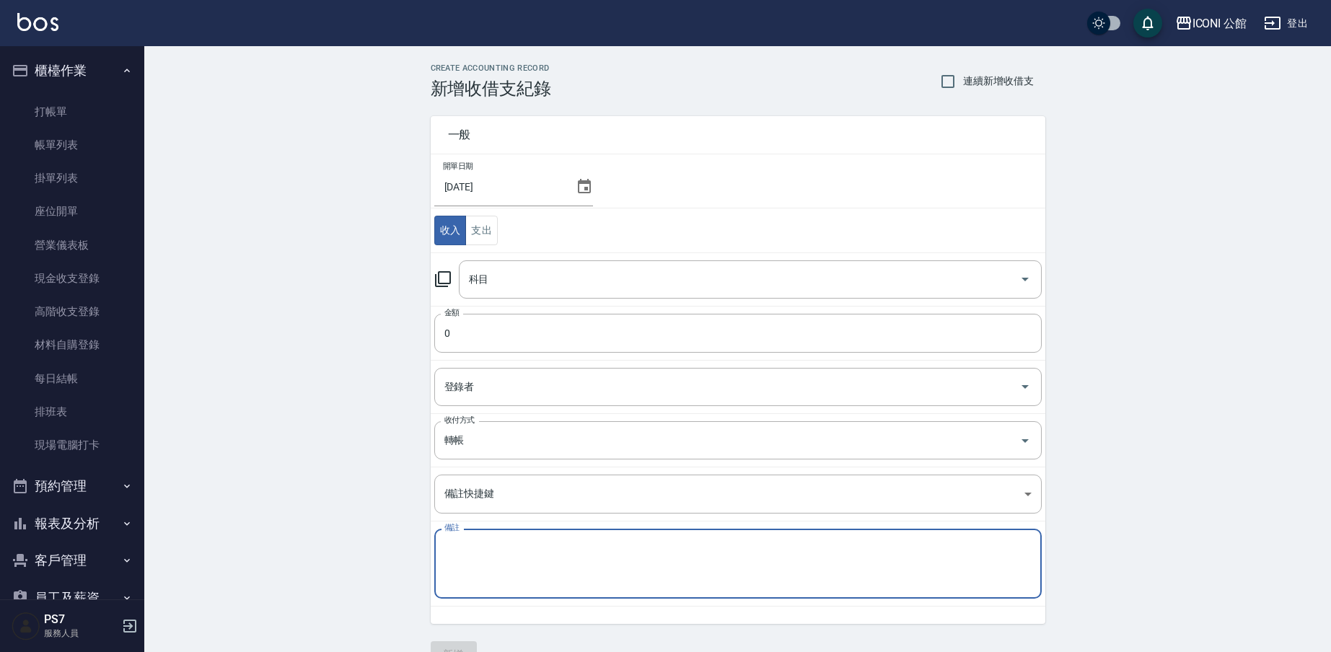
click at [492, 572] on textarea "備註" at bounding box center [738, 564] width 587 height 46
click at [483, 290] on input "科目" at bounding box center [739, 279] width 548 height 25
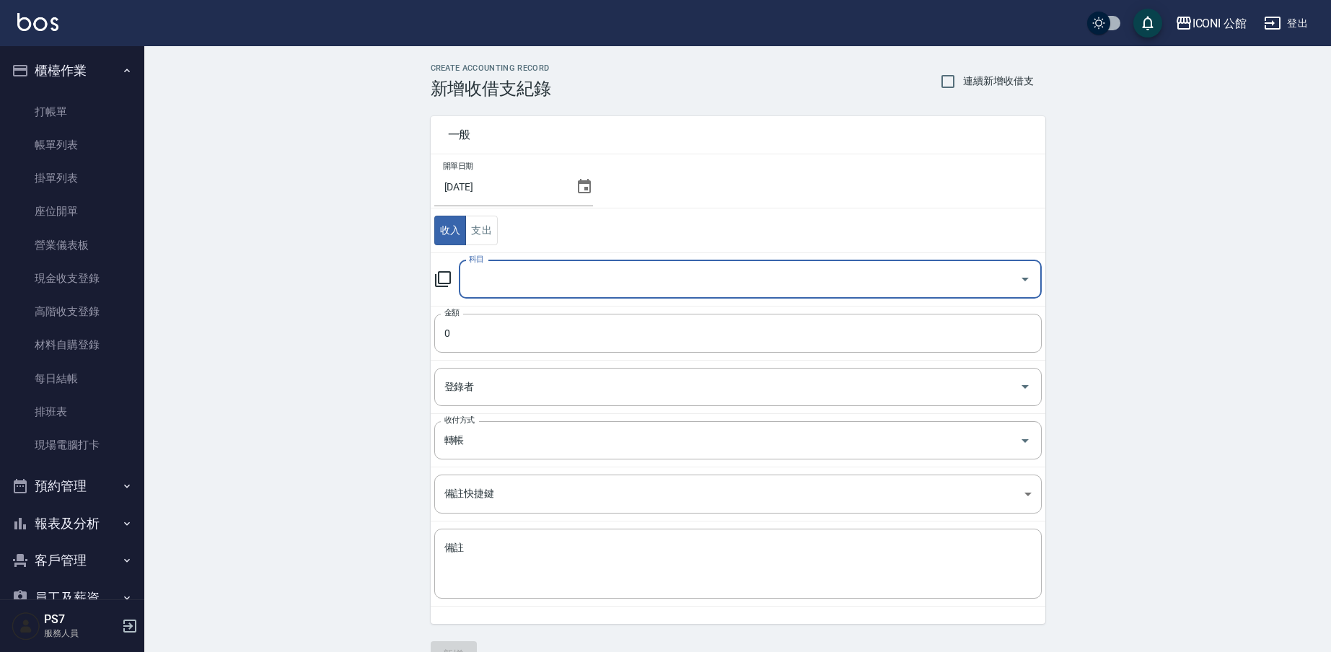
click at [483, 290] on input "科目" at bounding box center [739, 279] width 548 height 25
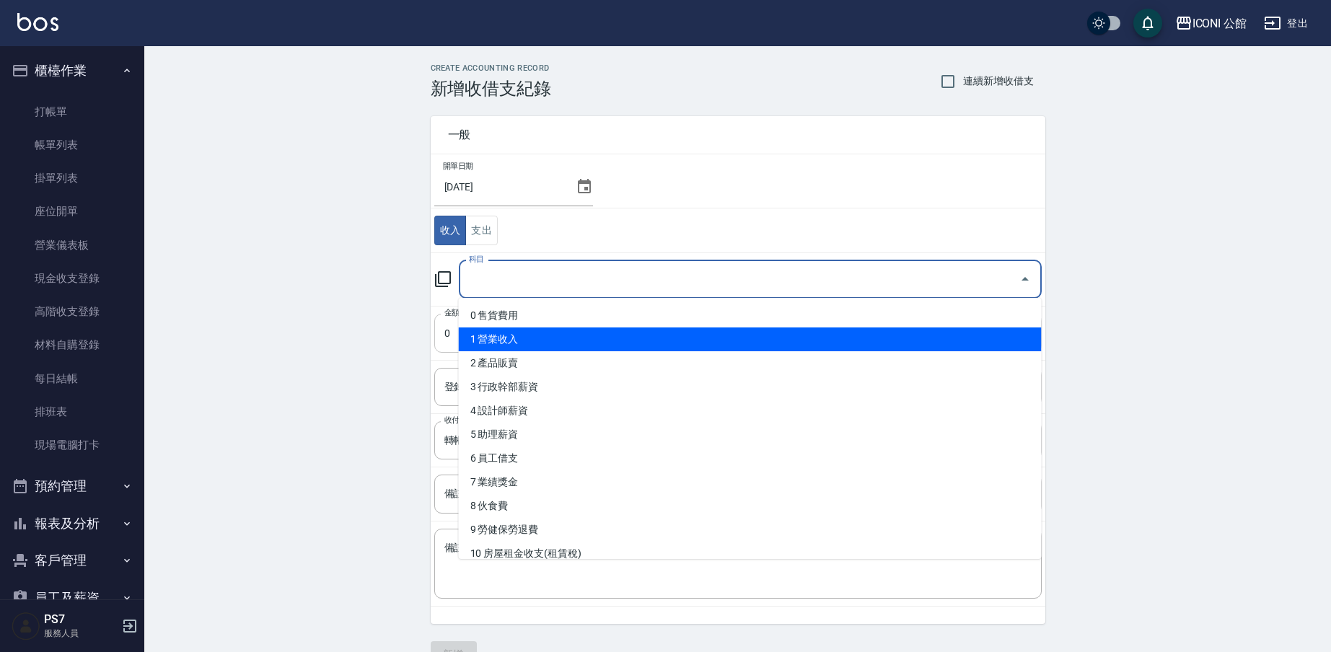
click at [488, 341] on li "1 營業收入" at bounding box center [750, 340] width 583 height 24
type input "1 營業收入"
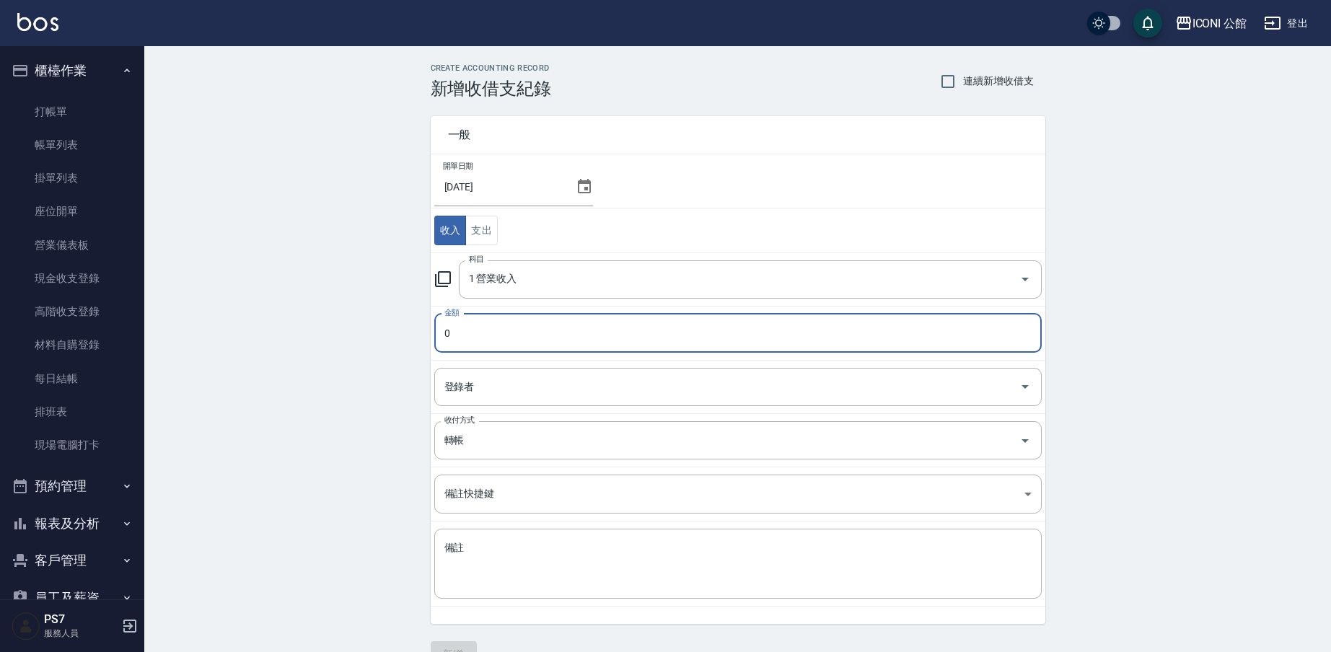
drag, startPoint x: 474, startPoint y: 336, endPoint x: 475, endPoint y: 329, distance: 7.3
click at [474, 335] on input "0" at bounding box center [738, 333] width 608 height 39
type input "0320"
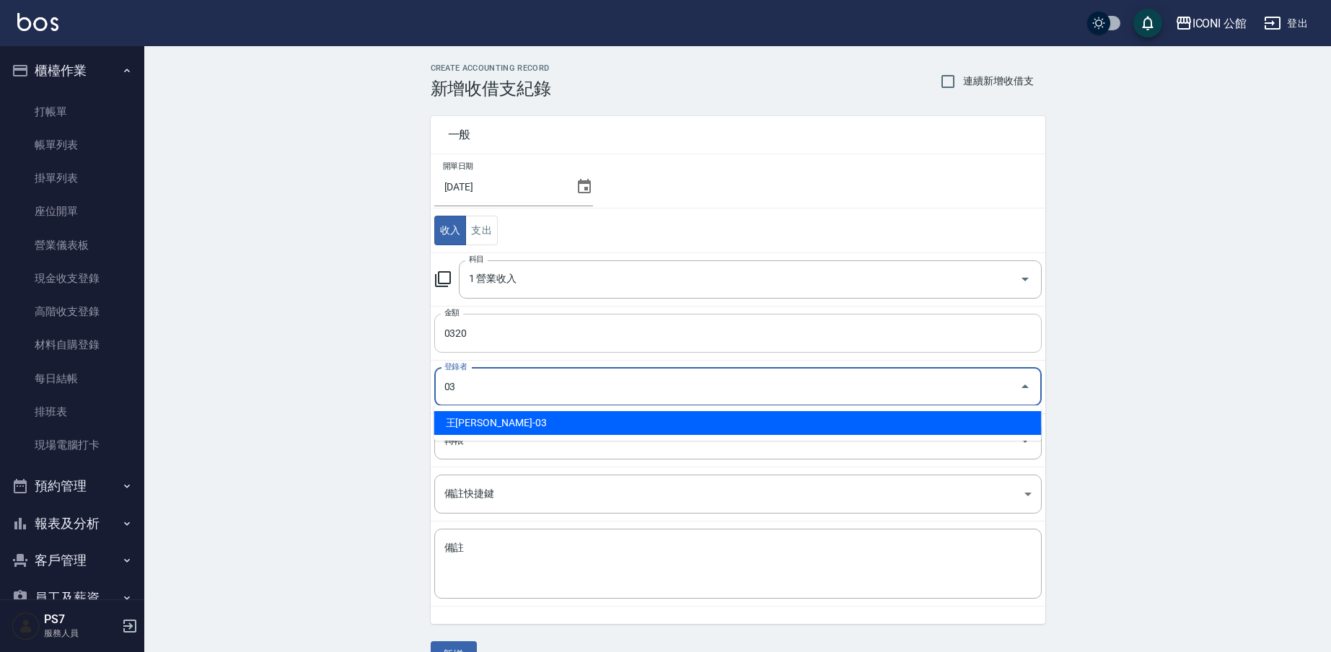
type input "王Lisa-03"
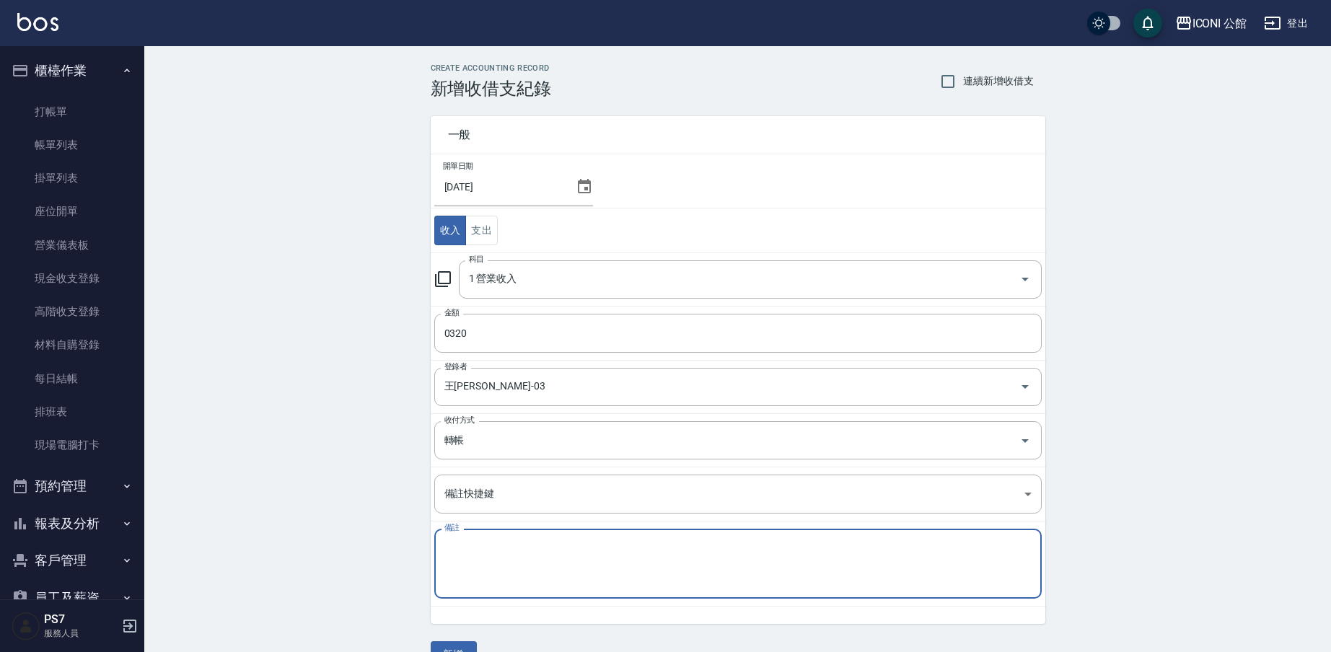
click at [509, 577] on textarea "備註" at bounding box center [738, 564] width 587 height 46
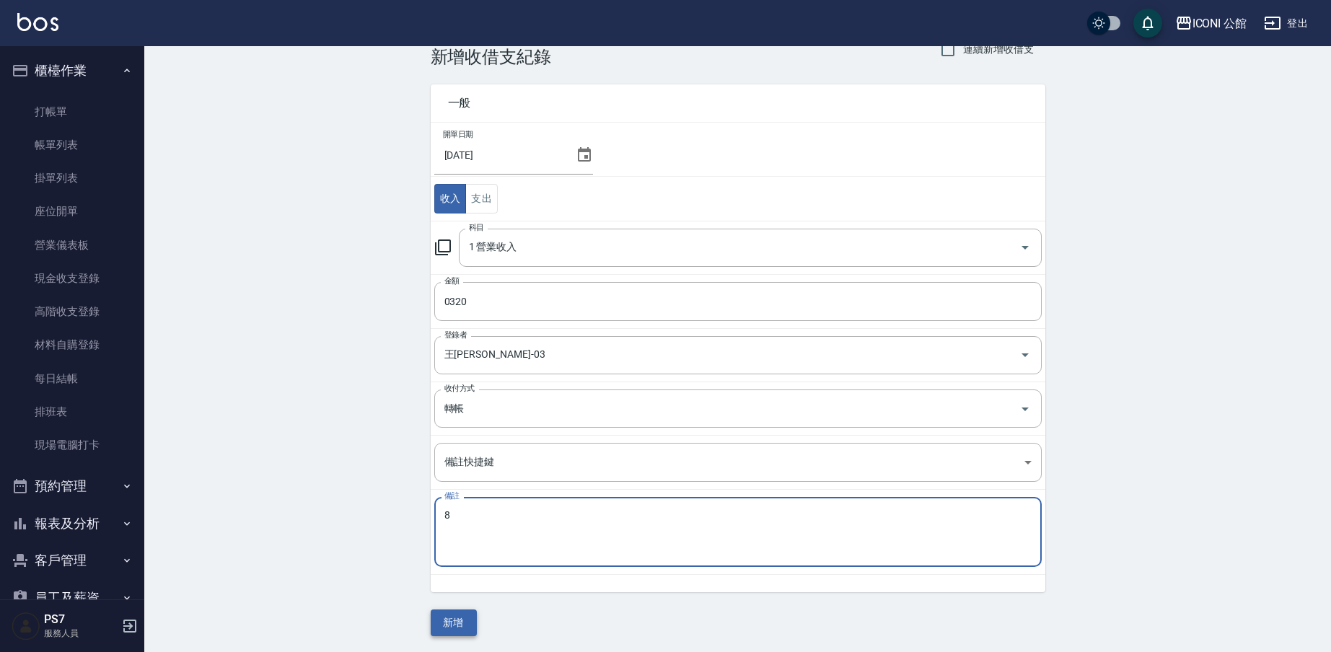
type textarea "8"
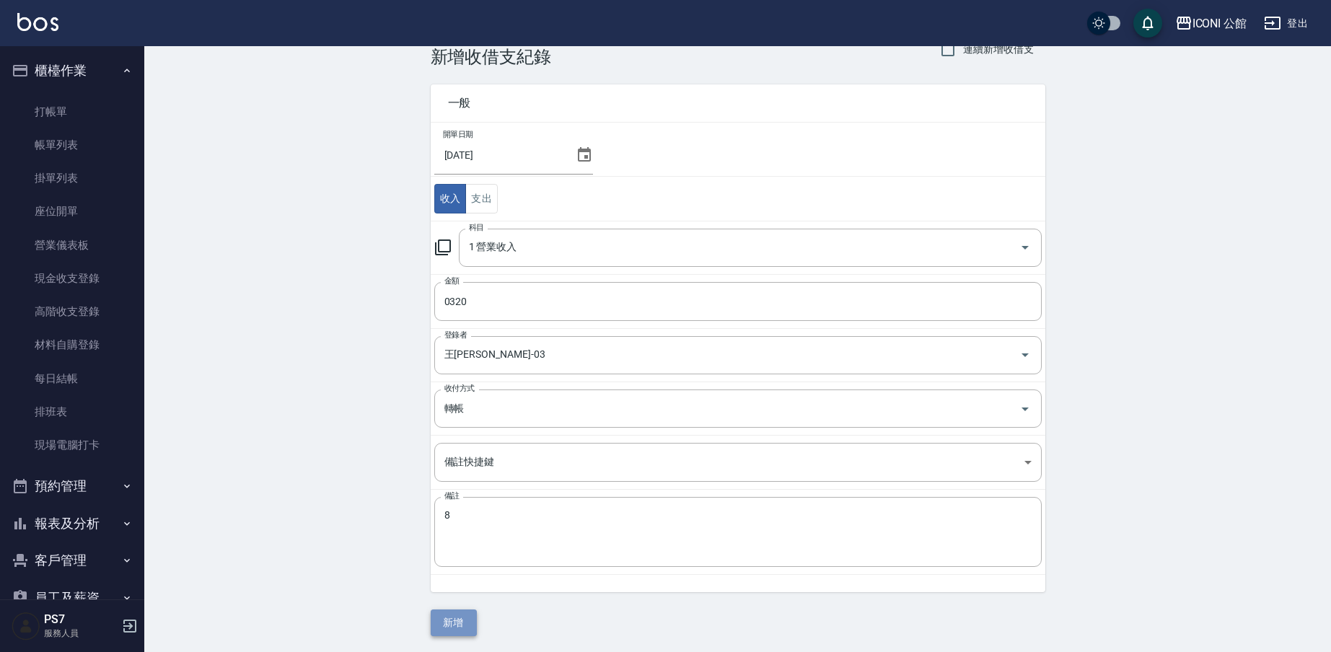
click at [465, 626] on button "新增" at bounding box center [454, 623] width 46 height 27
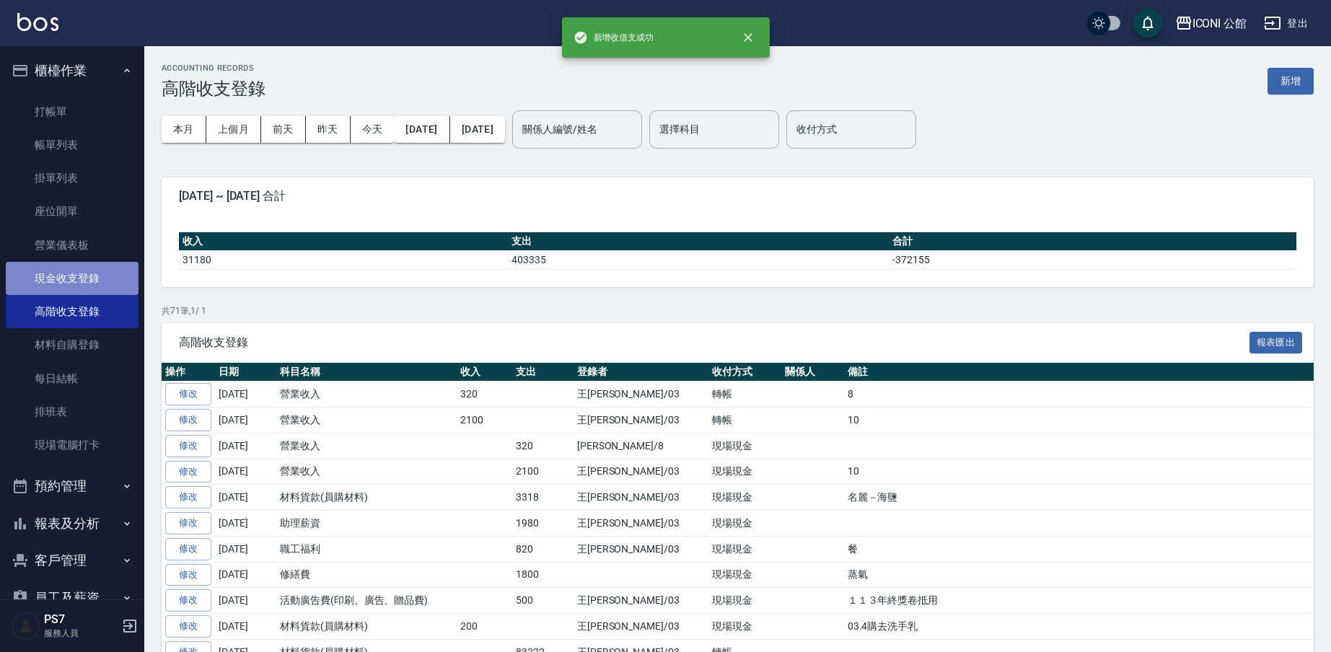
click at [97, 276] on link "現金收支登錄" at bounding box center [72, 278] width 133 height 33
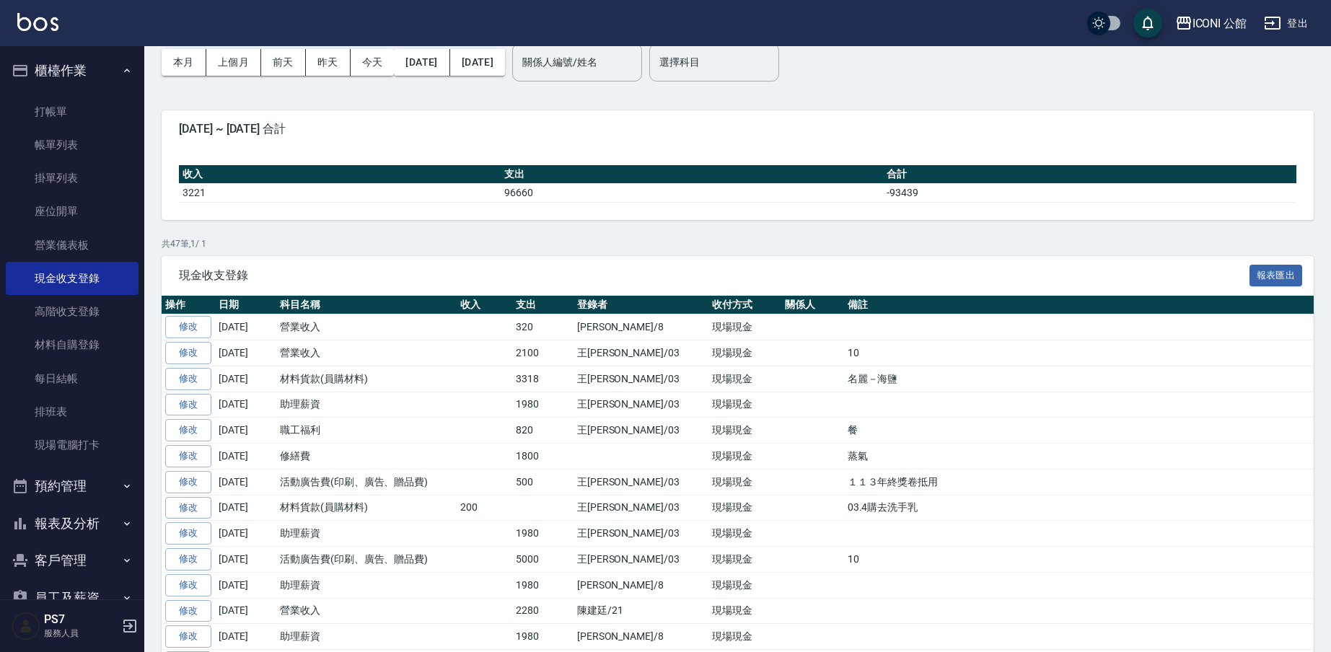
scroll to position [69, 0]
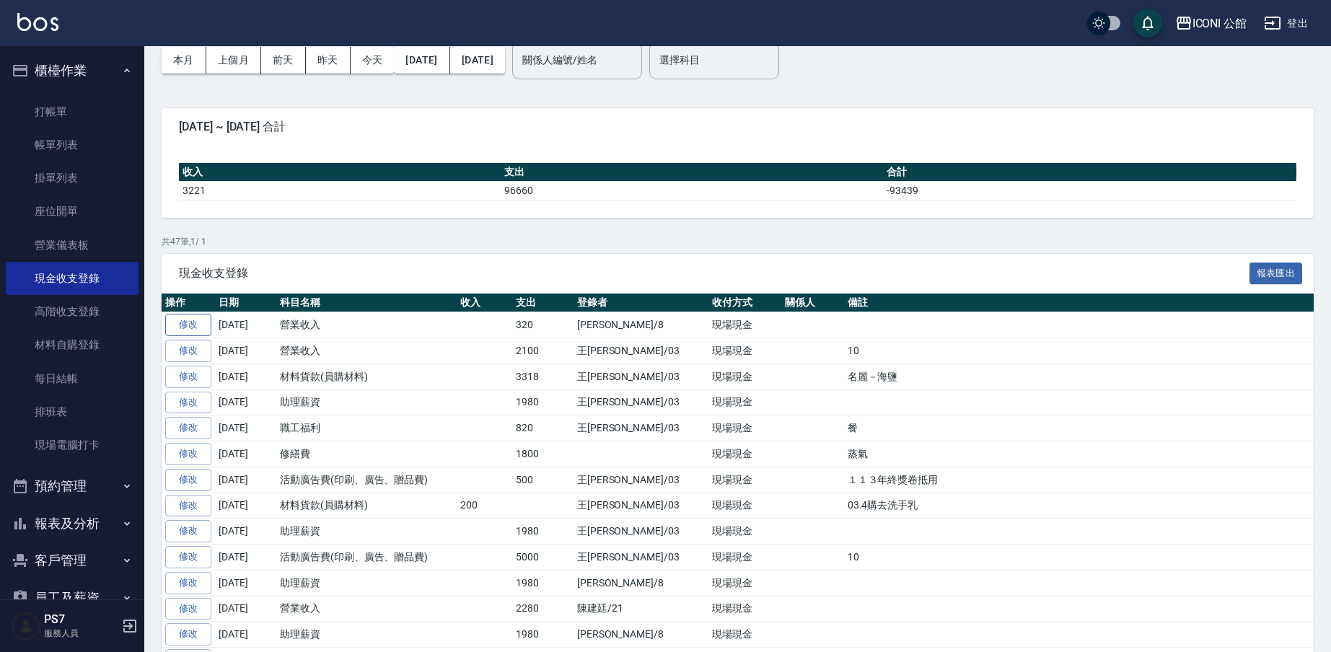
click at [186, 322] on link "修改" at bounding box center [188, 325] width 46 height 22
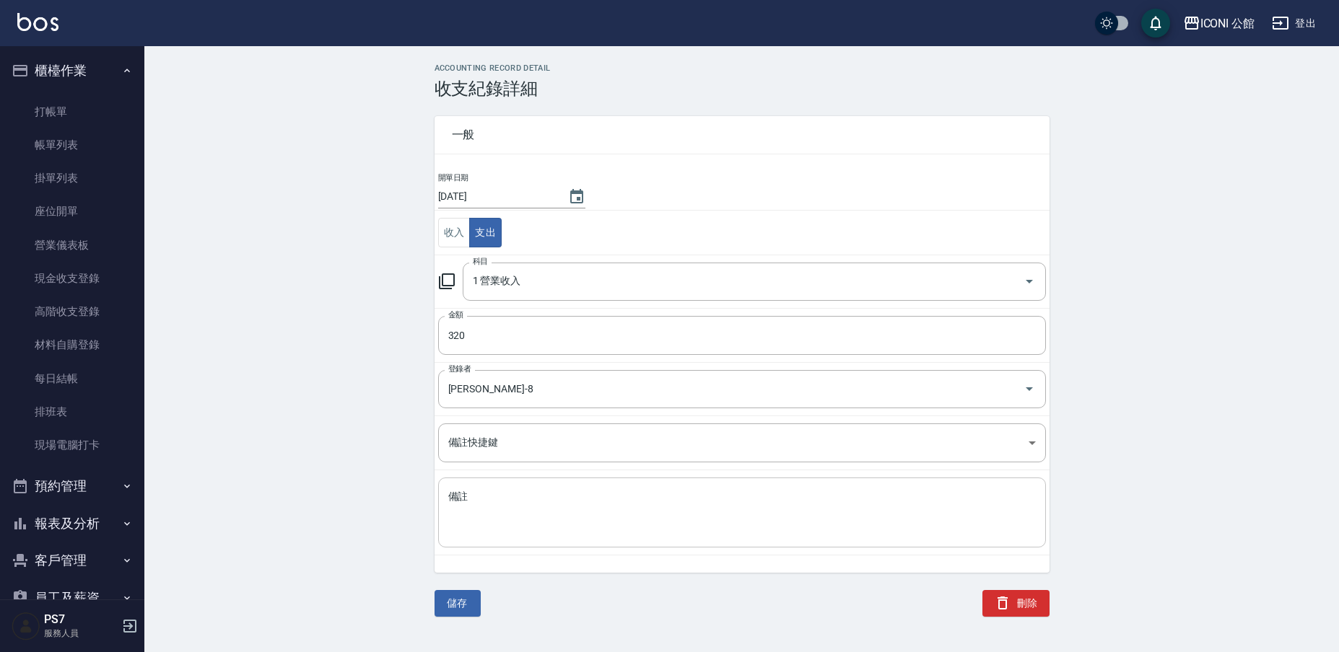
click at [662, 525] on textarea "備註" at bounding box center [741, 513] width 587 height 46
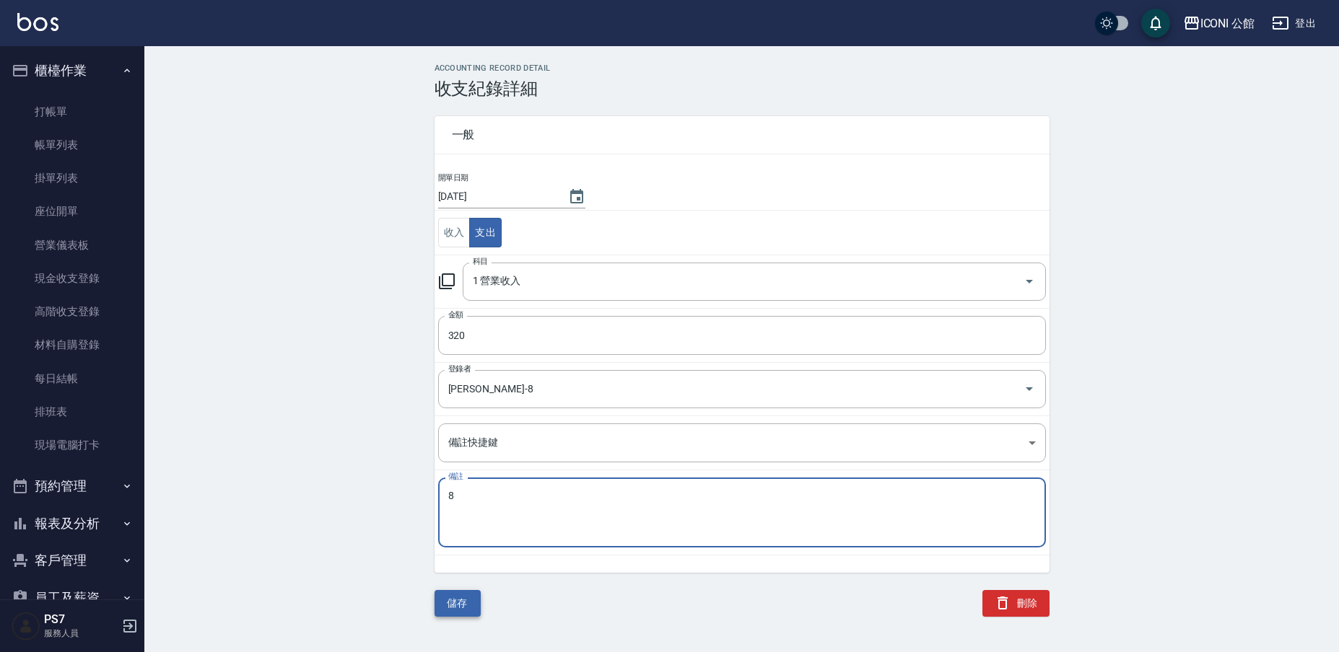
type textarea "8"
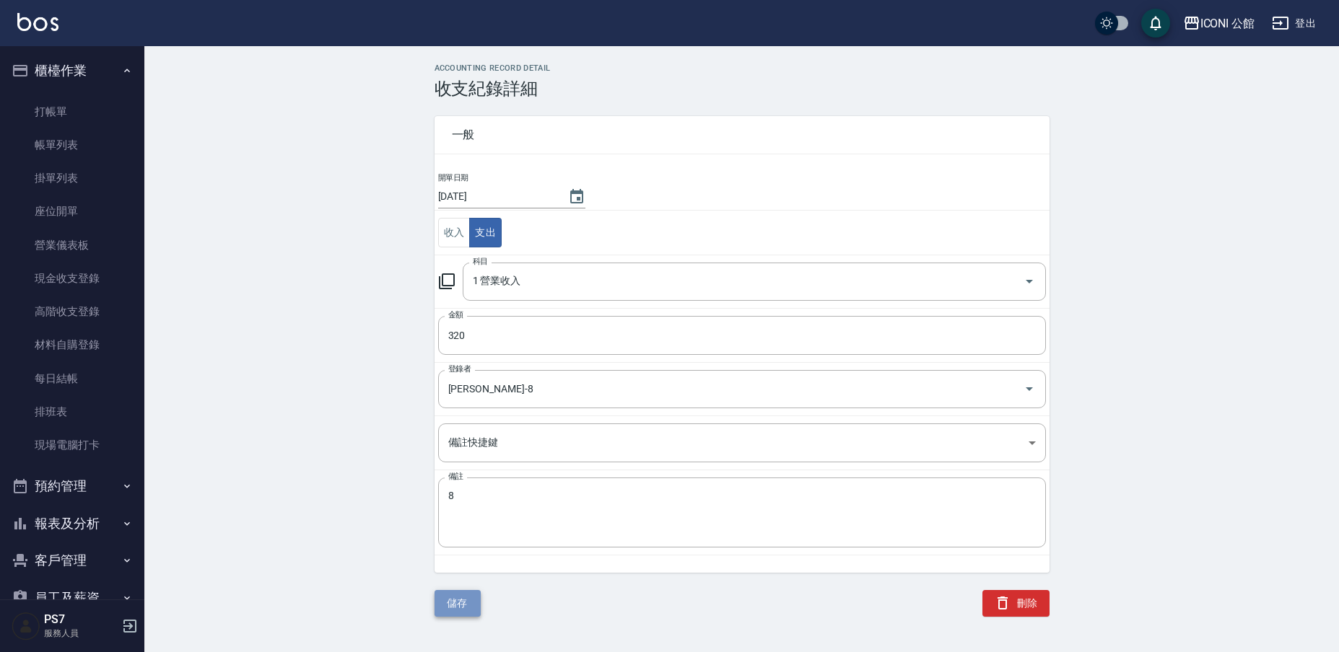
click at [476, 594] on button "儲存" at bounding box center [457, 603] width 46 height 27
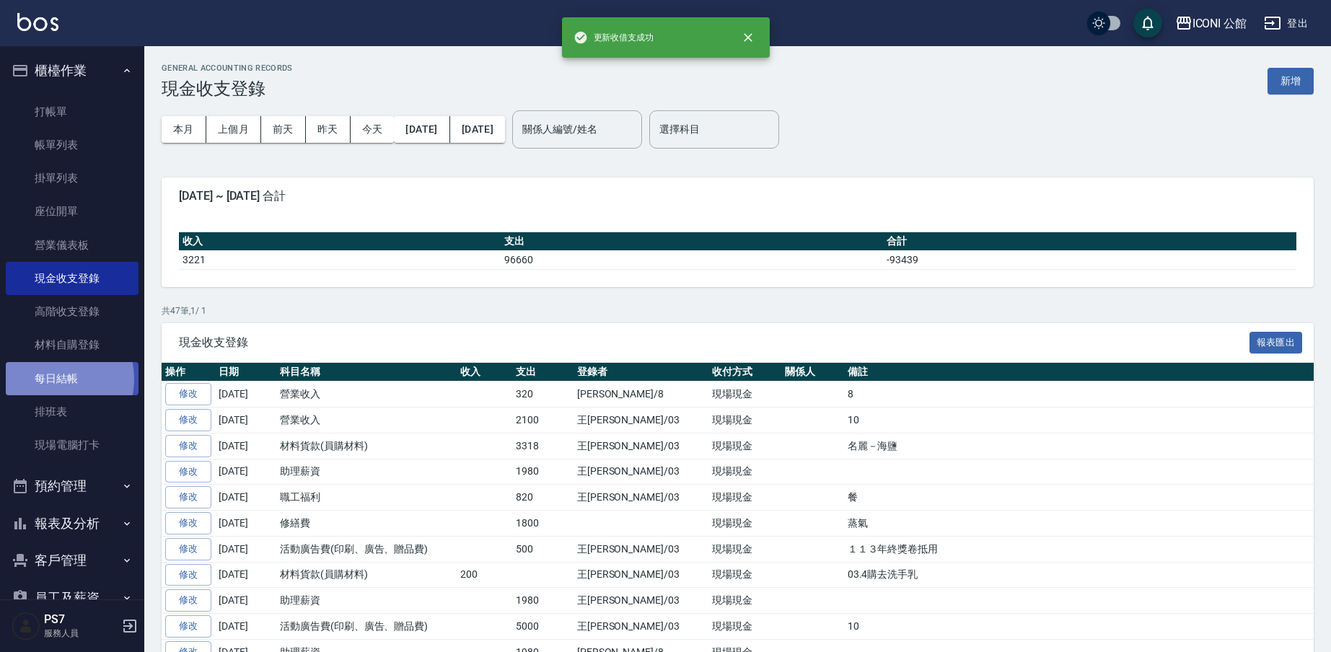
click at [44, 377] on link "每日結帳" at bounding box center [72, 378] width 133 height 33
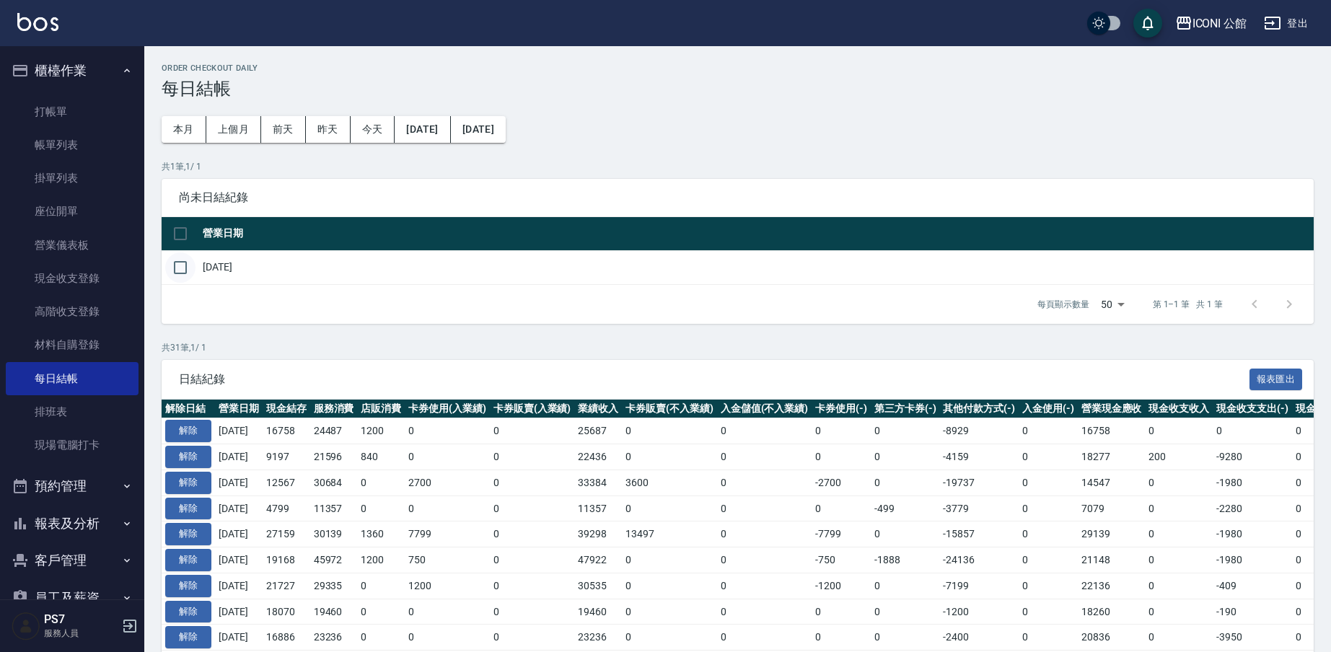
click at [190, 269] on input "checkbox" at bounding box center [180, 268] width 30 height 30
checkbox input "true"
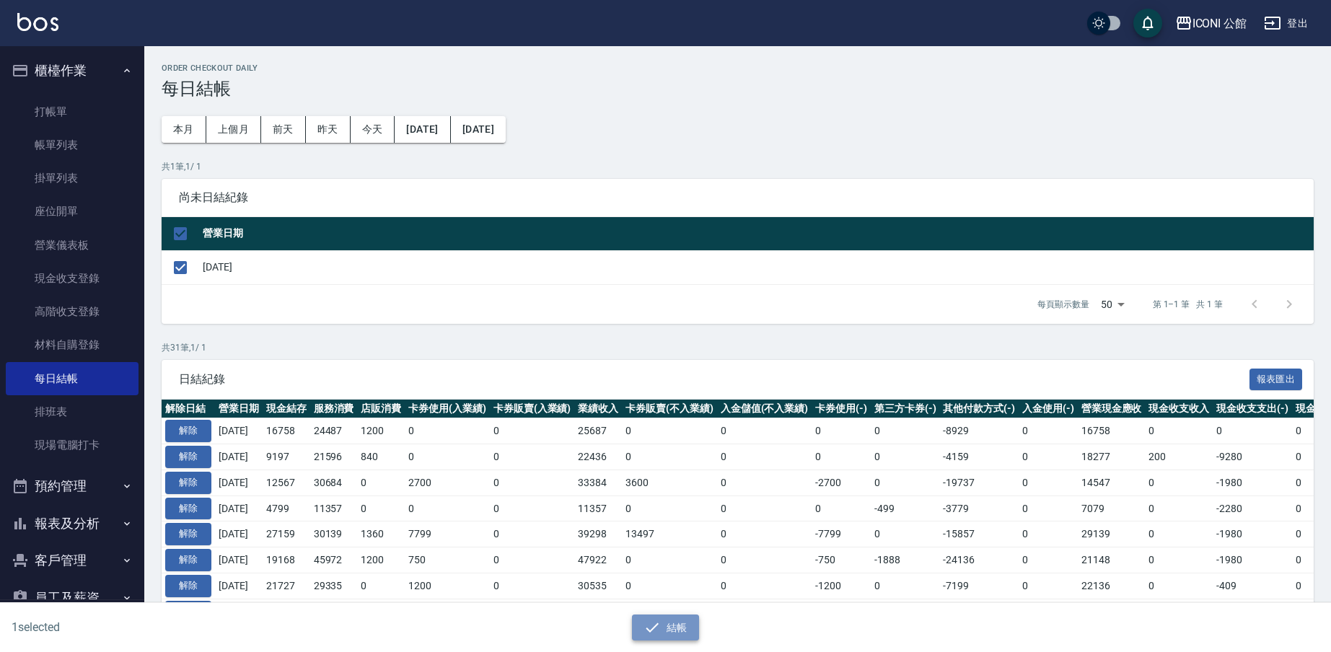
click at [683, 627] on button "結帳" at bounding box center [665, 628] width 67 height 27
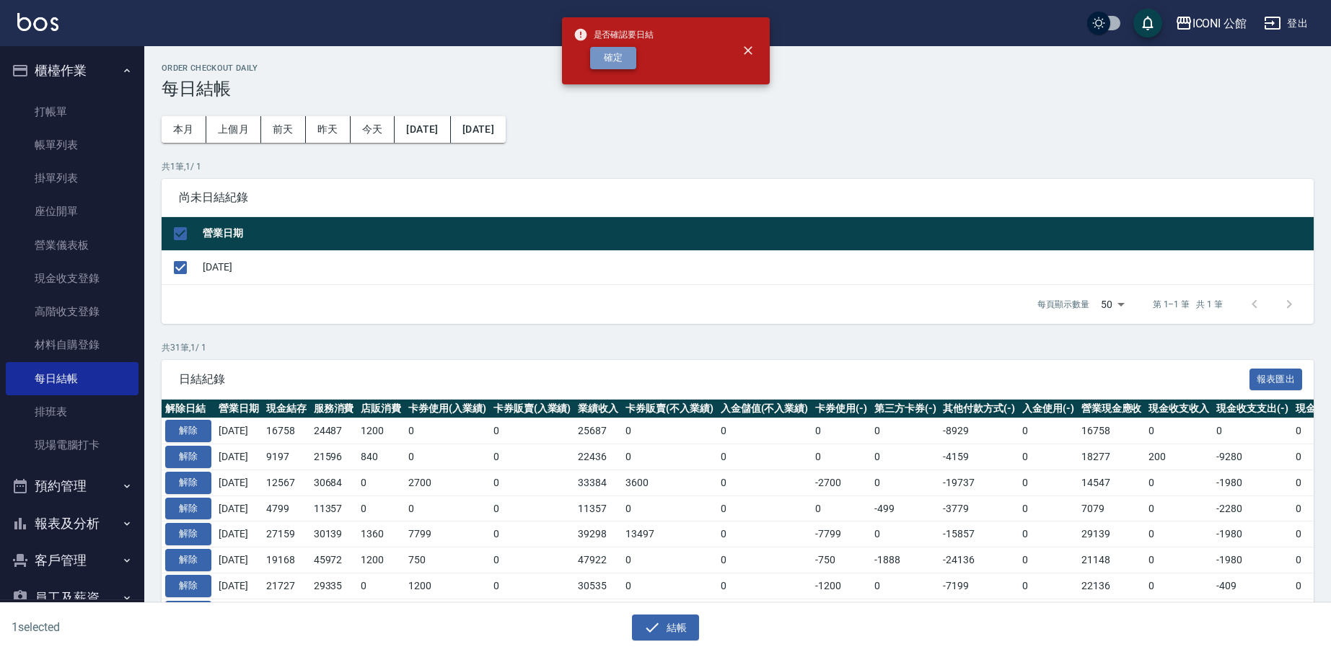
click at [621, 56] on button "確定" at bounding box center [613, 58] width 46 height 22
checkbox input "false"
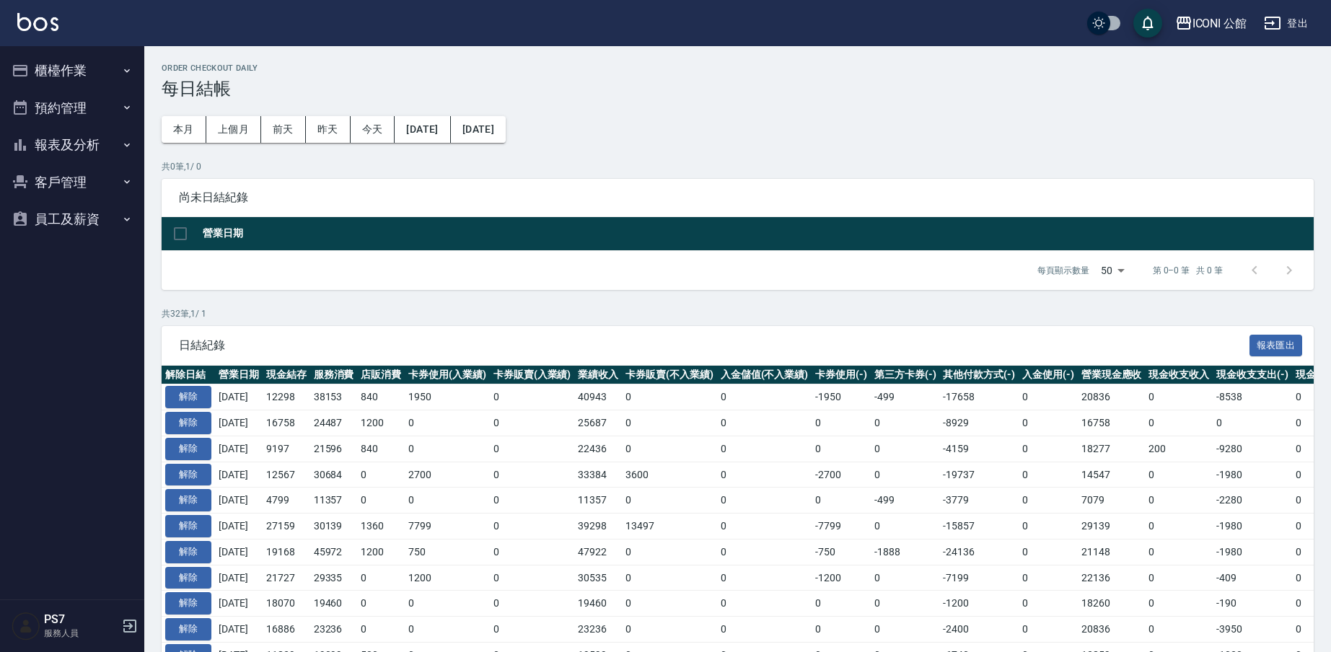
click at [84, 148] on button "報表及分析" at bounding box center [72, 145] width 133 height 38
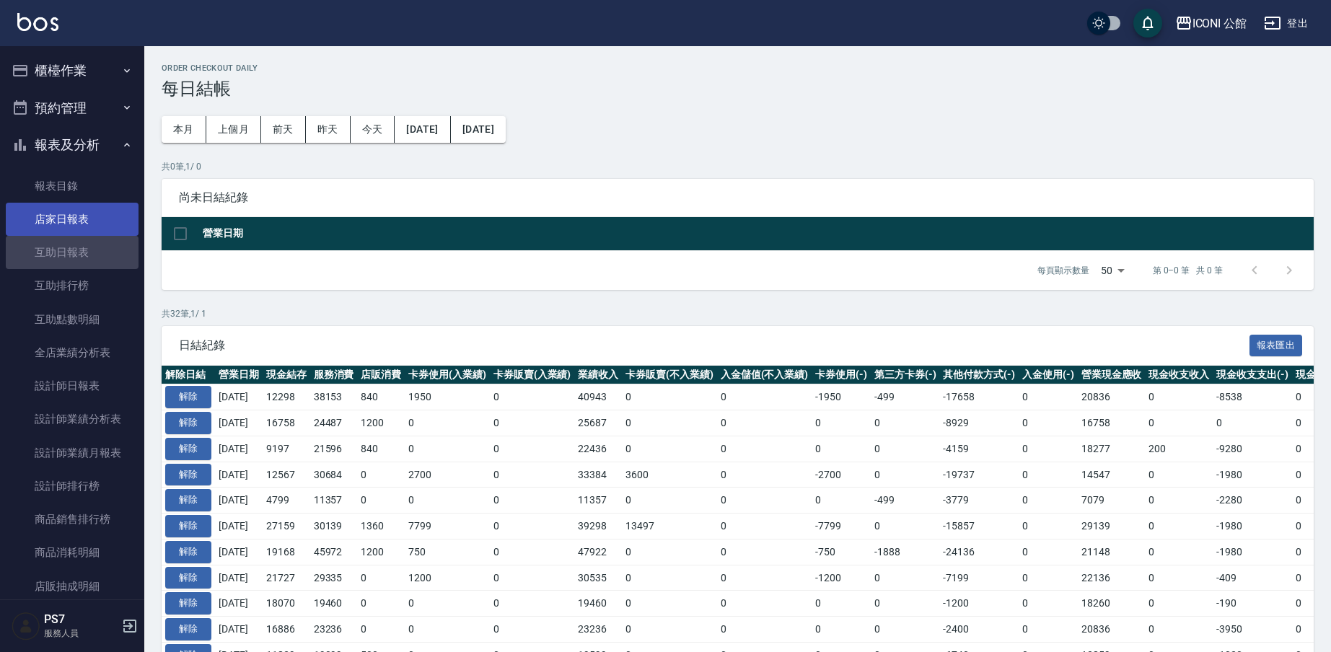
drag, startPoint x: 98, startPoint y: 250, endPoint x: 113, endPoint y: 229, distance: 25.8
click at [117, 245] on link "互助日報表" at bounding box center [72, 252] width 133 height 33
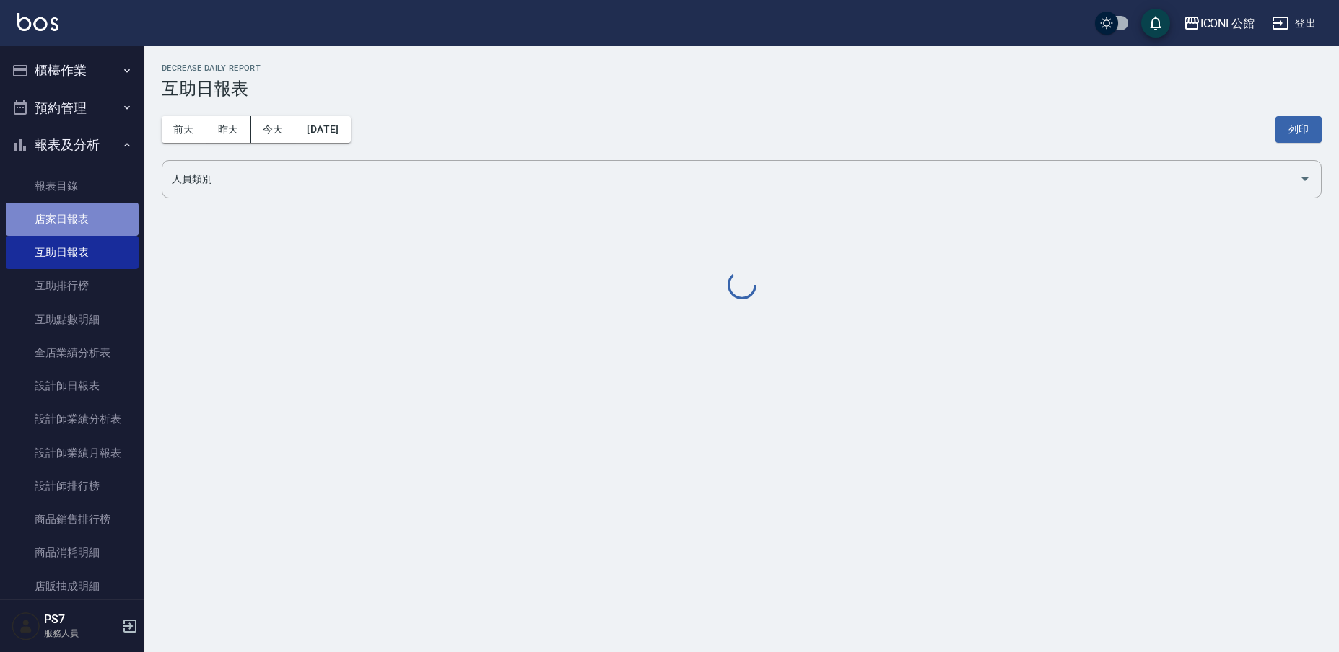
click at [90, 217] on link "店家日報表" at bounding box center [72, 219] width 133 height 33
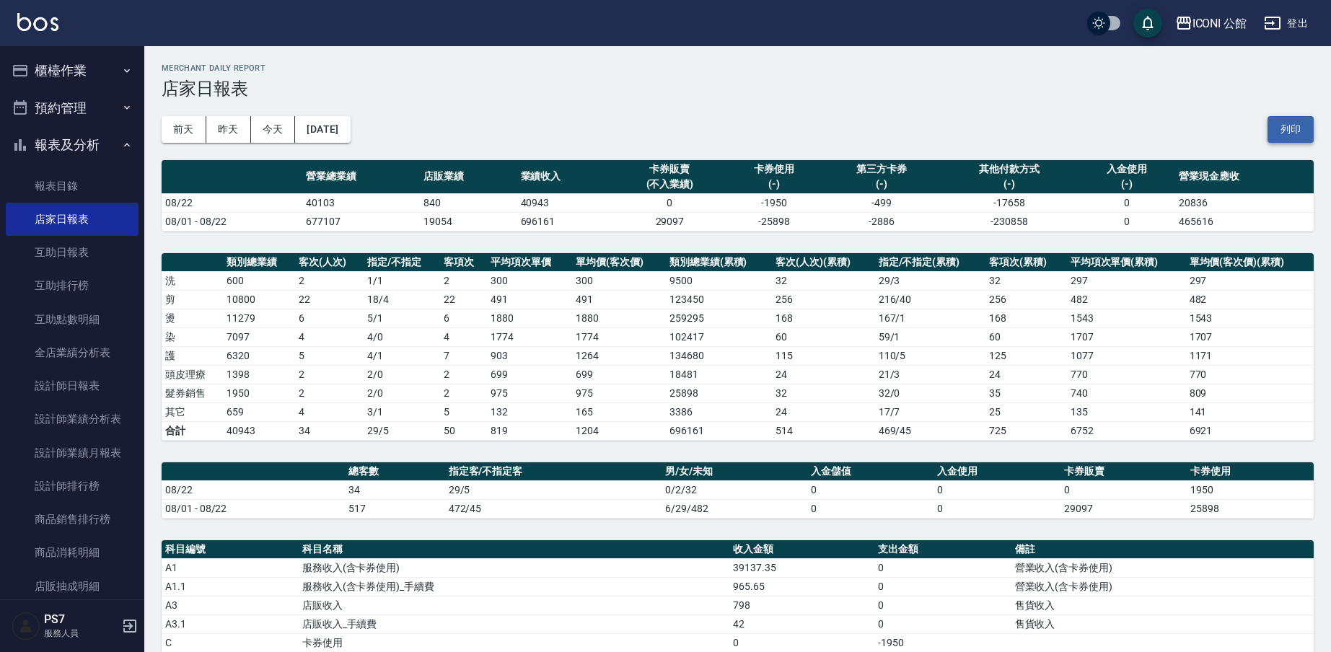
click at [1297, 127] on button "列印" at bounding box center [1291, 129] width 46 height 27
